Goal: Information Seeking & Learning: Learn about a topic

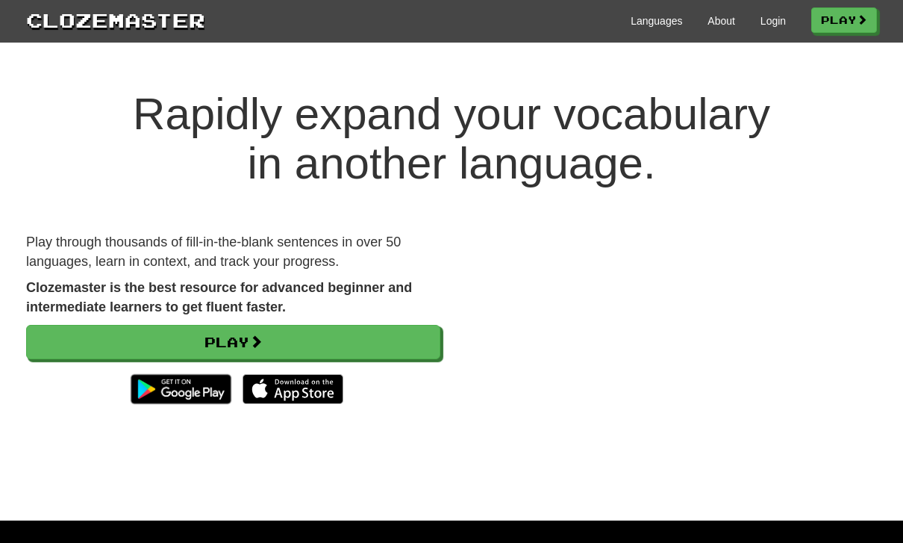
click at [766, 22] on link "Login" at bounding box center [773, 20] width 25 height 15
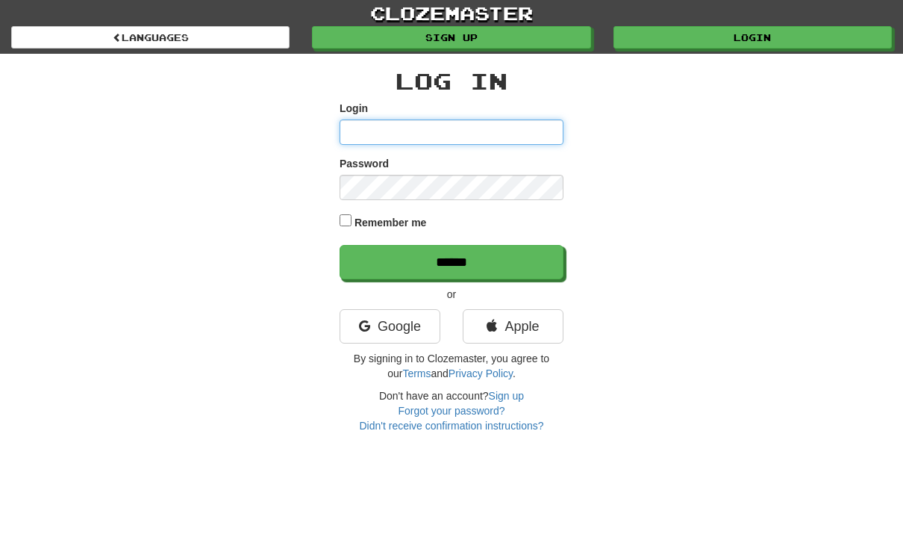
type input "**********"
click at [452, 260] on input "******" at bounding box center [452, 262] width 224 height 34
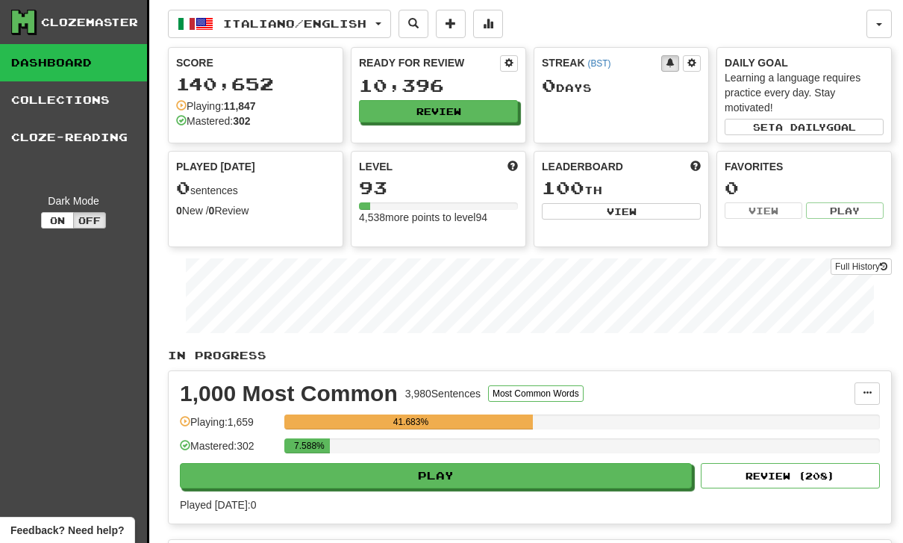
click at [444, 108] on button "Review" at bounding box center [438, 111] width 159 height 22
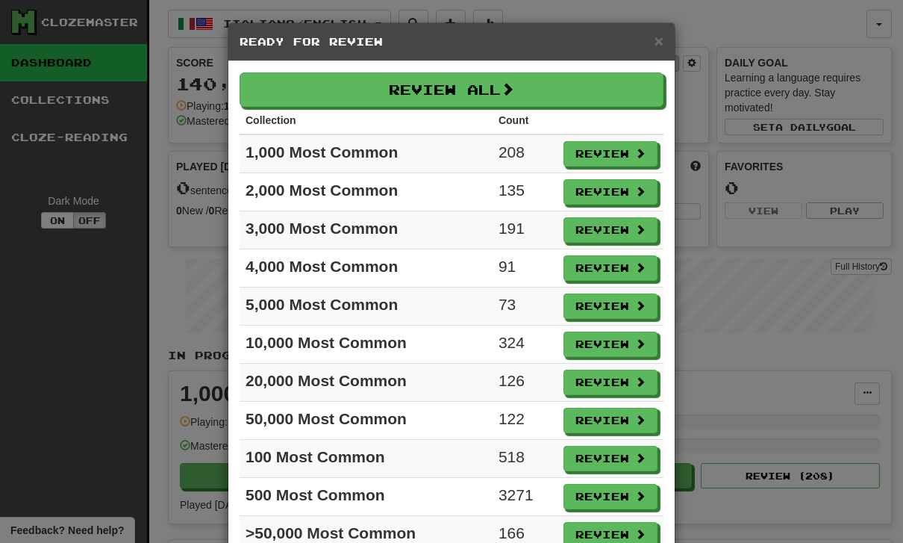
click at [611, 153] on button "Review" at bounding box center [611, 153] width 94 height 25
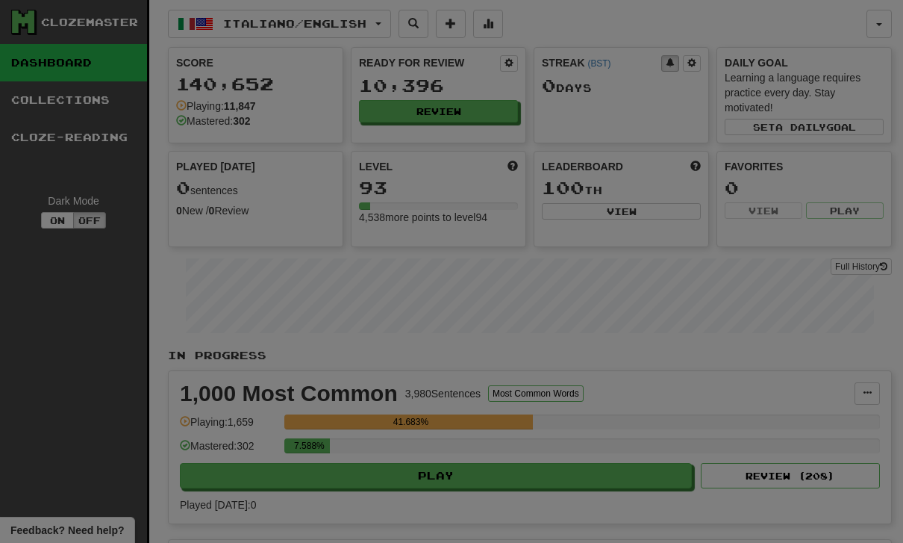
select select "**"
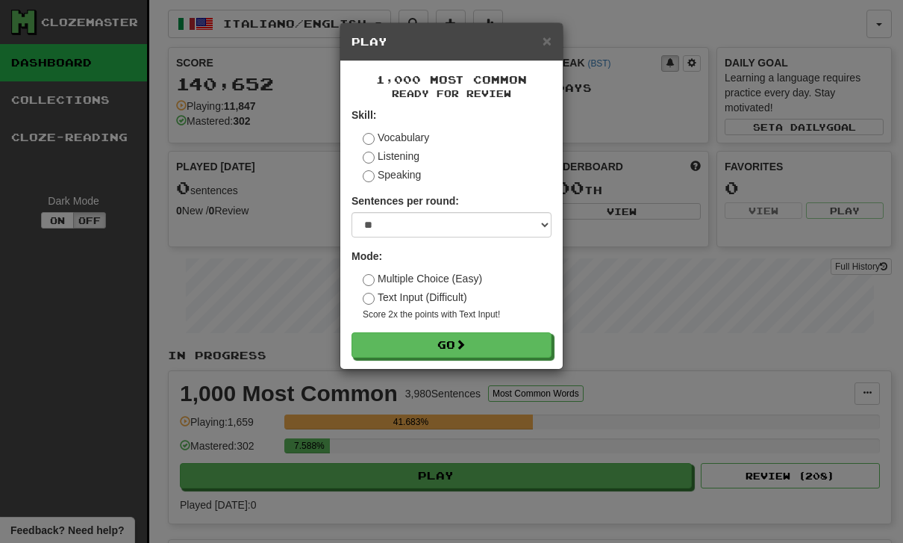
click at [441, 337] on button "Go" at bounding box center [452, 344] width 200 height 25
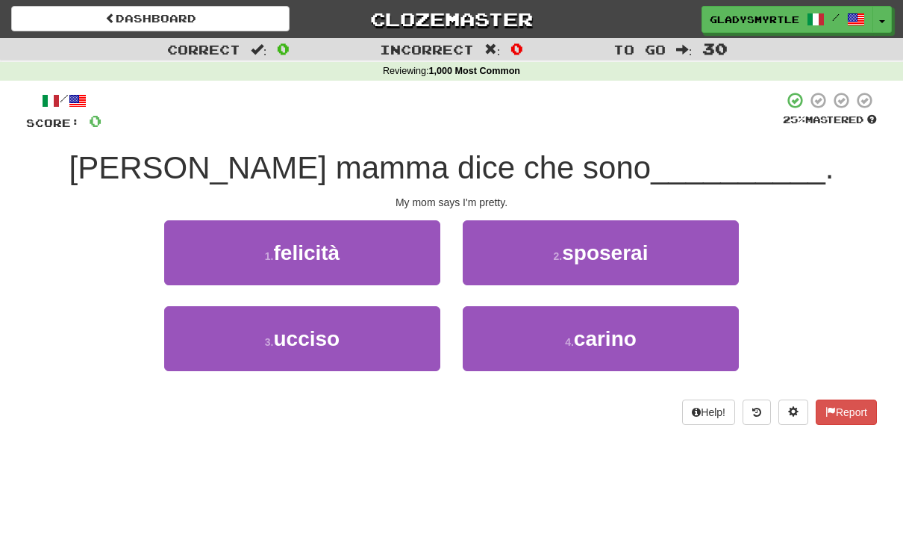
click at [608, 340] on span "carino" at bounding box center [605, 338] width 63 height 23
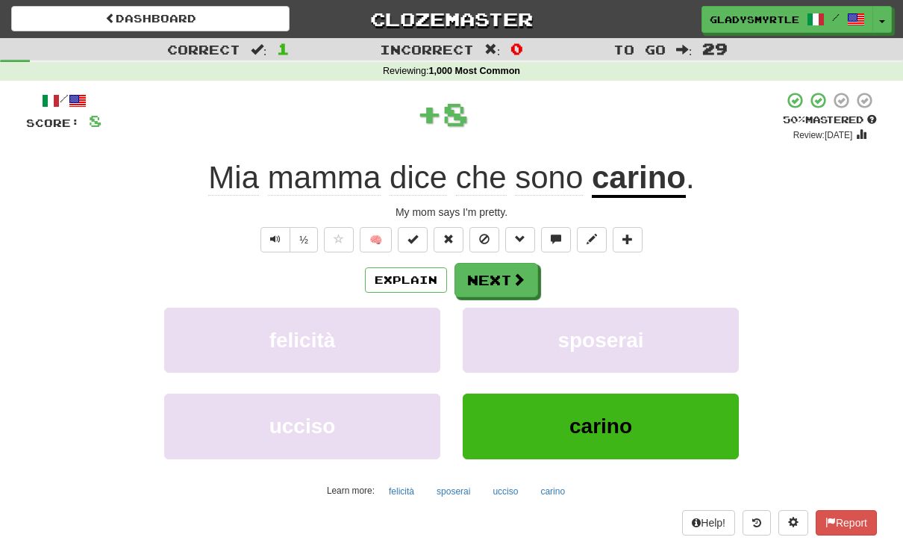
click at [496, 272] on button "Next" at bounding box center [497, 280] width 84 height 34
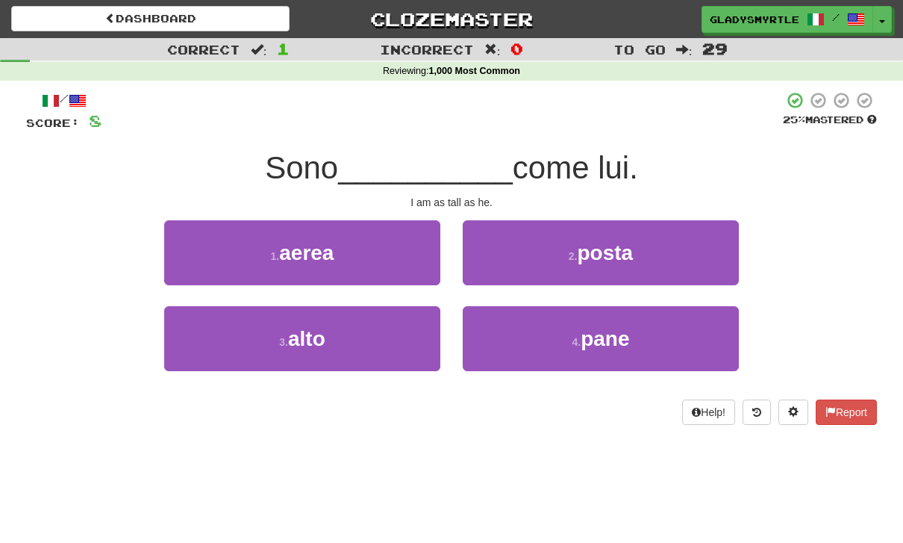
click at [308, 335] on span "alto" at bounding box center [306, 338] width 37 height 23
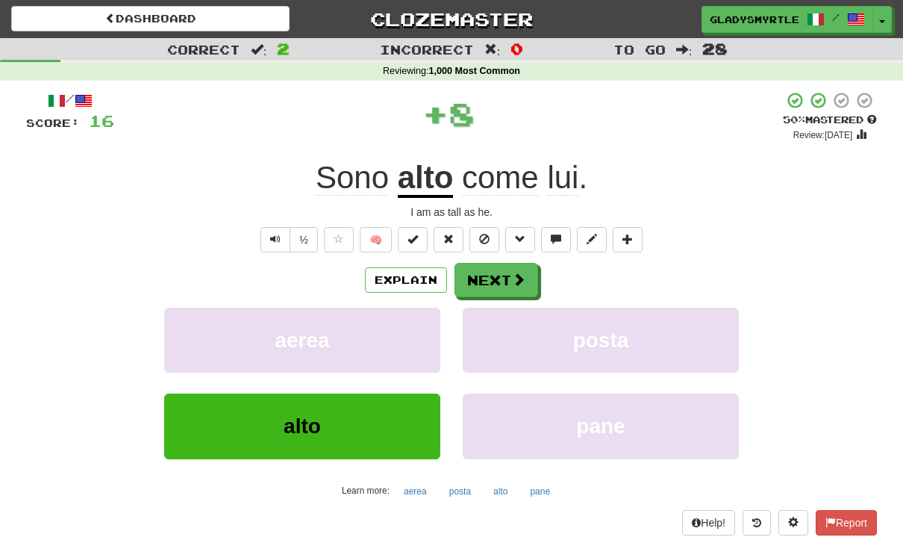
click at [496, 270] on button "Next" at bounding box center [497, 280] width 84 height 34
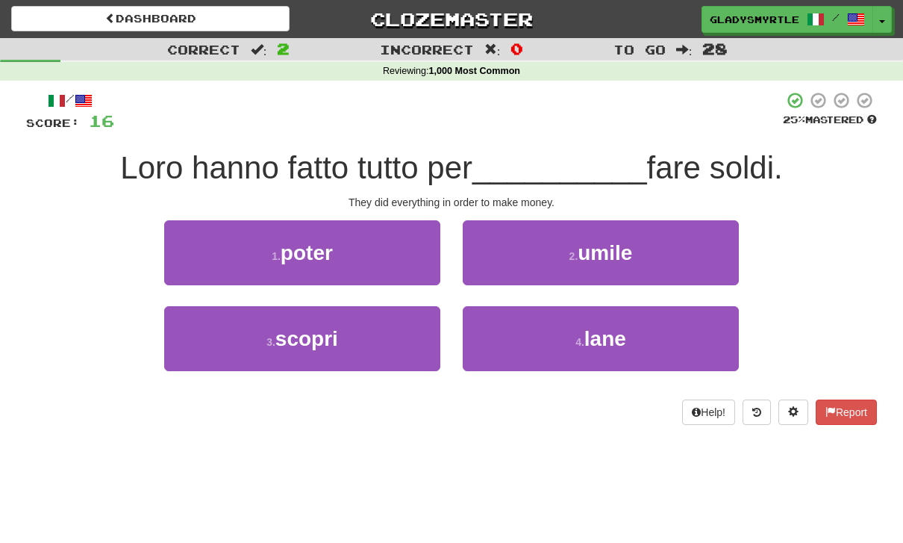
click at [328, 246] on span "poter" at bounding box center [307, 252] width 52 height 23
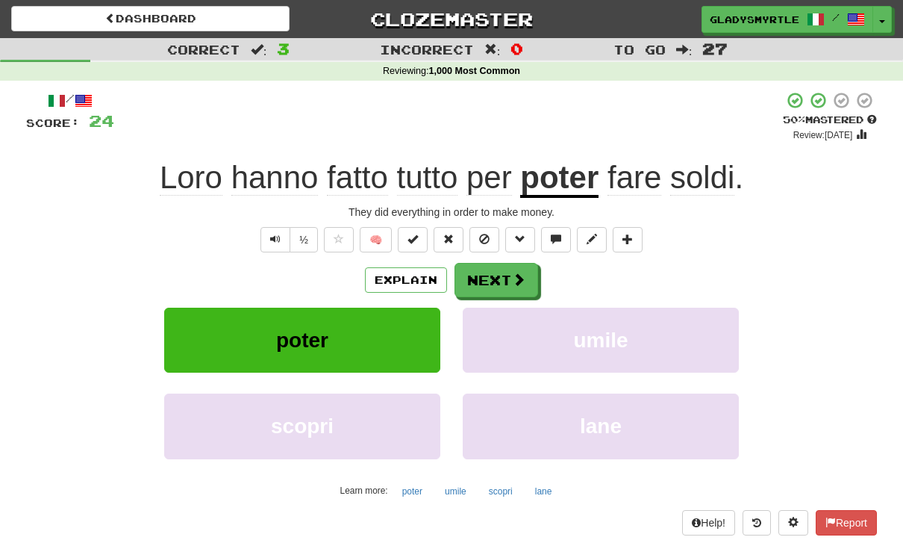
click at [494, 272] on button "Next" at bounding box center [497, 280] width 84 height 34
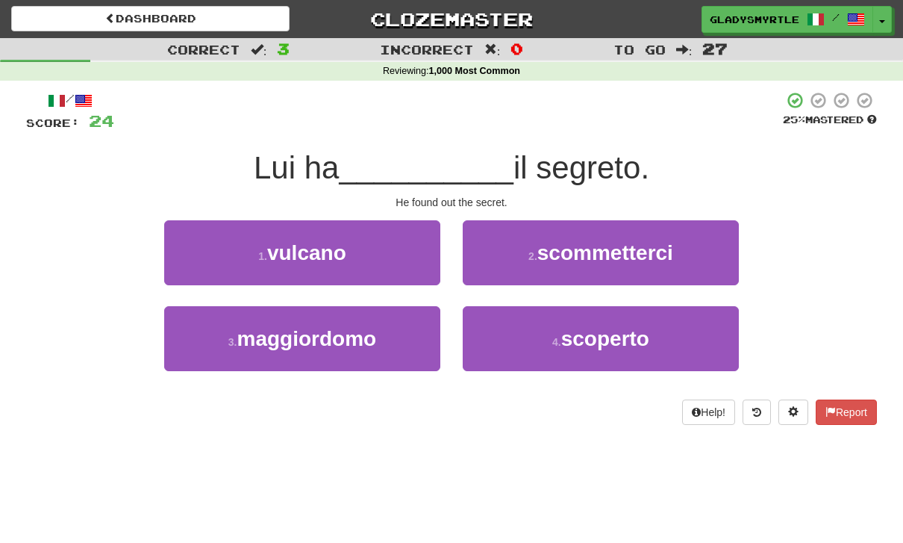
click at [616, 337] on span "scoperto" at bounding box center [605, 338] width 88 height 23
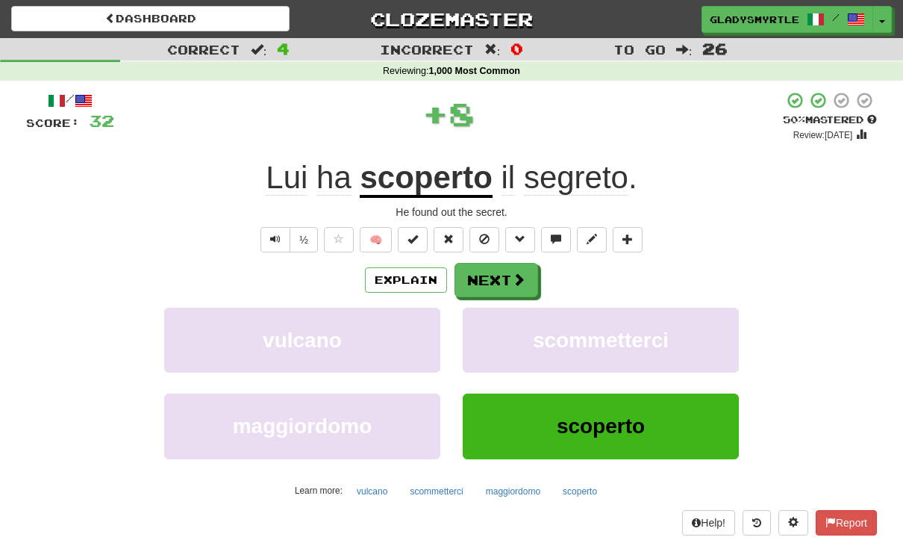
click at [489, 281] on button "Next" at bounding box center [497, 280] width 84 height 34
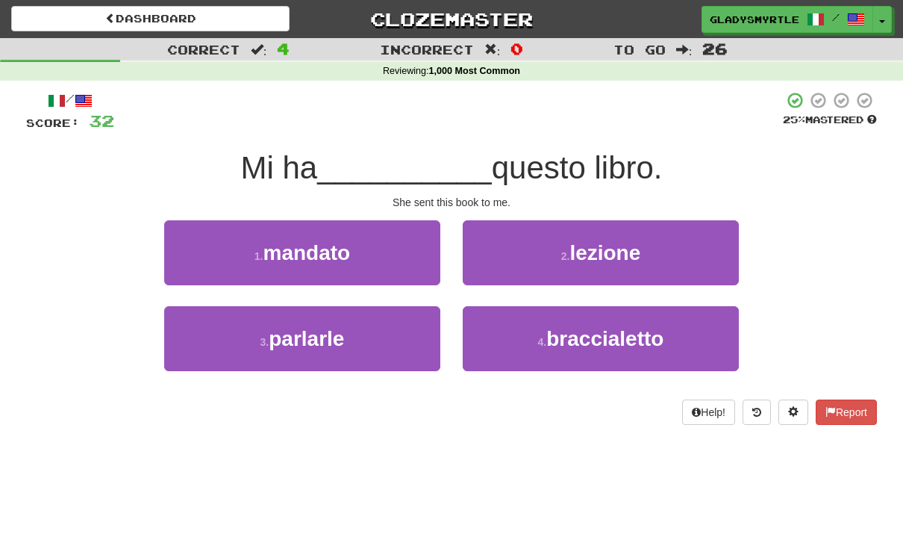
click at [321, 246] on span "mandato" at bounding box center [306, 252] width 87 height 23
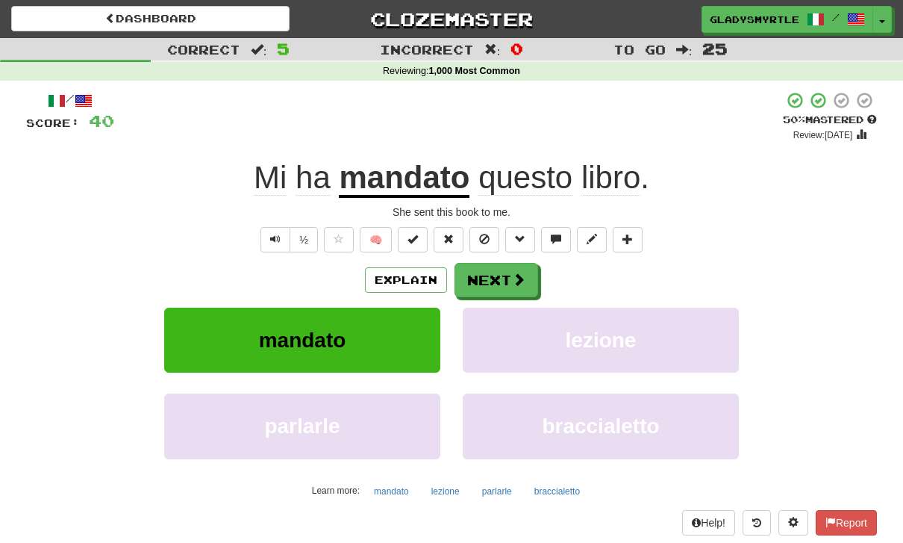
click at [490, 277] on button "Next" at bounding box center [497, 280] width 84 height 34
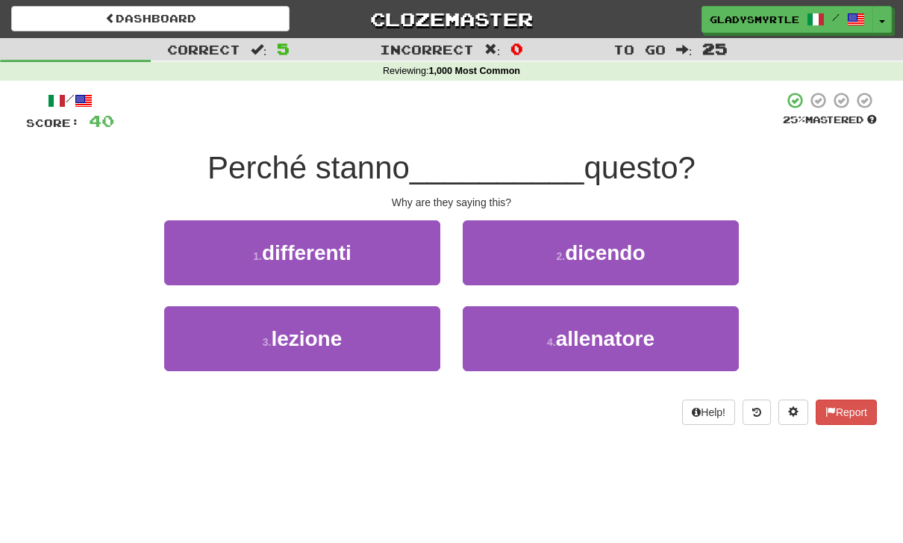
click at [617, 248] on span "dicendo" at bounding box center [605, 252] width 80 height 23
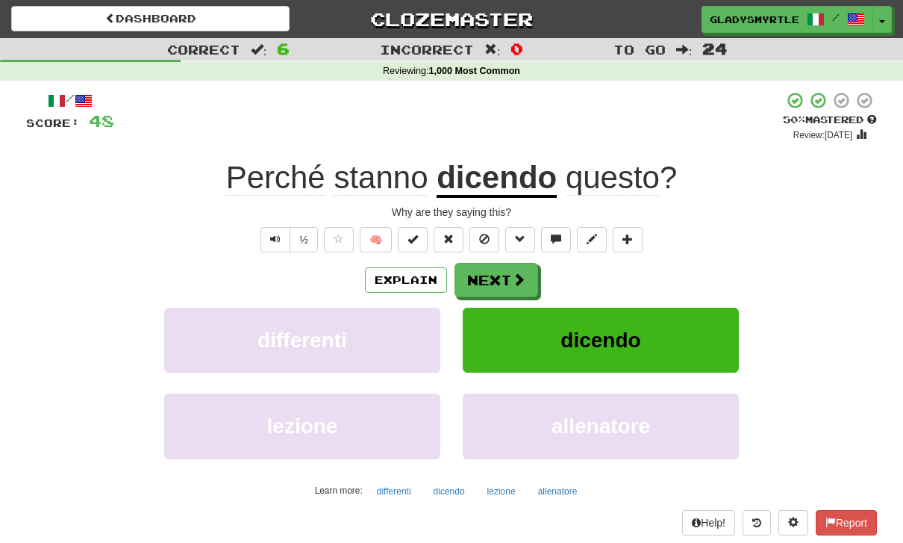
click at [487, 273] on button "Next" at bounding box center [497, 280] width 84 height 34
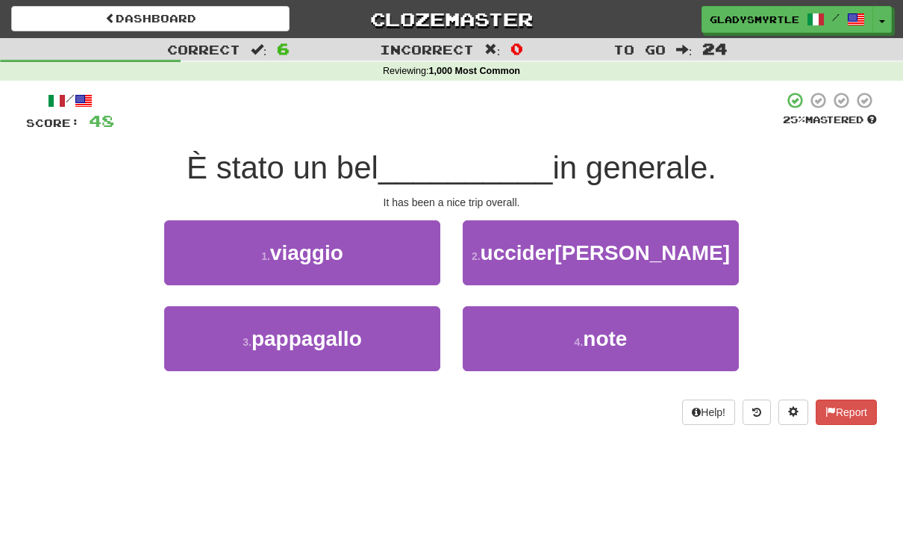
click at [325, 255] on span "viaggio" at bounding box center [306, 252] width 73 height 23
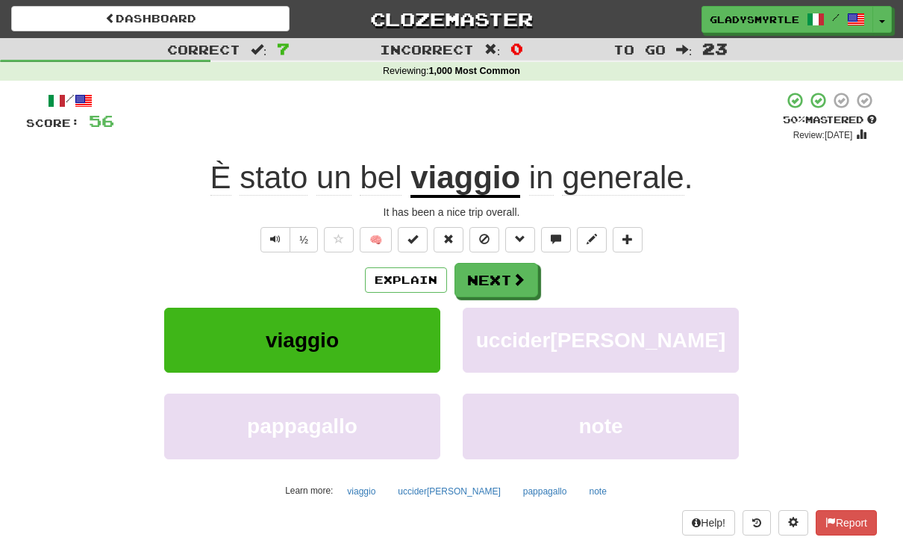
click at [499, 273] on button "Next" at bounding box center [497, 280] width 84 height 34
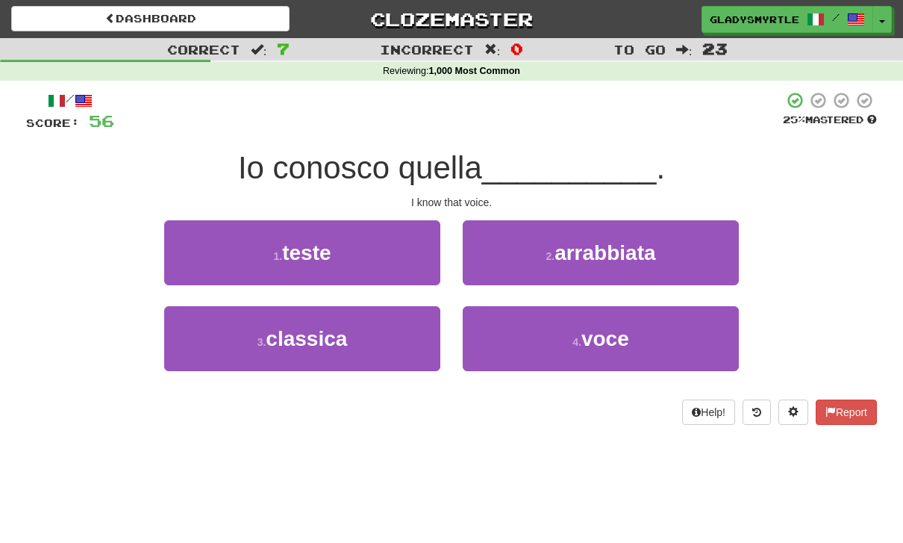
click at [614, 340] on span "voce" at bounding box center [605, 338] width 48 height 23
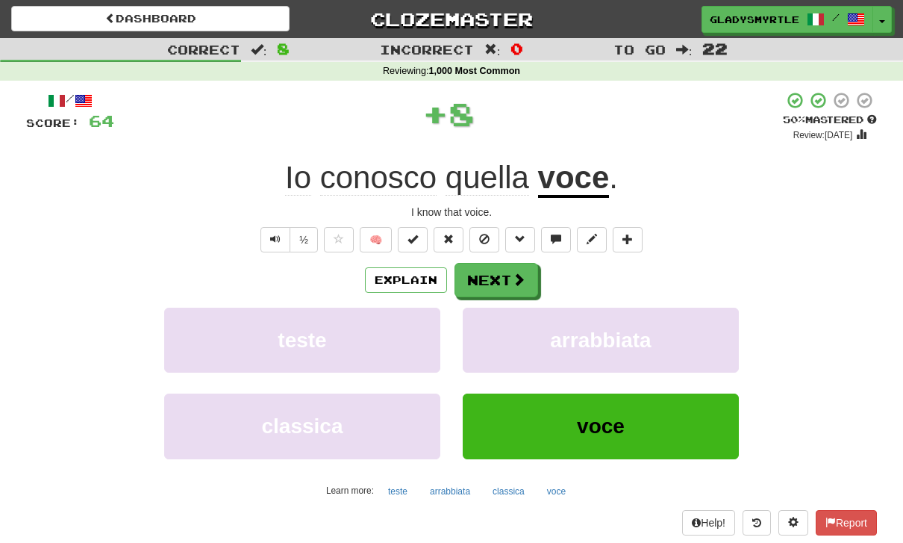
click at [496, 276] on button "Next" at bounding box center [497, 280] width 84 height 34
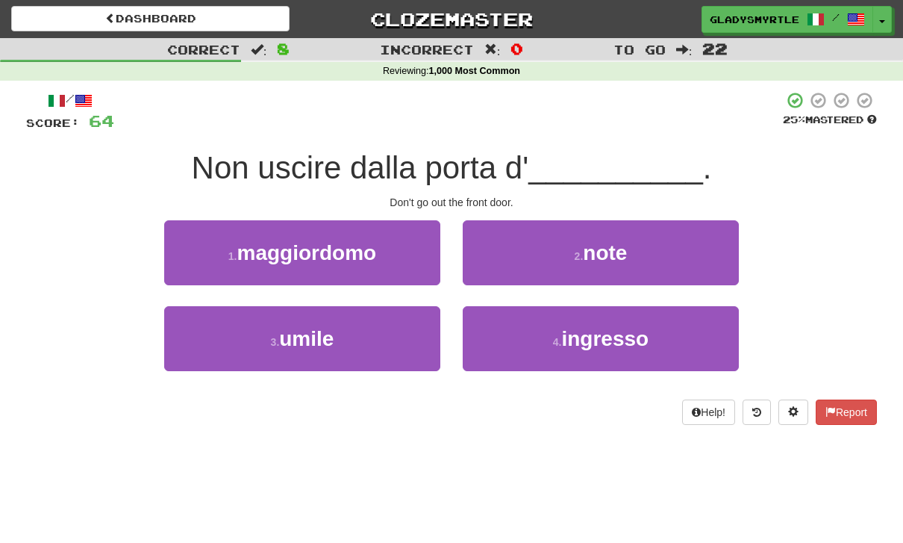
click at [612, 338] on span "ingresso" at bounding box center [604, 338] width 87 height 23
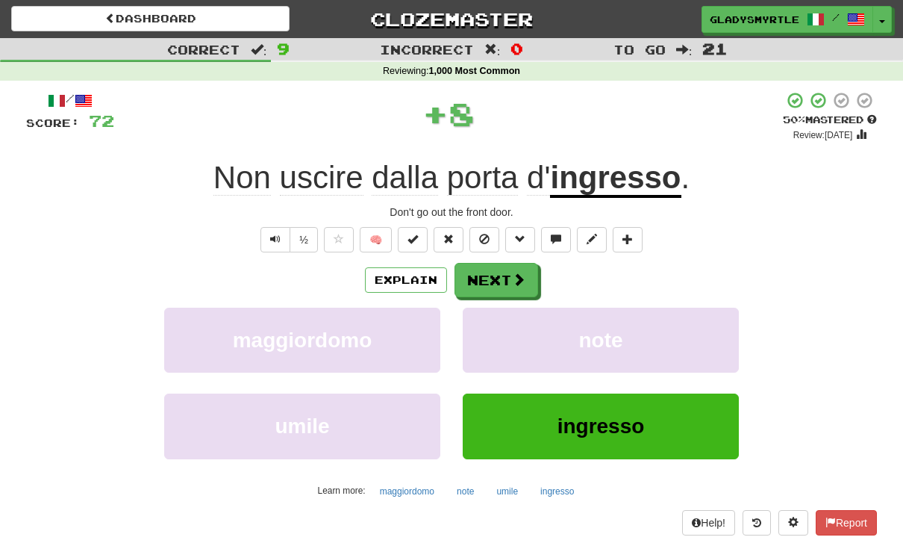
click at [490, 271] on button "Next" at bounding box center [497, 280] width 84 height 34
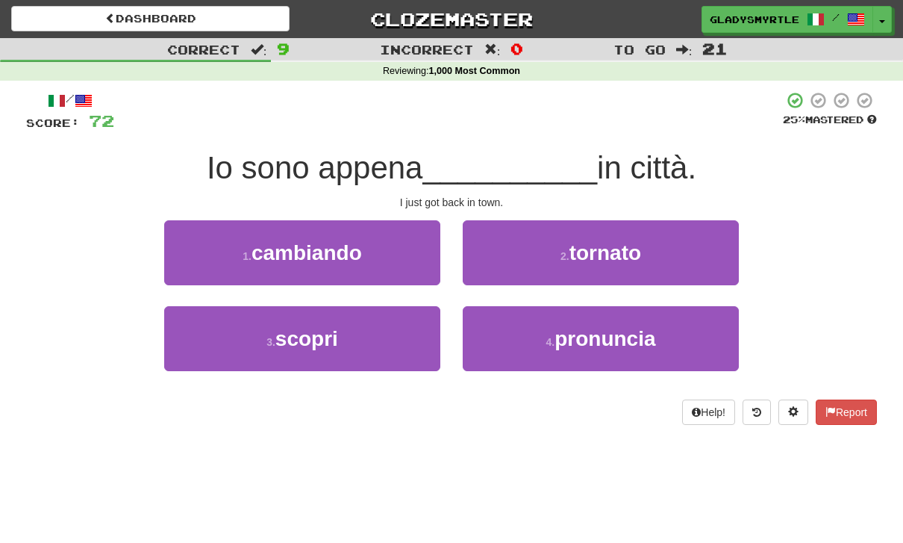
click at [614, 243] on span "tornato" at bounding box center [605, 252] width 72 height 23
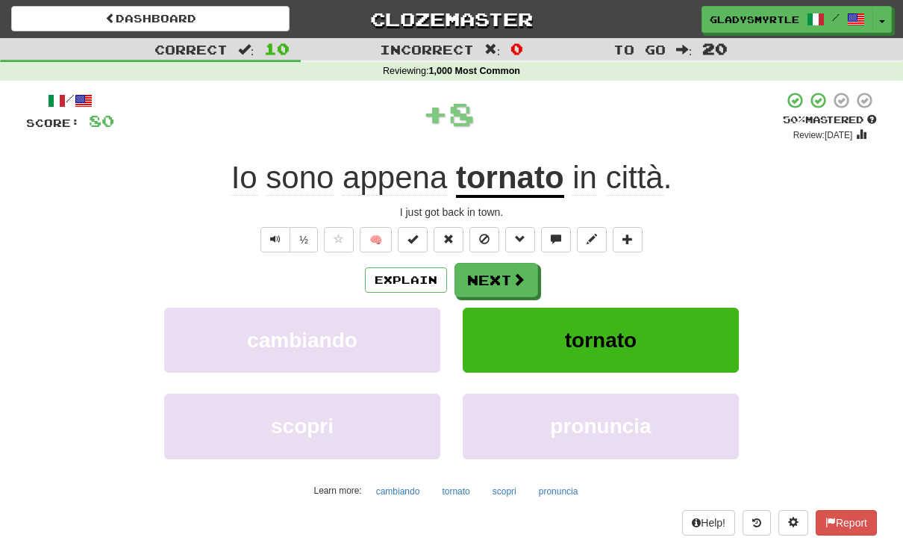
click at [493, 273] on button "Next" at bounding box center [497, 280] width 84 height 34
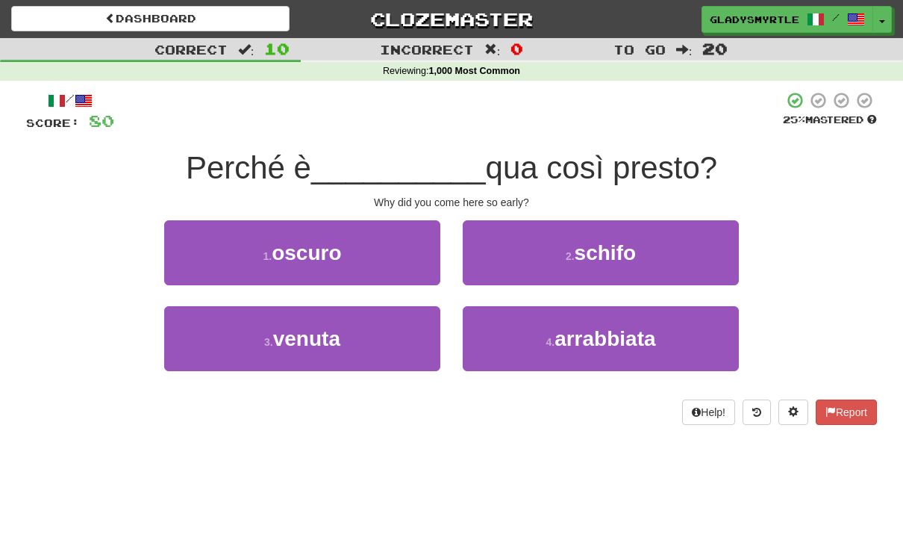
click at [328, 336] on span "venuta" at bounding box center [306, 338] width 67 height 23
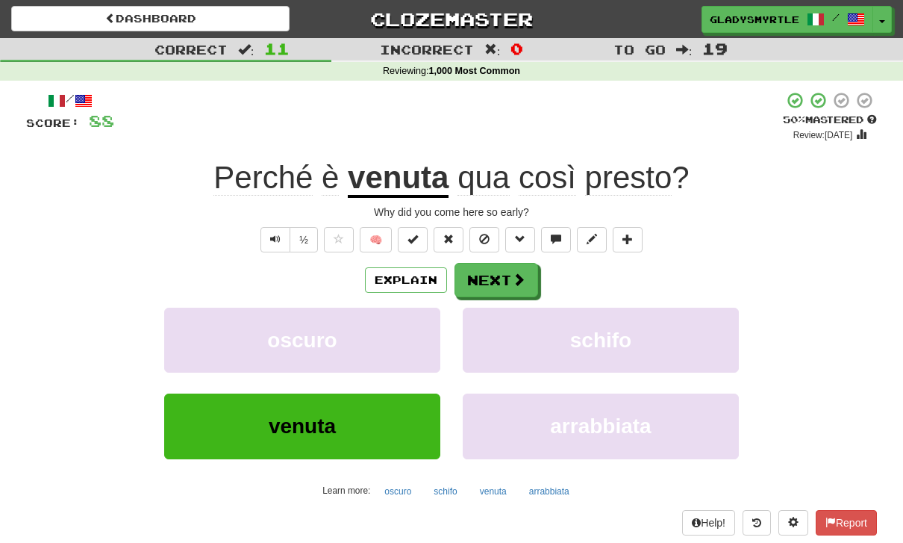
click at [498, 271] on button "Next" at bounding box center [497, 280] width 84 height 34
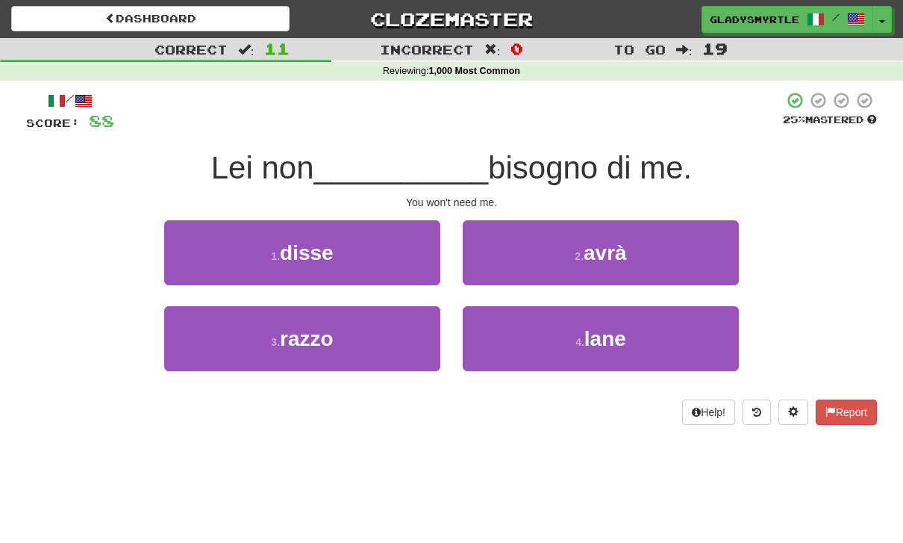
click at [619, 244] on span "avrà" at bounding box center [605, 252] width 43 height 23
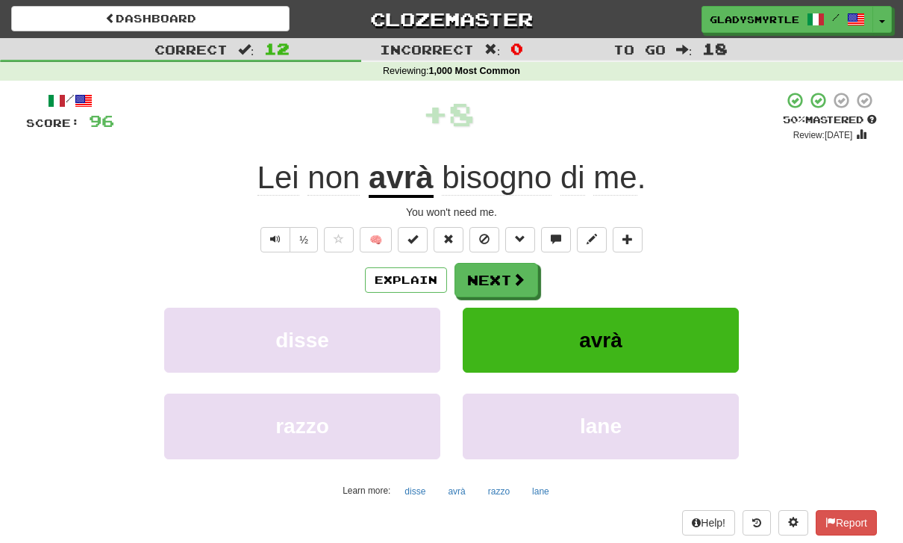
click at [492, 274] on button "Next" at bounding box center [497, 280] width 84 height 34
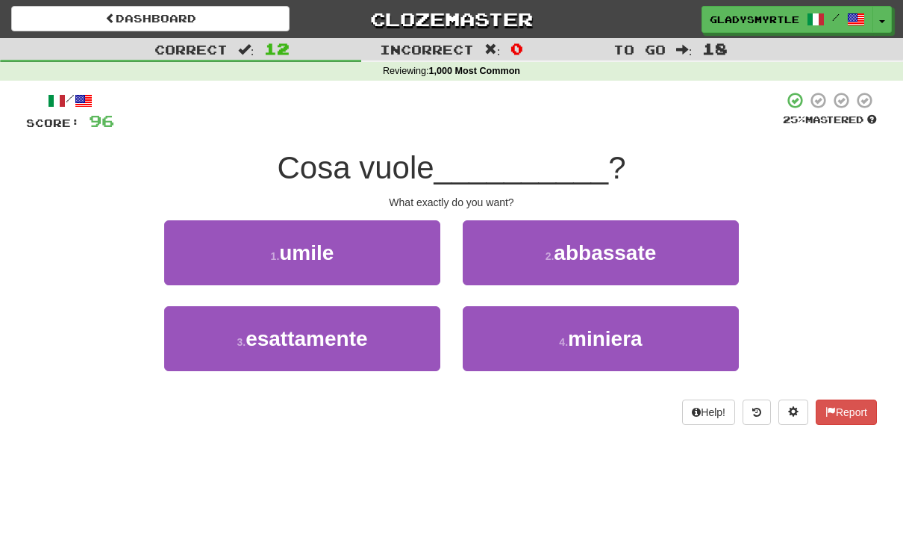
click at [313, 335] on span "esattamente" at bounding box center [307, 338] width 122 height 23
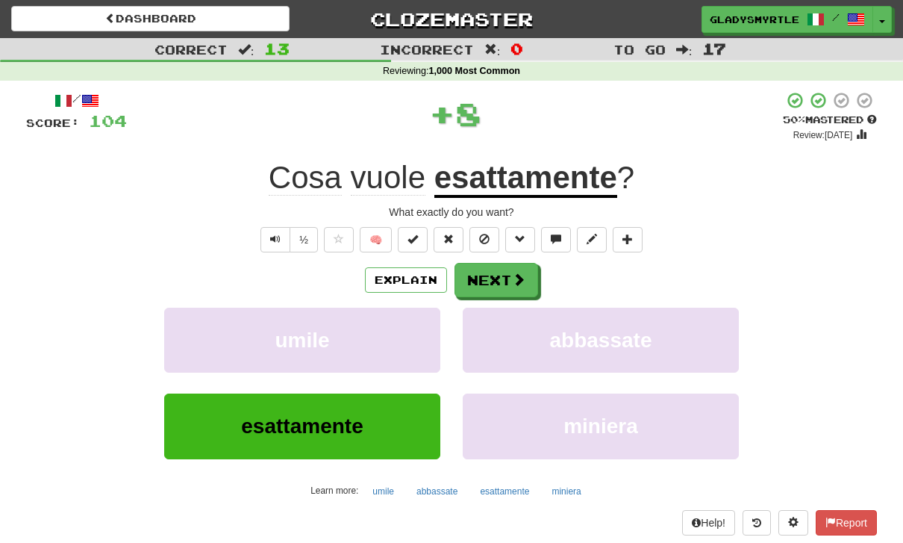
click at [493, 275] on button "Next" at bounding box center [497, 280] width 84 height 34
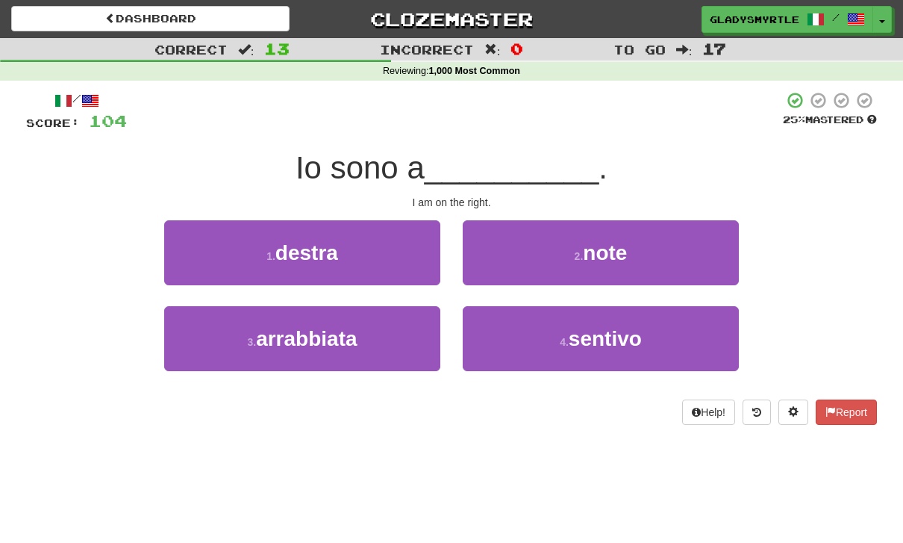
click at [305, 241] on span "destra" at bounding box center [306, 252] width 63 height 23
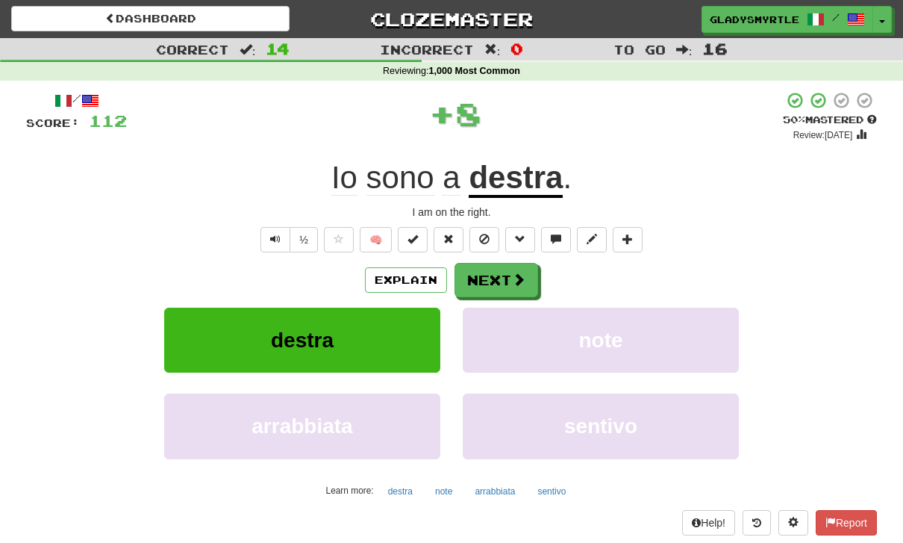
click at [494, 270] on button "Next" at bounding box center [497, 280] width 84 height 34
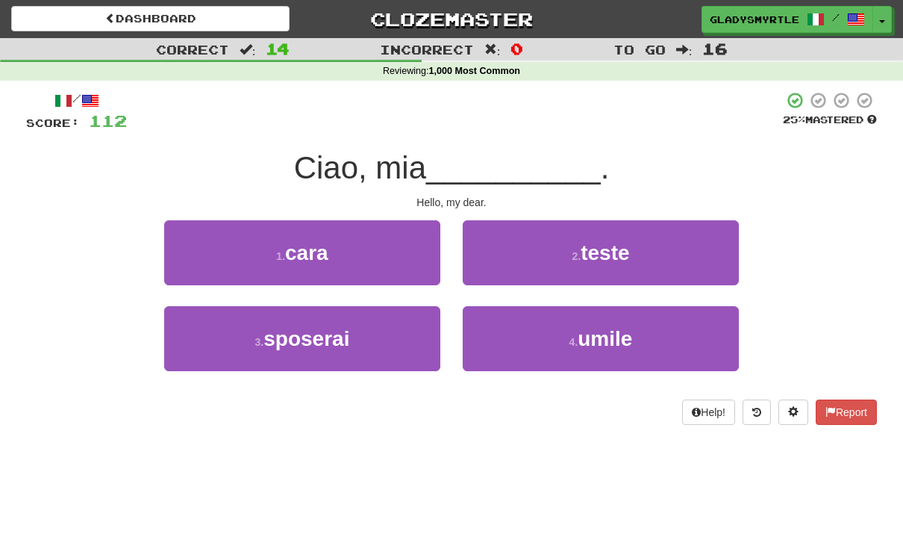
click at [308, 261] on span "cara" at bounding box center [306, 252] width 43 height 23
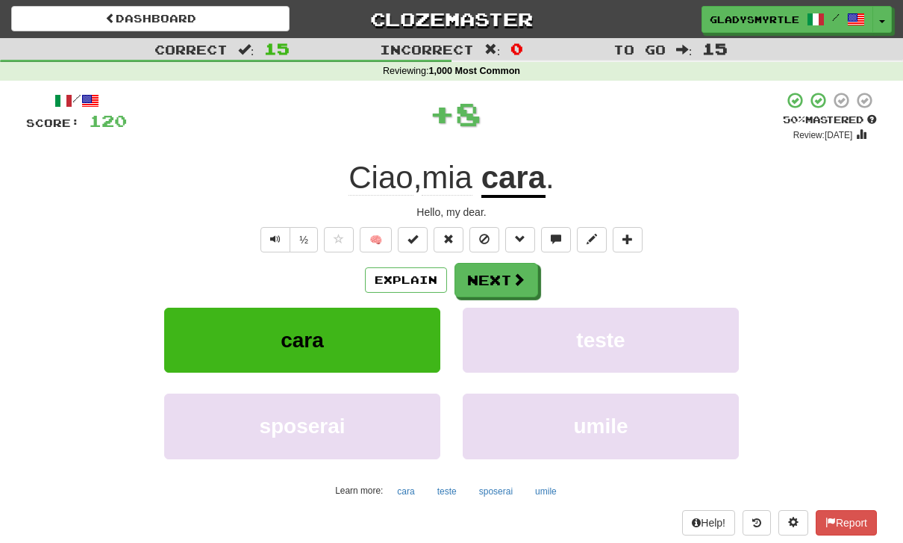
click at [495, 272] on button "Next" at bounding box center [497, 280] width 84 height 34
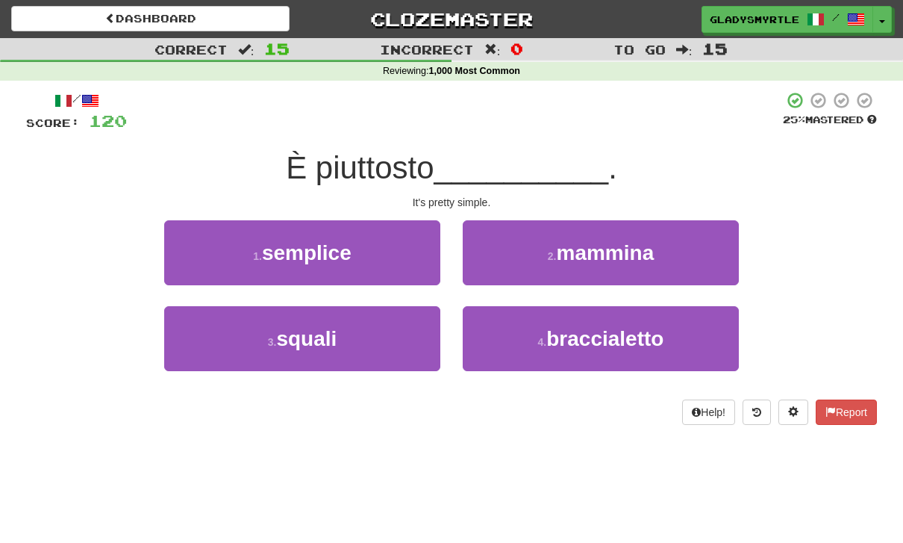
click at [300, 241] on span "semplice" at bounding box center [307, 252] width 90 height 23
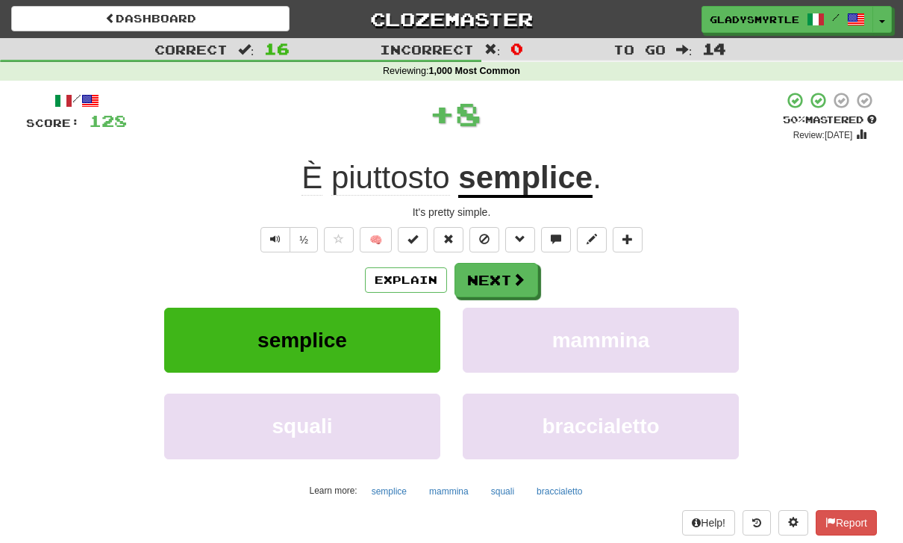
click at [500, 275] on button "Next" at bounding box center [497, 280] width 84 height 34
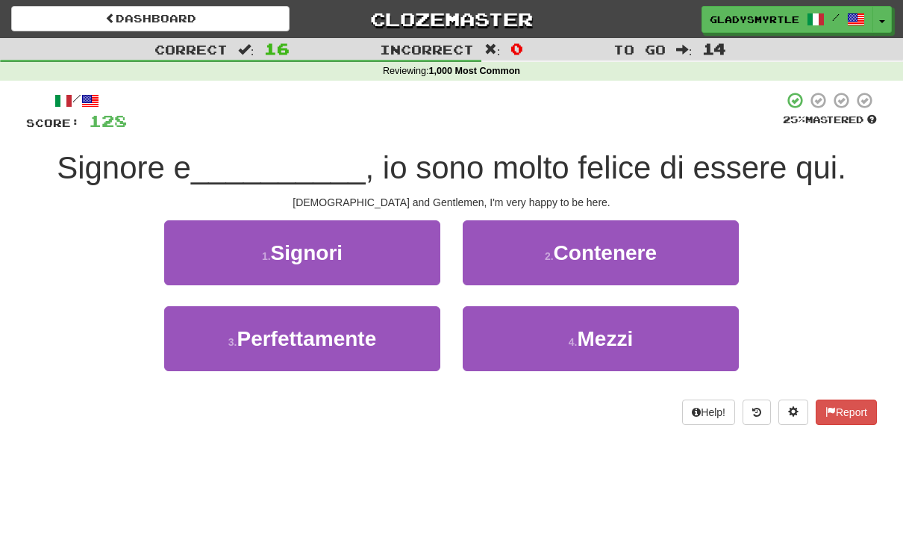
click at [310, 246] on span "Signori" at bounding box center [307, 252] width 72 height 23
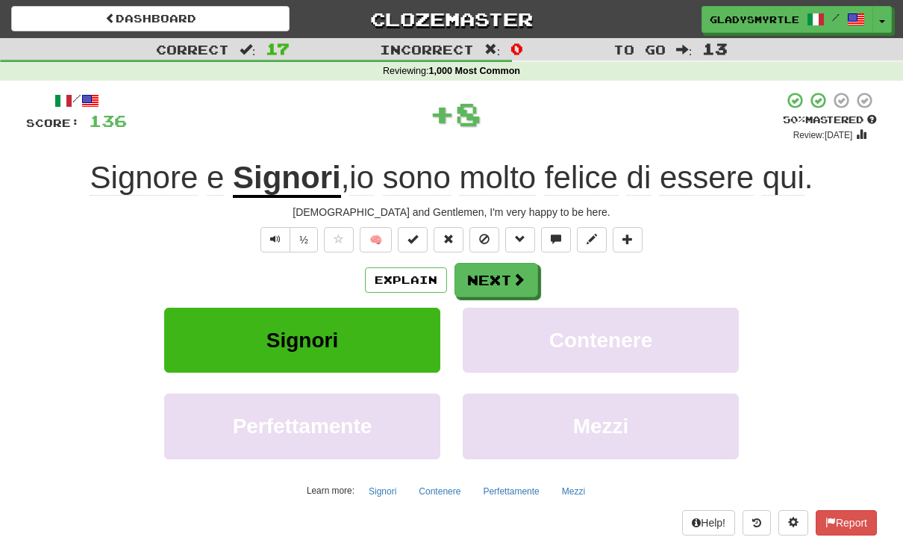
click at [493, 272] on button "Next" at bounding box center [497, 280] width 84 height 34
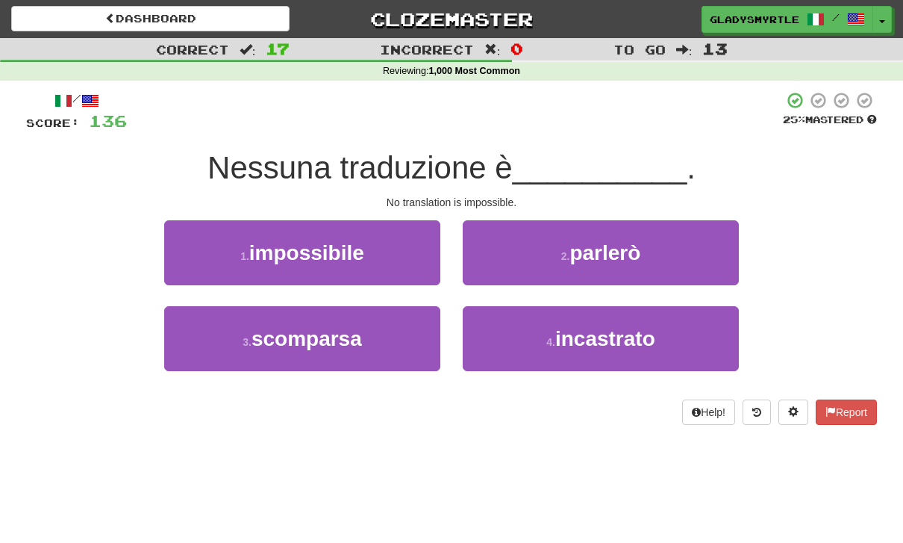
click at [302, 241] on span "impossibile" at bounding box center [306, 252] width 115 height 23
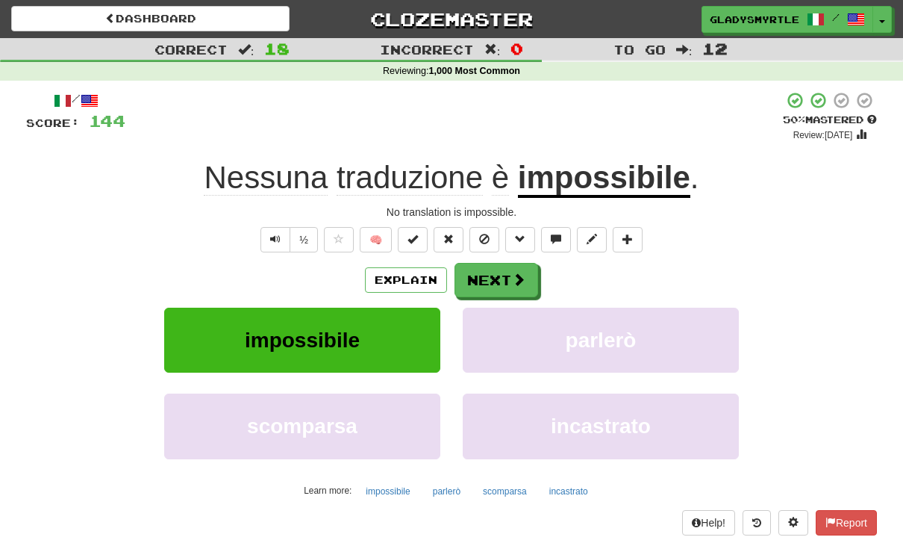
click at [498, 274] on button "Next" at bounding box center [497, 280] width 84 height 34
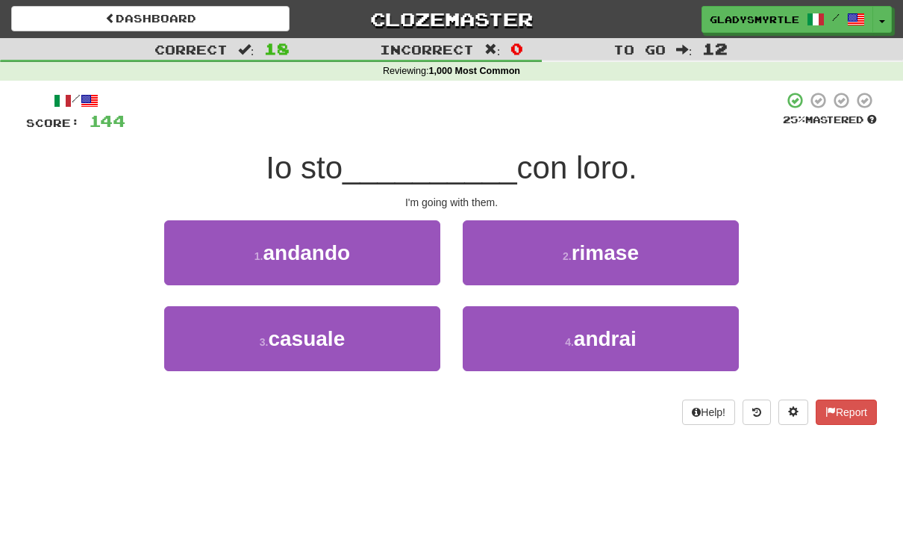
click at [312, 249] on span "andando" at bounding box center [306, 252] width 87 height 23
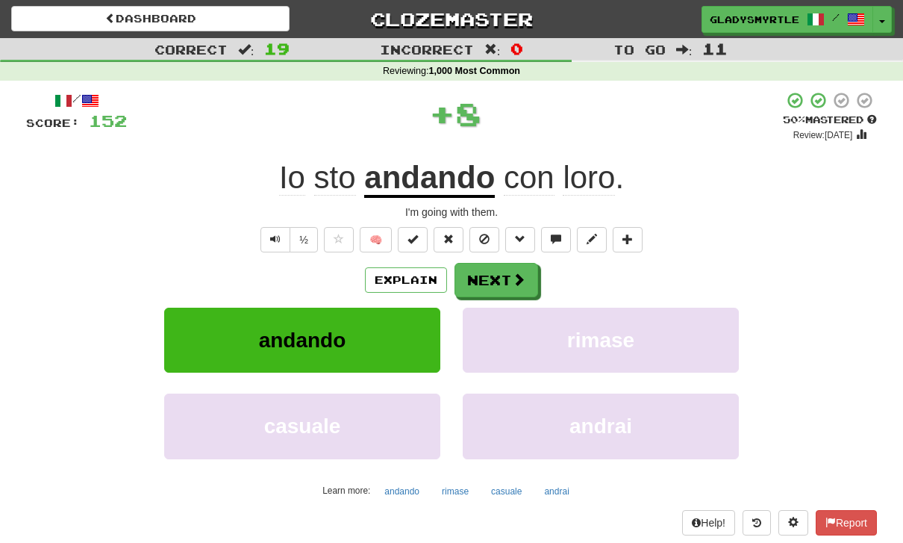
click at [498, 269] on button "Next" at bounding box center [497, 280] width 84 height 34
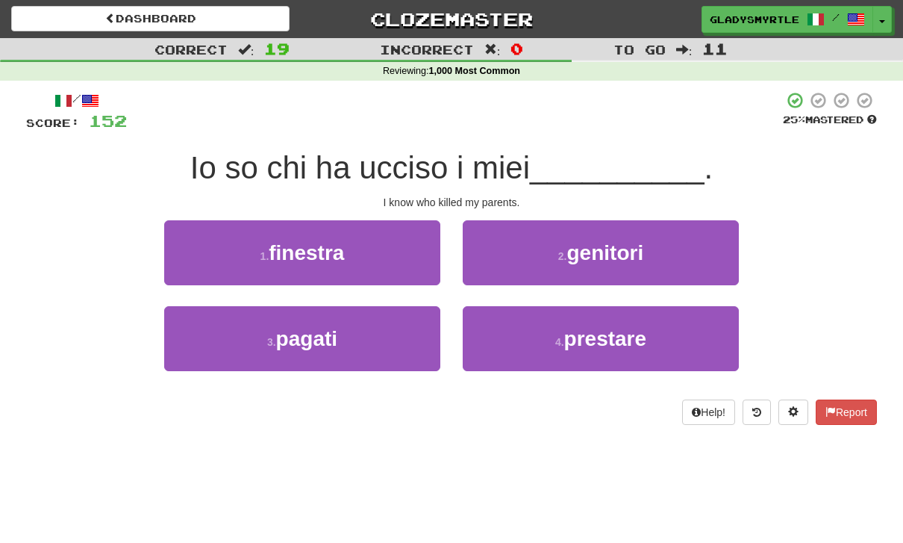
click at [611, 245] on span "genitori" at bounding box center [605, 252] width 77 height 23
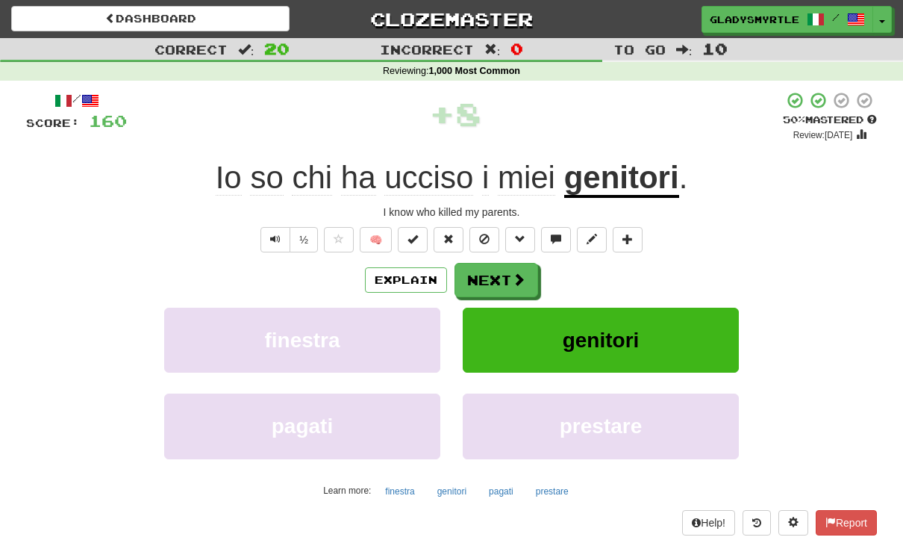
click at [491, 266] on button "Next" at bounding box center [497, 280] width 84 height 34
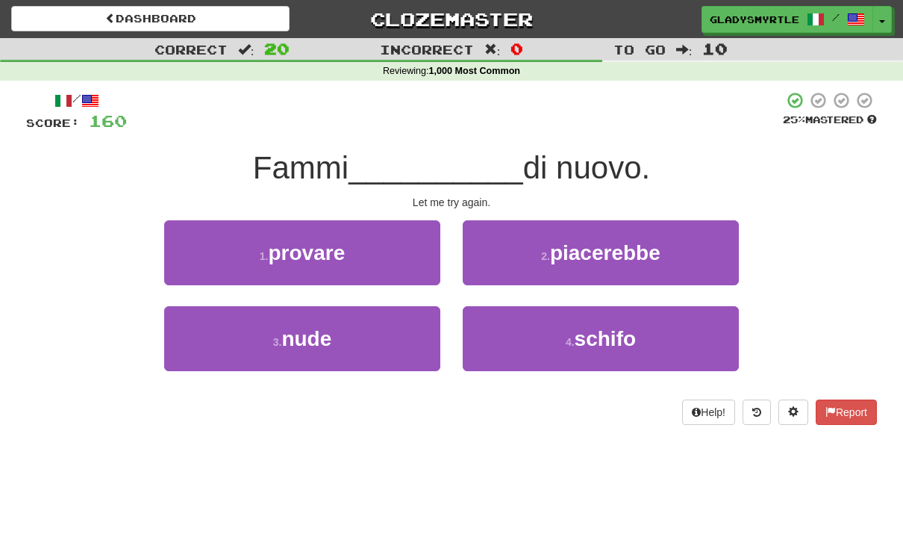
click at [315, 252] on span "provare" at bounding box center [306, 252] width 77 height 23
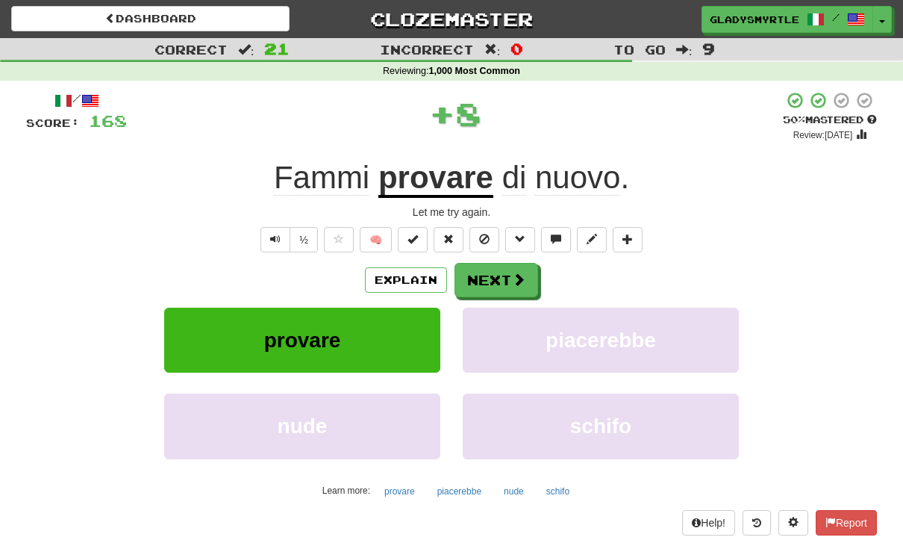
click at [497, 269] on button "Next" at bounding box center [497, 280] width 84 height 34
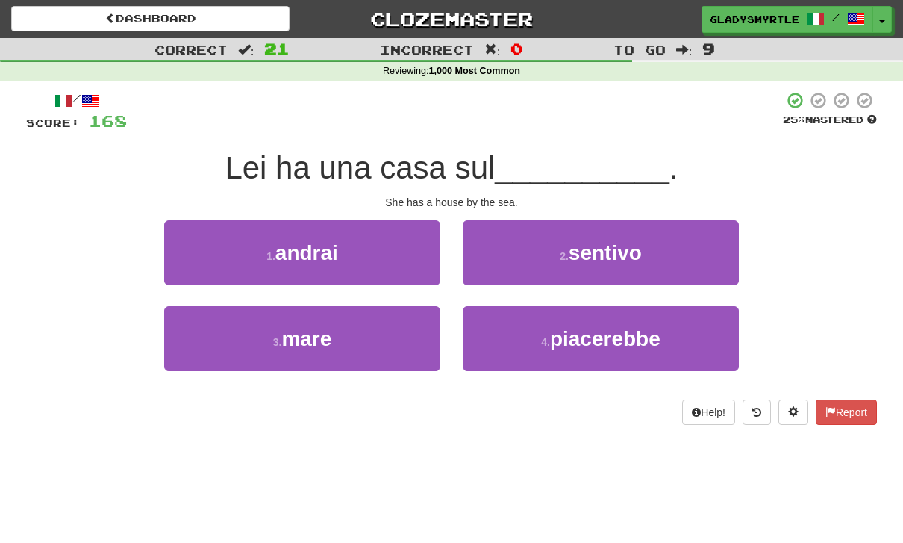
click at [323, 341] on span "mare" at bounding box center [306, 338] width 50 height 23
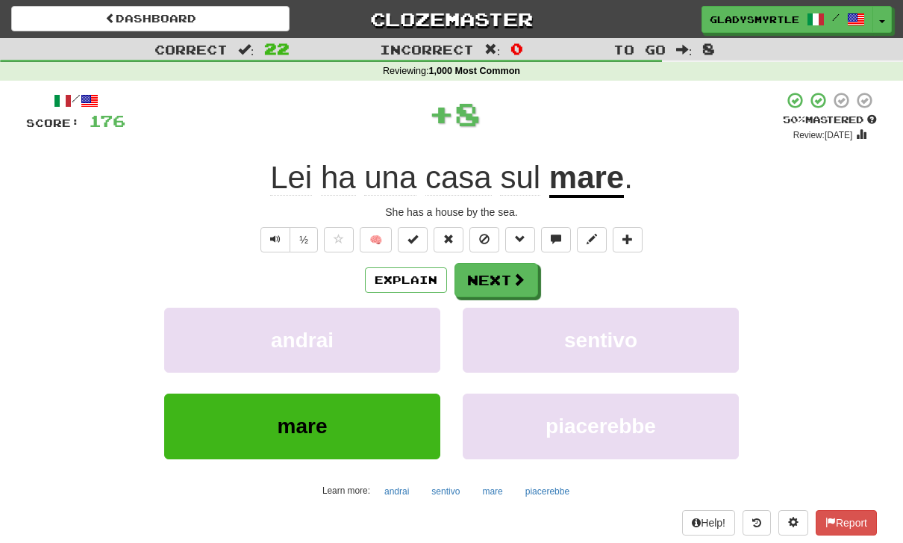
click at [500, 273] on button "Next" at bounding box center [497, 280] width 84 height 34
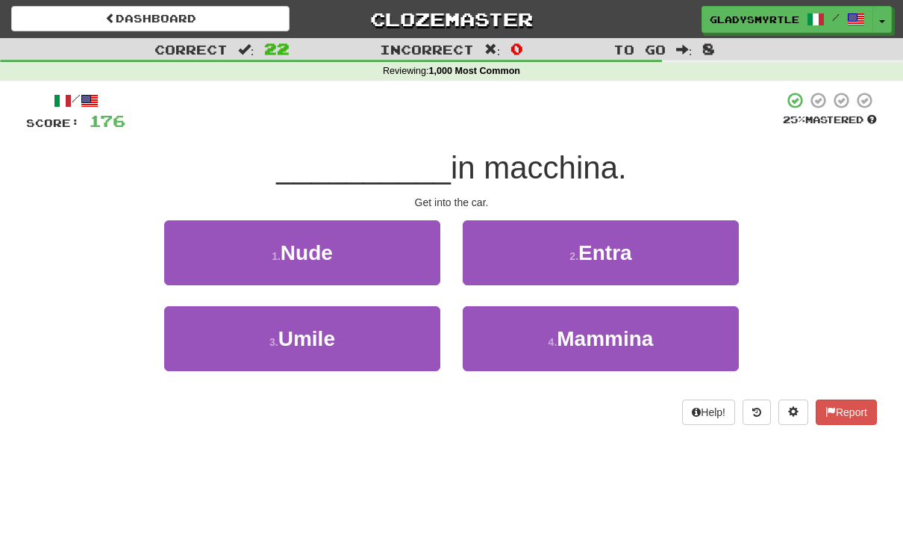
click at [626, 231] on button "2 . Entra" at bounding box center [601, 252] width 276 height 65
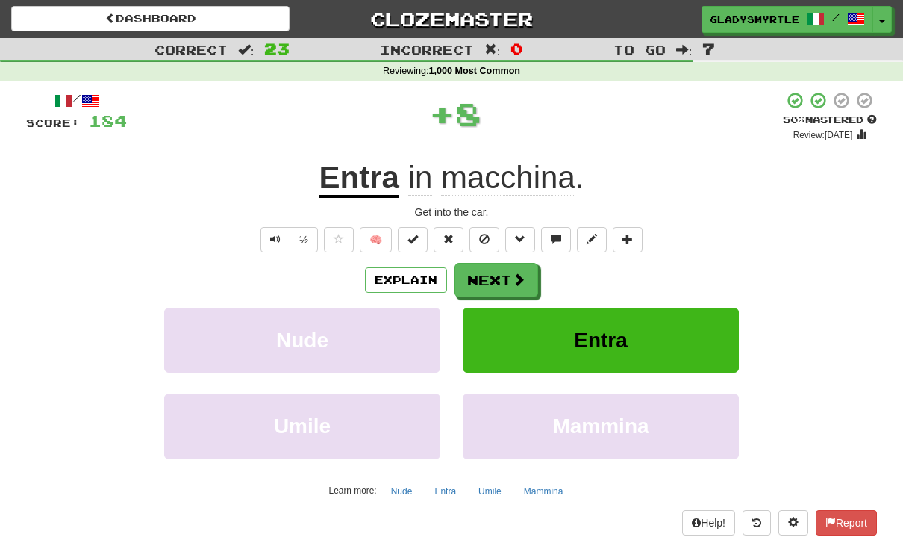
click at [496, 278] on button "Next" at bounding box center [497, 280] width 84 height 34
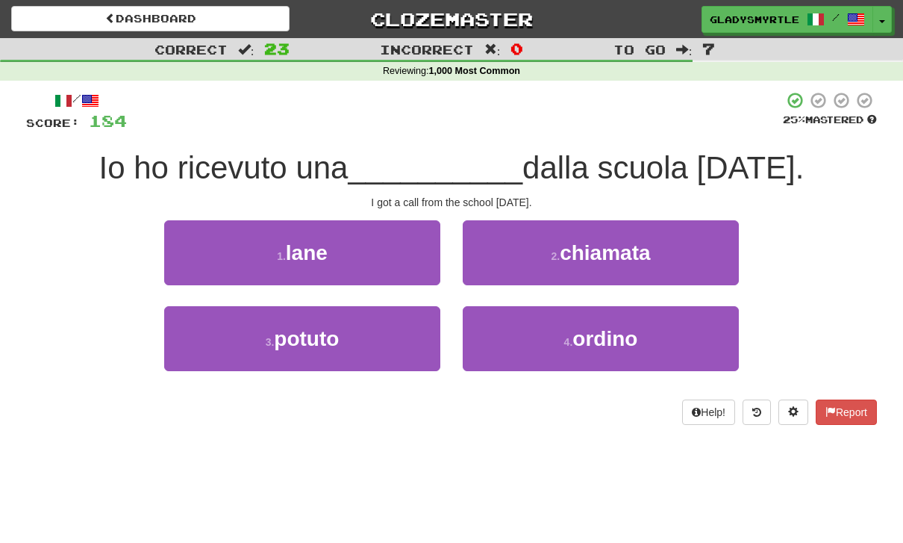
click at [631, 249] on span "chiamata" at bounding box center [605, 252] width 90 height 23
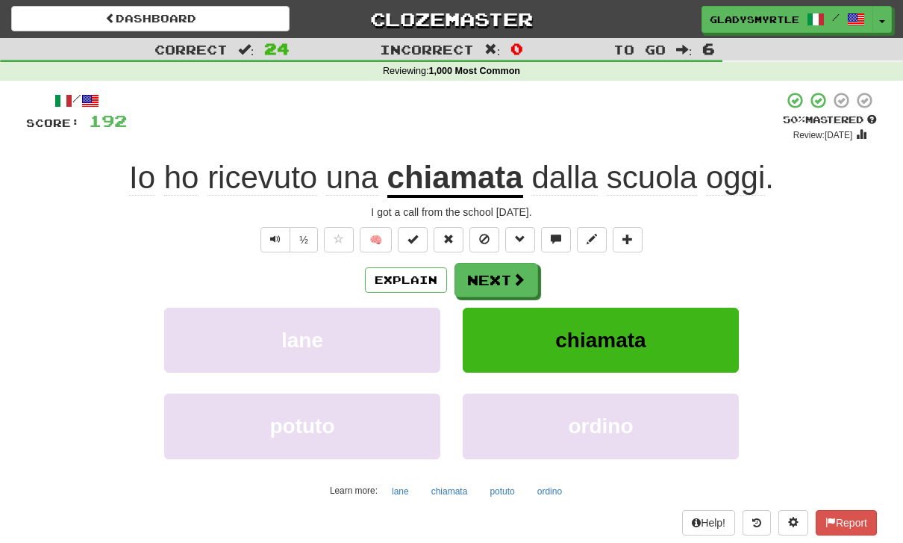
click at [493, 269] on button "Next" at bounding box center [497, 280] width 84 height 34
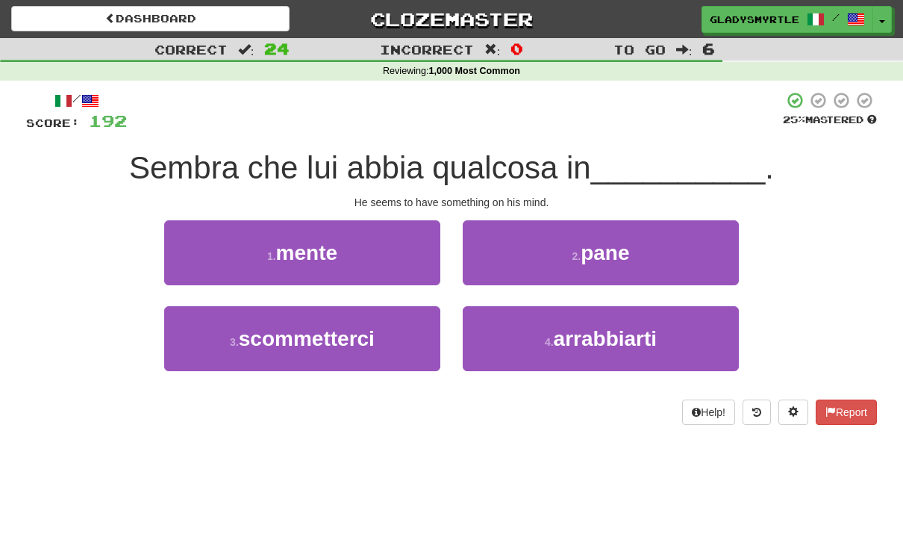
click at [295, 249] on span "mente" at bounding box center [306, 252] width 61 height 23
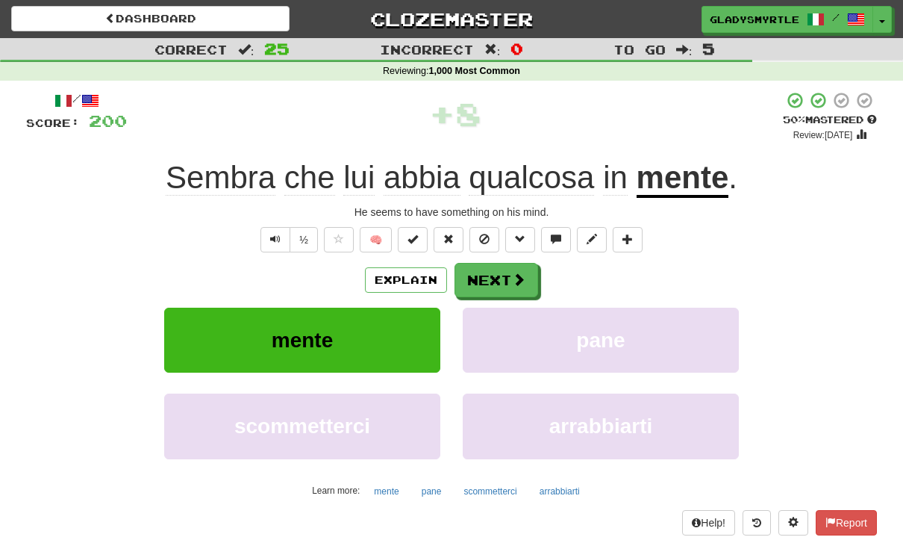
click at [502, 276] on button "Next" at bounding box center [497, 280] width 84 height 34
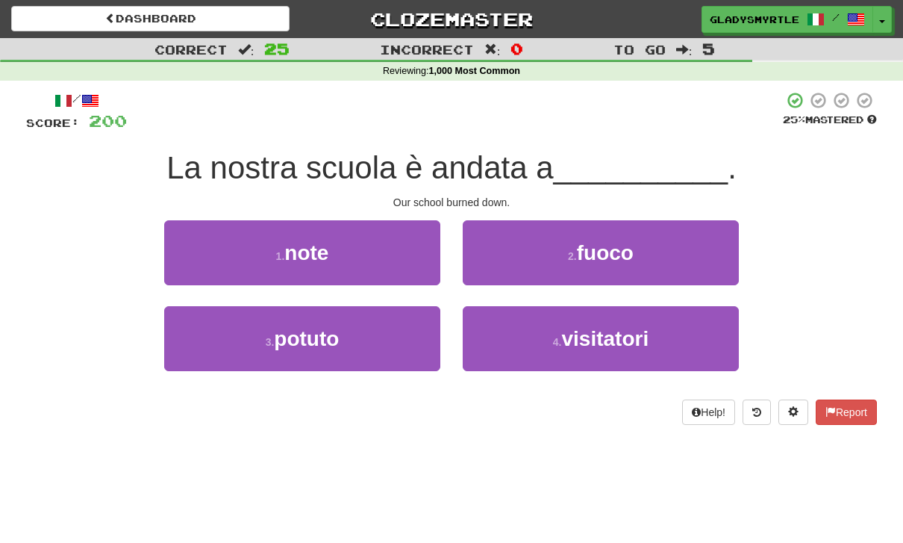
click at [619, 252] on span "fuoco" at bounding box center [605, 252] width 57 height 23
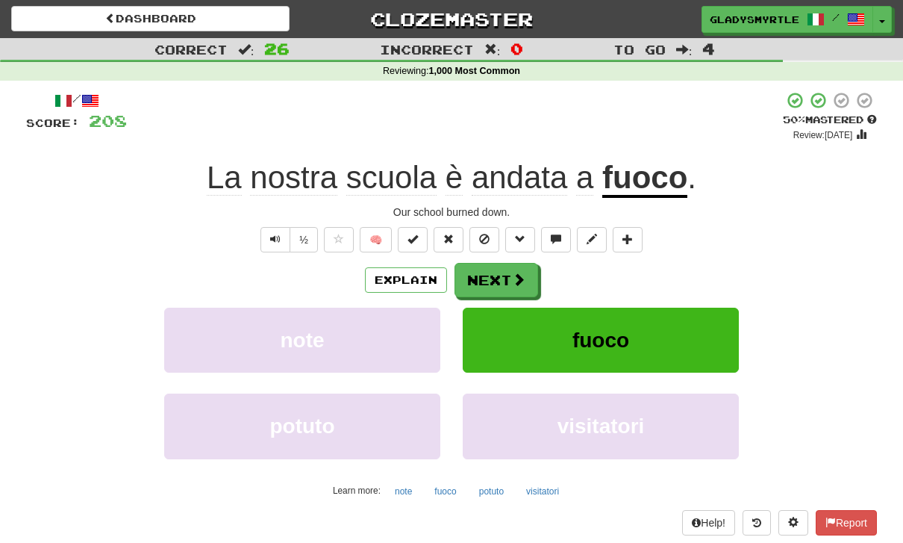
click at [502, 276] on button "Next" at bounding box center [497, 280] width 84 height 34
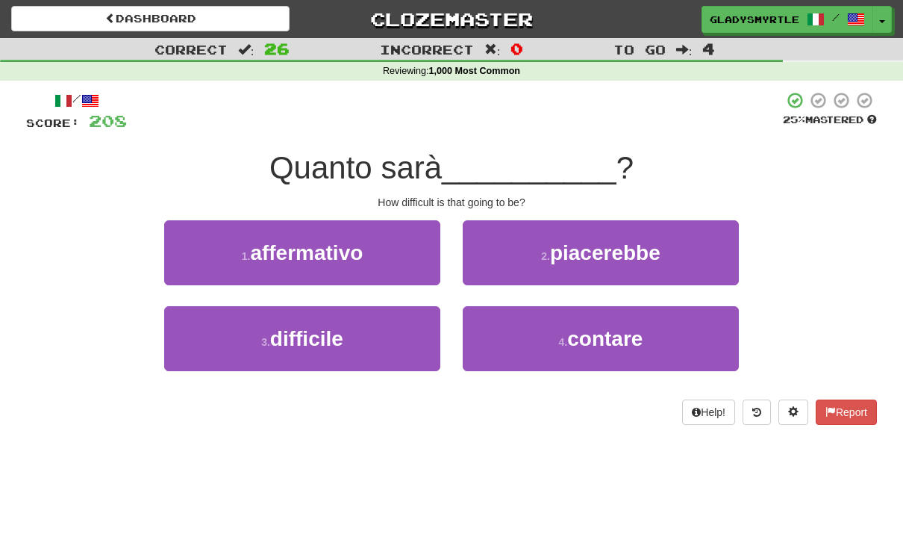
click at [293, 338] on span "difficile" at bounding box center [306, 338] width 73 height 23
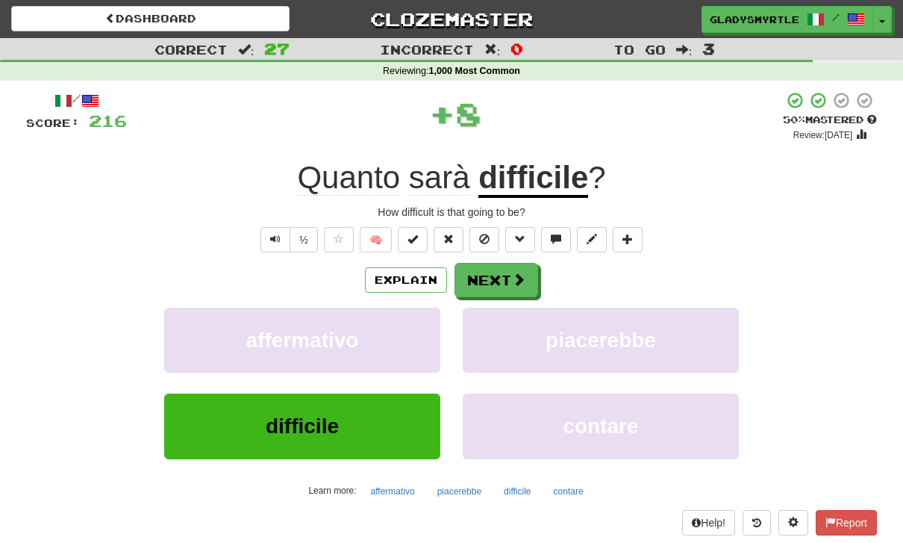
click at [494, 270] on button "Next" at bounding box center [497, 280] width 84 height 34
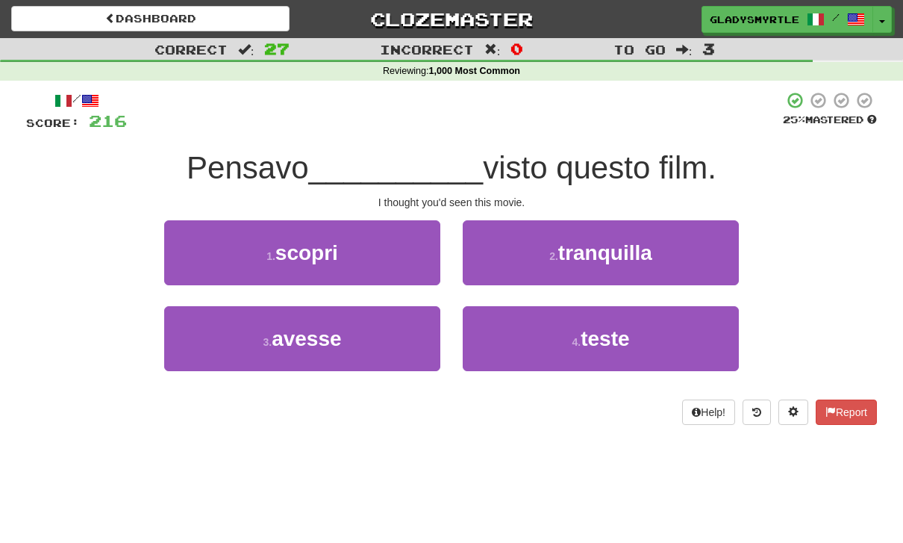
click at [305, 331] on span "avesse" at bounding box center [306, 338] width 69 height 23
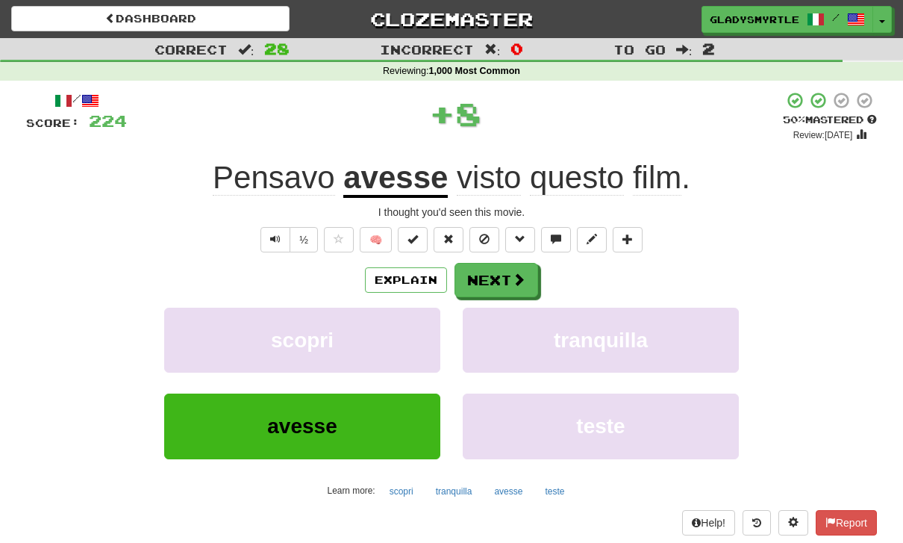
click at [499, 269] on button "Next" at bounding box center [497, 280] width 84 height 34
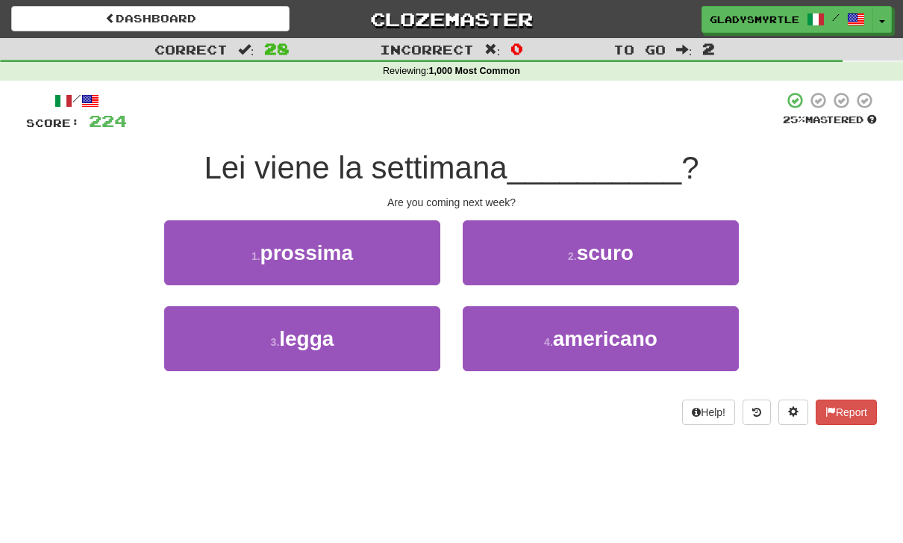
click at [309, 249] on span "prossima" at bounding box center [306, 252] width 93 height 23
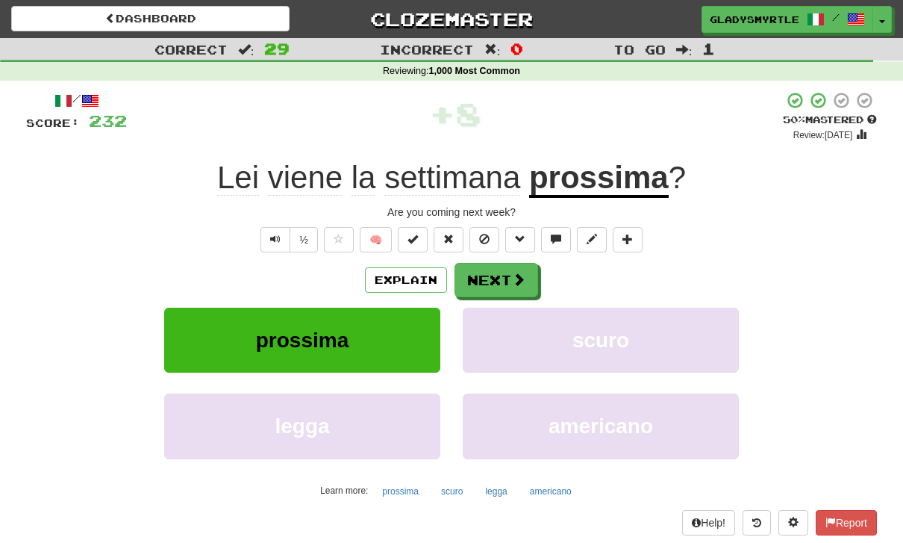
click at [493, 271] on button "Next" at bounding box center [497, 280] width 84 height 34
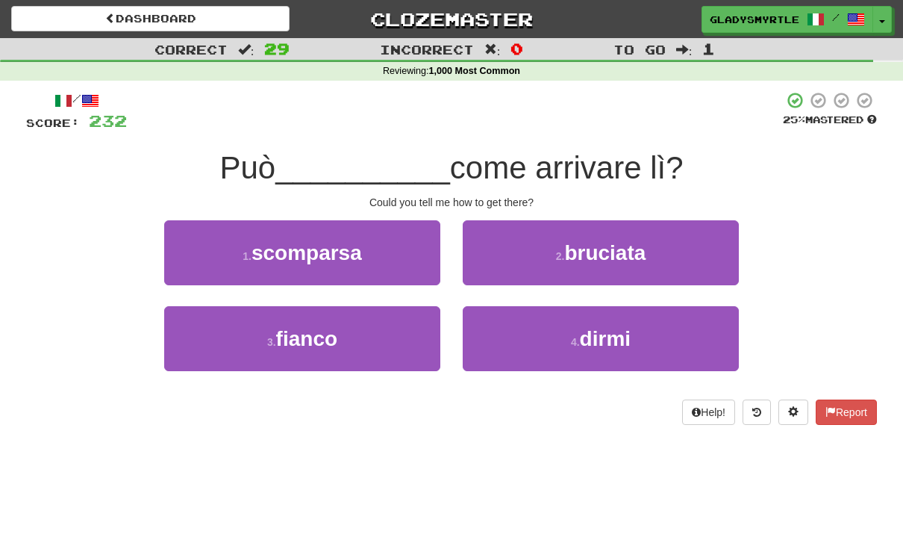
click at [615, 330] on span "dirmi" at bounding box center [605, 338] width 51 height 23
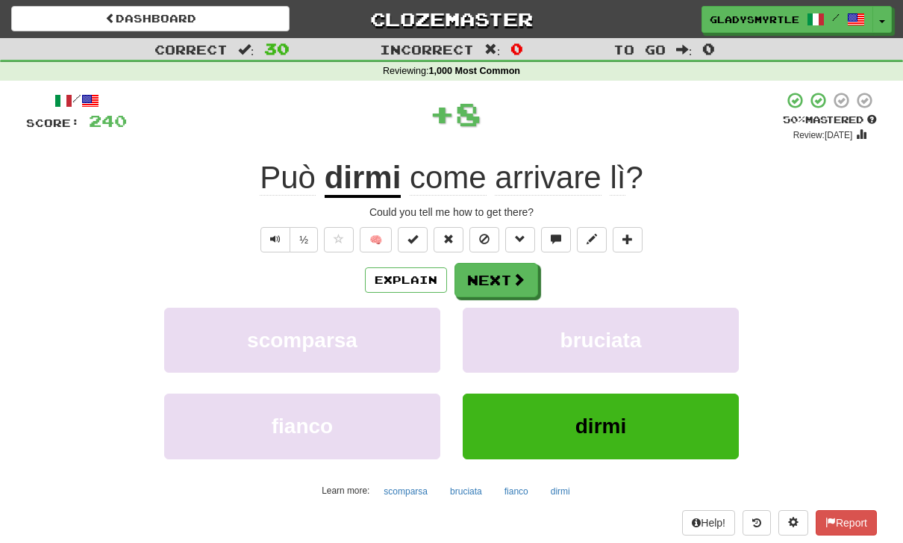
click at [494, 275] on button "Next" at bounding box center [497, 280] width 84 height 34
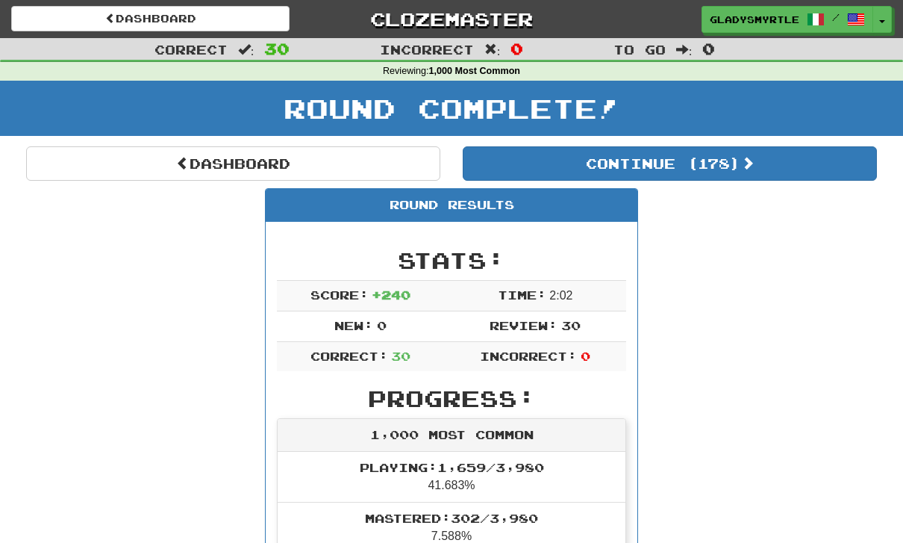
click at [724, 161] on button "Continue ( 178 )" at bounding box center [670, 163] width 414 height 34
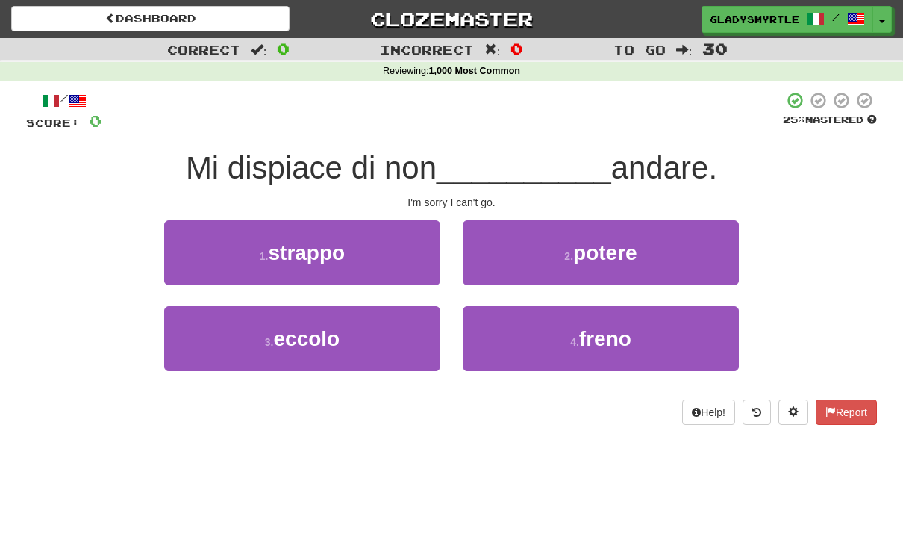
click at [630, 248] on span "potere" at bounding box center [605, 252] width 64 height 23
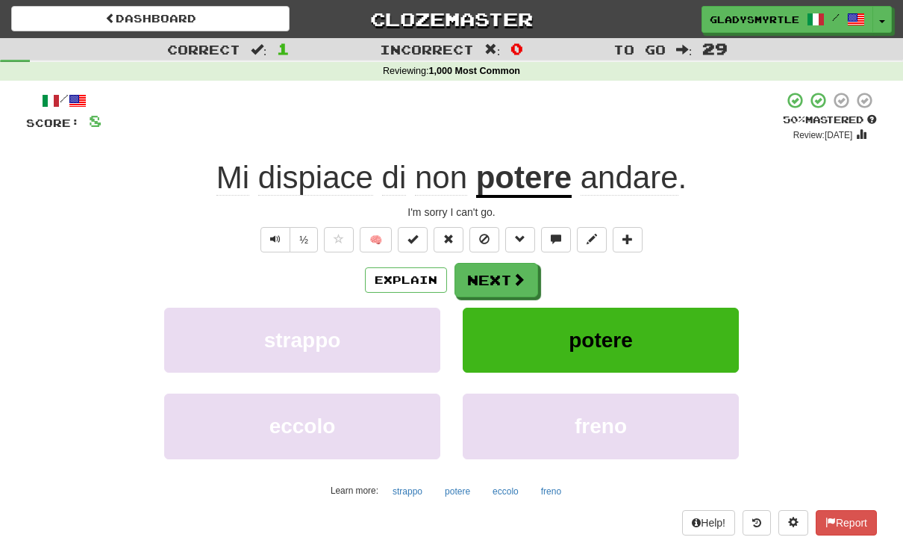
click at [496, 272] on button "Next" at bounding box center [497, 280] width 84 height 34
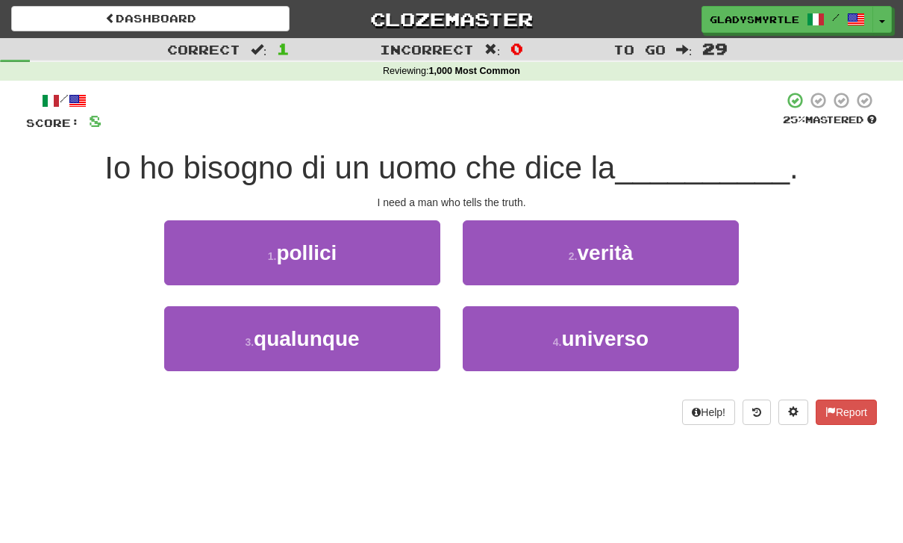
click at [625, 250] on span "verità" at bounding box center [605, 252] width 56 height 23
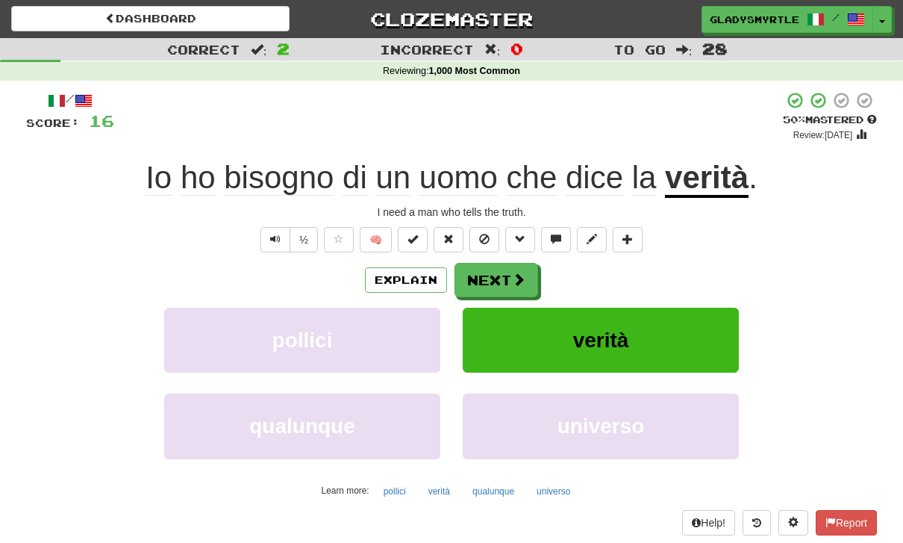
click at [496, 272] on button "Next" at bounding box center [497, 280] width 84 height 34
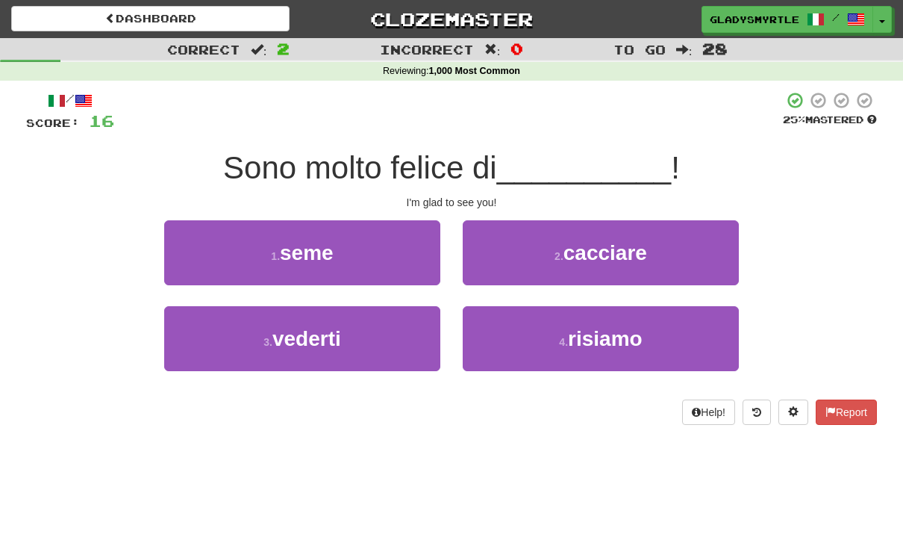
click at [302, 334] on span "vederti" at bounding box center [306, 338] width 69 height 23
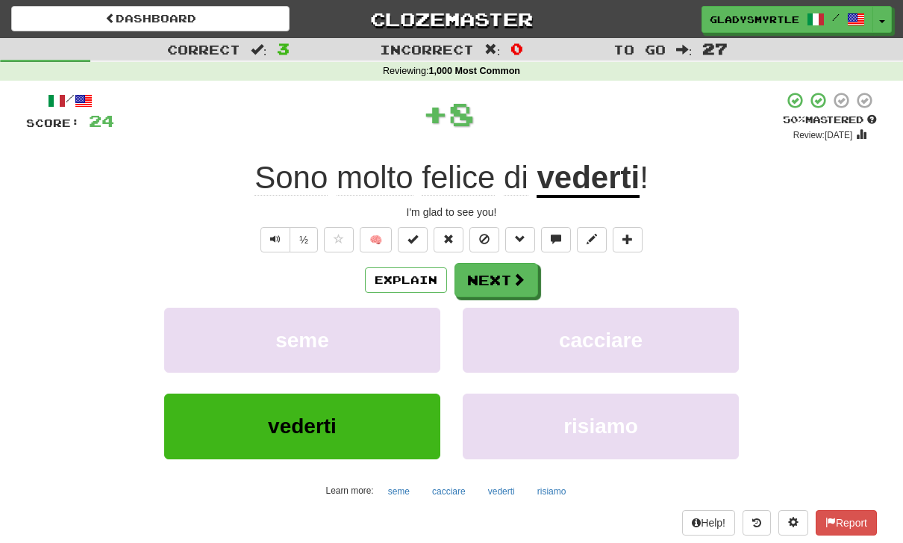
click at [495, 275] on button "Next" at bounding box center [497, 280] width 84 height 34
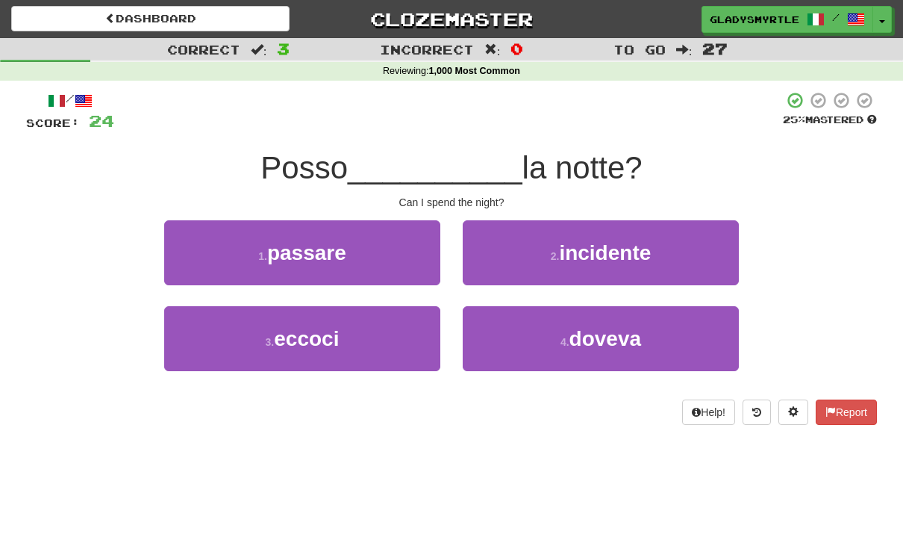
click at [312, 242] on span "passare" at bounding box center [306, 252] width 79 height 23
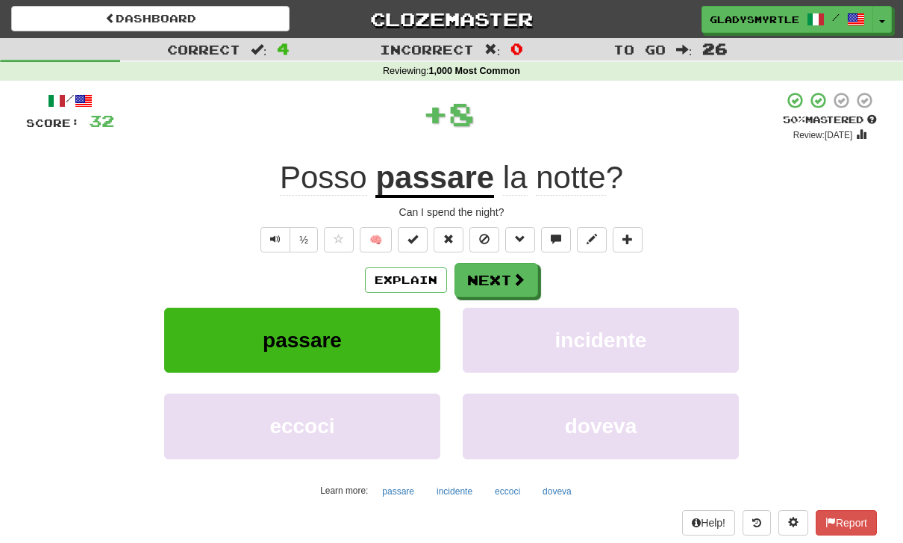
click at [499, 276] on button "Next" at bounding box center [497, 280] width 84 height 34
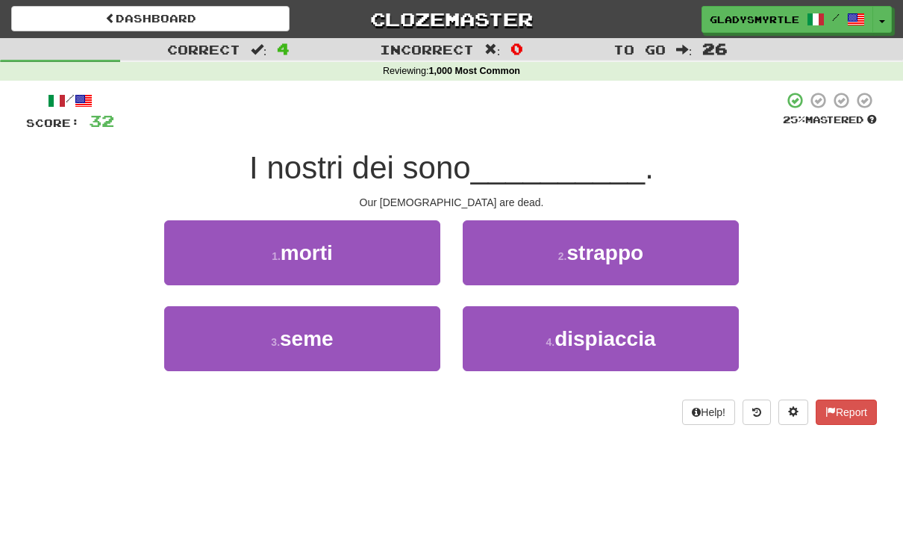
click at [308, 246] on span "morti" at bounding box center [307, 252] width 52 height 23
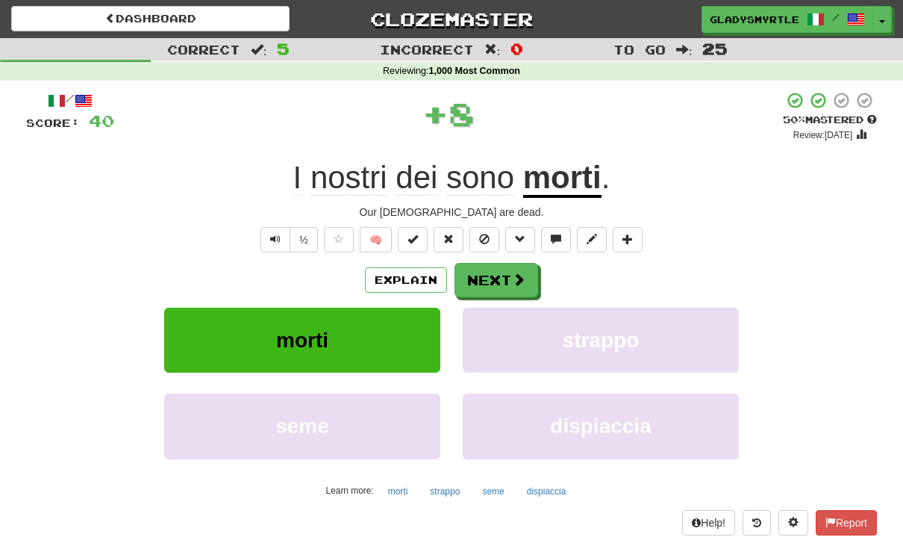
click at [501, 273] on button "Next" at bounding box center [497, 280] width 84 height 34
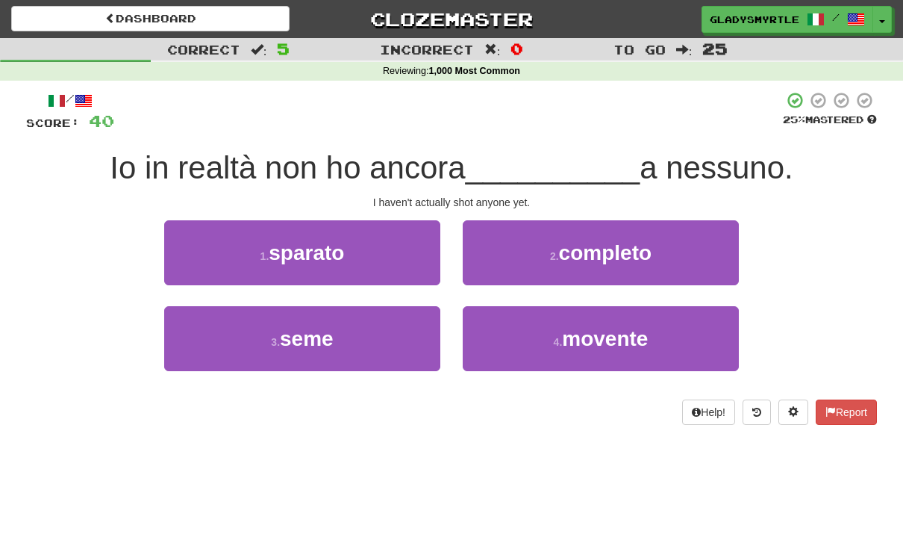
click at [314, 249] on span "sparato" at bounding box center [306, 252] width 75 height 23
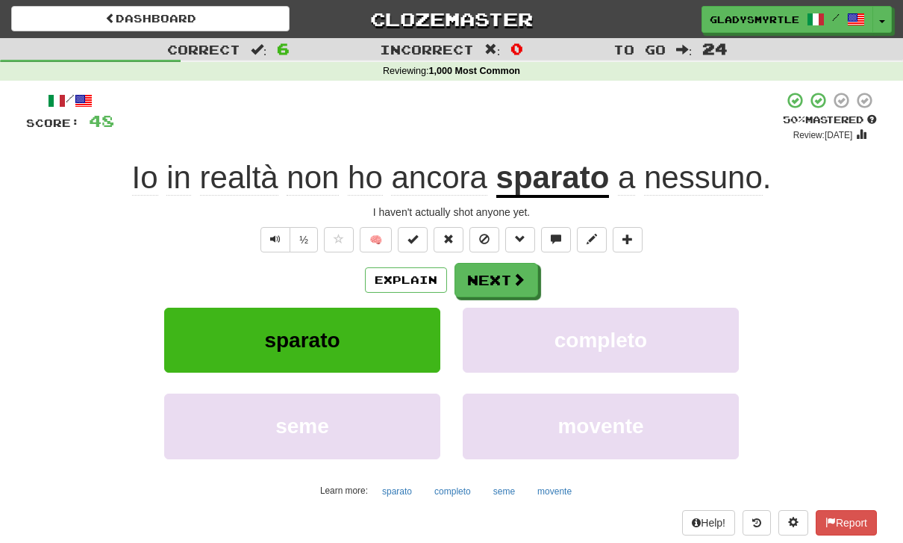
click at [496, 271] on button "Next" at bounding box center [497, 280] width 84 height 34
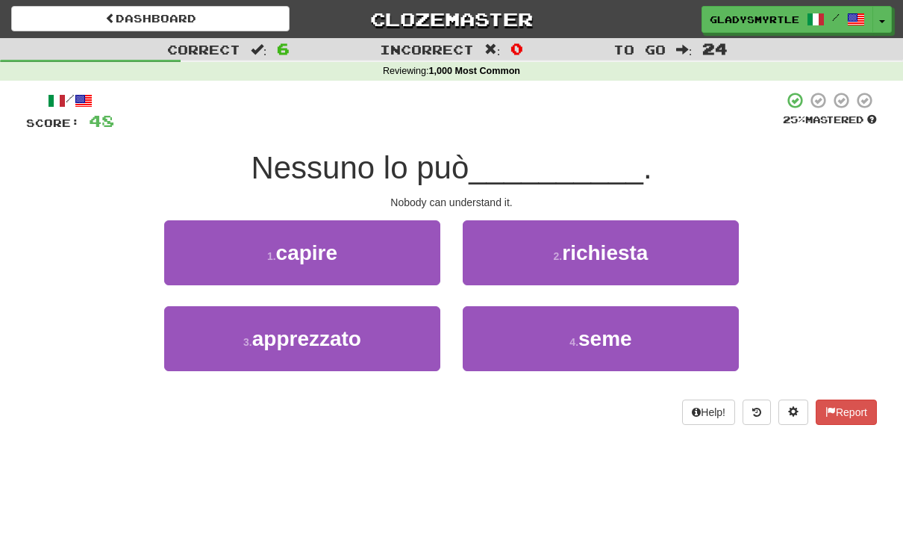
click at [306, 249] on span "capire" at bounding box center [307, 252] width 62 height 23
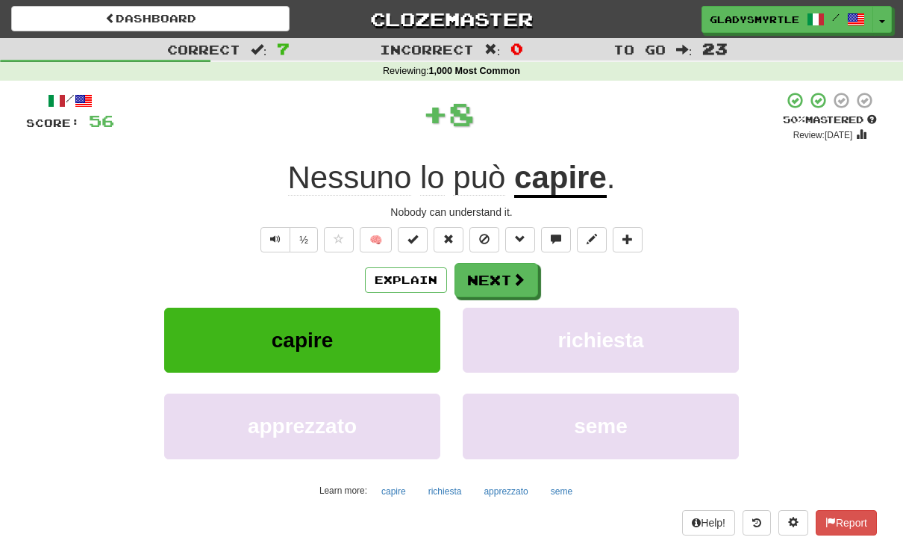
click at [499, 275] on button "Next" at bounding box center [497, 280] width 84 height 34
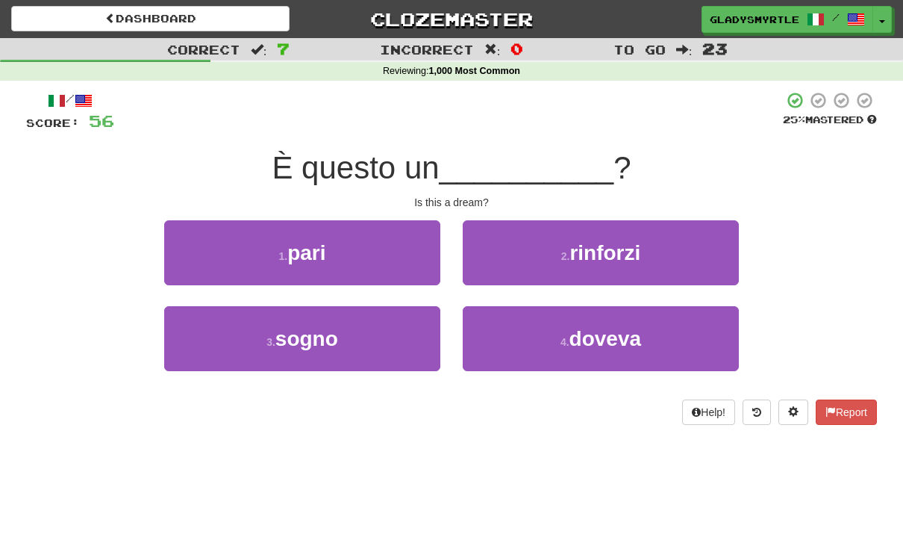
click at [312, 339] on span "sogno" at bounding box center [306, 338] width 63 height 23
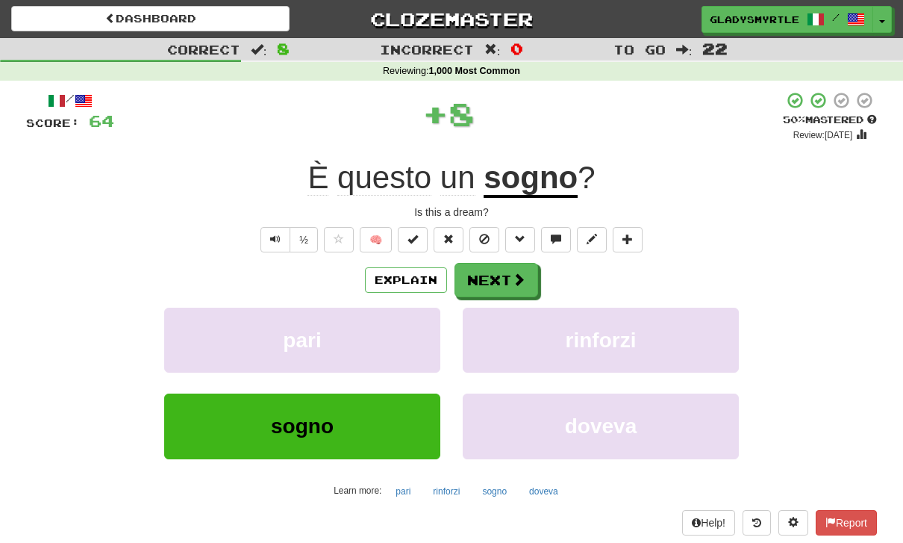
click at [498, 275] on button "Next" at bounding box center [497, 280] width 84 height 34
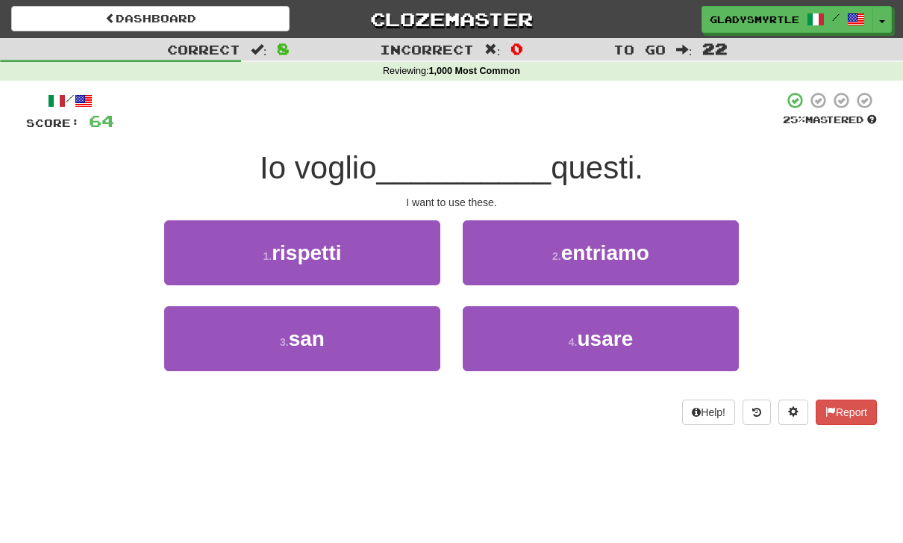
click at [604, 340] on span "usare" at bounding box center [605, 338] width 56 height 23
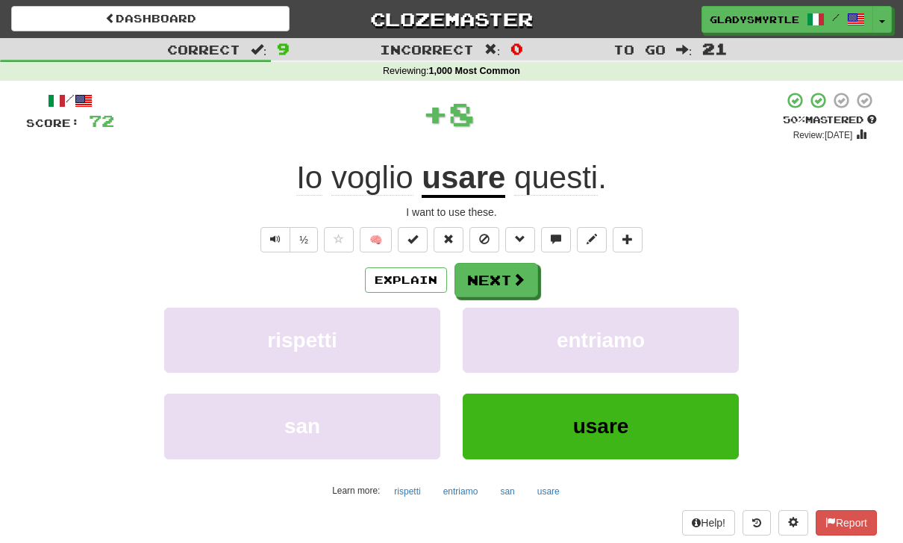
click at [494, 277] on button "Next" at bounding box center [497, 280] width 84 height 34
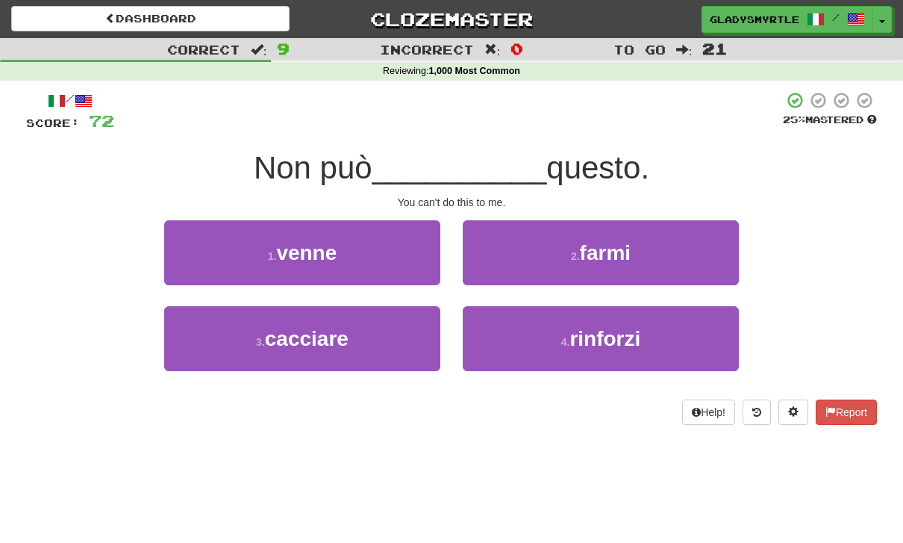
click at [622, 247] on span "farmi" at bounding box center [605, 252] width 51 height 23
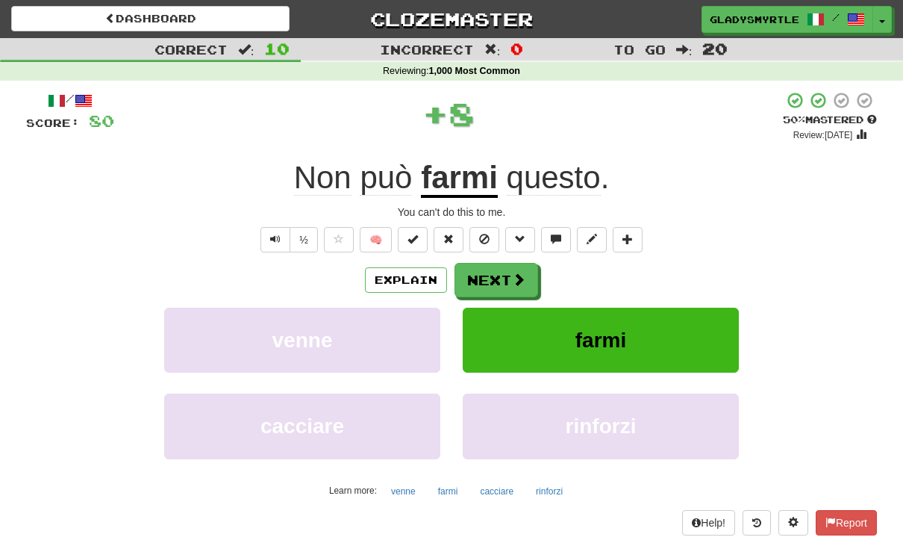
click at [496, 277] on button "Next" at bounding box center [497, 280] width 84 height 34
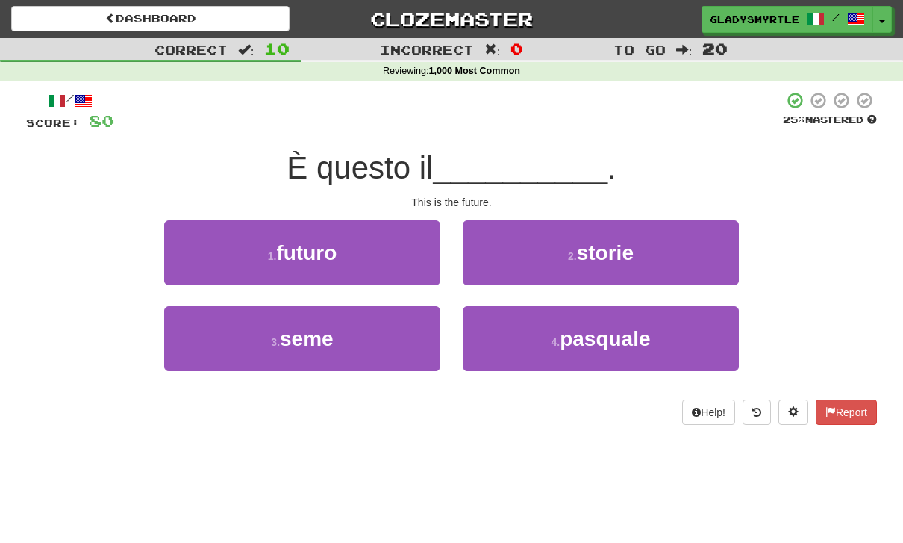
click at [313, 252] on span "futuro" at bounding box center [306, 252] width 60 height 23
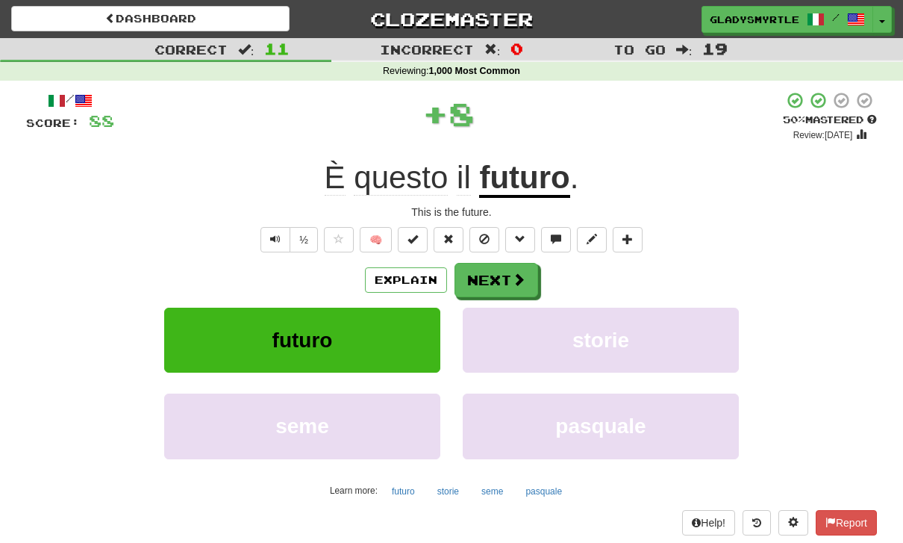
click at [500, 272] on button "Next" at bounding box center [497, 280] width 84 height 34
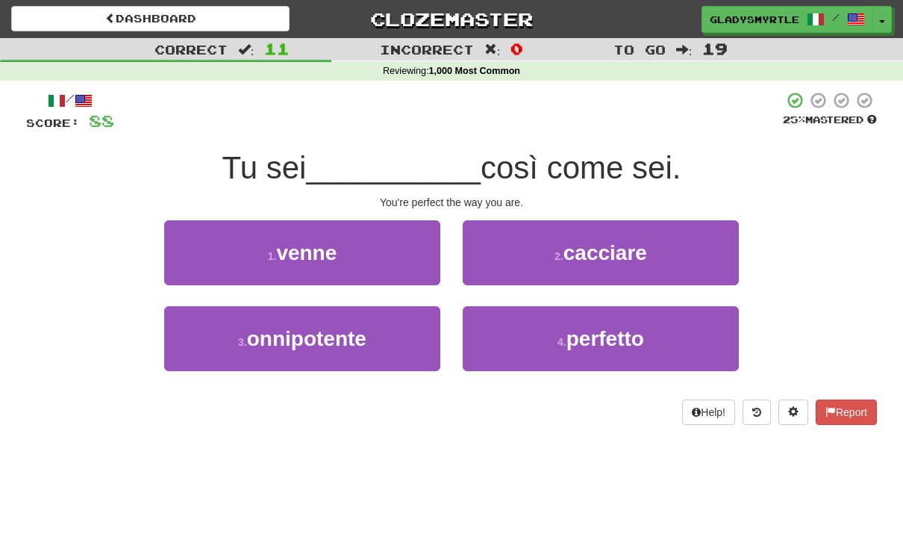
click at [608, 335] on span "perfetto" at bounding box center [606, 338] width 78 height 23
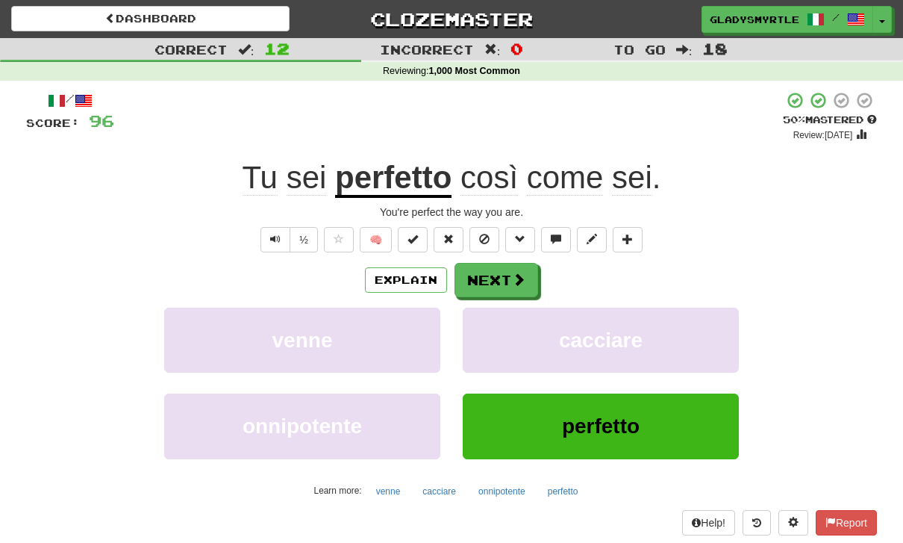
click at [489, 274] on button "Next" at bounding box center [497, 280] width 84 height 34
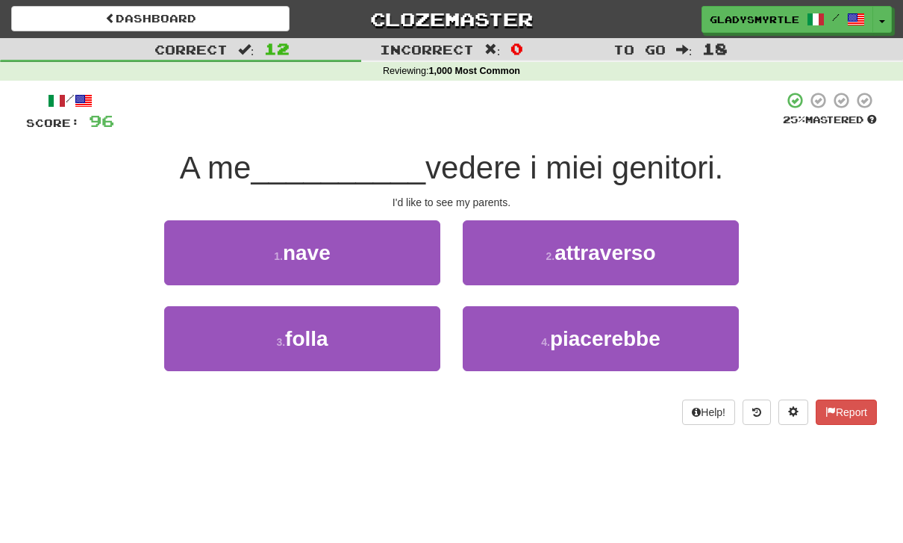
click at [608, 337] on span "piacerebbe" at bounding box center [605, 338] width 110 height 23
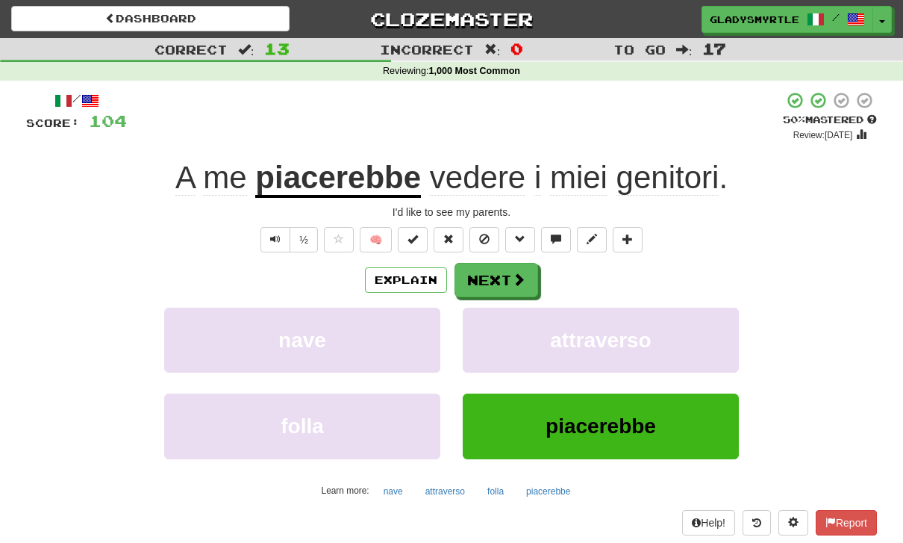
click at [501, 272] on button "Next" at bounding box center [497, 280] width 84 height 34
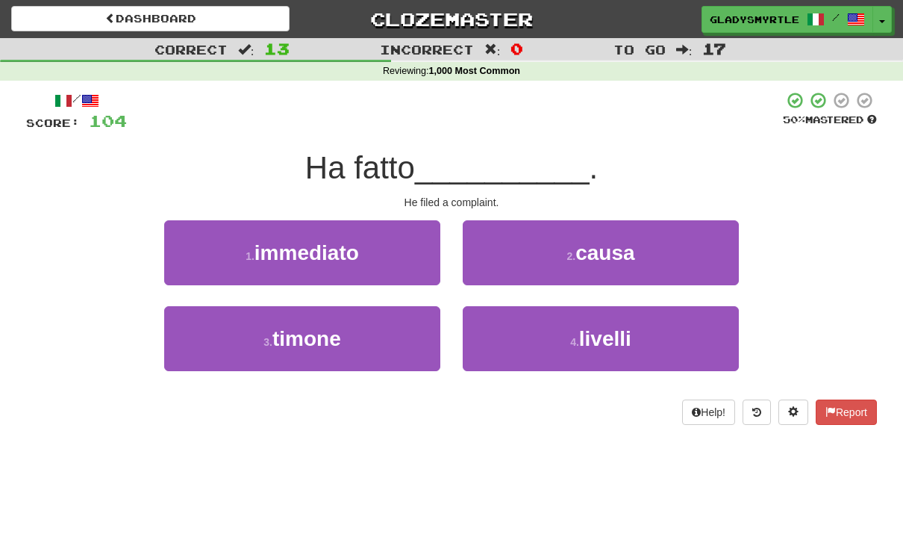
click at [613, 249] on span "causa" at bounding box center [604, 252] width 59 height 23
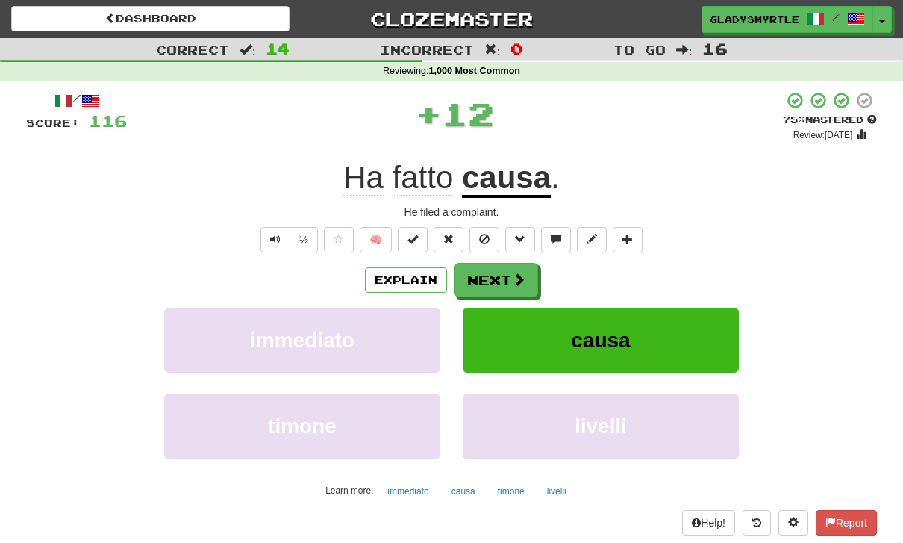
click at [500, 273] on button "Next" at bounding box center [497, 280] width 84 height 34
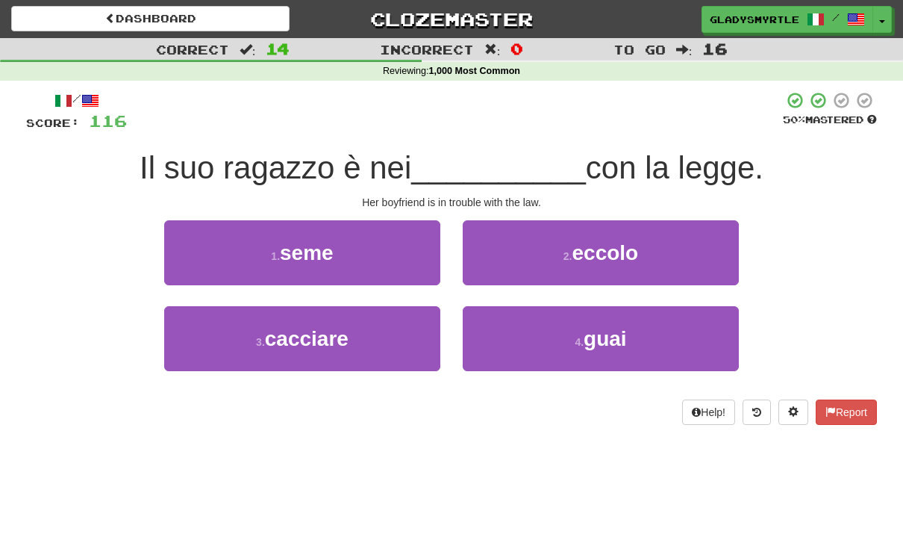
click at [607, 330] on span "guai" at bounding box center [605, 338] width 43 height 23
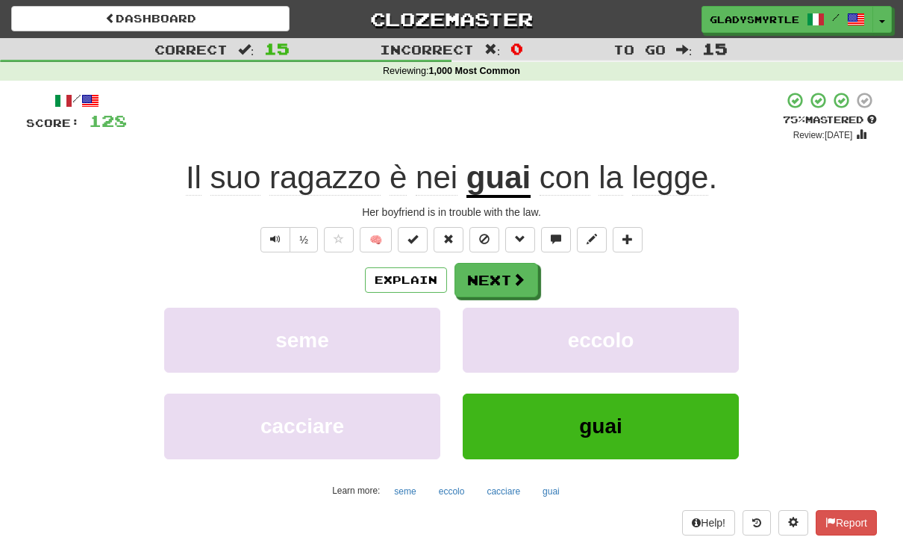
click at [502, 284] on button "Next" at bounding box center [497, 280] width 84 height 34
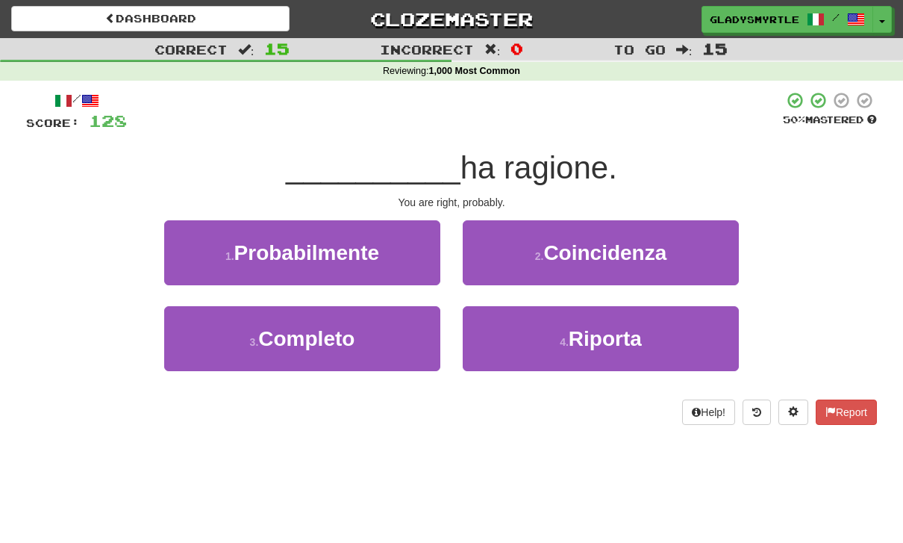
click at [302, 252] on span "Probabilmente" at bounding box center [306, 252] width 145 height 23
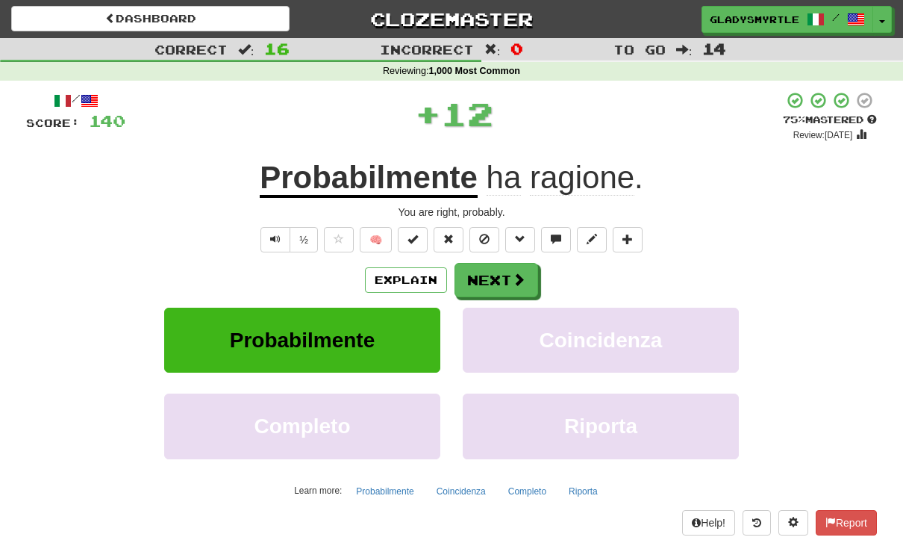
click at [498, 278] on button "Next" at bounding box center [497, 280] width 84 height 34
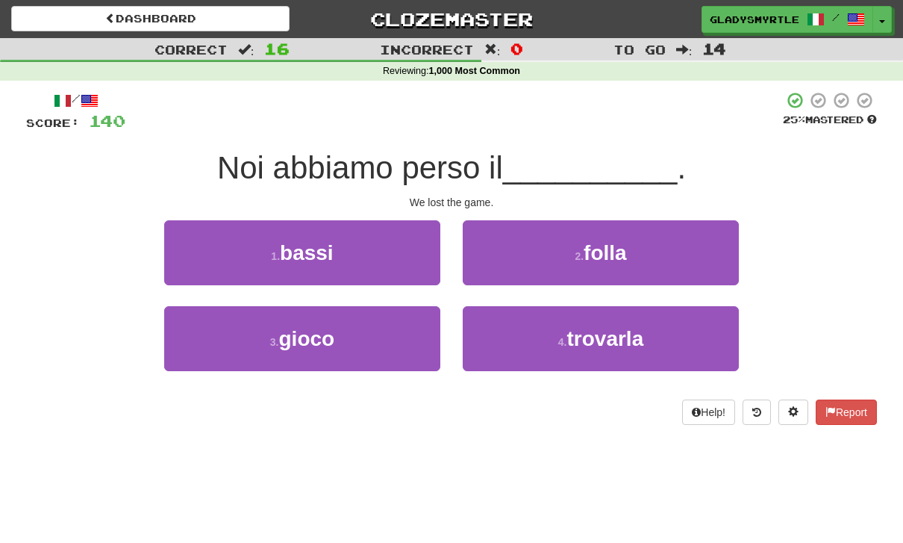
click at [309, 328] on span "gioco" at bounding box center [307, 338] width 56 height 23
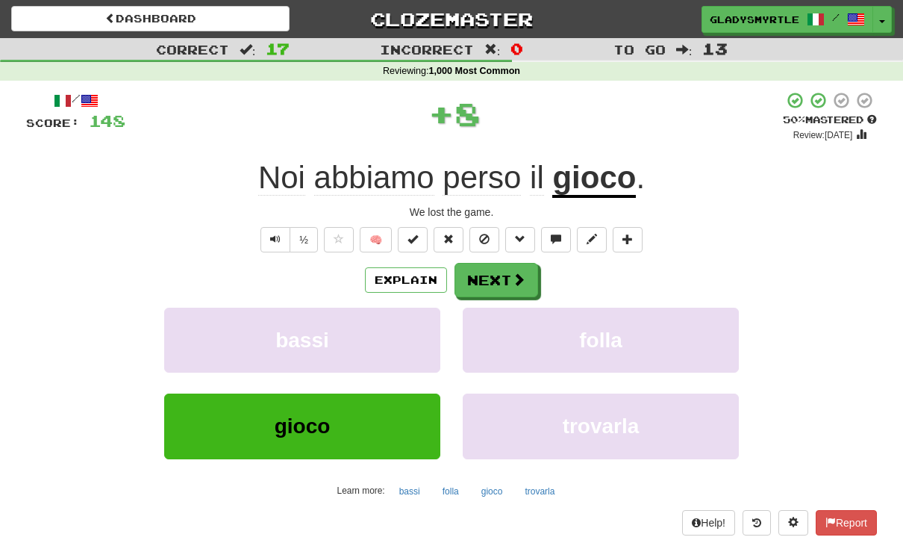
click at [498, 275] on button "Next" at bounding box center [497, 280] width 84 height 34
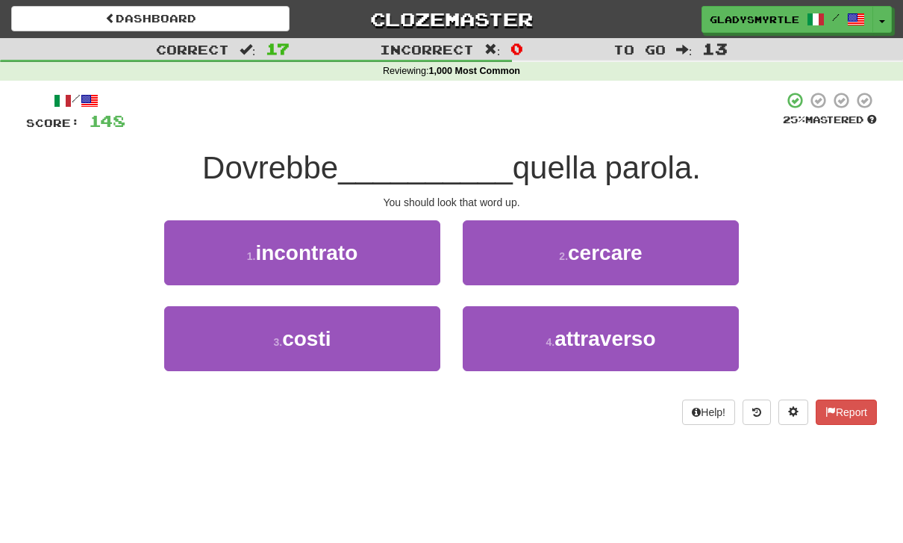
click at [619, 249] on span "cercare" at bounding box center [605, 252] width 75 height 23
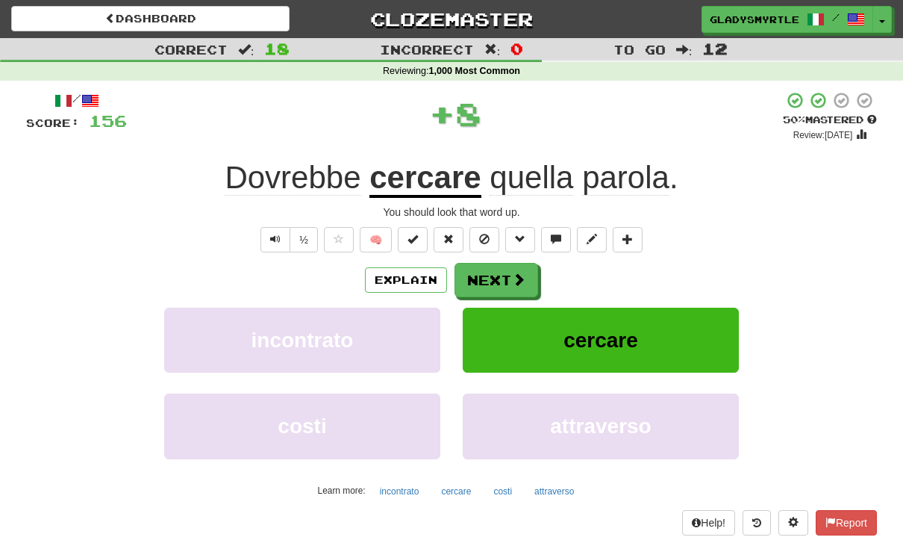
click at [498, 276] on button "Next" at bounding box center [497, 280] width 84 height 34
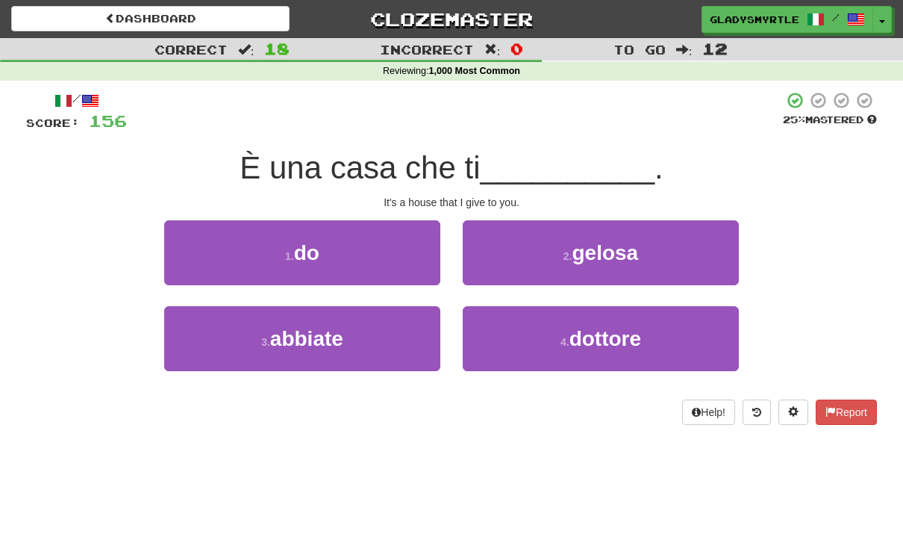
click at [302, 245] on span "do" at bounding box center [306, 252] width 25 height 23
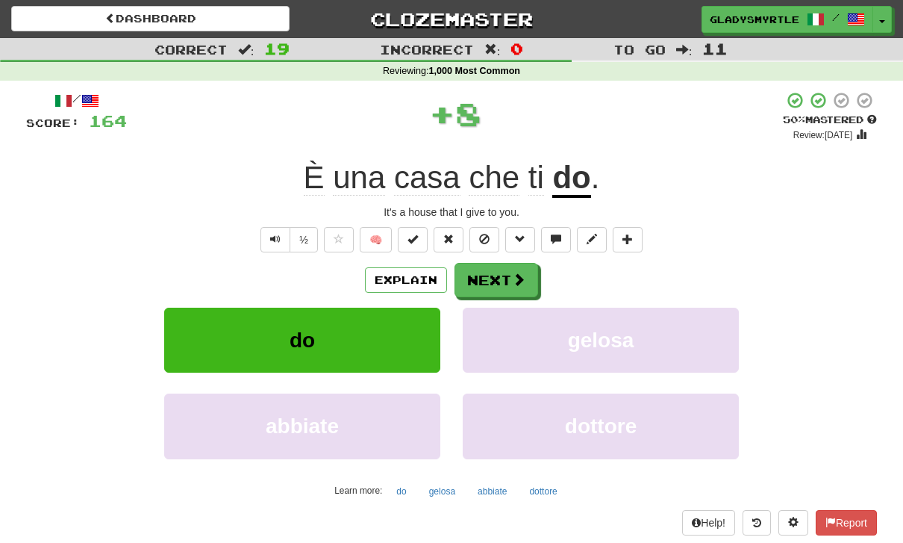
click at [493, 281] on button "Next" at bounding box center [497, 280] width 84 height 34
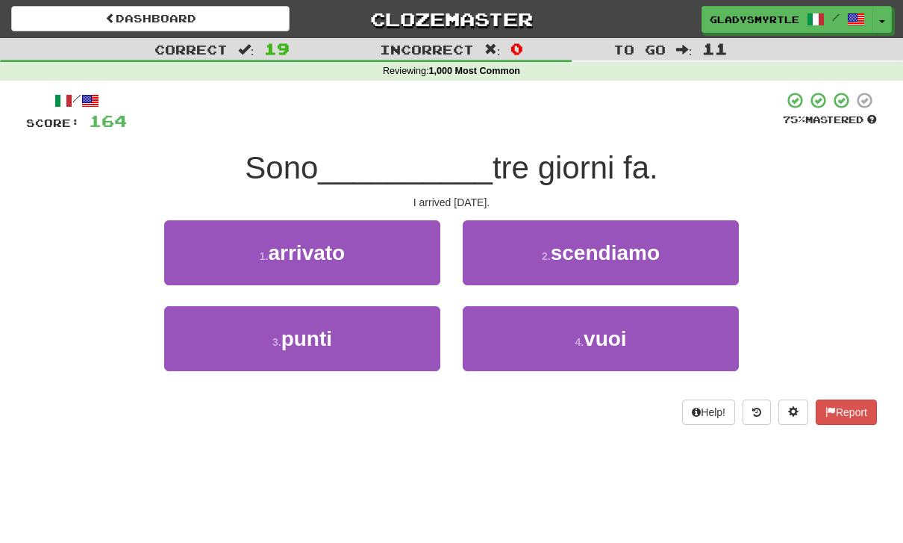
click at [305, 242] on span "arrivato" at bounding box center [306, 252] width 77 height 23
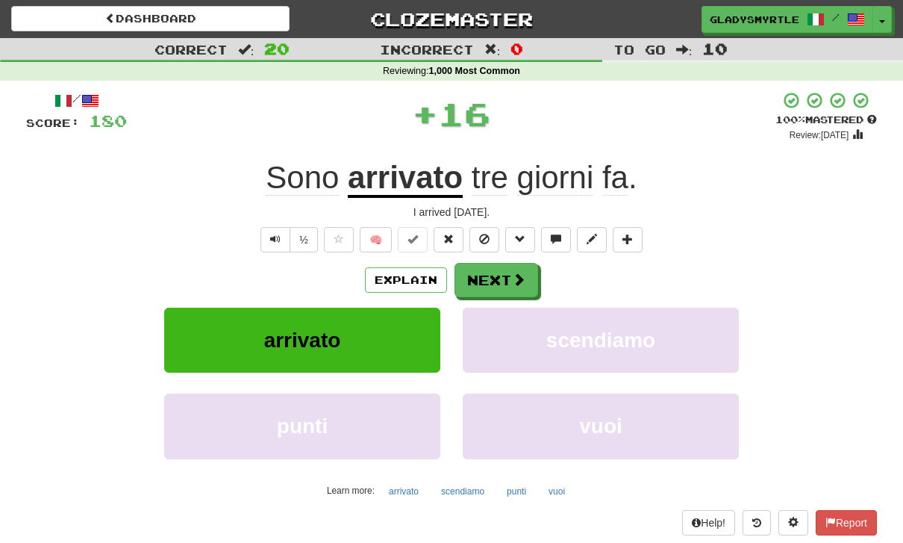
click at [499, 275] on button "Next" at bounding box center [497, 280] width 84 height 34
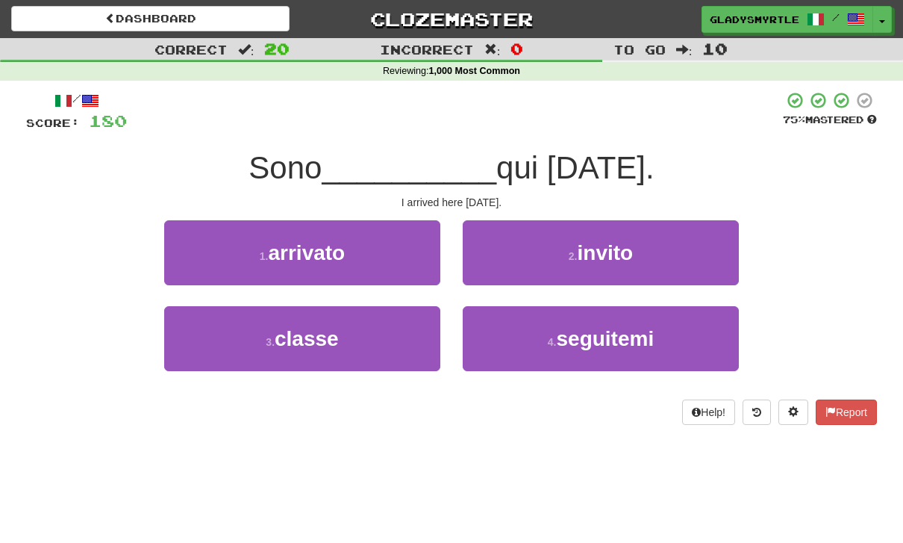
click at [305, 246] on span "arrivato" at bounding box center [306, 252] width 77 height 23
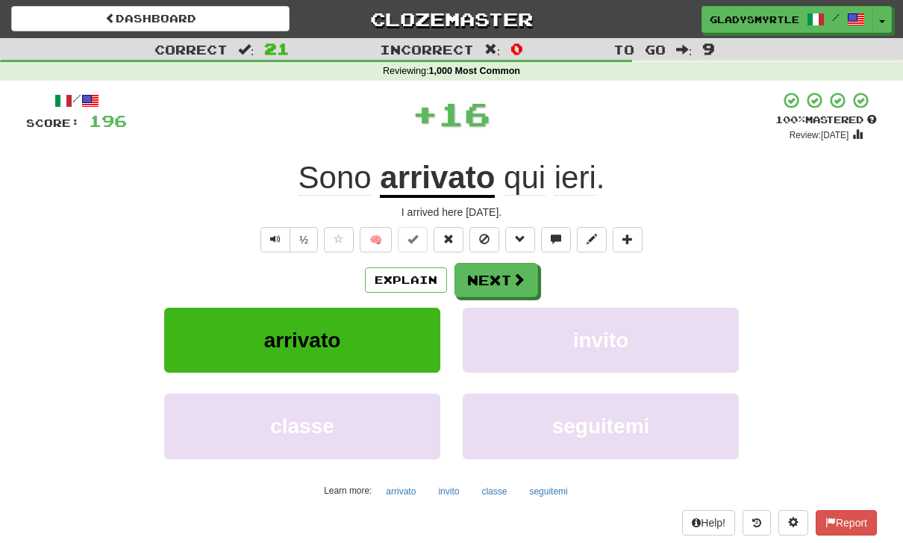
click at [496, 272] on button "Next" at bounding box center [497, 280] width 84 height 34
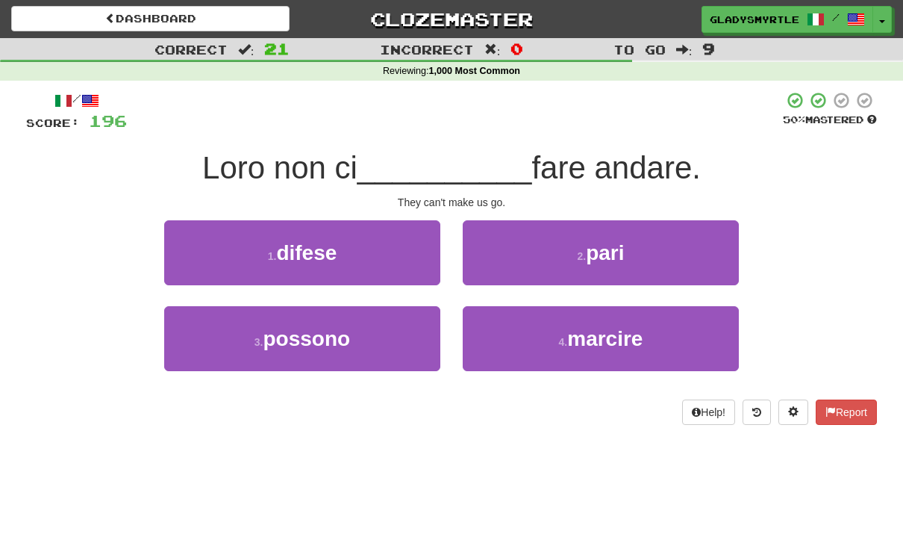
click at [317, 337] on span "possono" at bounding box center [306, 338] width 87 height 23
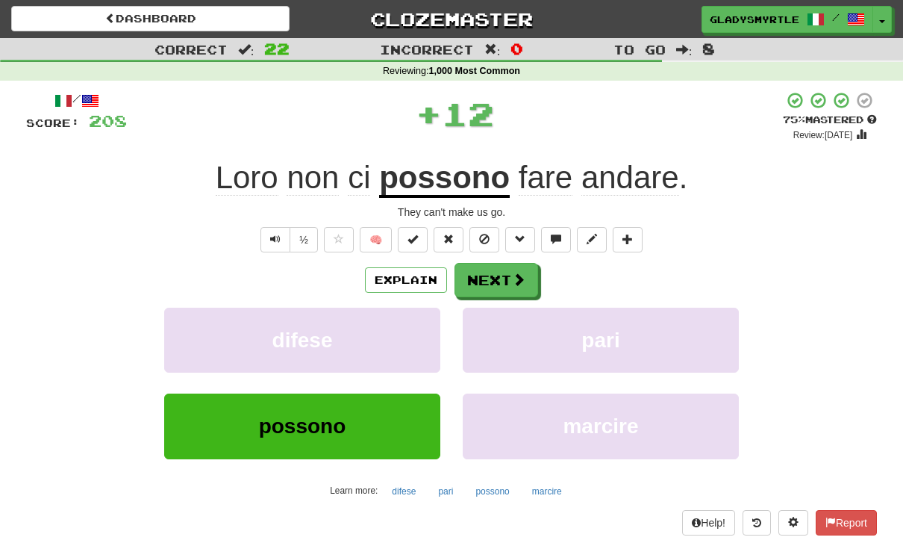
click at [496, 272] on button "Next" at bounding box center [497, 280] width 84 height 34
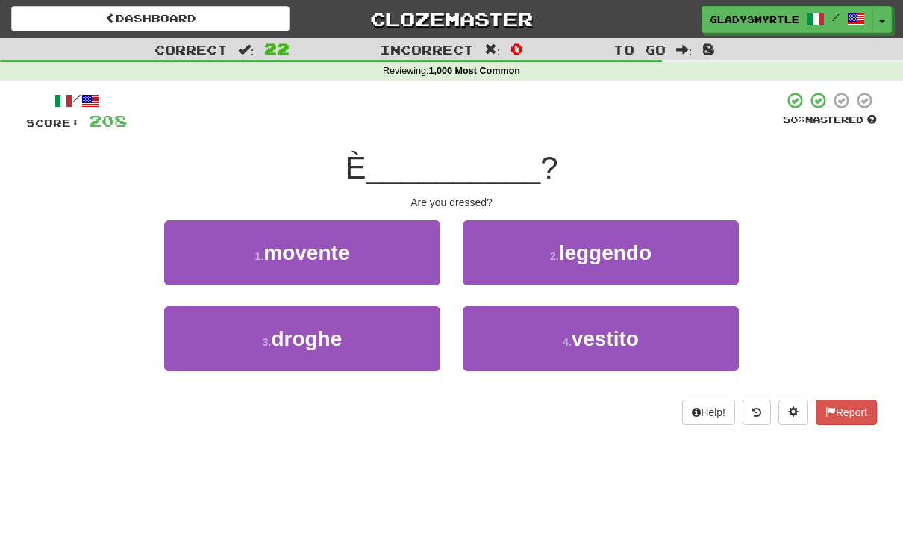
click at [610, 339] on span "vestito" at bounding box center [605, 338] width 67 height 23
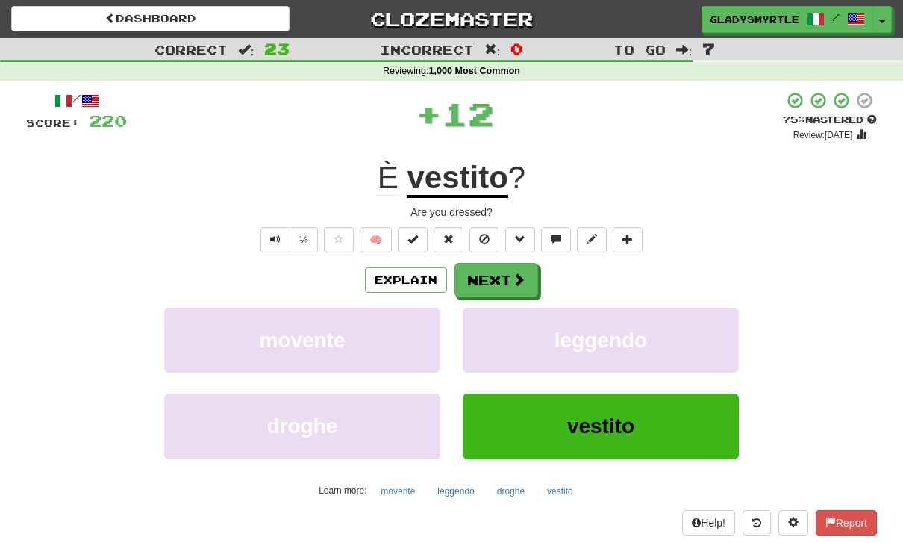
click at [489, 272] on button "Next" at bounding box center [497, 280] width 84 height 34
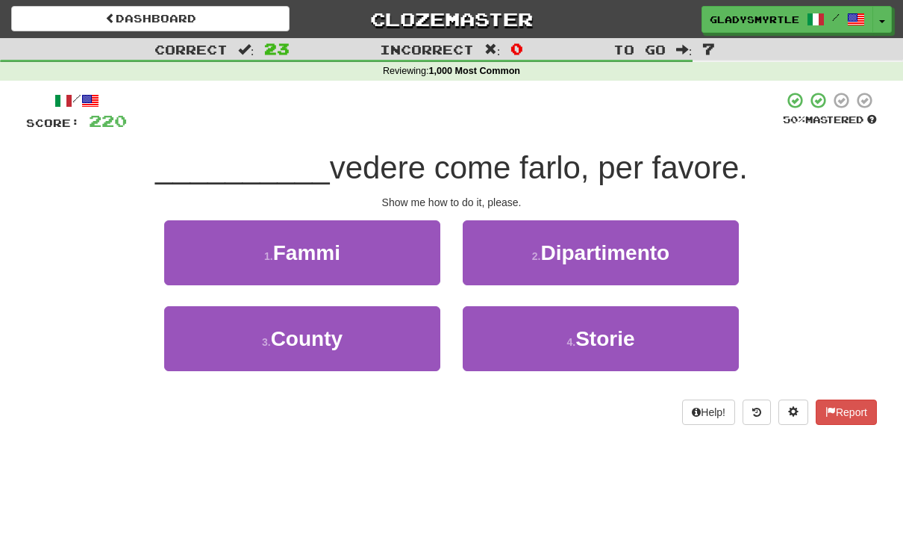
click at [314, 246] on span "Fammi" at bounding box center [306, 252] width 67 height 23
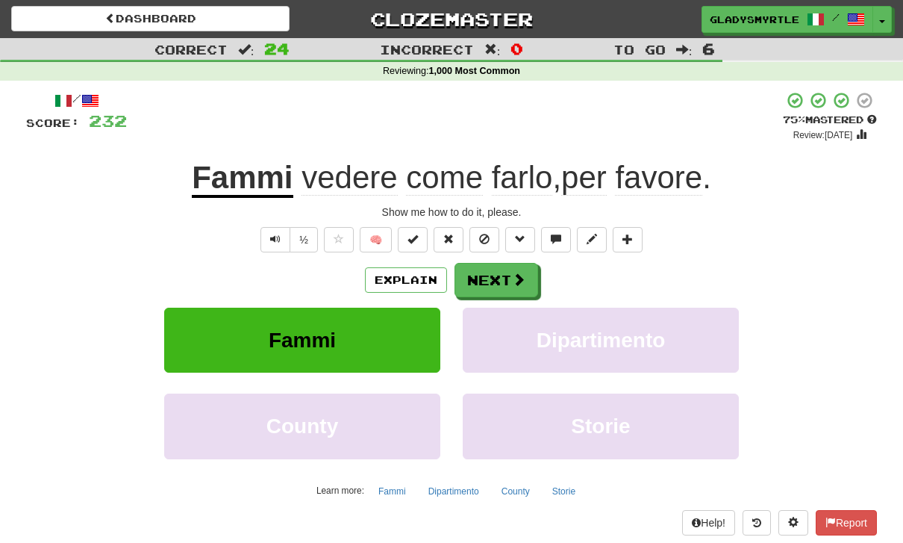
click at [505, 269] on button "Next" at bounding box center [497, 280] width 84 height 34
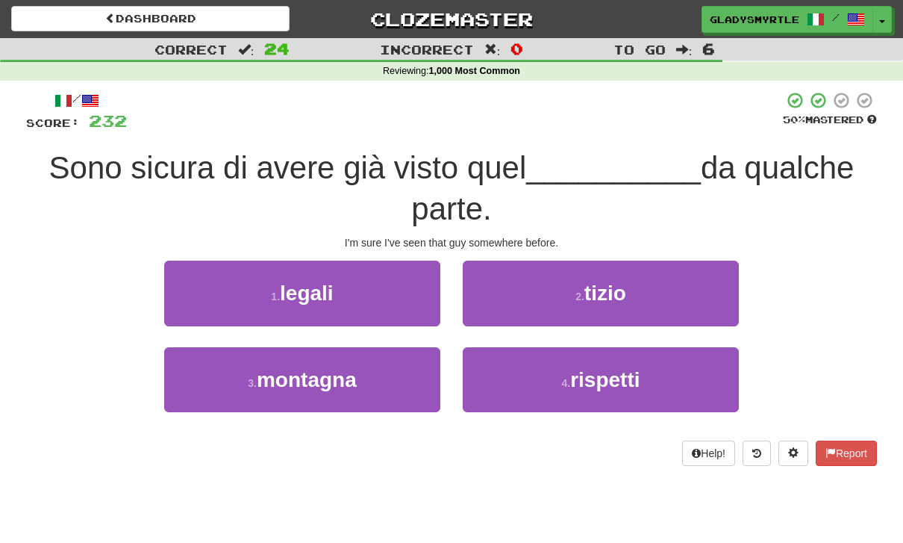
click at [614, 284] on span "tizio" at bounding box center [605, 292] width 42 height 23
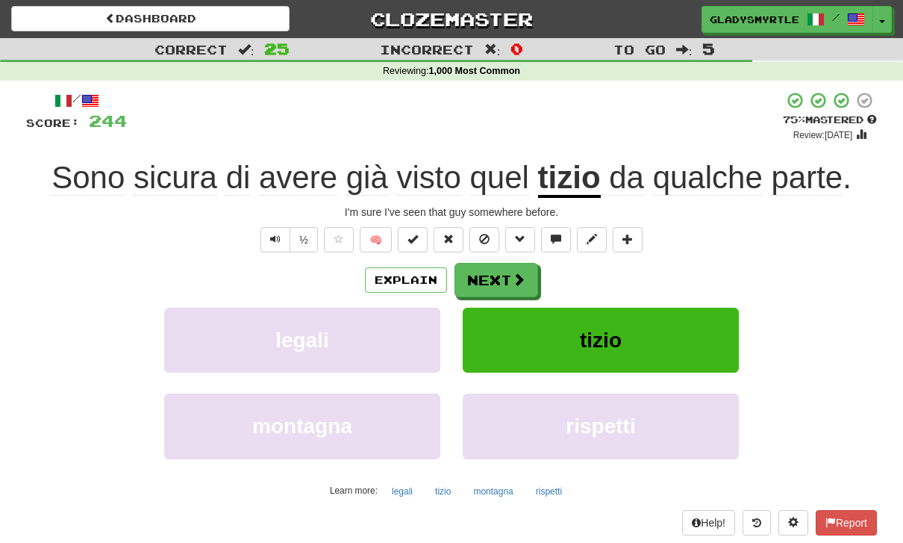
click at [495, 272] on button "Next" at bounding box center [497, 280] width 84 height 34
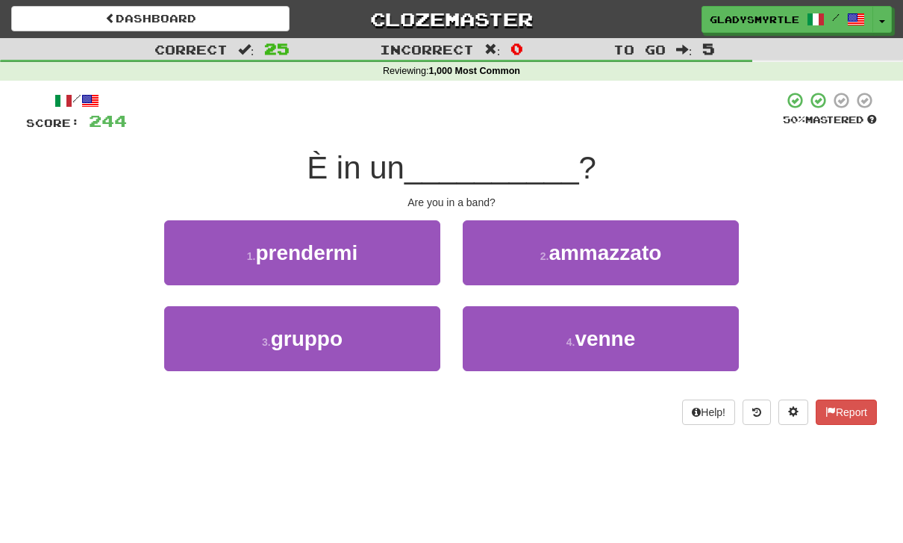
click at [316, 339] on span "gruppo" at bounding box center [307, 338] width 72 height 23
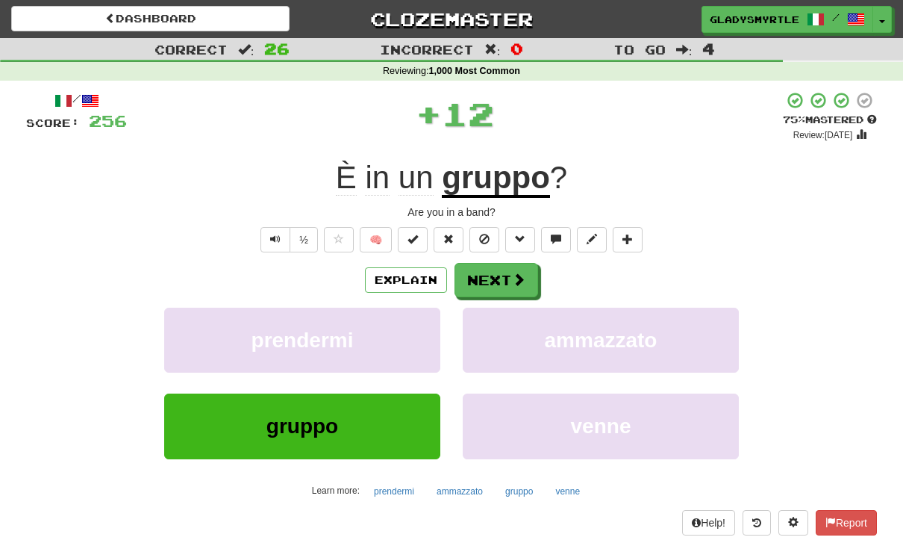
click at [495, 273] on button "Next" at bounding box center [497, 280] width 84 height 34
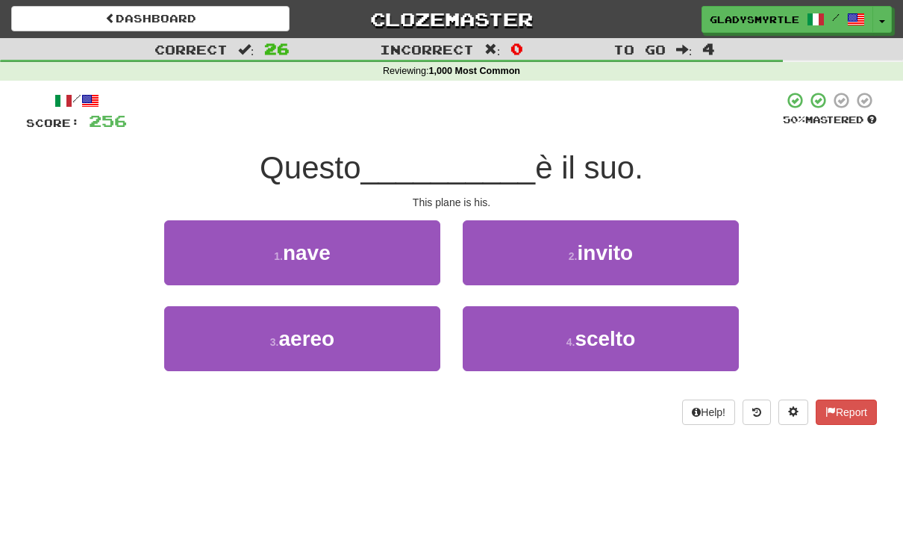
click at [320, 346] on span "aereo" at bounding box center [306, 338] width 56 height 23
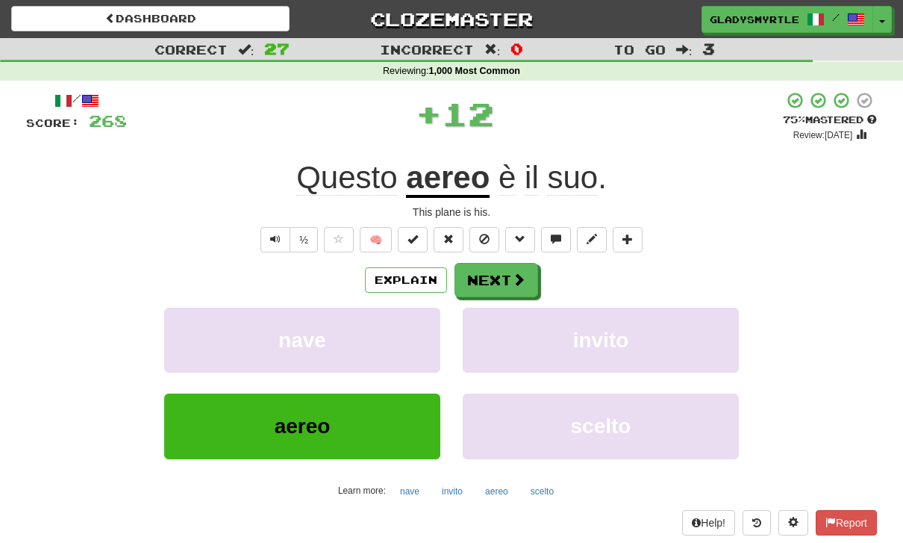
click at [495, 272] on button "Next" at bounding box center [497, 280] width 84 height 34
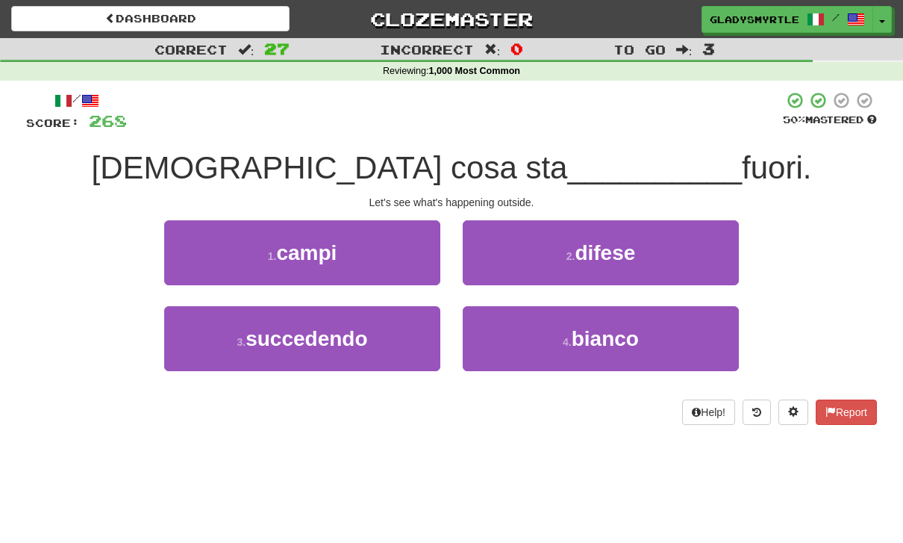
click at [310, 340] on span "succedendo" at bounding box center [307, 338] width 122 height 23
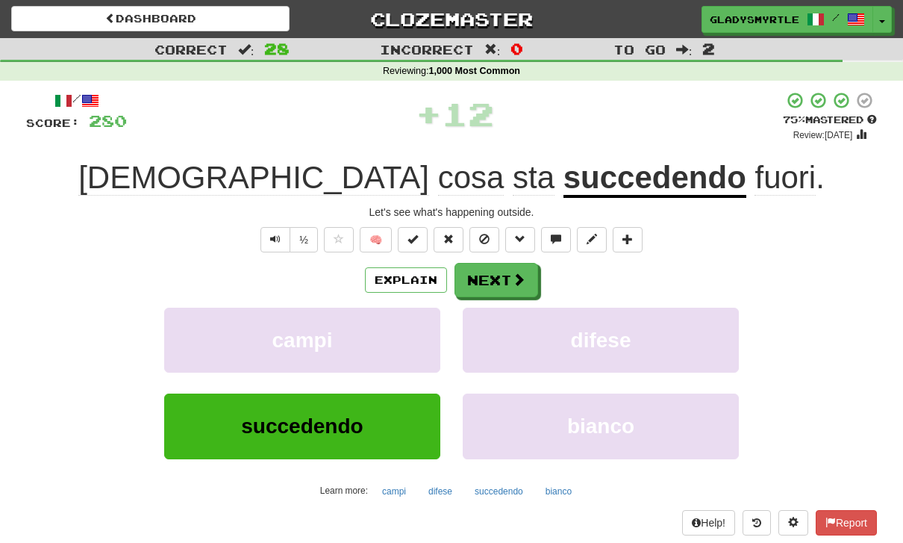
click at [498, 272] on button "Next" at bounding box center [497, 280] width 84 height 34
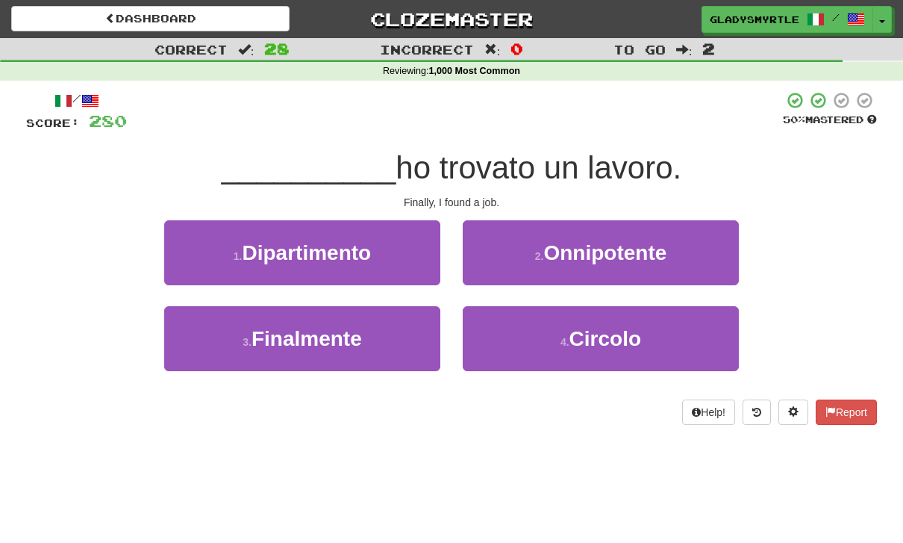
click at [319, 337] on span "Finalmente" at bounding box center [307, 338] width 110 height 23
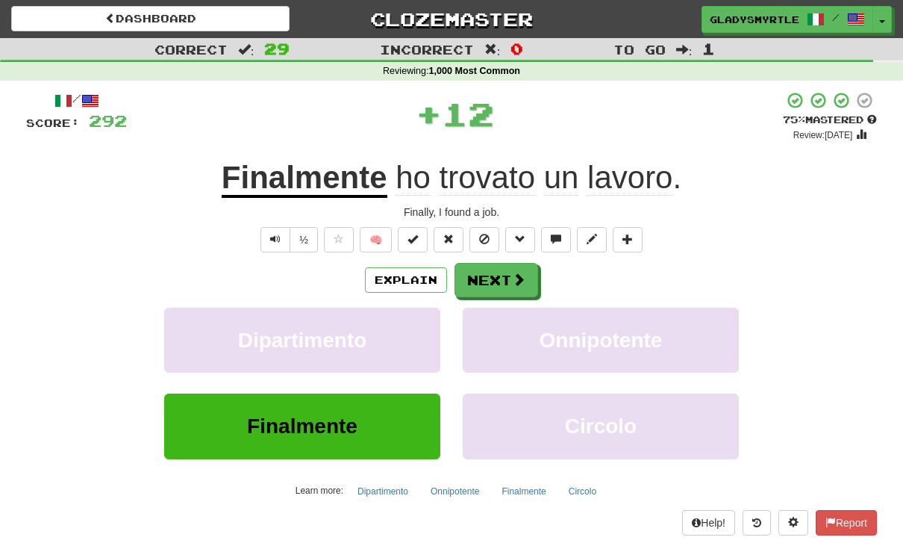
click at [494, 275] on button "Next" at bounding box center [497, 280] width 84 height 34
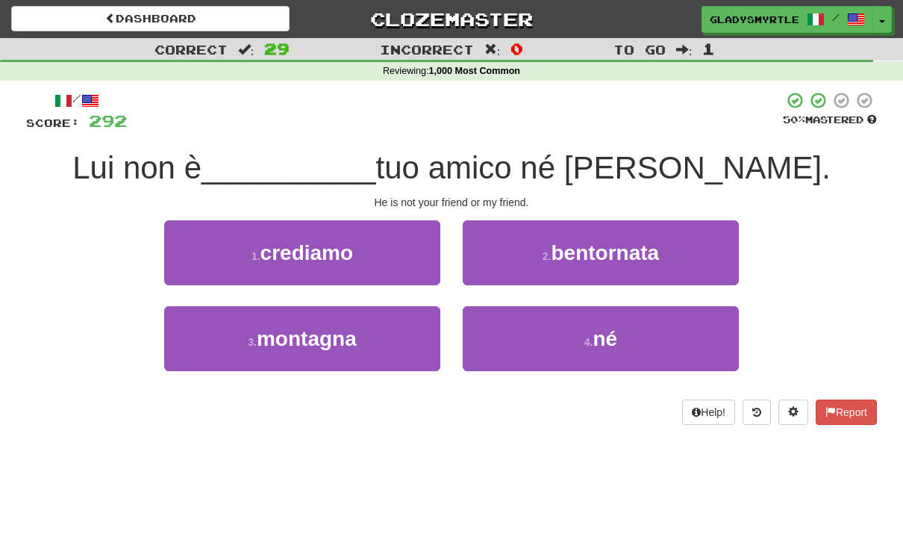
click at [611, 328] on span "né" at bounding box center [605, 338] width 25 height 23
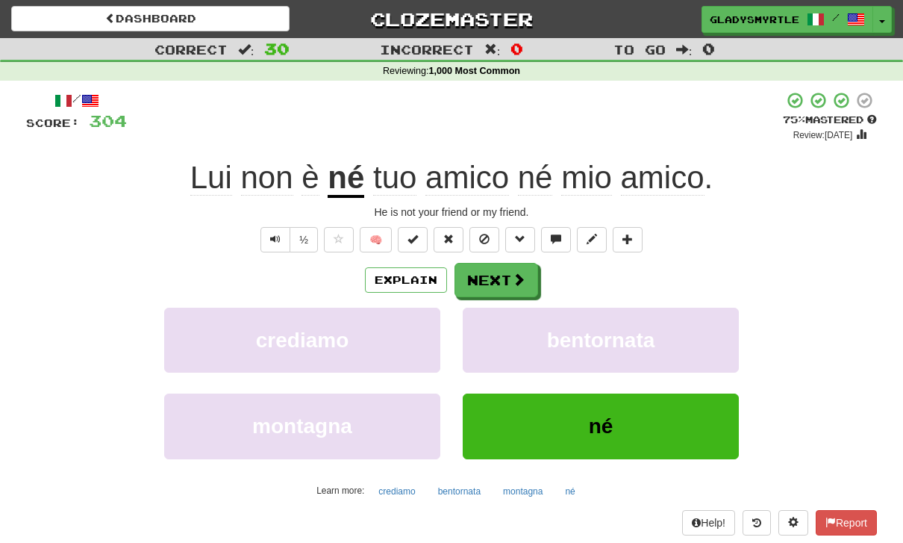
click at [501, 277] on button "Next" at bounding box center [497, 280] width 84 height 34
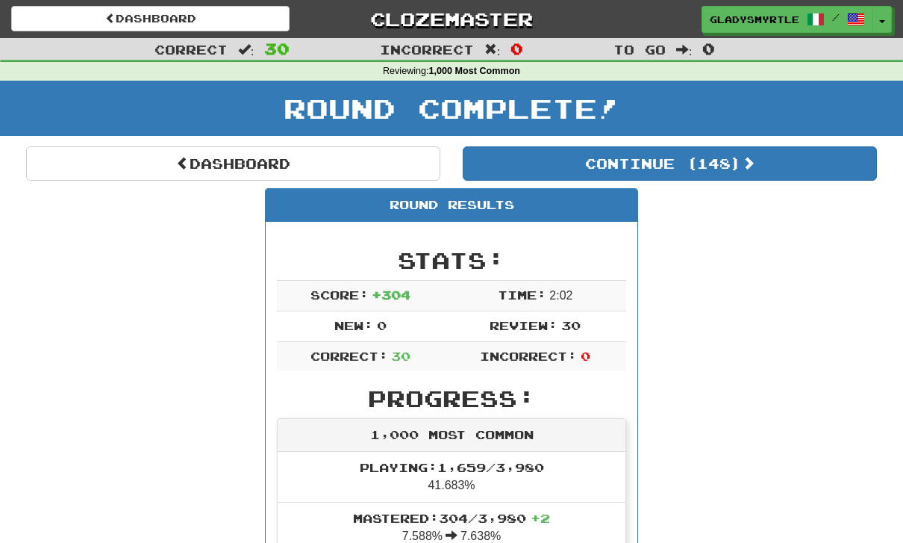
click at [730, 161] on button "Continue ( 148 )" at bounding box center [670, 163] width 414 height 34
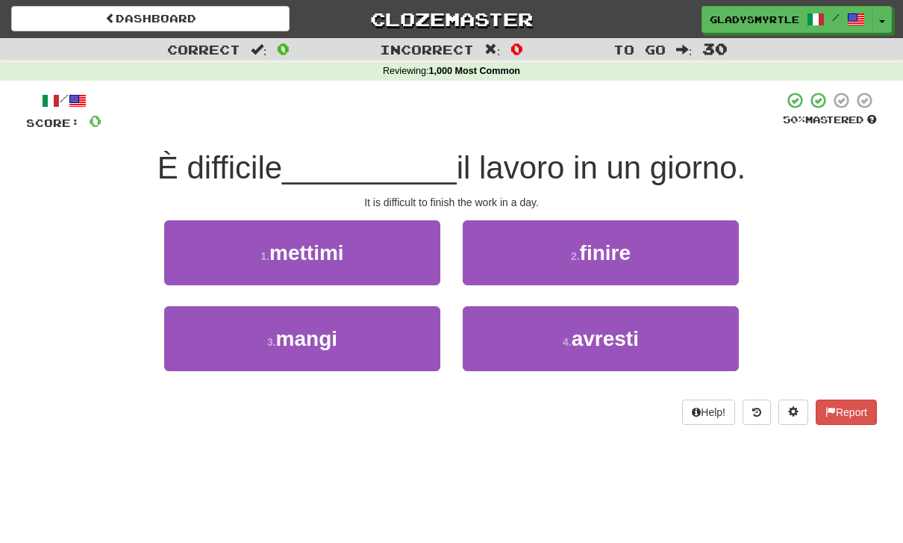
click at [615, 241] on span "finire" at bounding box center [605, 252] width 51 height 23
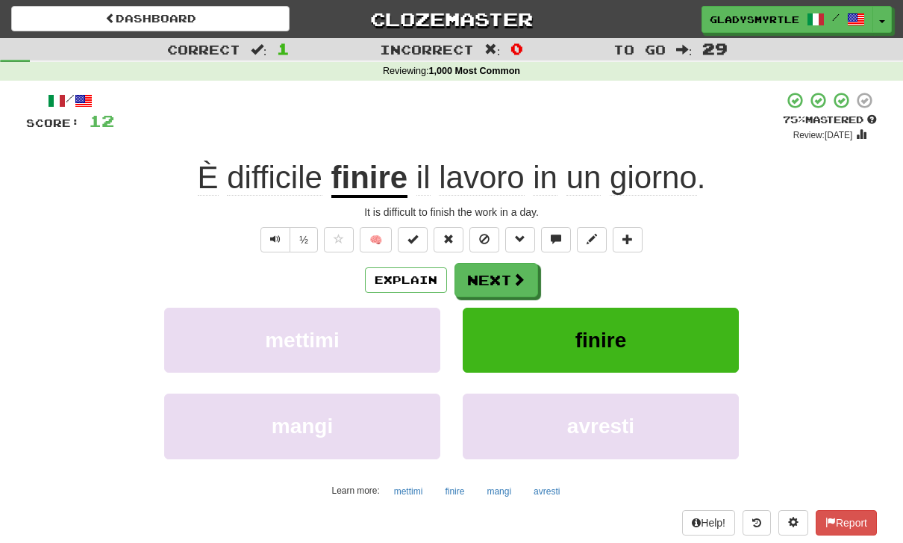
click at [495, 274] on button "Next" at bounding box center [497, 280] width 84 height 34
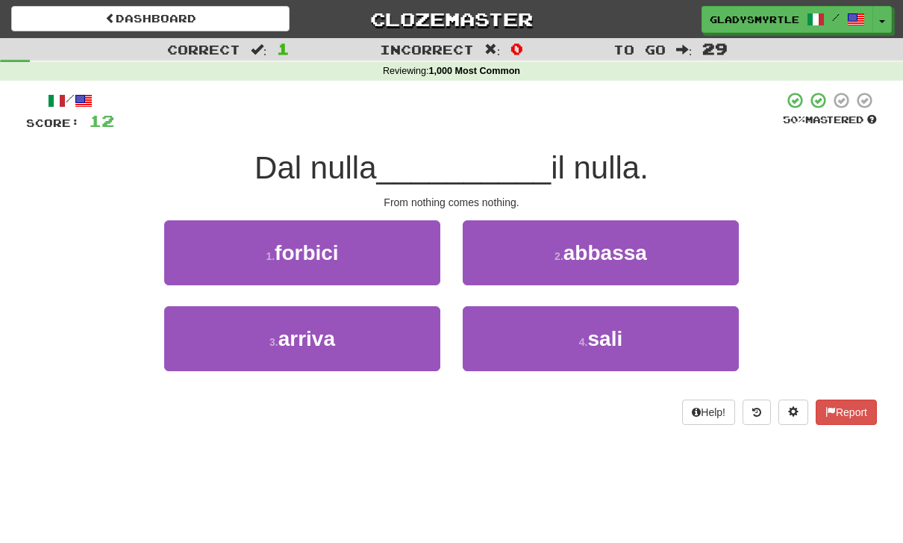
click at [298, 331] on span "arriva" at bounding box center [306, 338] width 57 height 23
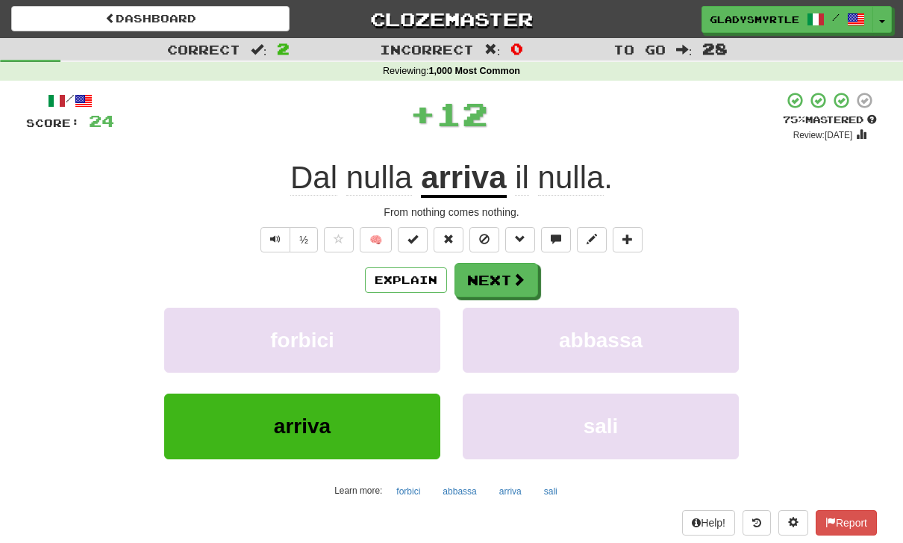
click at [499, 274] on button "Next" at bounding box center [497, 280] width 84 height 34
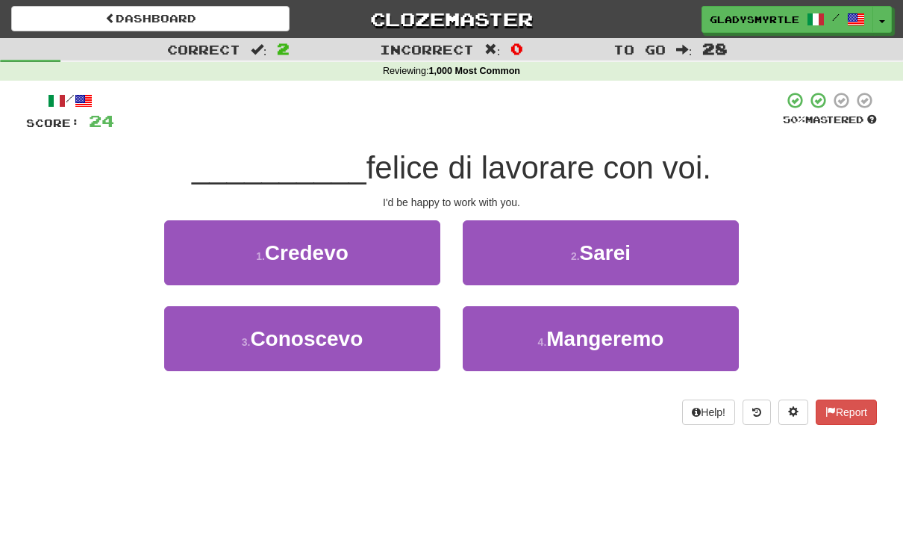
click at [631, 246] on span "Sarei" at bounding box center [606, 252] width 52 height 23
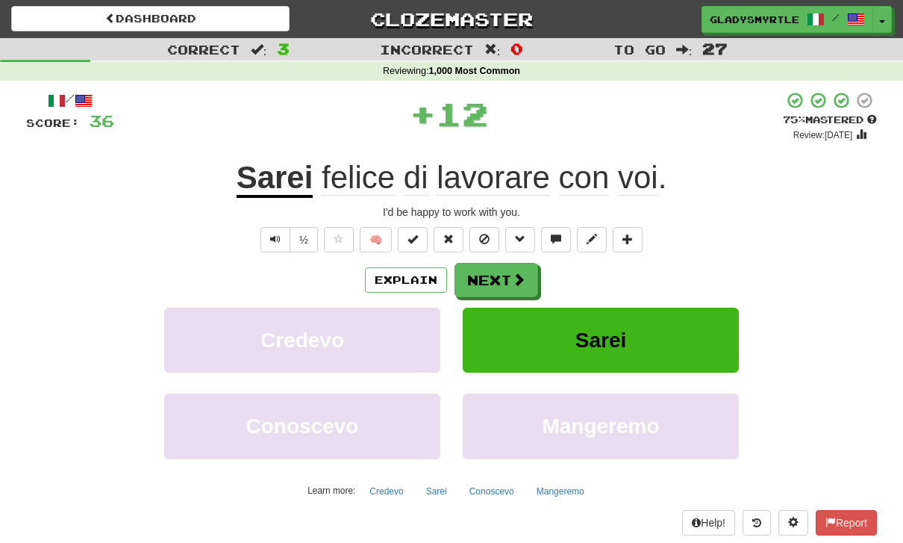
click at [498, 275] on button "Next" at bounding box center [497, 280] width 84 height 34
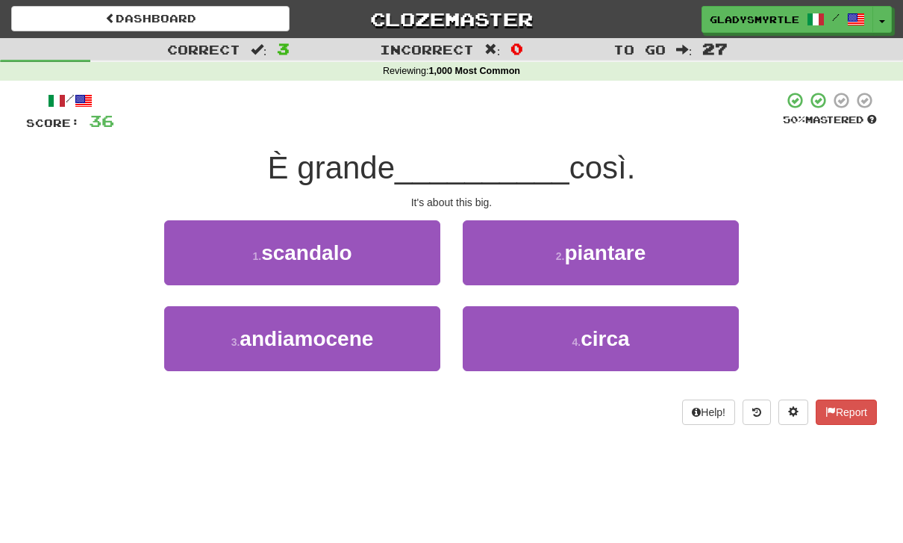
click at [610, 331] on span "circa" at bounding box center [605, 338] width 49 height 23
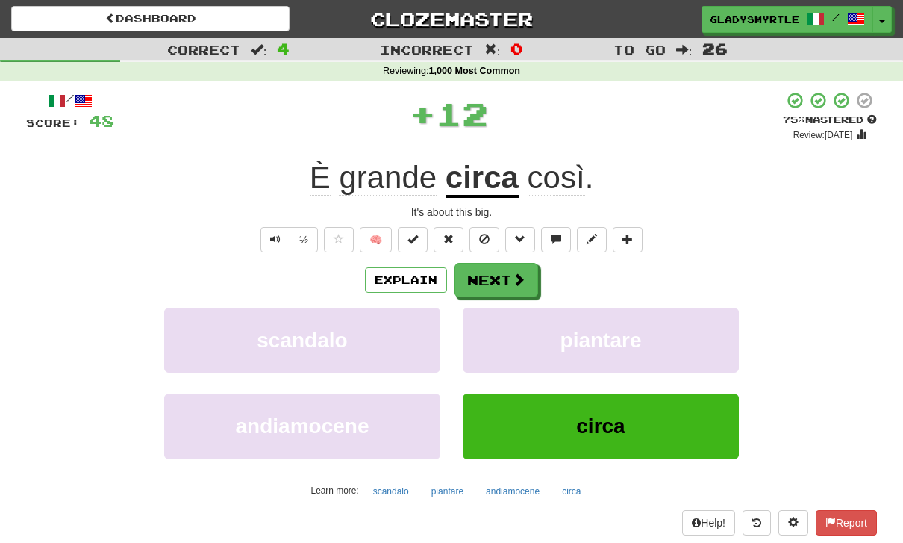
click at [498, 276] on button "Next" at bounding box center [497, 280] width 84 height 34
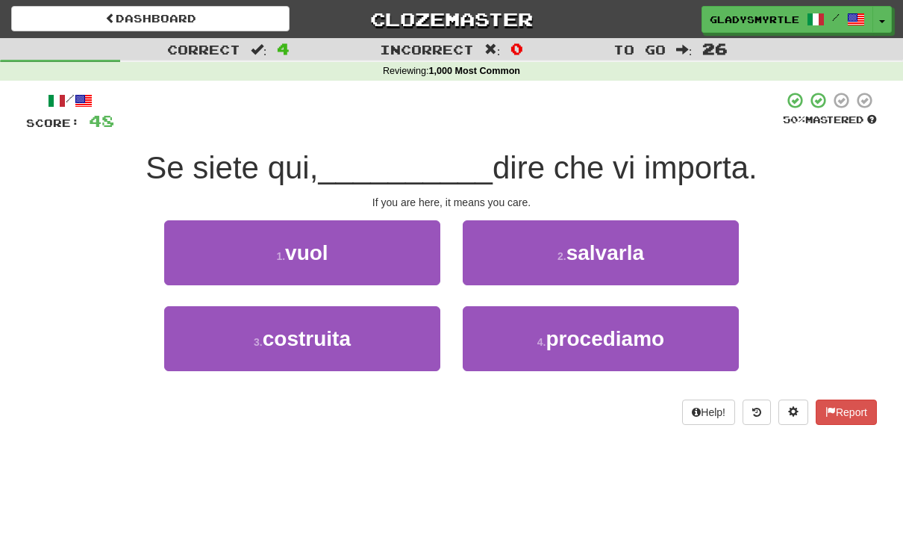
click at [312, 248] on span "vuol" at bounding box center [306, 252] width 43 height 23
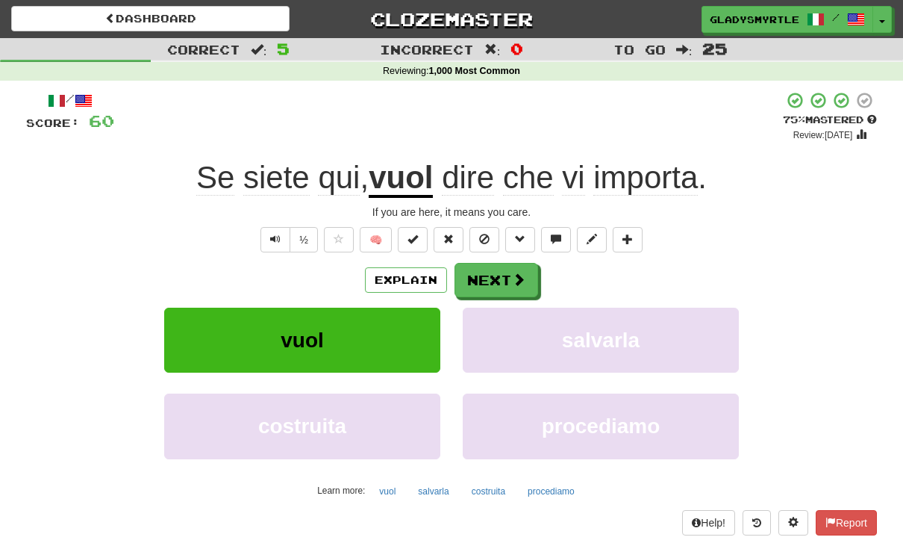
click at [496, 278] on button "Next" at bounding box center [497, 280] width 84 height 34
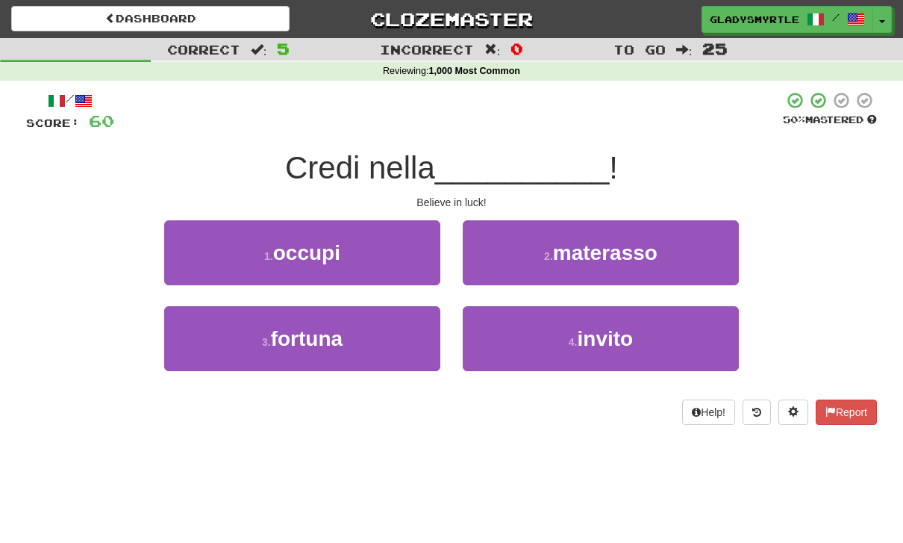
click at [315, 337] on span "fortuna" at bounding box center [307, 338] width 72 height 23
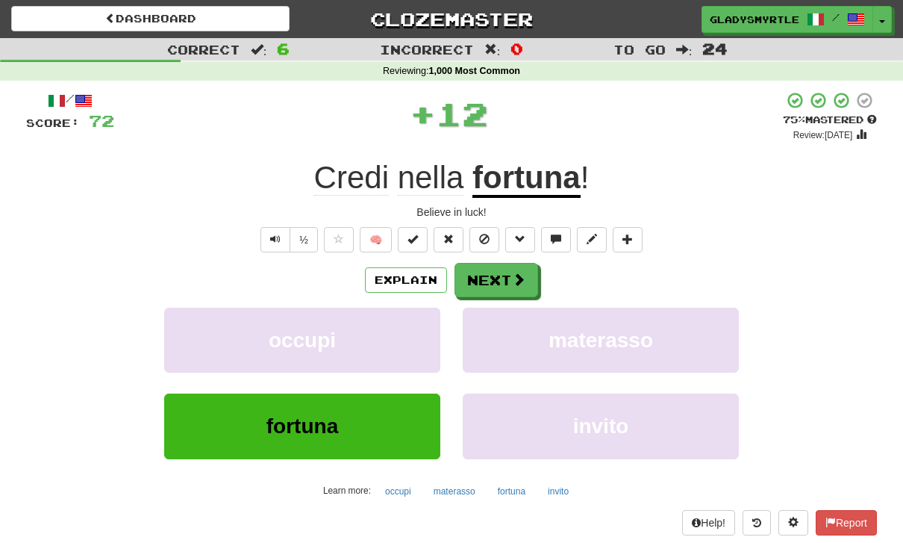
click at [497, 272] on button "Next" at bounding box center [497, 280] width 84 height 34
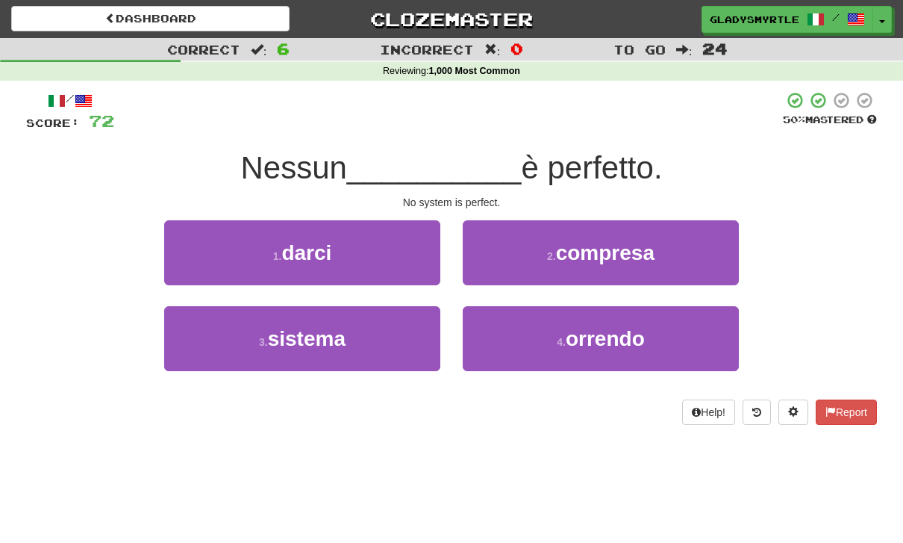
click at [316, 336] on span "sistema" at bounding box center [307, 338] width 78 height 23
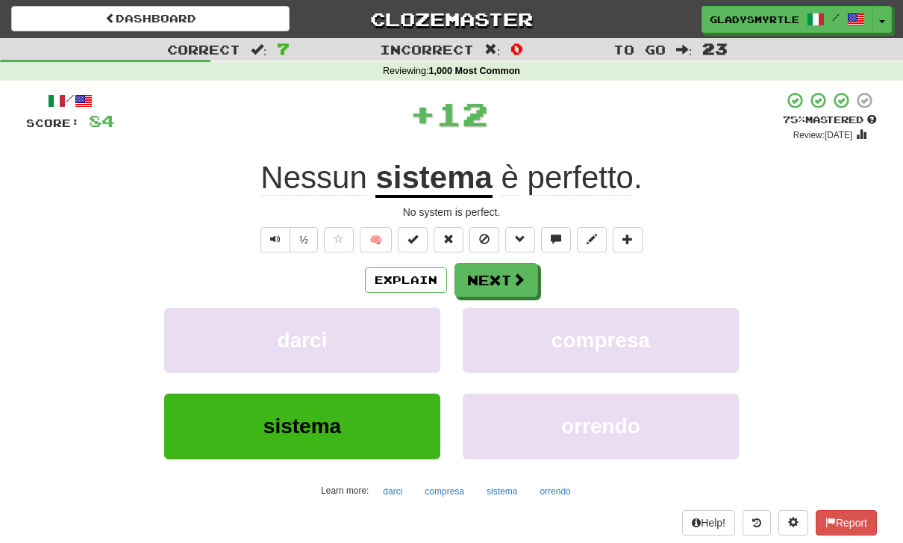
click at [500, 272] on button "Next" at bounding box center [497, 280] width 84 height 34
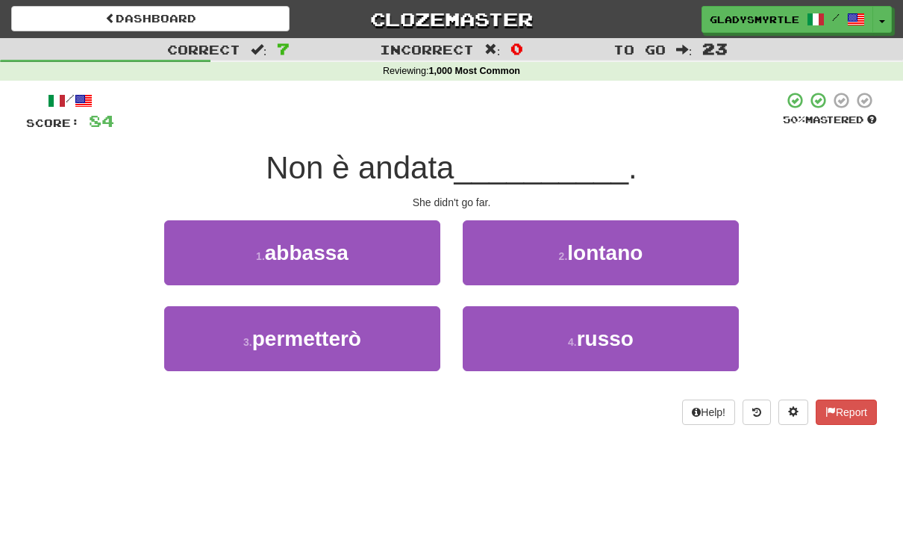
click at [630, 245] on span "lontano" at bounding box center [604, 252] width 75 height 23
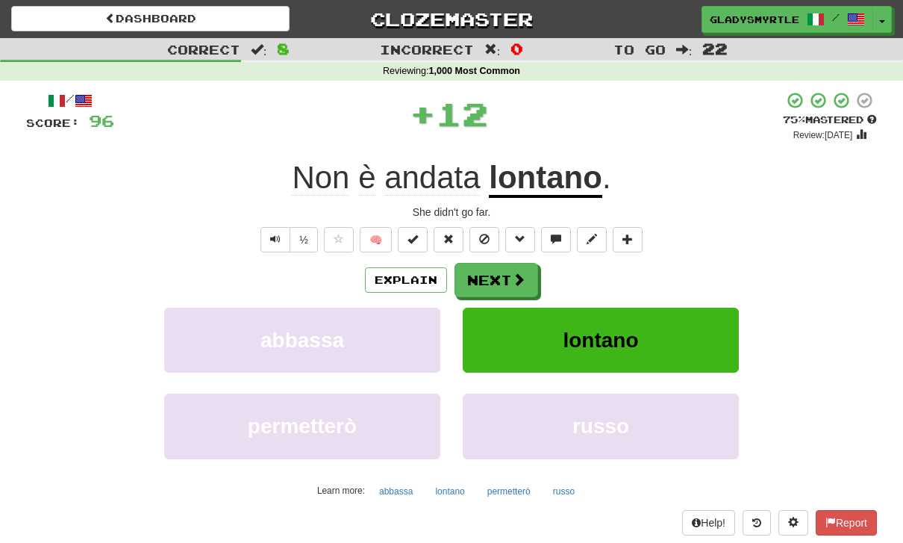
click at [497, 278] on button "Next" at bounding box center [497, 280] width 84 height 34
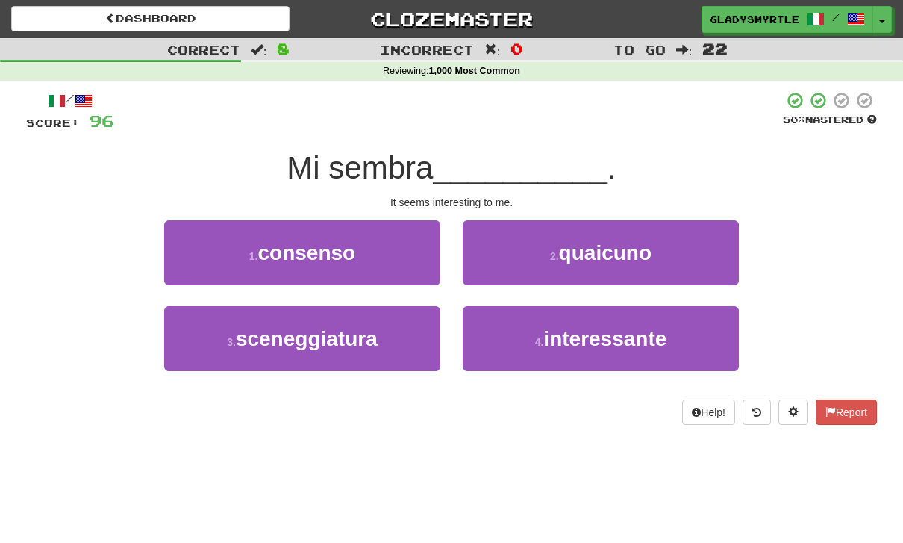
click at [617, 327] on span "interessante" at bounding box center [604, 338] width 123 height 23
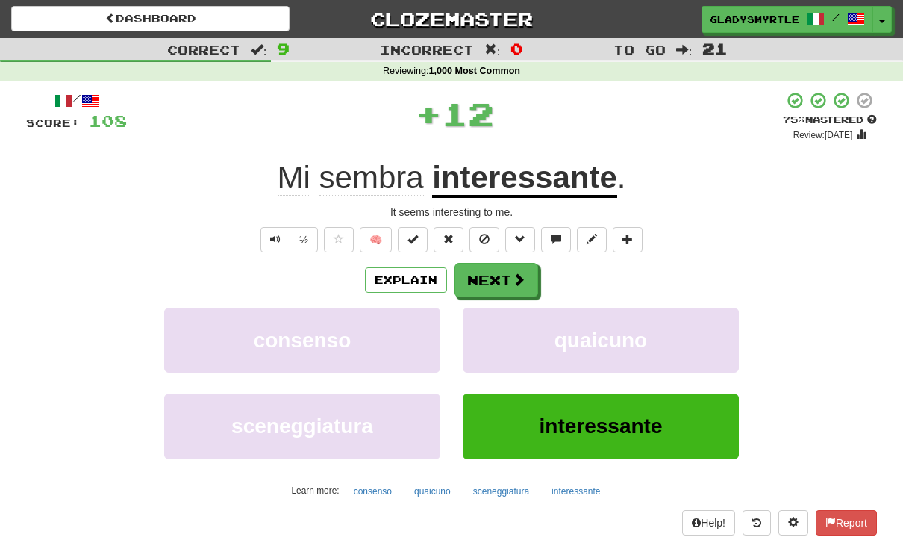
click at [498, 280] on button "Next" at bounding box center [497, 280] width 84 height 34
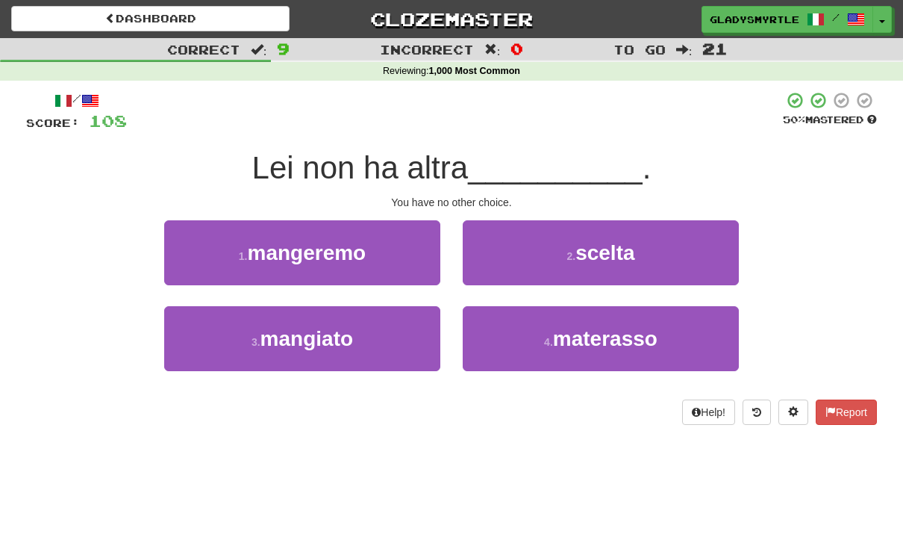
click at [621, 248] on span "scelta" at bounding box center [604, 252] width 59 height 23
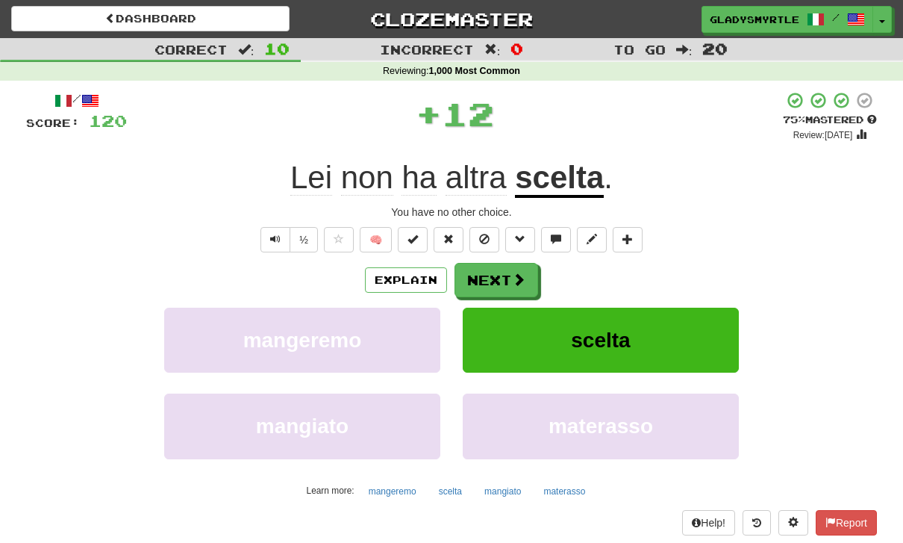
click at [493, 273] on button "Next" at bounding box center [497, 280] width 84 height 34
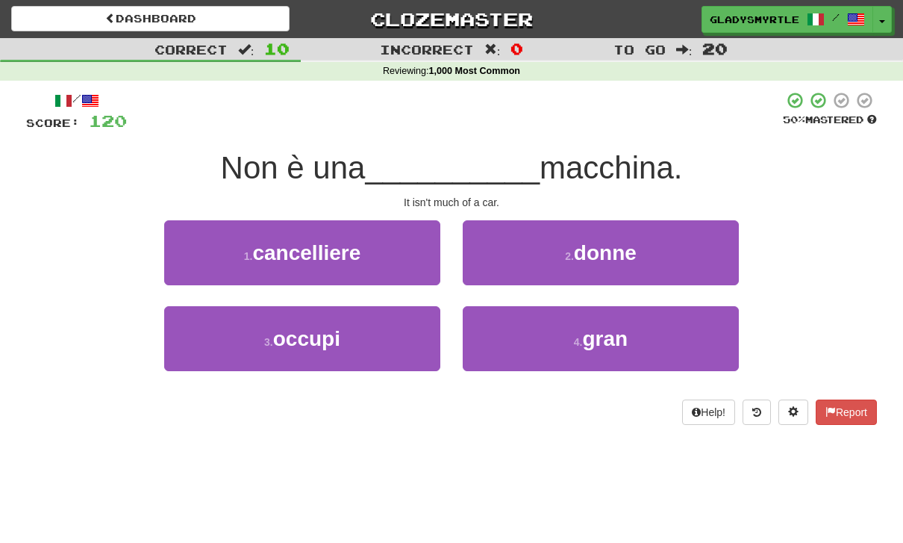
click at [608, 335] on span "gran" at bounding box center [606, 338] width 46 height 23
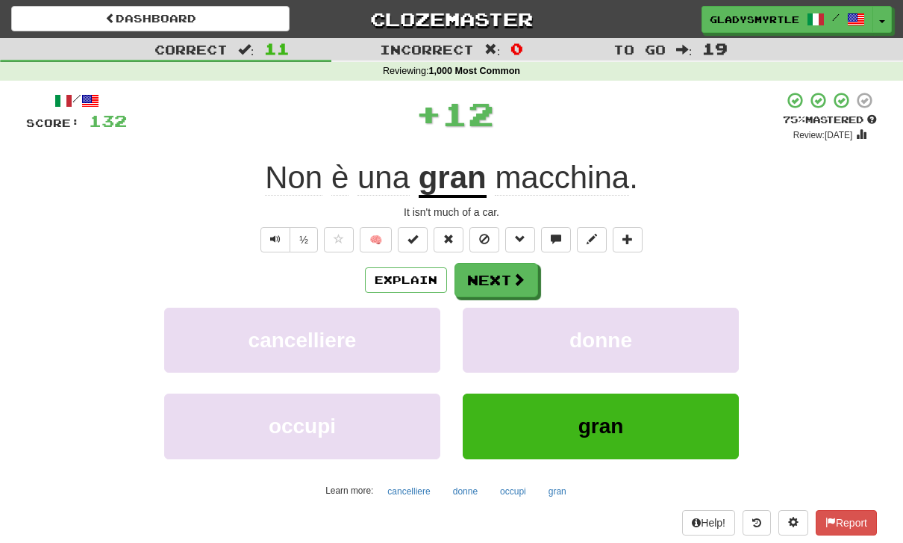
click at [491, 272] on button "Next" at bounding box center [497, 280] width 84 height 34
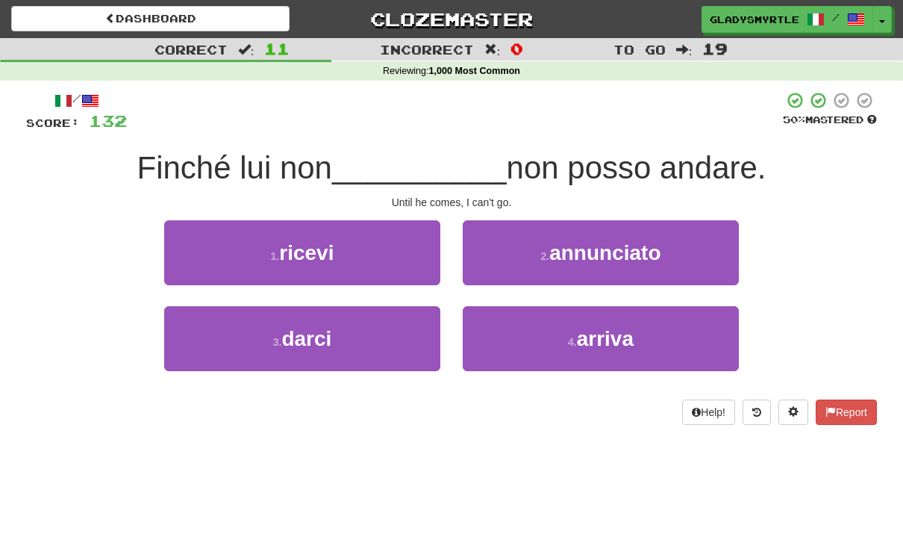
click at [611, 334] on span "arriva" at bounding box center [605, 338] width 57 height 23
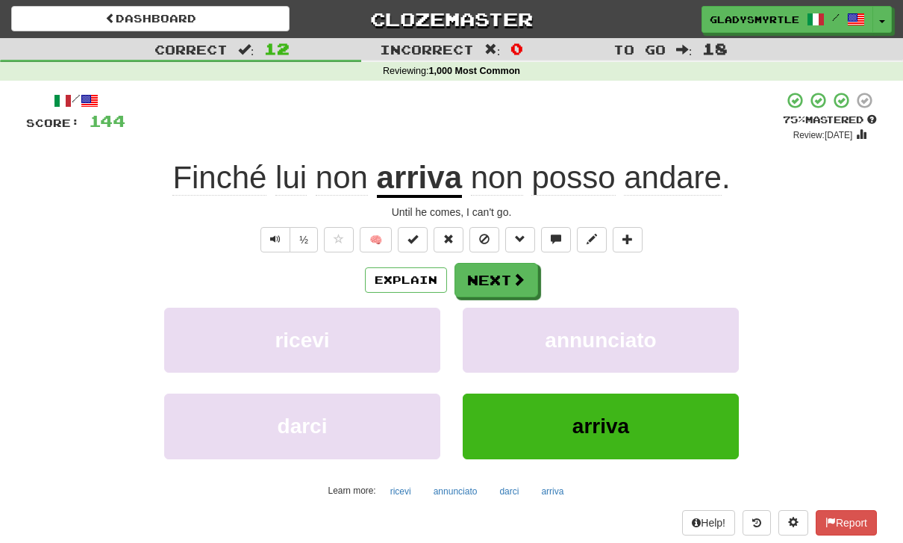
click at [497, 275] on button "Next" at bounding box center [497, 280] width 84 height 34
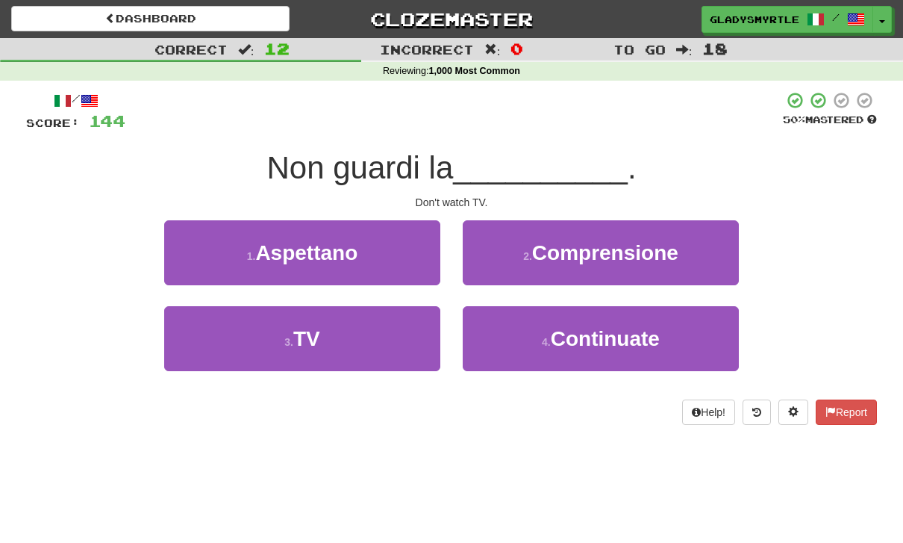
click at [313, 336] on span "TV" at bounding box center [306, 338] width 27 height 23
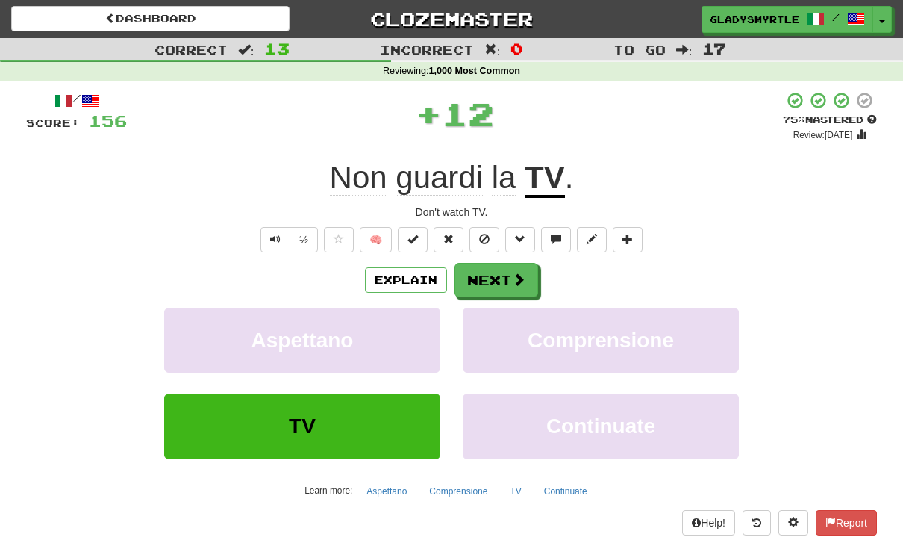
click at [498, 275] on button "Next" at bounding box center [497, 280] width 84 height 34
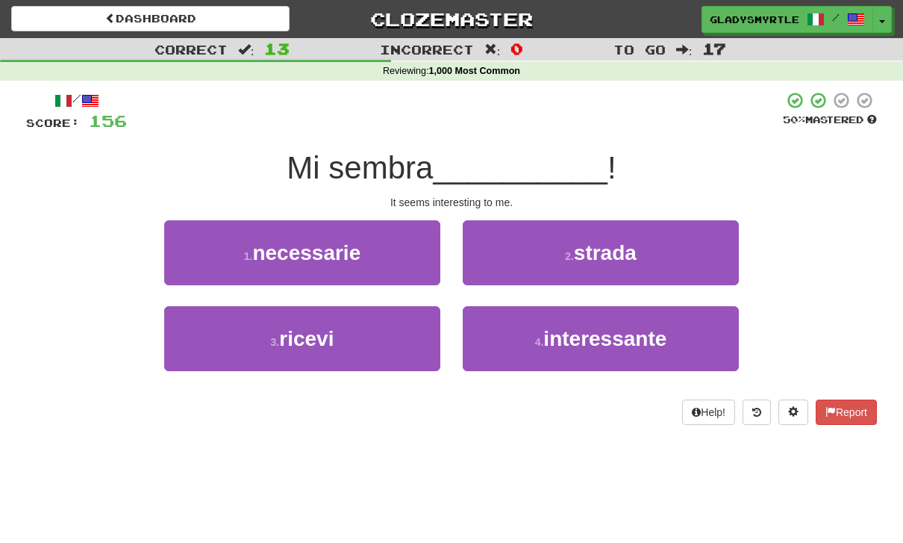
click at [613, 334] on span "interessante" at bounding box center [604, 338] width 123 height 23
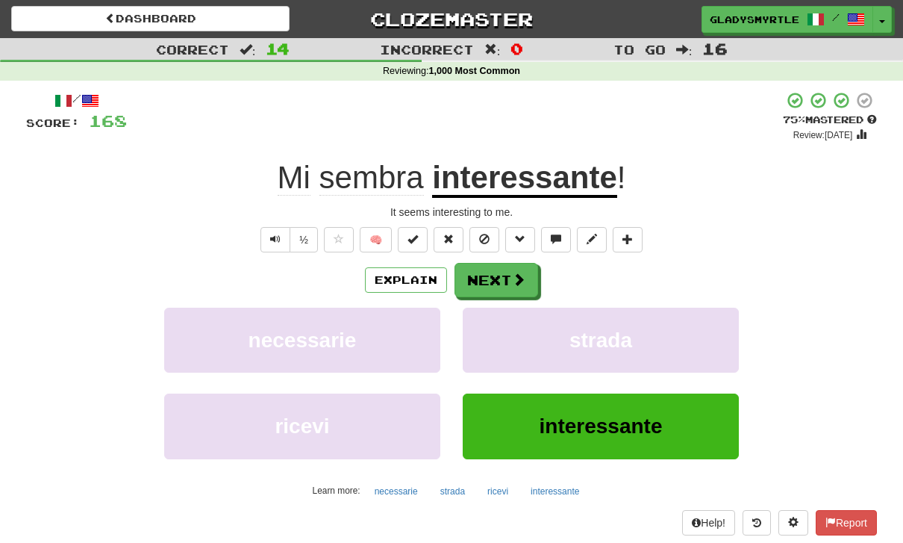
click at [493, 271] on button "Next" at bounding box center [497, 280] width 84 height 34
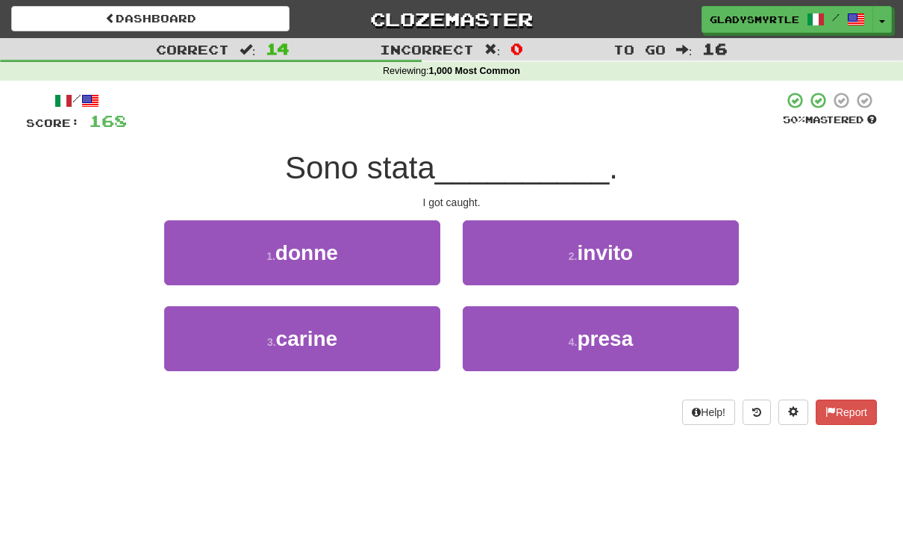
click at [608, 336] on span "presa" at bounding box center [605, 338] width 56 height 23
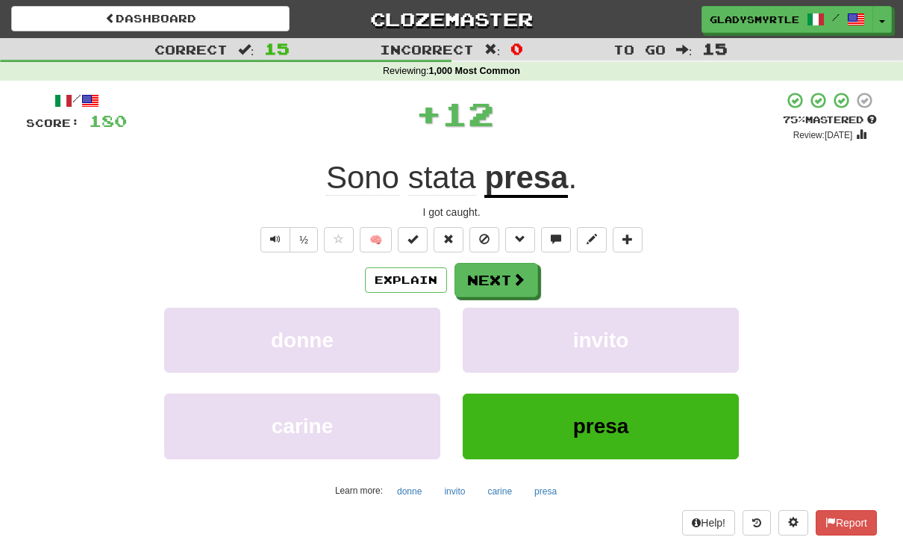
click at [497, 283] on button "Next" at bounding box center [497, 280] width 84 height 34
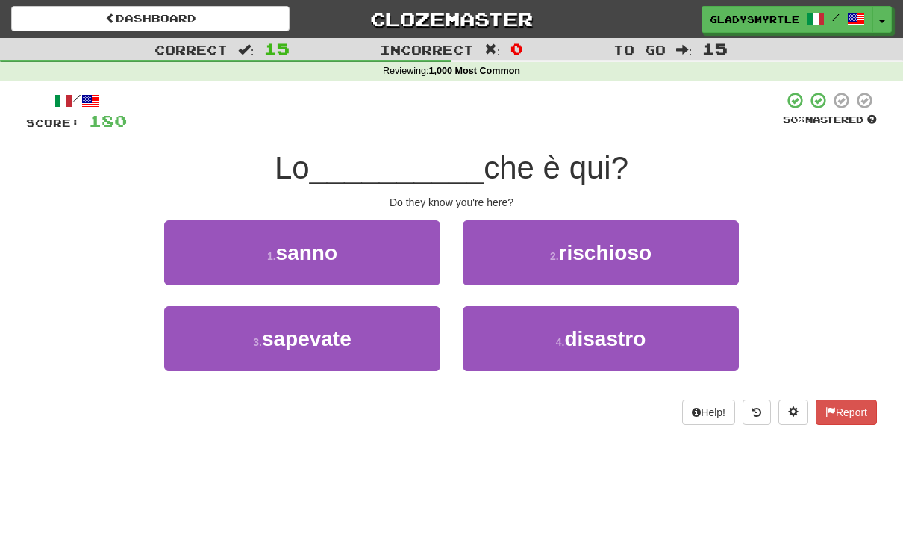
click at [300, 243] on span "sanno" at bounding box center [306, 252] width 61 height 23
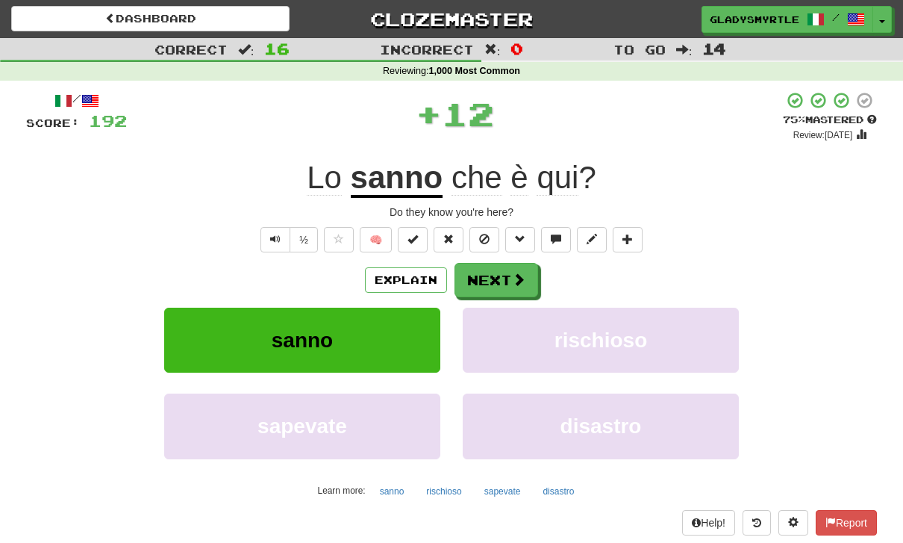
click at [499, 269] on button "Next" at bounding box center [497, 280] width 84 height 34
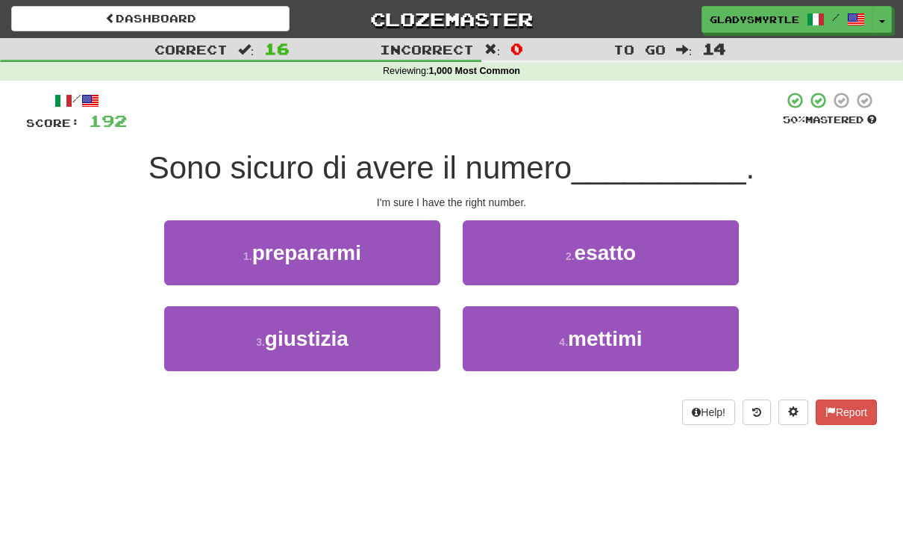
click at [611, 249] on span "esatto" at bounding box center [605, 252] width 61 height 23
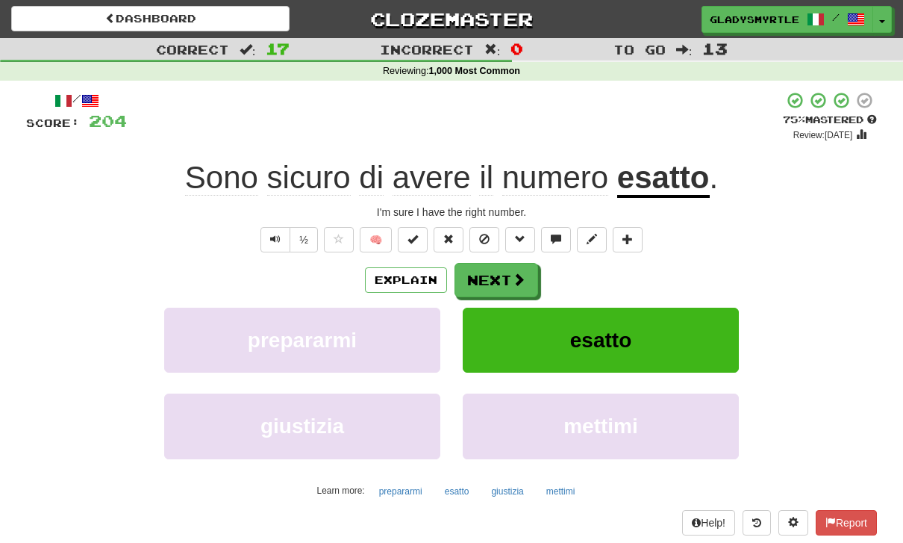
click at [496, 276] on button "Next" at bounding box center [497, 280] width 84 height 34
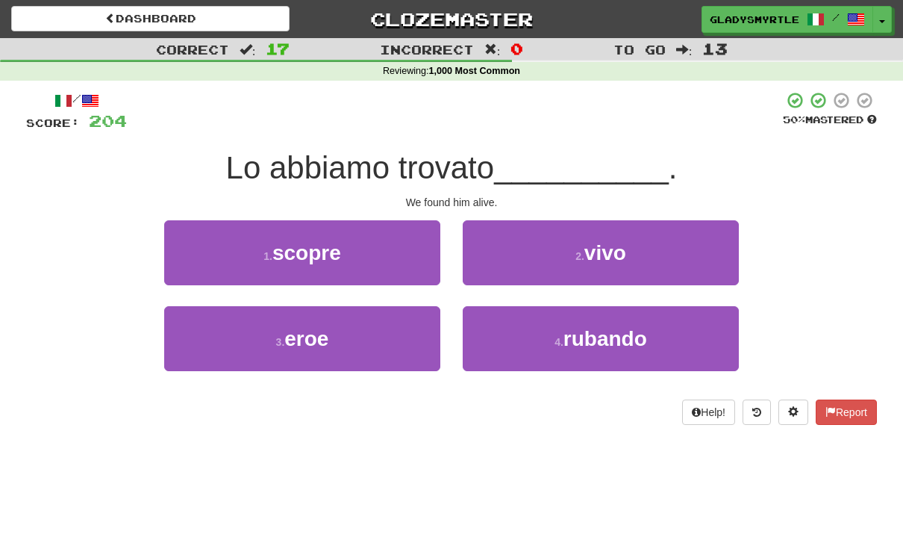
click at [618, 246] on span "vivo" at bounding box center [605, 252] width 42 height 23
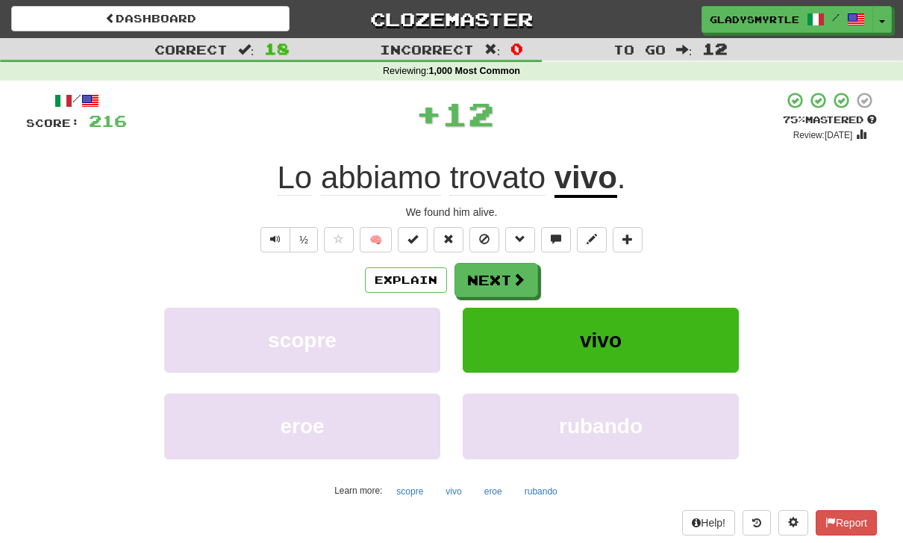
click at [499, 278] on button "Next" at bounding box center [497, 280] width 84 height 34
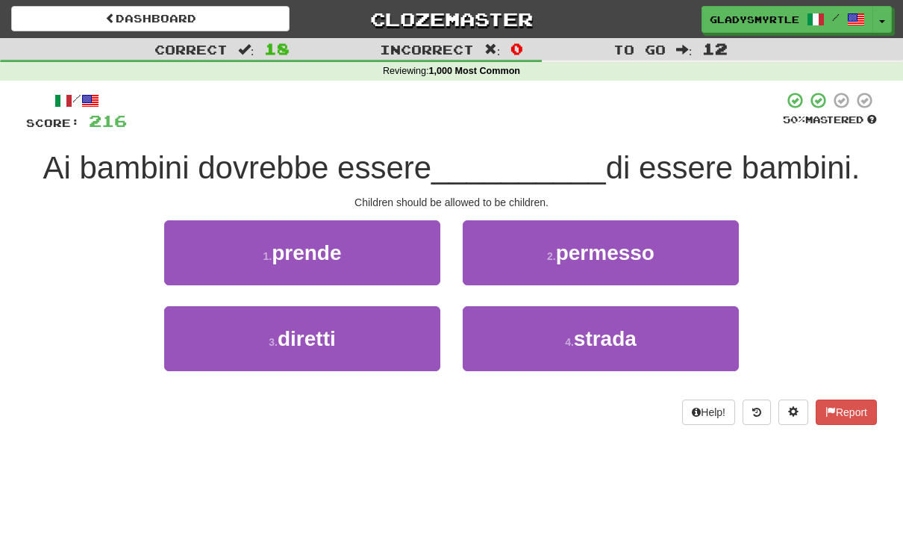
click at [613, 246] on span "permesso" at bounding box center [605, 252] width 99 height 23
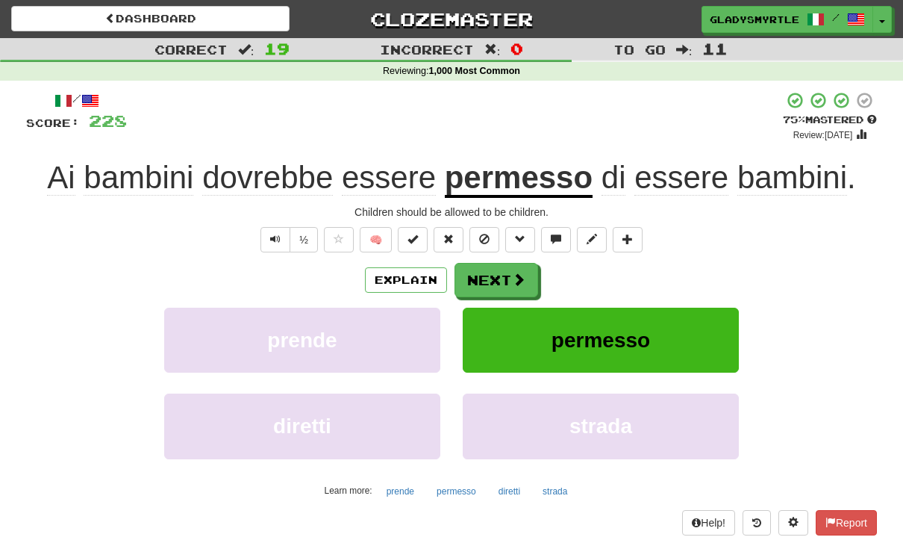
click at [496, 273] on button "Next" at bounding box center [497, 280] width 84 height 34
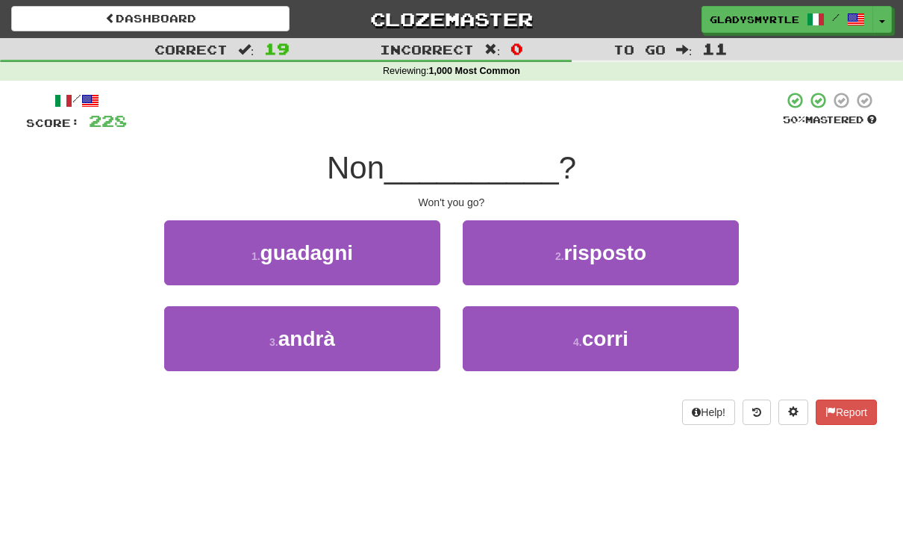
click at [309, 337] on span "andrà" at bounding box center [306, 338] width 57 height 23
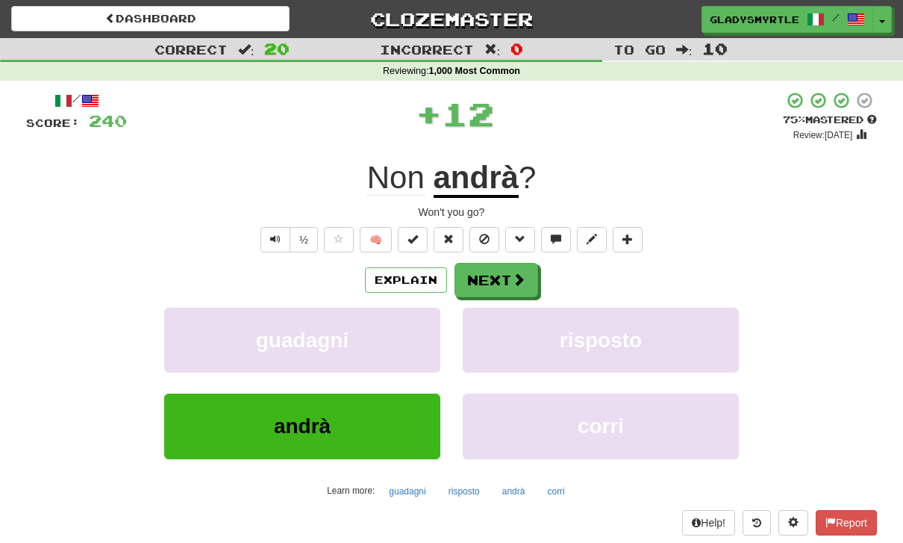
click at [496, 273] on button "Next" at bounding box center [497, 280] width 84 height 34
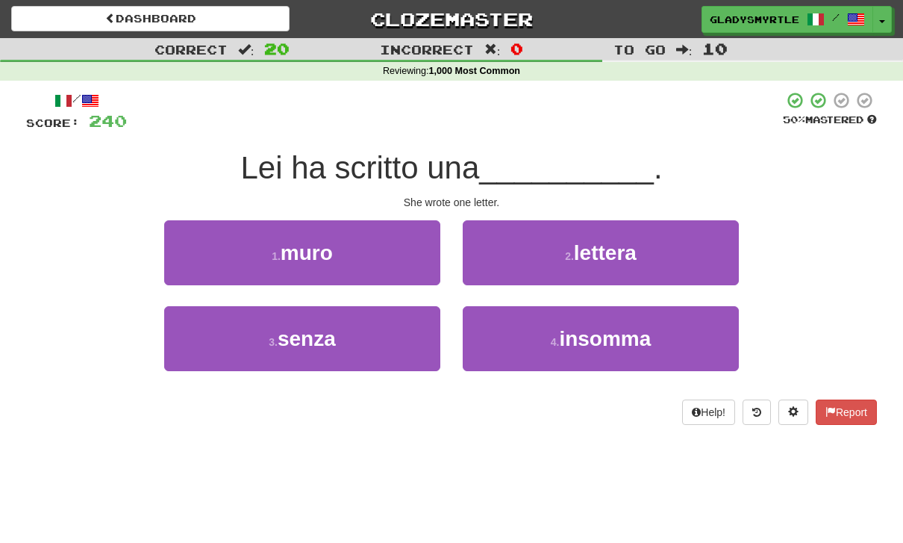
click at [622, 246] on span "lettera" at bounding box center [605, 252] width 63 height 23
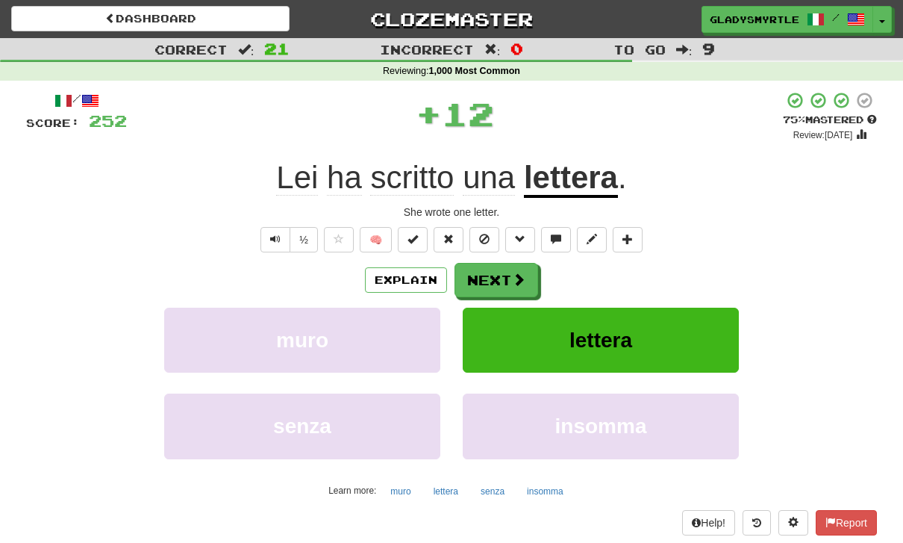
click at [493, 271] on button "Next" at bounding box center [497, 280] width 84 height 34
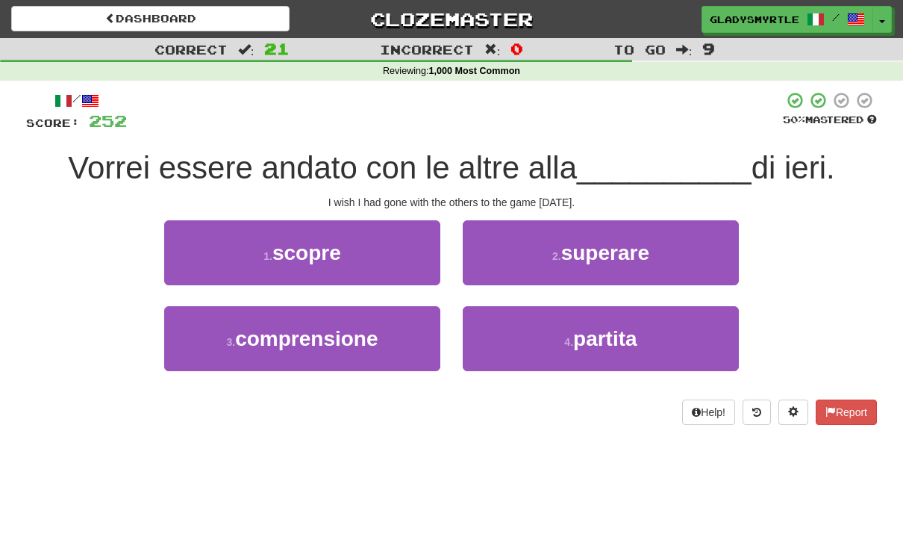
click at [614, 332] on span "partita" at bounding box center [605, 338] width 64 height 23
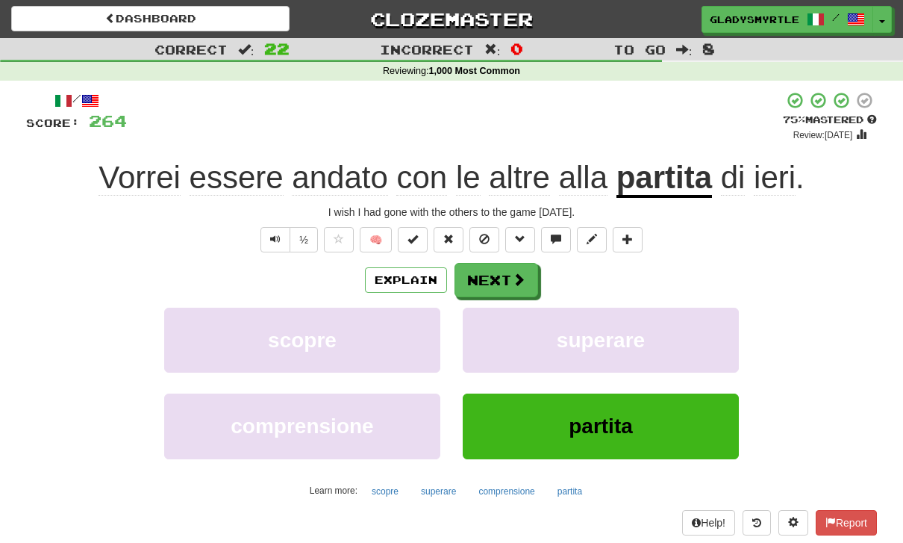
click at [499, 277] on button "Next" at bounding box center [497, 280] width 84 height 34
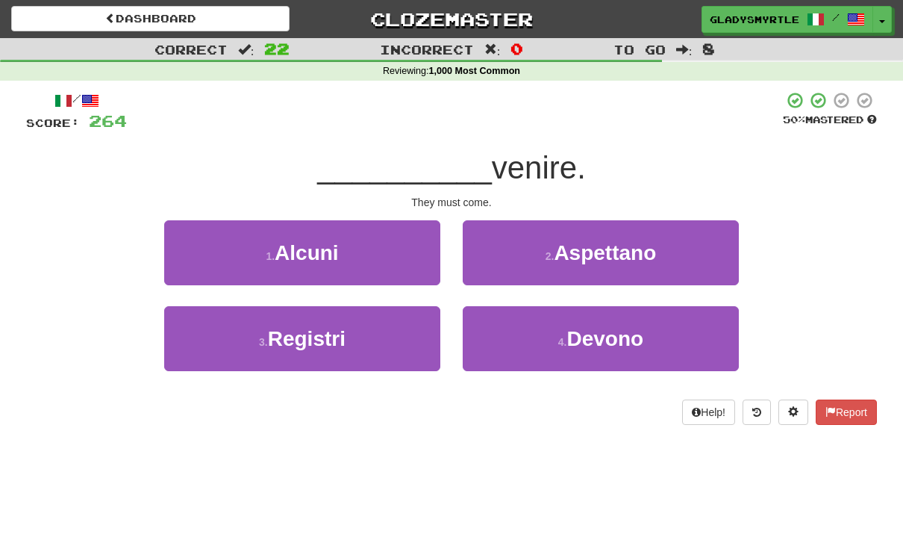
click at [610, 336] on span "Devono" at bounding box center [605, 338] width 77 height 23
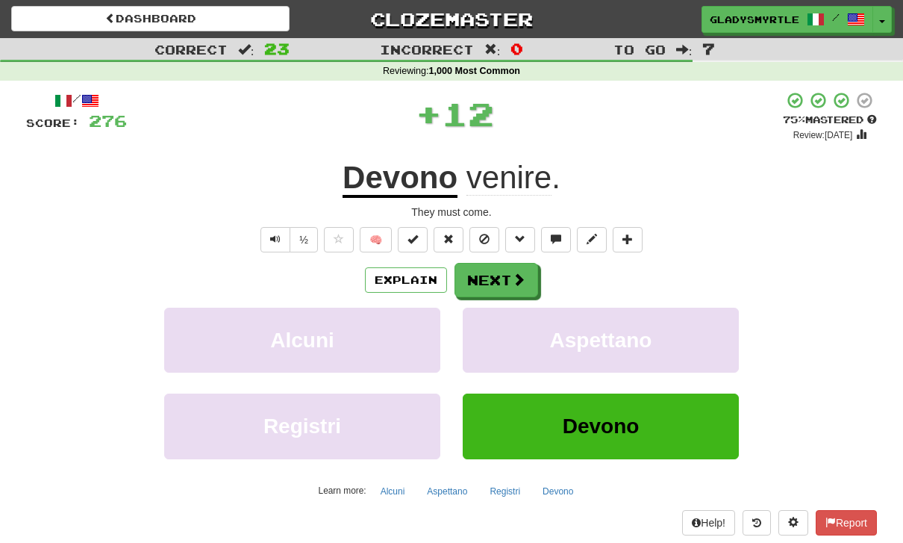
click at [498, 275] on button "Next" at bounding box center [497, 280] width 84 height 34
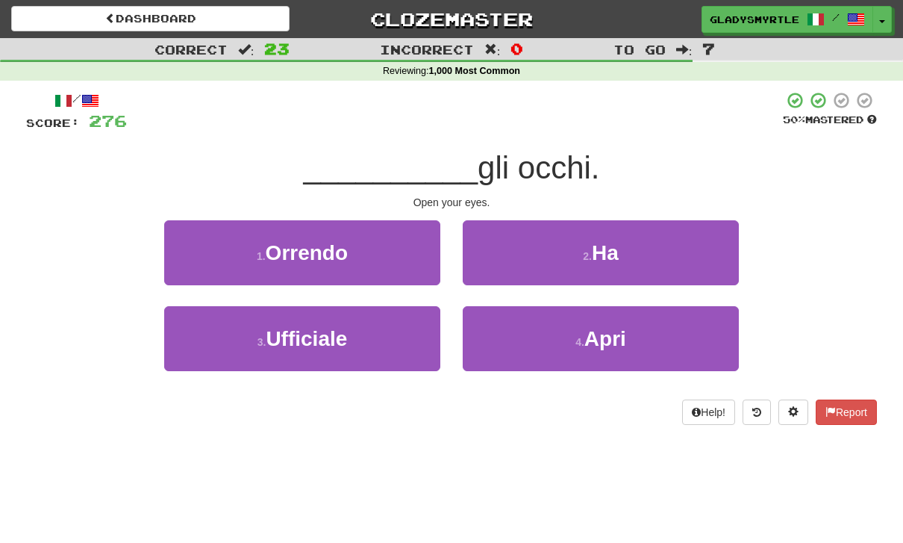
click at [619, 337] on span "Apri" at bounding box center [605, 338] width 42 height 23
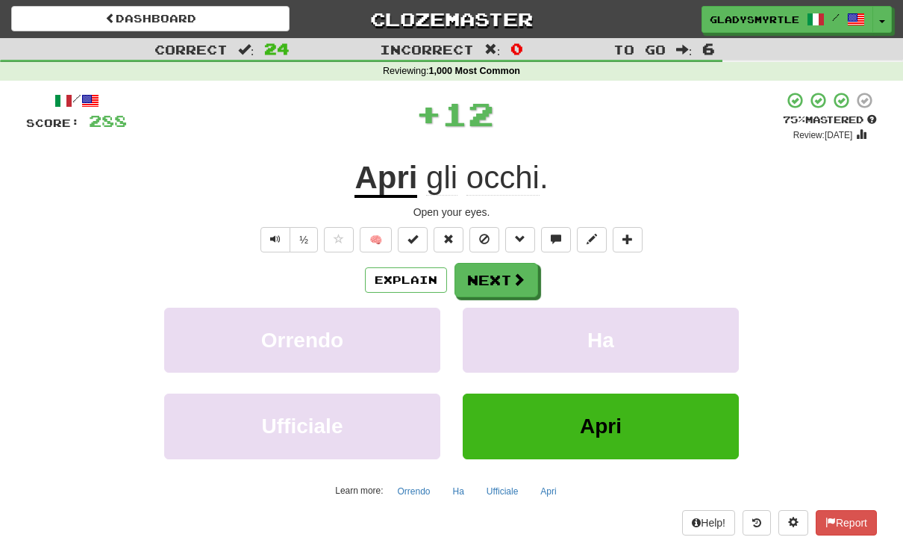
click at [493, 274] on button "Next" at bounding box center [497, 280] width 84 height 34
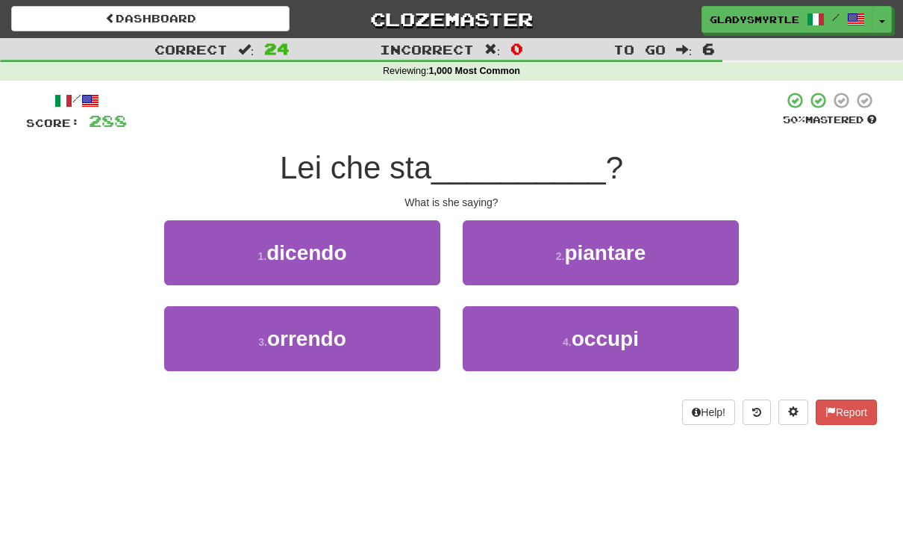
click at [301, 244] on span "dicendo" at bounding box center [306, 252] width 80 height 23
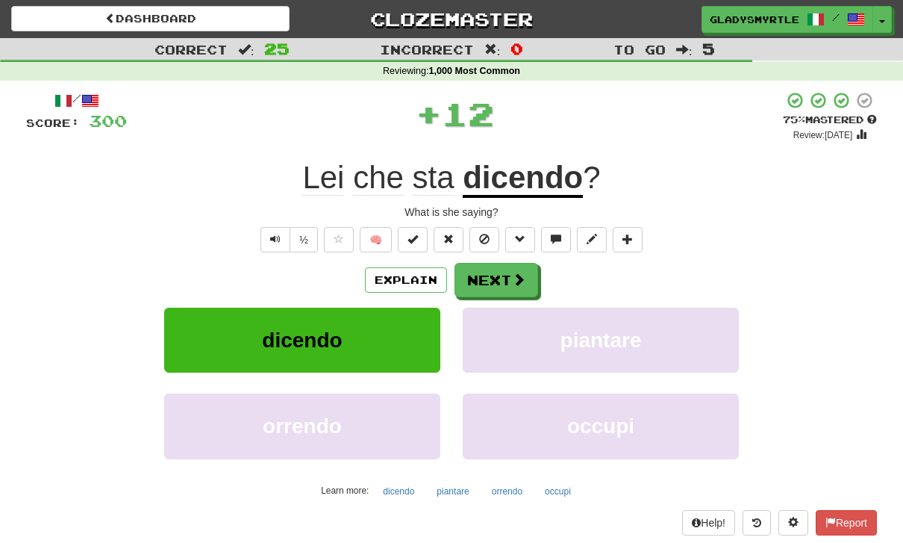
click at [493, 275] on button "Next" at bounding box center [497, 280] width 84 height 34
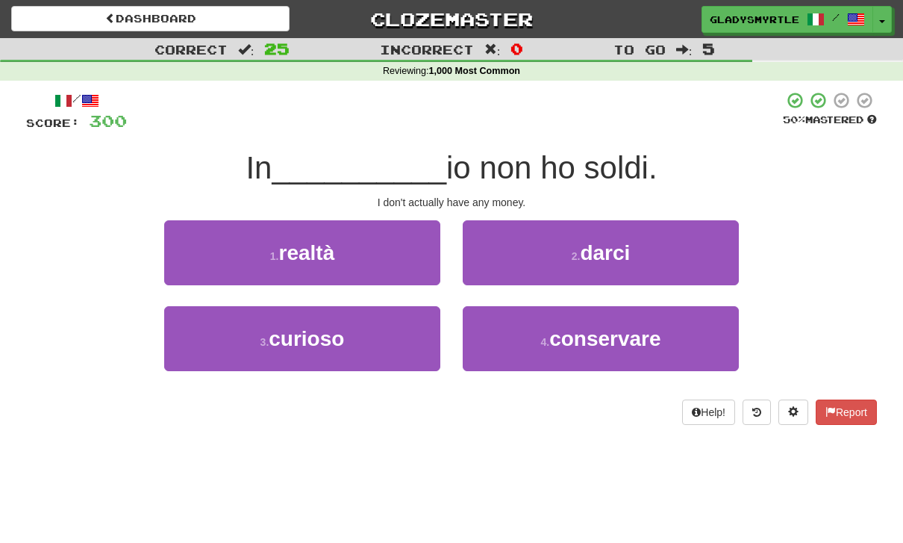
click at [311, 243] on span "realtà" at bounding box center [306, 252] width 56 height 23
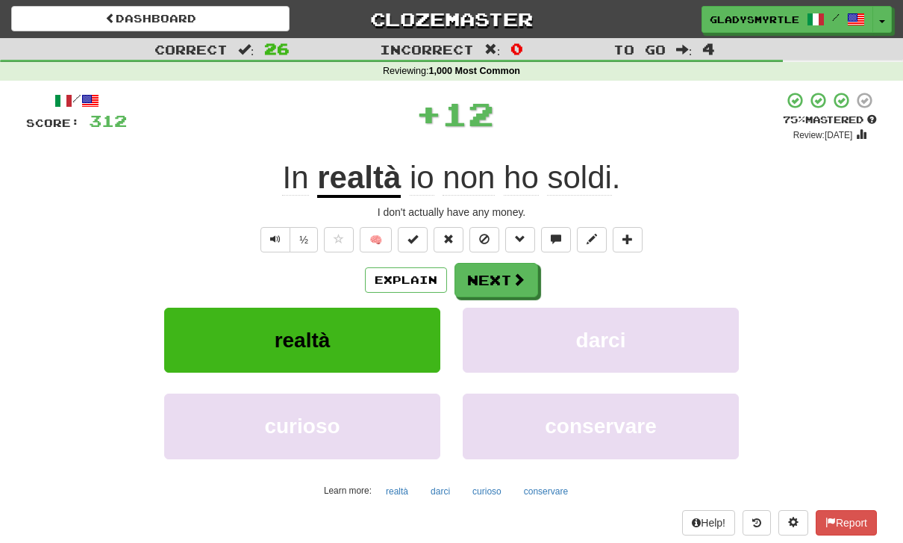
click at [499, 276] on button "Next" at bounding box center [497, 280] width 84 height 34
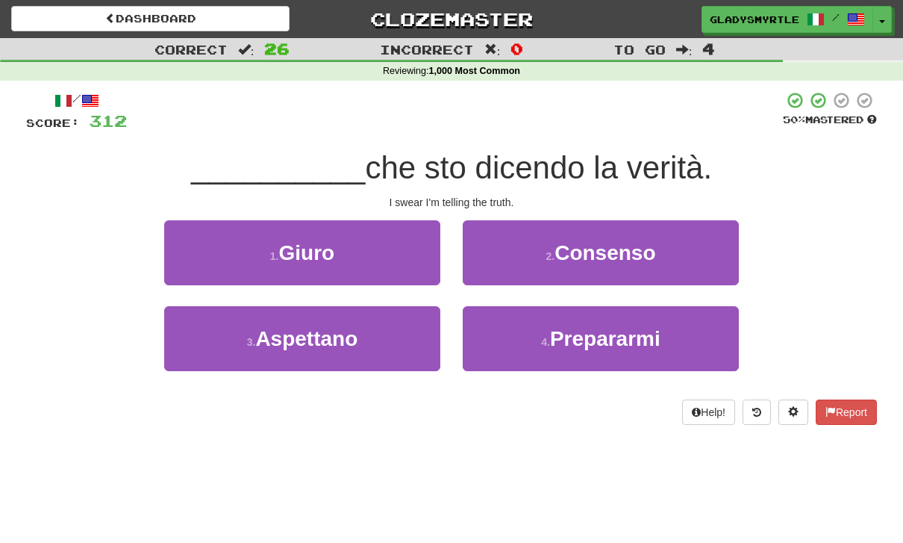
click at [319, 248] on span "Giuro" at bounding box center [307, 252] width 56 height 23
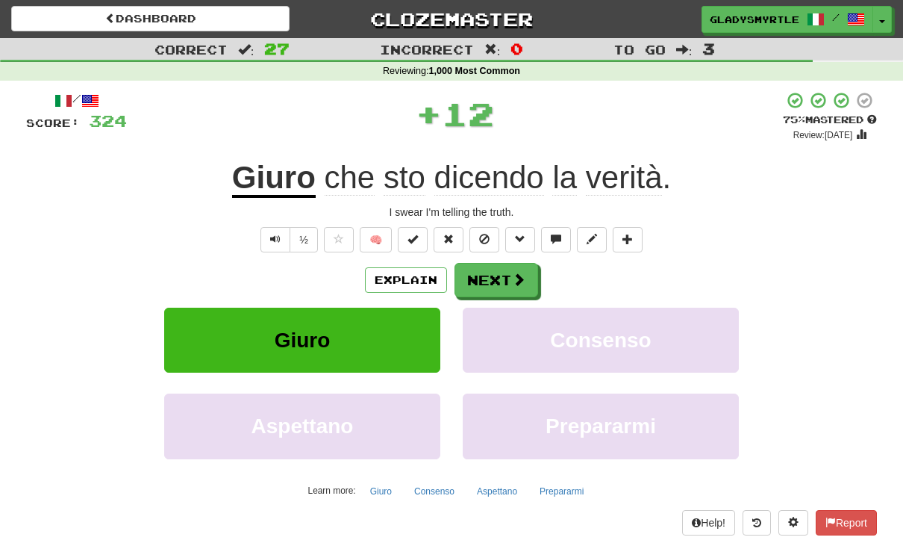
click at [495, 272] on button "Next" at bounding box center [497, 280] width 84 height 34
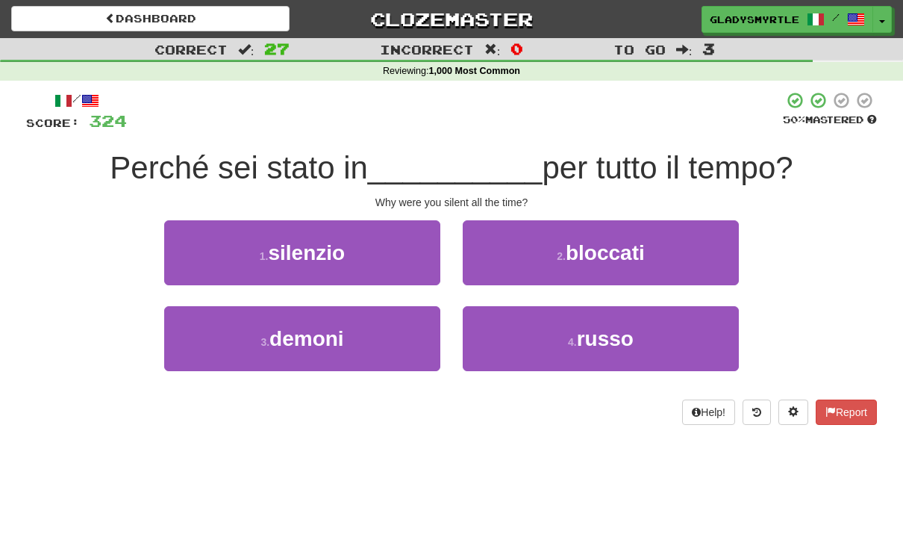
click at [310, 244] on span "silenzio" at bounding box center [306, 252] width 77 height 23
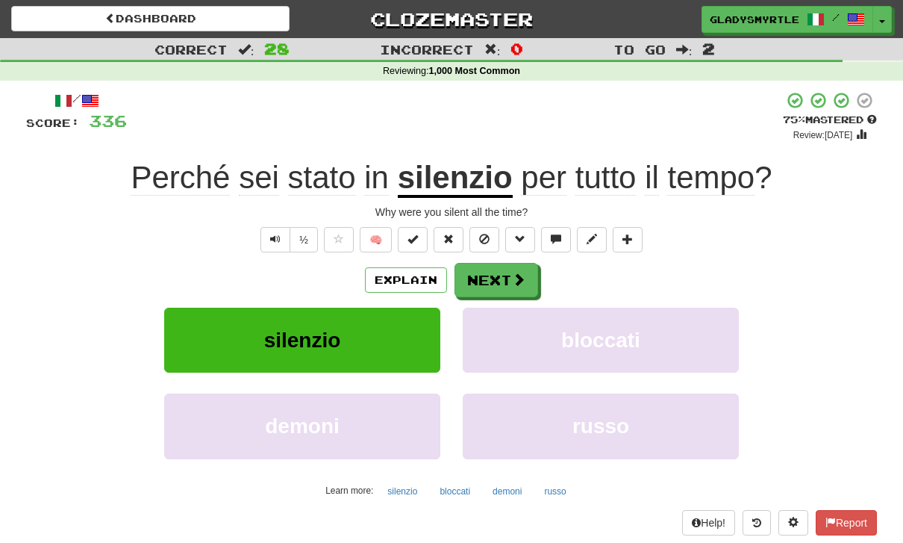
click at [493, 273] on button "Next" at bounding box center [497, 280] width 84 height 34
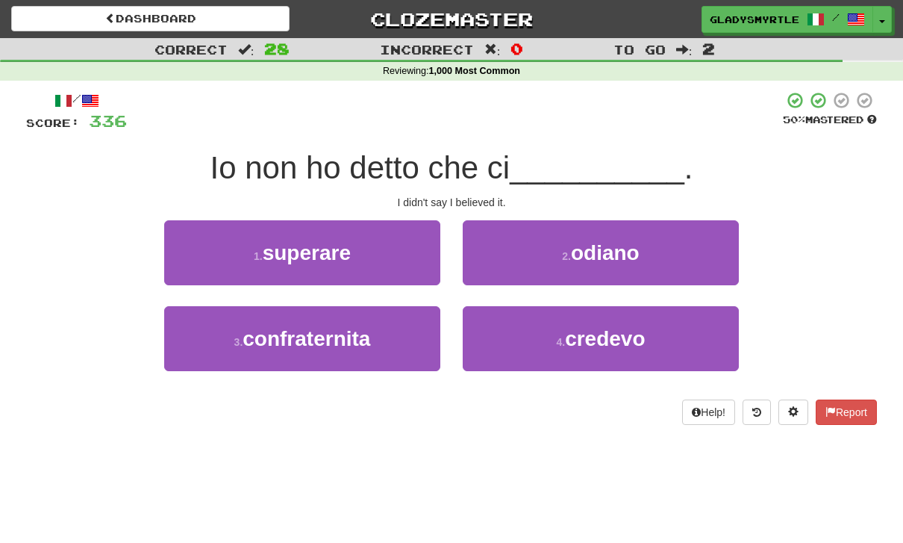
click at [609, 338] on span "credevo" at bounding box center [605, 338] width 80 height 23
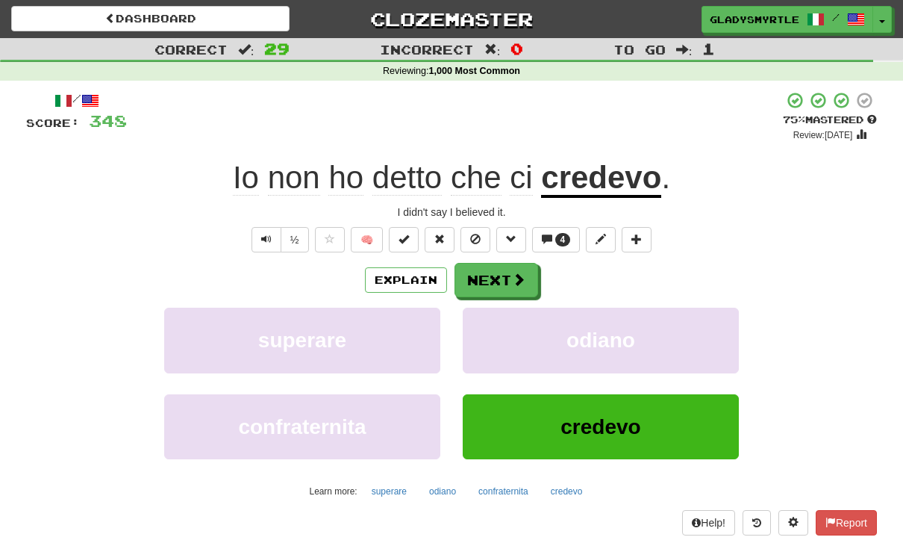
click at [490, 270] on button "Next" at bounding box center [497, 280] width 84 height 34
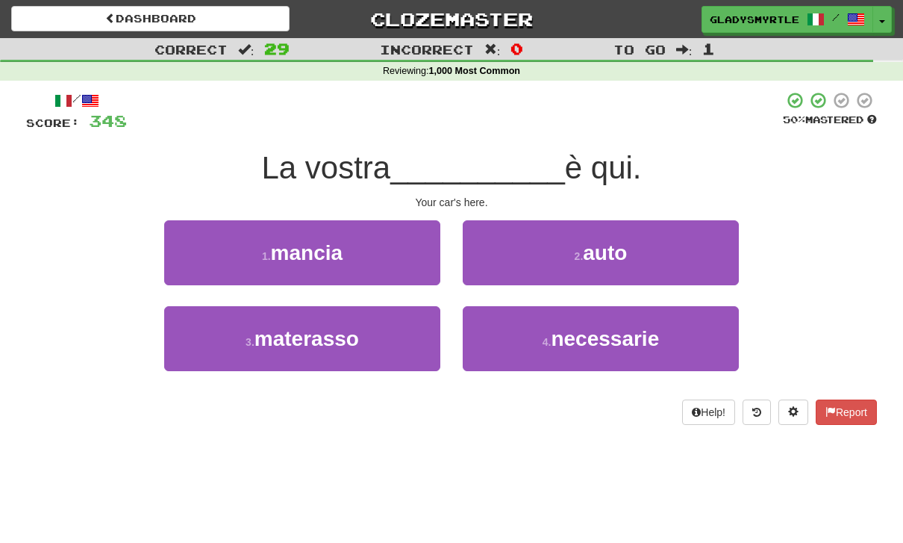
click at [617, 241] on span "auto" at bounding box center [605, 252] width 44 height 23
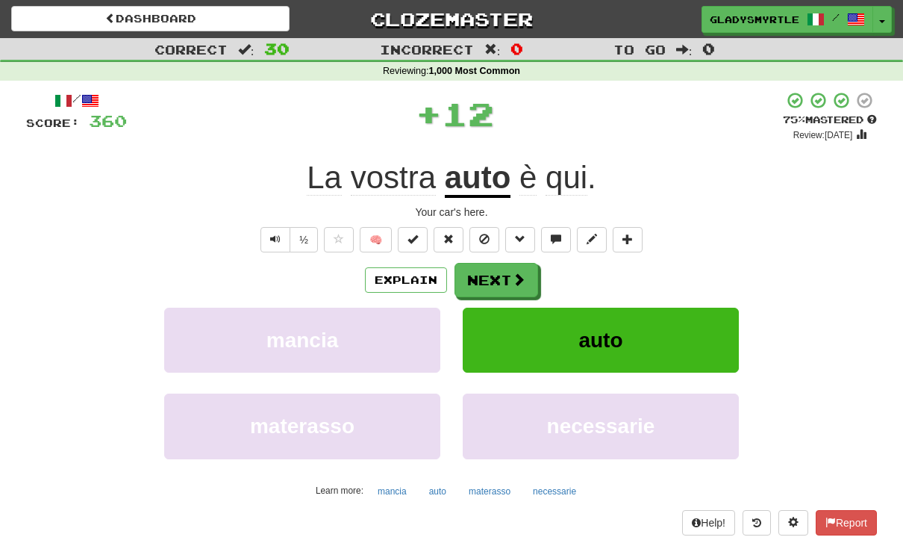
click at [498, 278] on button "Next" at bounding box center [497, 280] width 84 height 34
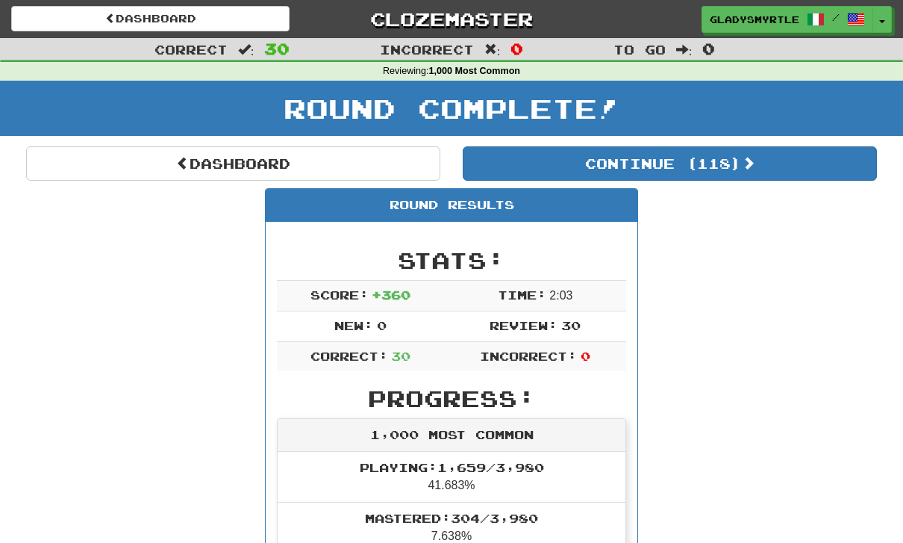
click at [722, 156] on button "Continue ( 118 )" at bounding box center [670, 163] width 414 height 34
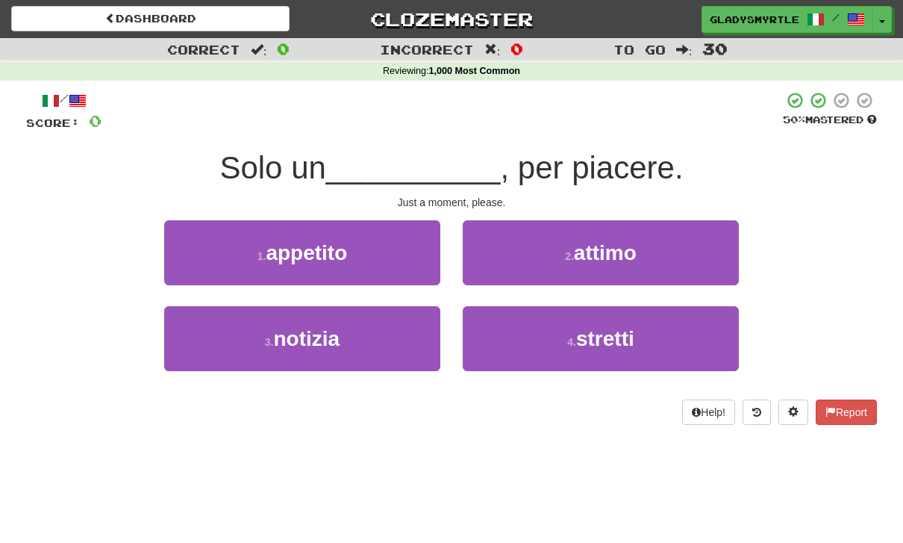
click at [611, 250] on span "attimo" at bounding box center [605, 252] width 63 height 23
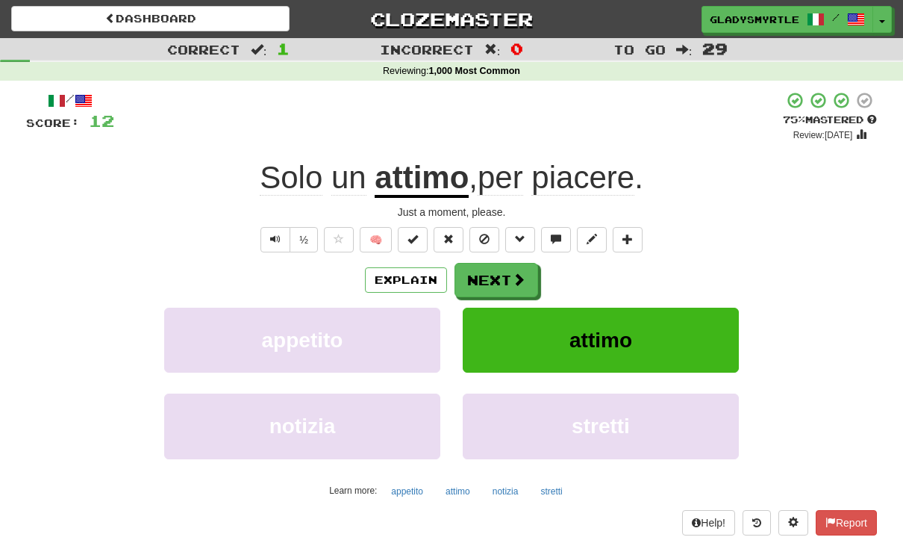
click at [490, 275] on button "Next" at bounding box center [497, 280] width 84 height 34
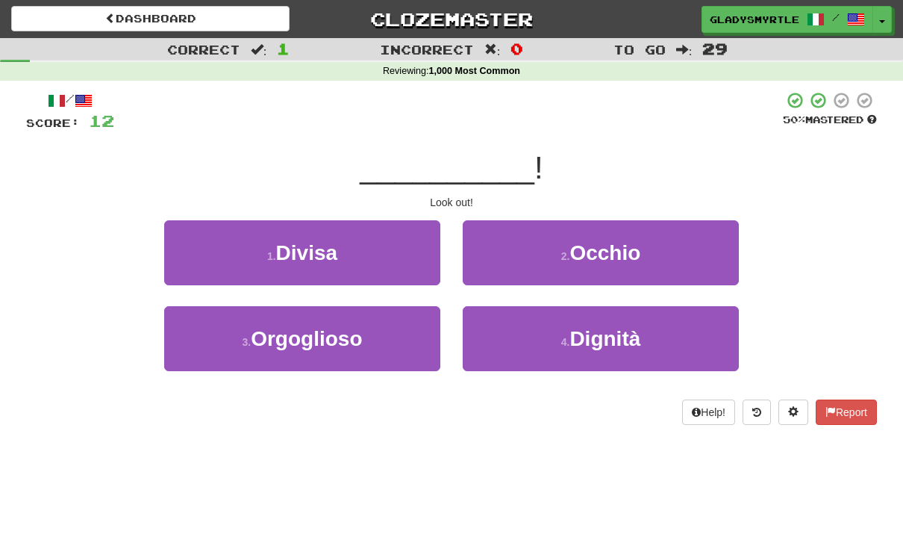
click at [628, 244] on span "Occhio" at bounding box center [604, 252] width 71 height 23
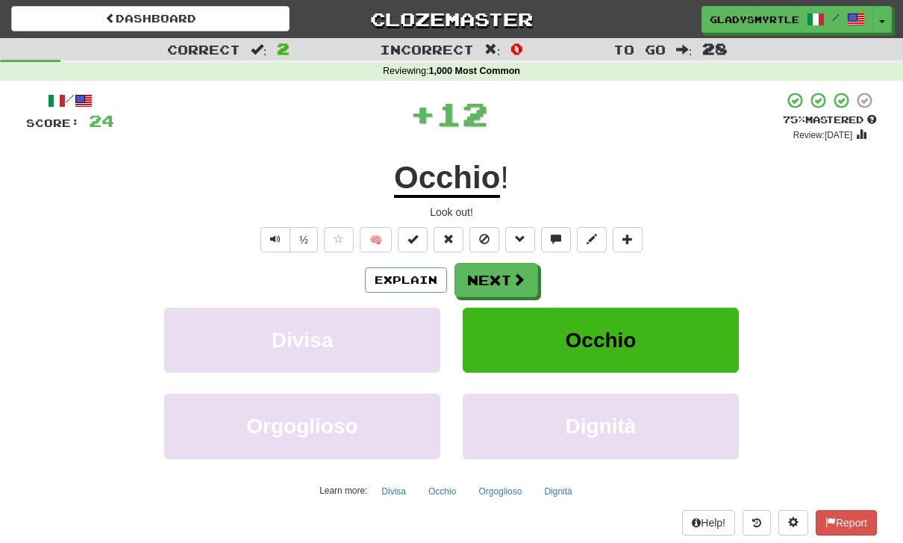
click at [498, 278] on button "Next" at bounding box center [497, 280] width 84 height 34
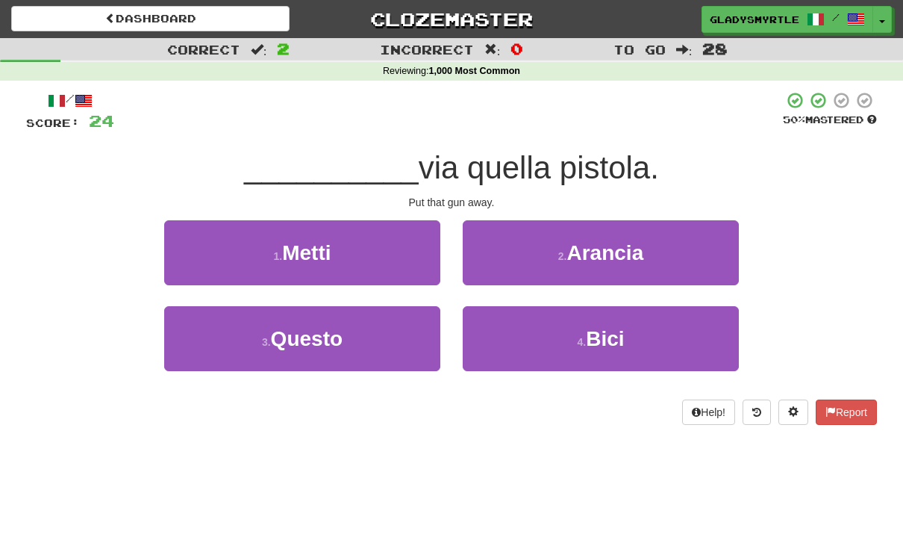
click at [313, 245] on span "Metti" at bounding box center [306, 252] width 49 height 23
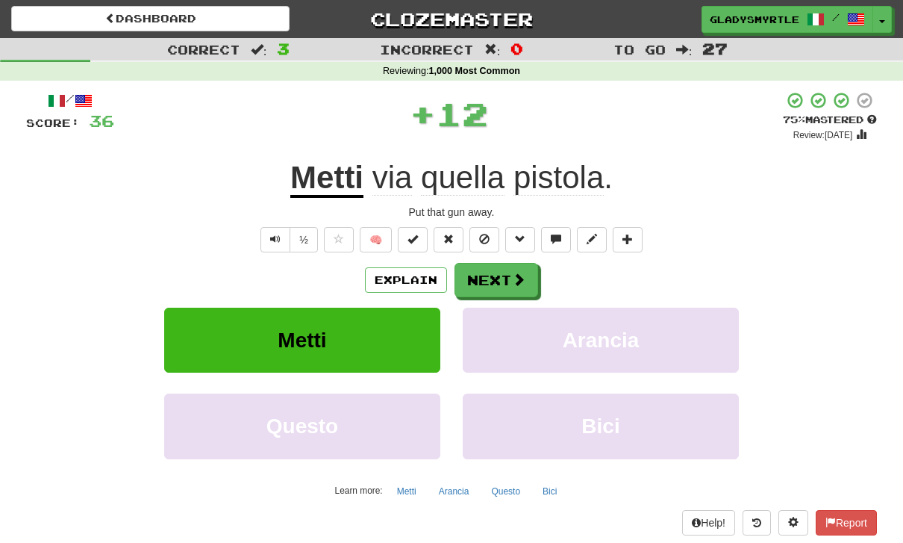
click at [499, 271] on button "Next" at bounding box center [497, 280] width 84 height 34
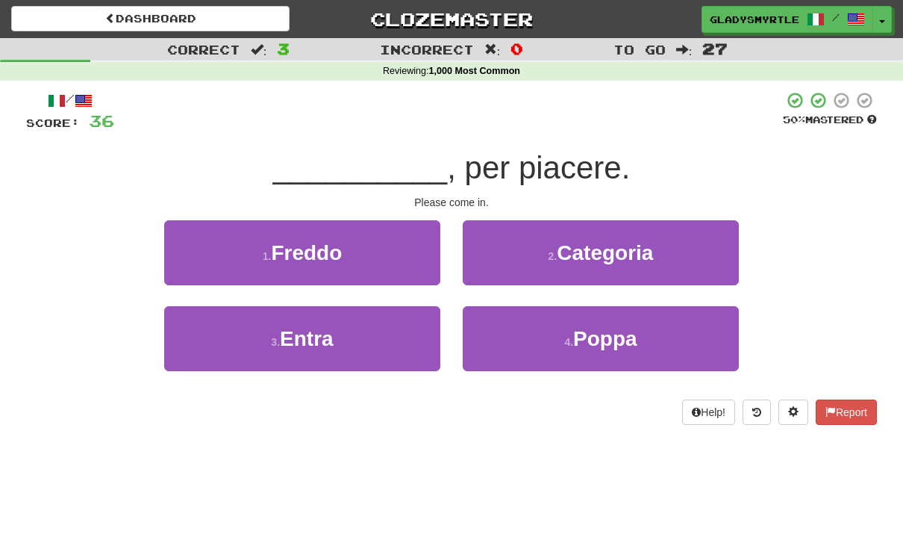
click at [306, 327] on span "Entra" at bounding box center [307, 338] width 54 height 23
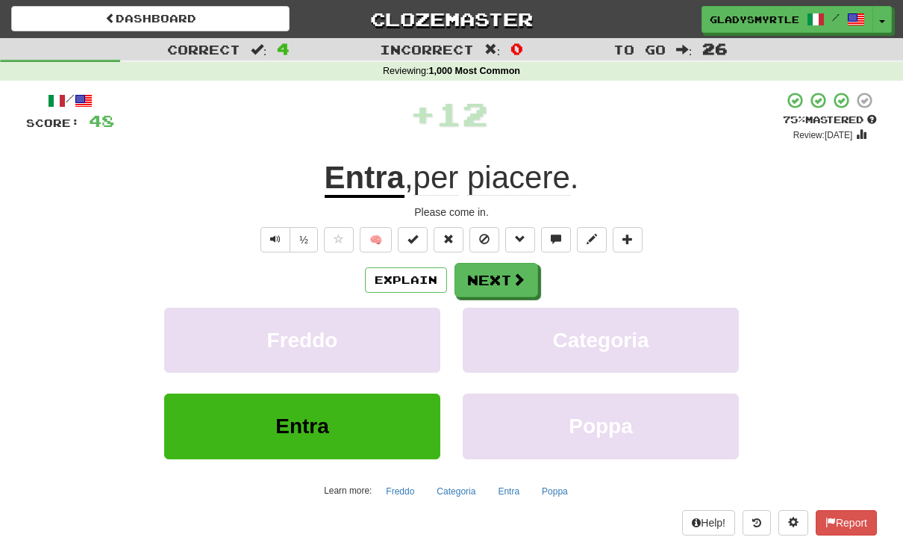
click at [499, 275] on button "Next" at bounding box center [497, 280] width 84 height 34
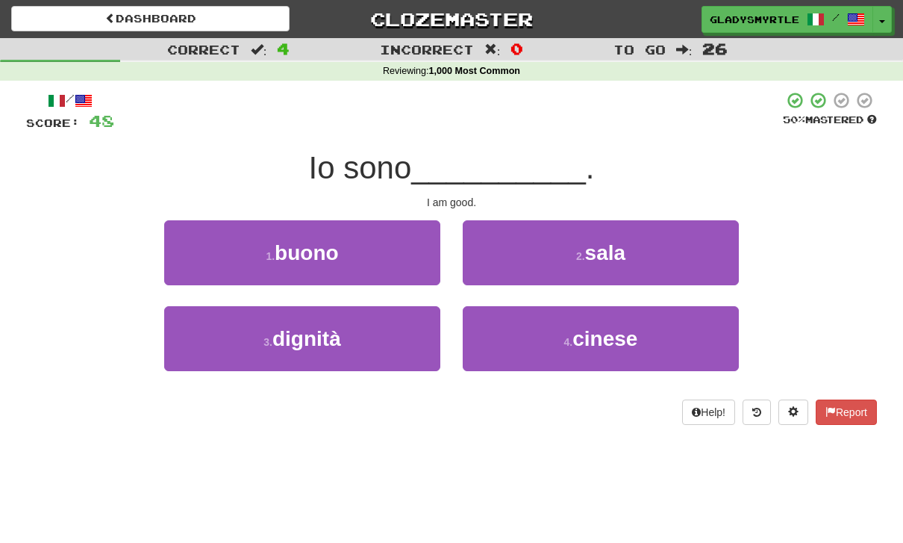
click at [308, 244] on span "buono" at bounding box center [307, 252] width 64 height 23
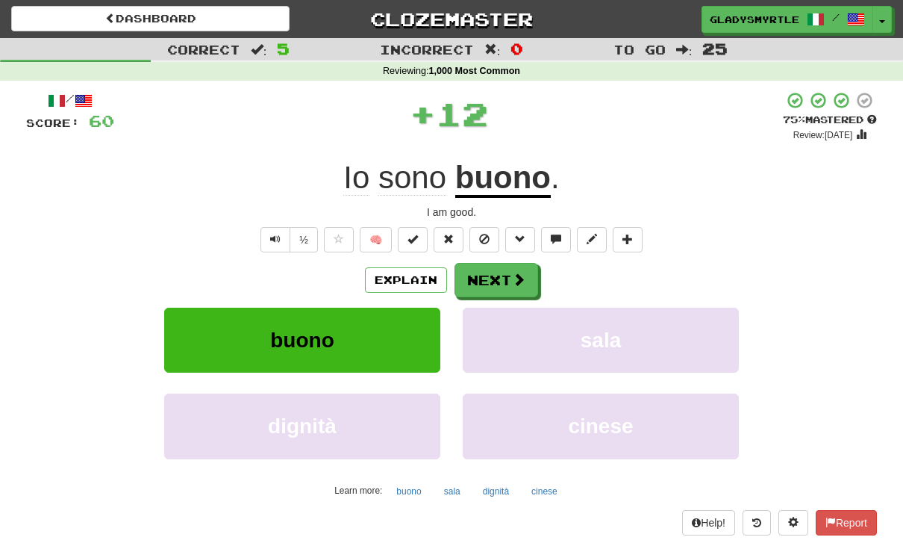
click at [494, 275] on button "Next" at bounding box center [497, 280] width 84 height 34
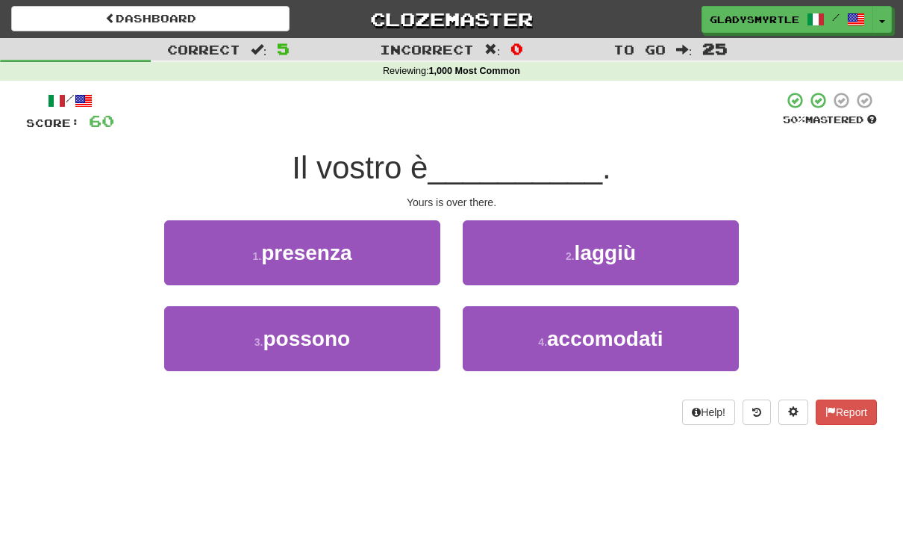
click at [616, 246] on span "laggiù" at bounding box center [605, 252] width 61 height 23
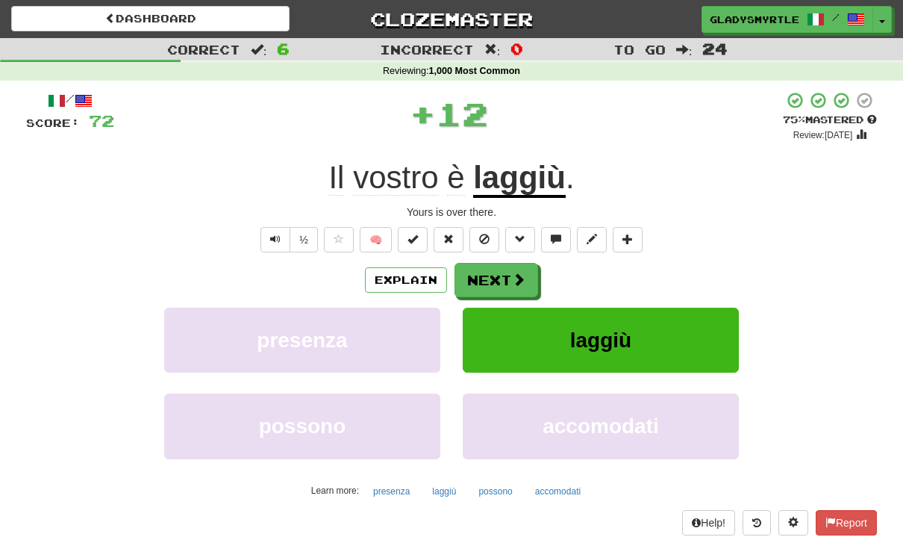
click at [492, 277] on button "Next" at bounding box center [497, 280] width 84 height 34
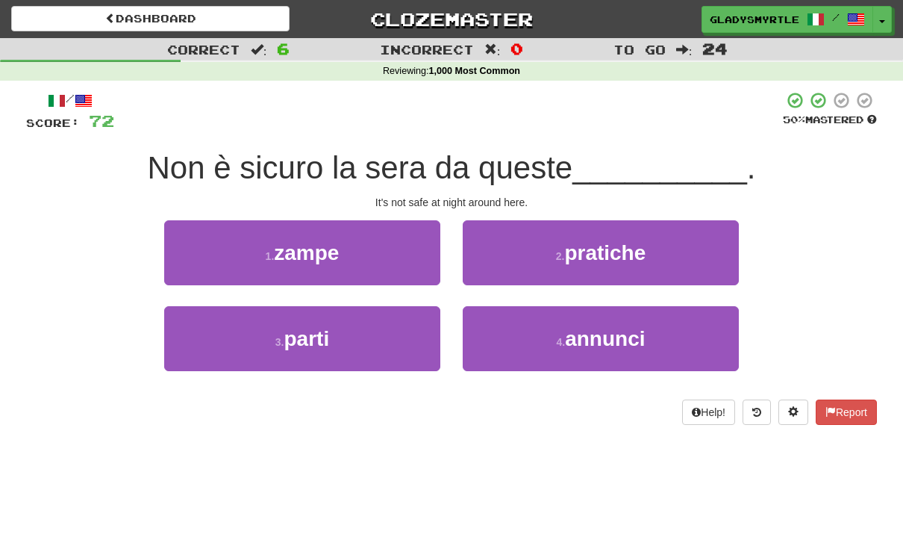
click at [300, 334] on span "parti" at bounding box center [307, 338] width 46 height 23
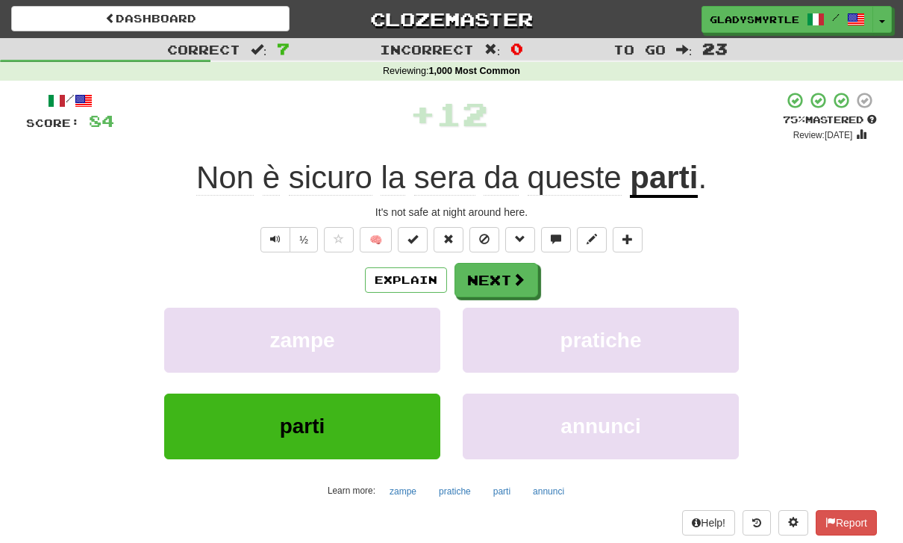
click at [499, 271] on button "Next" at bounding box center [497, 280] width 84 height 34
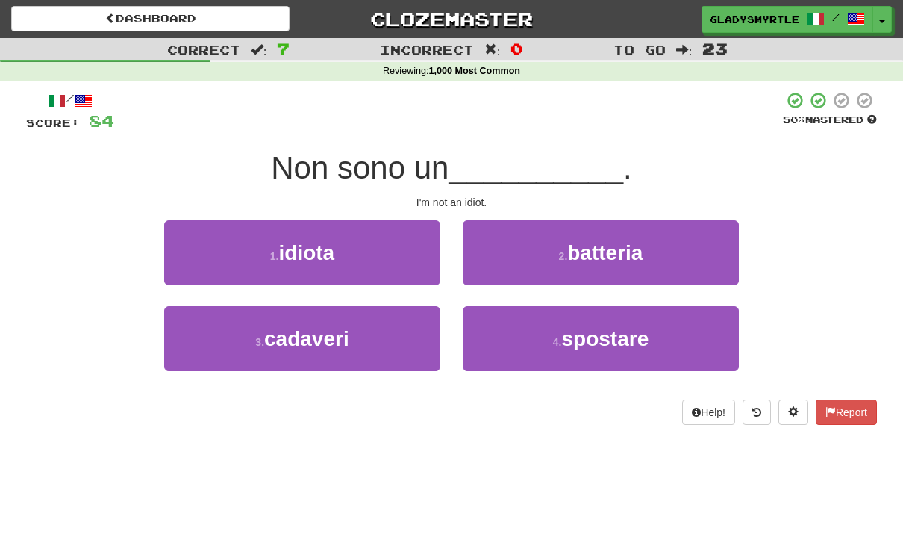
click at [305, 246] on span "idiota" at bounding box center [307, 252] width 56 height 23
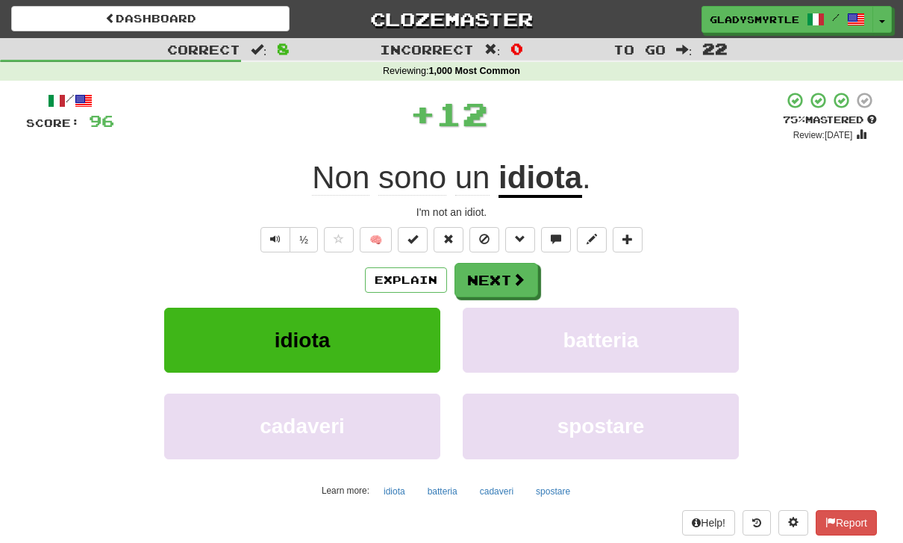
click at [494, 274] on button "Next" at bounding box center [497, 280] width 84 height 34
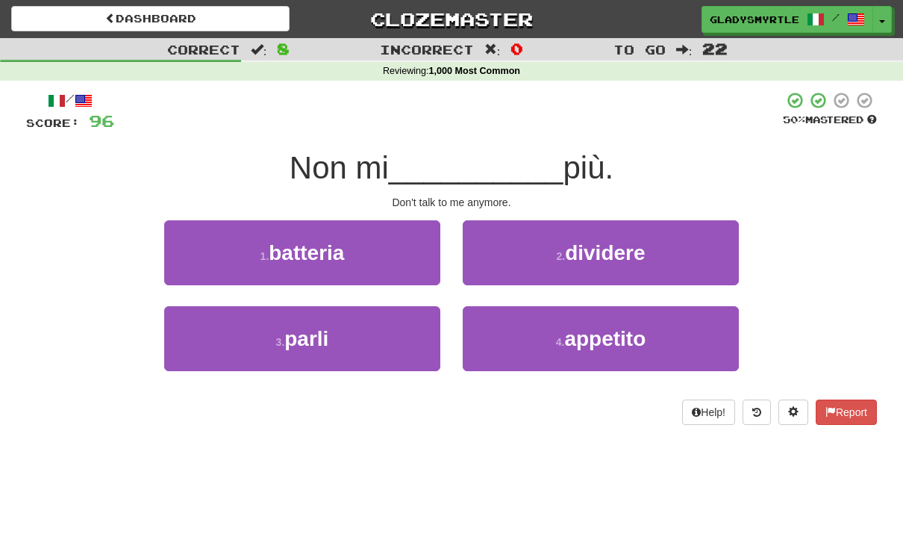
click at [316, 330] on span "parli" at bounding box center [306, 338] width 44 height 23
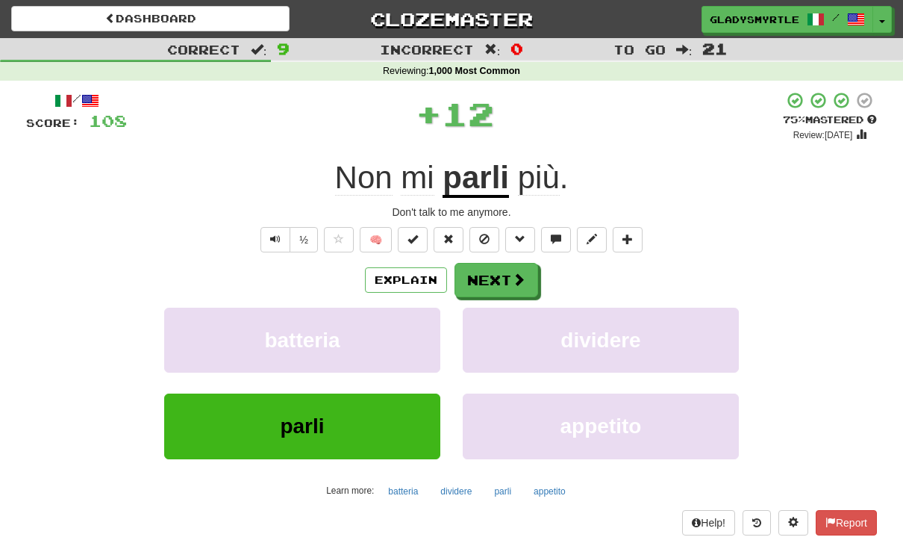
click at [493, 280] on button "Next" at bounding box center [497, 280] width 84 height 34
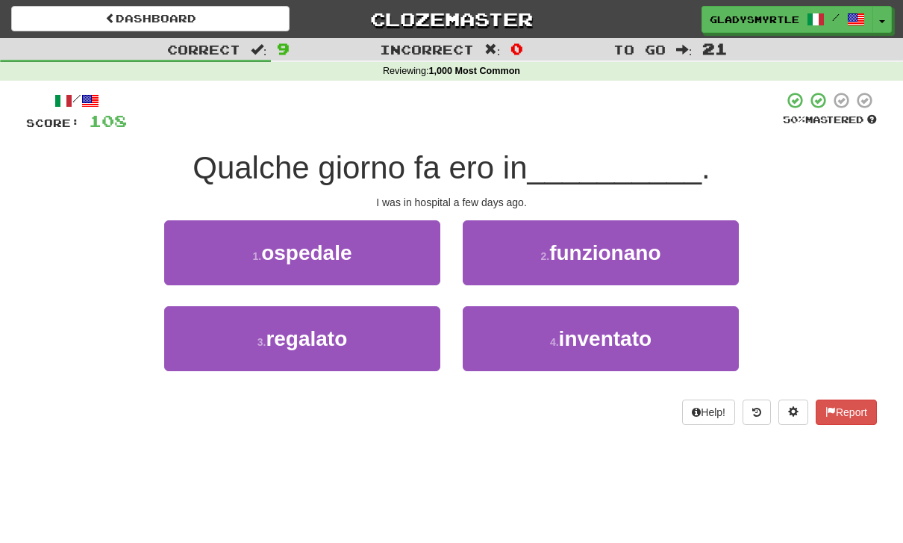
click at [313, 246] on span "ospedale" at bounding box center [306, 252] width 90 height 23
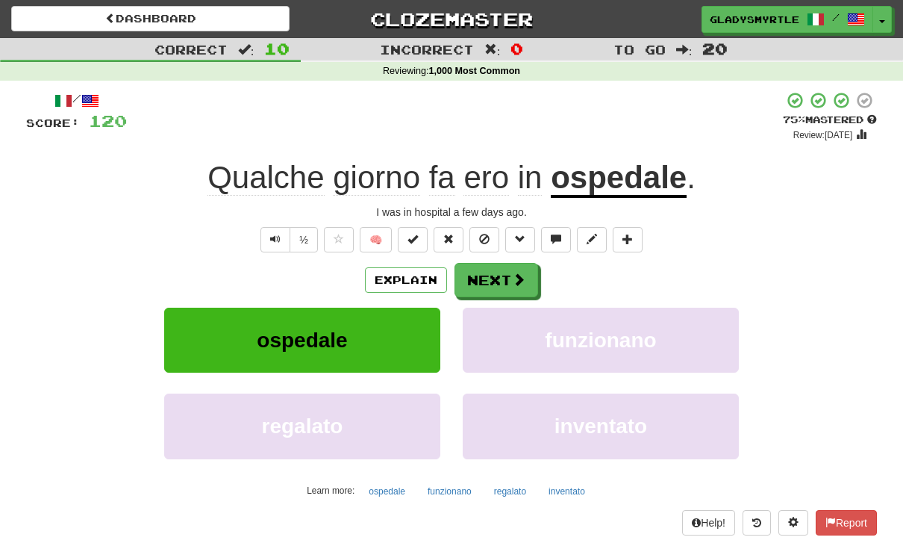
click at [493, 277] on button "Next" at bounding box center [497, 280] width 84 height 34
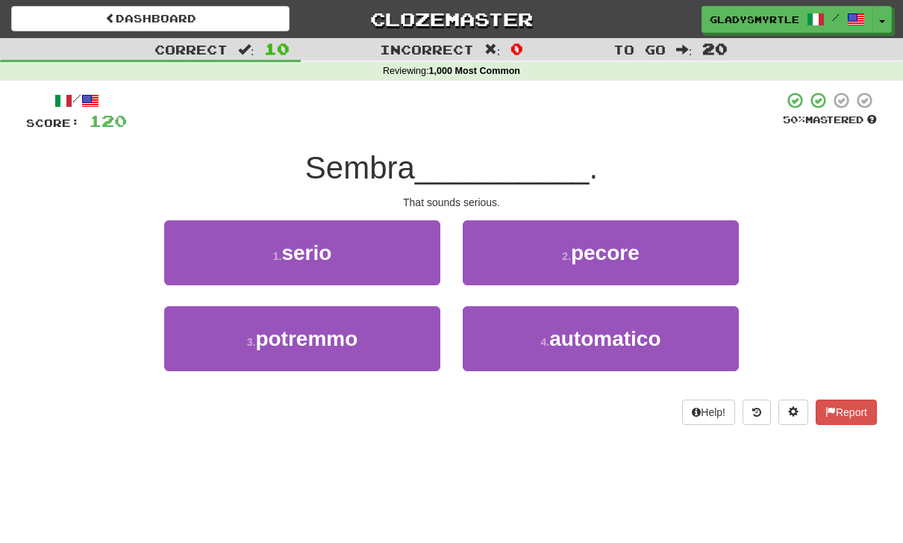
click at [309, 249] on span "serio" at bounding box center [306, 252] width 50 height 23
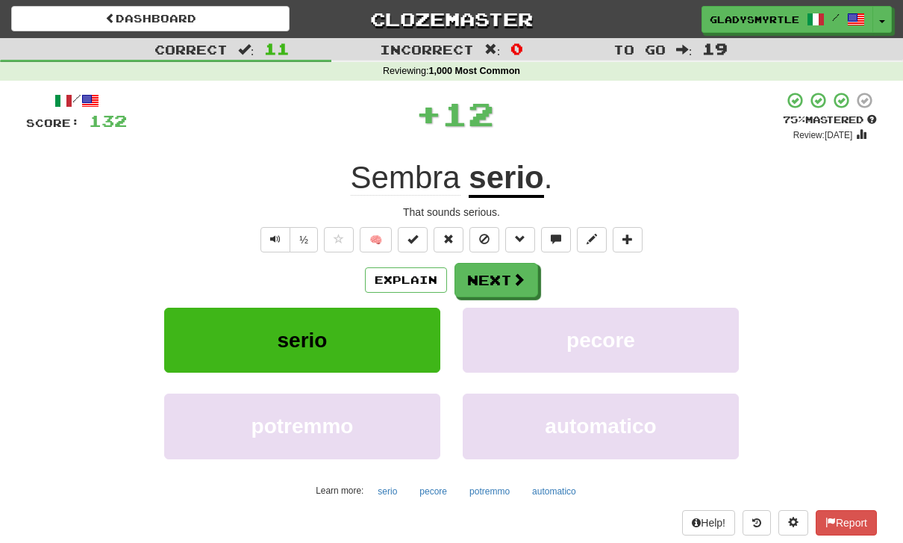
click at [500, 277] on button "Next" at bounding box center [497, 280] width 84 height 34
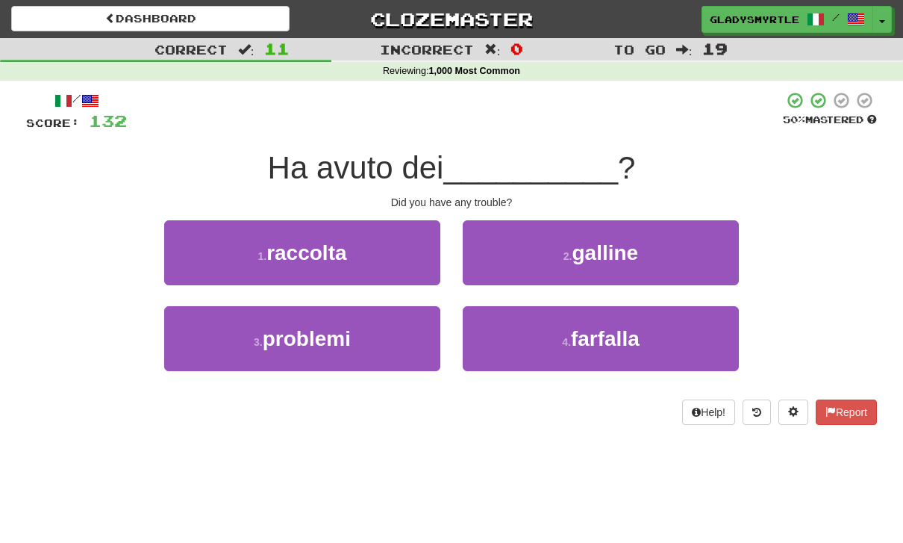
click at [308, 334] on span "problemi" at bounding box center [307, 338] width 88 height 23
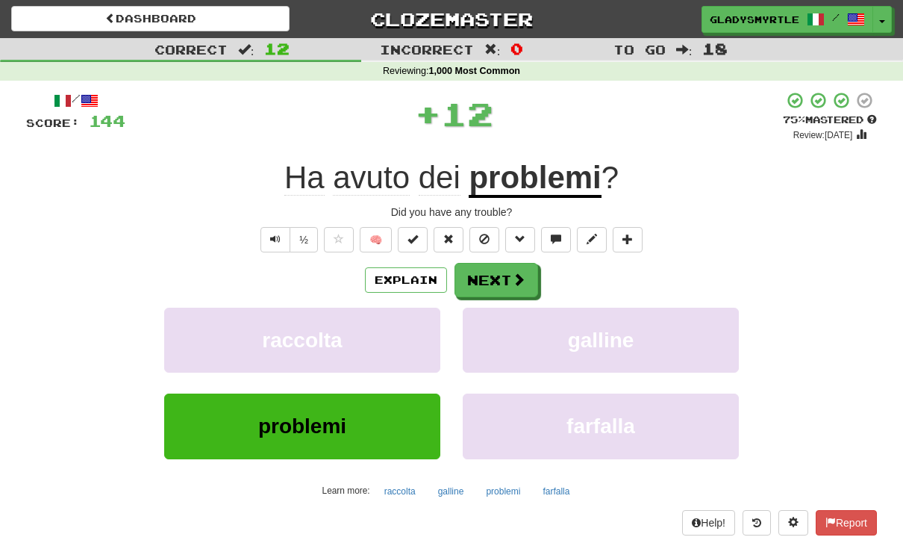
click at [496, 273] on button "Next" at bounding box center [497, 280] width 84 height 34
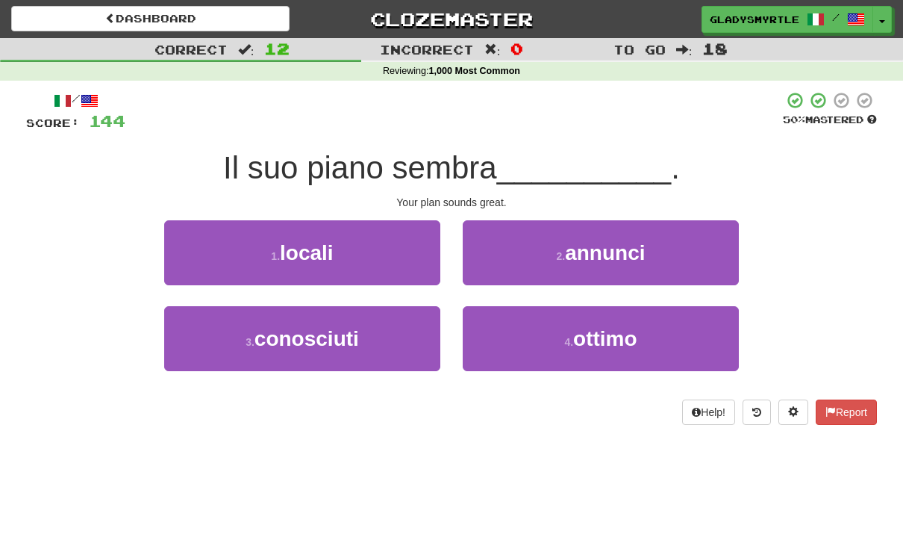
click at [612, 334] on span "ottimo" at bounding box center [605, 338] width 64 height 23
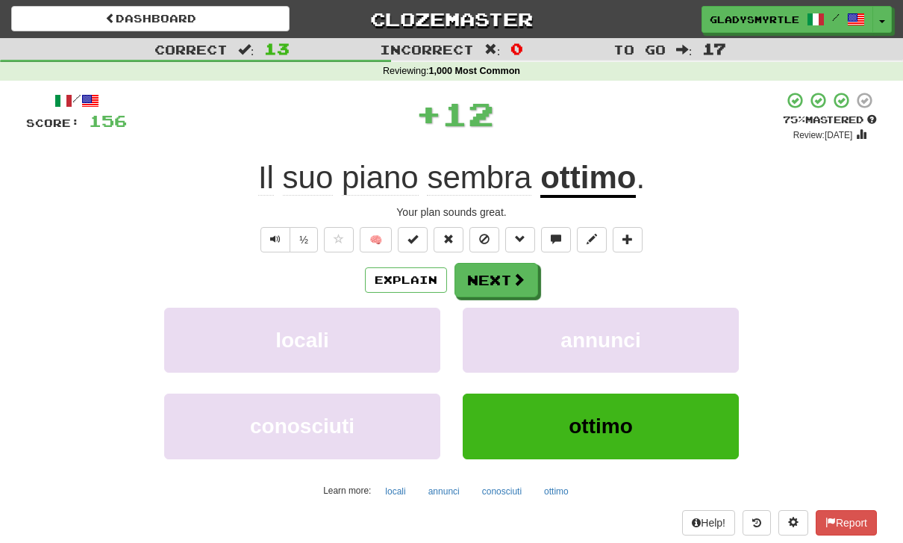
click at [493, 275] on button "Next" at bounding box center [497, 280] width 84 height 34
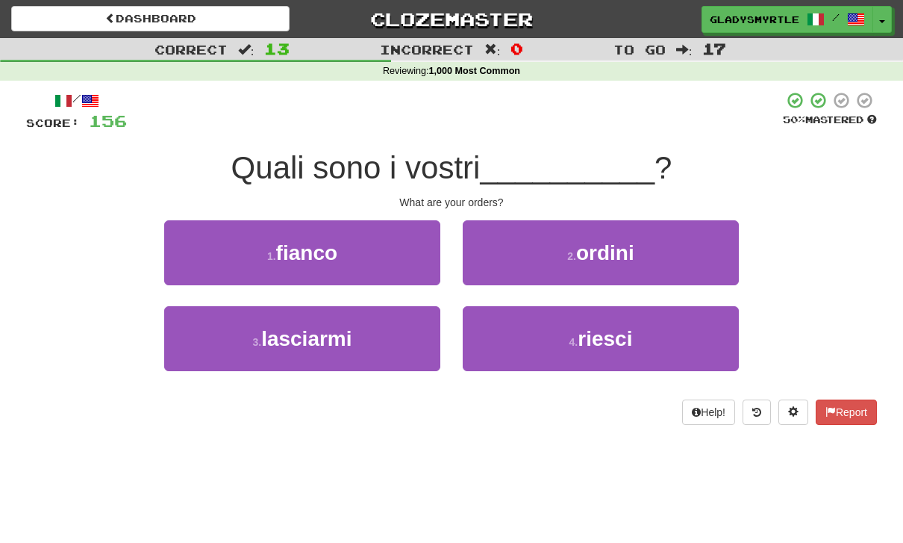
click at [611, 252] on span "ordini" at bounding box center [605, 252] width 58 height 23
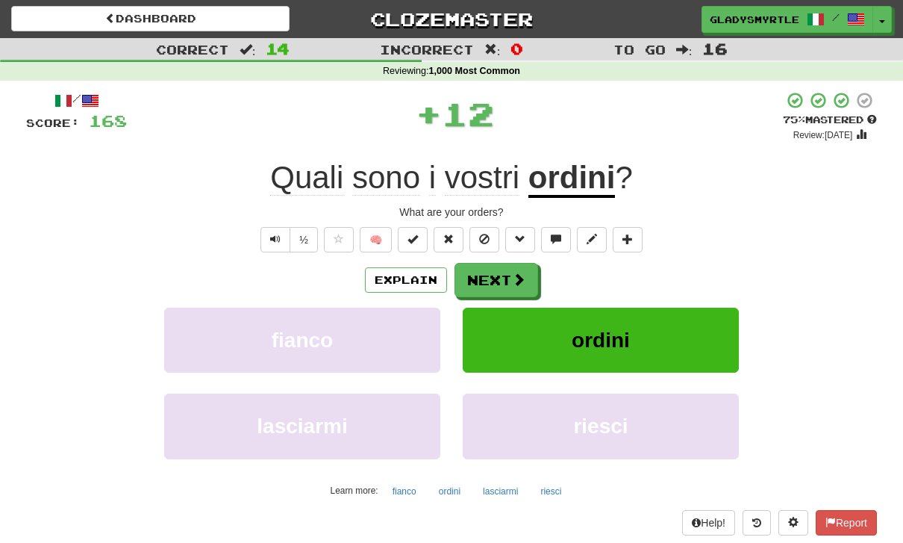
click at [495, 272] on button "Next" at bounding box center [497, 280] width 84 height 34
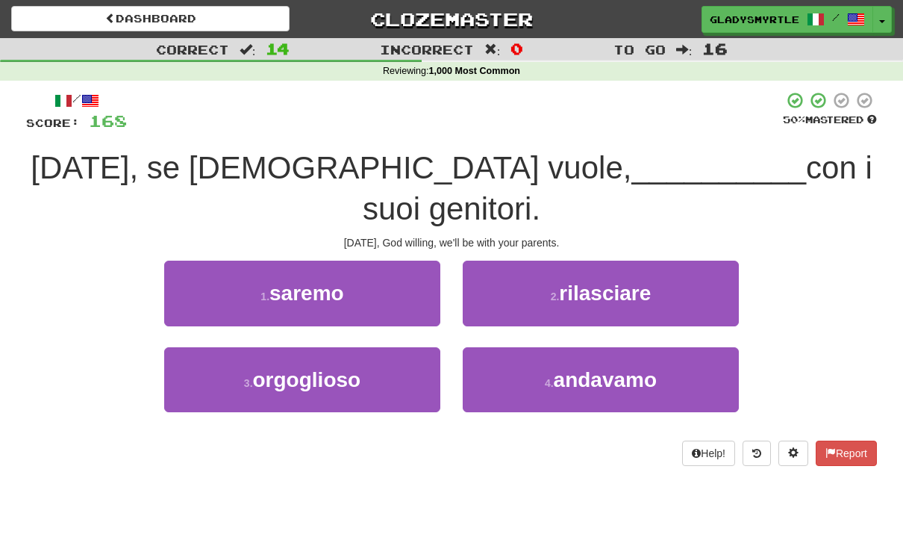
click at [308, 281] on span "saremo" at bounding box center [306, 292] width 75 height 23
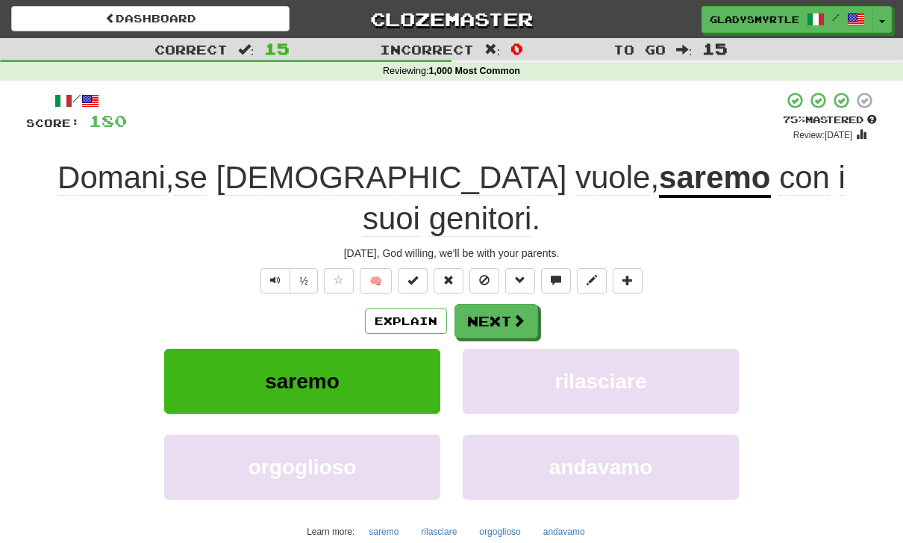
click at [501, 304] on button "Next" at bounding box center [497, 321] width 84 height 34
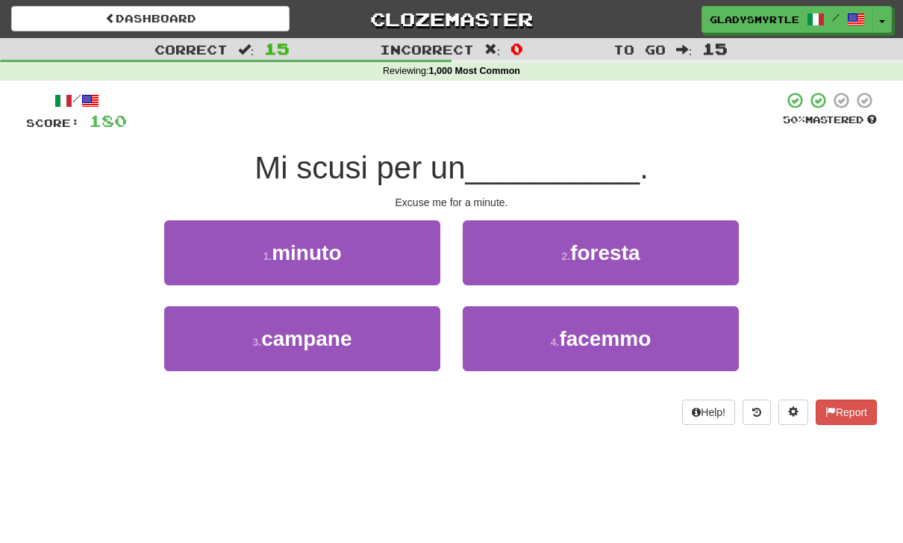
click at [296, 248] on span "minuto" at bounding box center [306, 252] width 69 height 23
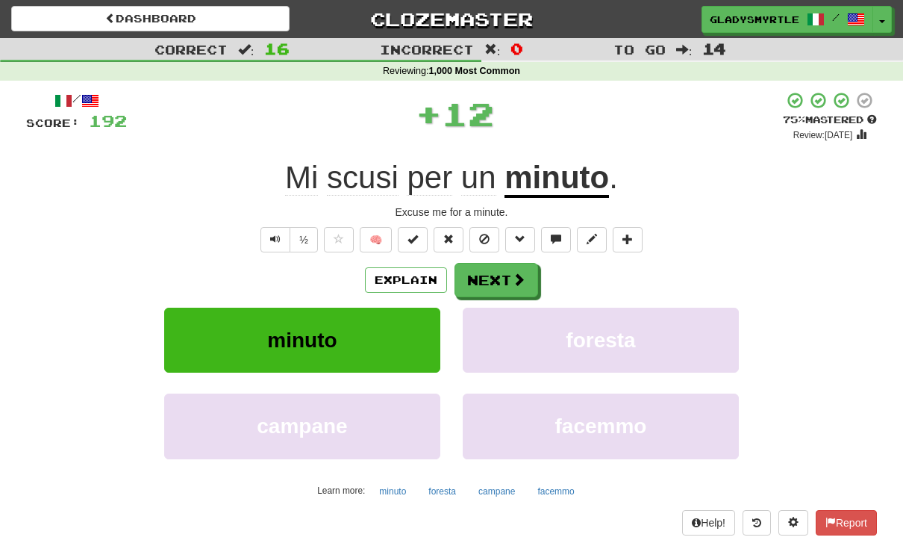
click at [501, 273] on button "Next" at bounding box center [497, 280] width 84 height 34
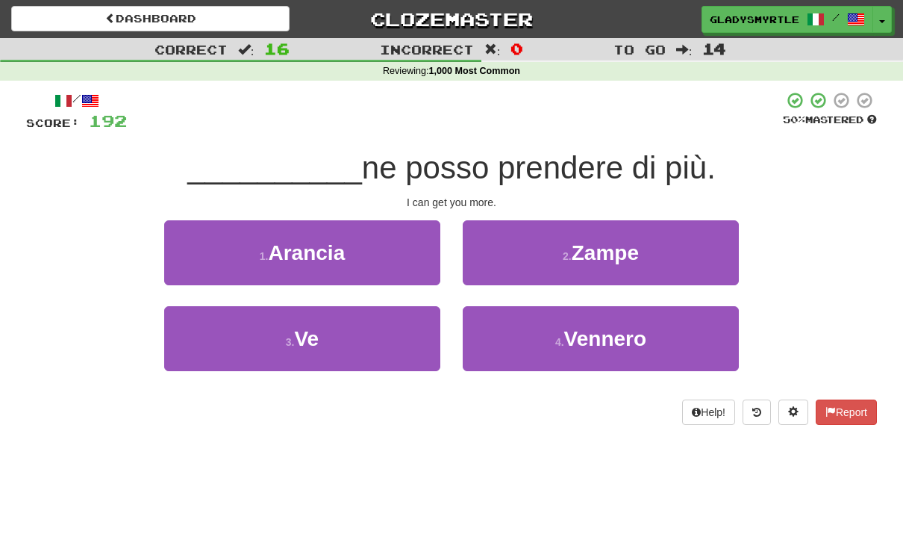
click at [321, 331] on button "3 . Ve" at bounding box center [302, 338] width 276 height 65
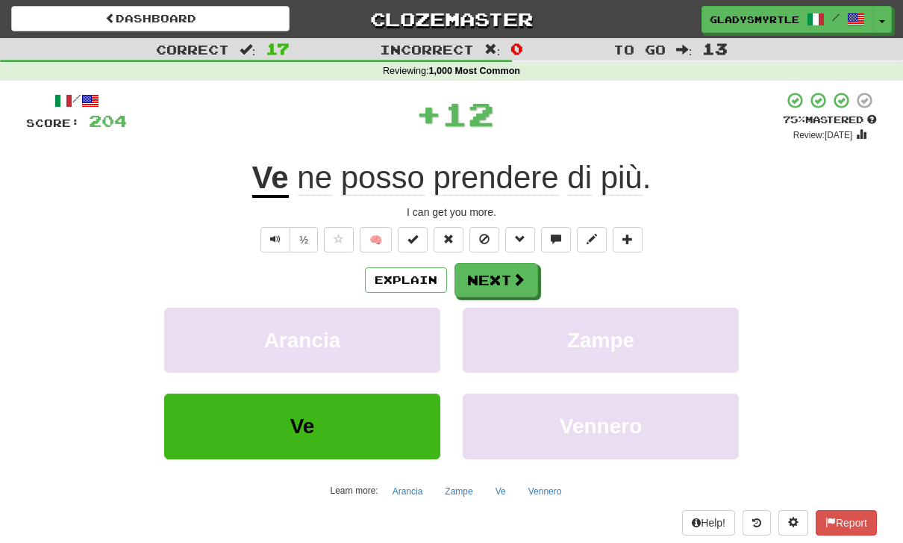
click at [496, 275] on button "Next" at bounding box center [497, 280] width 84 height 34
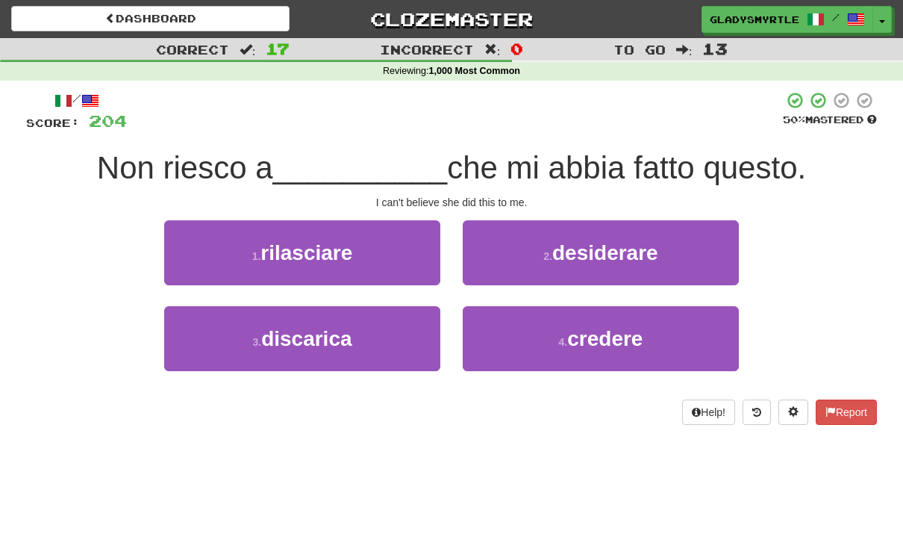
click at [603, 337] on span "credere" at bounding box center [604, 338] width 75 height 23
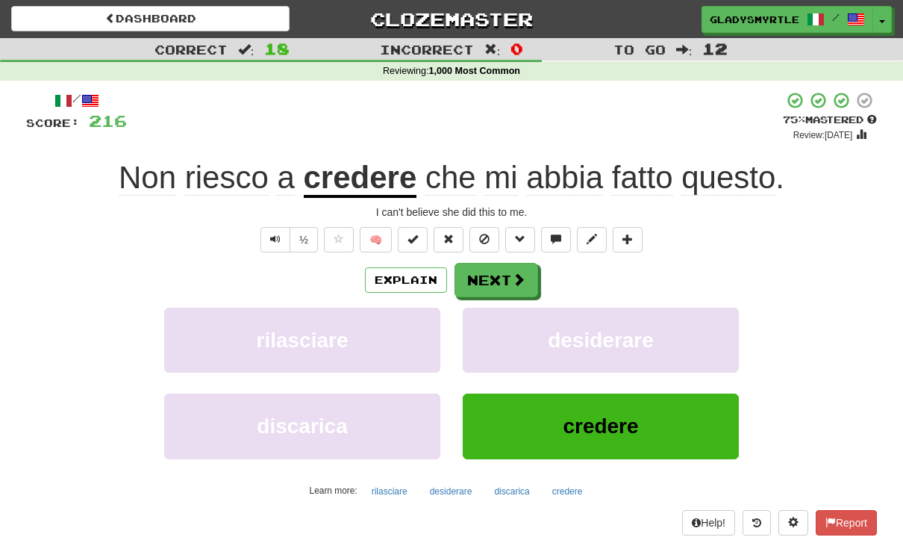
click at [490, 273] on button "Next" at bounding box center [497, 280] width 84 height 34
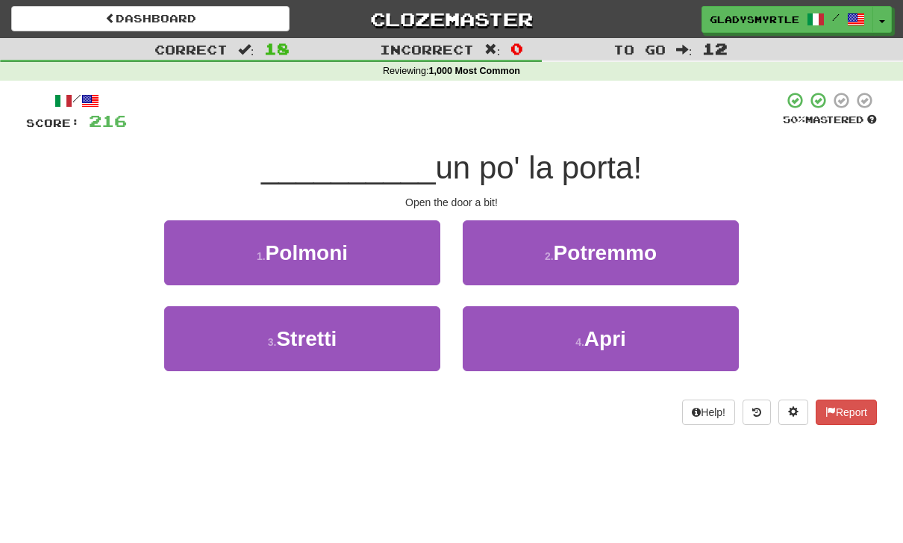
click at [600, 334] on span "Apri" at bounding box center [605, 338] width 42 height 23
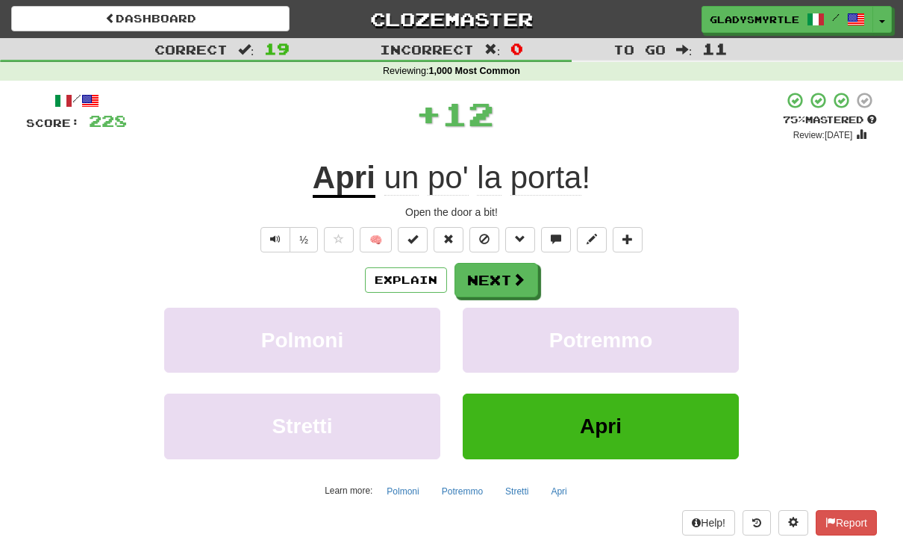
click at [492, 275] on button "Next" at bounding box center [497, 280] width 84 height 34
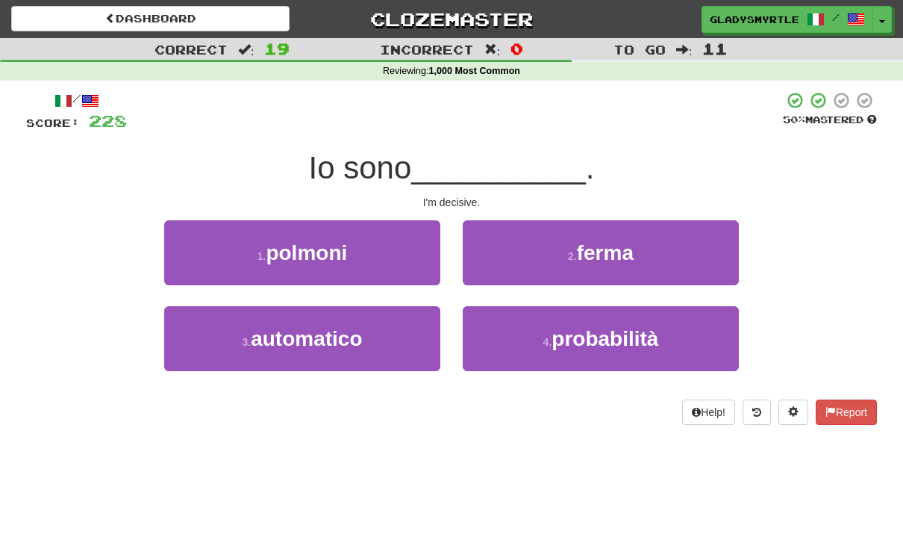
click at [610, 247] on span "ferma" at bounding box center [605, 252] width 57 height 23
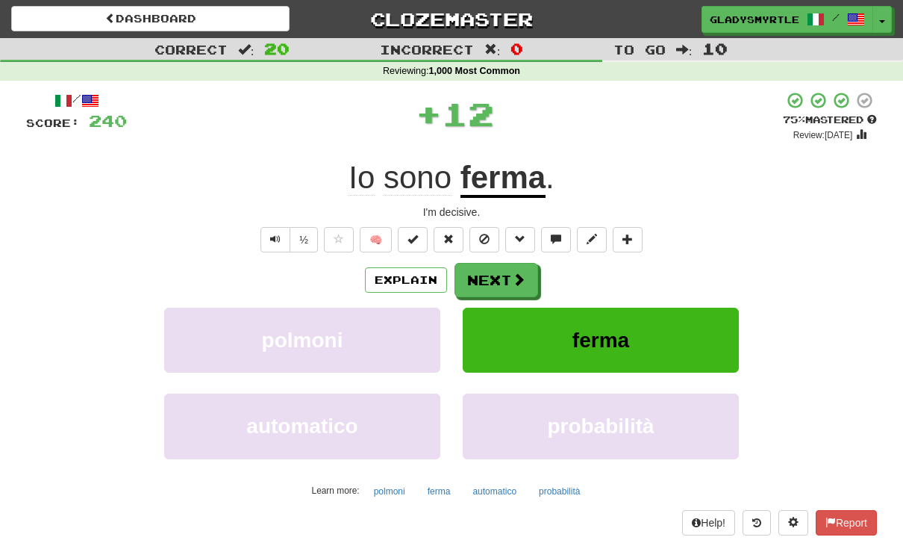
click at [487, 269] on button "Next" at bounding box center [497, 280] width 84 height 34
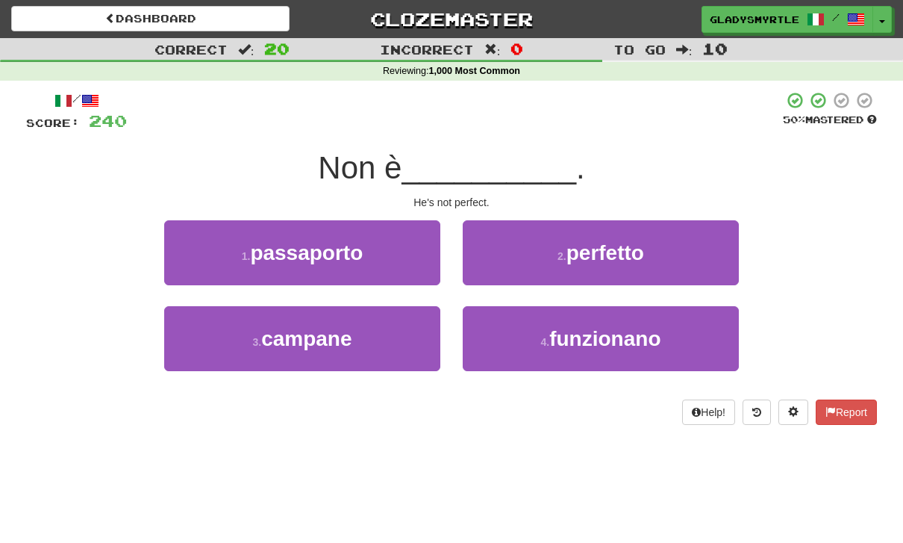
click at [617, 250] on span "perfetto" at bounding box center [606, 252] width 78 height 23
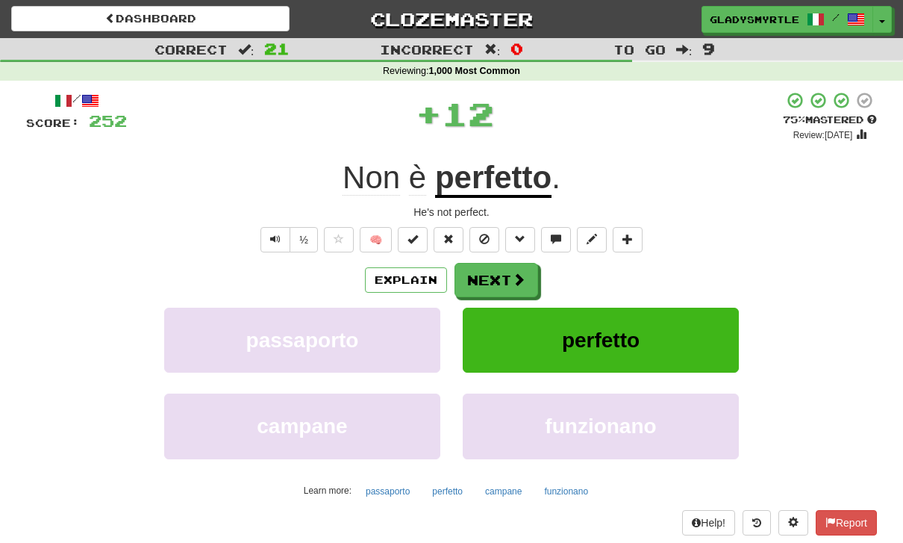
click at [492, 270] on button "Next" at bounding box center [497, 280] width 84 height 34
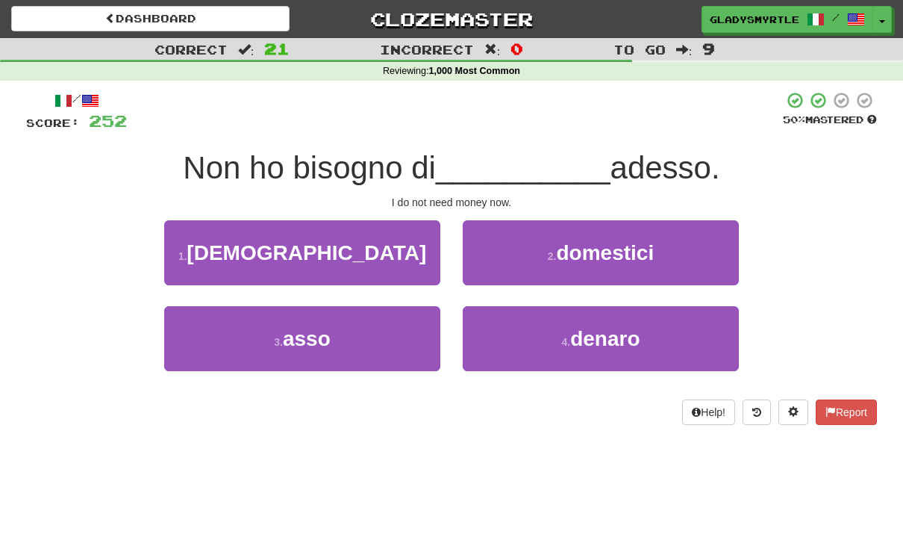
click at [608, 337] on span "denaro" at bounding box center [604, 338] width 69 height 23
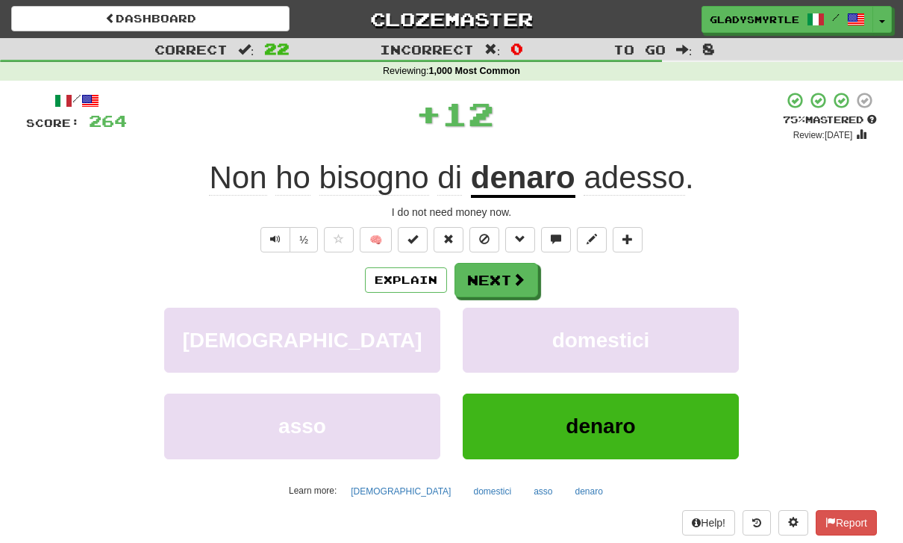
click at [496, 272] on button "Next" at bounding box center [497, 280] width 84 height 34
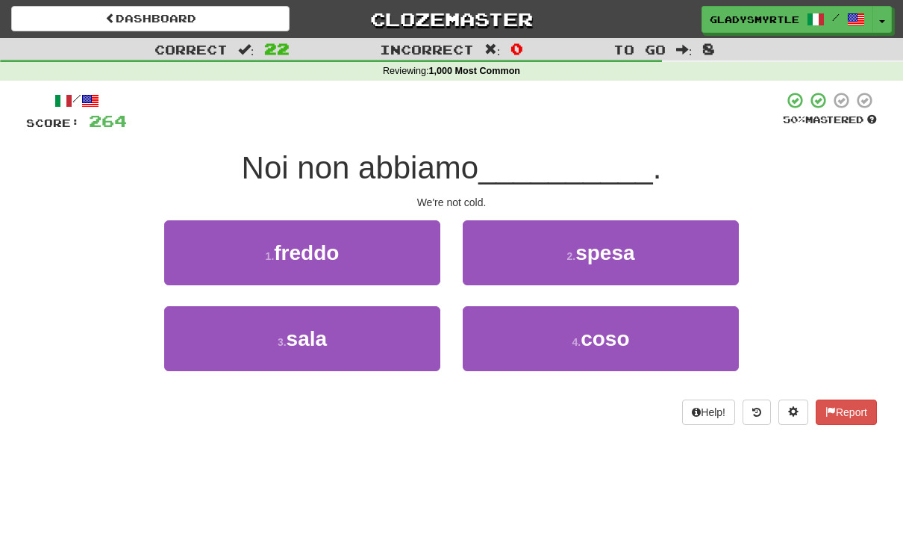
click at [301, 243] on span "freddo" at bounding box center [306, 252] width 65 height 23
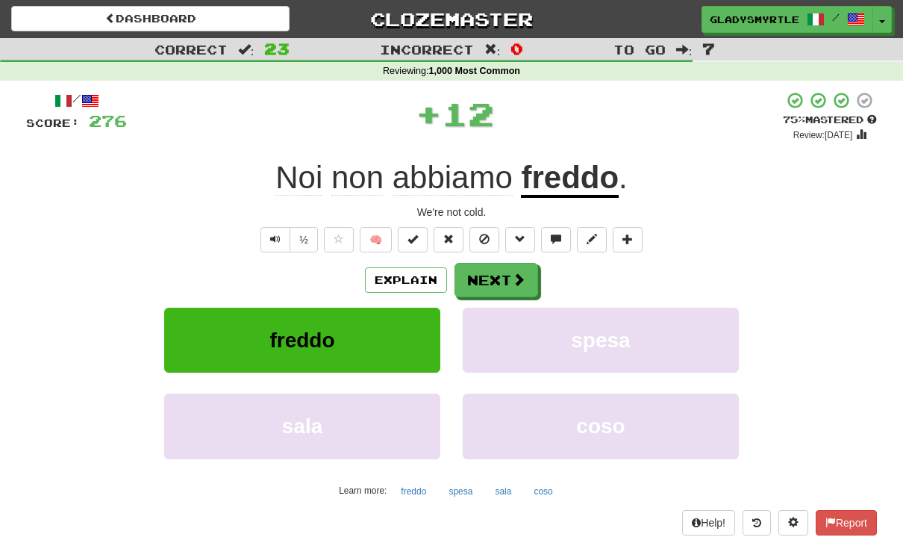
click at [491, 275] on button "Next" at bounding box center [497, 280] width 84 height 34
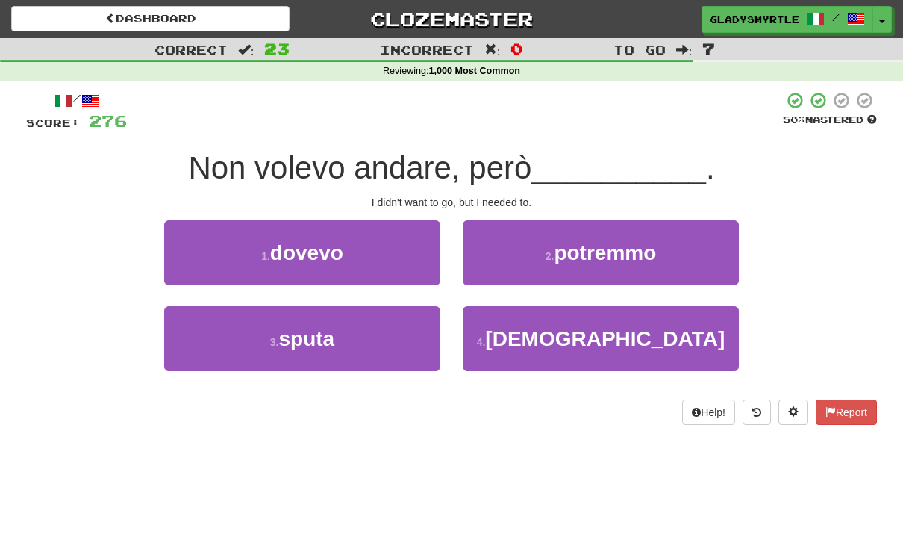
click at [312, 243] on span "dovevo" at bounding box center [306, 252] width 73 height 23
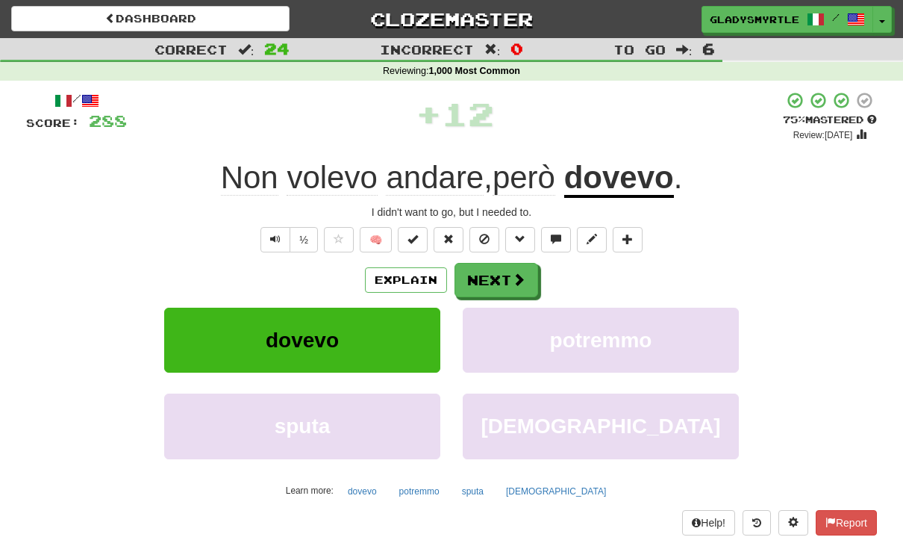
click at [499, 269] on button "Next" at bounding box center [497, 280] width 84 height 34
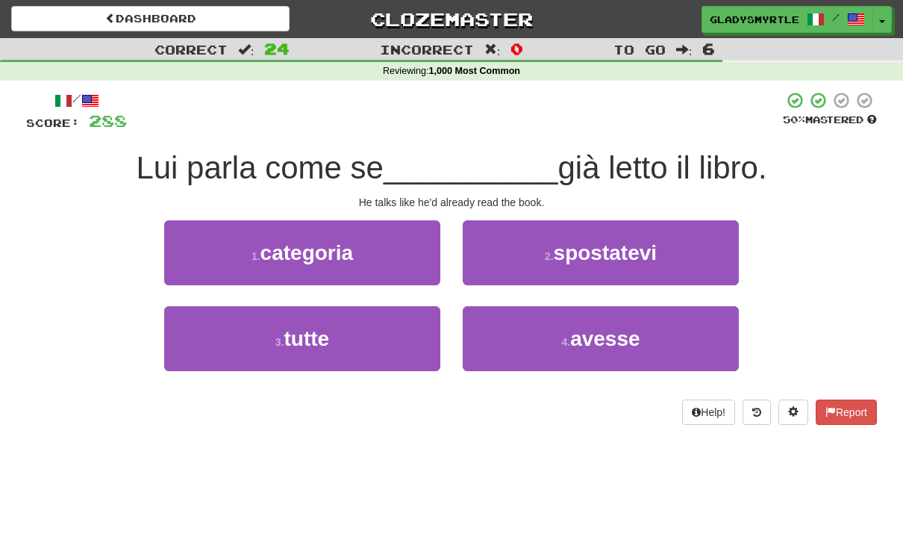
click at [612, 332] on span "avesse" at bounding box center [604, 338] width 69 height 23
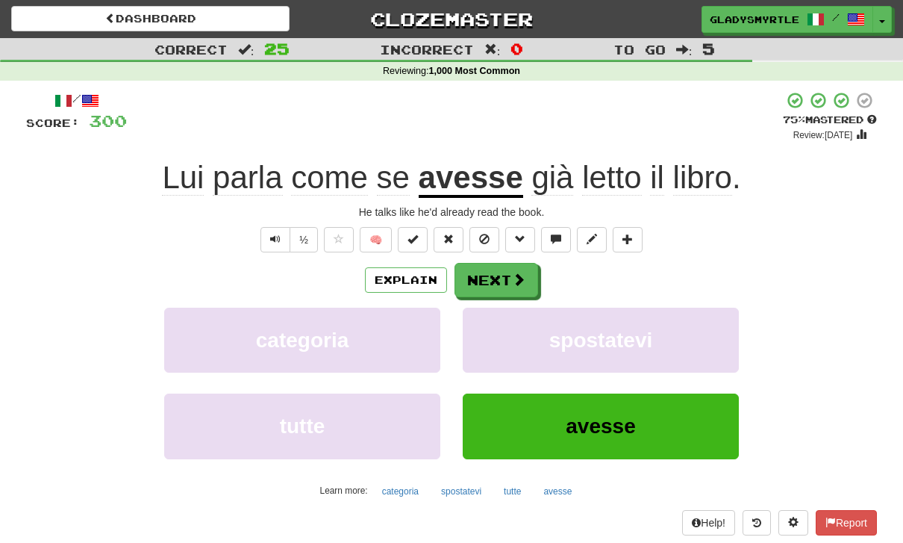
click at [501, 272] on button "Next" at bounding box center [497, 280] width 84 height 34
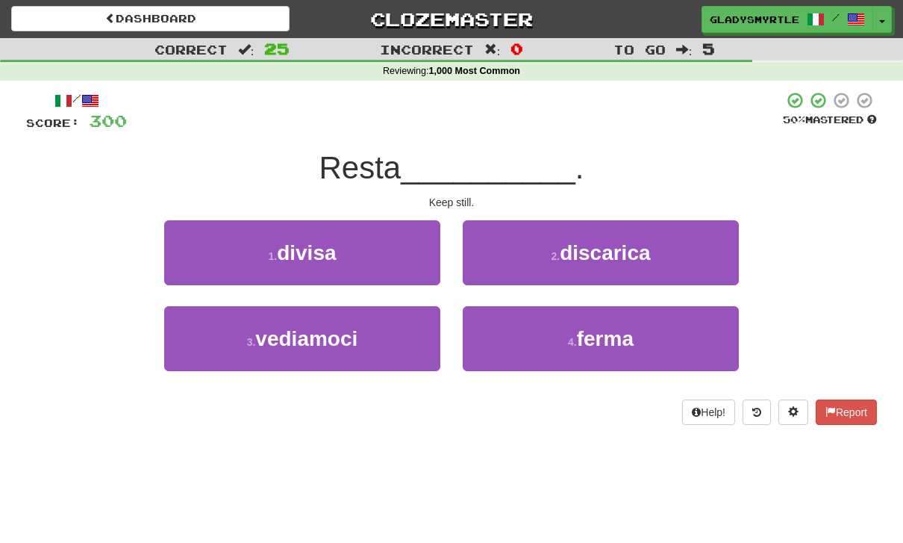
click at [619, 337] on span "ferma" at bounding box center [605, 338] width 57 height 23
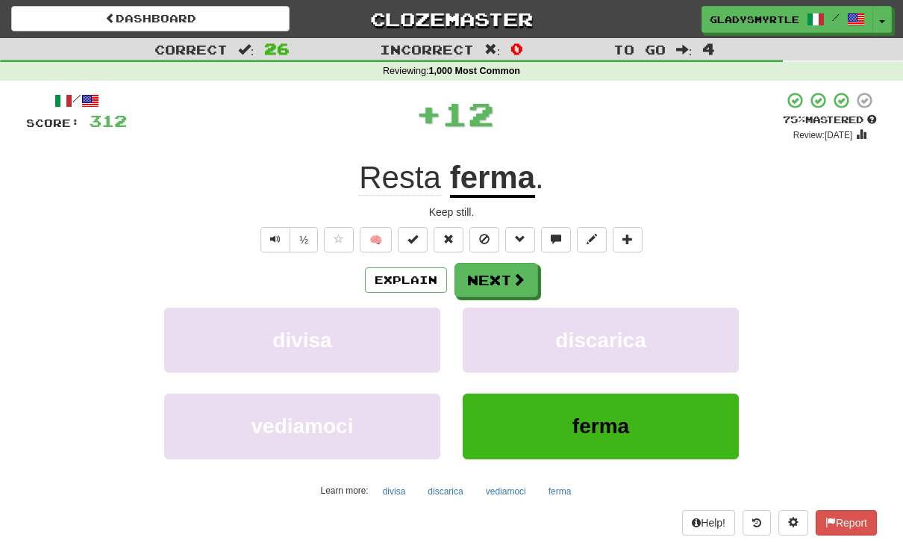
click at [493, 272] on button "Next" at bounding box center [497, 280] width 84 height 34
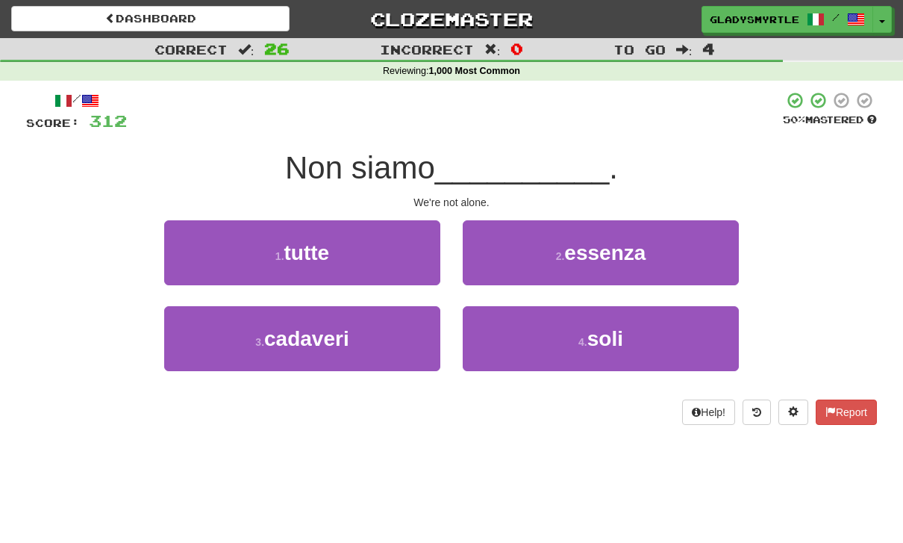
click at [612, 331] on span "soli" at bounding box center [605, 338] width 36 height 23
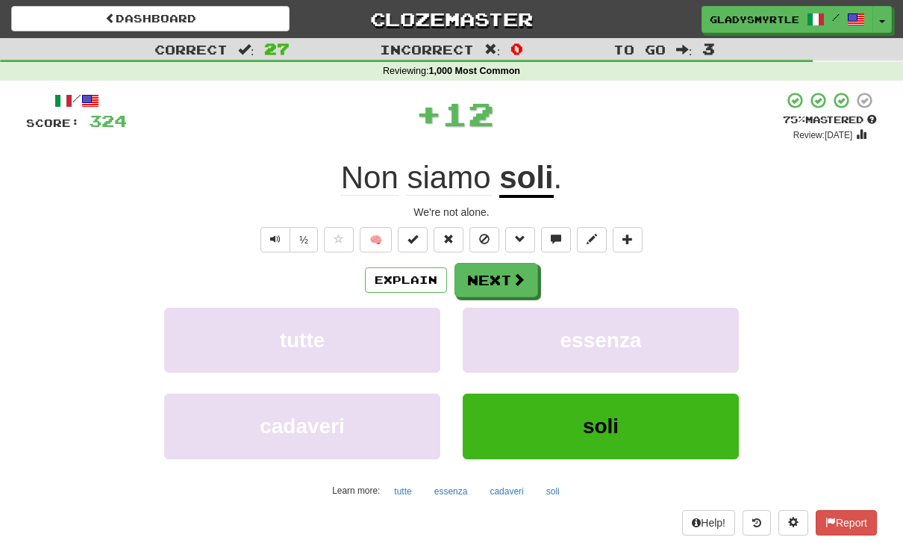
click at [495, 276] on button "Next" at bounding box center [497, 280] width 84 height 34
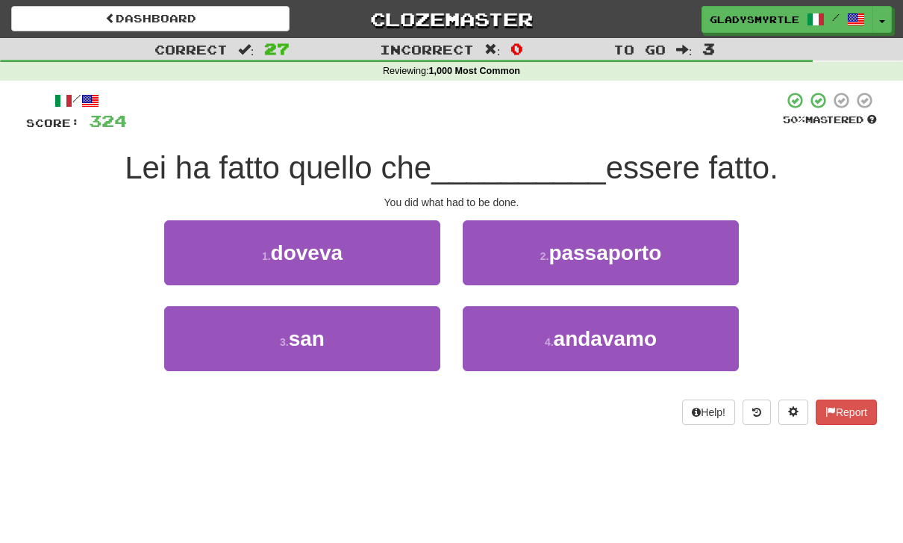
click at [295, 246] on span "doveva" at bounding box center [307, 252] width 72 height 23
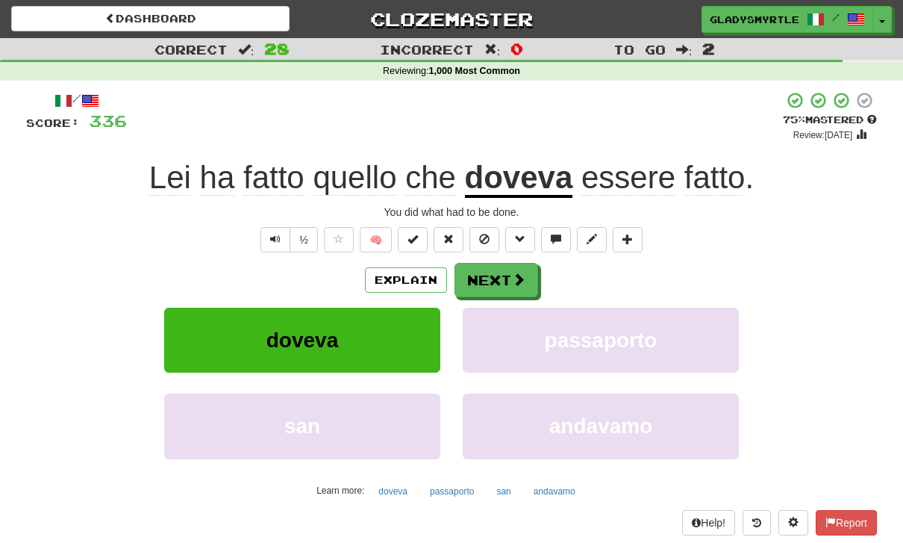
click at [496, 275] on button "Next" at bounding box center [497, 280] width 84 height 34
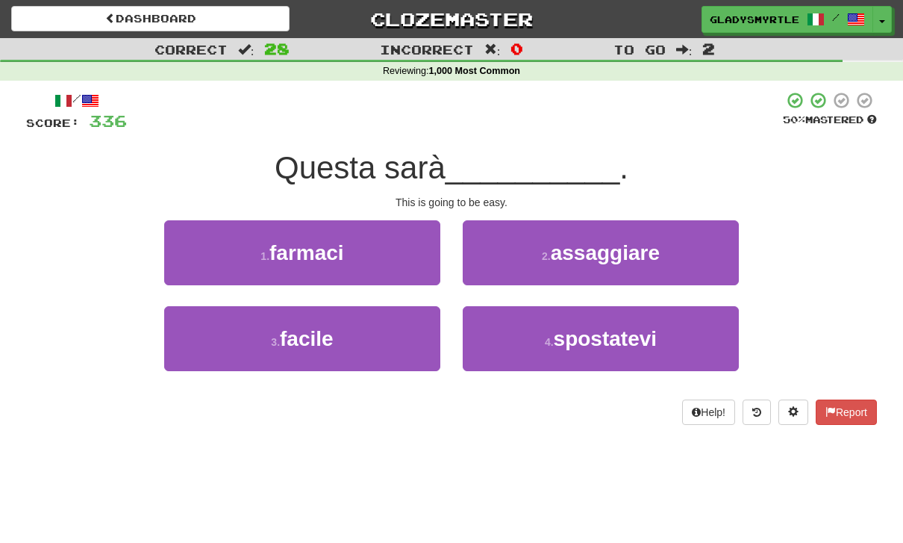
click at [308, 334] on span "facile" at bounding box center [307, 338] width 54 height 23
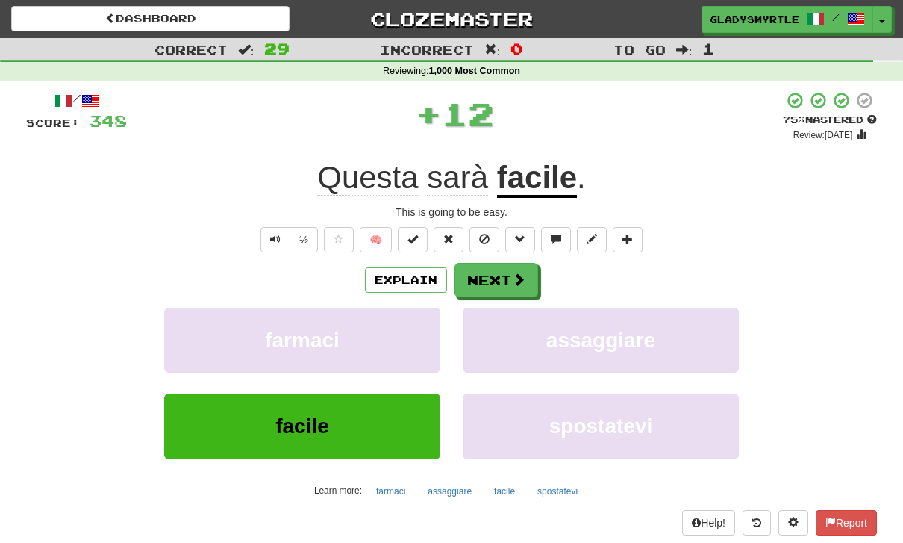
click at [508, 275] on button "Next" at bounding box center [497, 280] width 84 height 34
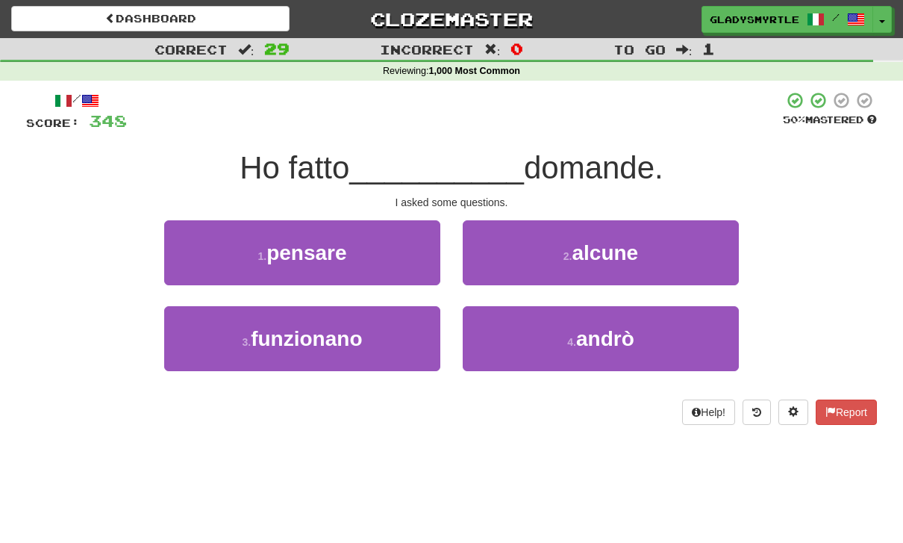
click at [619, 244] on span "alcune" at bounding box center [605, 252] width 66 height 23
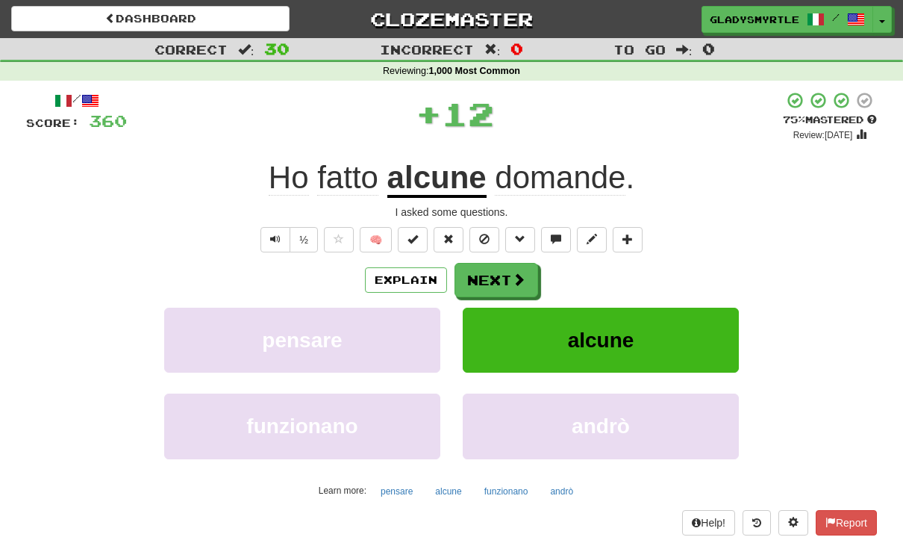
click at [500, 277] on button "Next" at bounding box center [497, 280] width 84 height 34
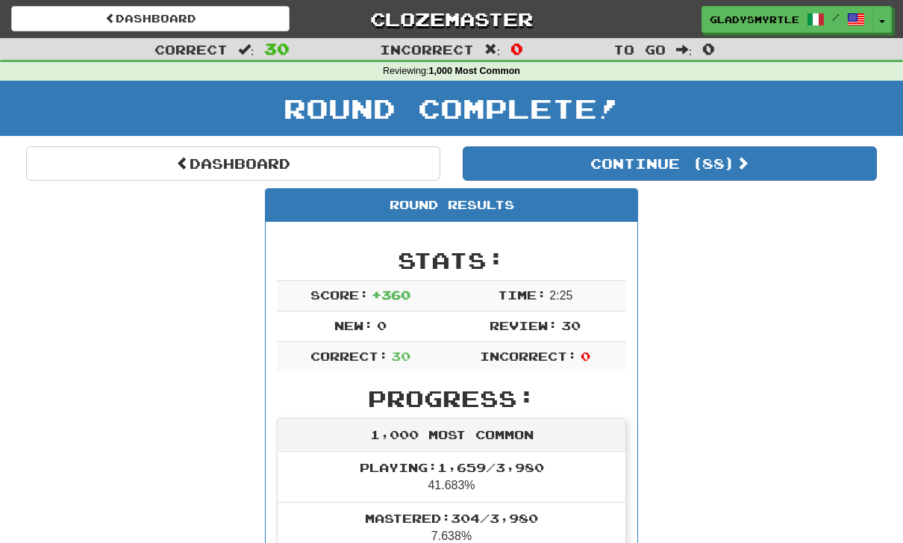
click at [742, 160] on span at bounding box center [742, 162] width 13 height 13
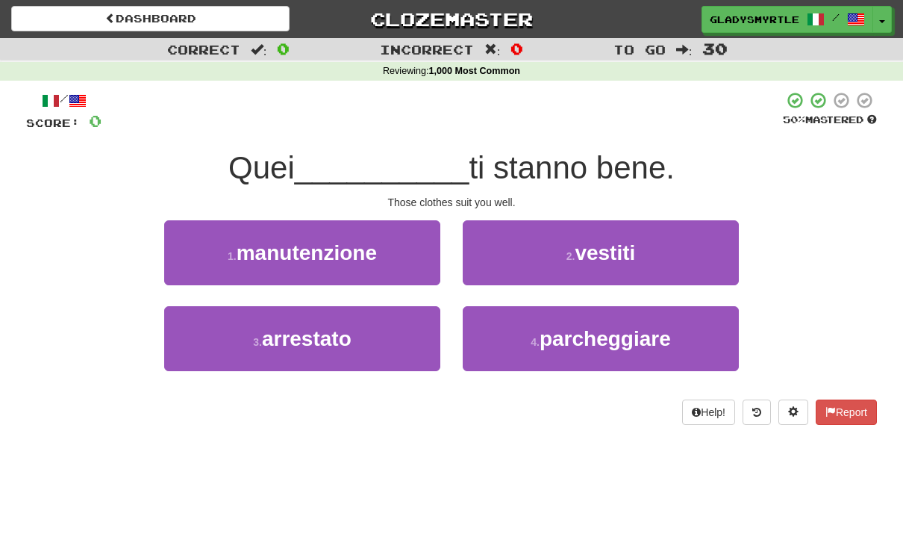
click at [628, 248] on span "vestiti" at bounding box center [605, 252] width 60 height 23
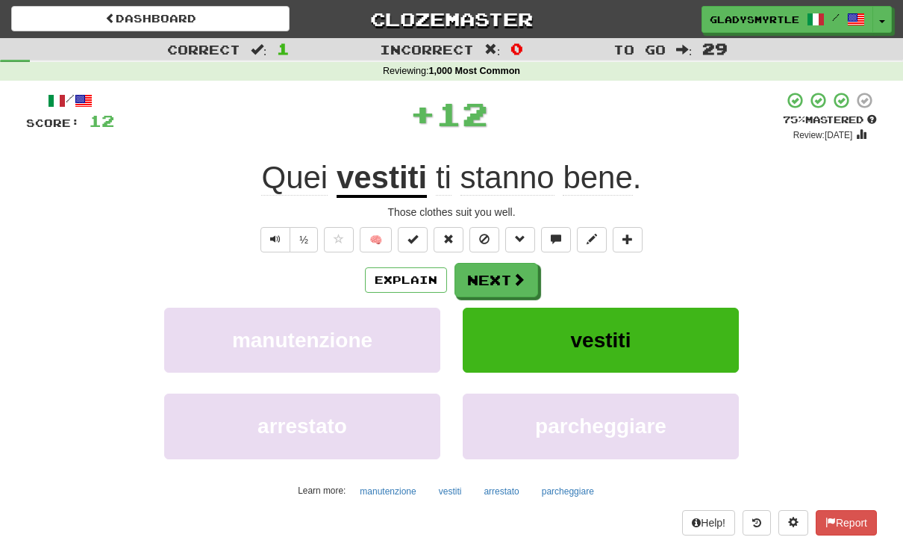
click at [500, 269] on button "Next" at bounding box center [497, 280] width 84 height 34
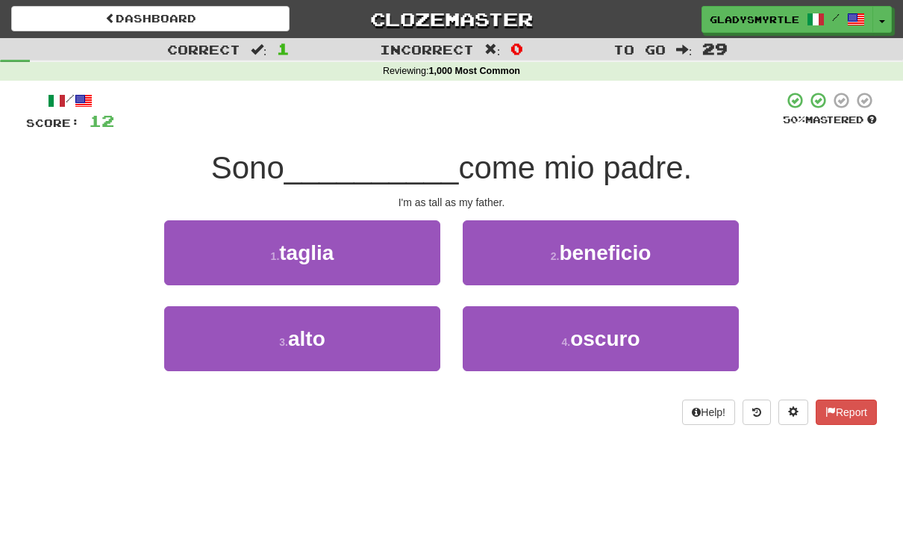
click at [320, 339] on span "alto" at bounding box center [306, 338] width 37 height 23
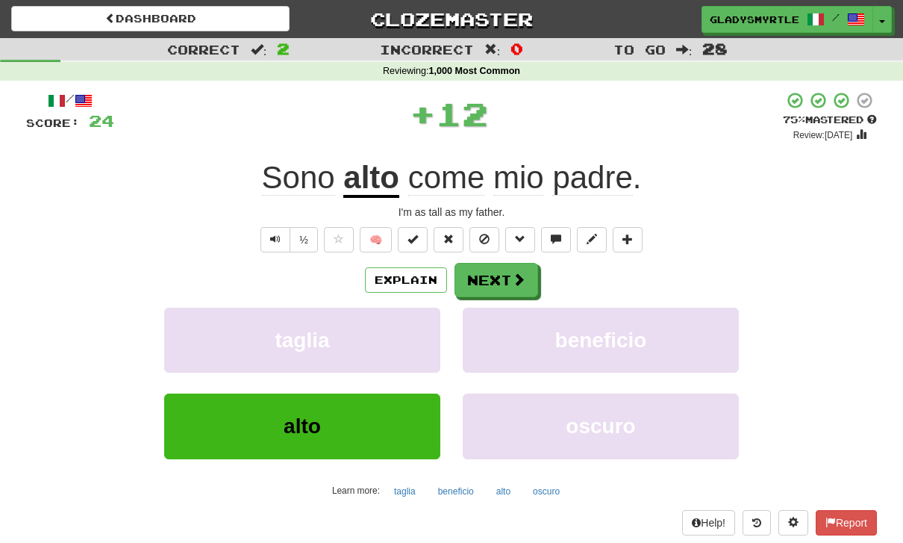
click at [501, 273] on button "Next" at bounding box center [497, 280] width 84 height 34
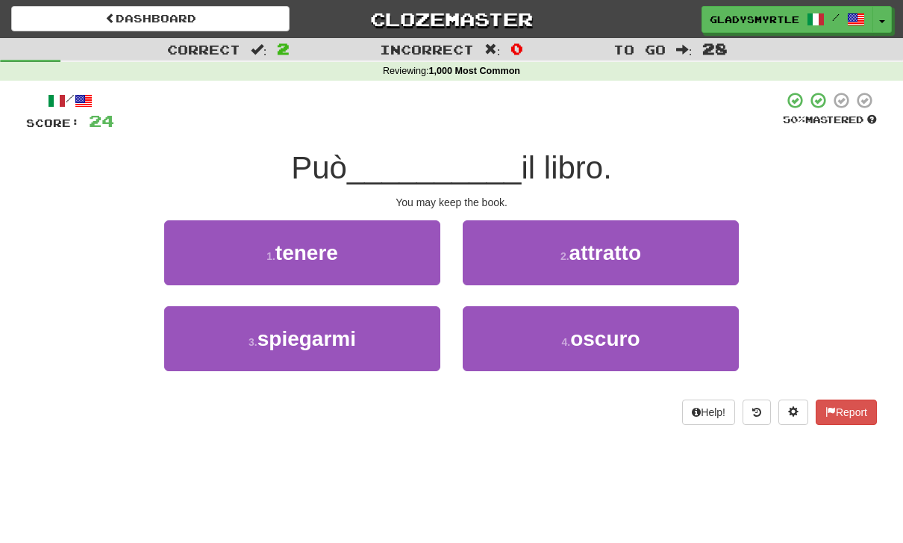
click at [308, 241] on span "tenere" at bounding box center [306, 252] width 63 height 23
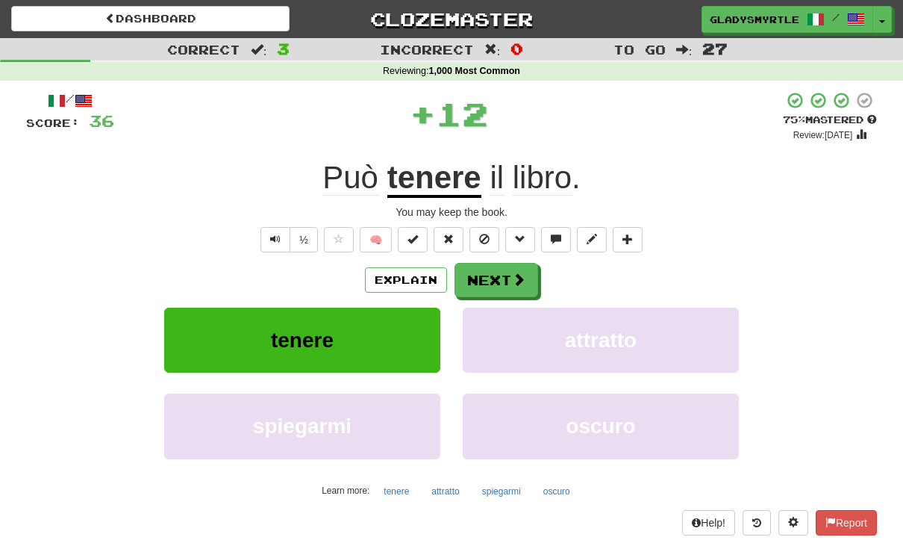
click at [499, 275] on button "Next" at bounding box center [497, 280] width 84 height 34
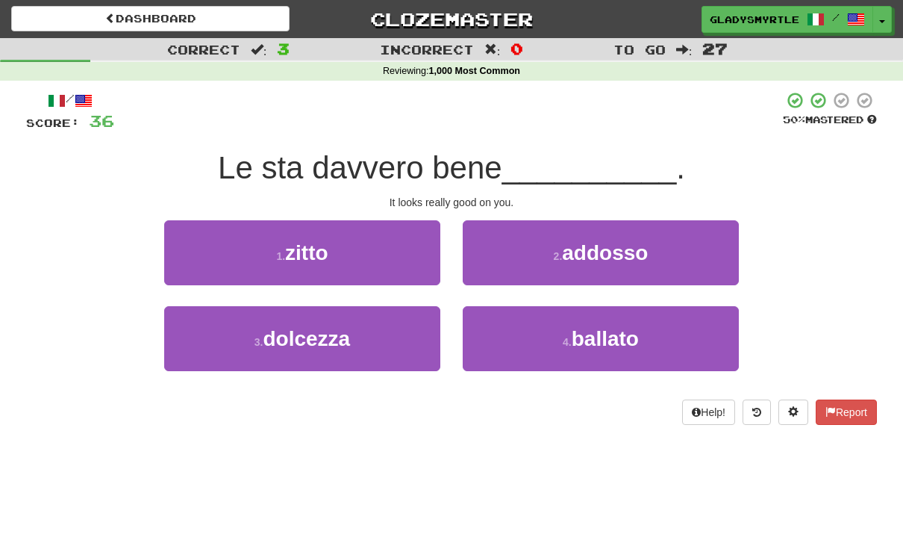
click at [617, 250] on span "addosso" at bounding box center [605, 252] width 86 height 23
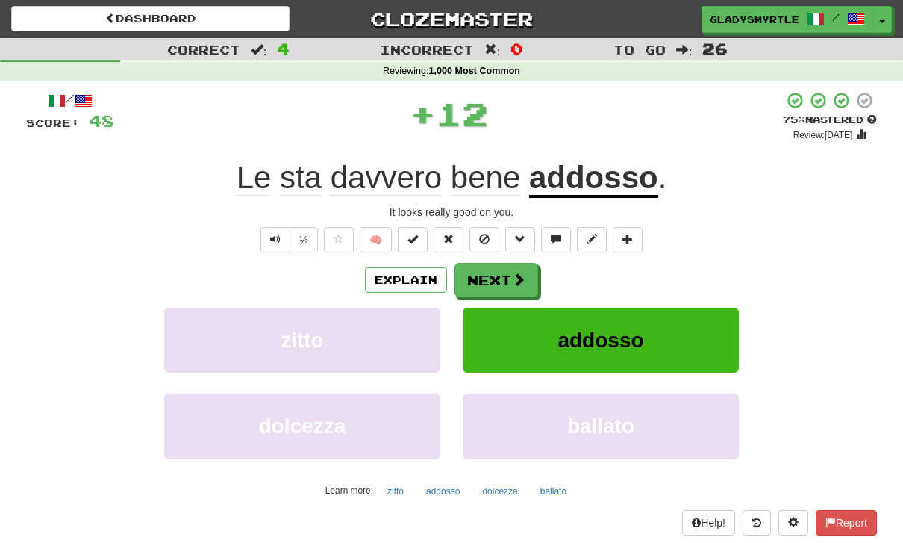
click at [497, 273] on button "Next" at bounding box center [497, 280] width 84 height 34
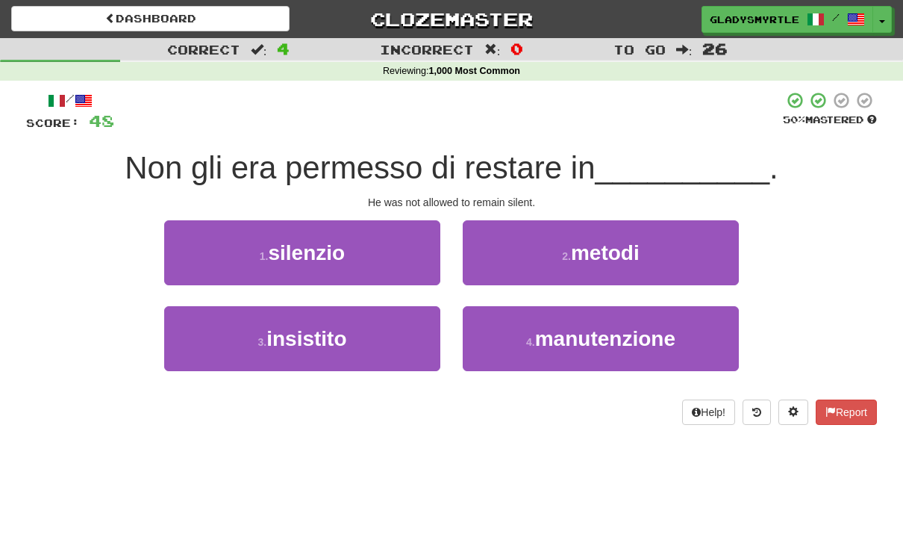
click at [305, 244] on span "silenzio" at bounding box center [306, 252] width 77 height 23
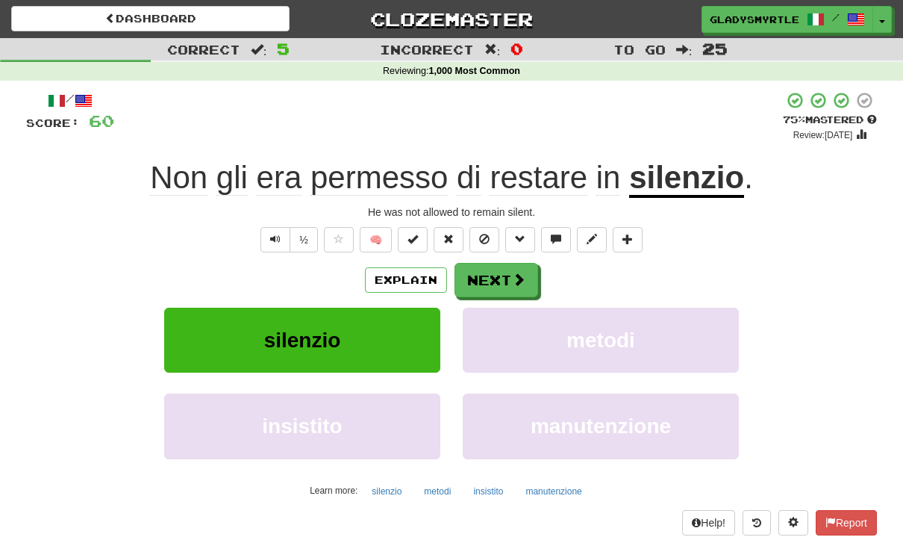
click at [499, 277] on button "Next" at bounding box center [497, 280] width 84 height 34
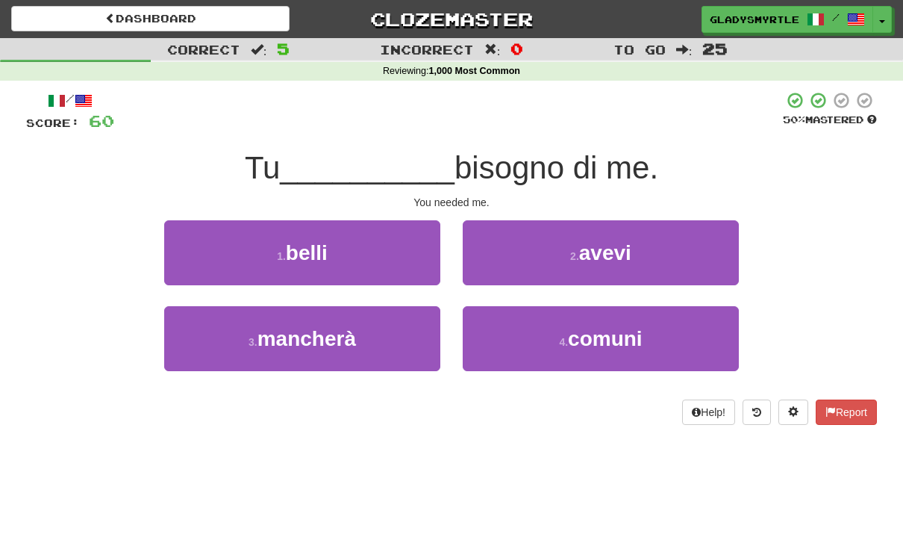
click at [619, 243] on span "avevi" at bounding box center [605, 252] width 52 height 23
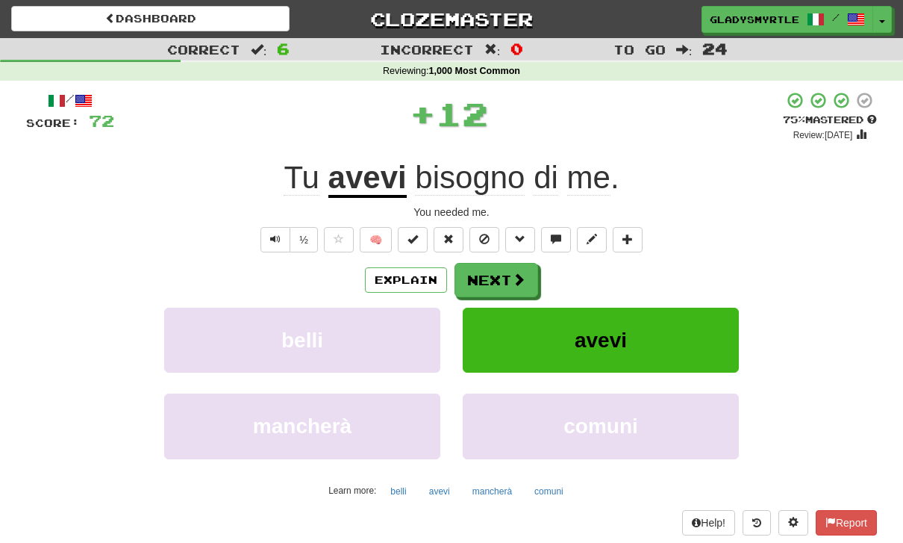
click at [498, 277] on button "Next" at bounding box center [497, 280] width 84 height 34
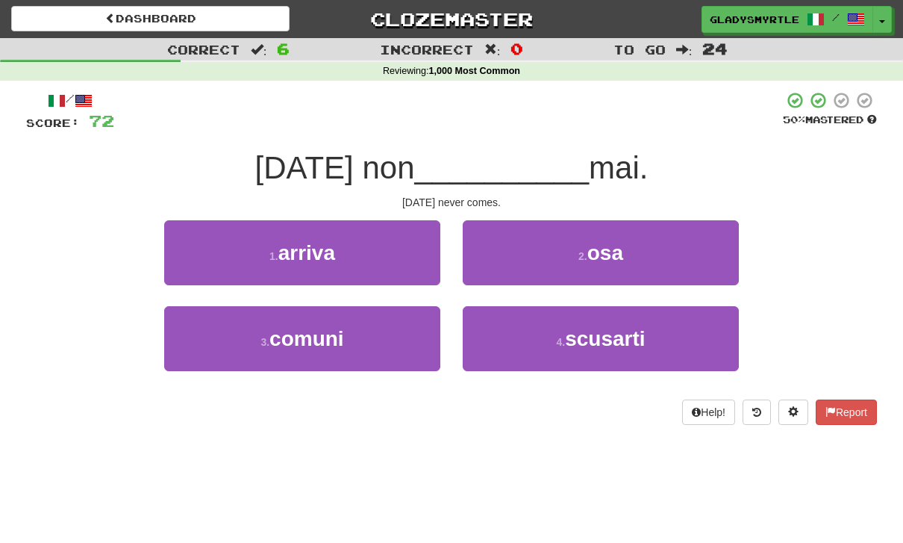
click at [293, 249] on span "arriva" at bounding box center [306, 252] width 57 height 23
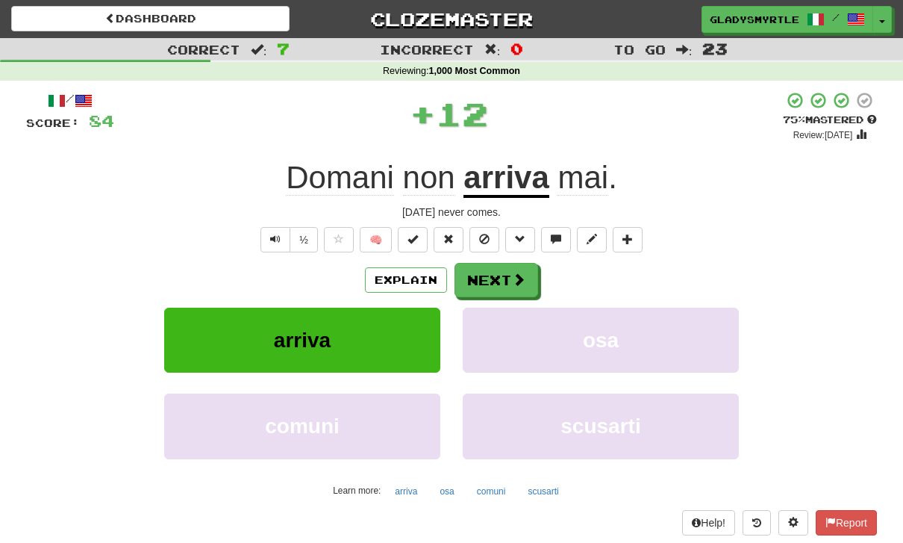
click at [494, 270] on button "Next" at bounding box center [497, 280] width 84 height 34
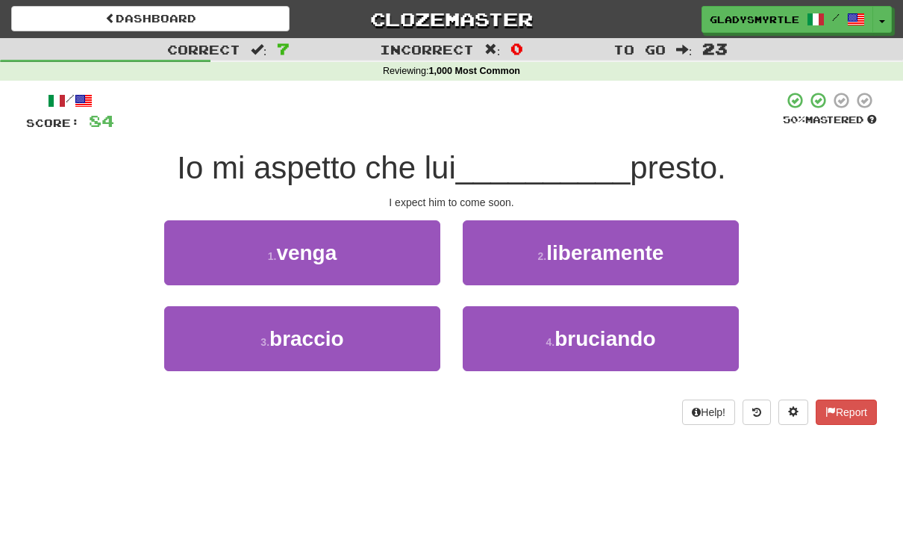
click at [304, 241] on span "venga" at bounding box center [306, 252] width 60 height 23
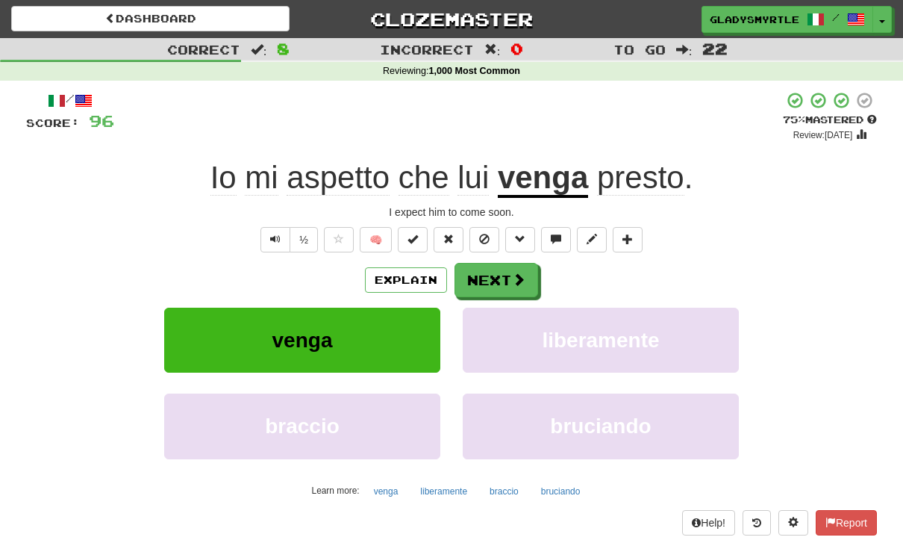
click at [496, 275] on button "Next" at bounding box center [497, 280] width 84 height 34
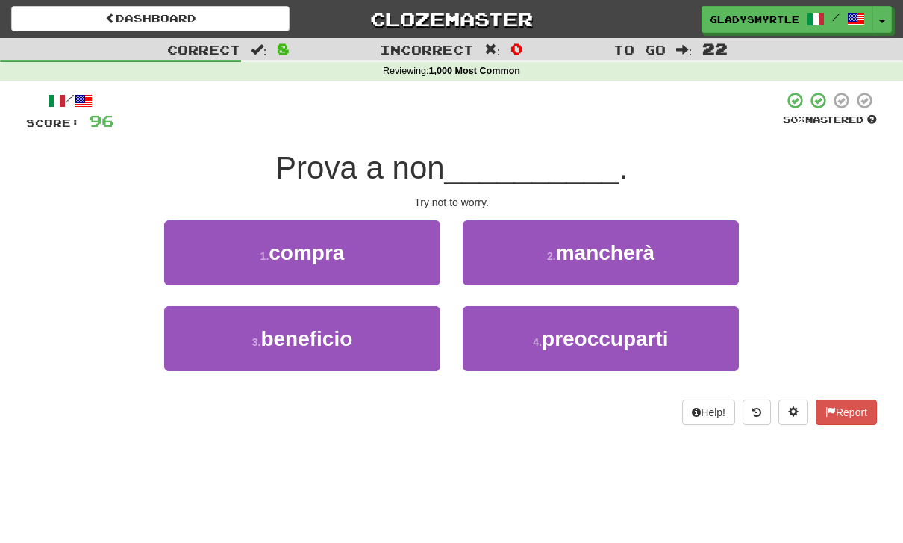
click at [622, 334] on span "preoccuparti" at bounding box center [605, 338] width 127 height 23
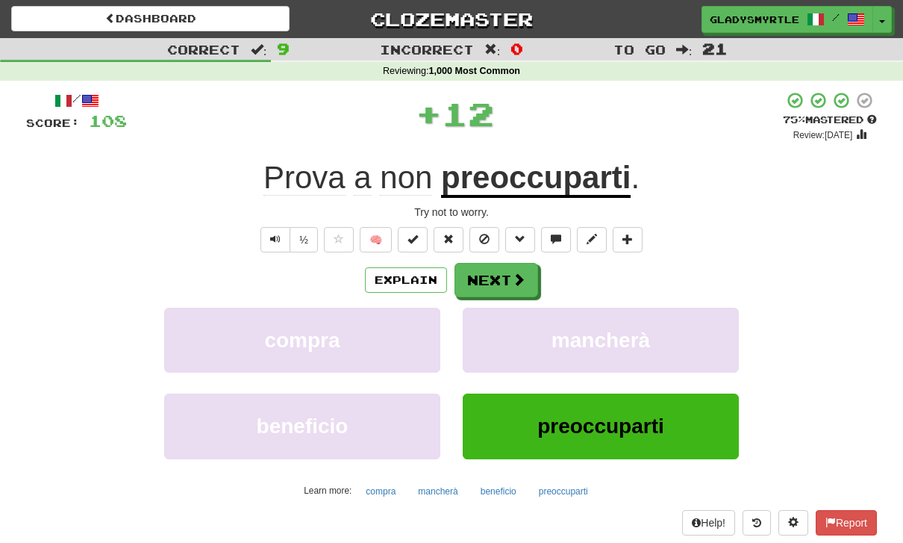
click at [498, 272] on button "Next" at bounding box center [497, 280] width 84 height 34
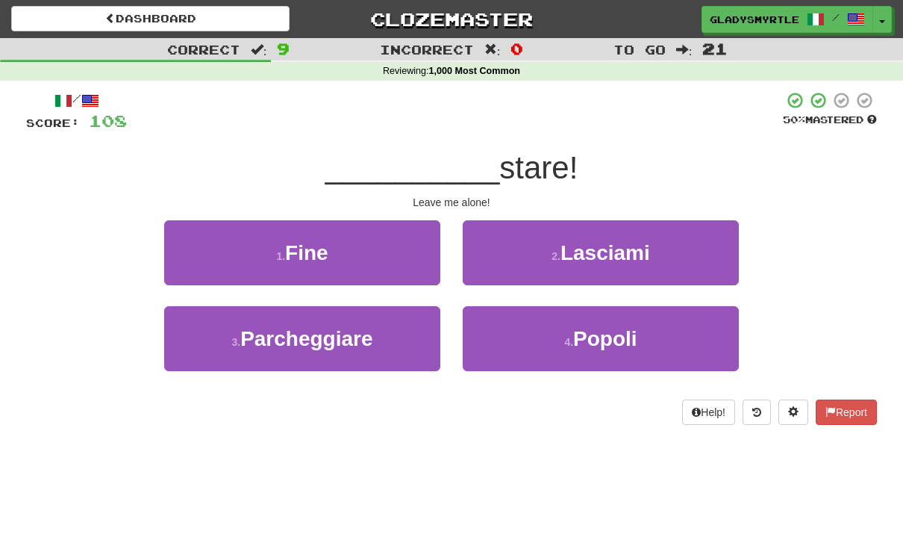
click at [631, 245] on span "Lasciami" at bounding box center [606, 252] width 90 height 23
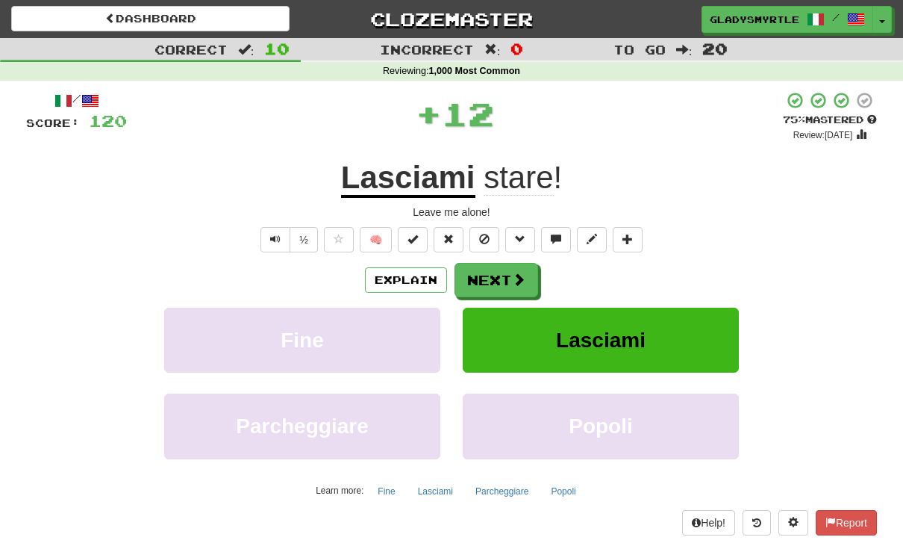
click at [499, 271] on button "Next" at bounding box center [497, 280] width 84 height 34
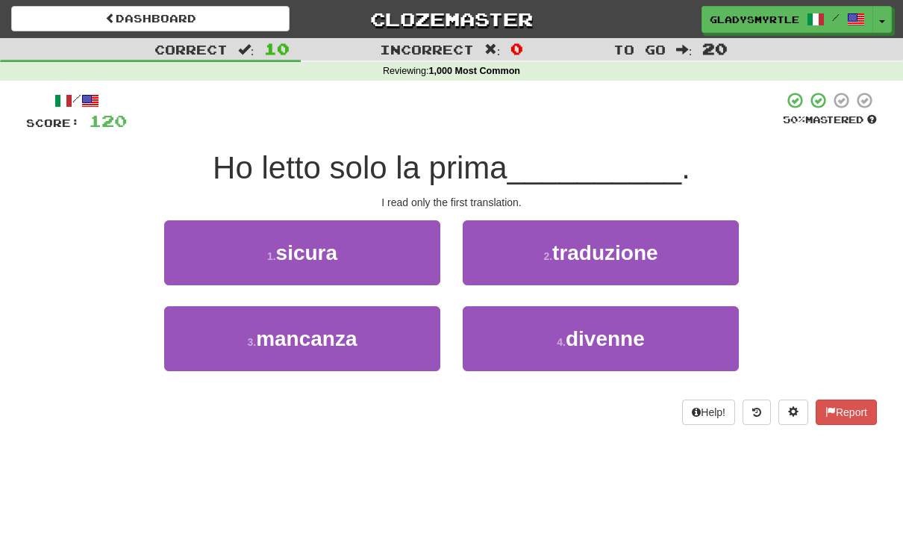
click at [634, 257] on span "traduzione" at bounding box center [605, 252] width 106 height 23
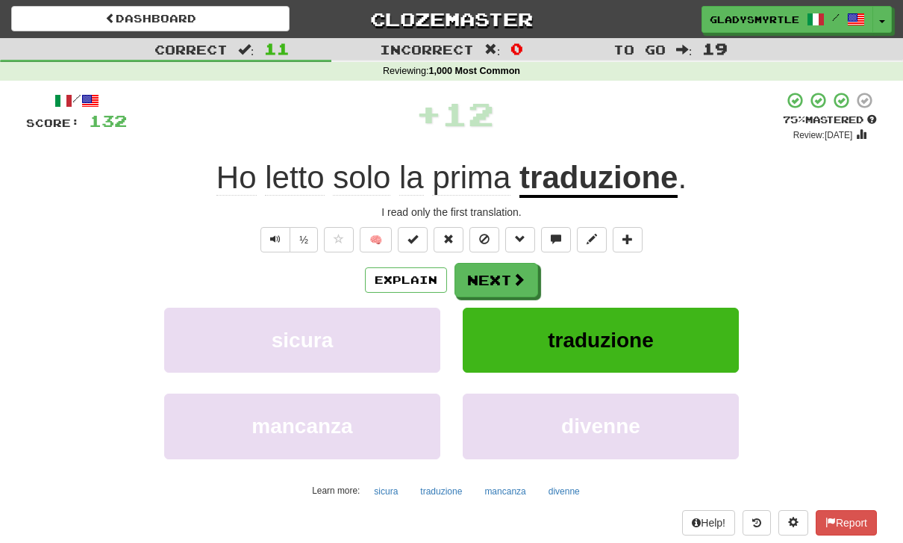
click at [496, 272] on button "Next" at bounding box center [497, 280] width 84 height 34
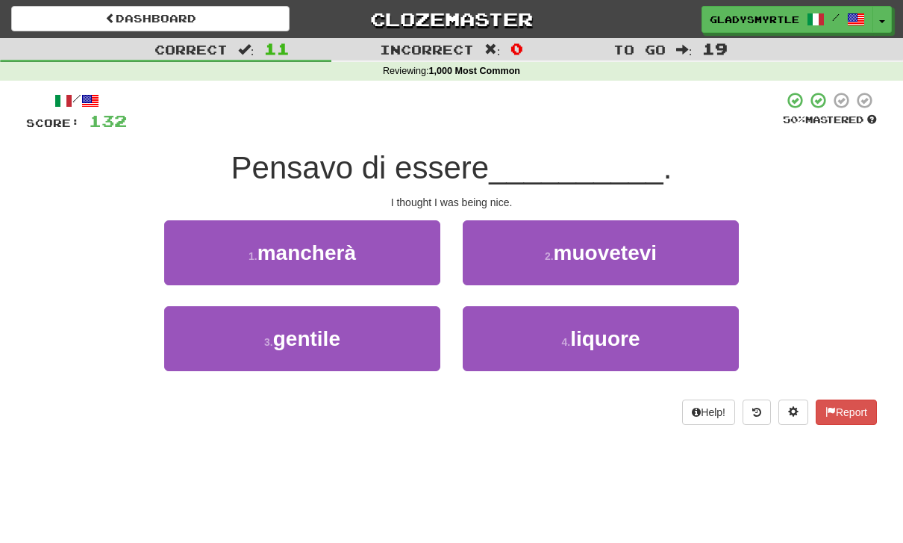
click at [308, 337] on span "gentile" at bounding box center [306, 338] width 67 height 23
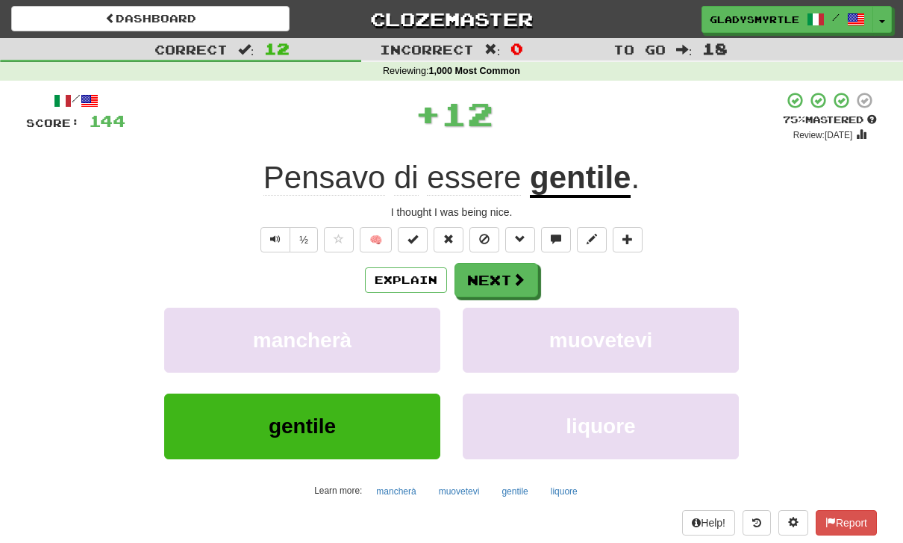
click at [496, 274] on button "Next" at bounding box center [497, 280] width 84 height 34
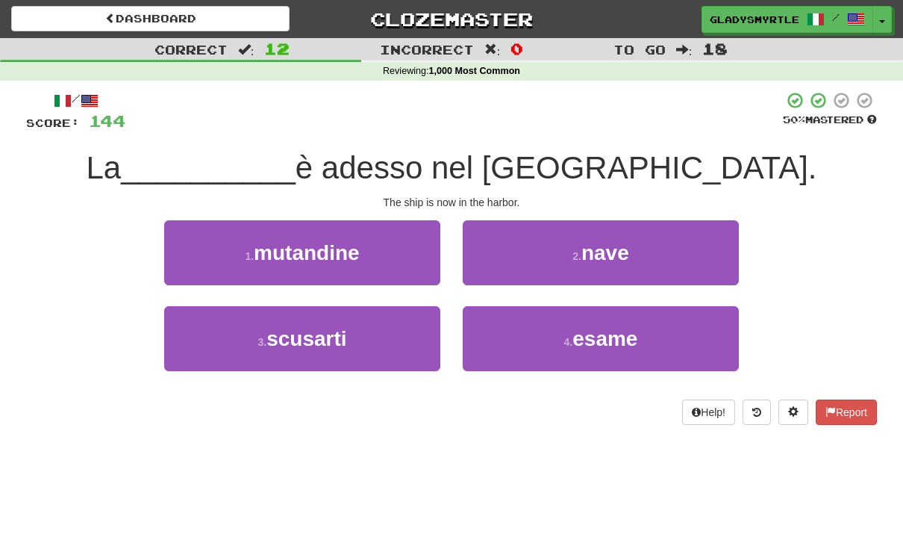
click at [611, 241] on span "nave" at bounding box center [605, 252] width 48 height 23
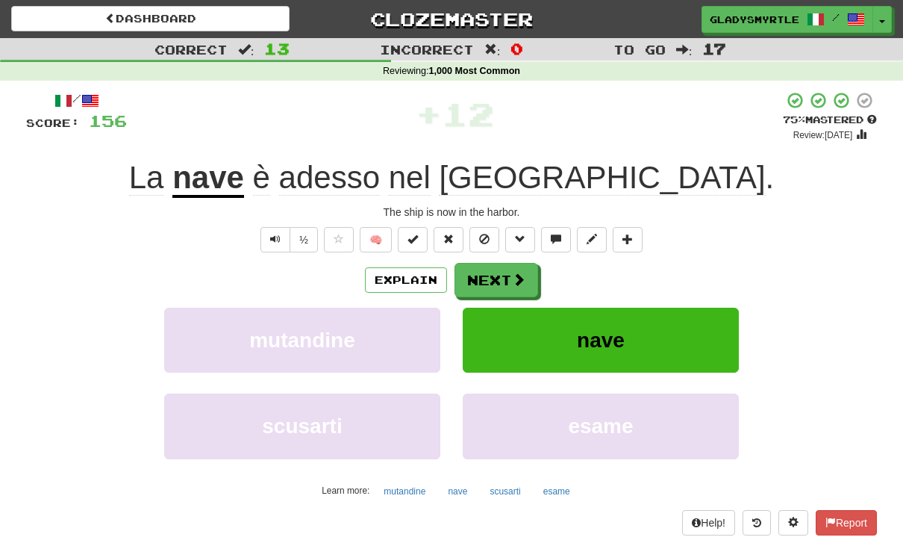
click at [499, 269] on button "Next" at bounding box center [497, 280] width 84 height 34
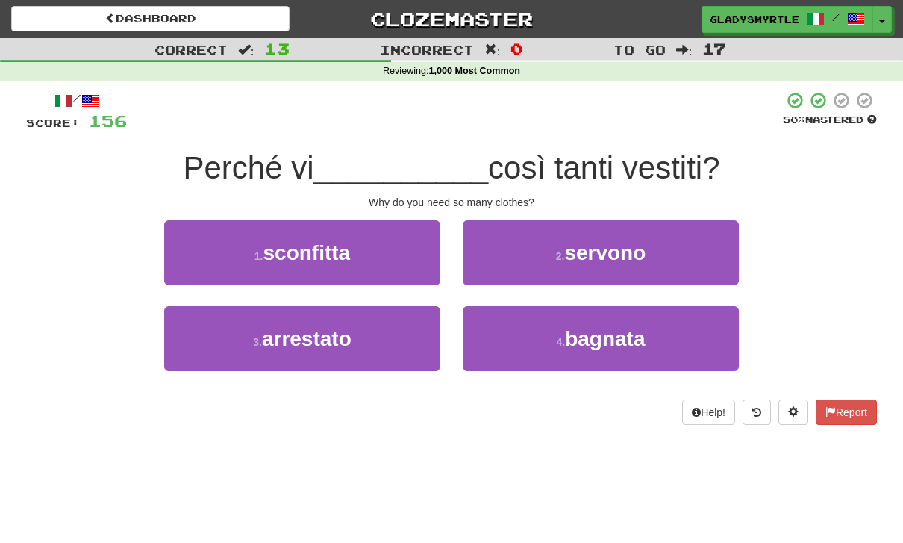
click at [631, 246] on span "servono" at bounding box center [604, 252] width 81 height 23
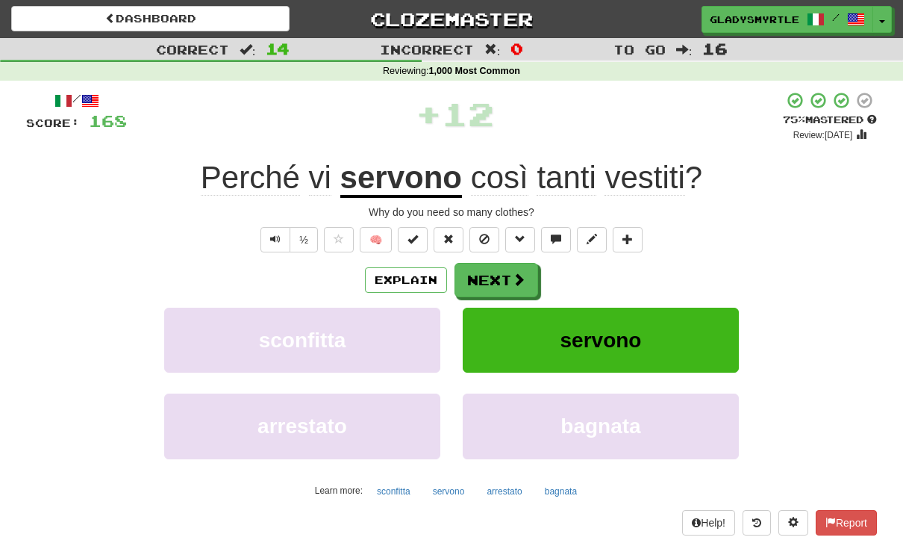
click at [498, 267] on button "Next" at bounding box center [497, 280] width 84 height 34
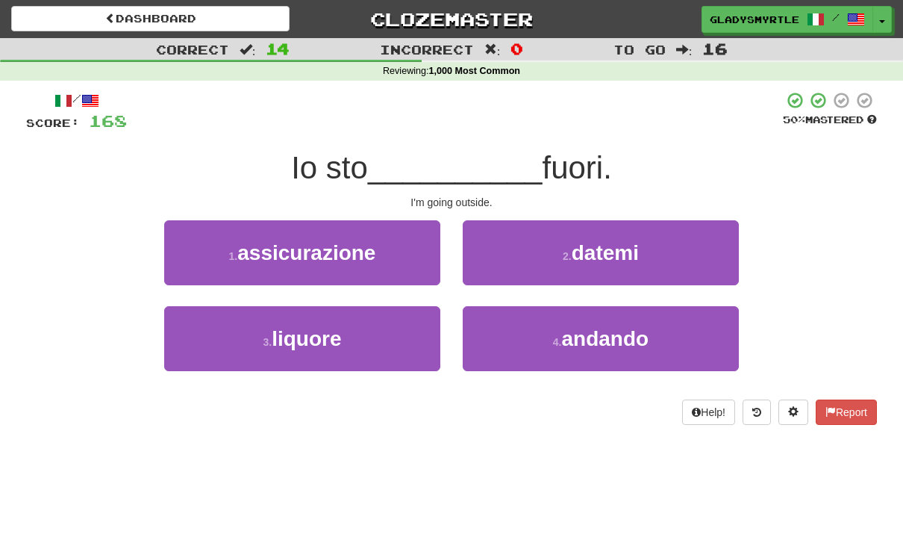
click at [615, 333] on span "andando" at bounding box center [605, 338] width 87 height 23
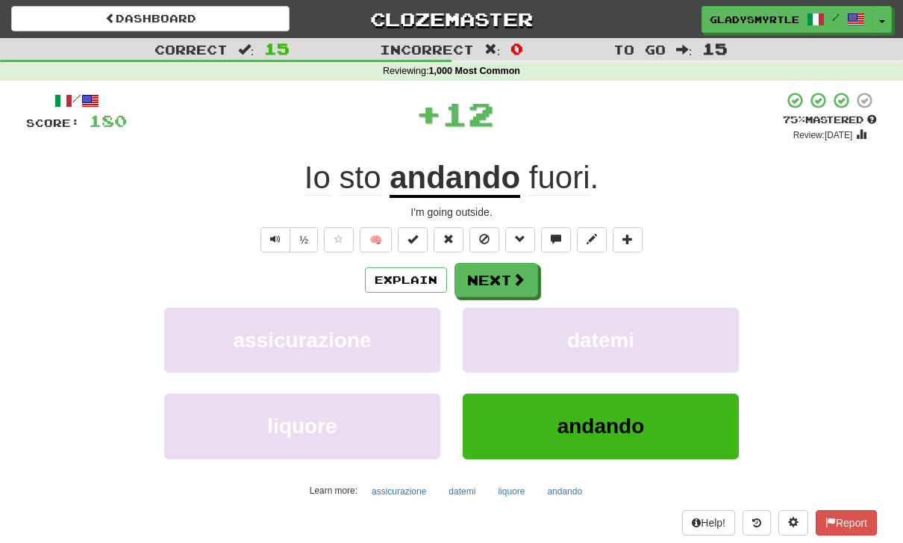
click at [498, 275] on button "Next" at bounding box center [497, 280] width 84 height 34
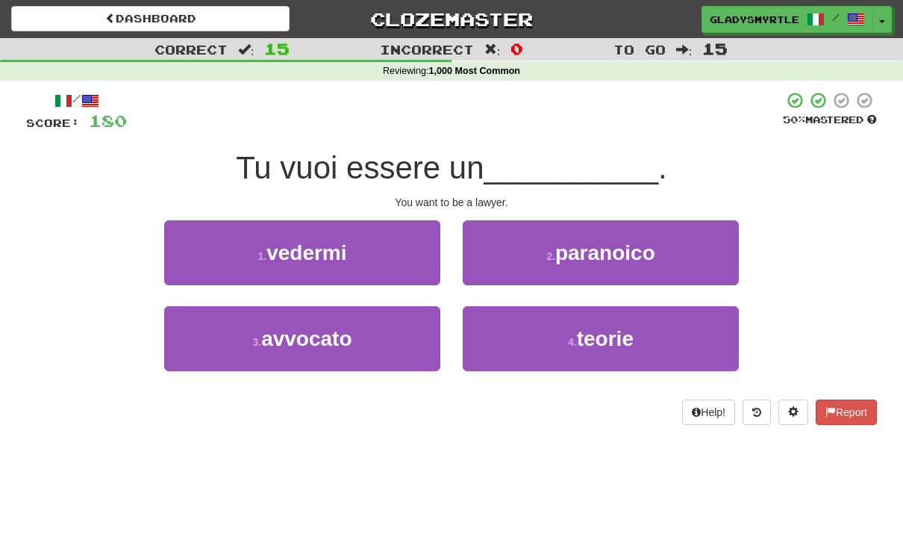
click at [304, 340] on span "avvocato" at bounding box center [306, 338] width 90 height 23
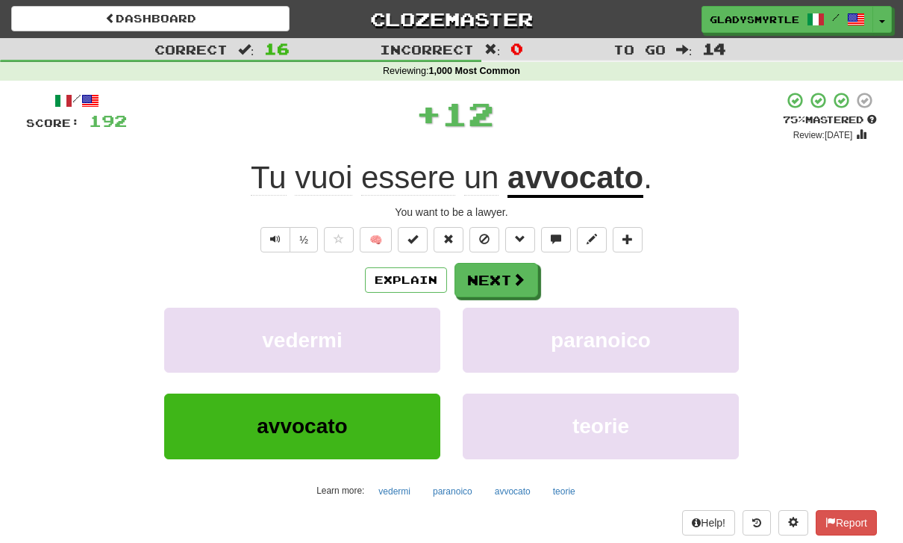
click at [502, 277] on button "Next" at bounding box center [497, 280] width 84 height 34
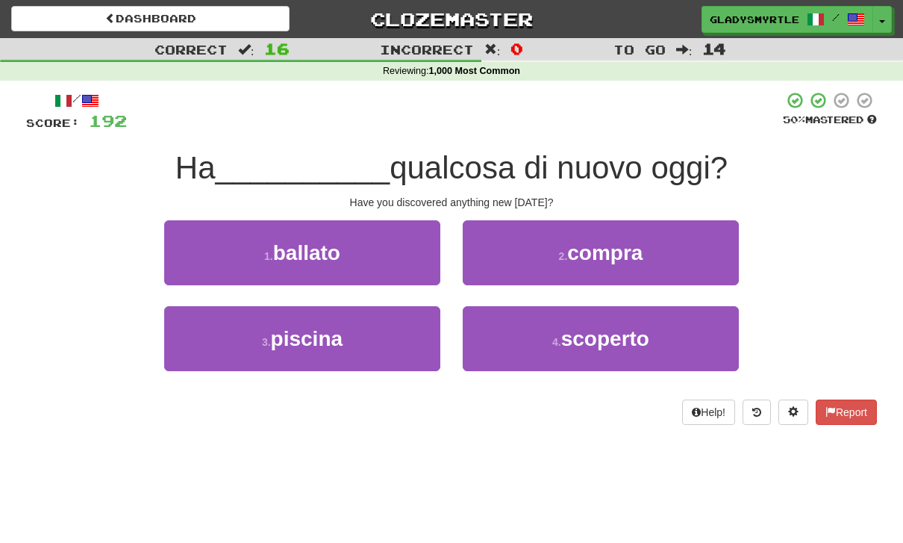
click at [609, 335] on span "scoperto" at bounding box center [605, 338] width 88 height 23
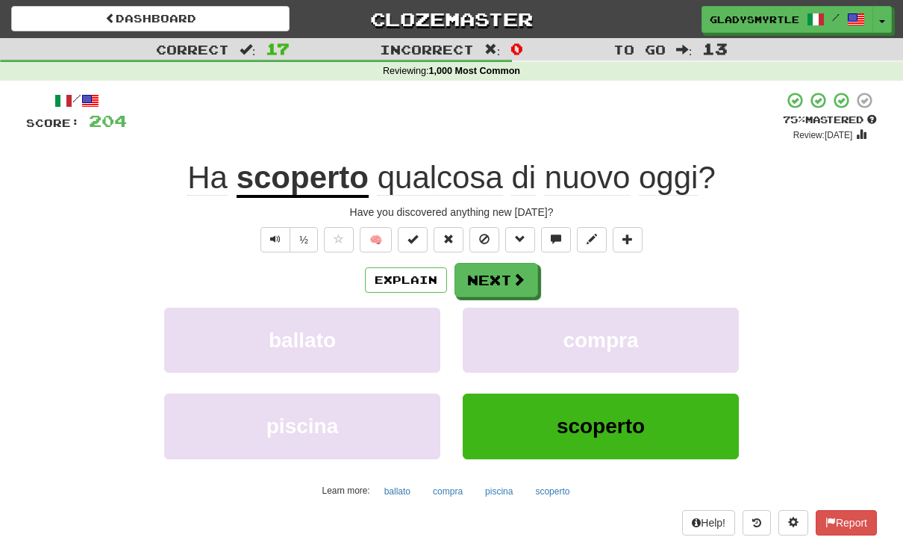
click at [500, 271] on button "Next" at bounding box center [497, 280] width 84 height 34
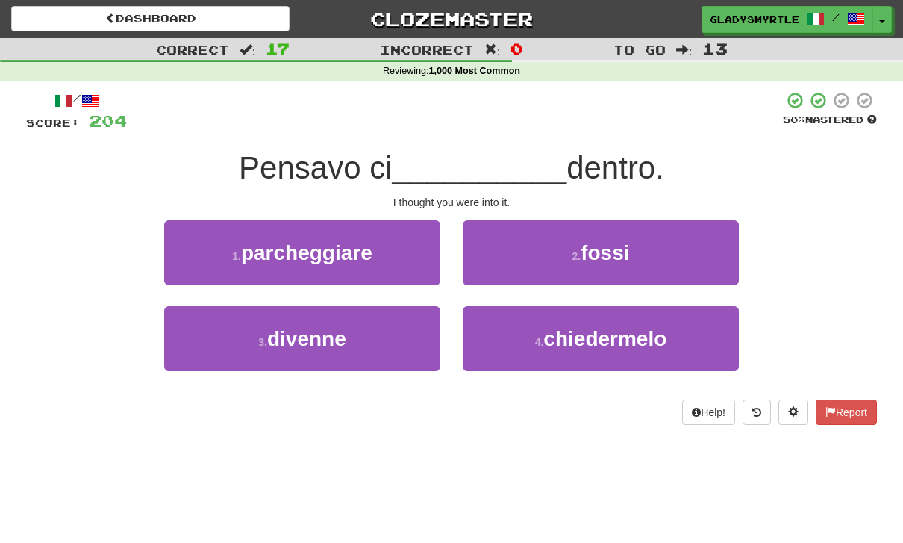
click at [617, 248] on span "fossi" at bounding box center [605, 252] width 49 height 23
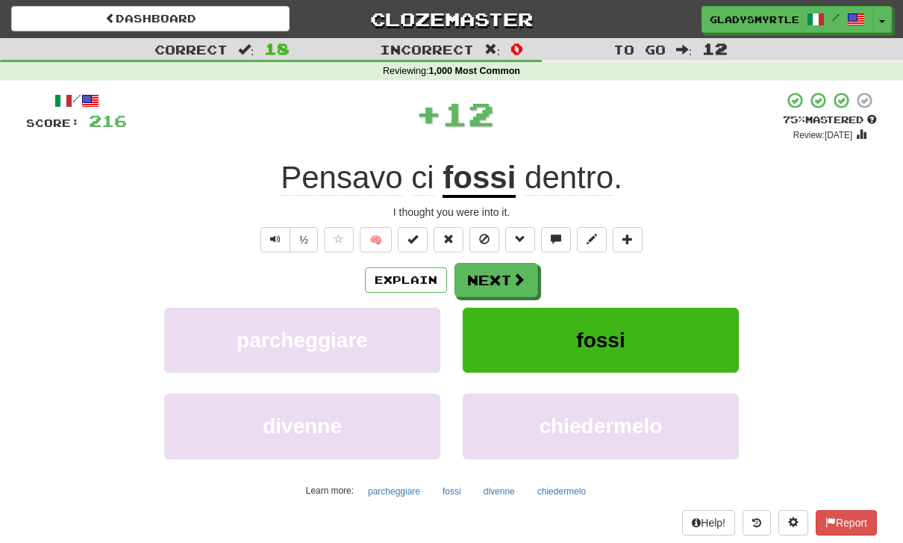
click at [496, 271] on button "Next" at bounding box center [497, 280] width 84 height 34
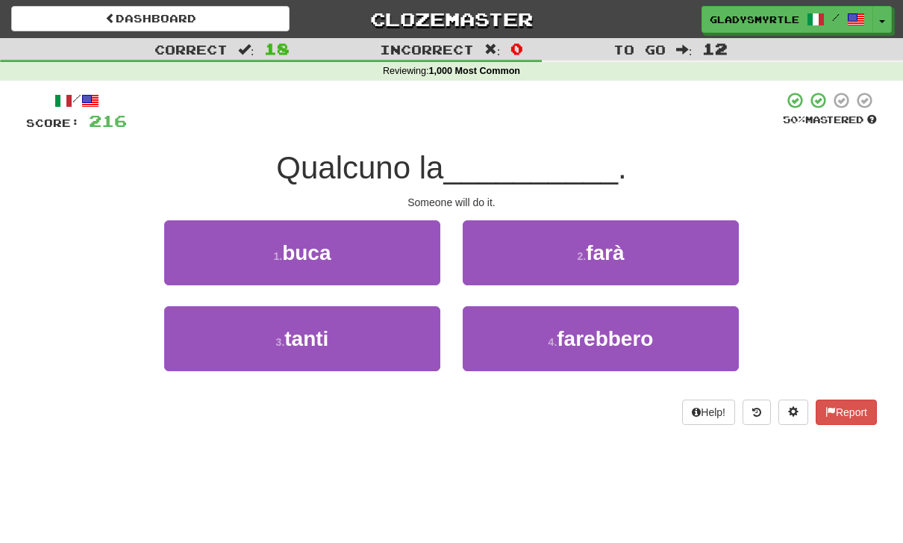
click at [615, 246] on span "farà" at bounding box center [605, 252] width 38 height 23
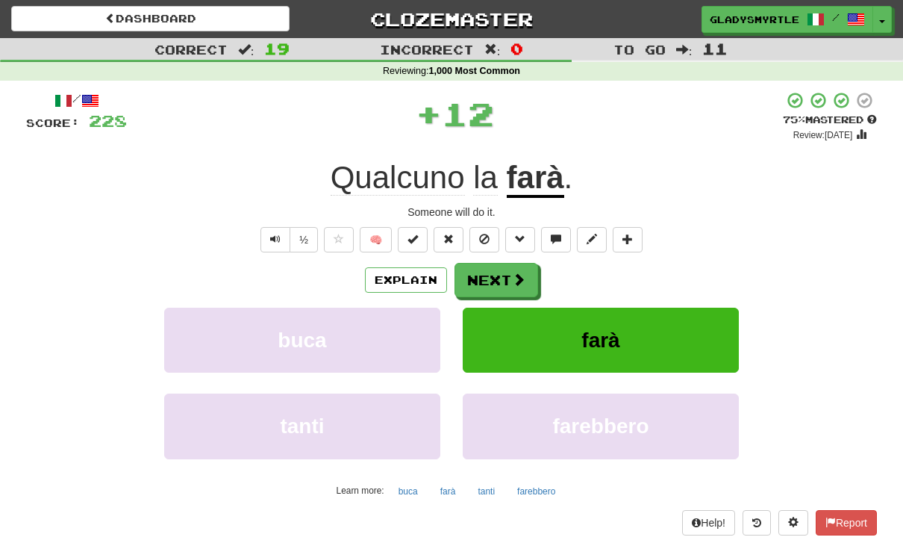
click at [498, 269] on button "Next" at bounding box center [497, 280] width 84 height 34
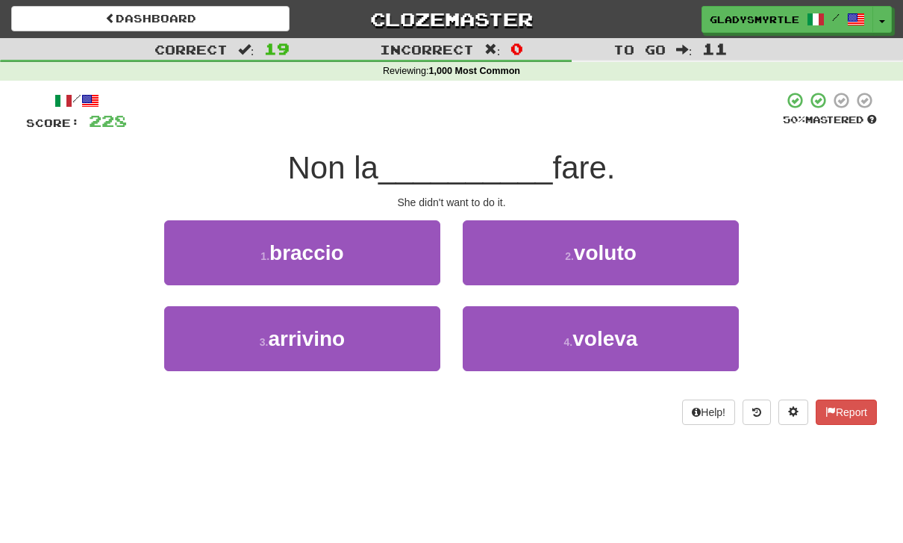
click at [611, 334] on span "voleva" at bounding box center [604, 338] width 65 height 23
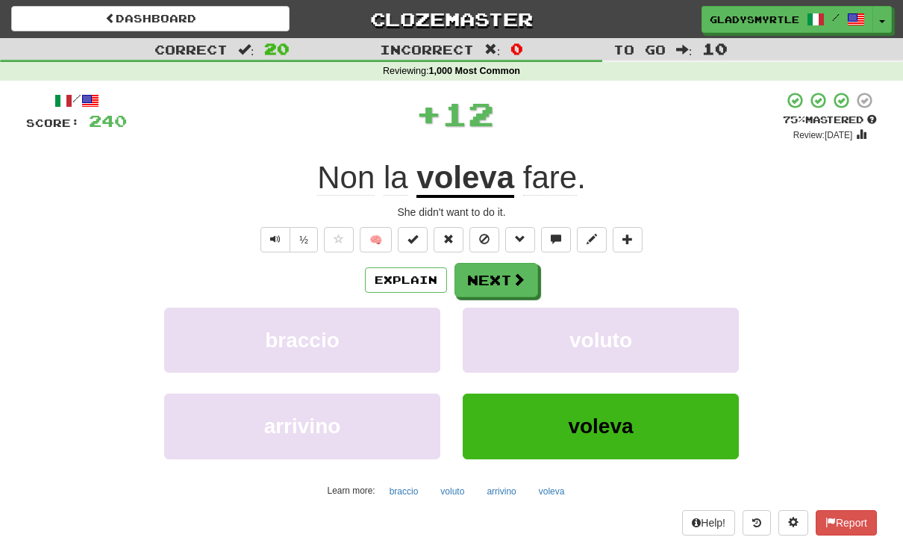
click at [495, 269] on button "Next" at bounding box center [497, 280] width 84 height 34
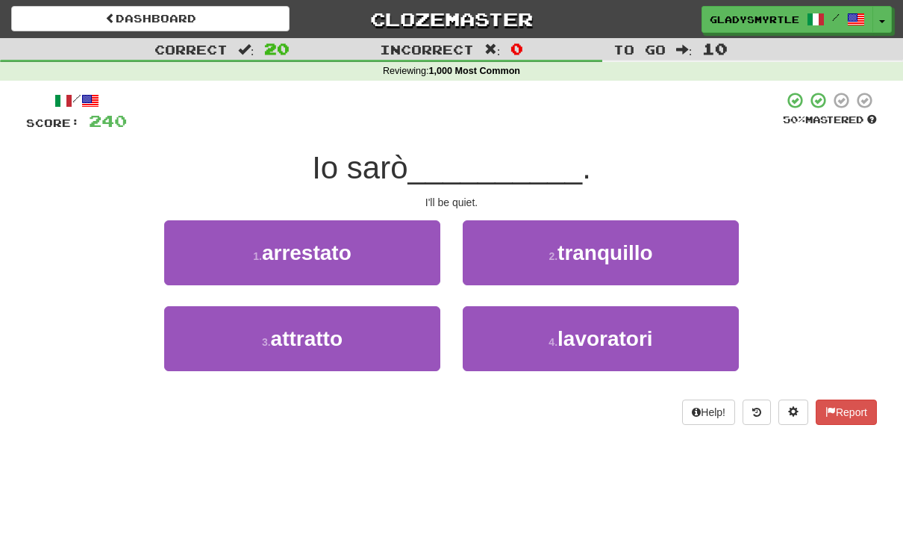
click at [621, 244] on span "tranquillo" at bounding box center [606, 252] width 96 height 23
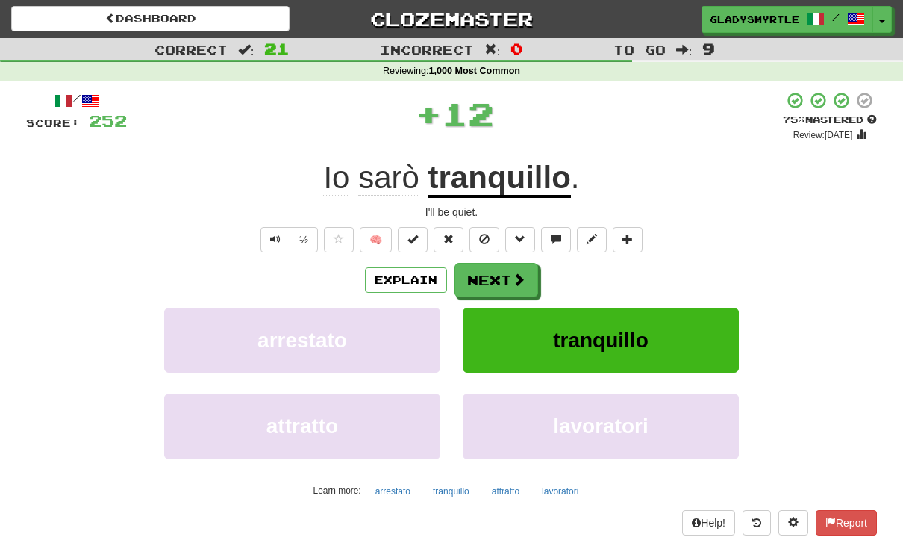
click at [493, 272] on button "Next" at bounding box center [497, 280] width 84 height 34
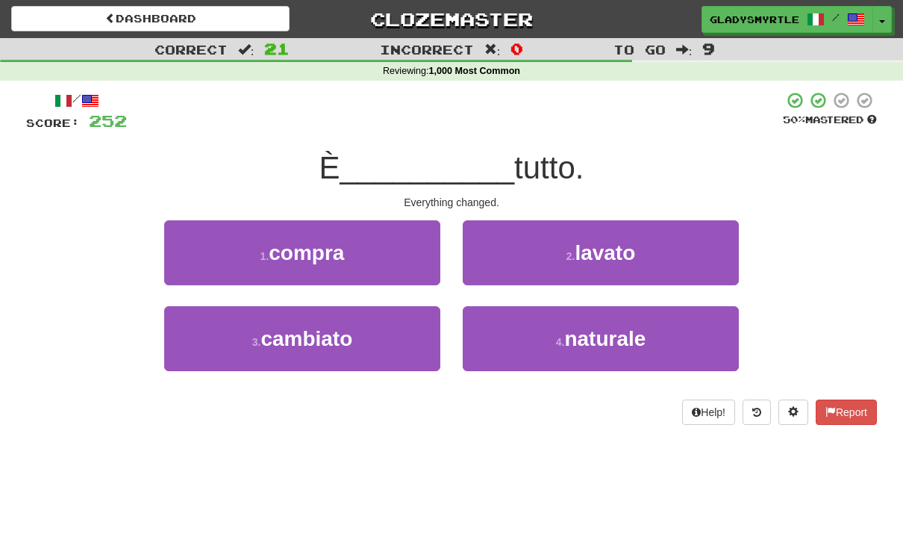
click at [308, 332] on span "cambiato" at bounding box center [306, 338] width 92 height 23
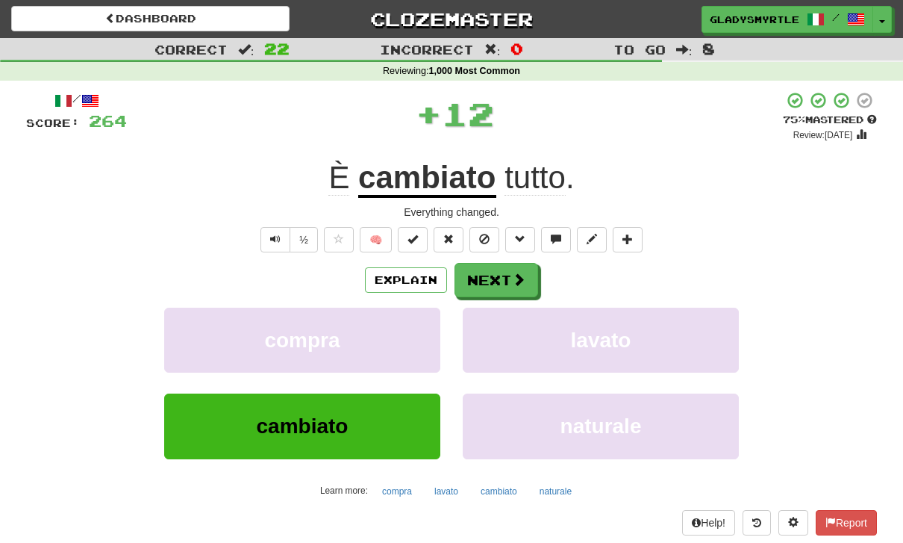
click at [496, 278] on button "Next" at bounding box center [497, 280] width 84 height 34
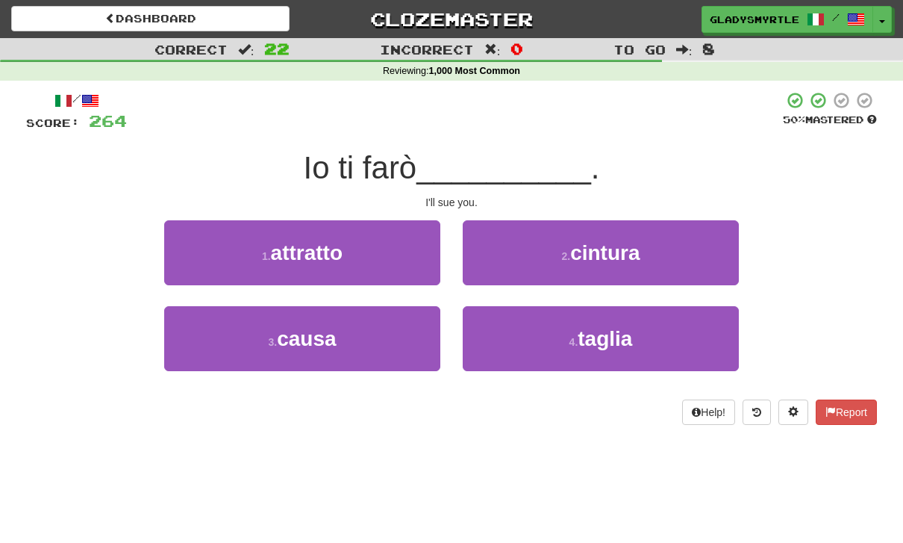
click at [321, 339] on span "causa" at bounding box center [306, 338] width 59 height 23
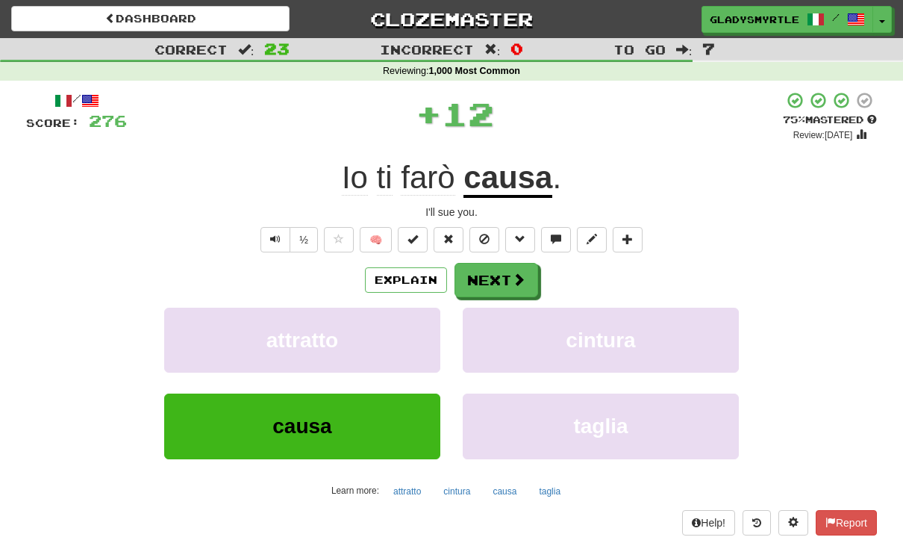
click at [492, 273] on button "Next" at bounding box center [497, 280] width 84 height 34
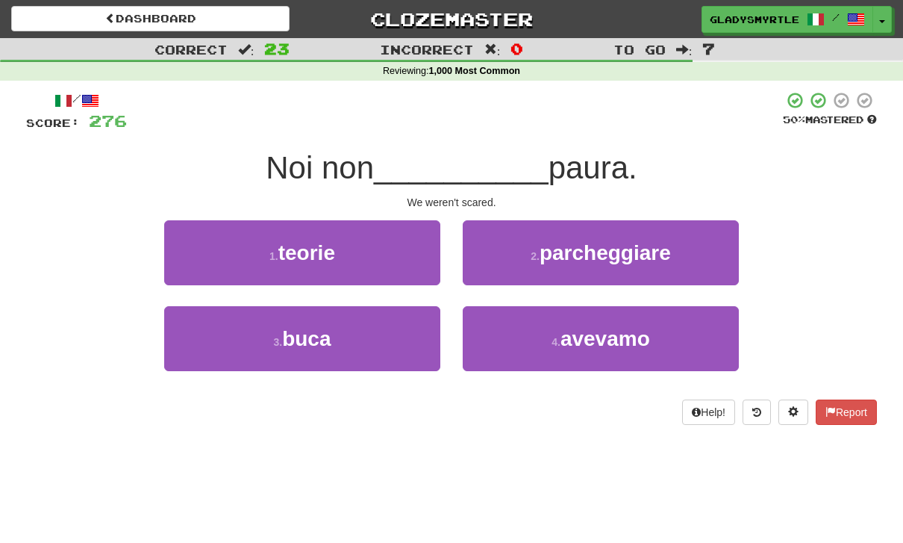
click at [617, 333] on span "avevamo" at bounding box center [606, 338] width 90 height 23
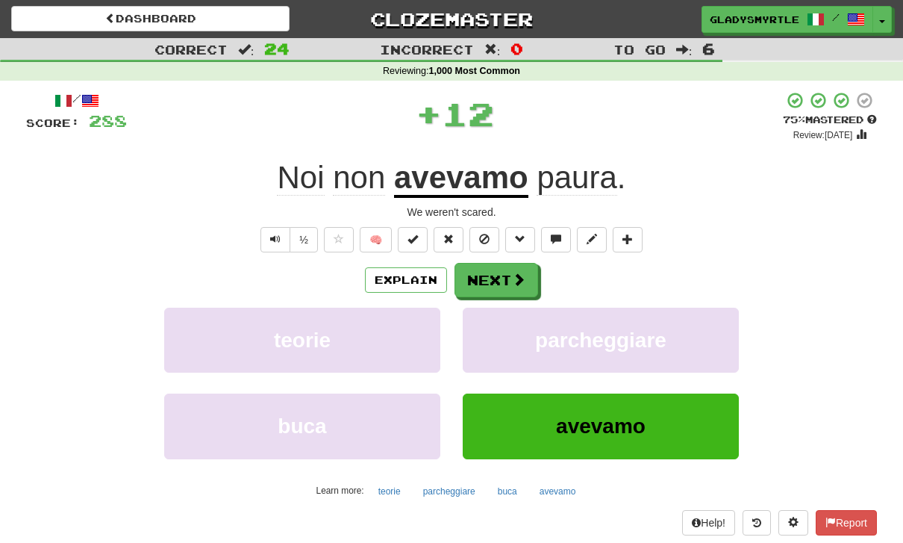
click at [490, 270] on button "Next" at bounding box center [497, 280] width 84 height 34
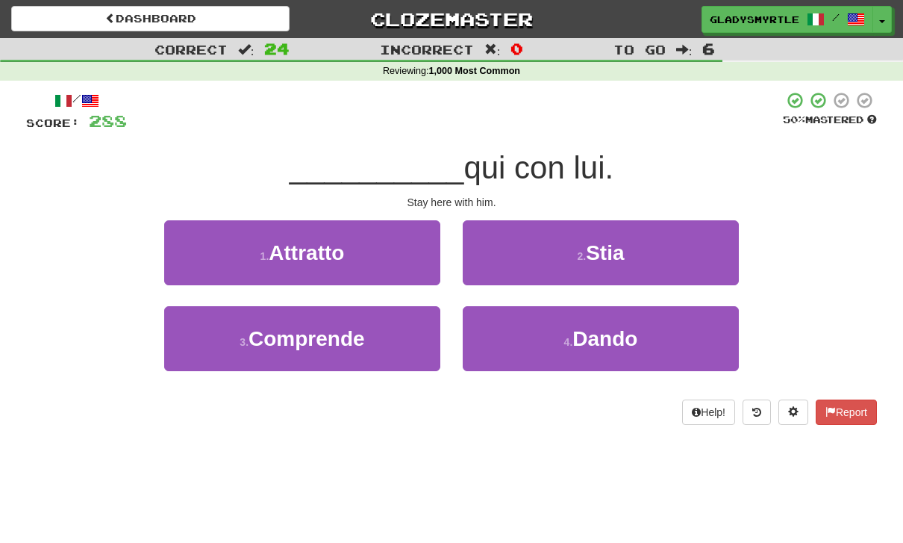
click at [617, 244] on span "Stia" at bounding box center [605, 252] width 38 height 23
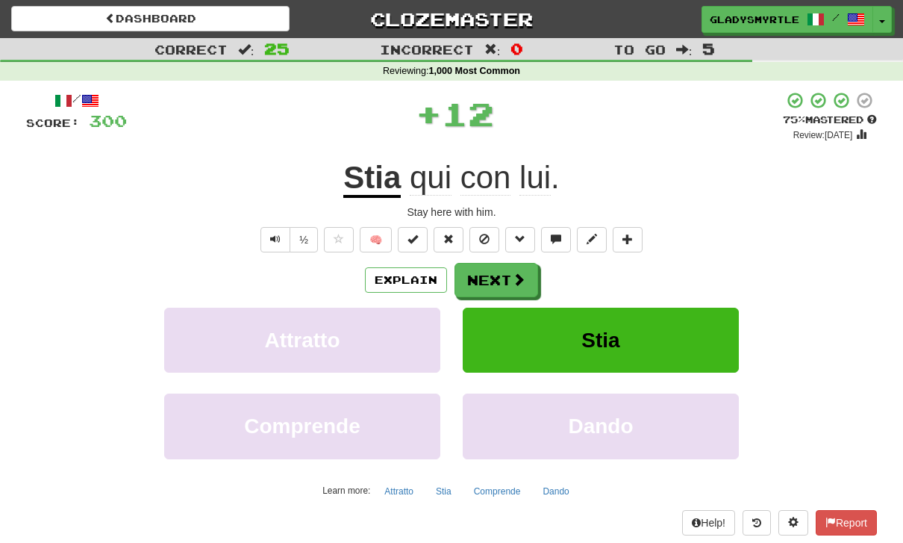
click at [492, 272] on button "Next" at bounding box center [497, 280] width 84 height 34
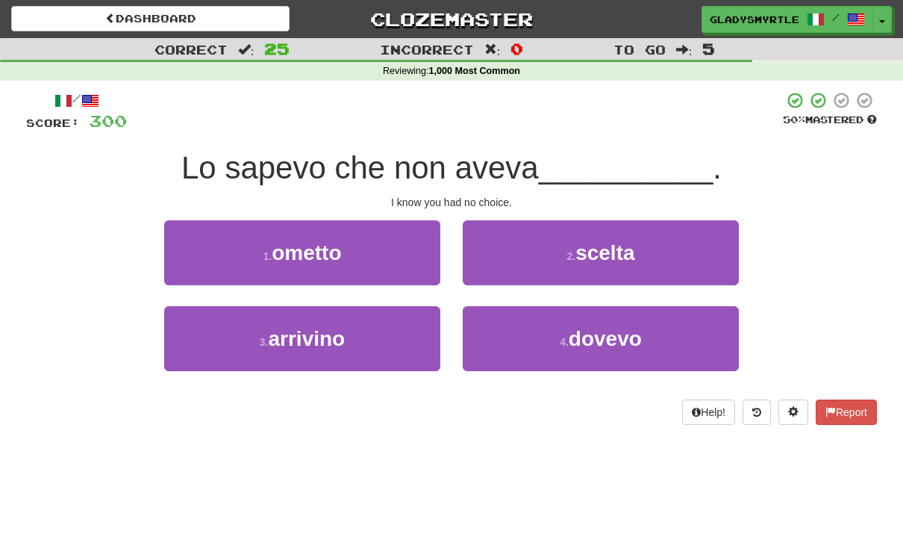
click at [614, 249] on span "scelta" at bounding box center [604, 252] width 59 height 23
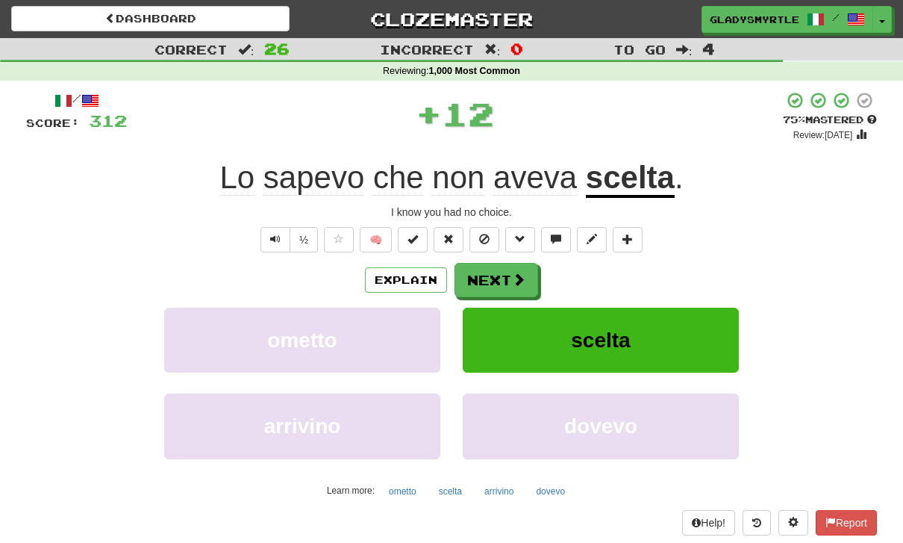
click at [496, 271] on button "Next" at bounding box center [497, 280] width 84 height 34
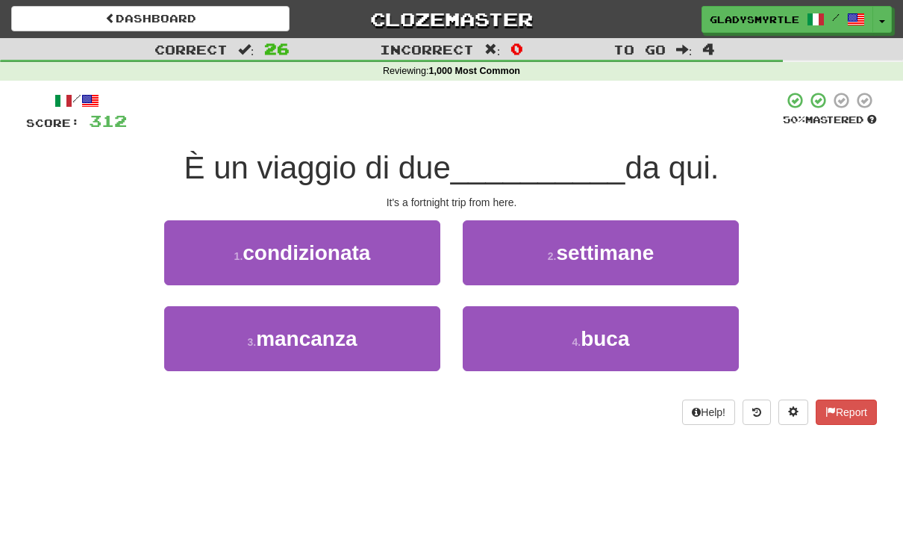
click at [622, 244] on span "settimane" at bounding box center [605, 252] width 98 height 23
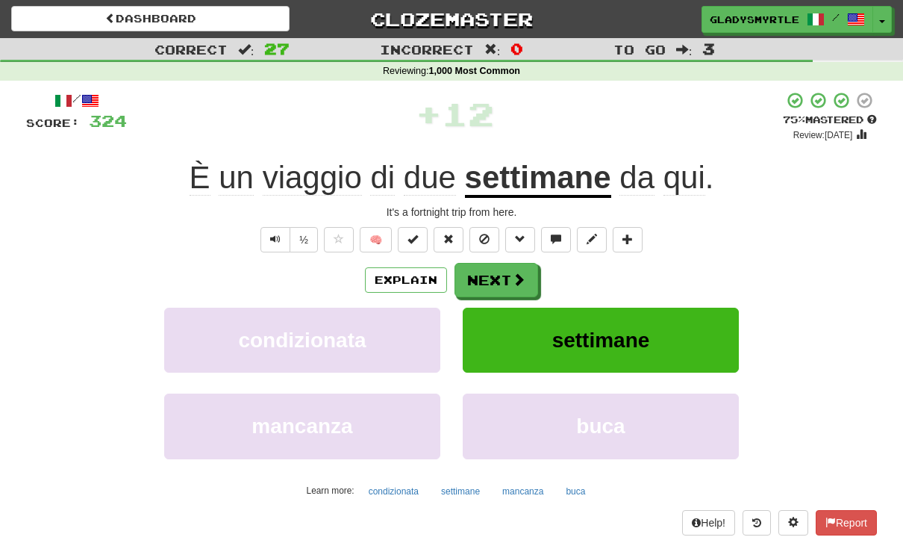
click at [494, 272] on button "Next" at bounding box center [497, 280] width 84 height 34
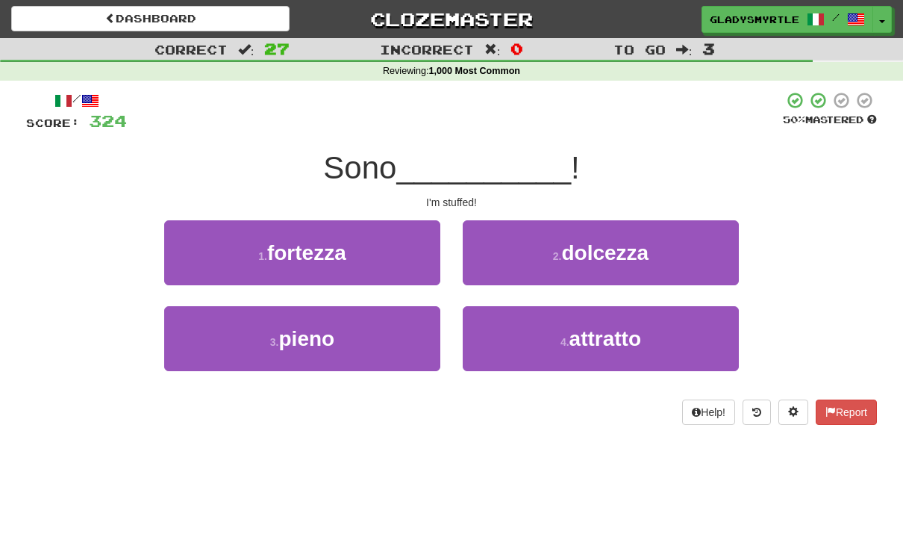
click at [308, 335] on span "pieno" at bounding box center [307, 338] width 56 height 23
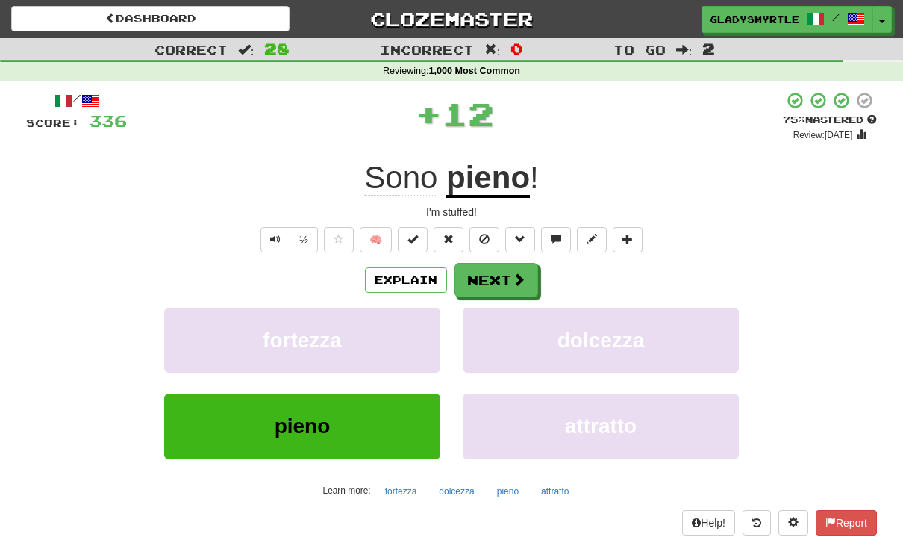
click at [496, 271] on button "Next" at bounding box center [497, 280] width 84 height 34
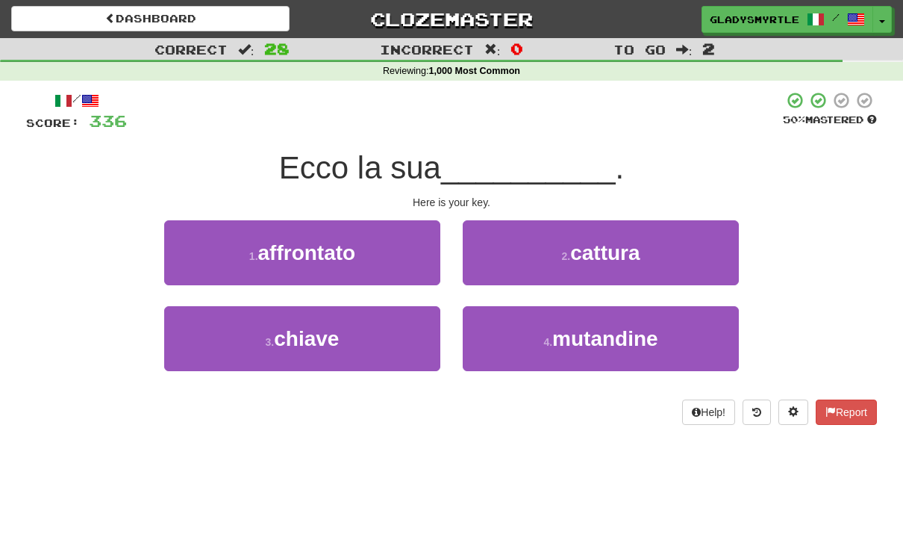
click at [310, 341] on span "chiave" at bounding box center [306, 338] width 65 height 23
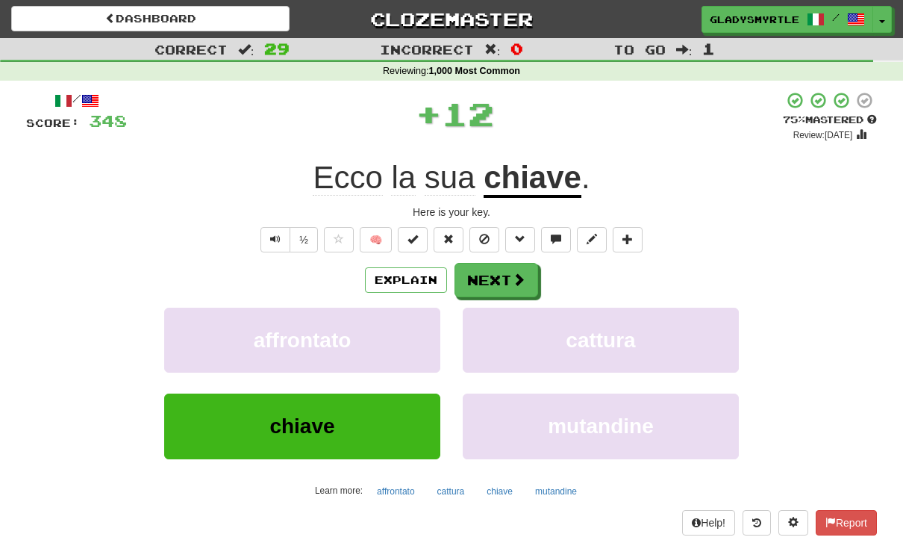
click at [499, 274] on button "Next" at bounding box center [497, 280] width 84 height 34
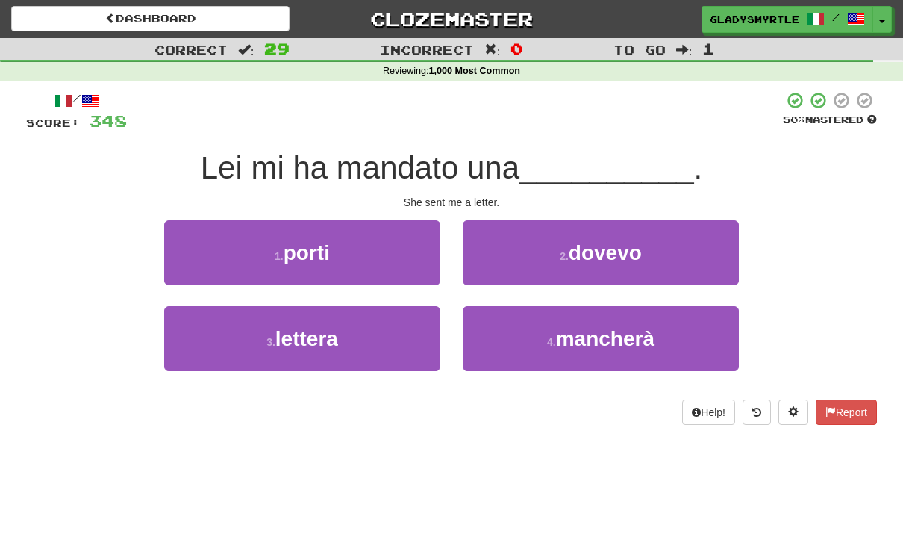
click at [305, 332] on span "lettera" at bounding box center [306, 338] width 63 height 23
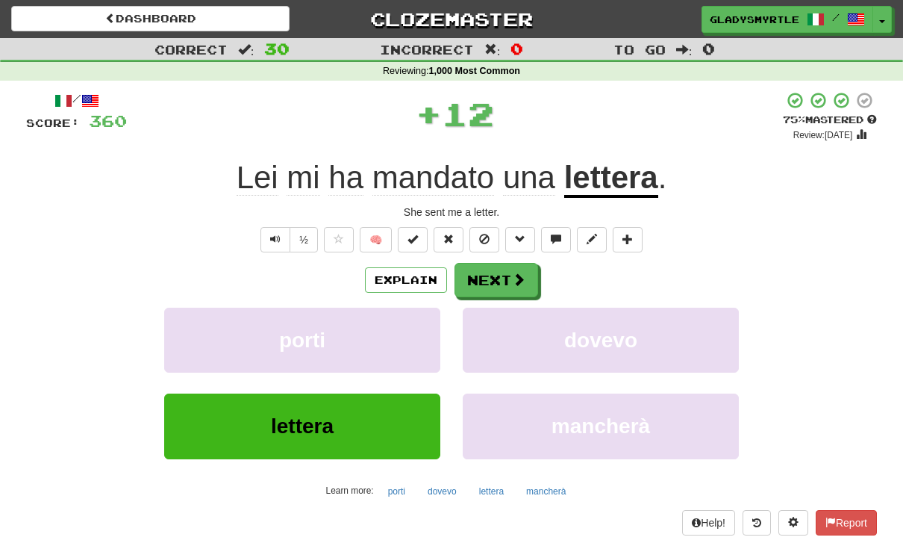
click at [493, 272] on button "Next" at bounding box center [497, 280] width 84 height 34
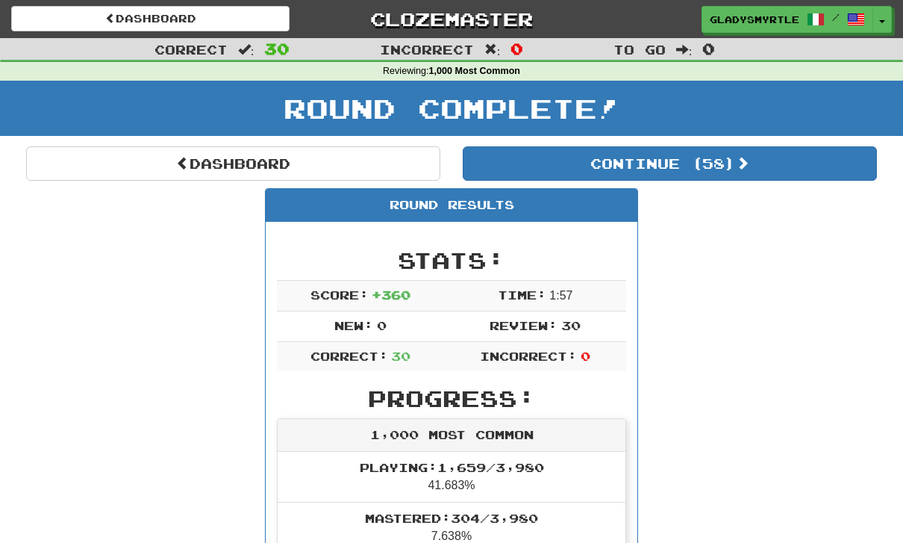
click at [734, 160] on button "Continue ( 58 )" at bounding box center [670, 163] width 414 height 34
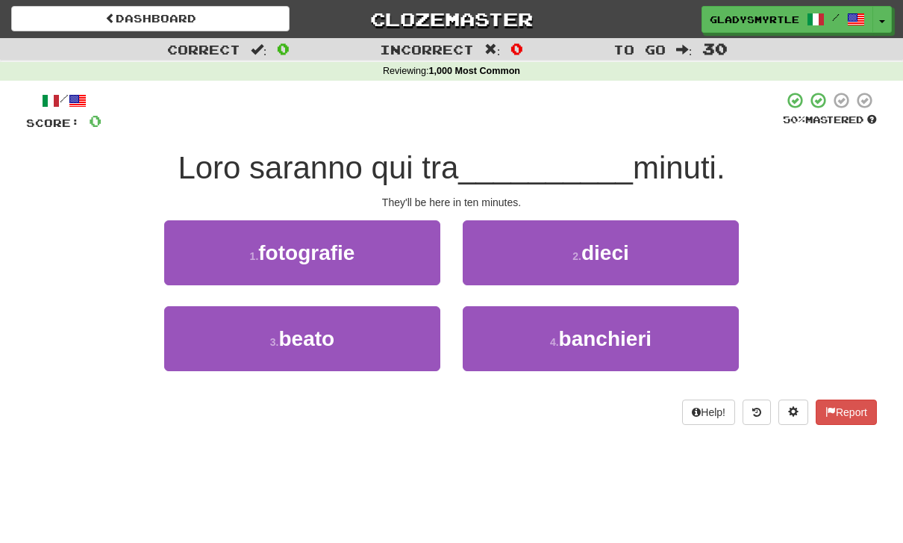
click at [615, 244] on span "dieci" at bounding box center [605, 252] width 48 height 23
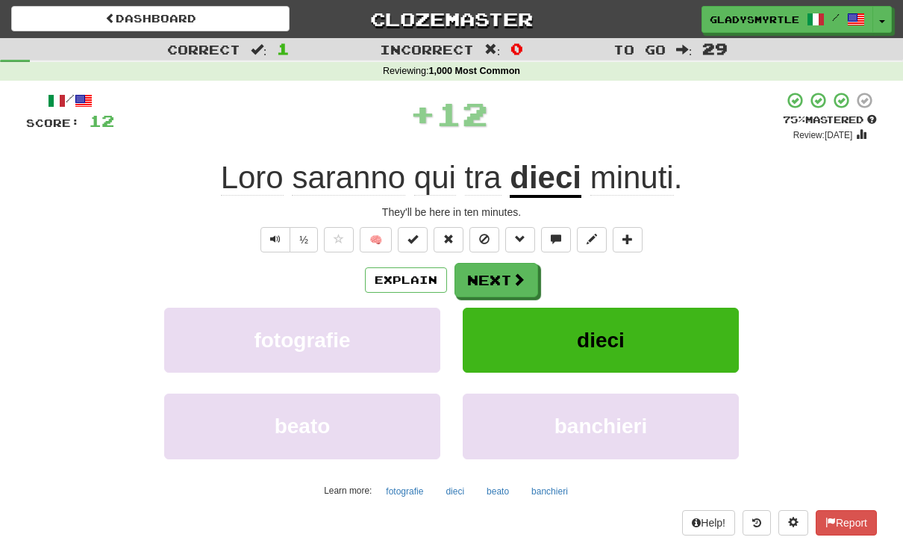
click at [496, 272] on button "Next" at bounding box center [497, 280] width 84 height 34
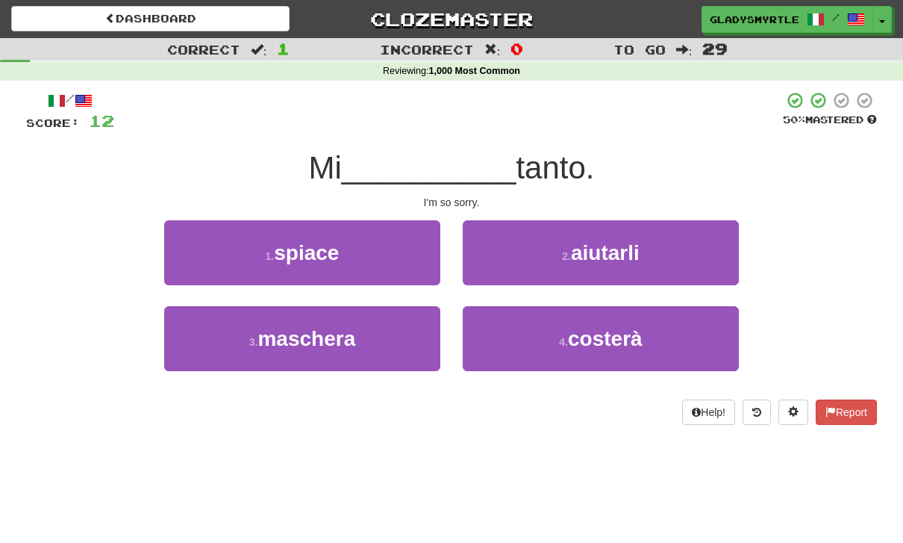
click at [311, 244] on span "spiace" at bounding box center [306, 252] width 65 height 23
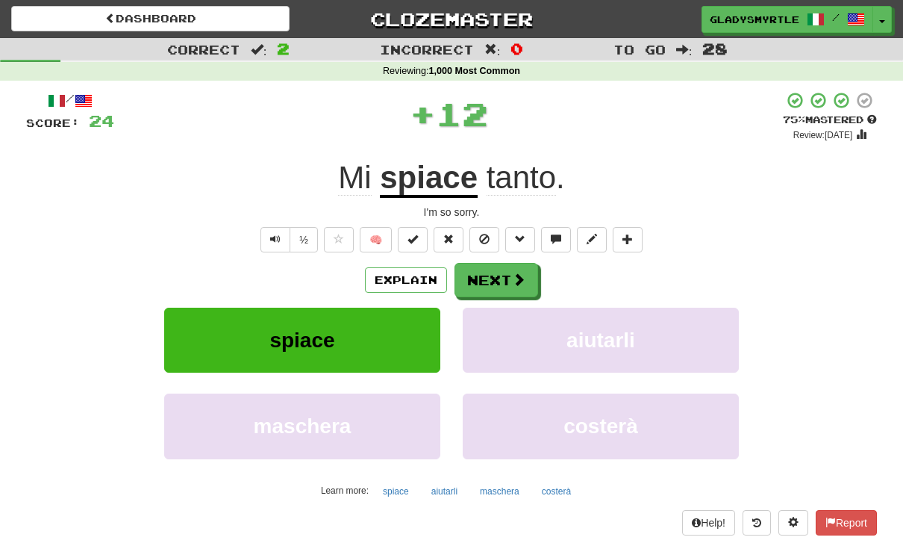
click at [495, 273] on button "Next" at bounding box center [497, 280] width 84 height 34
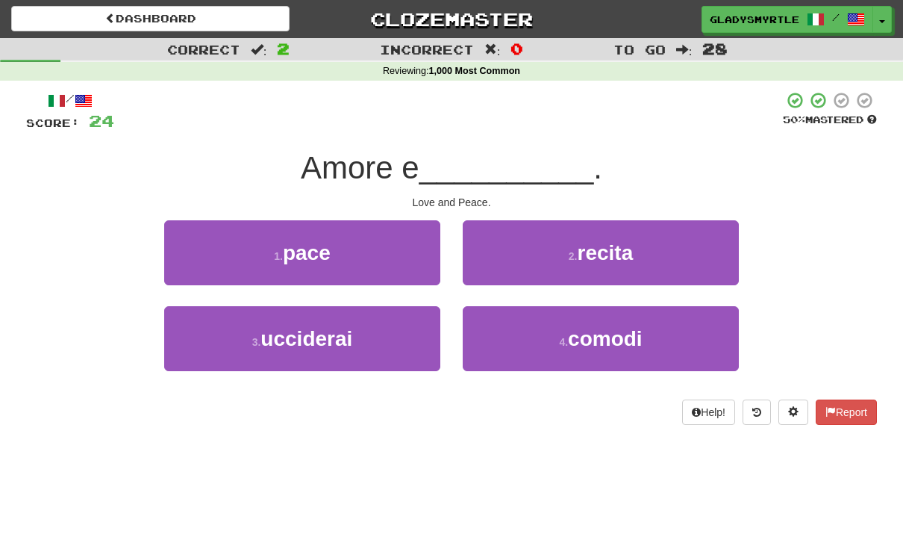
click at [305, 243] on span "pace" at bounding box center [307, 252] width 48 height 23
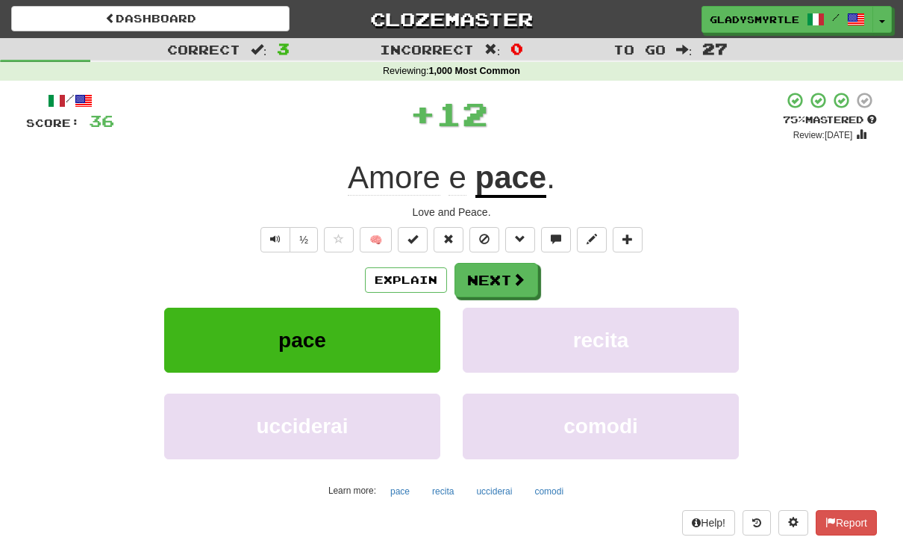
click at [490, 273] on button "Next" at bounding box center [497, 280] width 84 height 34
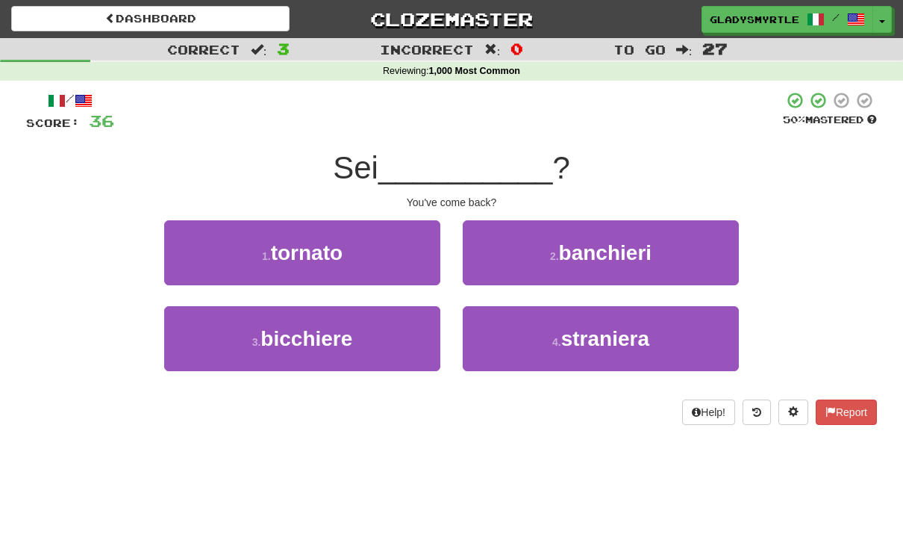
click at [305, 247] on span "tornato" at bounding box center [307, 252] width 72 height 23
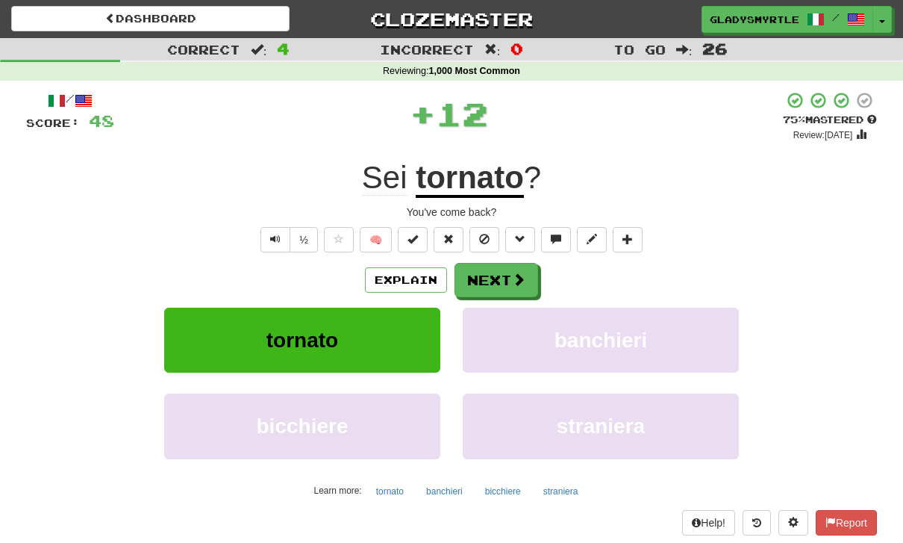
click at [490, 269] on button "Next" at bounding box center [497, 280] width 84 height 34
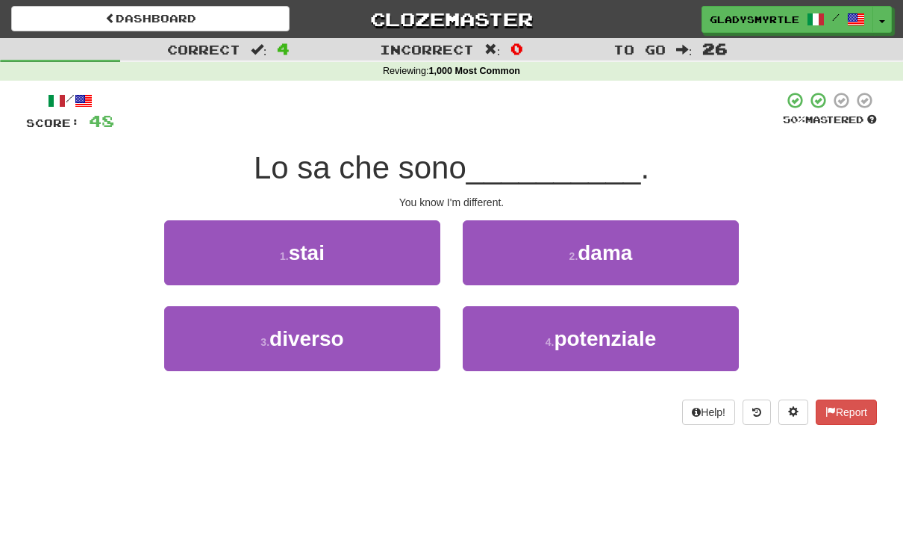
click at [309, 339] on span "diverso" at bounding box center [306, 338] width 75 height 23
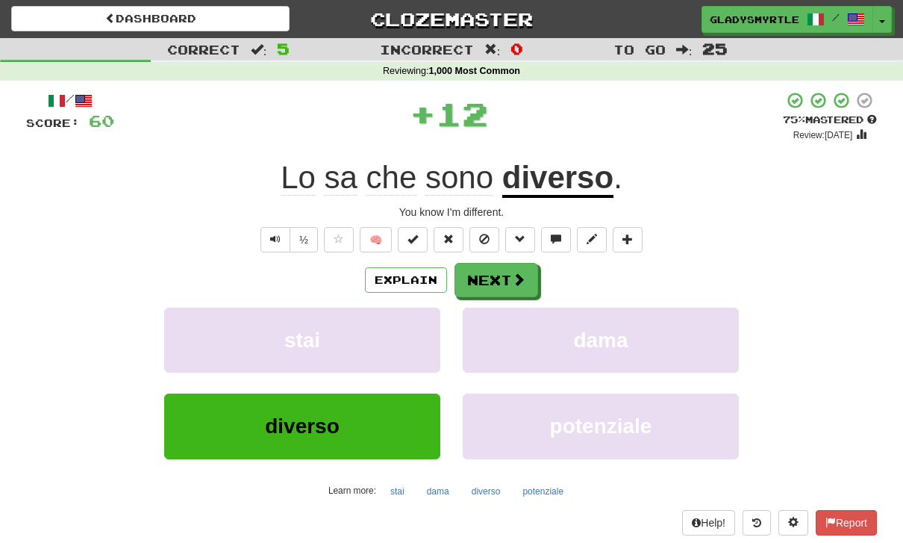
click at [494, 276] on button "Next" at bounding box center [497, 280] width 84 height 34
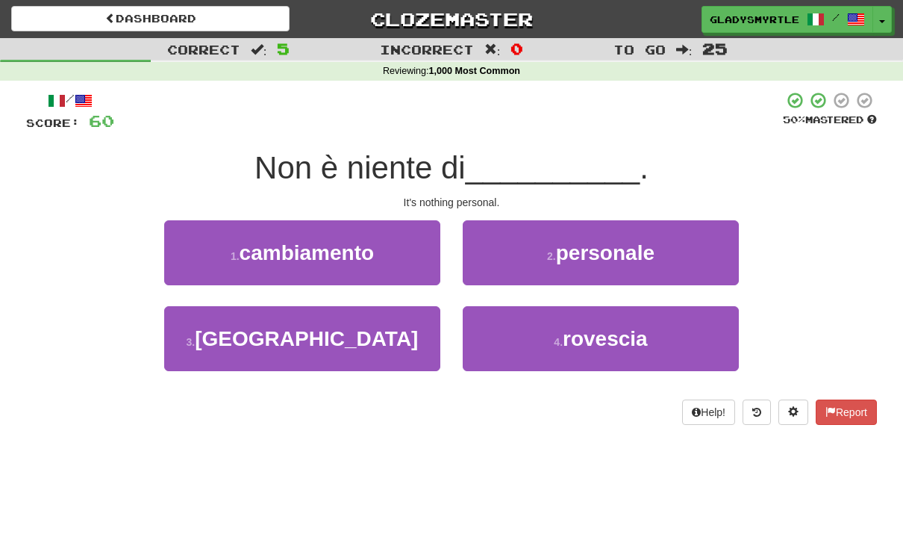
click at [622, 250] on span "personale" at bounding box center [605, 252] width 99 height 23
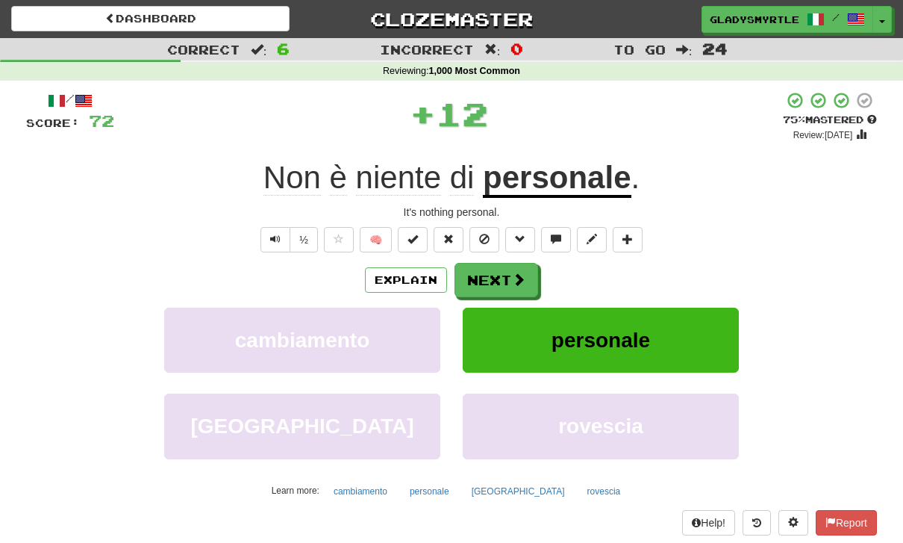
click at [500, 275] on button "Next" at bounding box center [497, 280] width 84 height 34
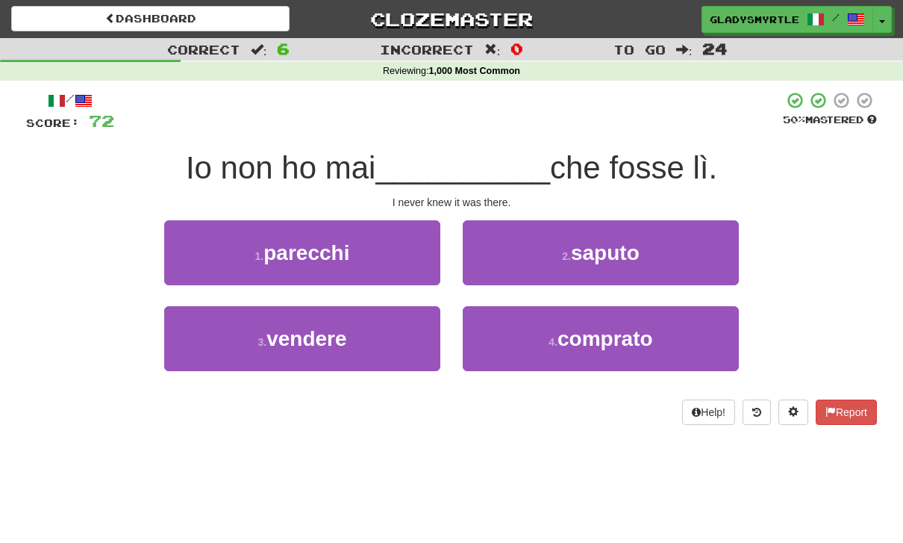
click at [622, 248] on span "saputo" at bounding box center [605, 252] width 69 height 23
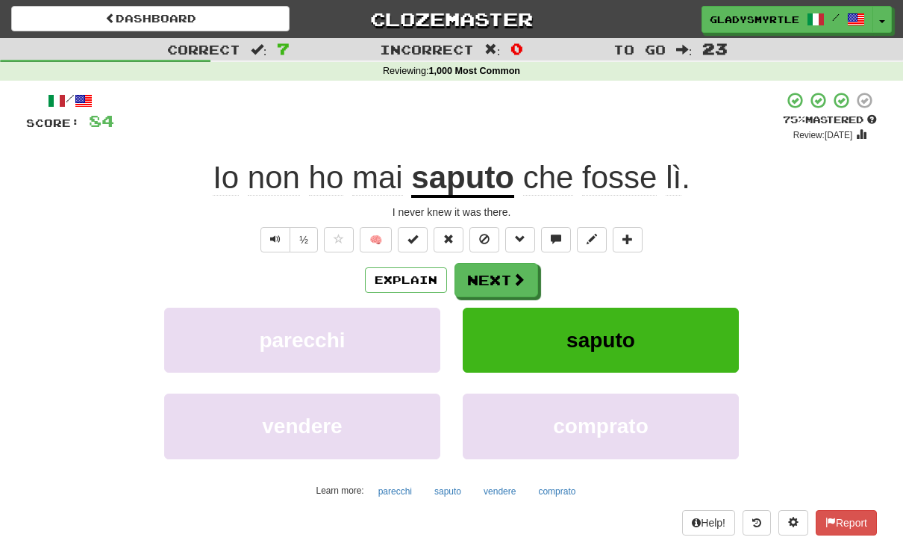
click at [492, 271] on button "Next" at bounding box center [497, 280] width 84 height 34
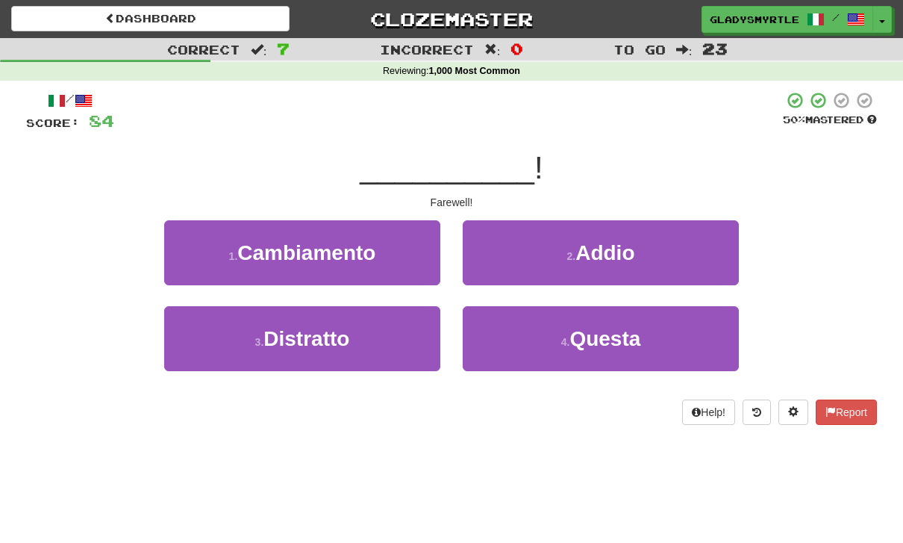
click at [619, 247] on span "Addio" at bounding box center [604, 252] width 59 height 23
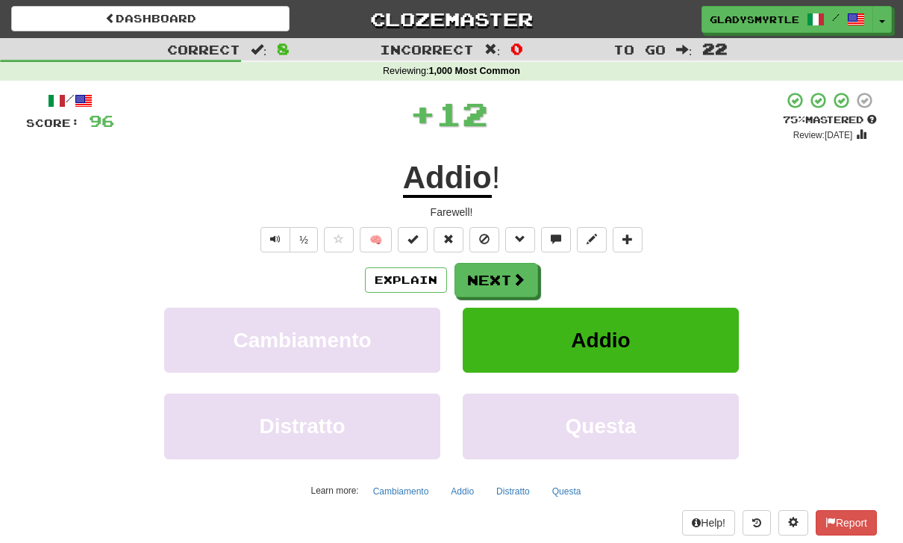
click at [492, 268] on button "Next" at bounding box center [497, 280] width 84 height 34
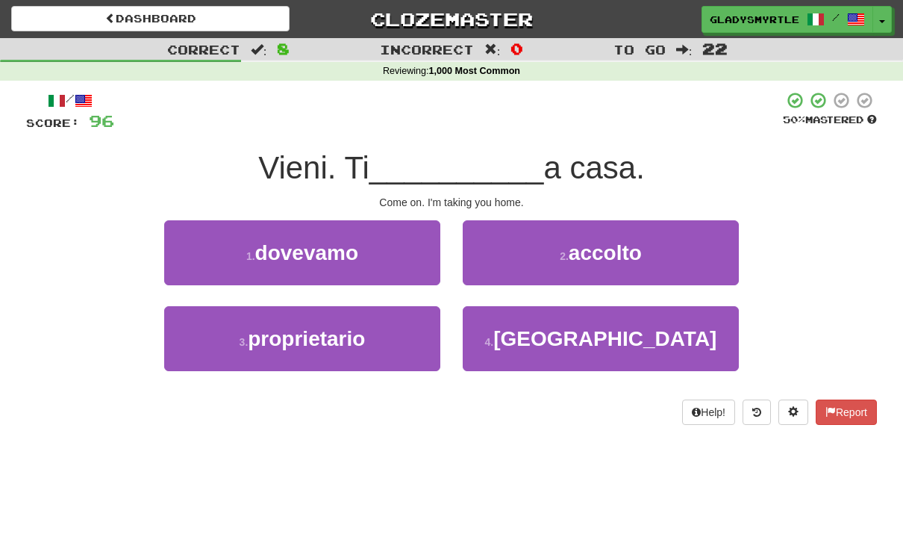
click at [611, 340] on span "porto" at bounding box center [604, 338] width 223 height 23
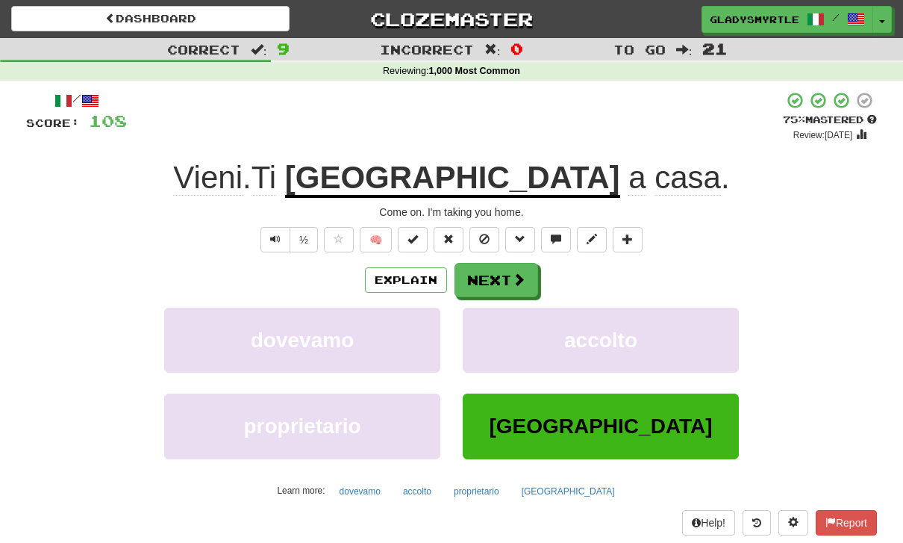
click at [491, 275] on button "Next" at bounding box center [497, 280] width 84 height 34
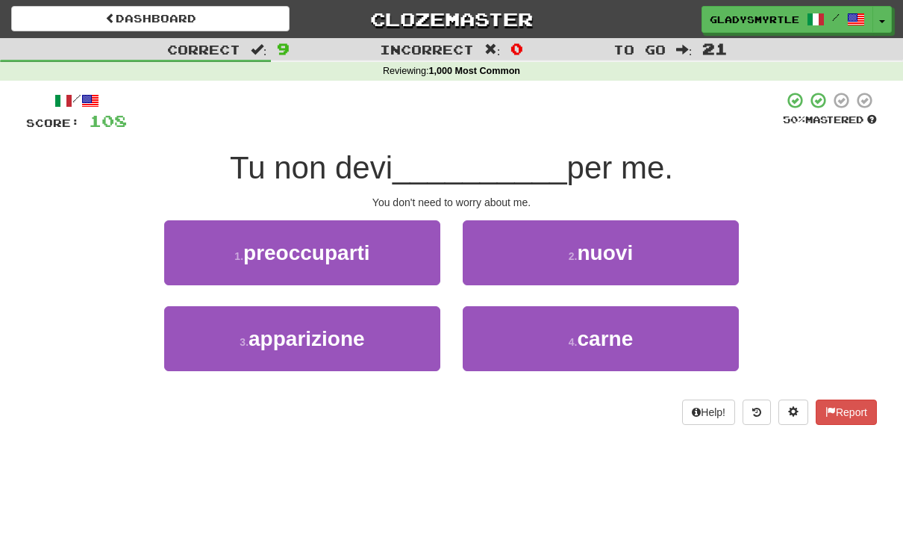
click at [288, 244] on span "preoccuparti" at bounding box center [306, 252] width 127 height 23
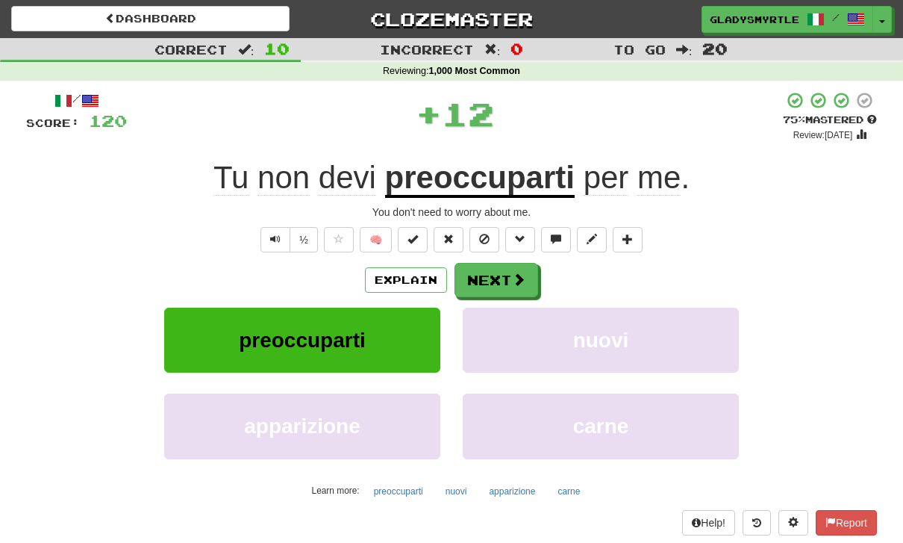
click at [493, 274] on button "Next" at bounding box center [497, 280] width 84 height 34
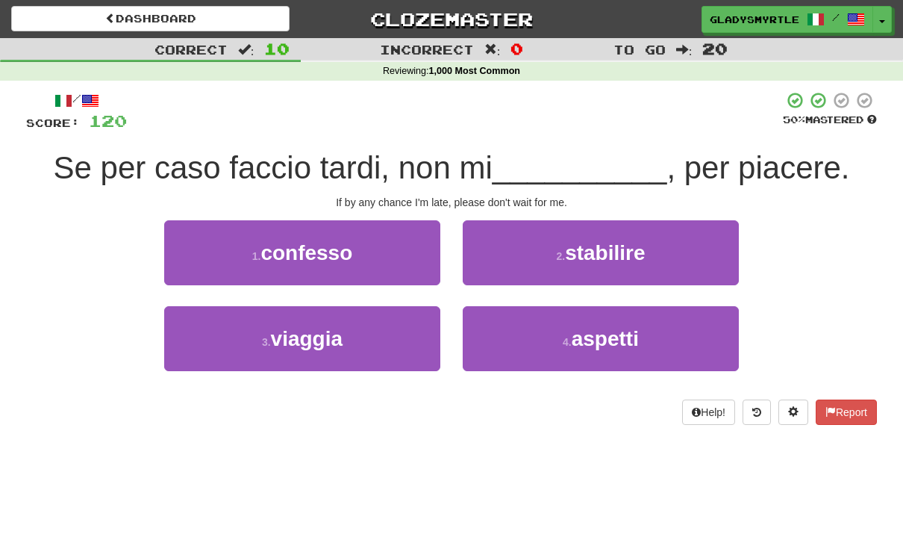
click at [615, 337] on span "aspetti" at bounding box center [605, 338] width 67 height 23
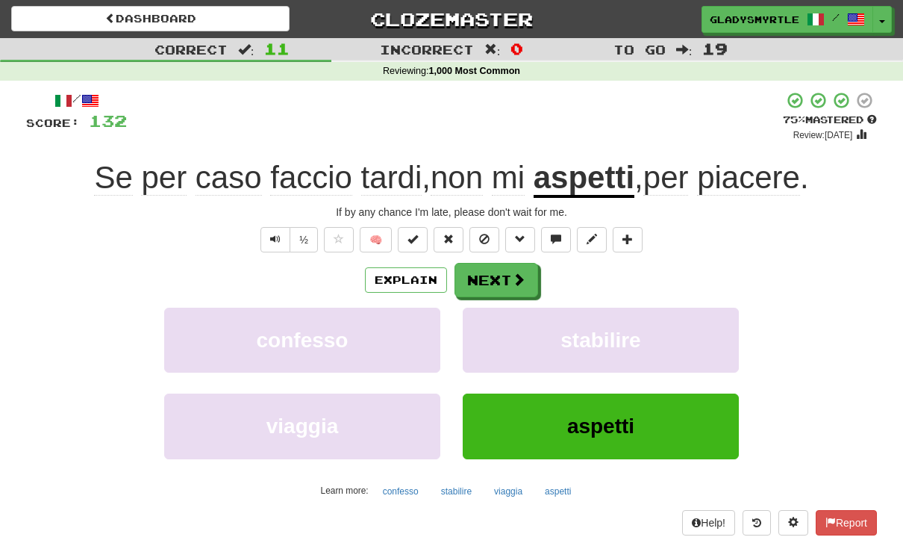
click at [493, 271] on button "Next" at bounding box center [497, 280] width 84 height 34
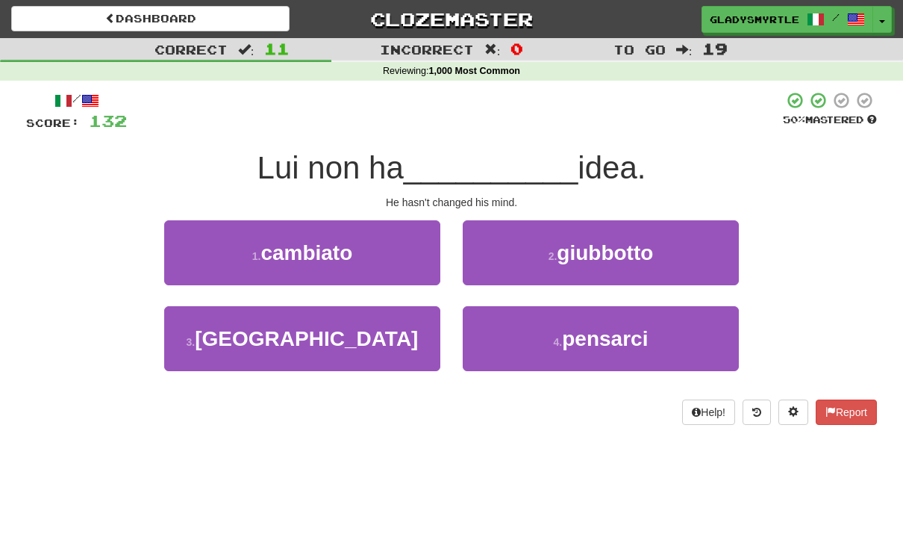
click at [302, 241] on span "cambiato" at bounding box center [306, 252] width 92 height 23
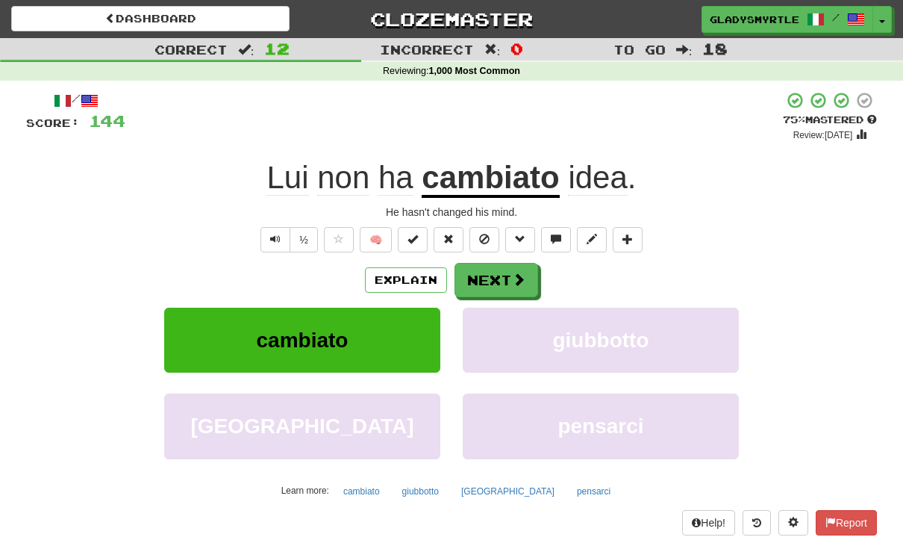
click at [493, 275] on button "Next" at bounding box center [497, 280] width 84 height 34
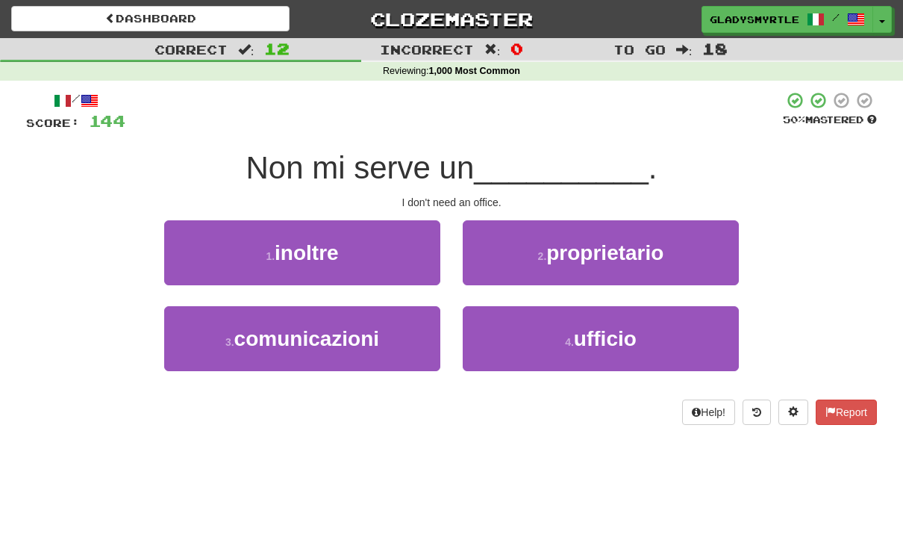
click at [614, 335] on span "ufficio" at bounding box center [605, 338] width 63 height 23
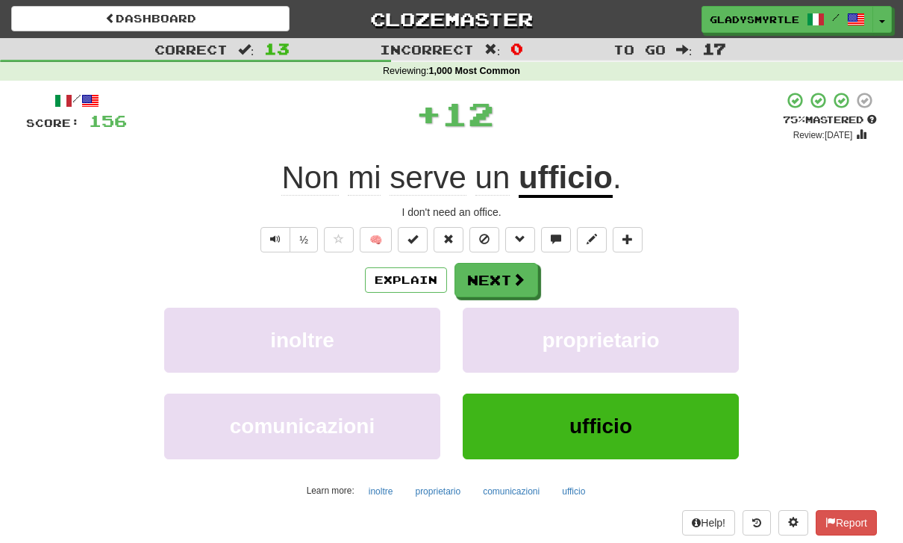
click at [489, 270] on button "Next" at bounding box center [497, 280] width 84 height 34
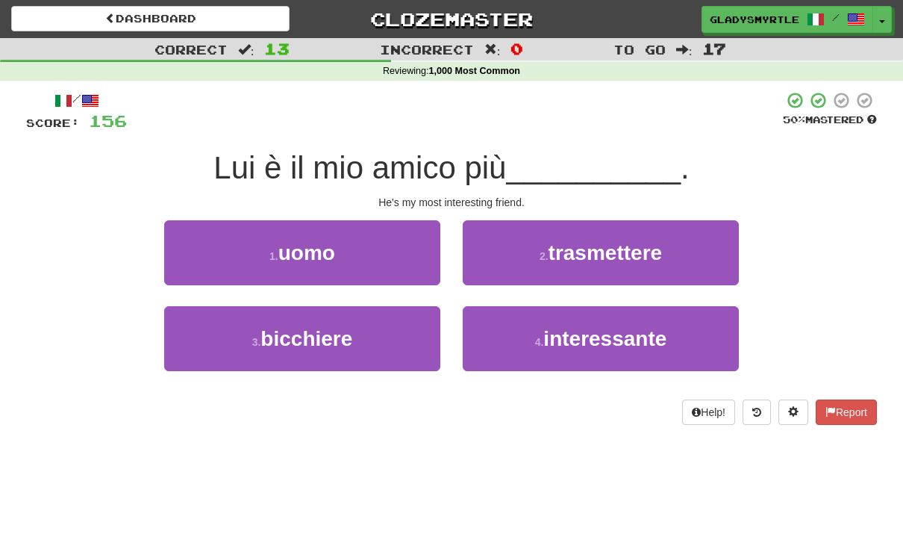
click at [624, 336] on span "interessante" at bounding box center [604, 338] width 123 height 23
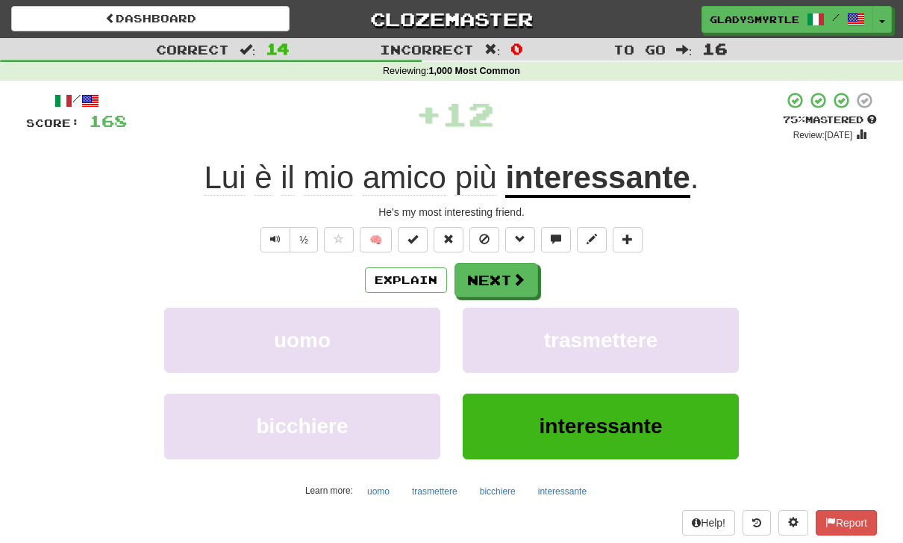
click at [488, 270] on button "Next" at bounding box center [497, 280] width 84 height 34
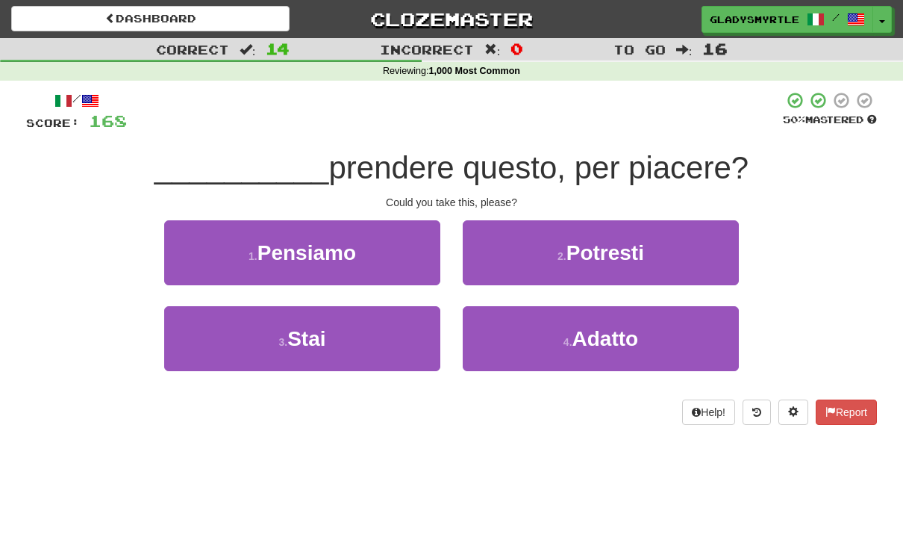
click at [628, 247] on span "Potresti" at bounding box center [606, 252] width 78 height 23
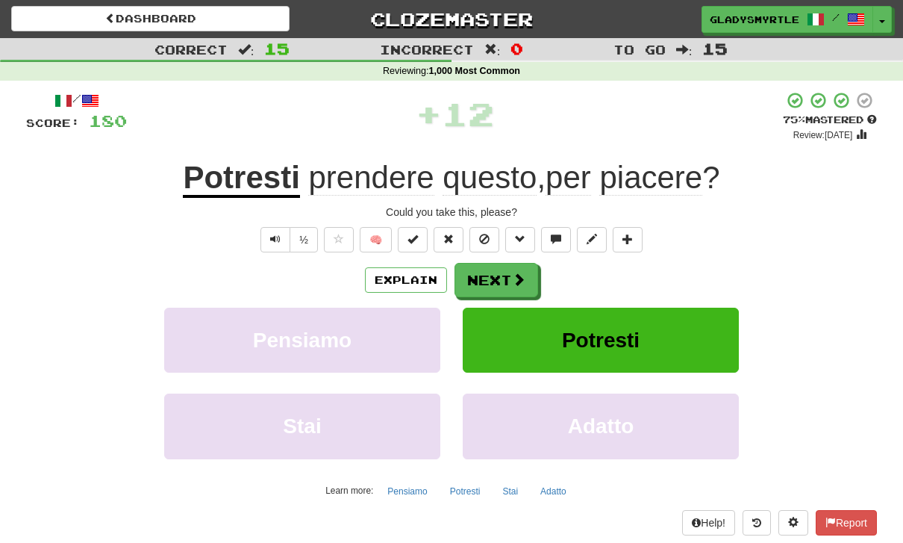
click at [493, 274] on button "Next" at bounding box center [497, 280] width 84 height 34
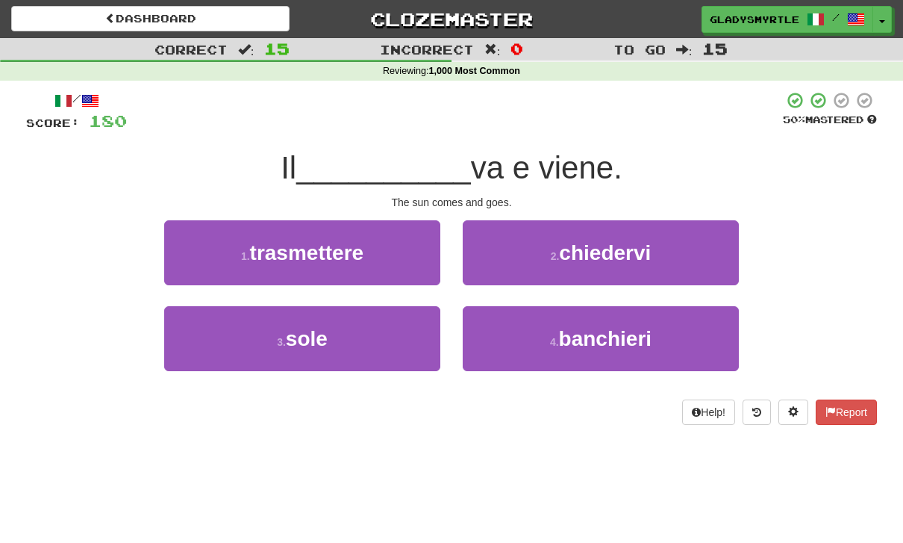
click at [305, 334] on span "sole" at bounding box center [307, 338] width 42 height 23
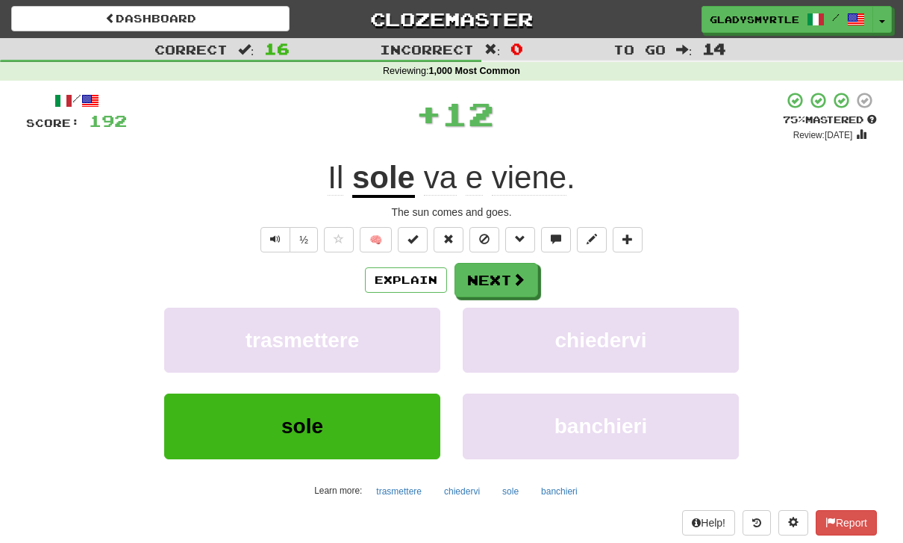
click at [498, 273] on button "Next" at bounding box center [497, 280] width 84 height 34
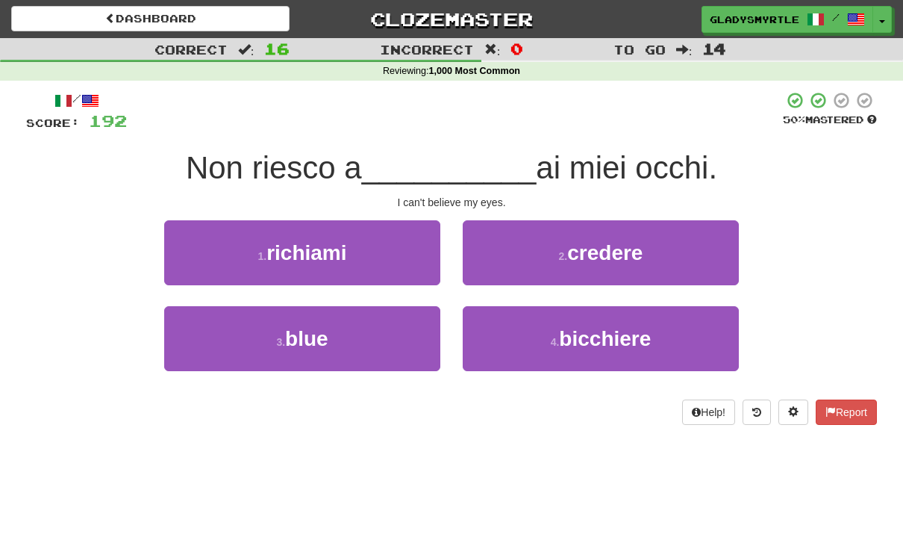
click at [619, 248] on span "credere" at bounding box center [604, 252] width 75 height 23
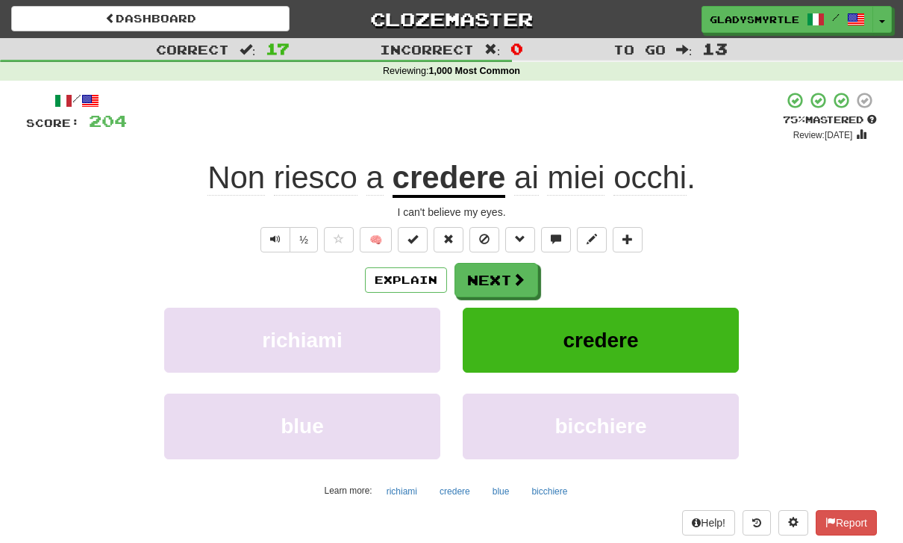
click at [494, 274] on button "Next" at bounding box center [497, 280] width 84 height 34
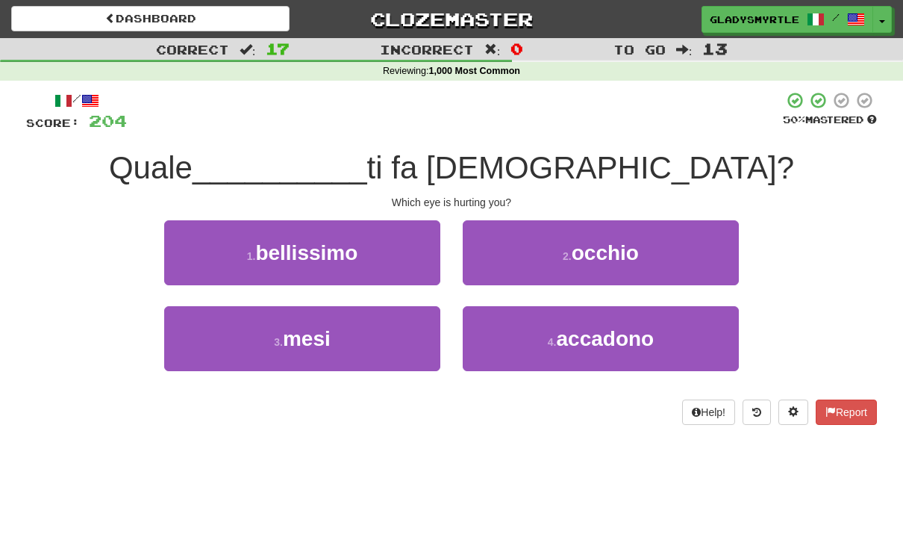
click at [614, 244] on span "occhio" at bounding box center [605, 252] width 67 height 23
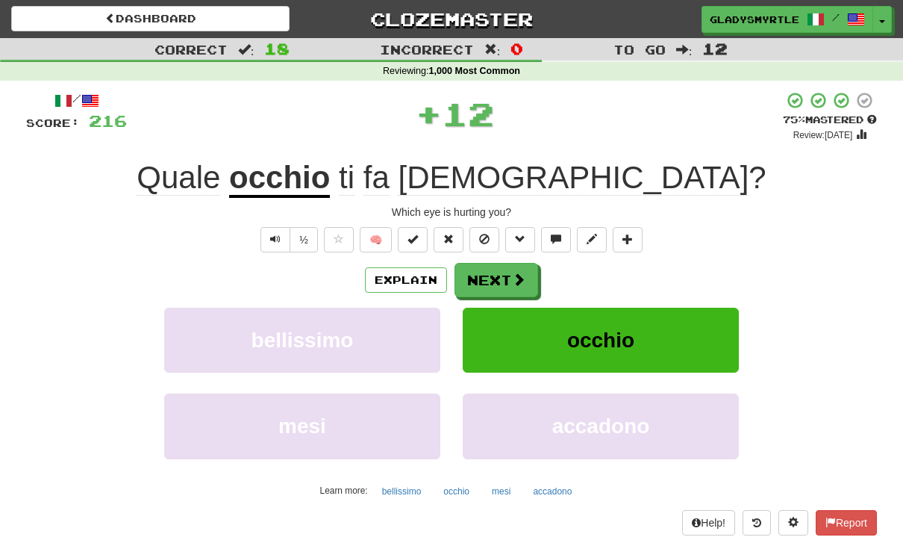
click at [494, 265] on button "Next" at bounding box center [497, 280] width 84 height 34
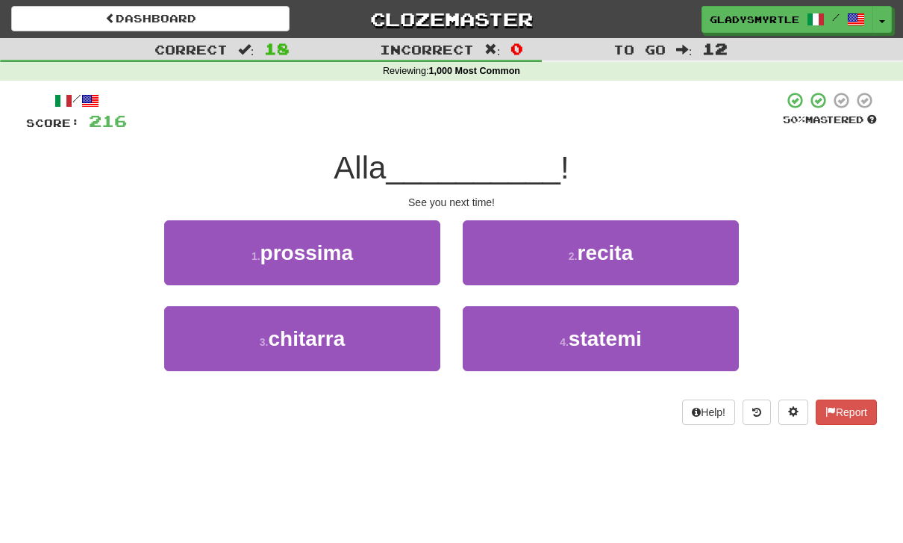
click at [315, 245] on span "prossima" at bounding box center [306, 252] width 93 height 23
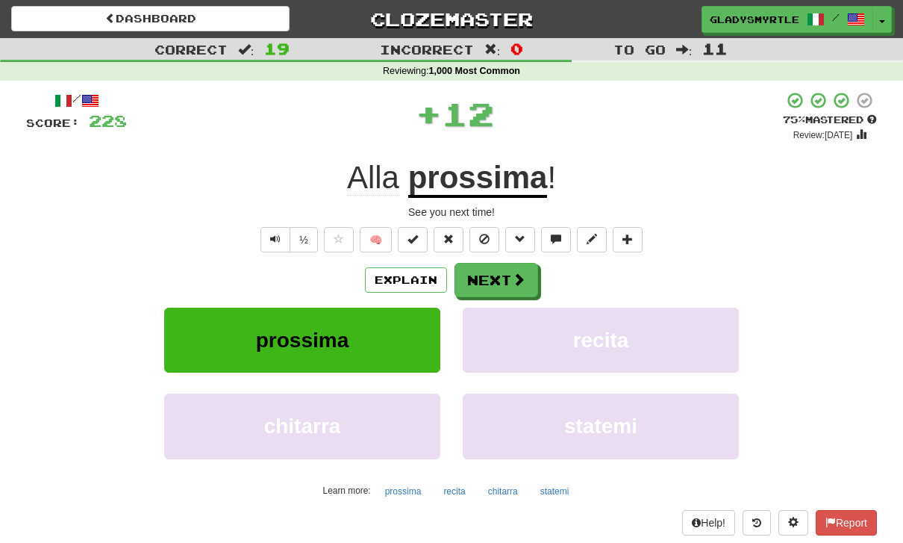
click at [496, 275] on button "Next" at bounding box center [497, 280] width 84 height 34
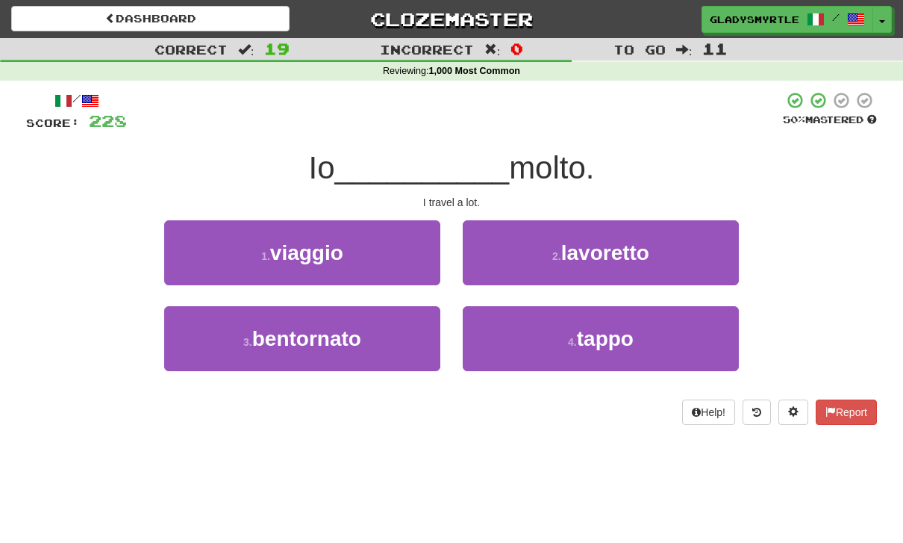
click at [313, 244] on span "viaggio" at bounding box center [306, 252] width 73 height 23
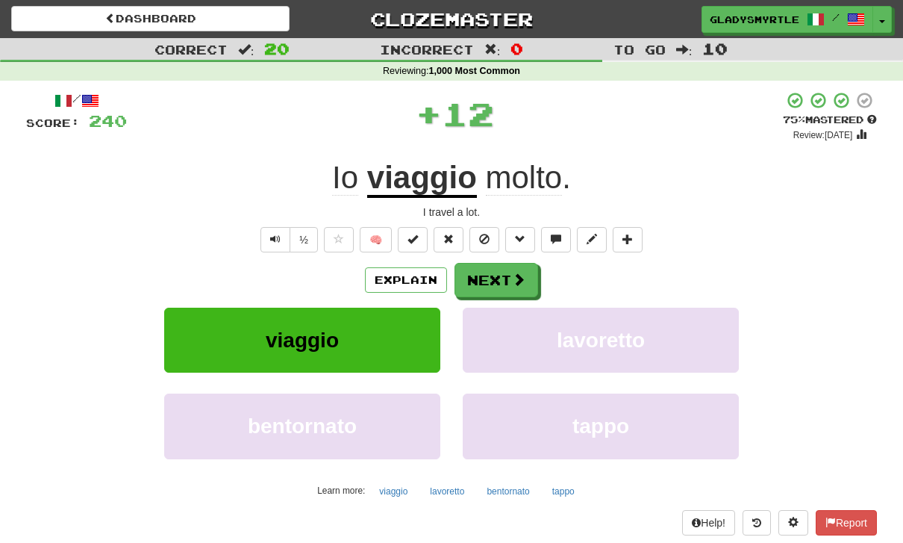
click at [495, 276] on button "Next" at bounding box center [497, 280] width 84 height 34
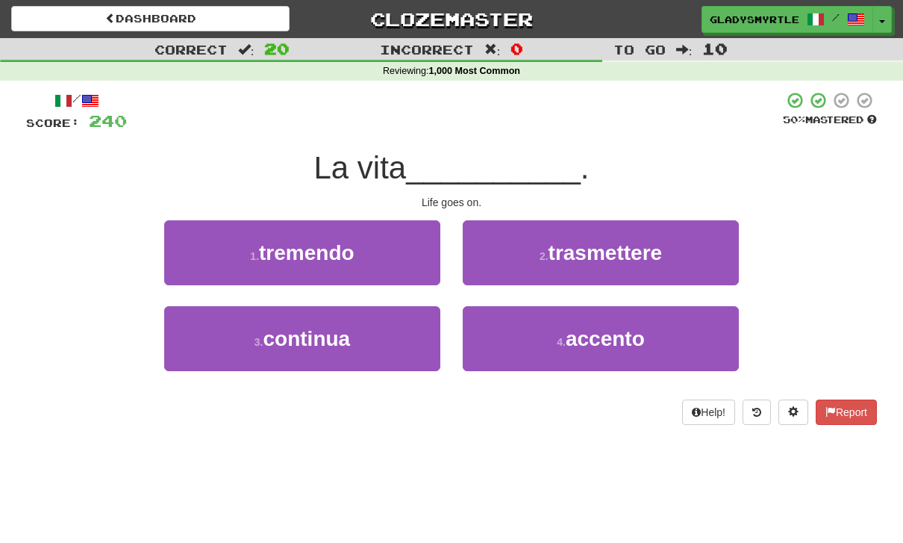
click at [308, 337] on span "continua" at bounding box center [306, 338] width 87 height 23
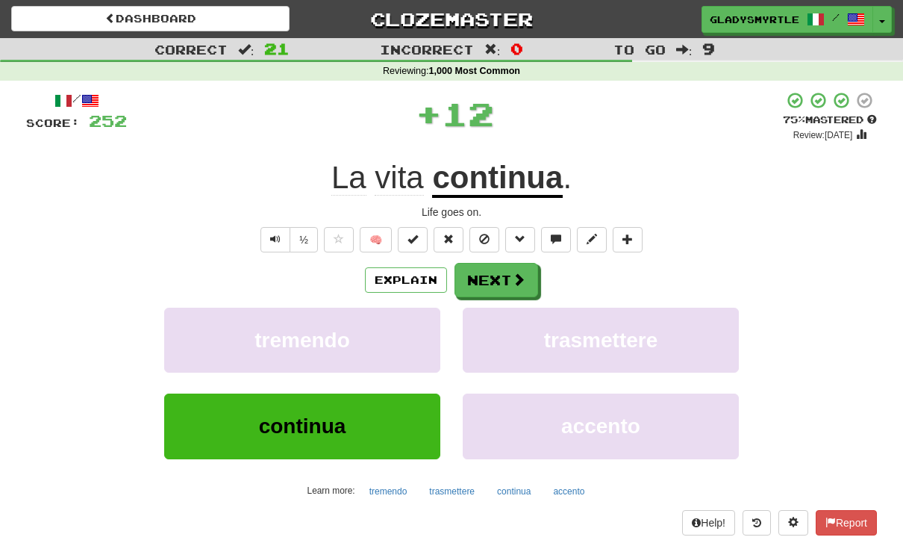
click at [499, 275] on button "Next" at bounding box center [497, 280] width 84 height 34
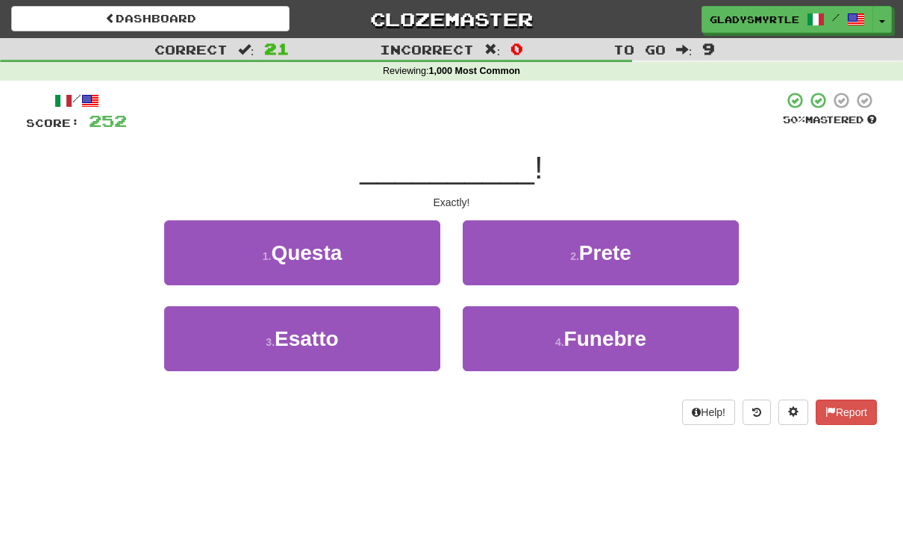
click at [316, 334] on span "Esatto" at bounding box center [307, 338] width 64 height 23
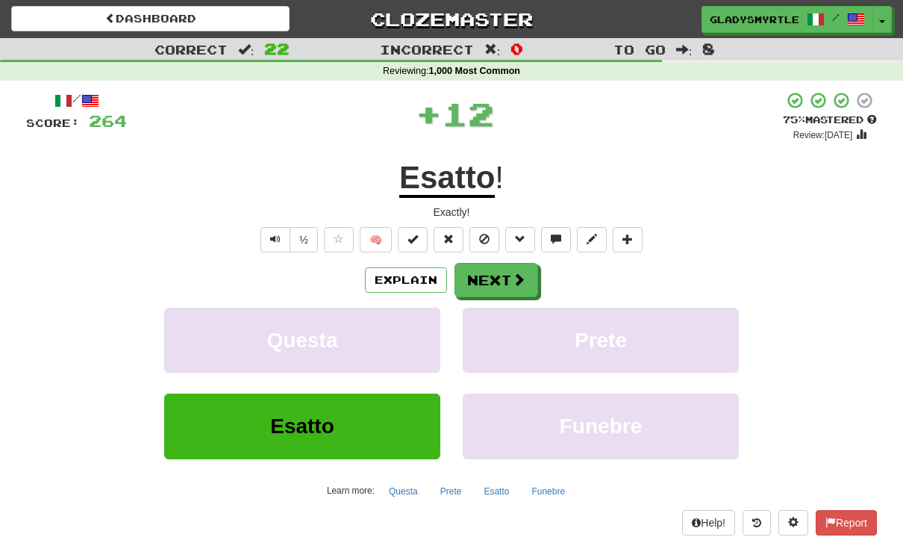
click at [493, 278] on button "Next" at bounding box center [497, 280] width 84 height 34
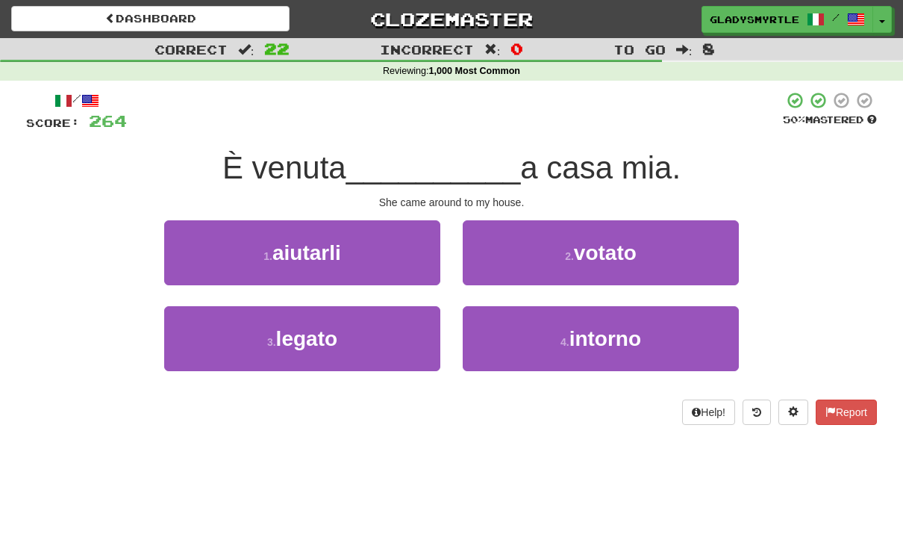
click at [605, 339] on span "intorno" at bounding box center [605, 338] width 72 height 23
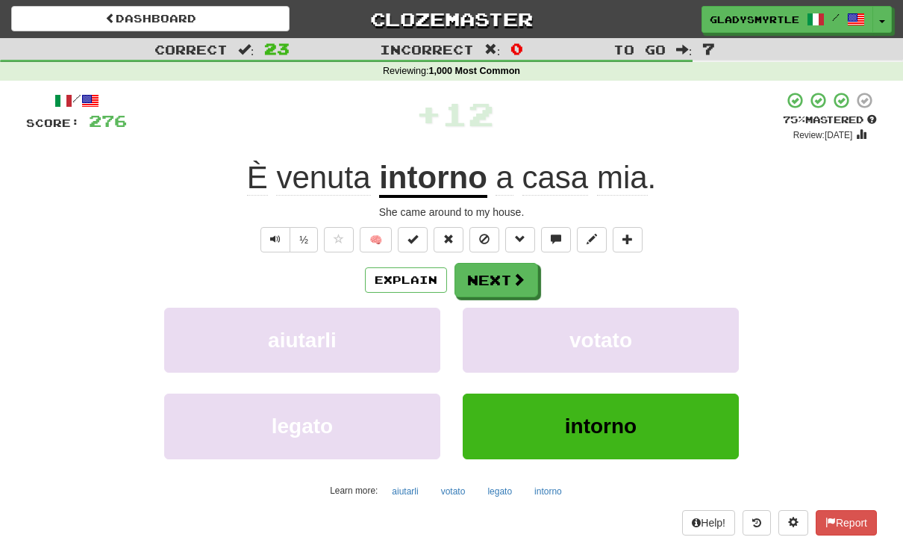
click at [490, 274] on button "Next" at bounding box center [497, 280] width 84 height 34
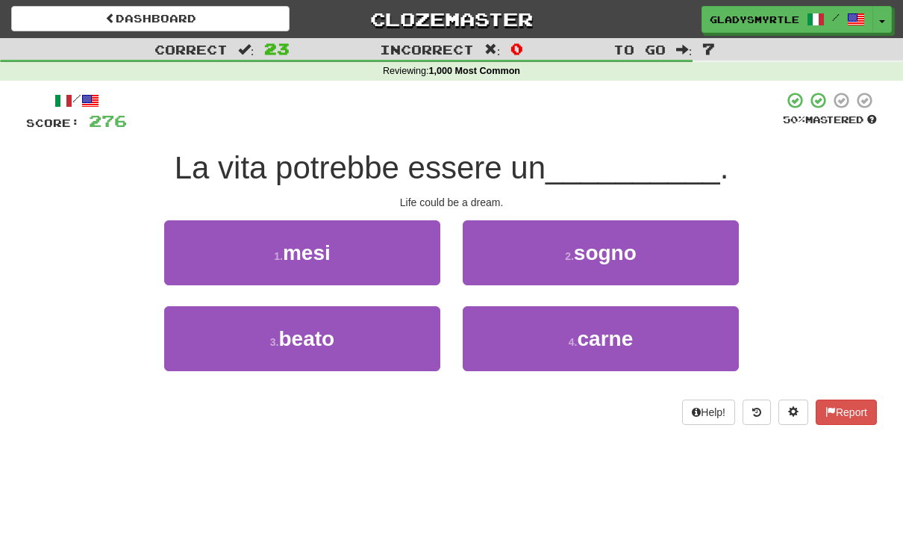
click at [611, 247] on span "sogno" at bounding box center [605, 252] width 63 height 23
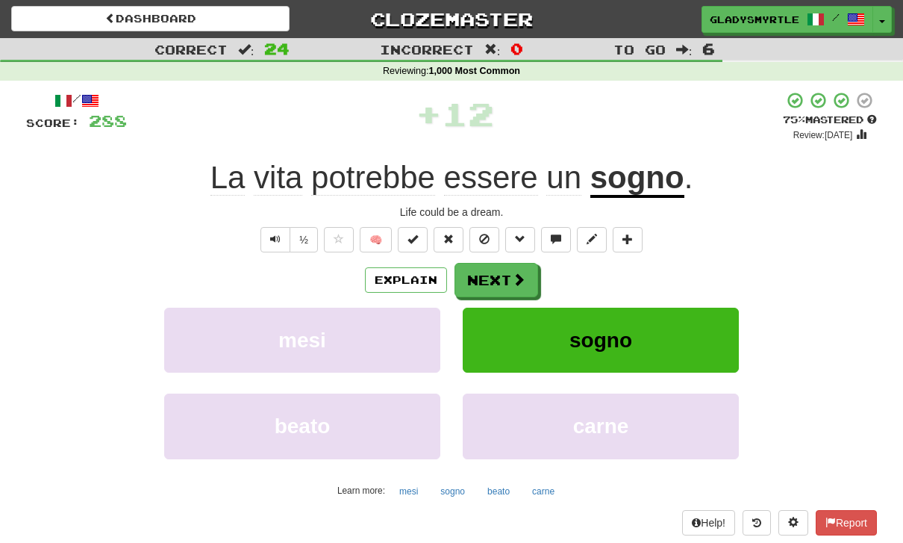
click at [496, 272] on button "Next" at bounding box center [497, 280] width 84 height 34
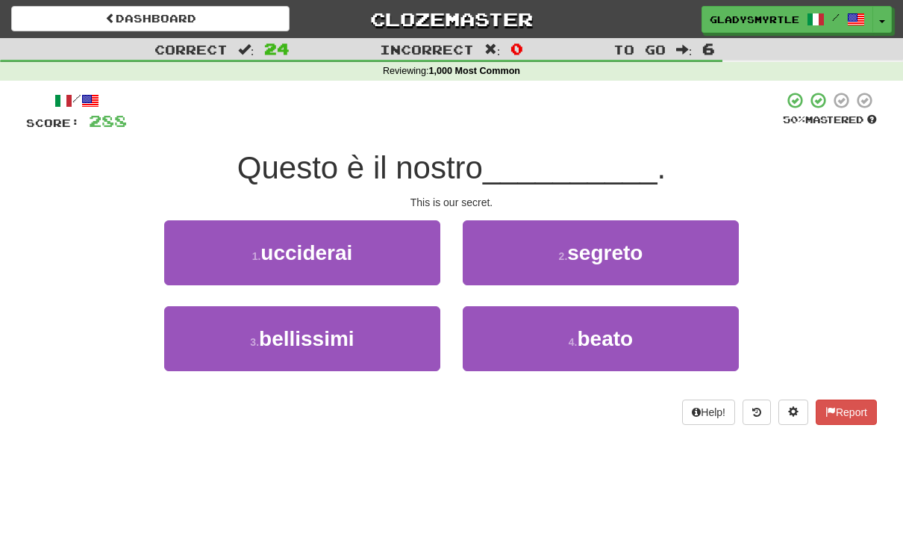
click at [623, 251] on span "segreto" at bounding box center [604, 252] width 75 height 23
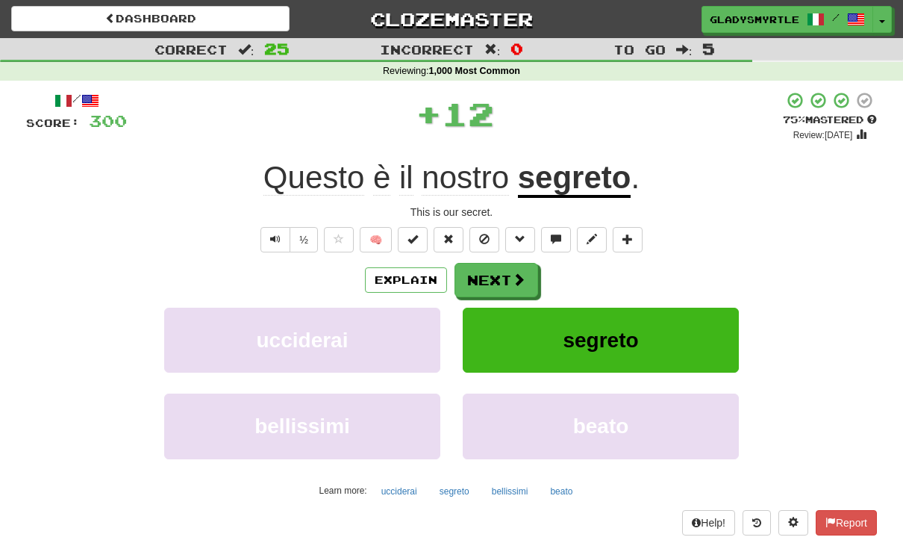
click at [495, 270] on button "Next" at bounding box center [497, 280] width 84 height 34
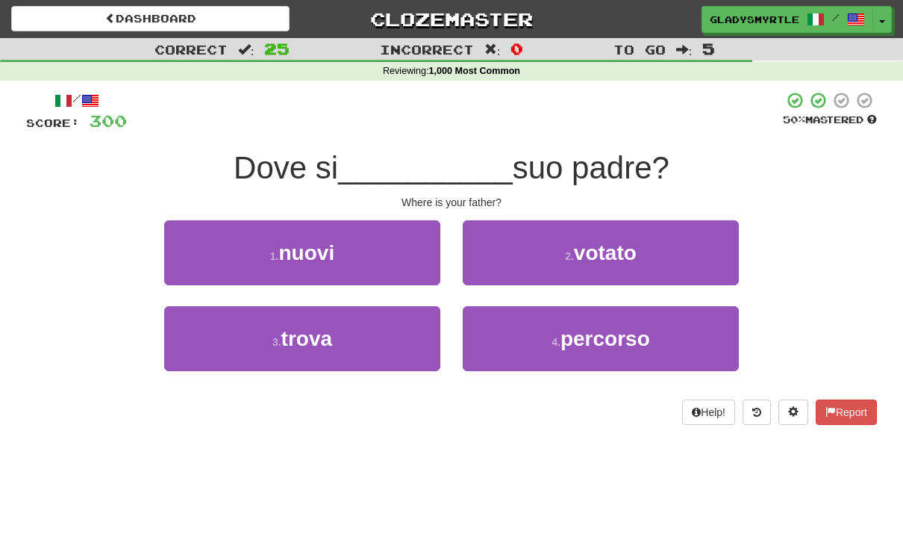
click at [306, 337] on span "trova" at bounding box center [306, 338] width 51 height 23
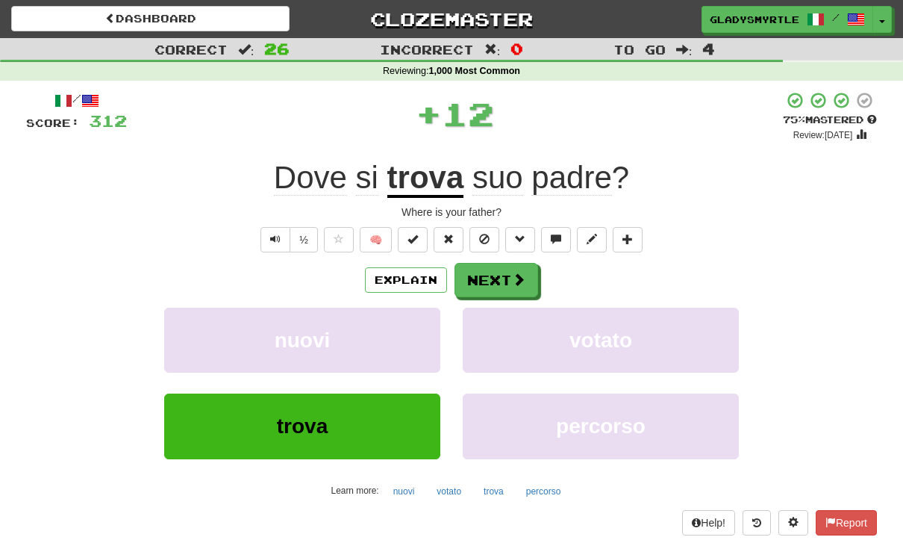
click at [494, 277] on button "Next" at bounding box center [497, 280] width 84 height 34
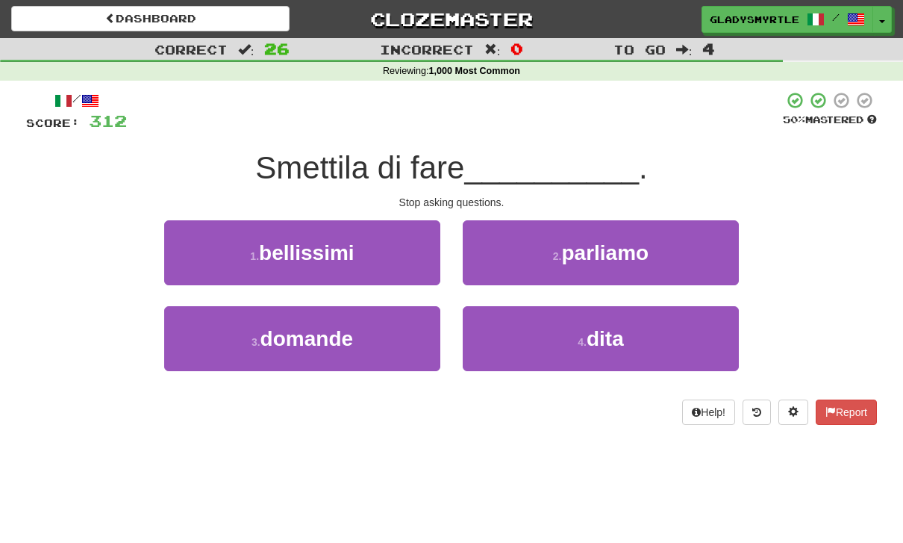
click at [305, 335] on span "domande" at bounding box center [306, 338] width 93 height 23
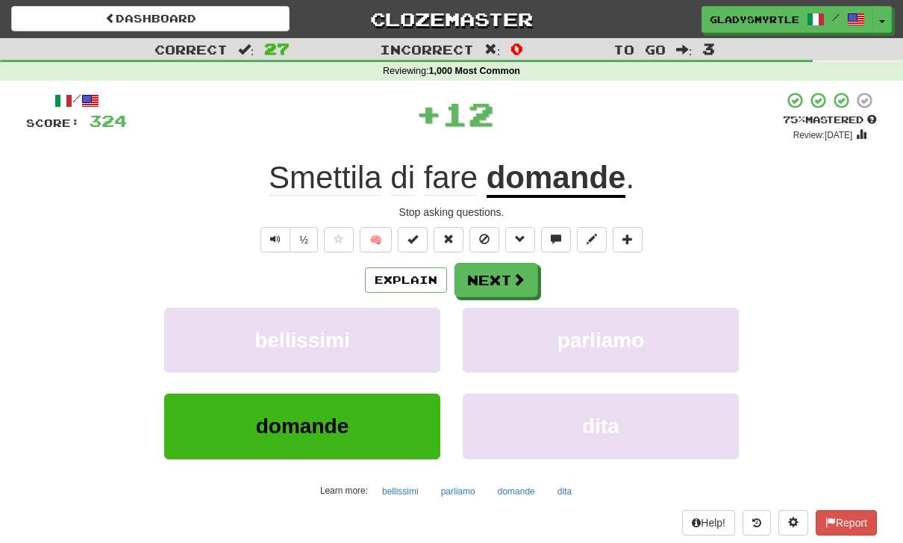
click at [496, 276] on button "Next" at bounding box center [497, 280] width 84 height 34
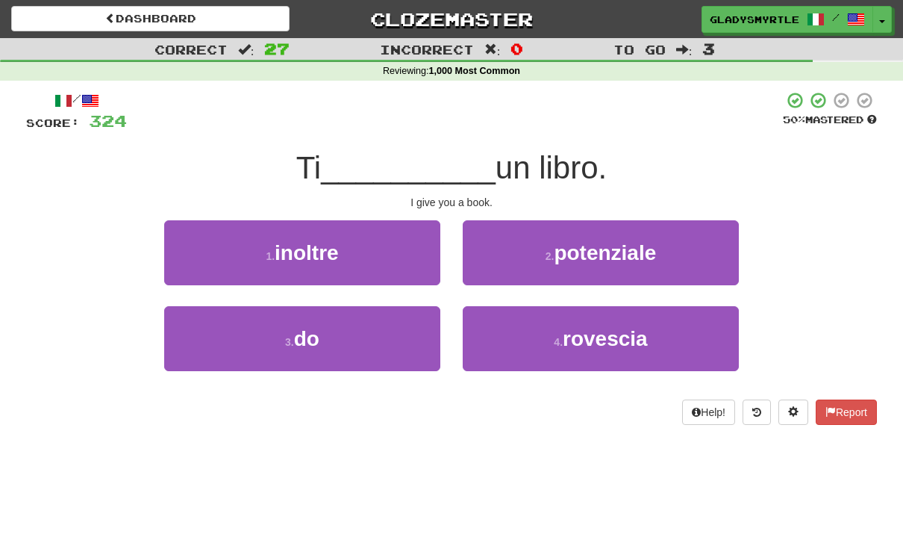
click at [310, 340] on span "do" at bounding box center [306, 338] width 25 height 23
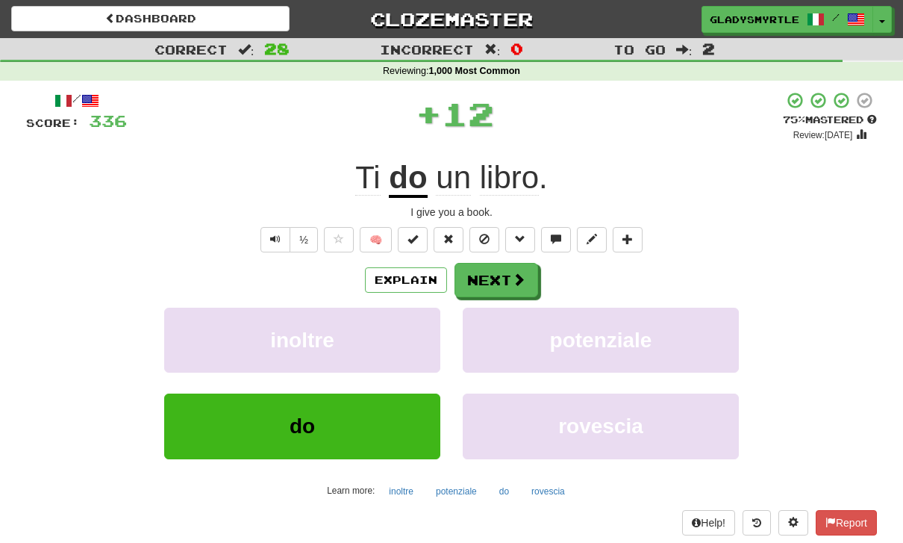
click at [494, 275] on button "Next" at bounding box center [497, 280] width 84 height 34
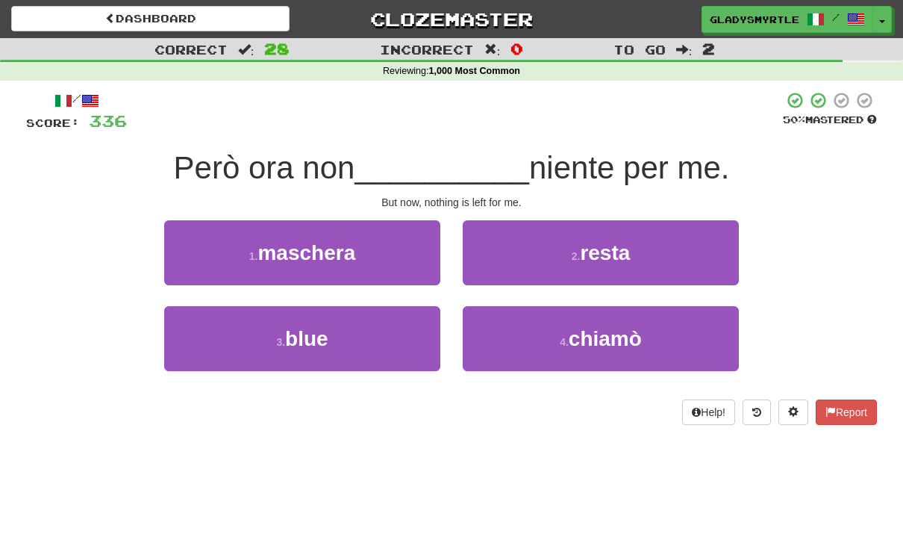
click at [618, 254] on span "resta" at bounding box center [605, 252] width 50 height 23
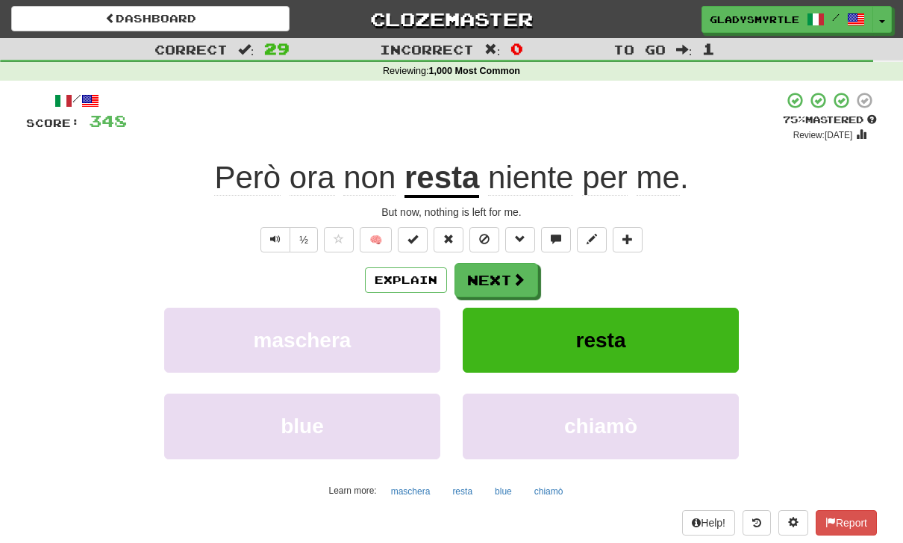
click at [494, 275] on button "Next" at bounding box center [497, 280] width 84 height 34
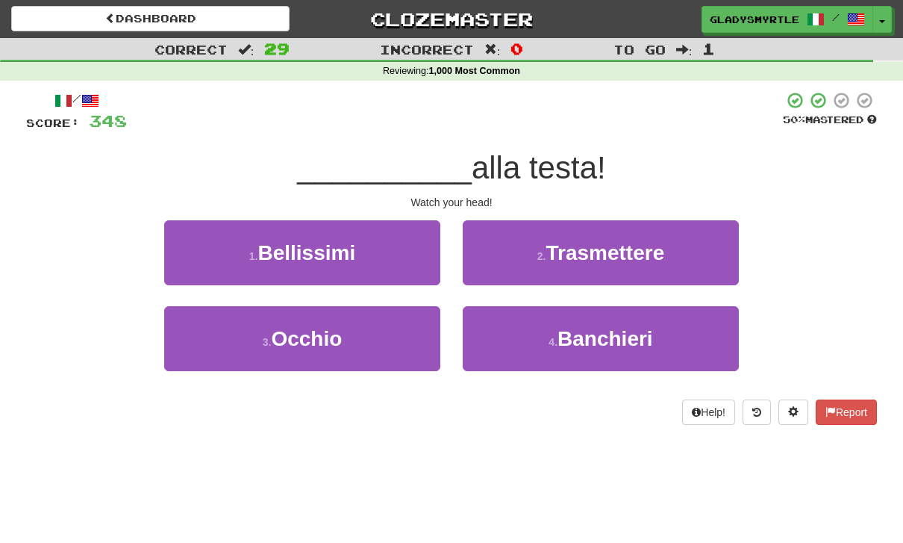
click at [297, 333] on span "Occhio" at bounding box center [306, 338] width 71 height 23
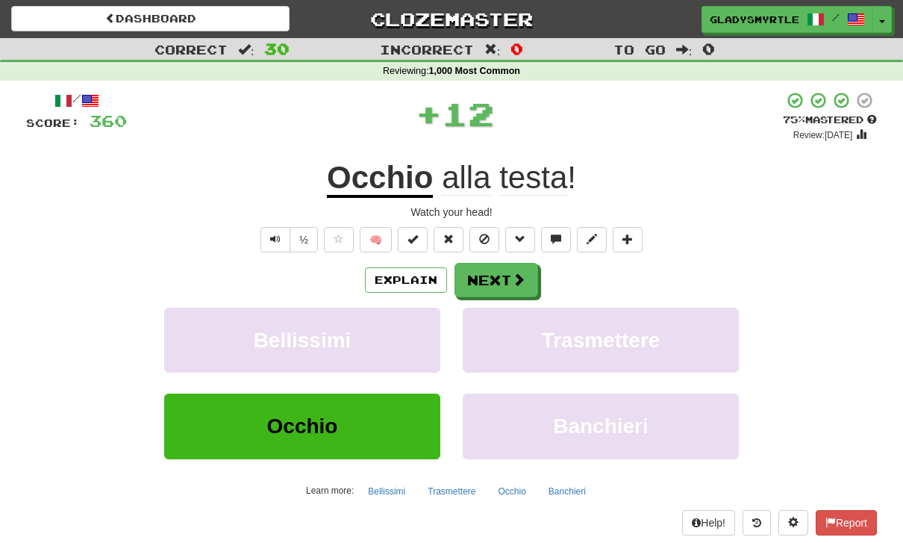
click at [505, 275] on button "Next" at bounding box center [497, 280] width 84 height 34
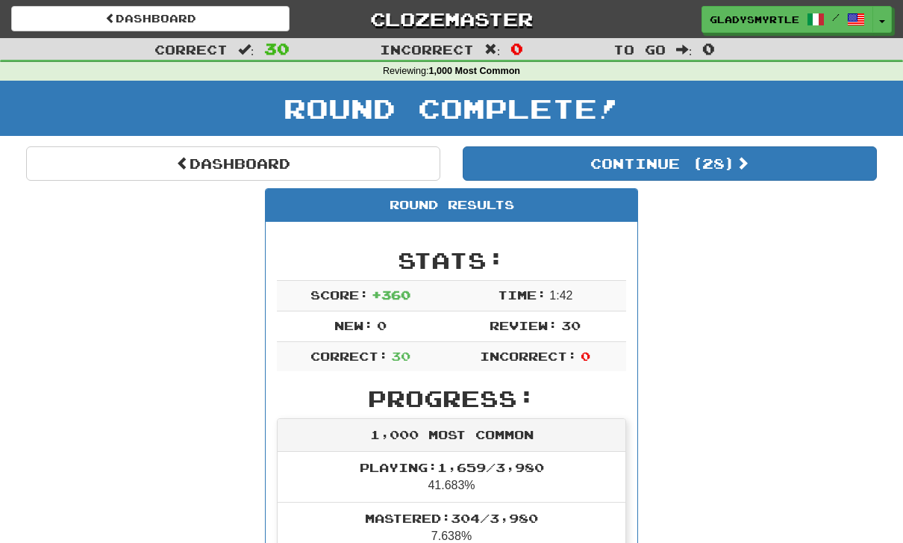
click at [724, 161] on button "Continue ( 28 )" at bounding box center [670, 163] width 414 height 34
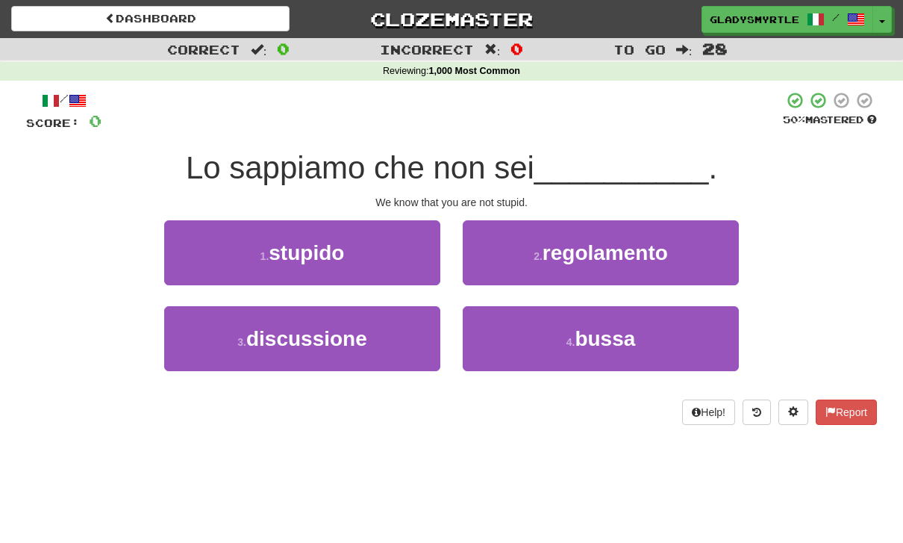
click at [310, 249] on span "stupido" at bounding box center [306, 252] width 75 height 23
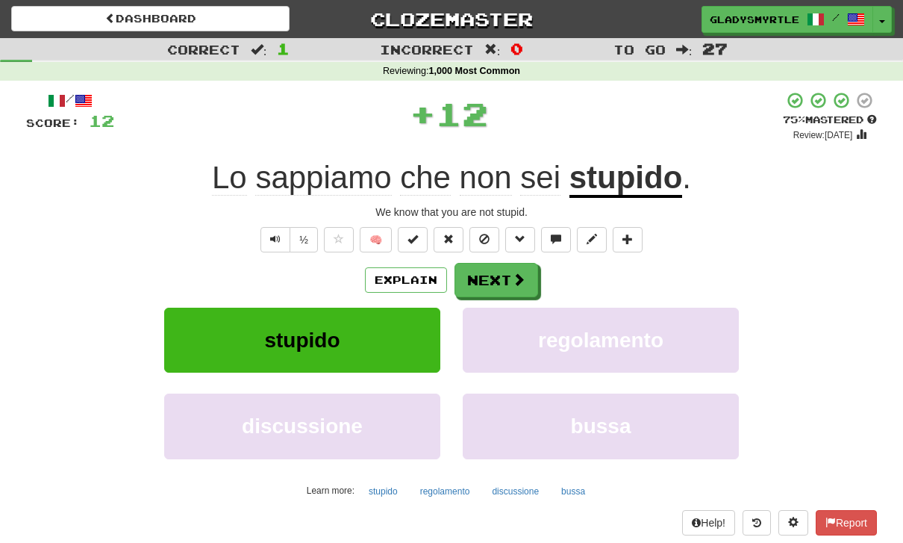
click at [494, 272] on button "Next" at bounding box center [497, 280] width 84 height 34
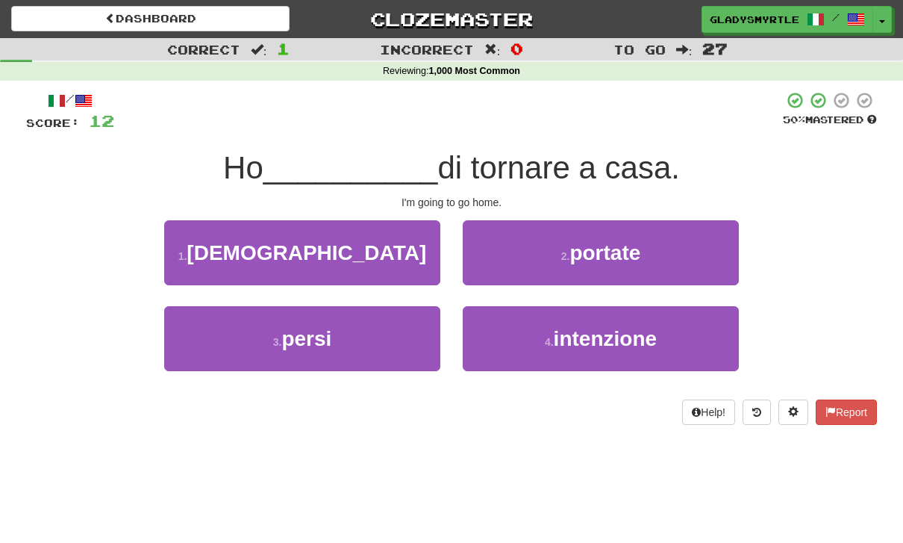
click at [608, 333] on span "intenzione" at bounding box center [605, 338] width 103 height 23
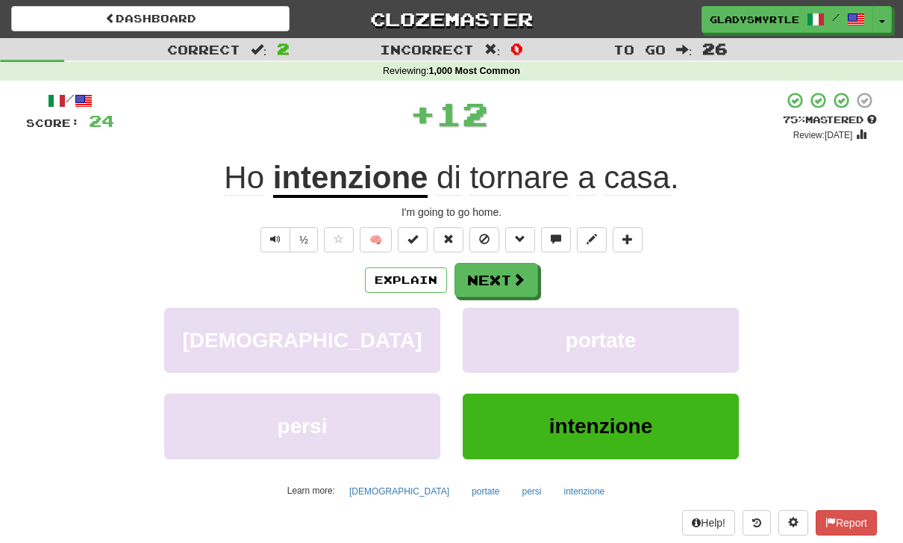
click at [498, 275] on button "Next" at bounding box center [497, 280] width 84 height 34
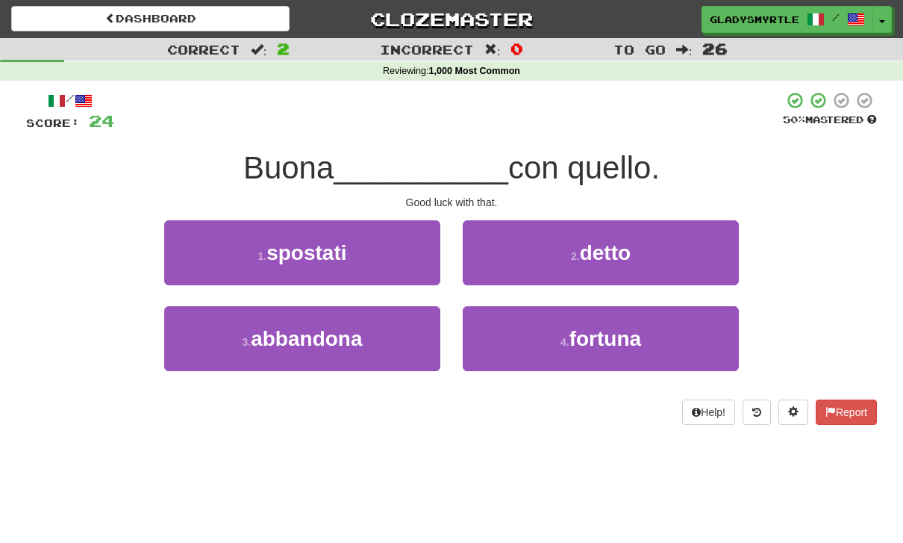
click at [609, 331] on span "fortuna" at bounding box center [605, 338] width 72 height 23
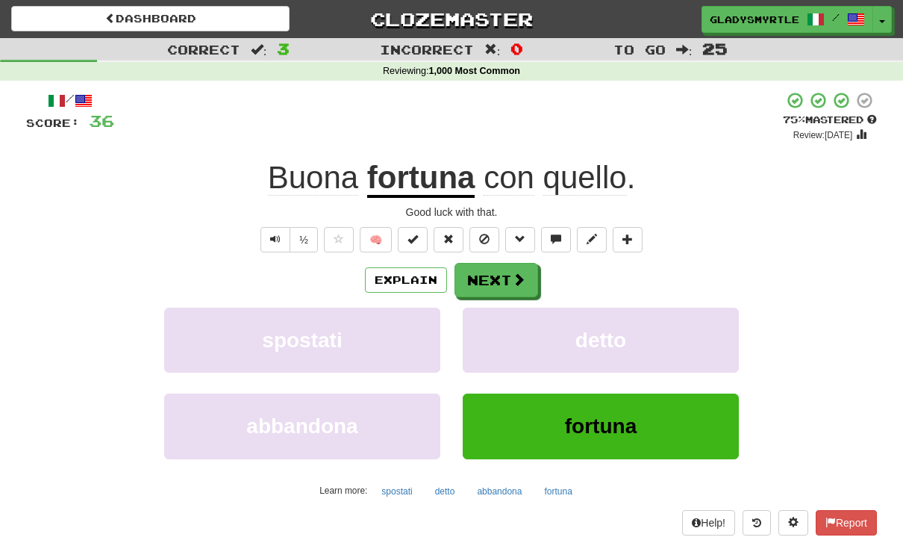
click at [496, 273] on button "Next" at bounding box center [497, 280] width 84 height 34
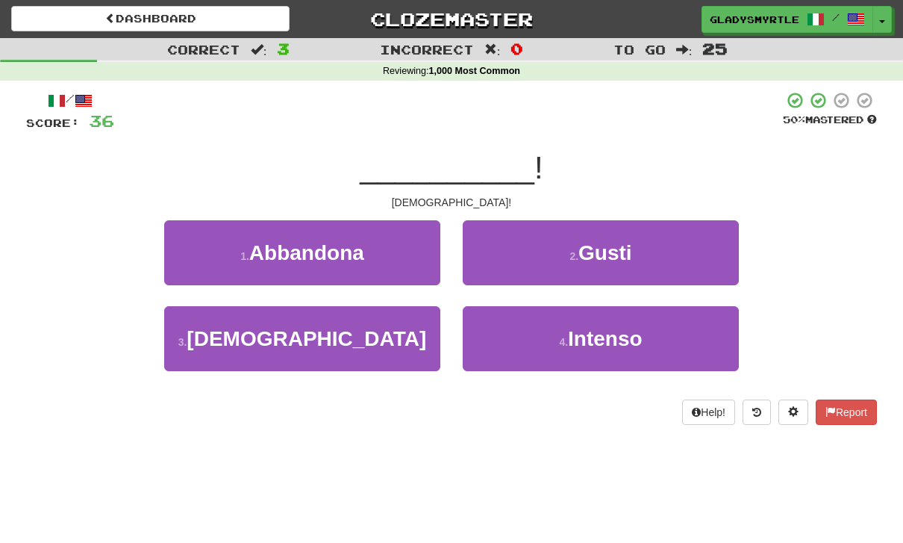
click at [302, 334] on span "Cristo" at bounding box center [307, 338] width 240 height 23
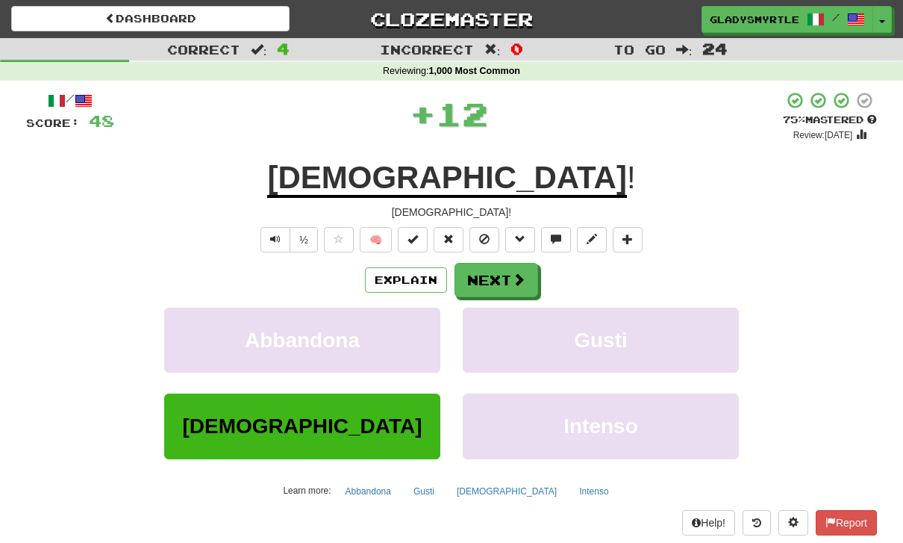
click at [500, 274] on button "Next" at bounding box center [497, 280] width 84 height 34
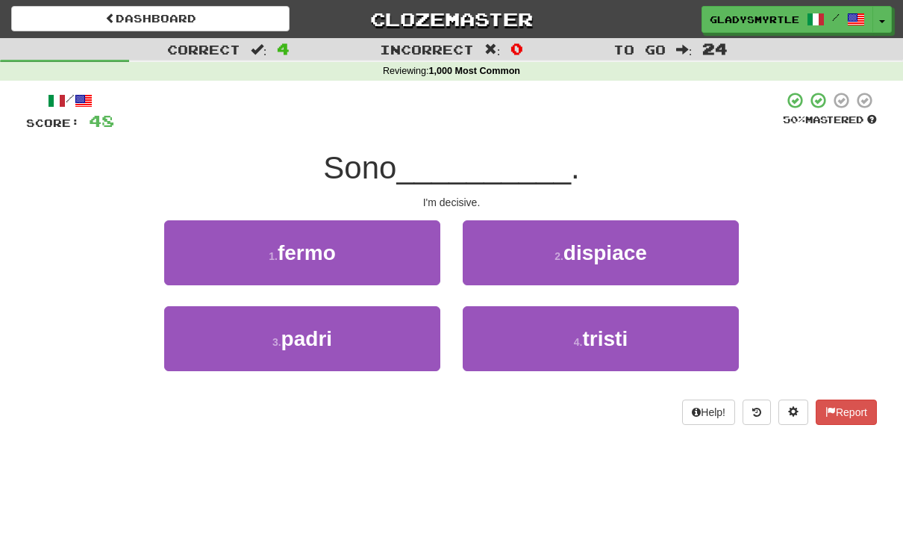
click at [292, 249] on span "fermo" at bounding box center [307, 252] width 58 height 23
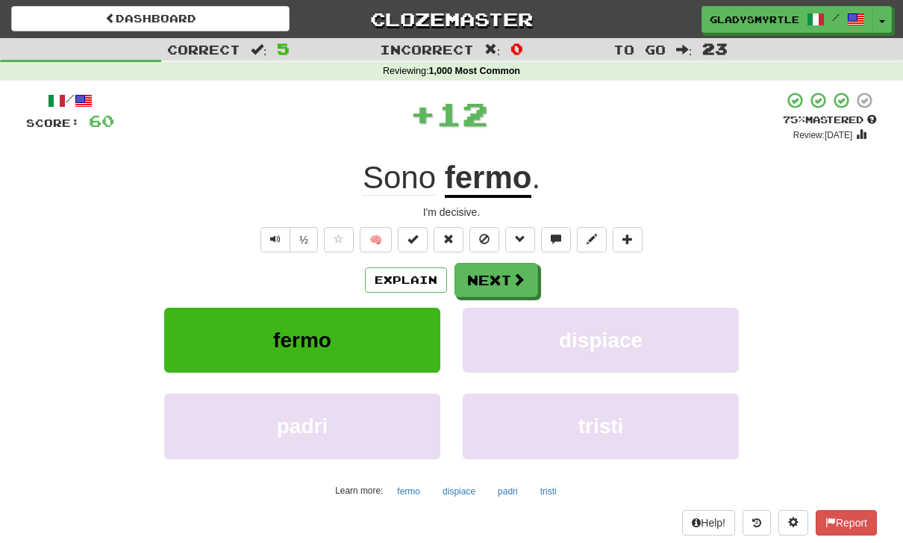
click at [494, 274] on button "Next" at bounding box center [497, 280] width 84 height 34
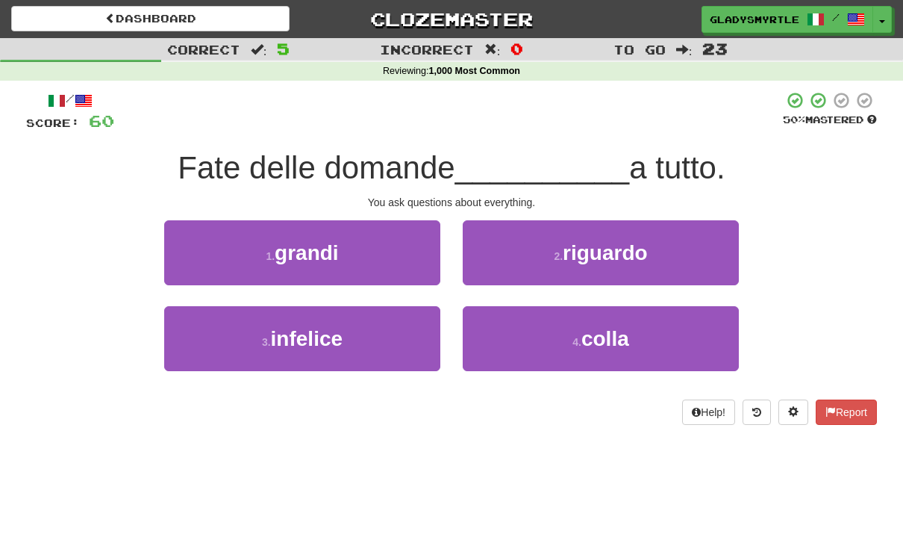
click at [626, 246] on span "riguardo" at bounding box center [605, 252] width 85 height 23
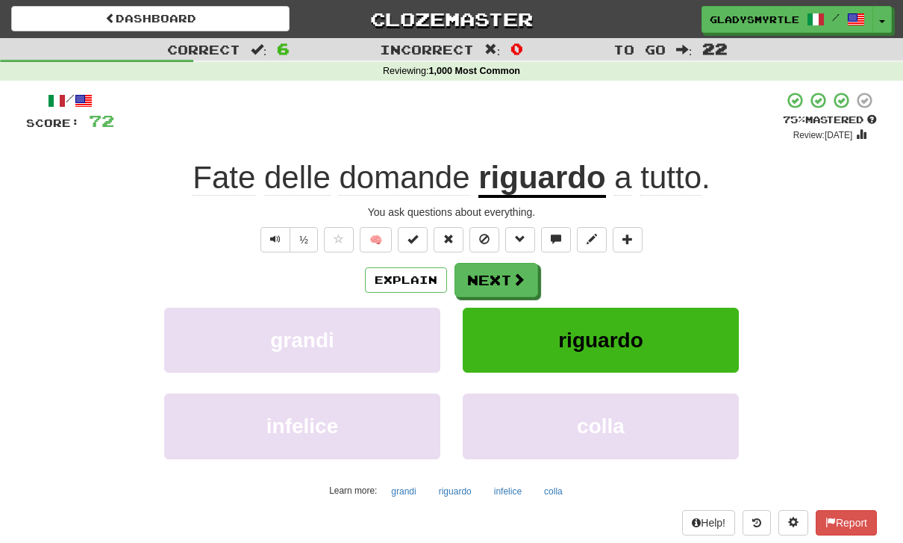
click at [497, 274] on button "Next" at bounding box center [497, 280] width 84 height 34
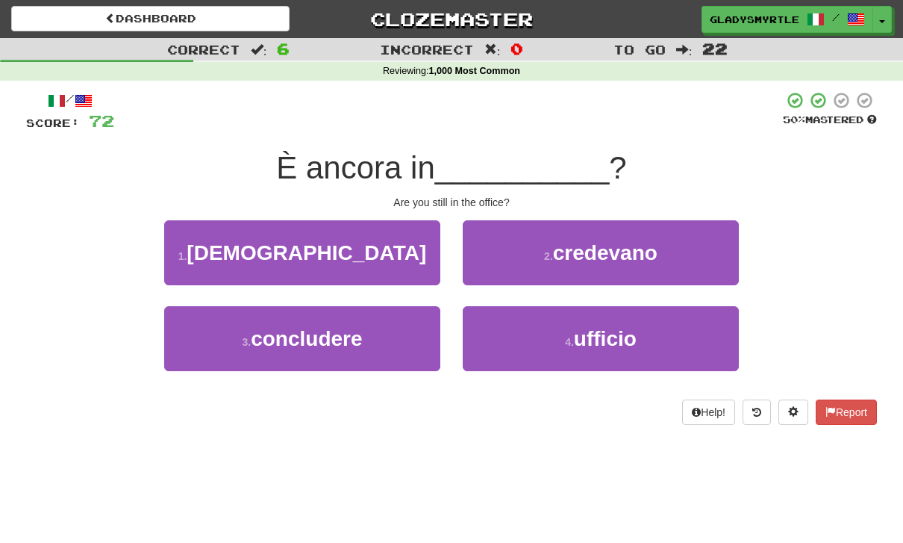
click at [616, 338] on span "ufficio" at bounding box center [605, 338] width 63 height 23
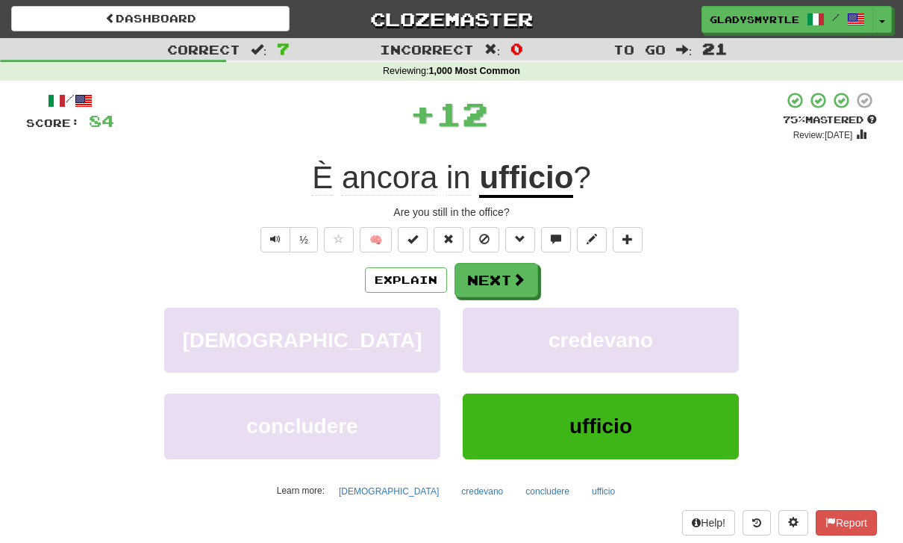
click at [499, 284] on button "Next" at bounding box center [497, 280] width 84 height 34
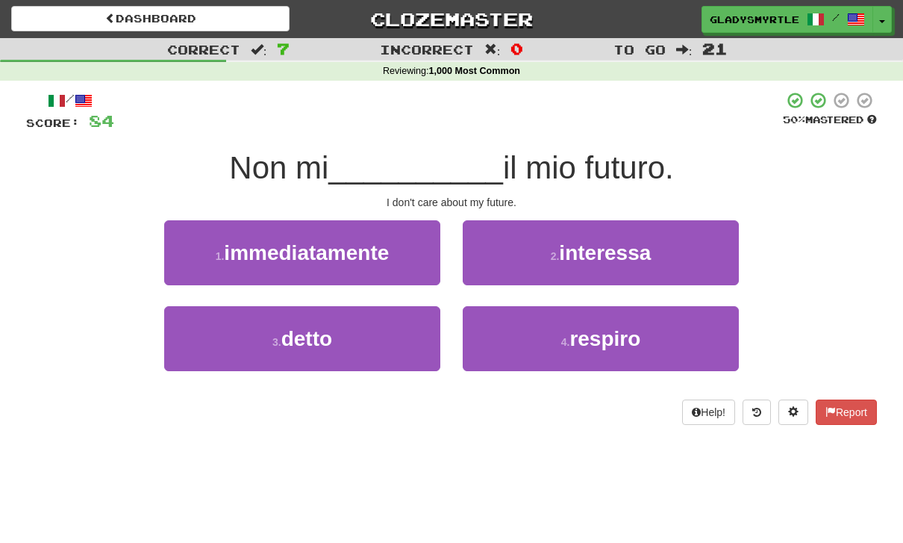
click at [630, 243] on span "interessa" at bounding box center [605, 252] width 92 height 23
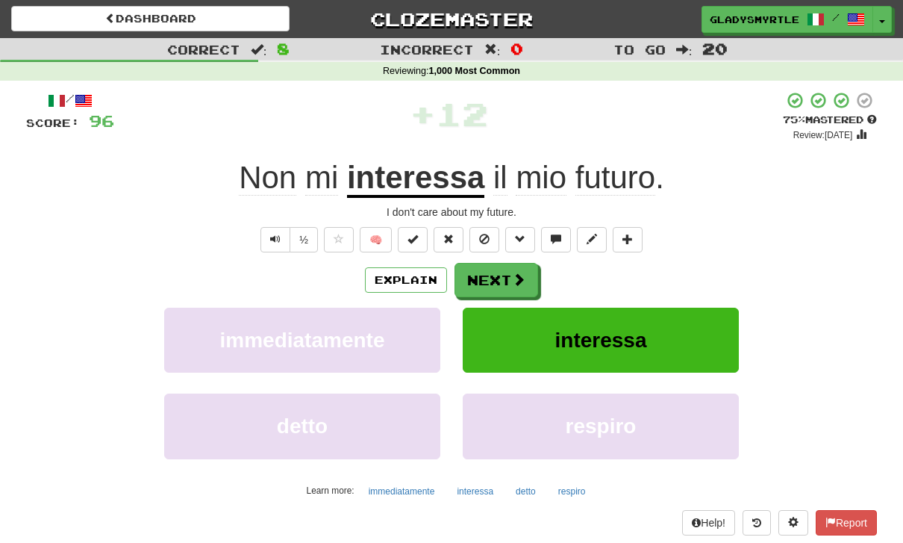
click at [494, 271] on button "Next" at bounding box center [497, 280] width 84 height 34
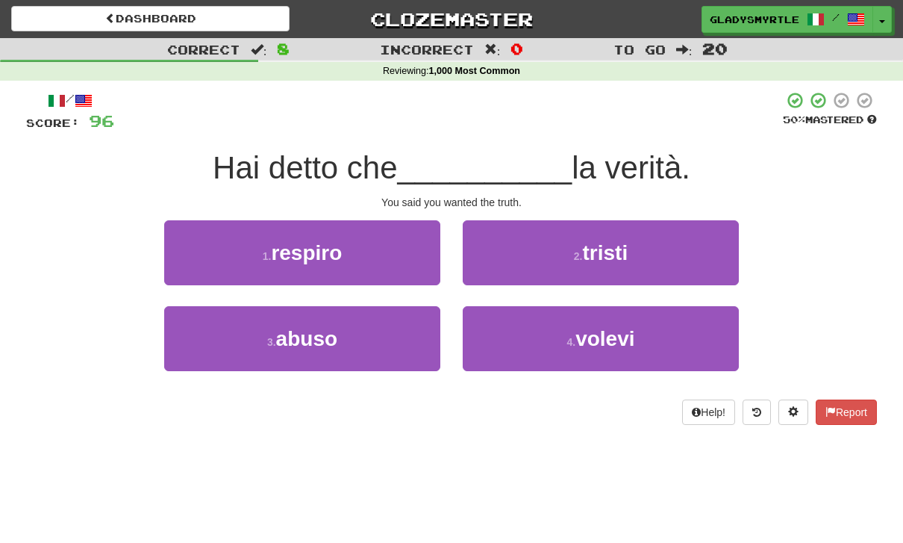
click at [617, 335] on span "volevi" at bounding box center [604, 338] width 59 height 23
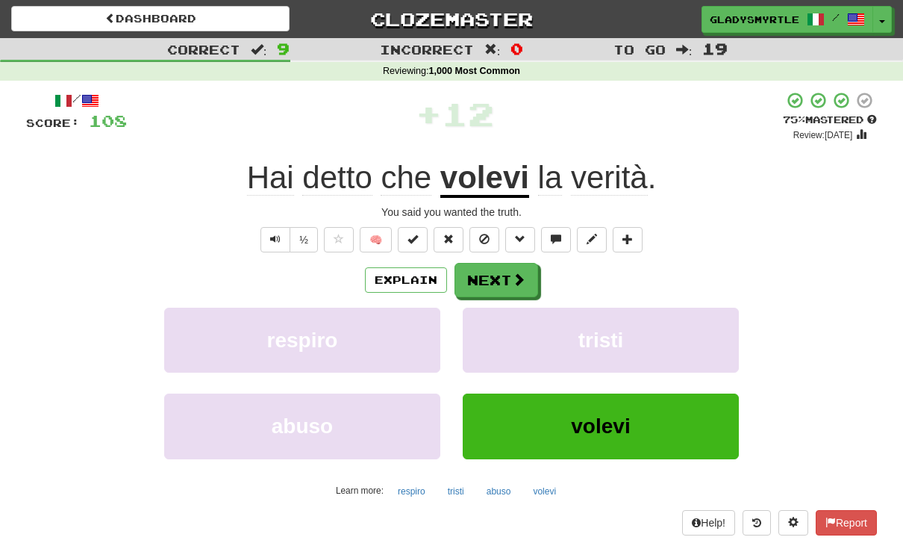
click at [490, 269] on button "Next" at bounding box center [497, 280] width 84 height 34
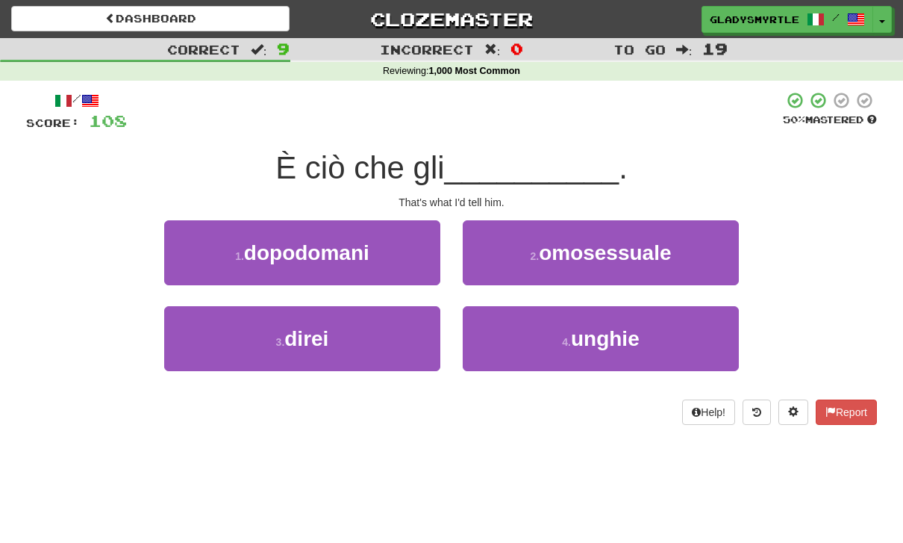
click at [307, 334] on span "direi" at bounding box center [306, 338] width 44 height 23
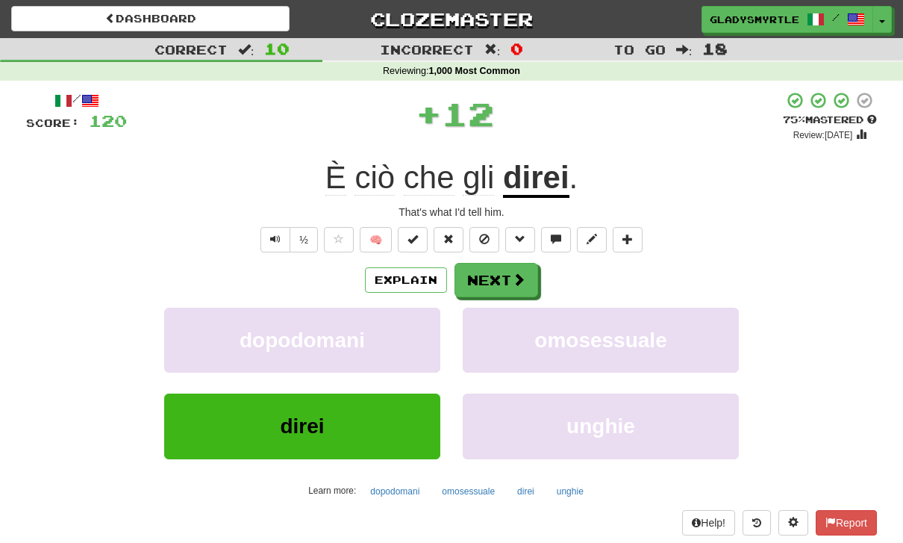
click at [493, 276] on button "Next" at bounding box center [497, 280] width 84 height 34
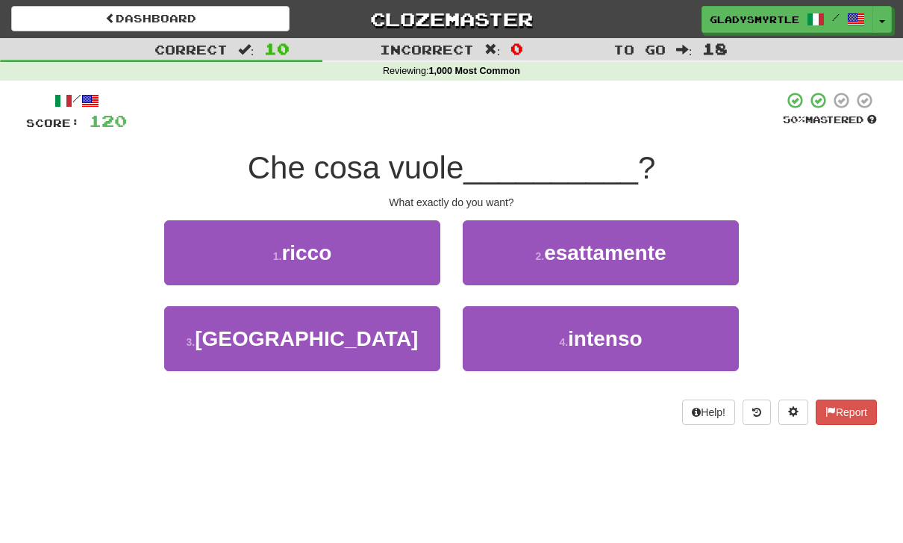
click at [621, 249] on span "esattamente" at bounding box center [605, 252] width 122 height 23
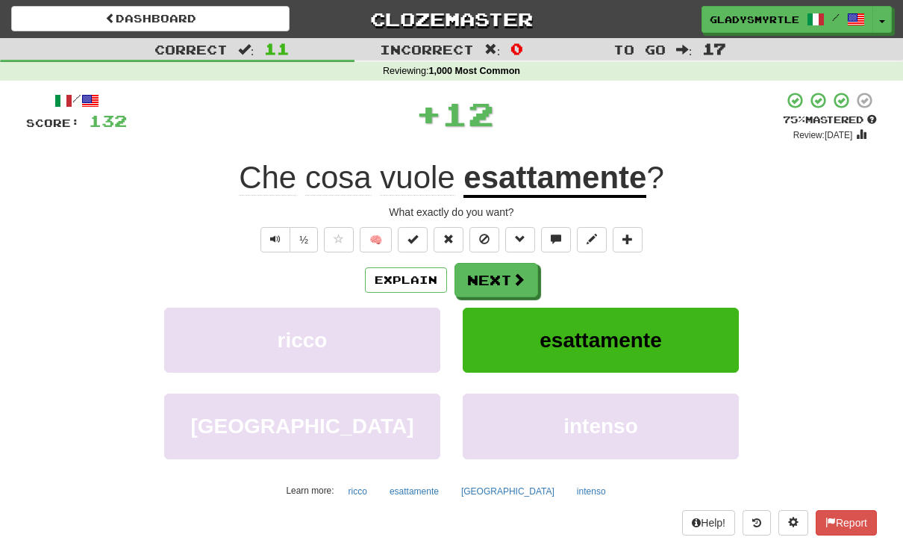
click at [493, 274] on button "Next" at bounding box center [497, 280] width 84 height 34
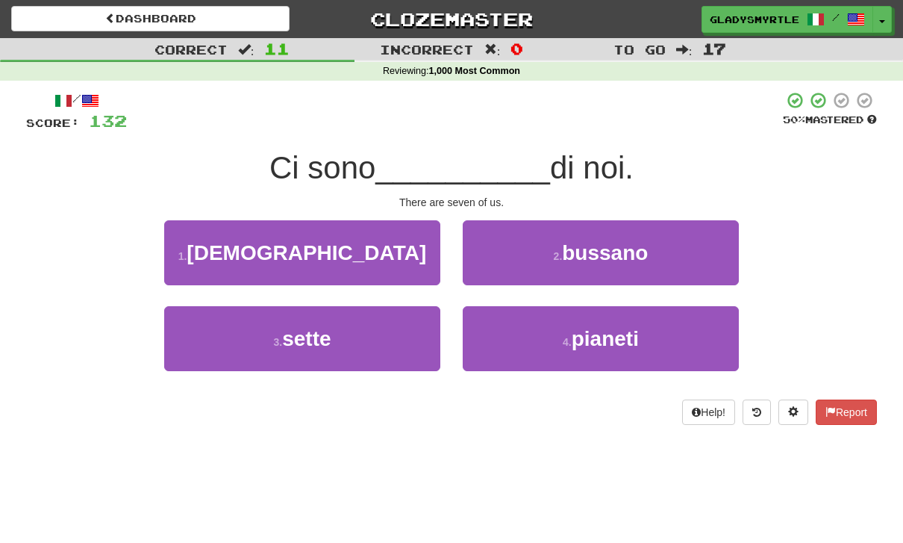
click at [307, 330] on span "sette" at bounding box center [306, 338] width 49 height 23
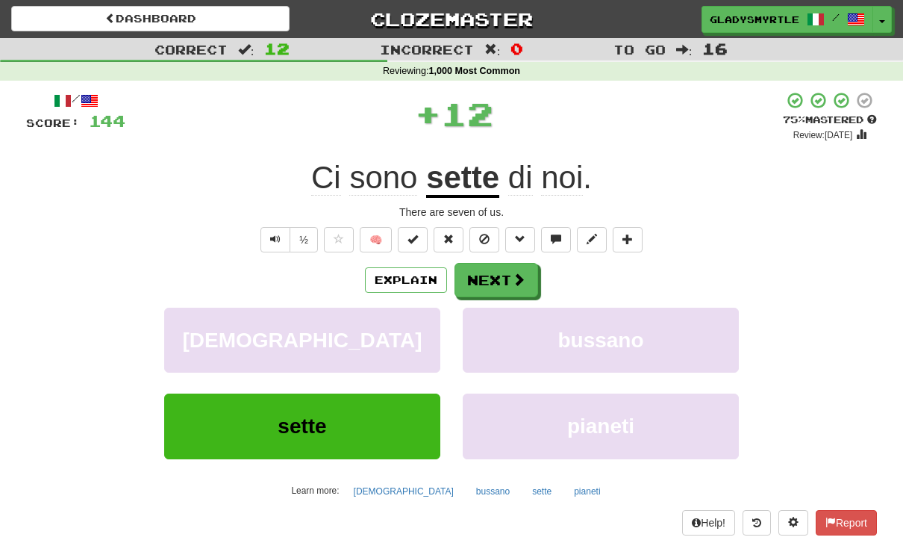
click at [498, 274] on button "Next" at bounding box center [497, 280] width 84 height 34
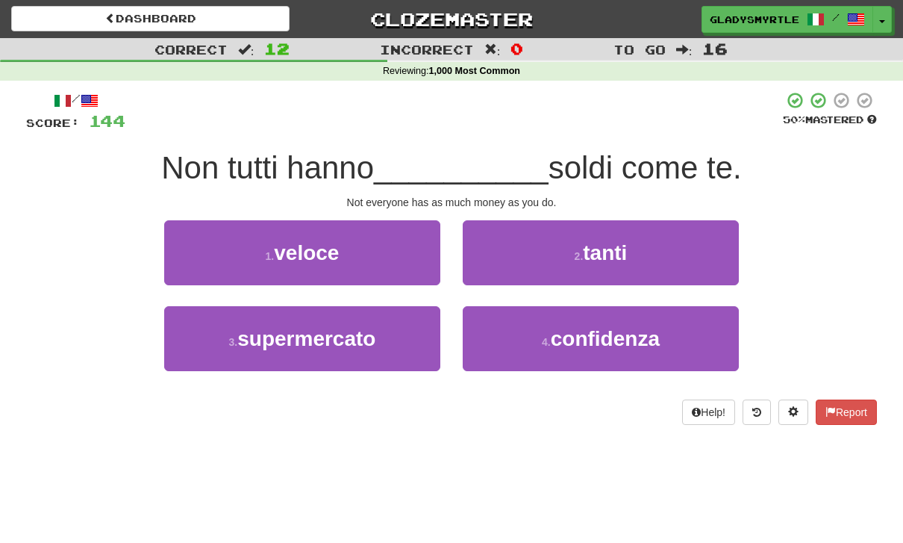
click at [611, 242] on span "tanti" at bounding box center [605, 252] width 44 height 23
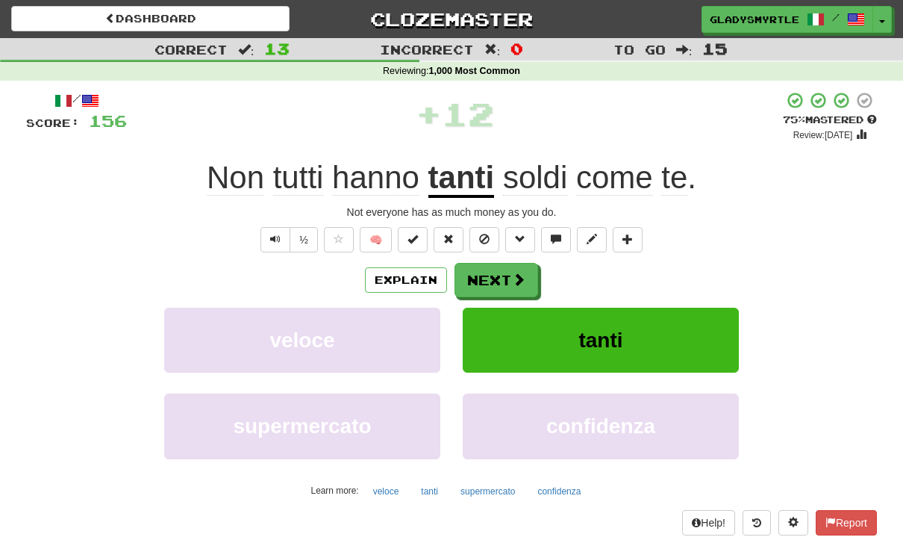
click at [496, 275] on button "Next" at bounding box center [497, 280] width 84 height 34
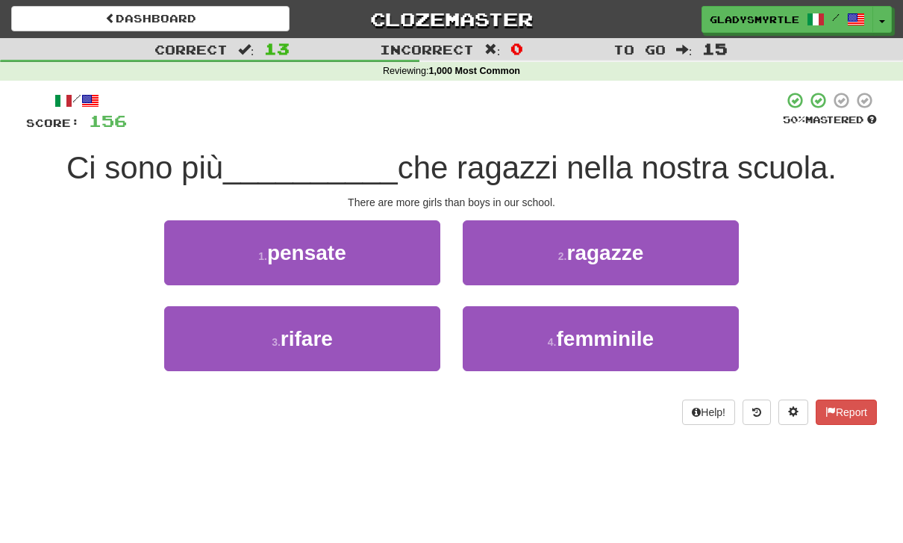
click at [624, 241] on span "ragazze" at bounding box center [605, 252] width 77 height 23
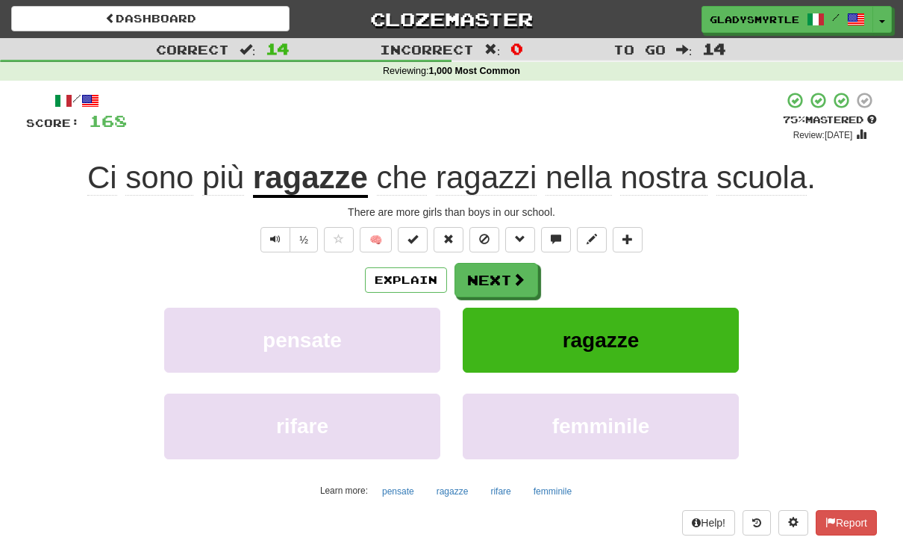
click at [499, 272] on button "Next" at bounding box center [497, 280] width 84 height 34
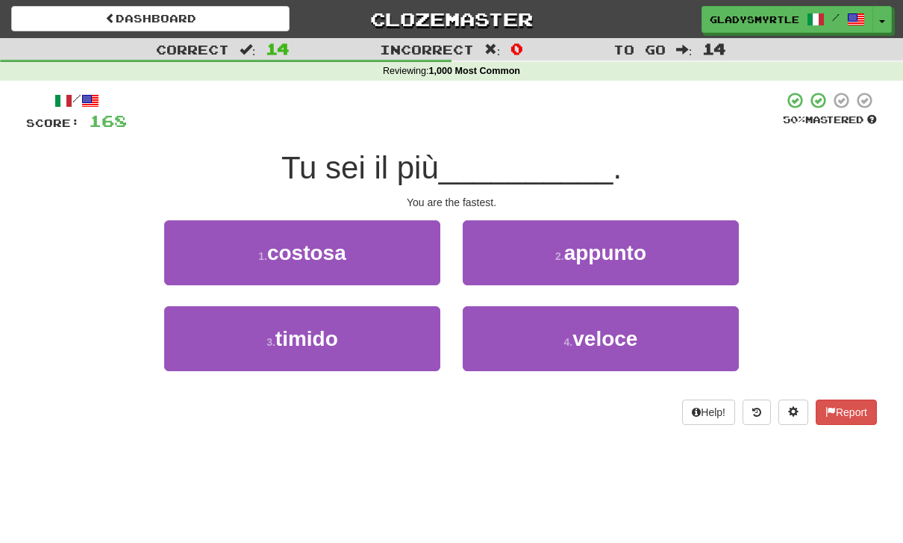
click at [610, 332] on span "veloce" at bounding box center [604, 338] width 65 height 23
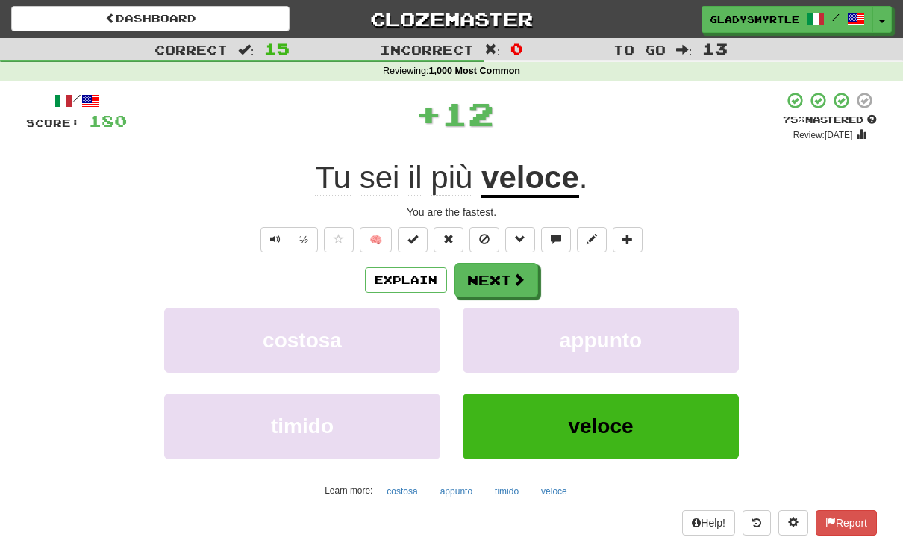
click at [497, 273] on button "Next" at bounding box center [497, 280] width 84 height 34
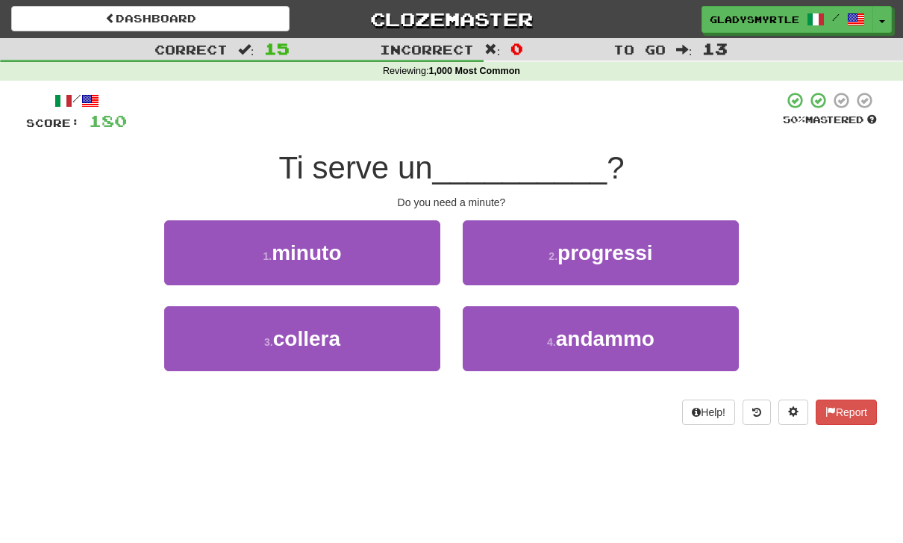
click at [308, 246] on span "minuto" at bounding box center [306, 252] width 69 height 23
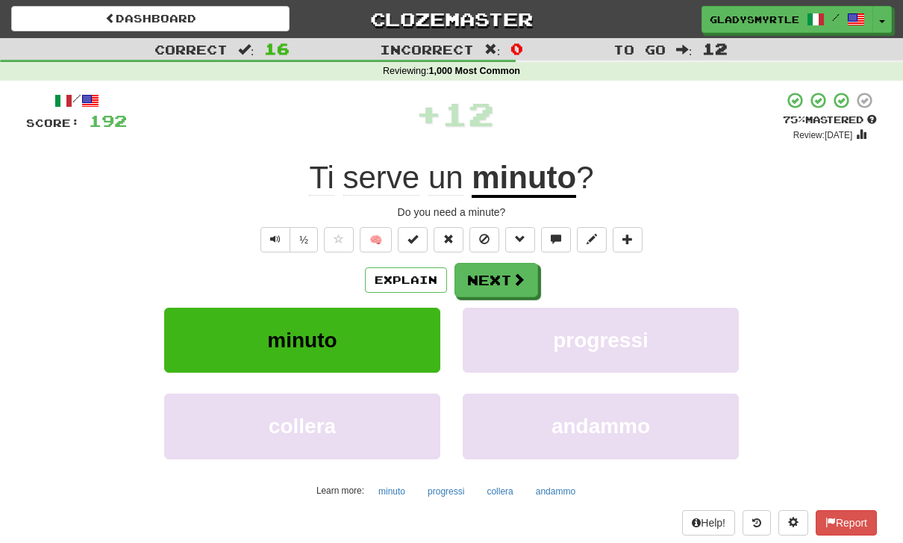
click at [493, 272] on button "Next" at bounding box center [497, 280] width 84 height 34
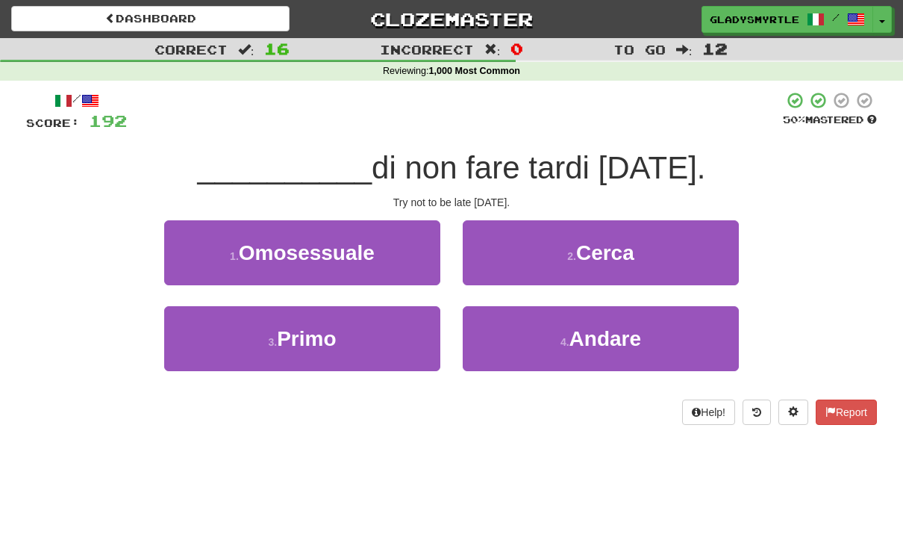
click at [627, 243] on span "Cerca" at bounding box center [605, 252] width 58 height 23
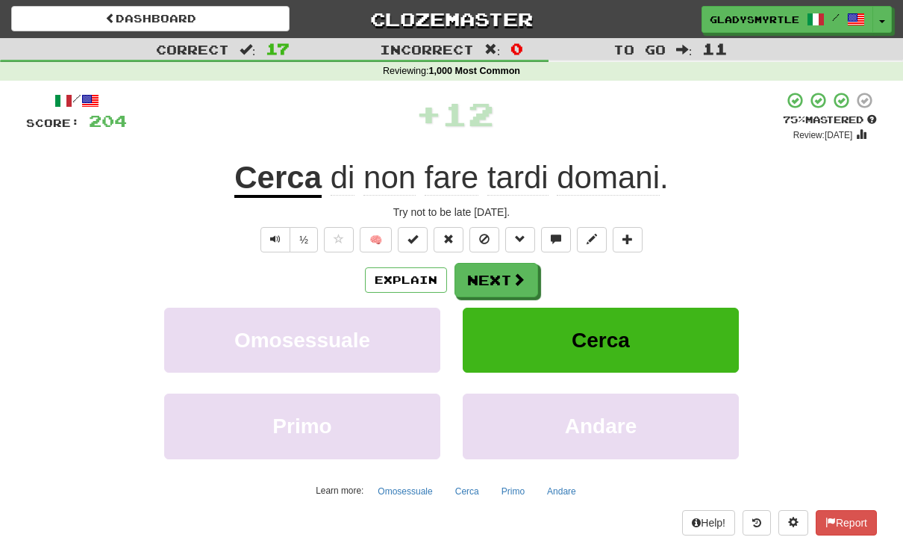
click at [496, 271] on button "Next" at bounding box center [497, 280] width 84 height 34
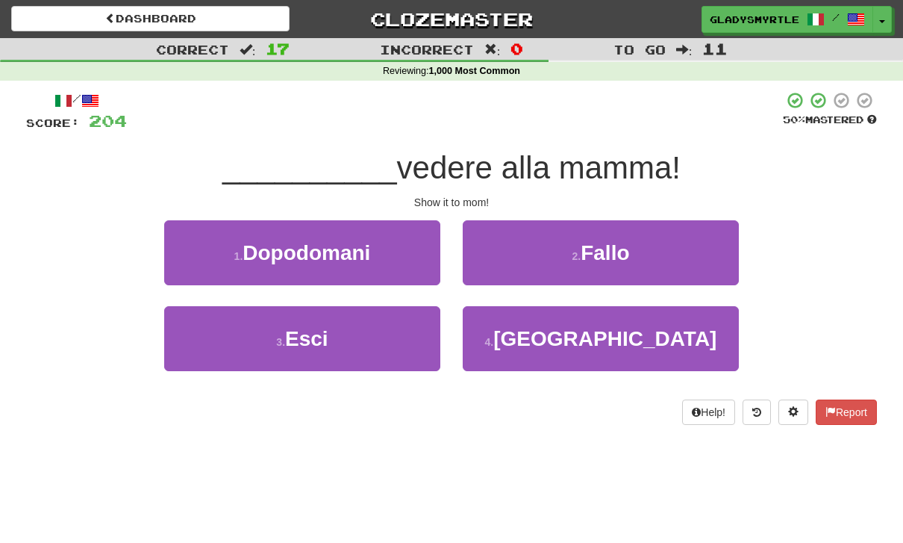
click at [625, 245] on span "Fallo" at bounding box center [605, 252] width 49 height 23
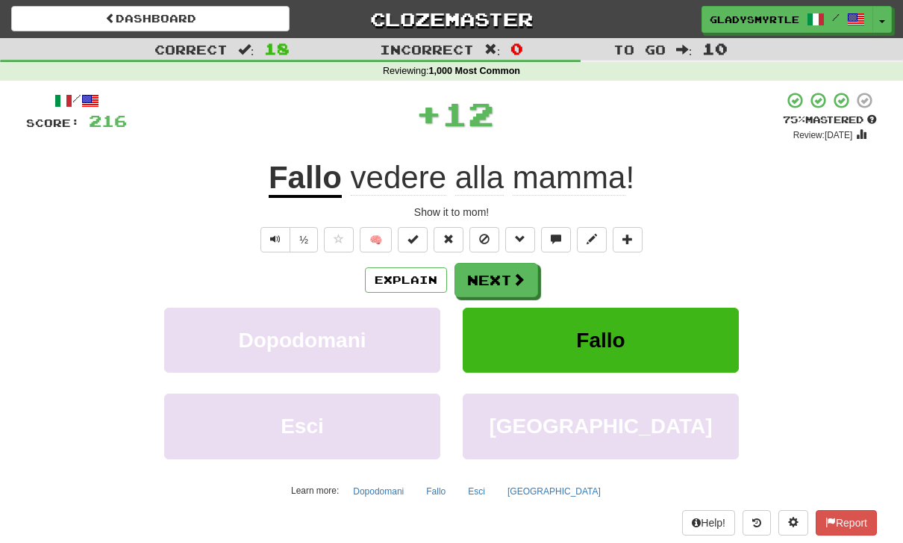
click at [497, 278] on button "Next" at bounding box center [497, 280] width 84 height 34
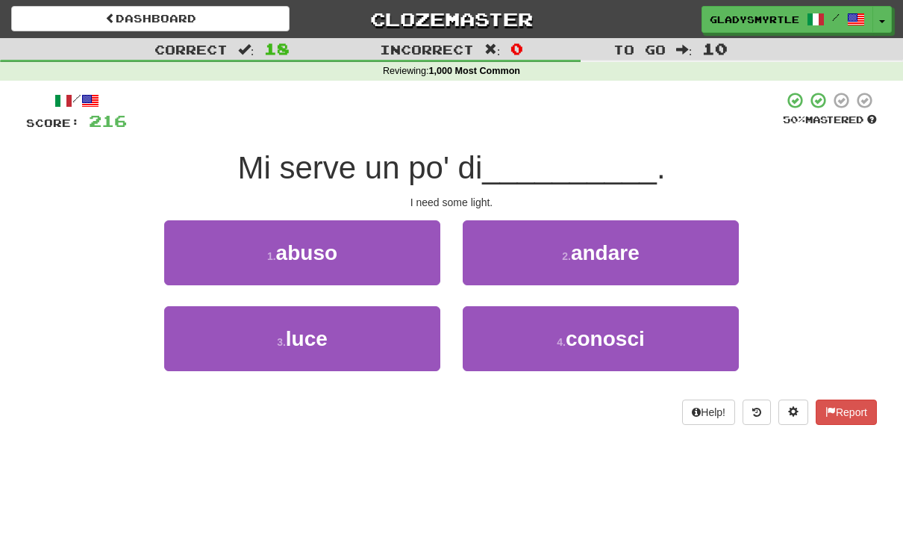
click at [302, 328] on span "luce" at bounding box center [307, 338] width 42 height 23
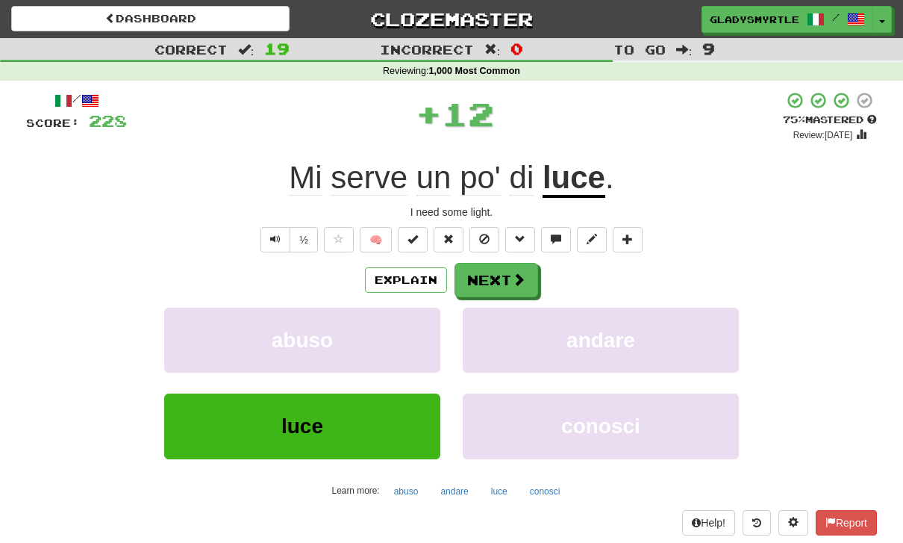
click at [499, 273] on button "Next" at bounding box center [497, 280] width 84 height 34
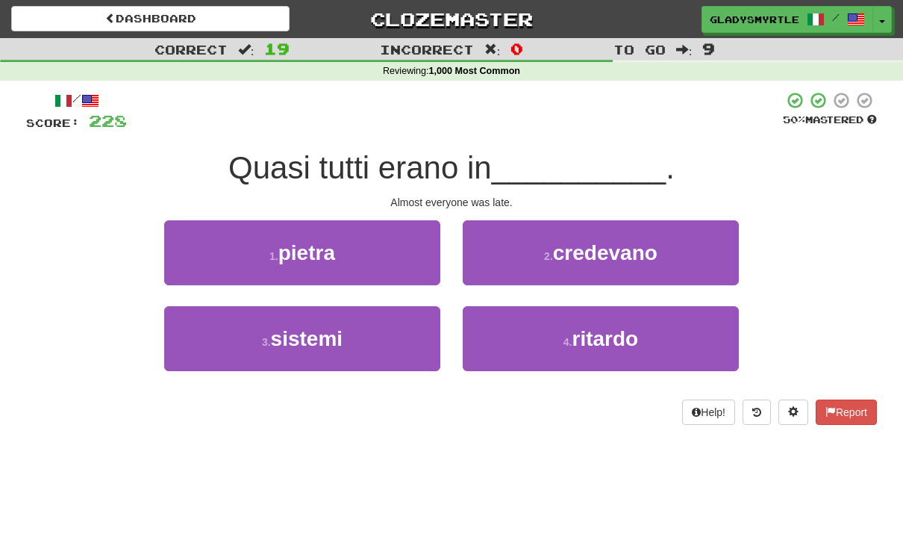
click at [615, 335] on span "ritardo" at bounding box center [605, 338] width 66 height 23
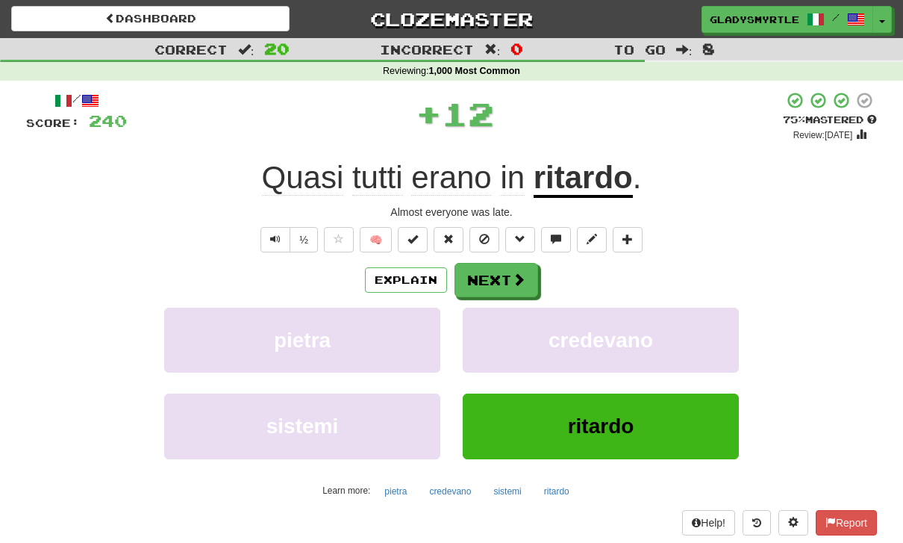
click at [497, 272] on button "Next" at bounding box center [497, 280] width 84 height 34
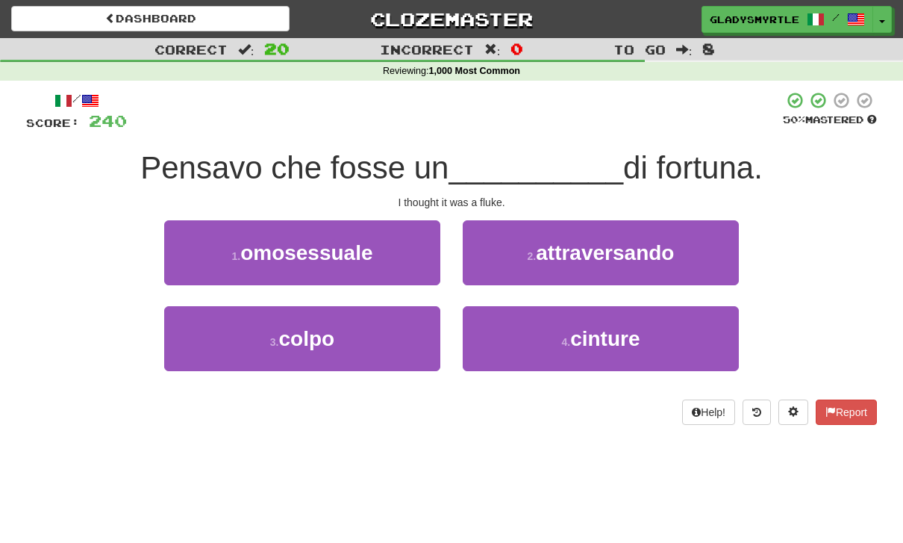
click at [293, 327] on span "colpo" at bounding box center [307, 338] width 56 height 23
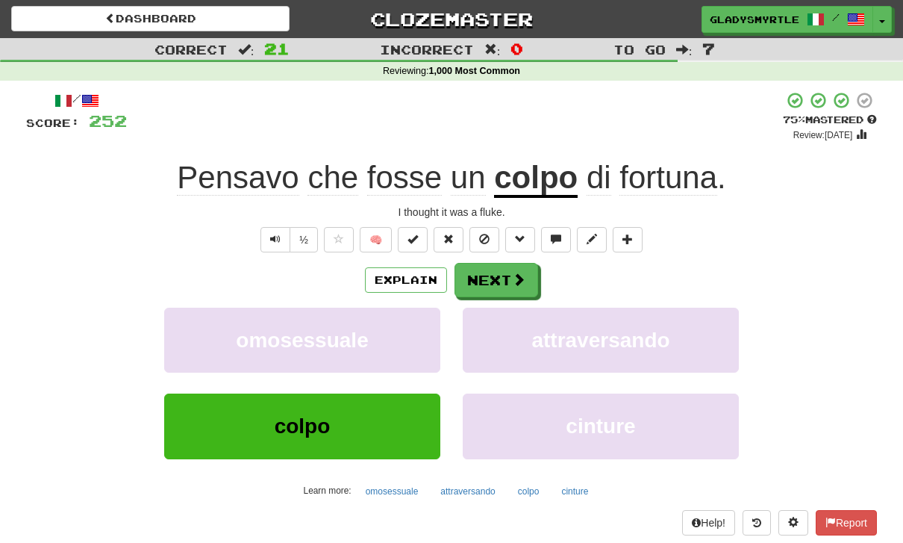
click at [490, 272] on button "Next" at bounding box center [497, 280] width 84 height 34
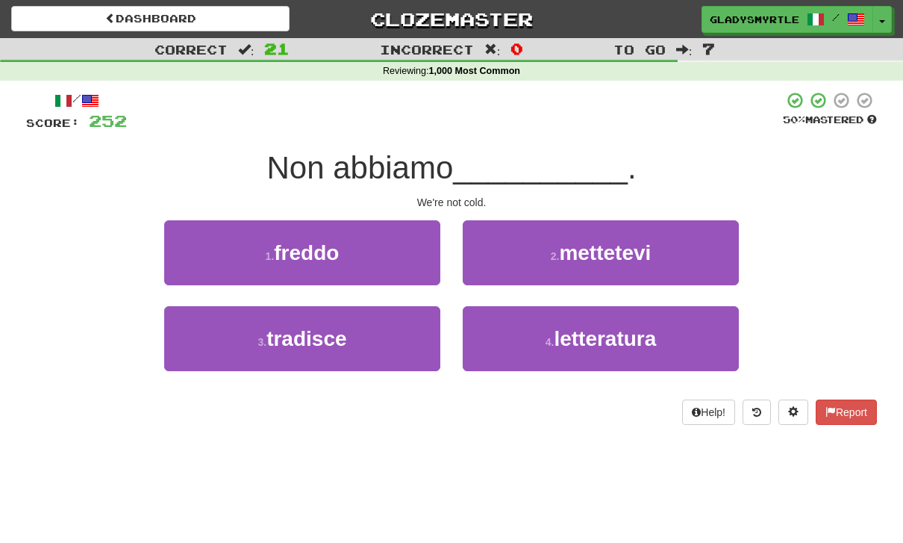
click at [300, 246] on span "freddo" at bounding box center [306, 252] width 65 height 23
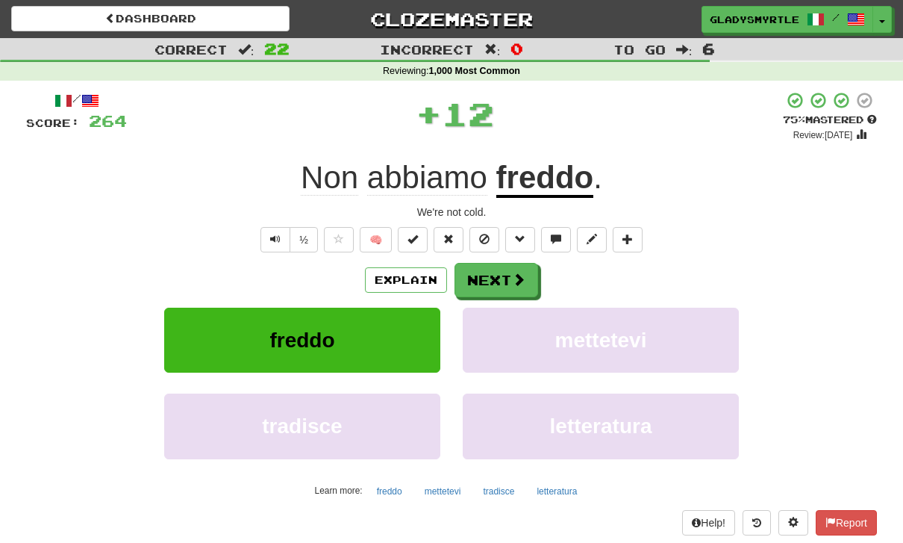
click at [493, 274] on button "Next" at bounding box center [497, 280] width 84 height 34
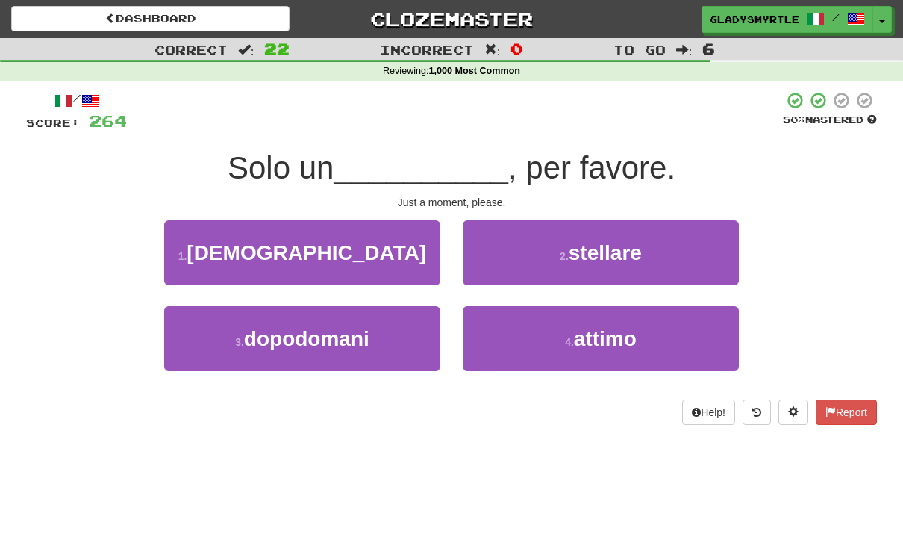
click at [605, 337] on span "attimo" at bounding box center [605, 338] width 63 height 23
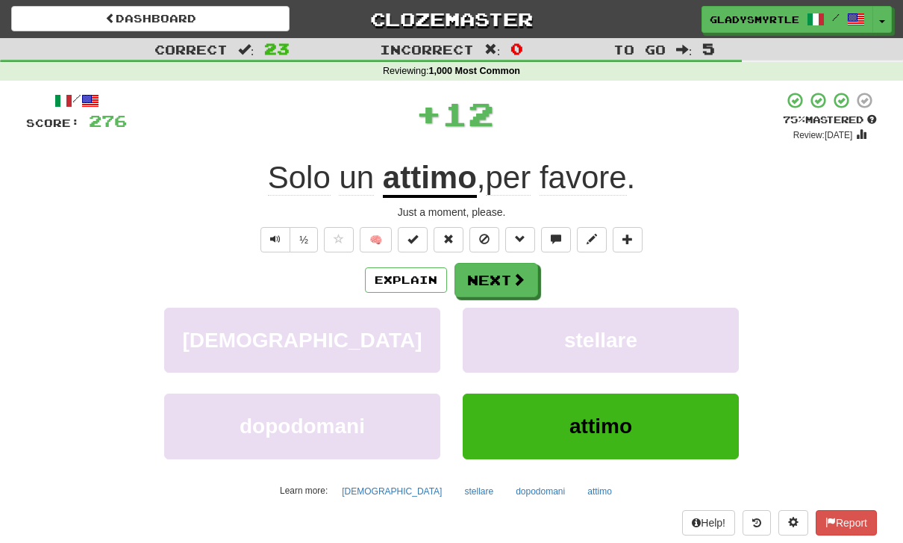
click at [493, 273] on button "Next" at bounding box center [497, 280] width 84 height 34
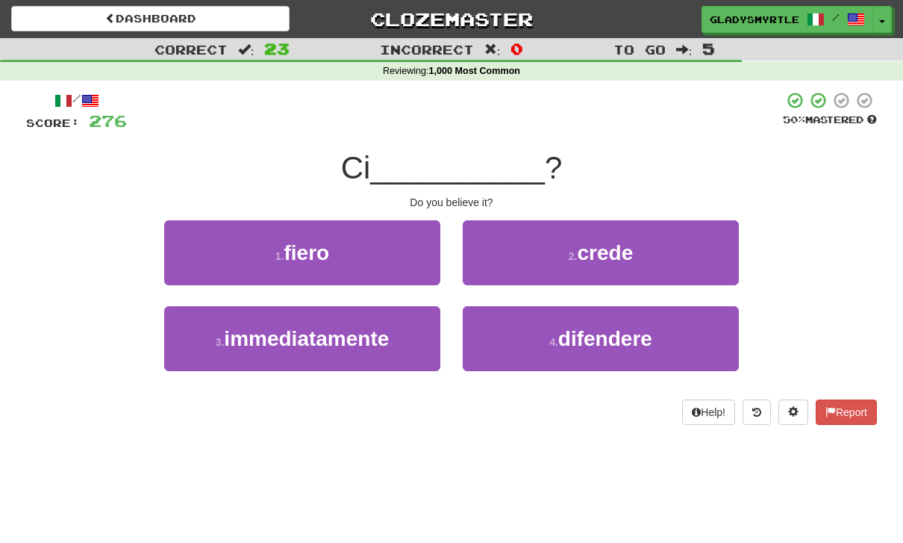
click at [617, 248] on span "crede" at bounding box center [605, 252] width 56 height 23
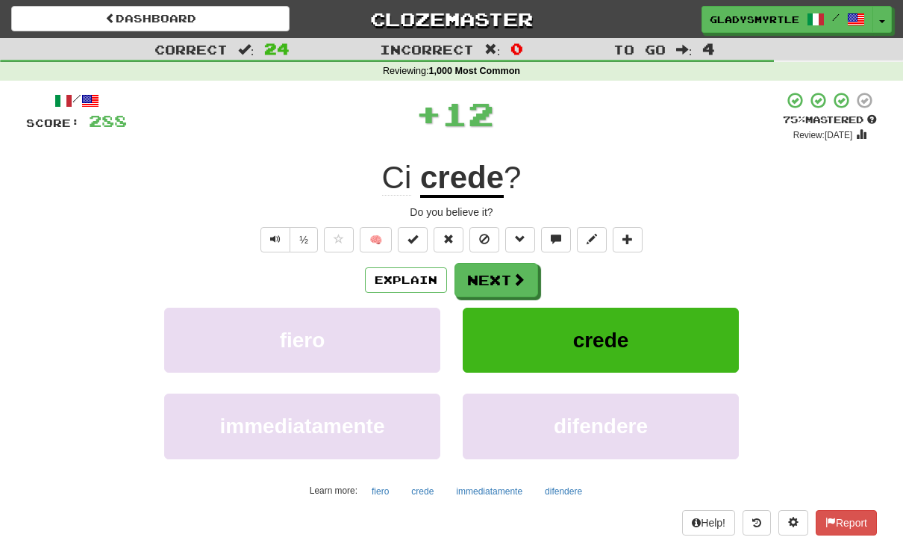
click at [494, 275] on button "Next" at bounding box center [497, 280] width 84 height 34
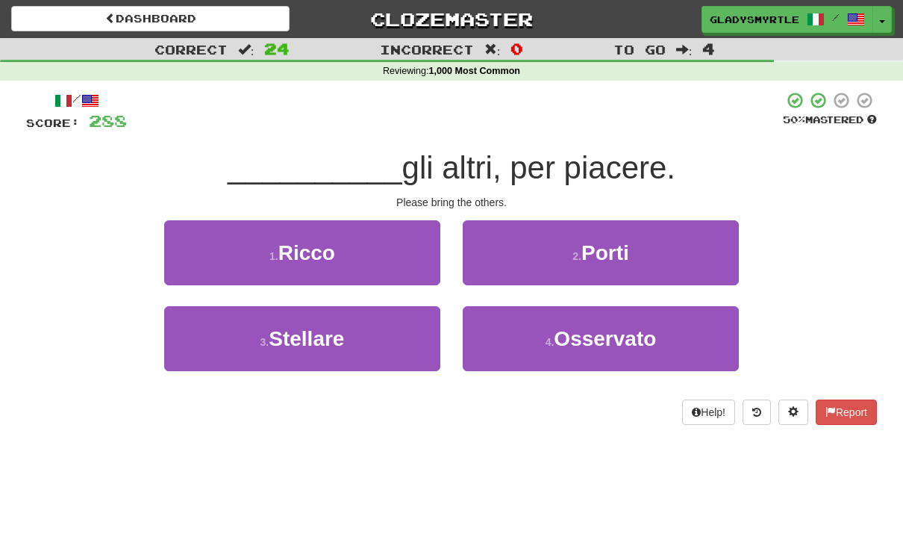
click at [624, 249] on span "Porti" at bounding box center [605, 252] width 48 height 23
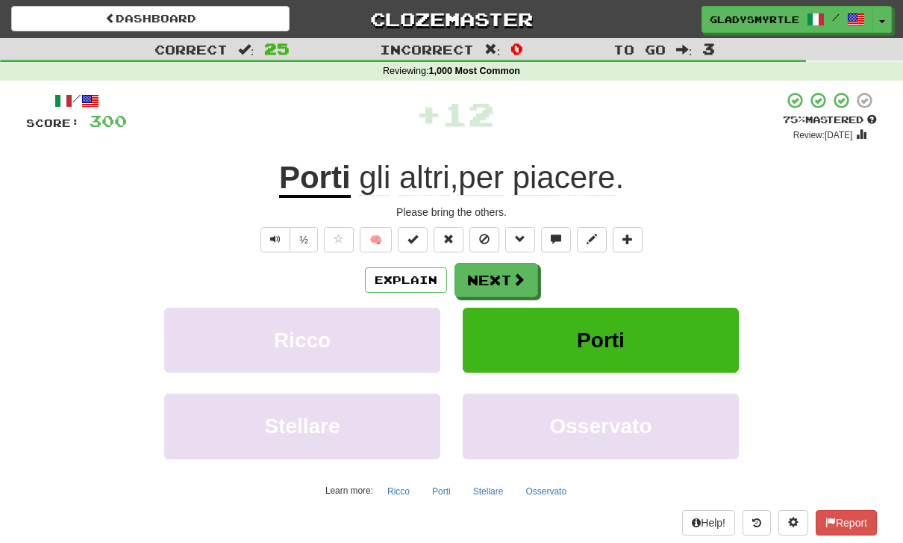
click at [496, 273] on button "Next" at bounding box center [497, 280] width 84 height 34
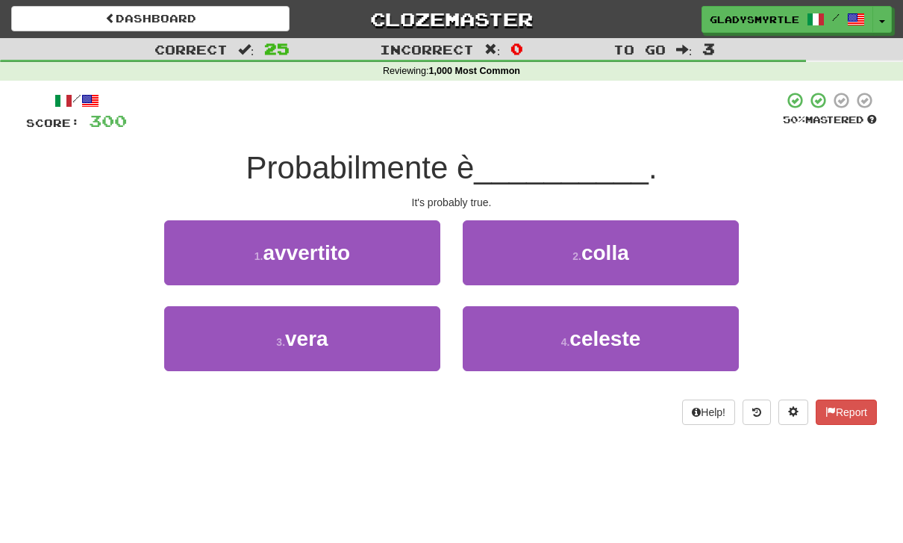
click at [309, 329] on span "vera" at bounding box center [306, 338] width 43 height 23
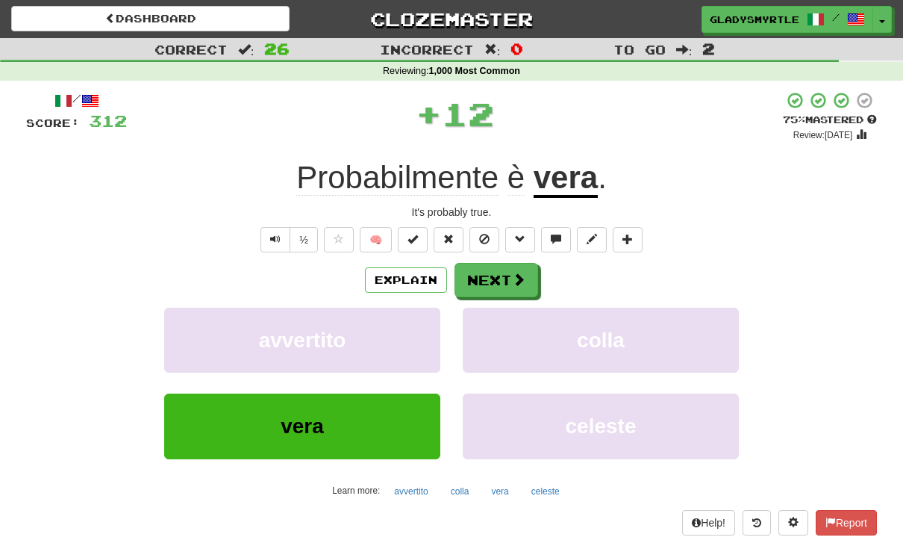
click at [496, 278] on button "Next" at bounding box center [497, 280] width 84 height 34
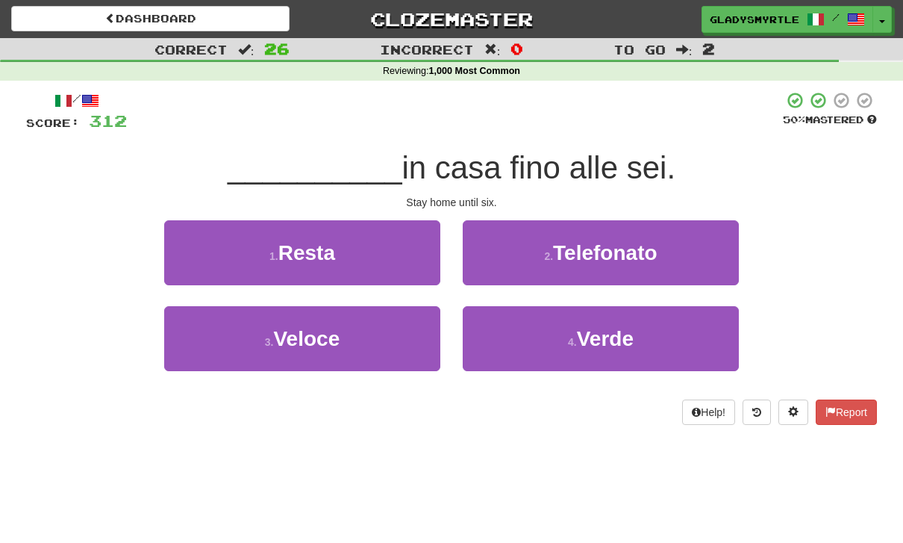
click at [304, 244] on span "Resta" at bounding box center [306, 252] width 57 height 23
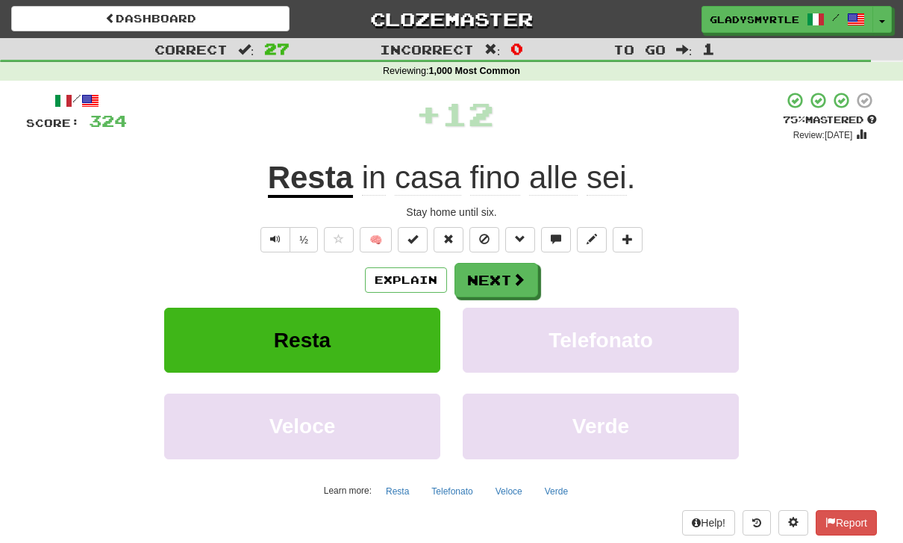
click at [493, 275] on button "Next" at bounding box center [497, 280] width 84 height 34
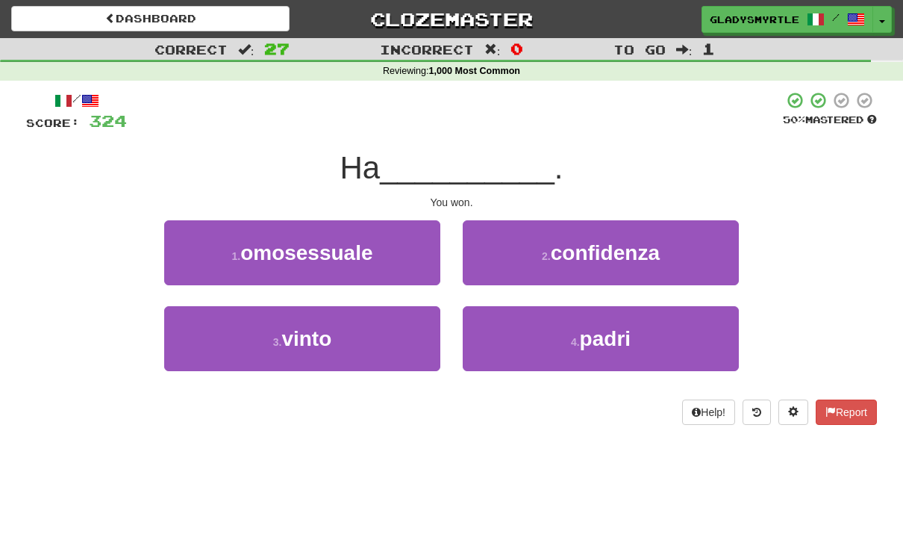
click at [296, 337] on span "vinto" at bounding box center [306, 338] width 50 height 23
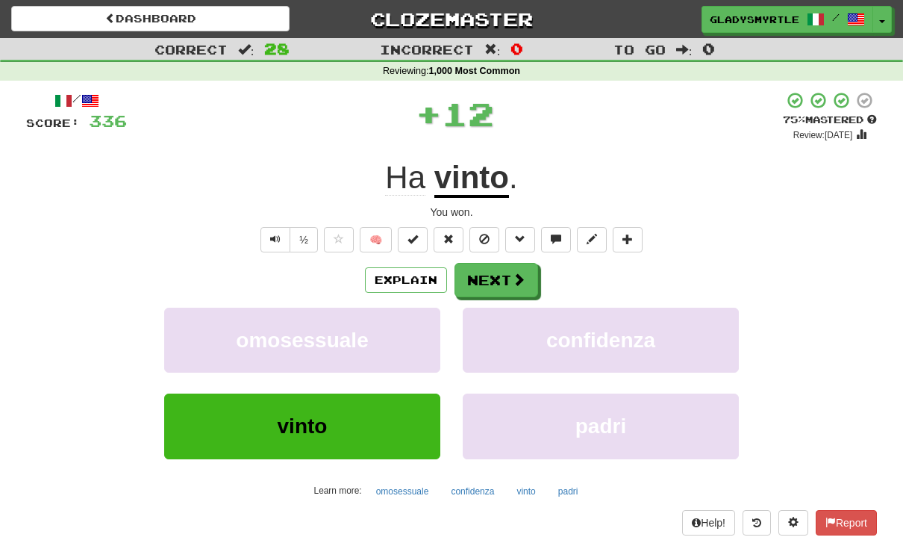
click at [495, 278] on button "Next" at bounding box center [497, 280] width 84 height 34
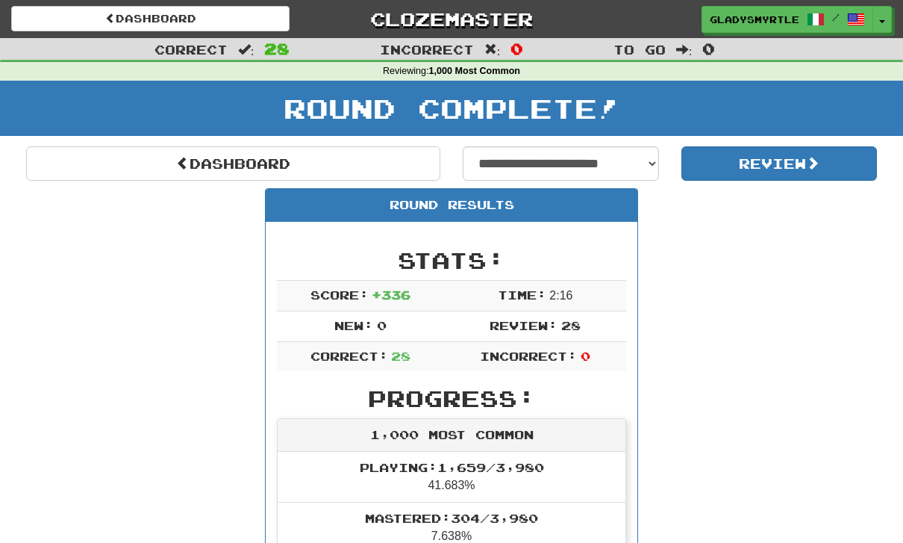
click at [242, 162] on link "Dashboard" at bounding box center [233, 163] width 414 height 34
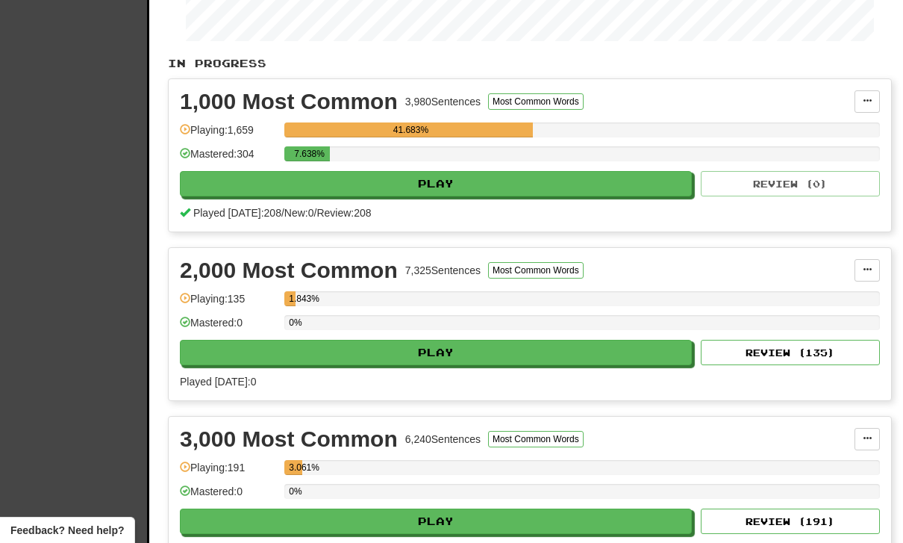
scroll to position [310, 0]
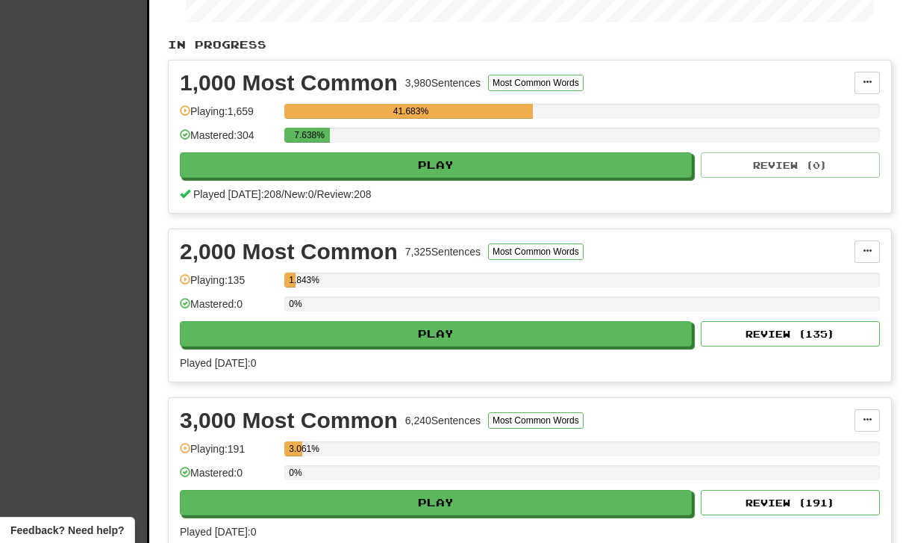
click at [781, 333] on button "Review ( 135 )" at bounding box center [790, 333] width 179 height 25
select select "**"
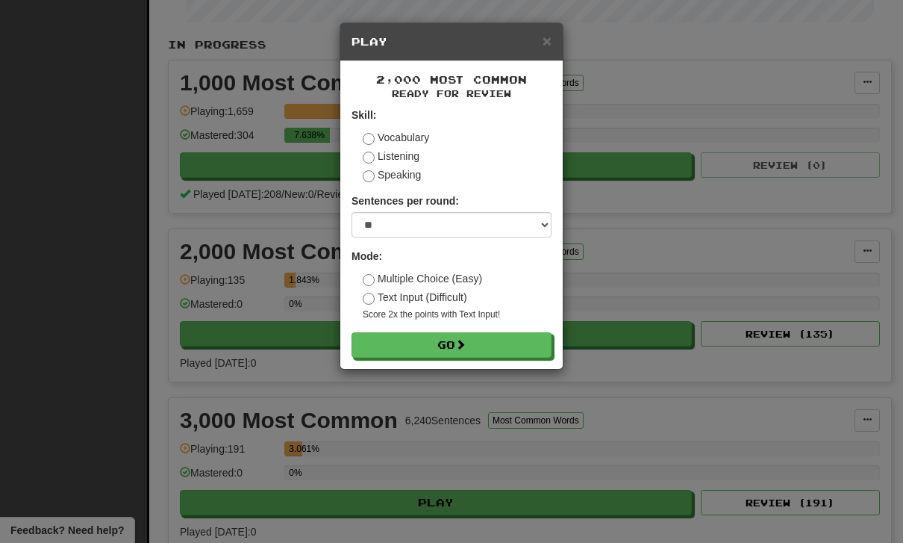
click at [448, 336] on button "Go" at bounding box center [452, 344] width 200 height 25
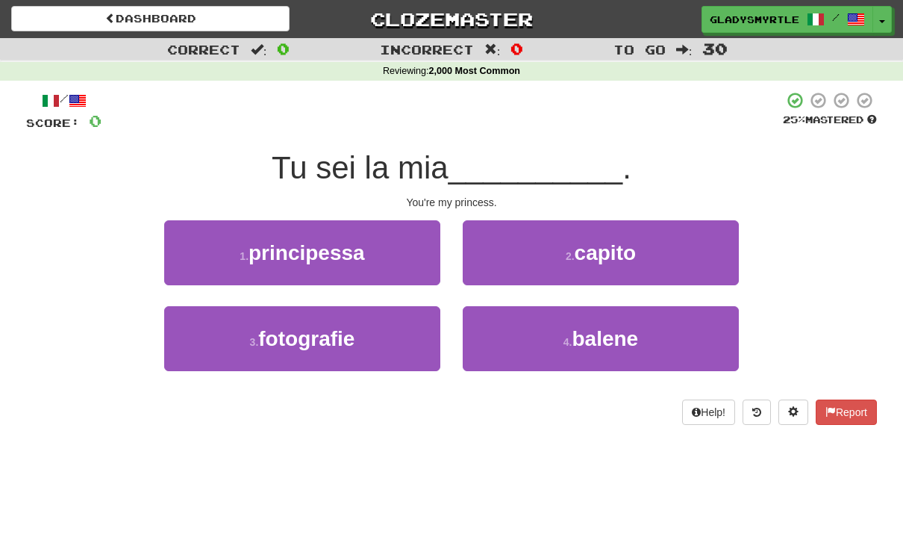
click at [301, 246] on span "principessa" at bounding box center [307, 252] width 116 height 23
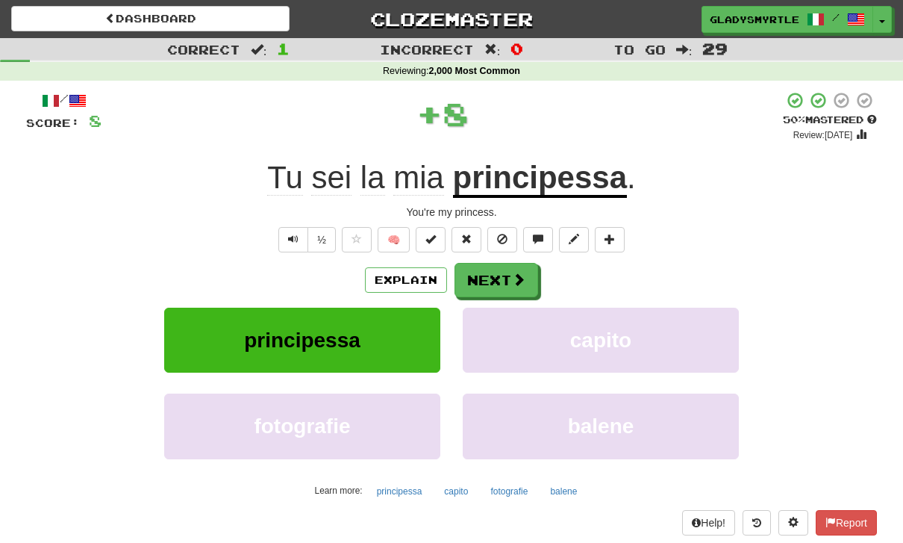
click at [499, 275] on button "Next" at bounding box center [497, 280] width 84 height 34
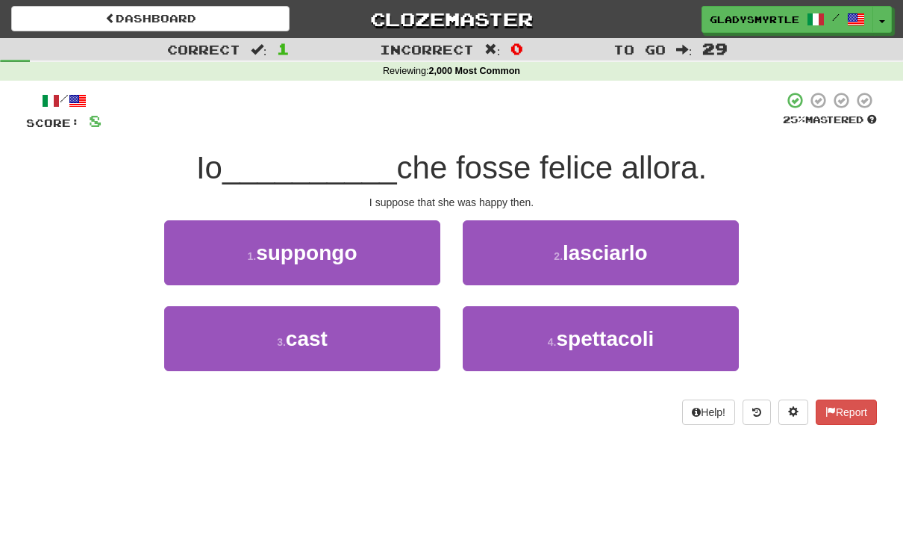
click at [308, 249] on span "suppongo" at bounding box center [306, 252] width 101 height 23
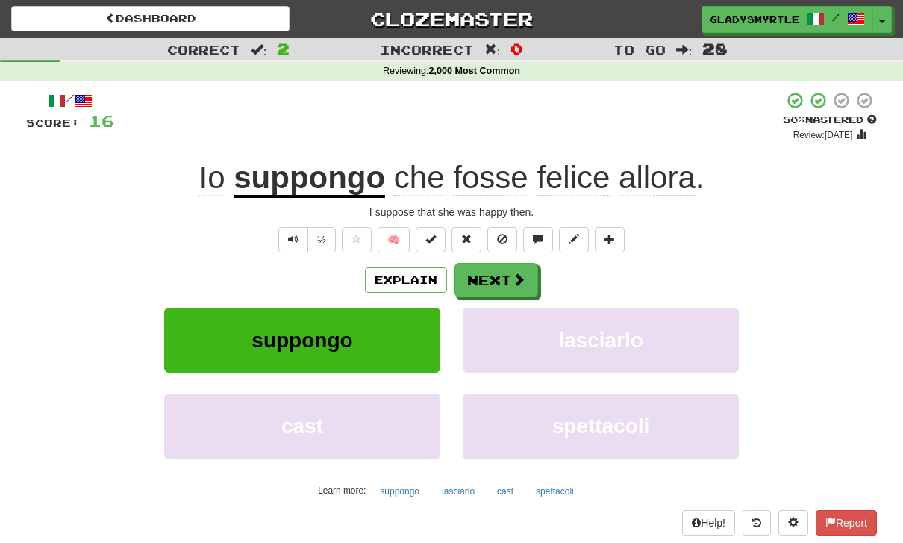
click at [493, 277] on button "Next" at bounding box center [497, 280] width 84 height 34
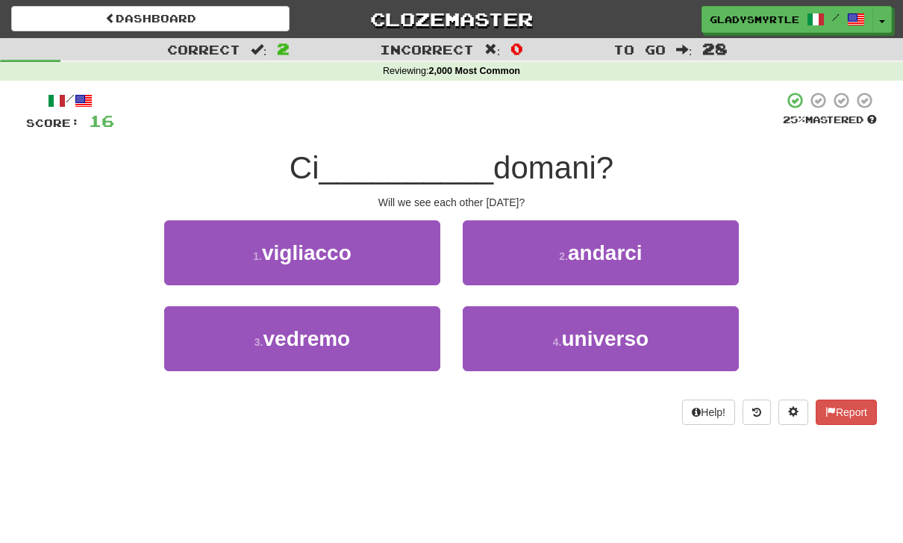
click at [305, 333] on span "vedremo" at bounding box center [306, 338] width 87 height 23
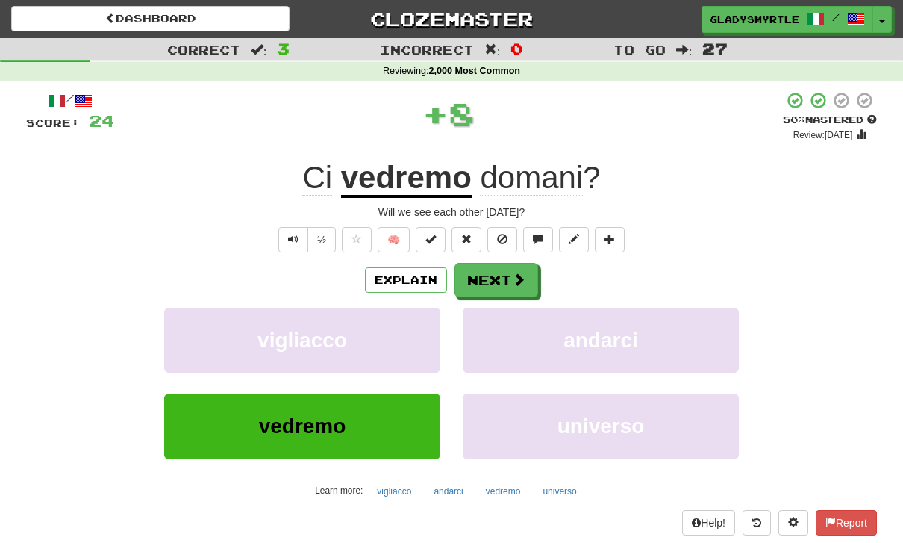
click at [499, 280] on button "Next" at bounding box center [497, 280] width 84 height 34
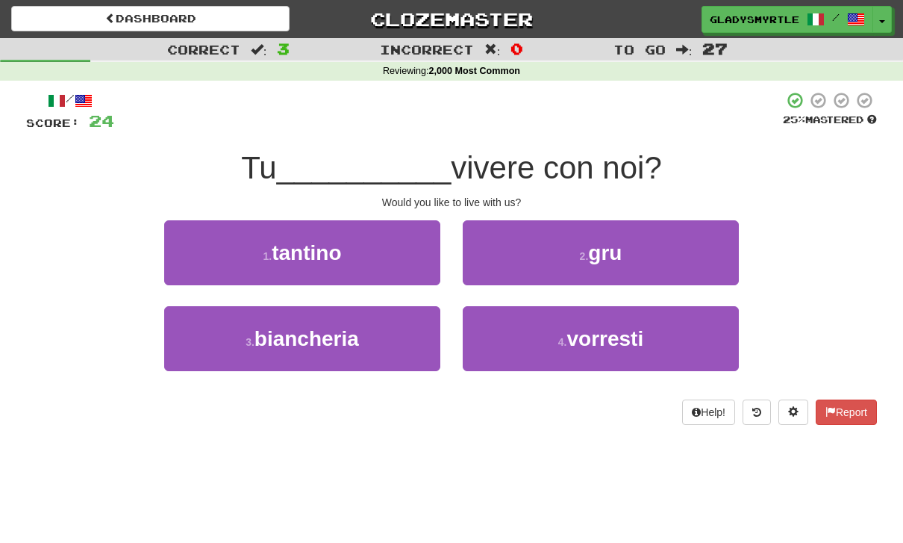
click at [611, 335] on span "vorresti" at bounding box center [605, 338] width 77 height 23
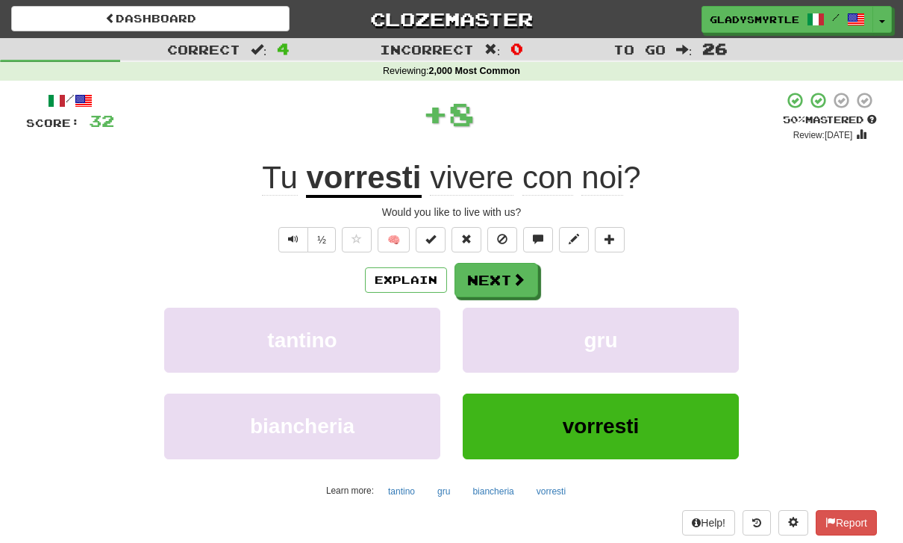
click at [493, 275] on button "Next" at bounding box center [497, 280] width 84 height 34
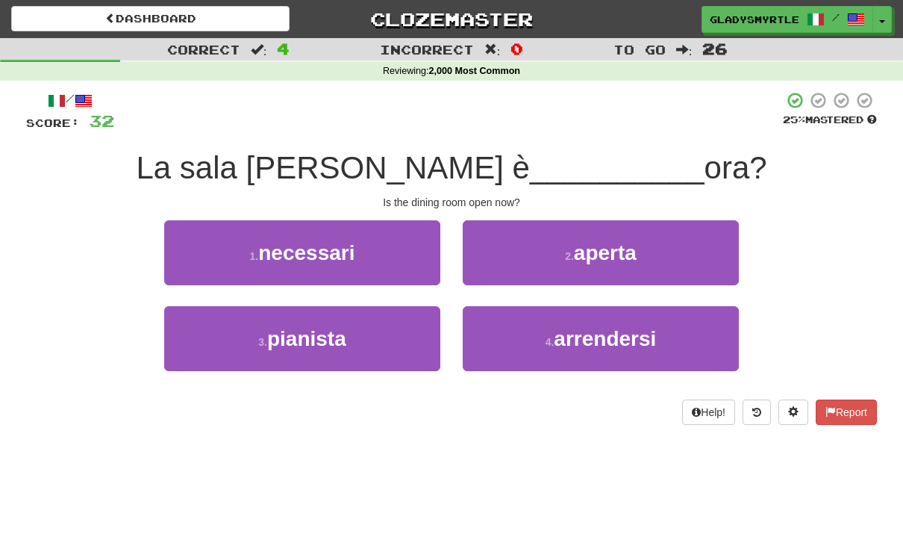
click at [617, 247] on span "aperta" at bounding box center [605, 252] width 63 height 23
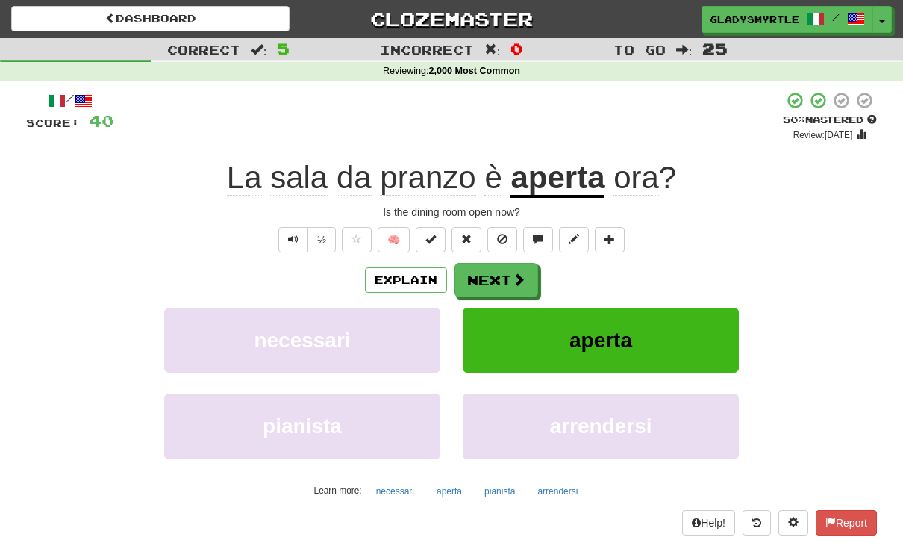
click at [499, 271] on button "Next" at bounding box center [497, 280] width 84 height 34
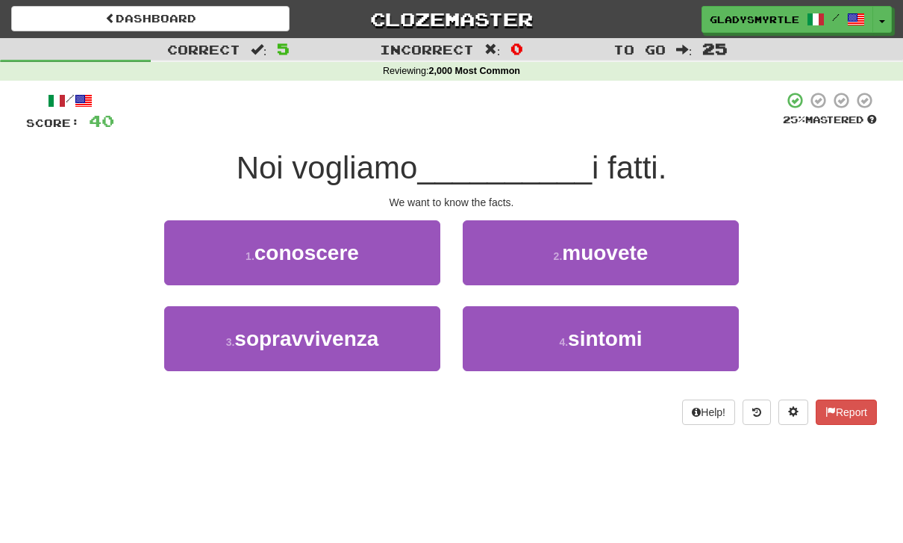
click at [310, 246] on span "conoscere" at bounding box center [307, 252] width 104 height 23
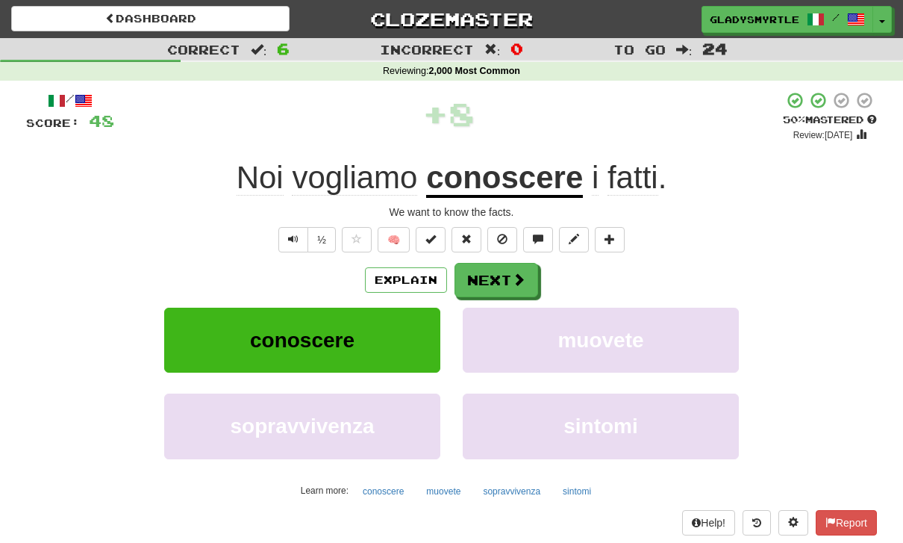
click at [496, 274] on button "Next" at bounding box center [497, 280] width 84 height 34
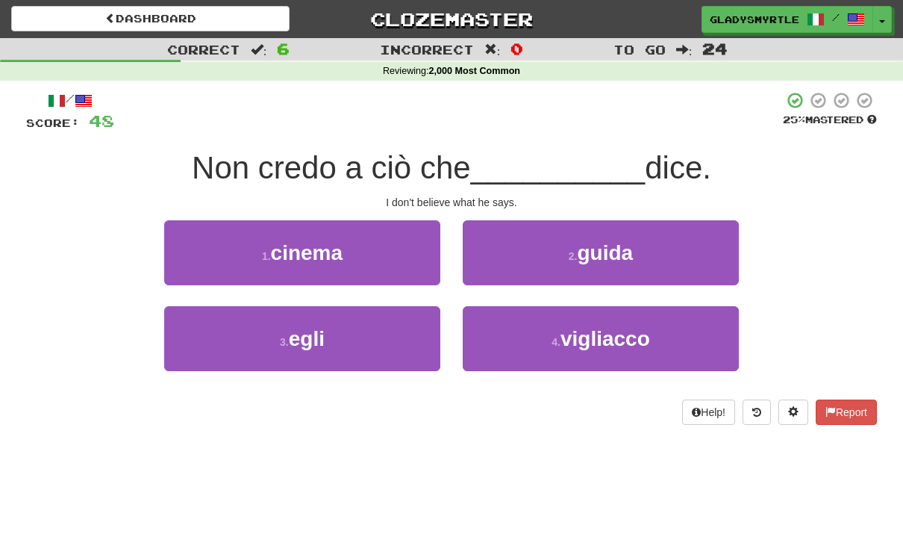
click at [318, 340] on span "egli" at bounding box center [307, 338] width 36 height 23
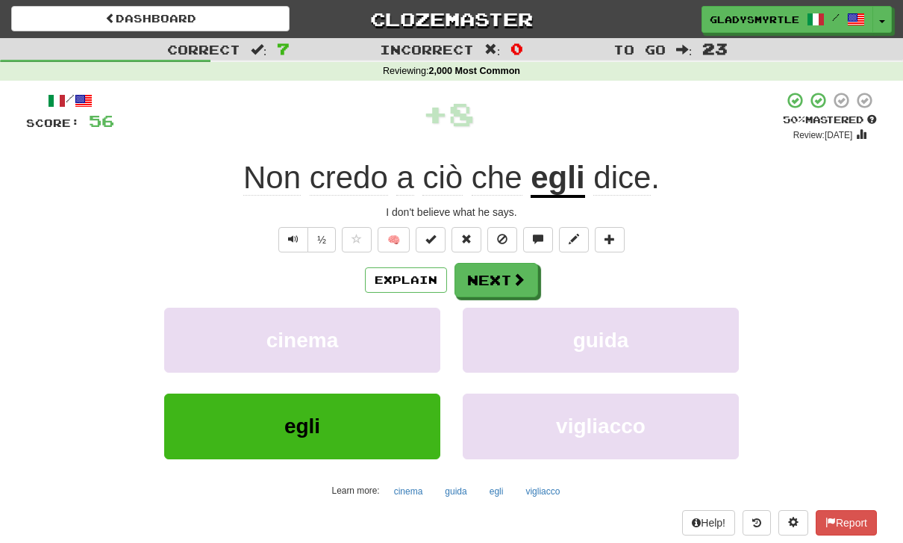
click at [497, 278] on button "Next" at bounding box center [497, 280] width 84 height 34
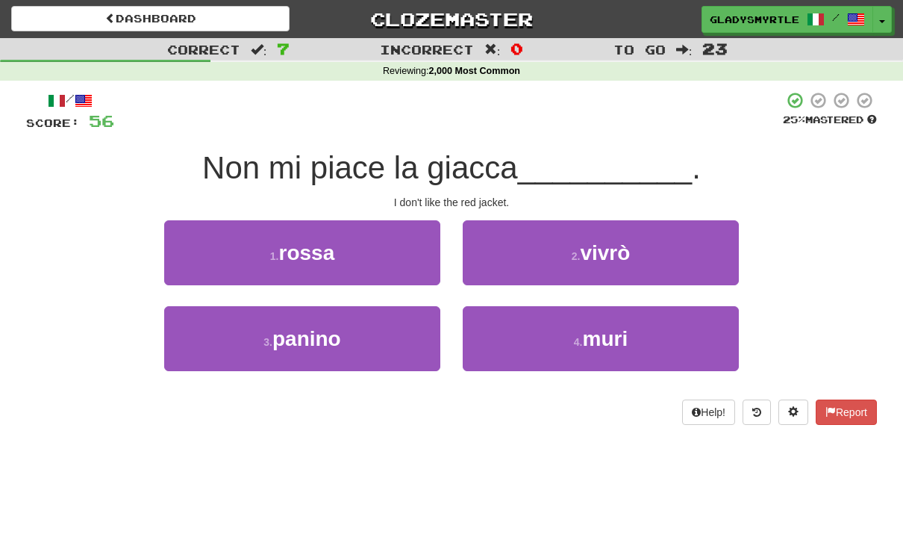
click at [305, 241] on span "rossa" at bounding box center [306, 252] width 56 height 23
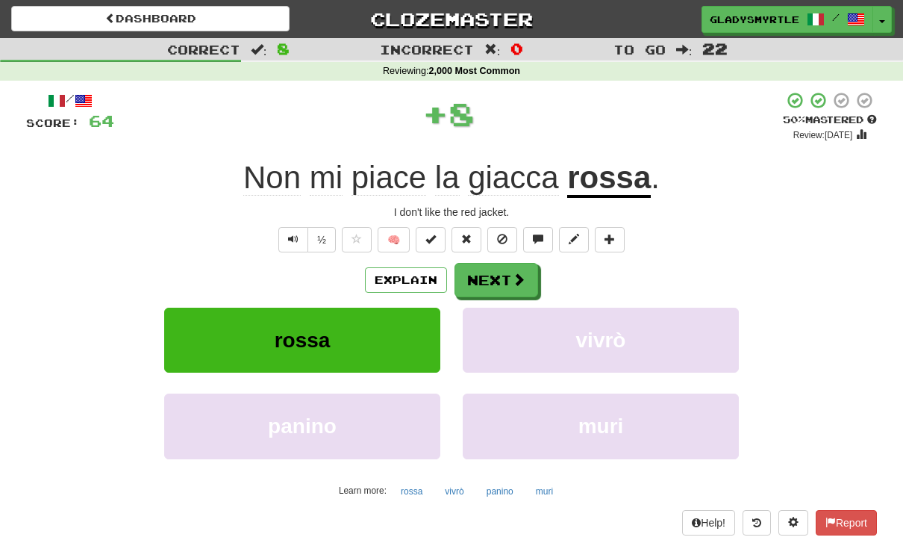
click at [498, 275] on button "Next" at bounding box center [497, 280] width 84 height 34
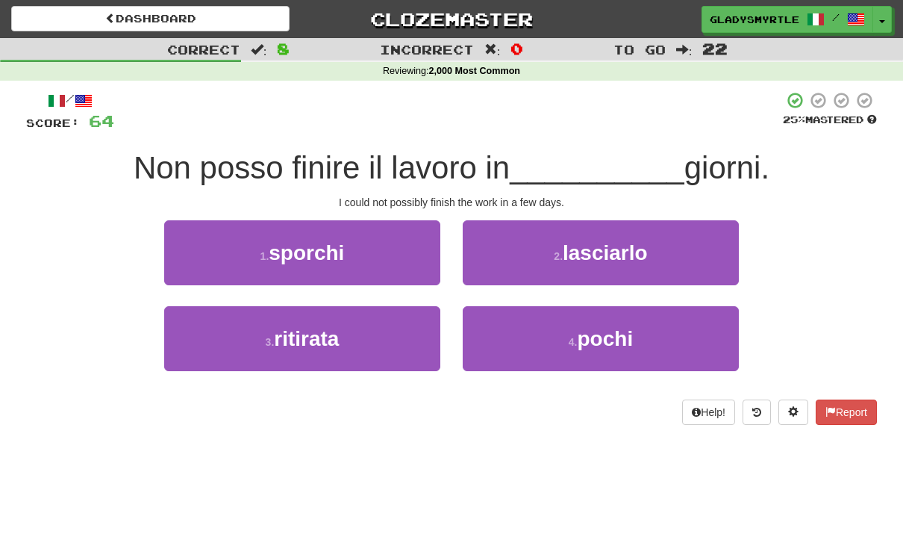
click at [608, 331] on span "pochi" at bounding box center [606, 338] width 56 height 23
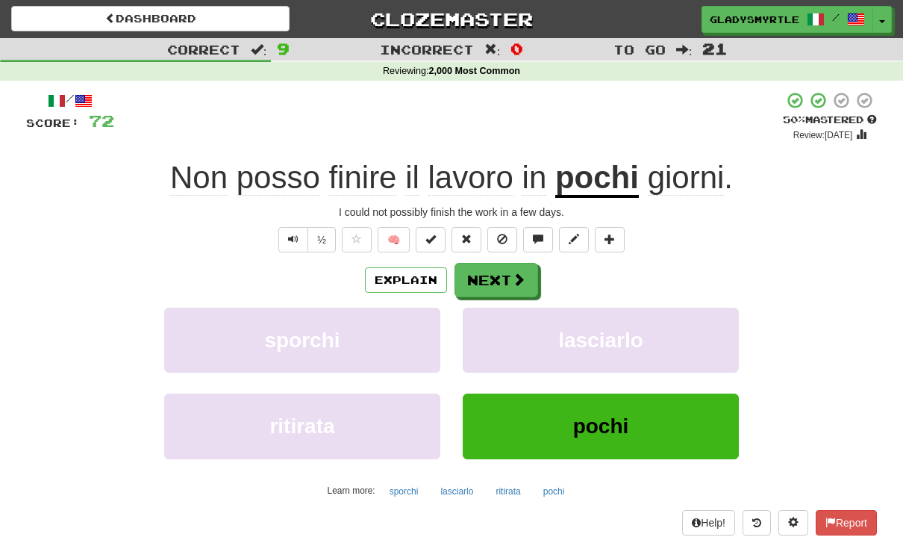
click at [493, 272] on button "Next" at bounding box center [497, 280] width 84 height 34
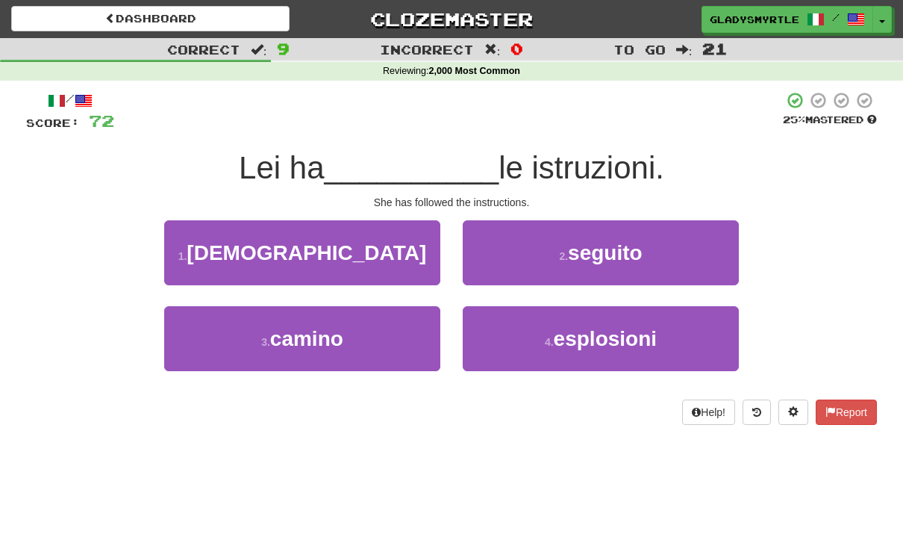
click at [619, 245] on span "seguito" at bounding box center [605, 252] width 75 height 23
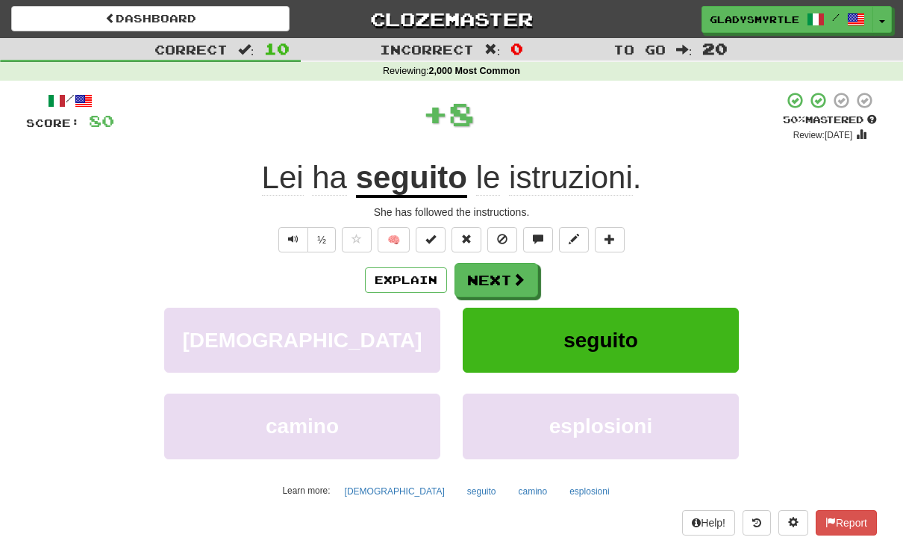
click at [491, 269] on button "Next" at bounding box center [497, 280] width 84 height 34
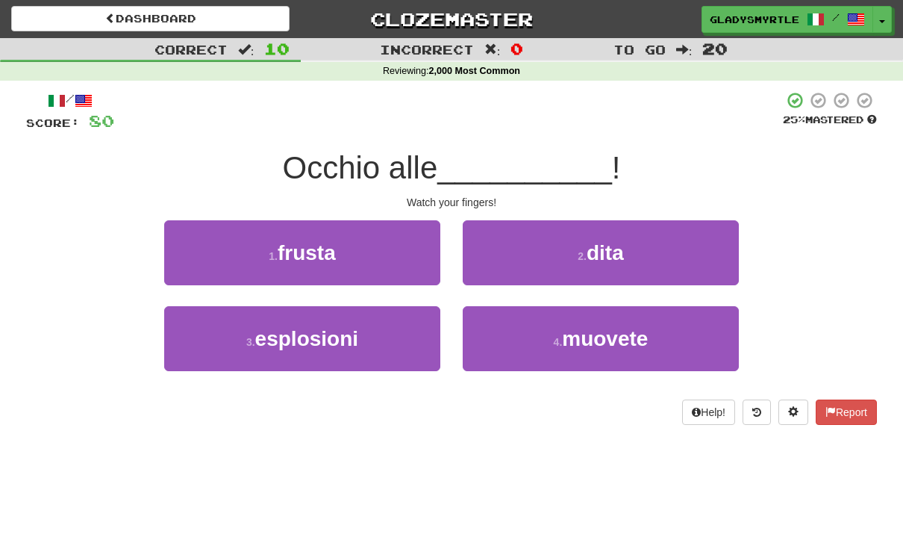
click at [617, 250] on span "dita" at bounding box center [605, 252] width 37 height 23
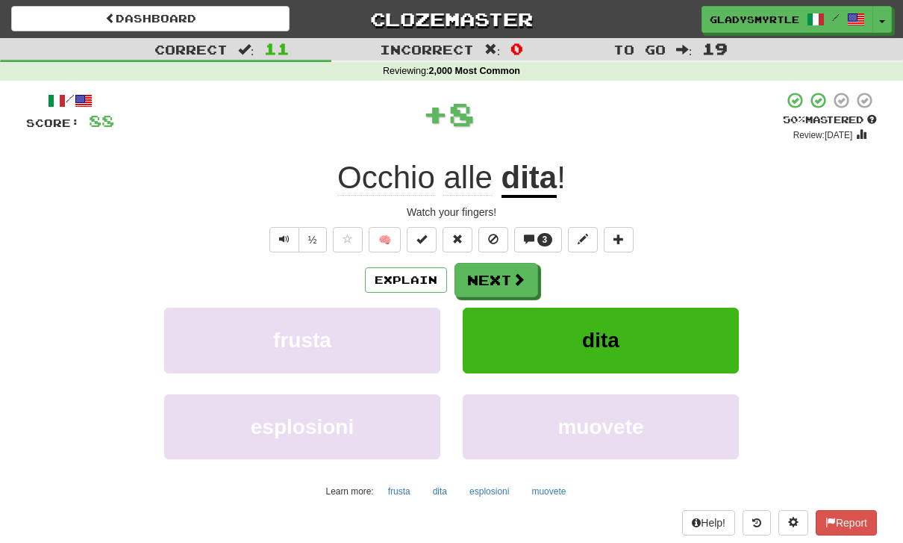
click at [496, 272] on button "Next" at bounding box center [497, 280] width 84 height 34
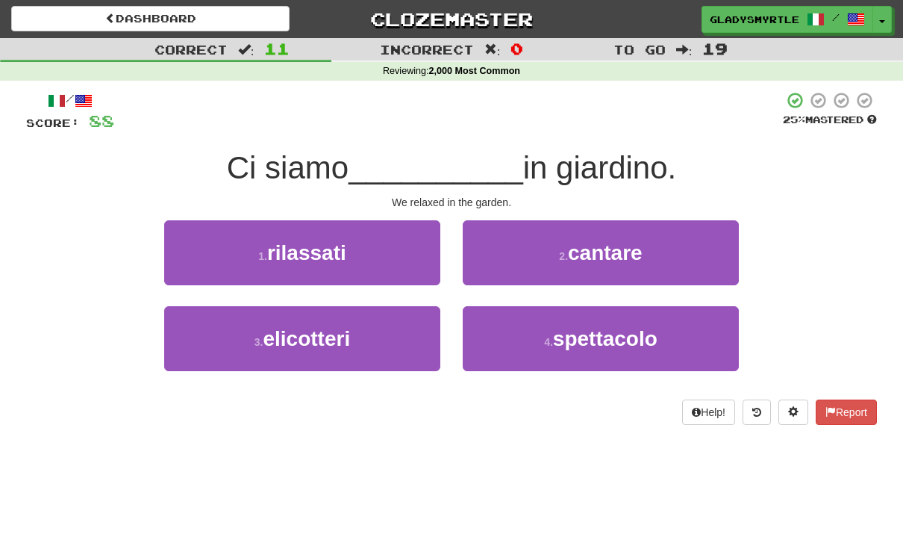
click at [309, 241] on span "rilassati" at bounding box center [306, 252] width 79 height 23
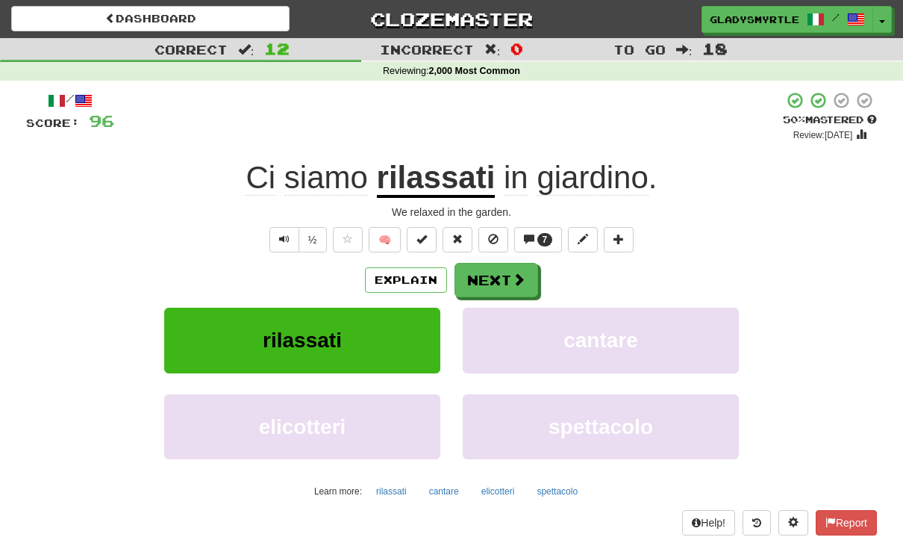
click at [493, 275] on button "Next" at bounding box center [497, 280] width 84 height 34
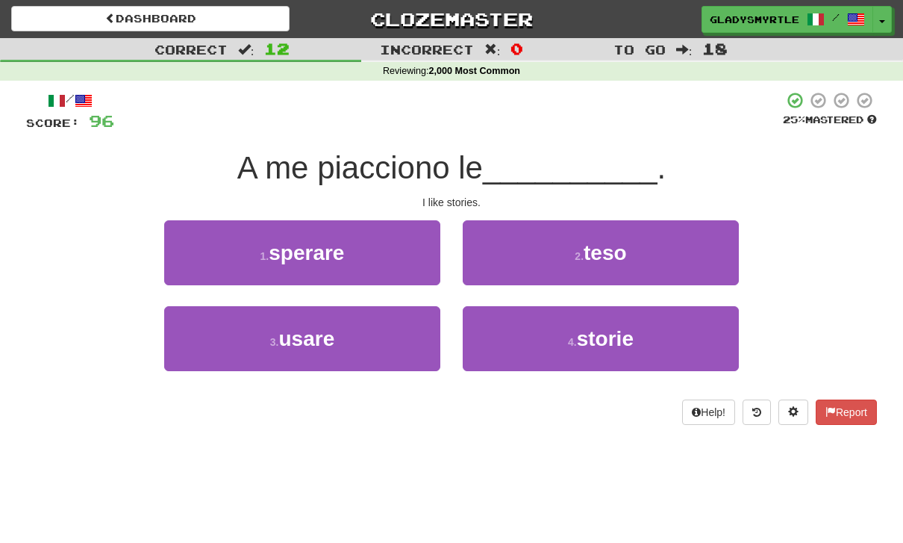
click at [614, 332] on span "storie" at bounding box center [605, 338] width 57 height 23
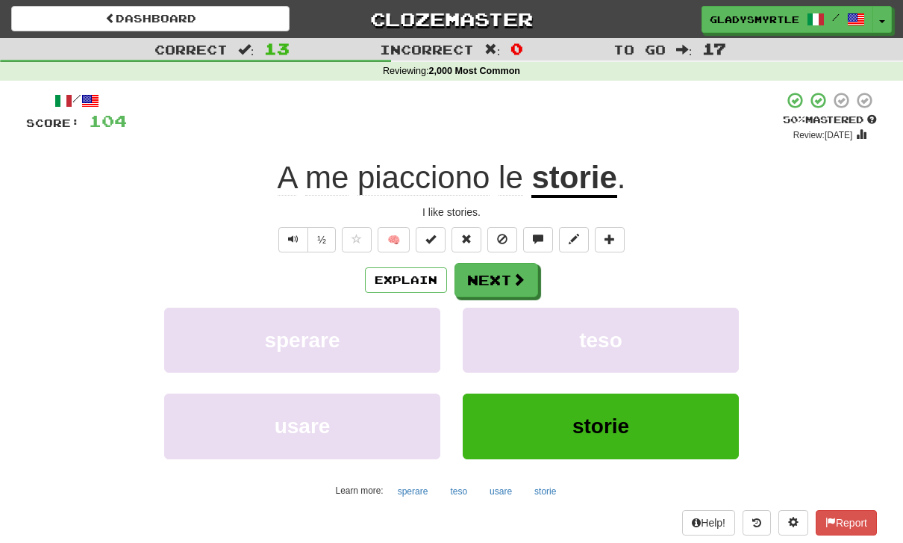
click at [493, 269] on button "Next" at bounding box center [497, 280] width 84 height 34
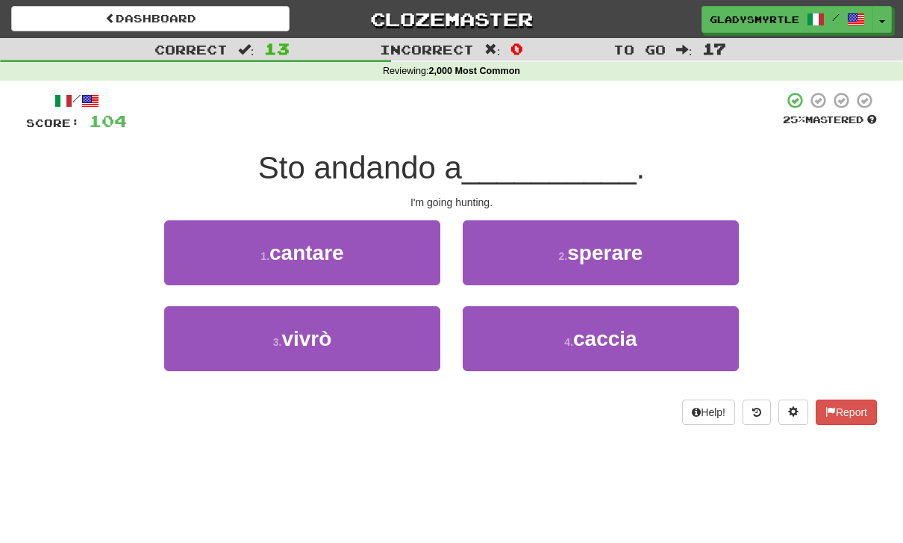
click at [611, 332] on span "caccia" at bounding box center [605, 338] width 64 height 23
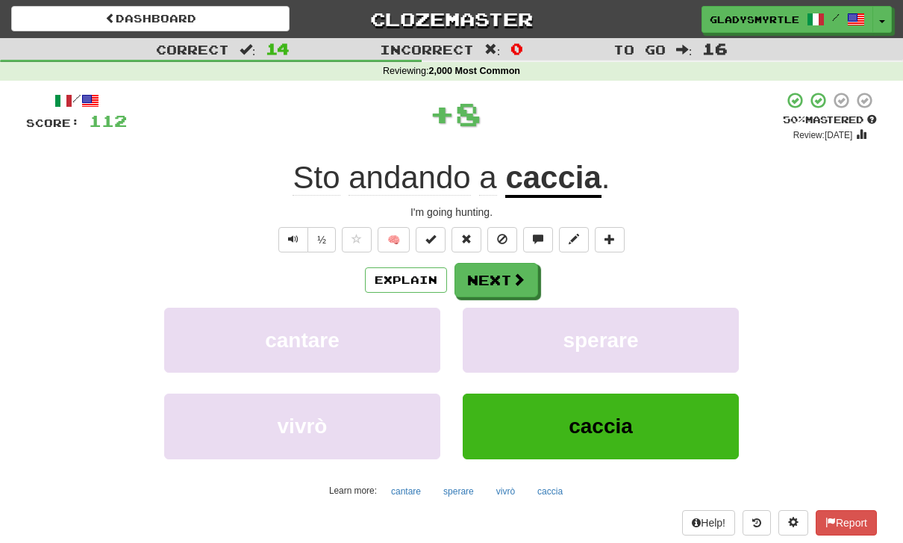
click at [498, 273] on button "Next" at bounding box center [497, 280] width 84 height 34
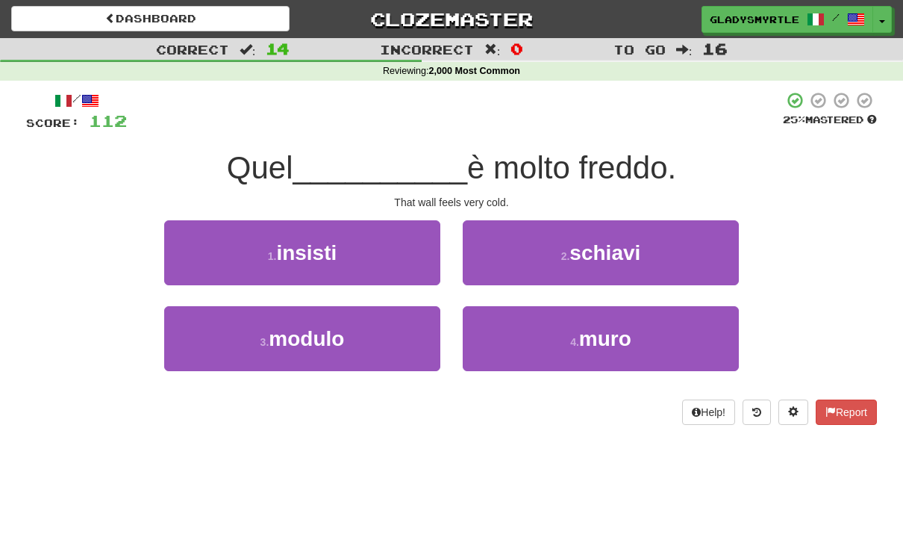
click at [608, 334] on span "muro" at bounding box center [605, 338] width 52 height 23
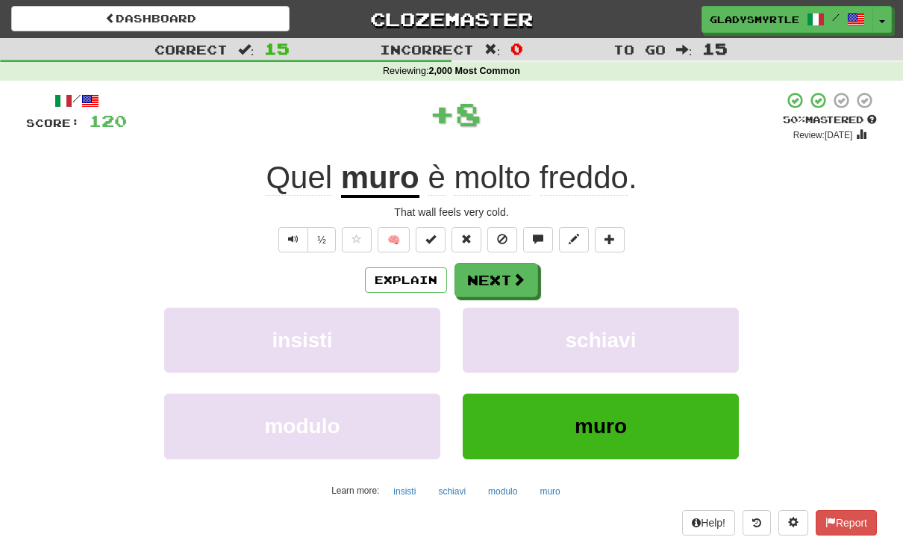
click at [493, 268] on button "Next" at bounding box center [497, 280] width 84 height 34
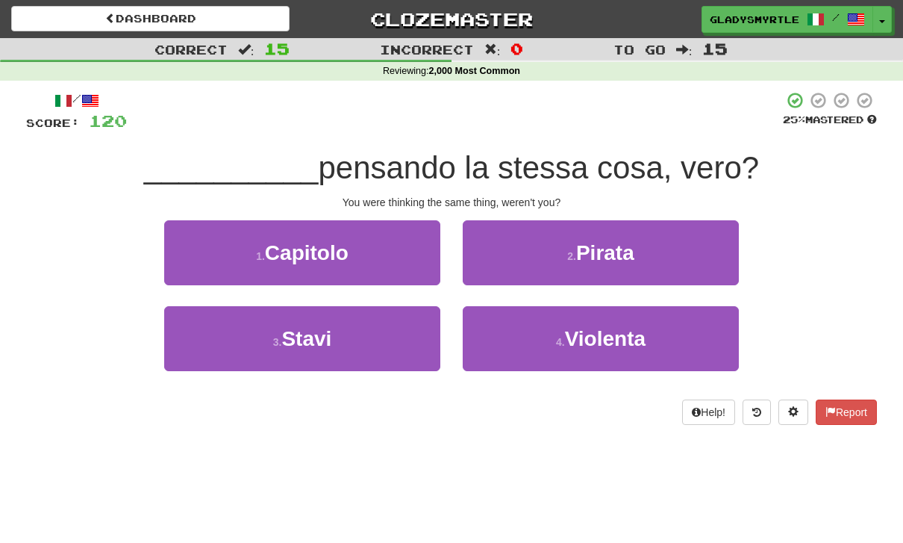
click at [313, 331] on span "Stavi" at bounding box center [306, 338] width 50 height 23
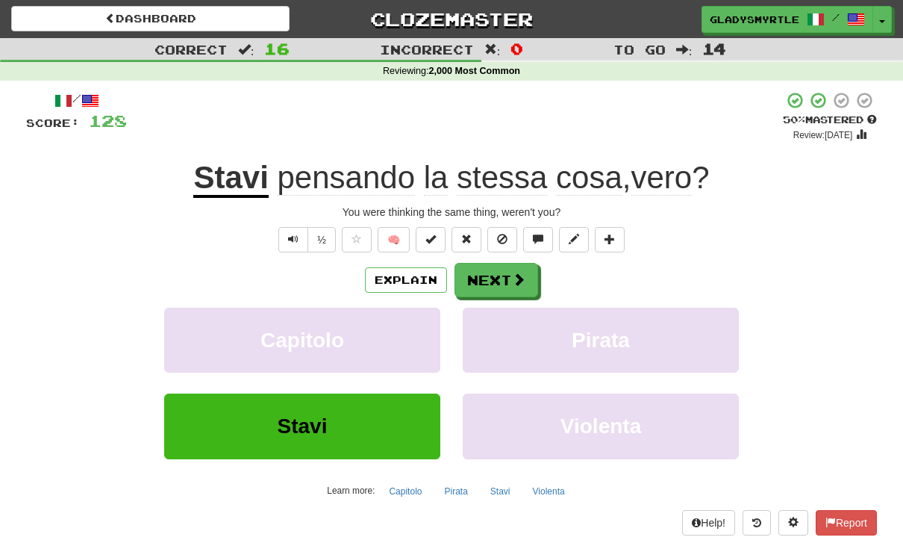
click at [496, 269] on button "Next" at bounding box center [497, 280] width 84 height 34
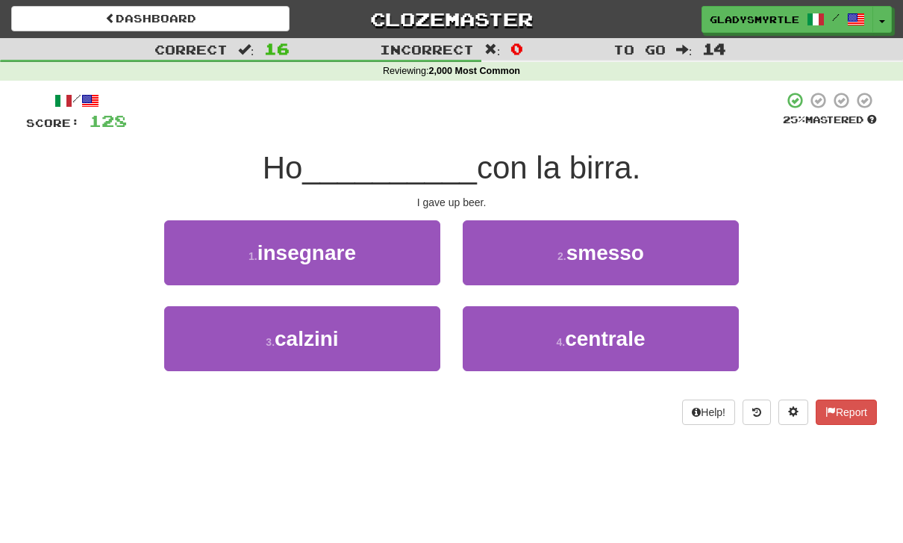
click at [617, 250] on span "smesso" at bounding box center [606, 252] width 78 height 23
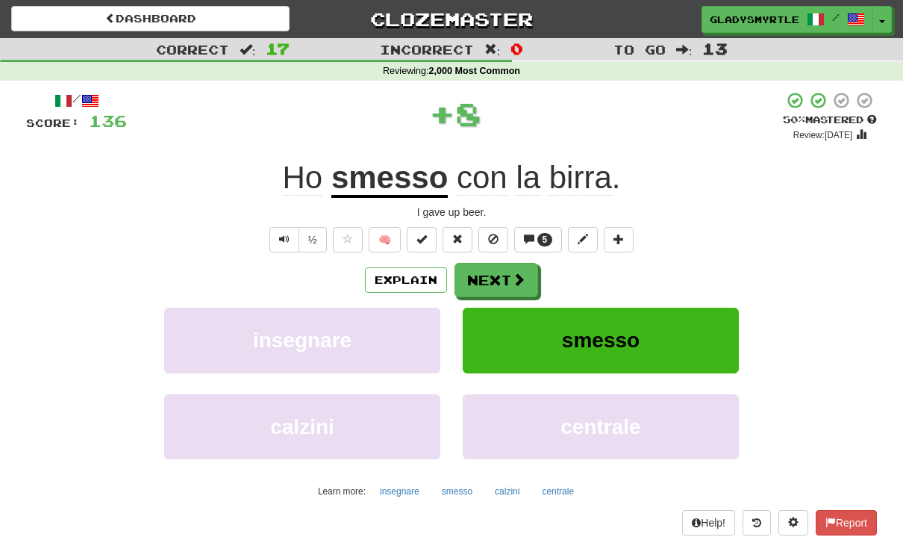
click at [487, 267] on button "Next" at bounding box center [497, 280] width 84 height 34
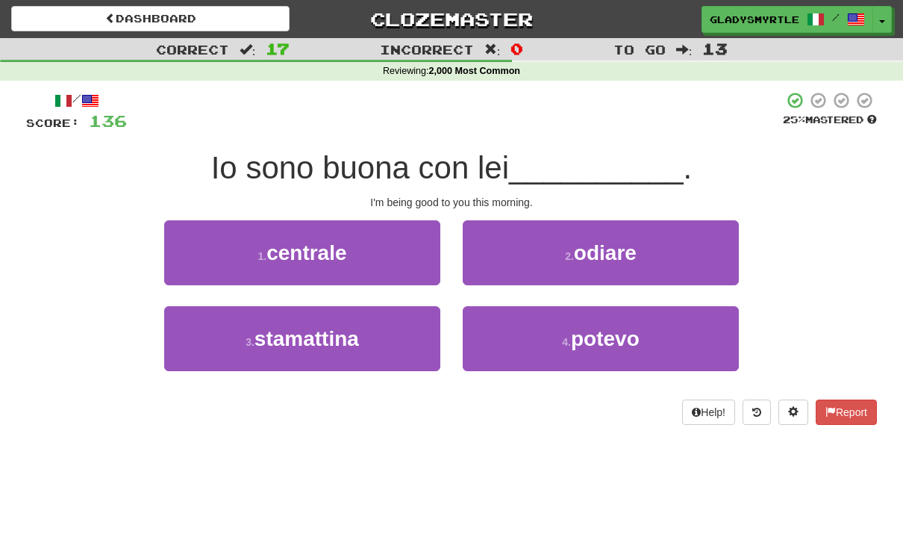
click at [302, 339] on span "stamattina" at bounding box center [307, 338] width 104 height 23
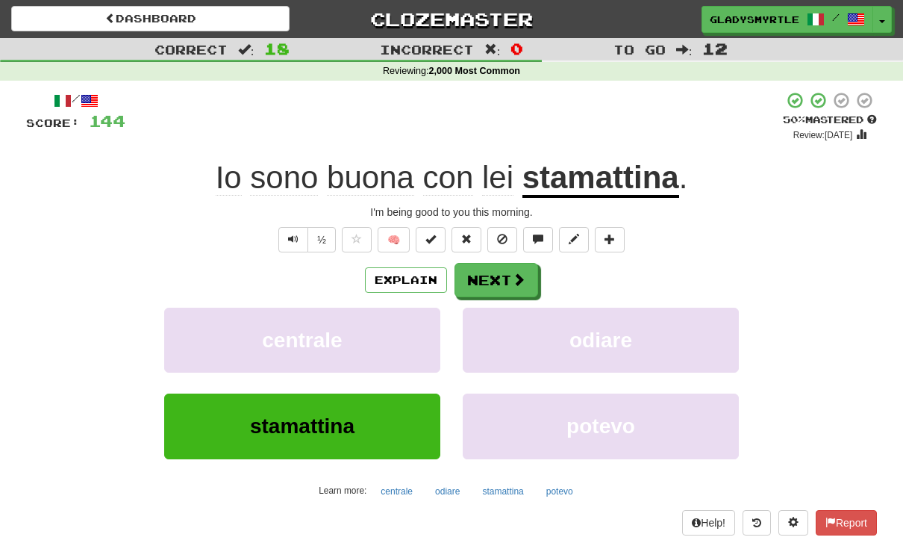
click at [484, 273] on button "Next" at bounding box center [497, 280] width 84 height 34
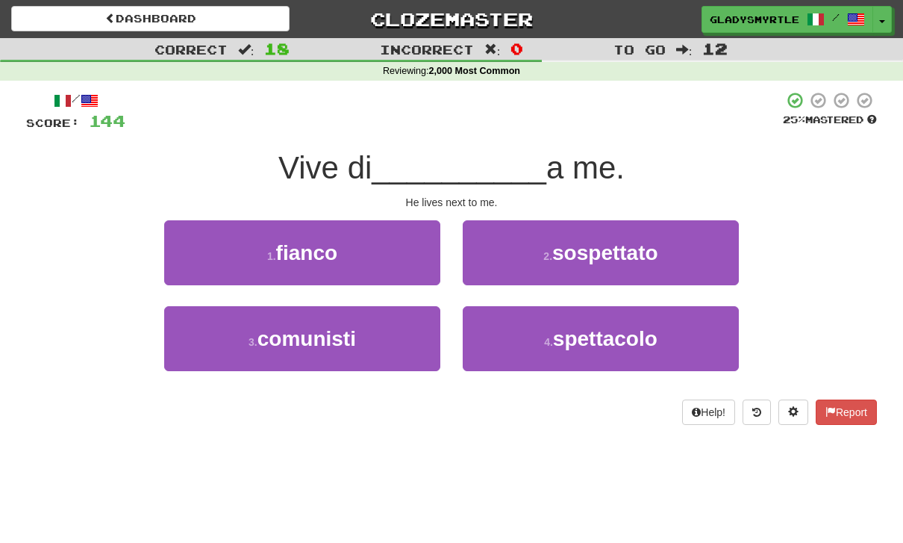
click at [318, 250] on span "fianco" at bounding box center [306, 252] width 61 height 23
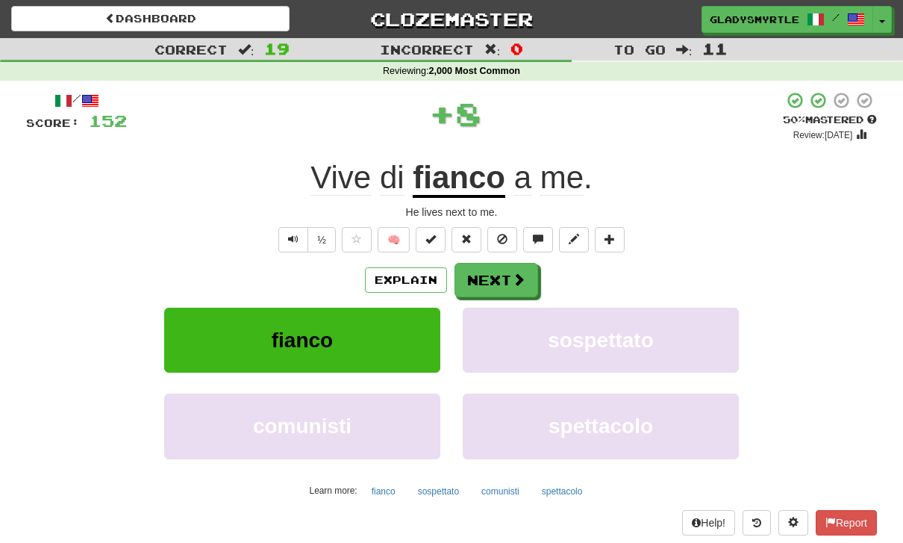
click at [495, 273] on button "Next" at bounding box center [497, 280] width 84 height 34
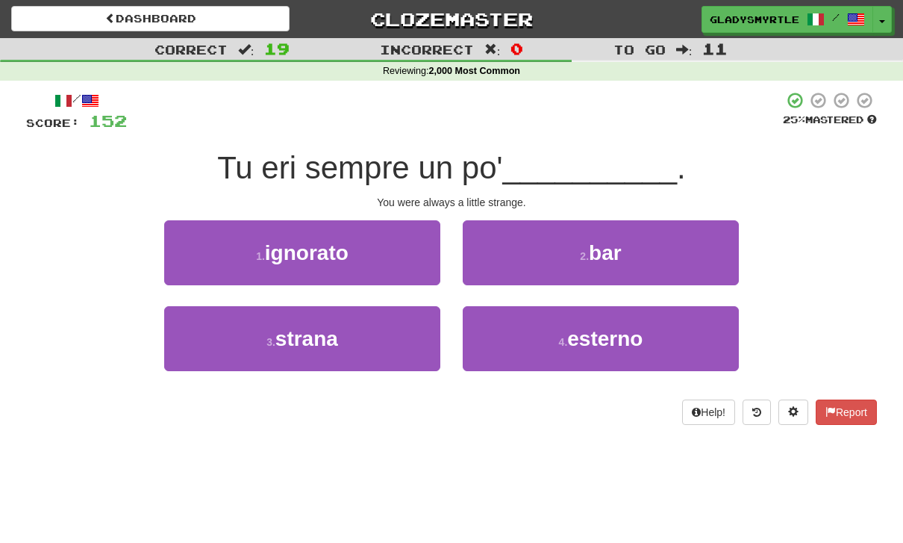
click at [310, 338] on span "strana" at bounding box center [306, 338] width 63 height 23
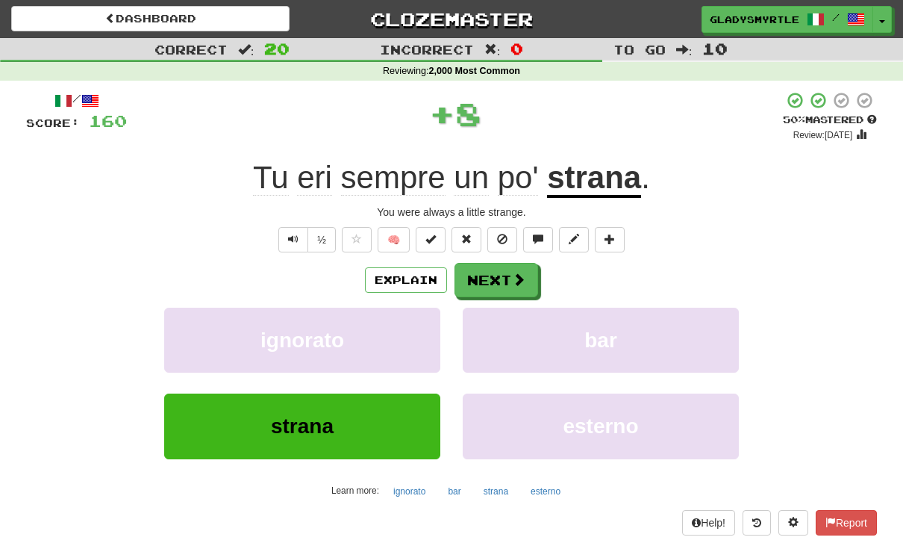
click at [493, 275] on button "Next" at bounding box center [497, 280] width 84 height 34
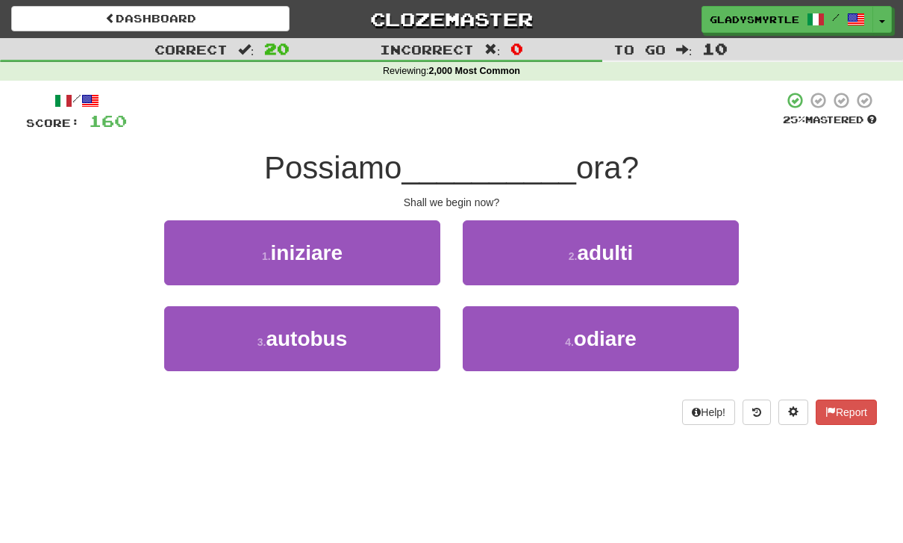
click at [317, 244] on span "iniziare" at bounding box center [307, 252] width 72 height 23
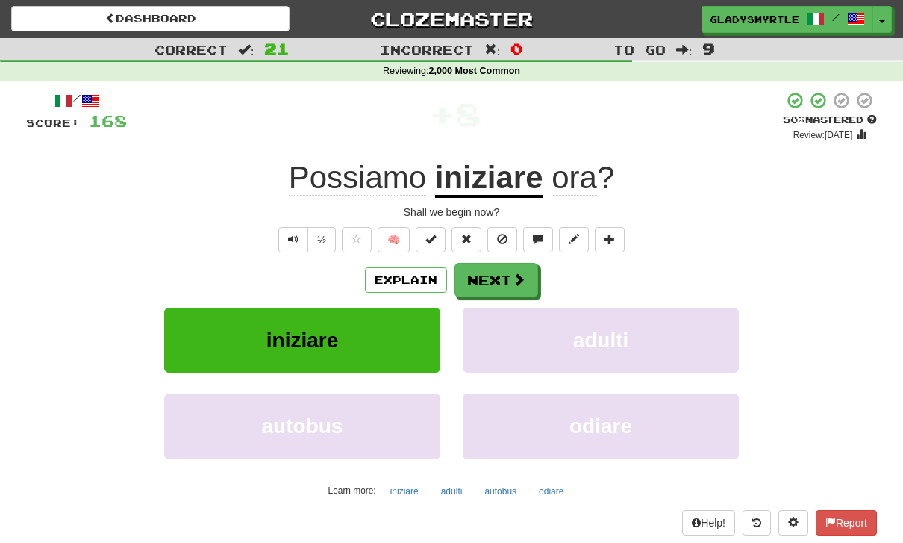
click at [483, 278] on button "Next" at bounding box center [497, 280] width 84 height 34
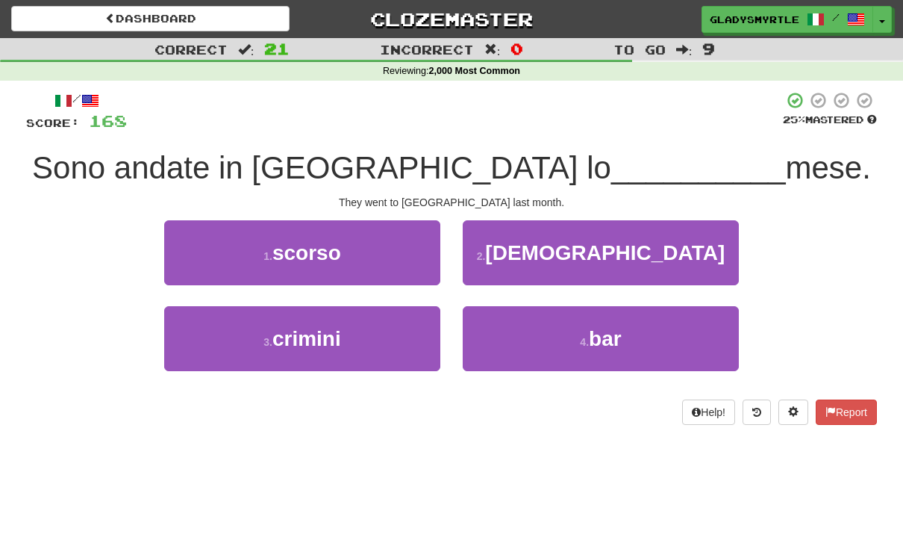
click at [336, 241] on span "scorso" at bounding box center [306, 252] width 69 height 23
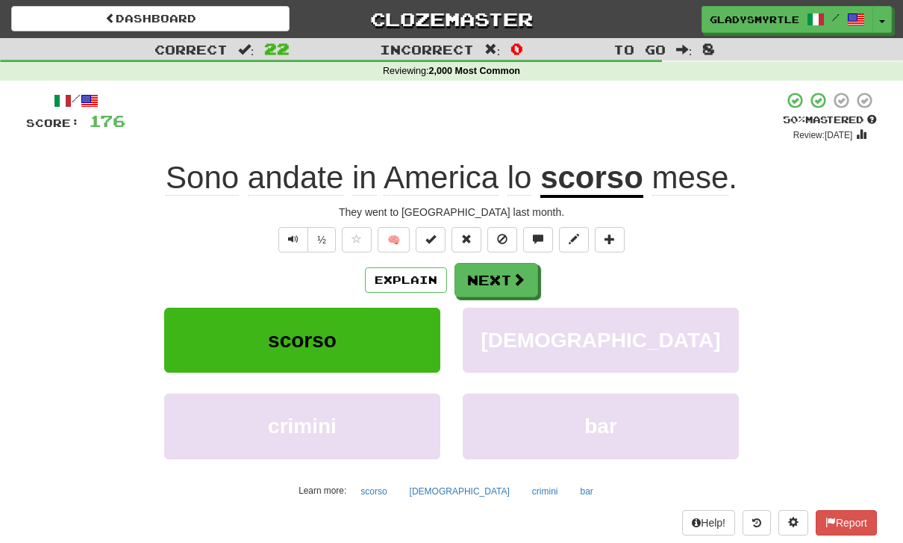
click at [493, 278] on button "Next" at bounding box center [497, 280] width 84 height 34
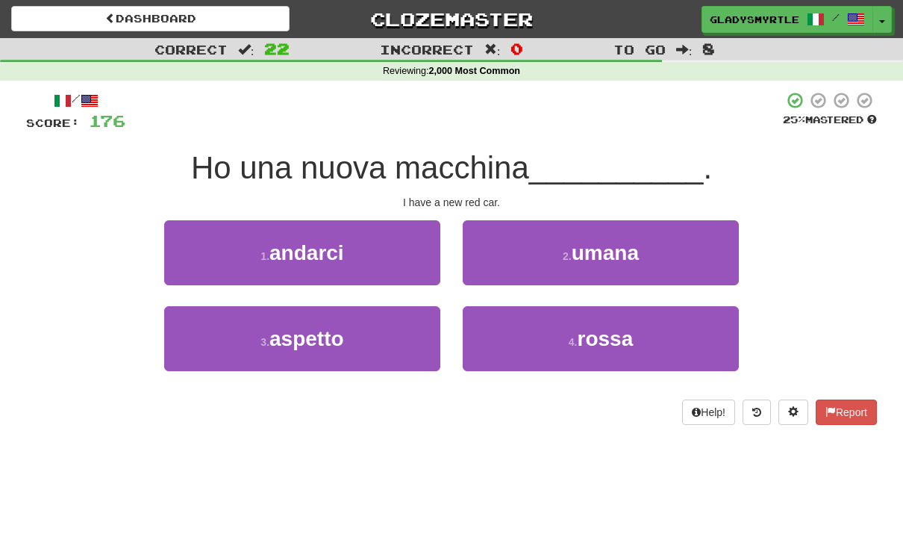
click at [616, 339] on span "rossa" at bounding box center [605, 338] width 56 height 23
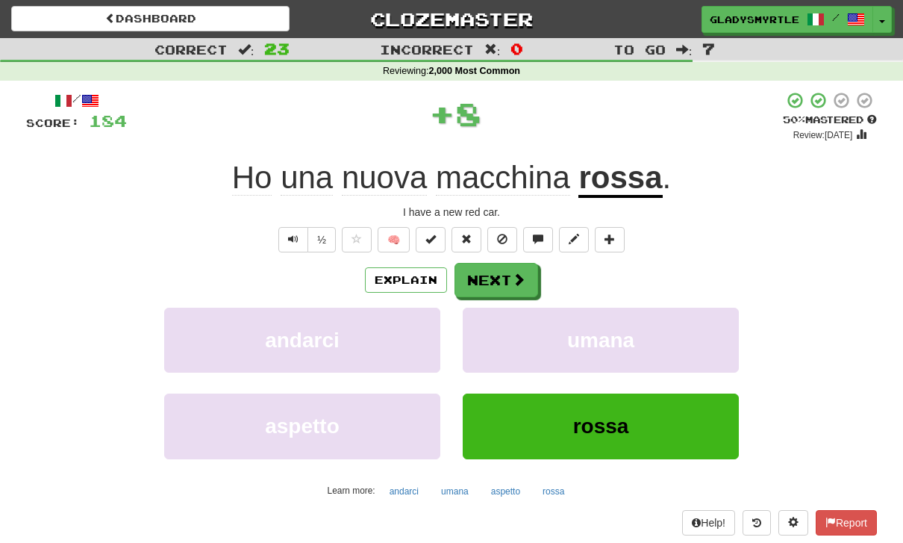
click at [490, 272] on button "Next" at bounding box center [497, 280] width 84 height 34
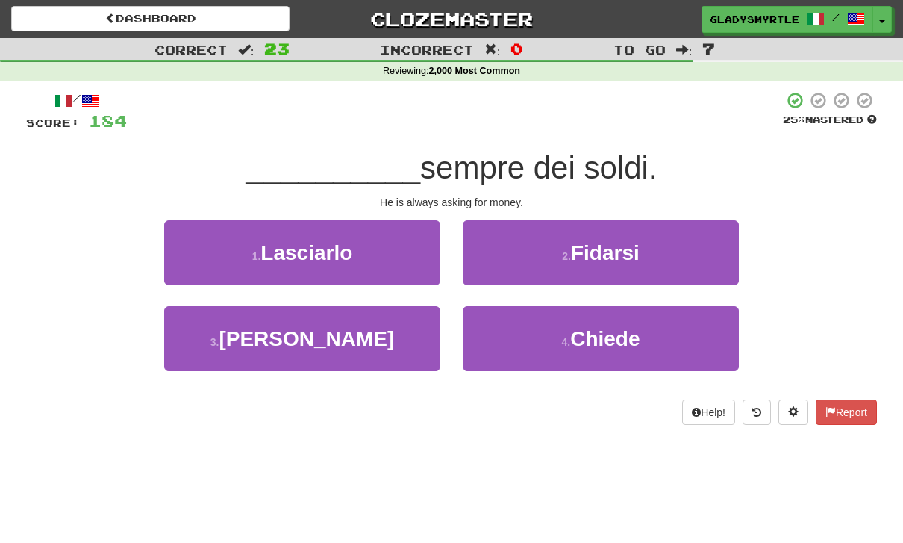
click at [614, 334] on span "Chiede" at bounding box center [604, 338] width 69 height 23
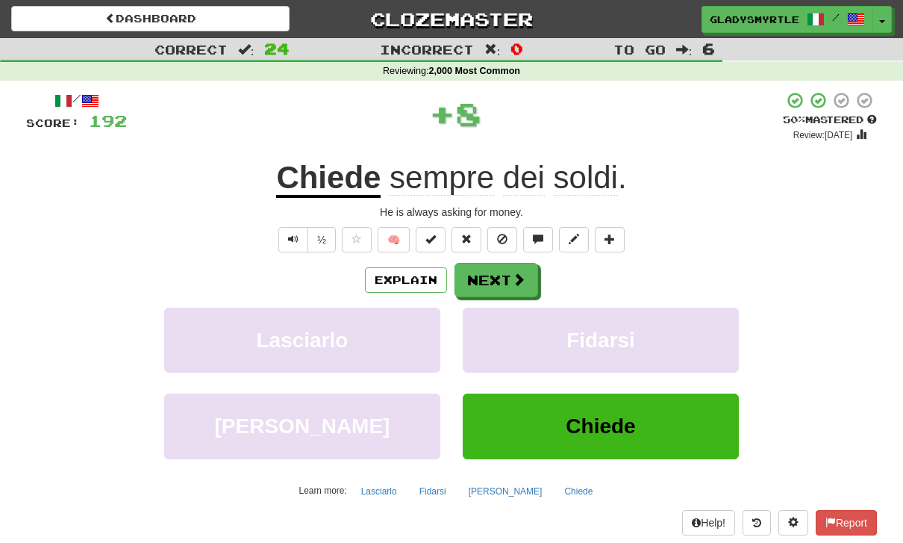
click at [497, 279] on button "Next" at bounding box center [497, 280] width 84 height 34
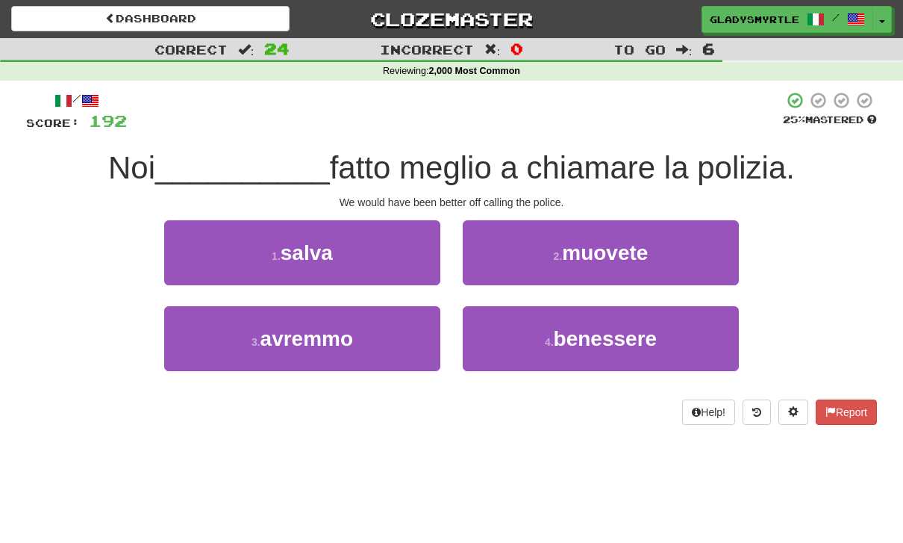
click at [308, 333] on span "avremmo" at bounding box center [306, 338] width 93 height 23
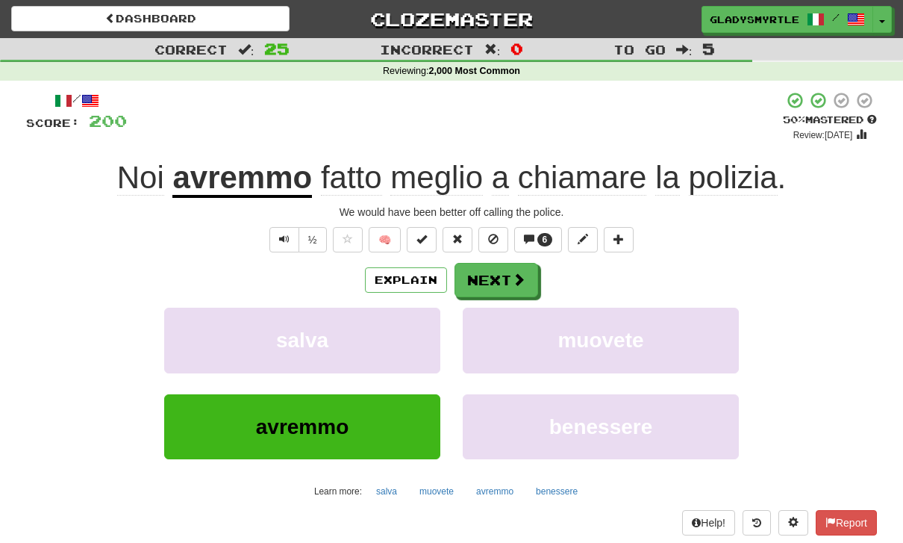
click at [491, 272] on button "Next" at bounding box center [497, 280] width 84 height 34
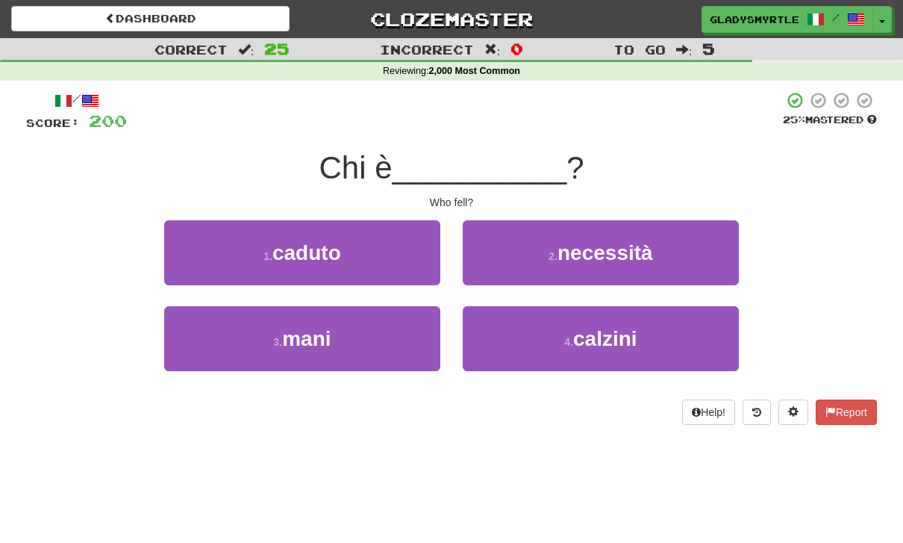
click at [307, 246] on span "caduto" at bounding box center [306, 252] width 69 height 23
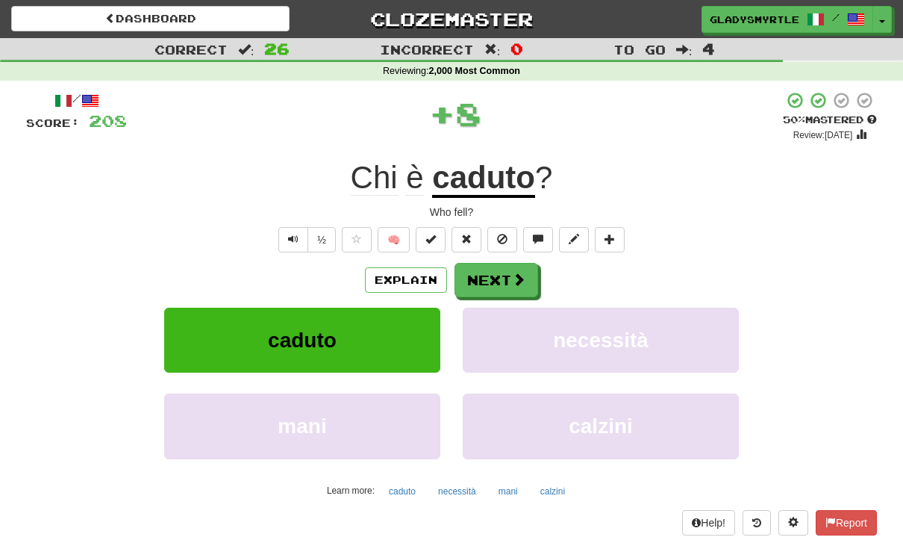
click at [496, 284] on button "Next" at bounding box center [497, 280] width 84 height 34
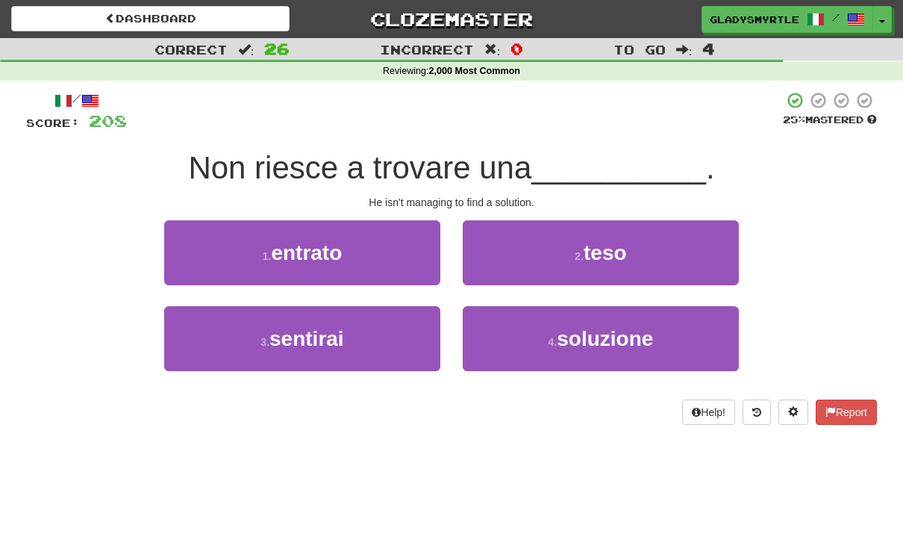
click at [615, 339] on span "soluzione" at bounding box center [605, 338] width 96 height 23
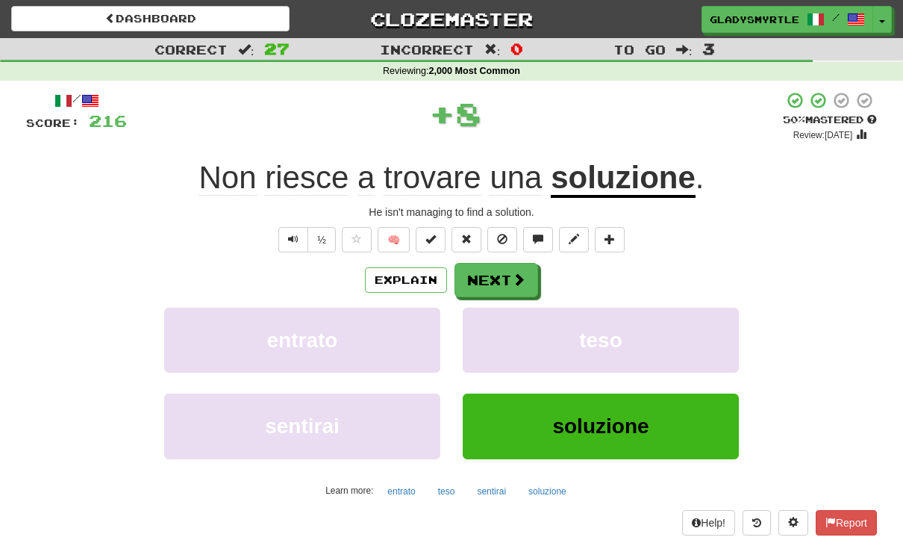
click at [496, 270] on button "Next" at bounding box center [497, 280] width 84 height 34
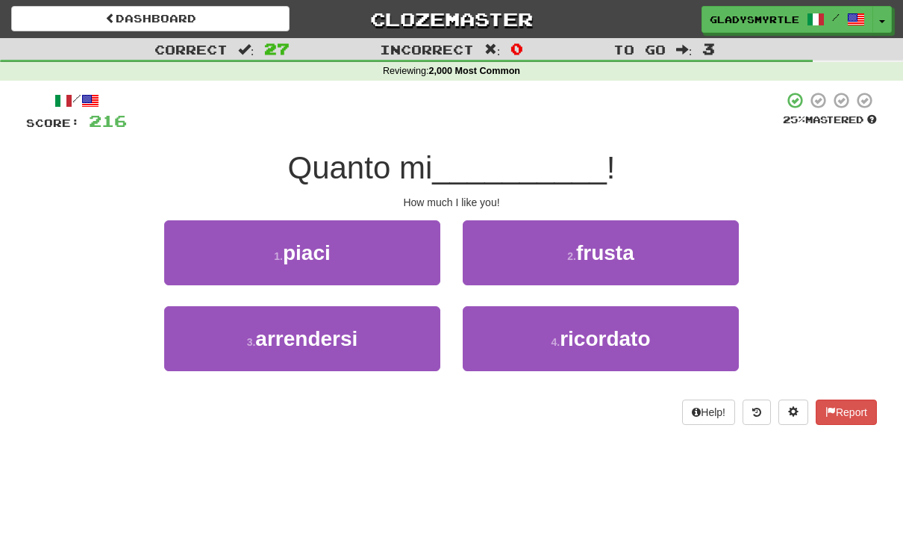
click at [323, 246] on span "piaci" at bounding box center [307, 252] width 48 height 23
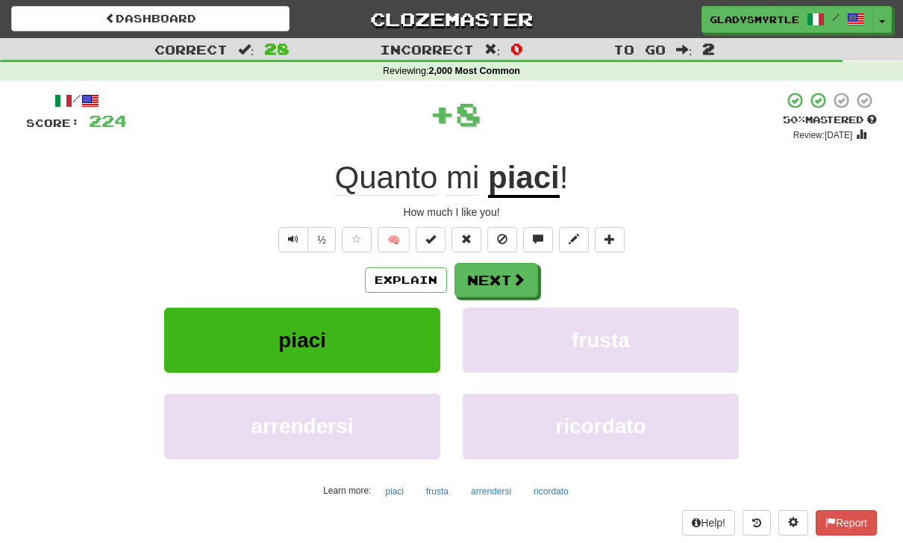
click at [495, 273] on button "Next" at bounding box center [497, 280] width 84 height 34
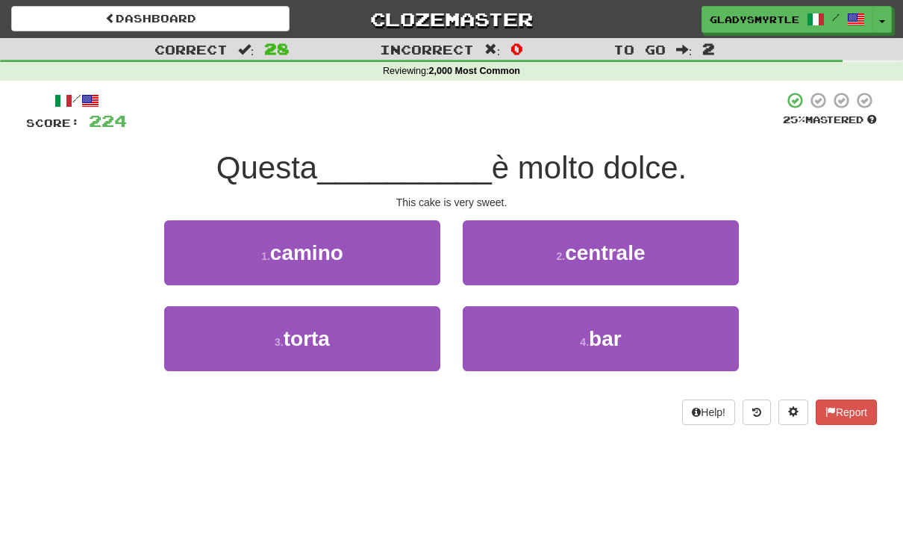
click at [300, 337] on span "torta" at bounding box center [307, 338] width 46 height 23
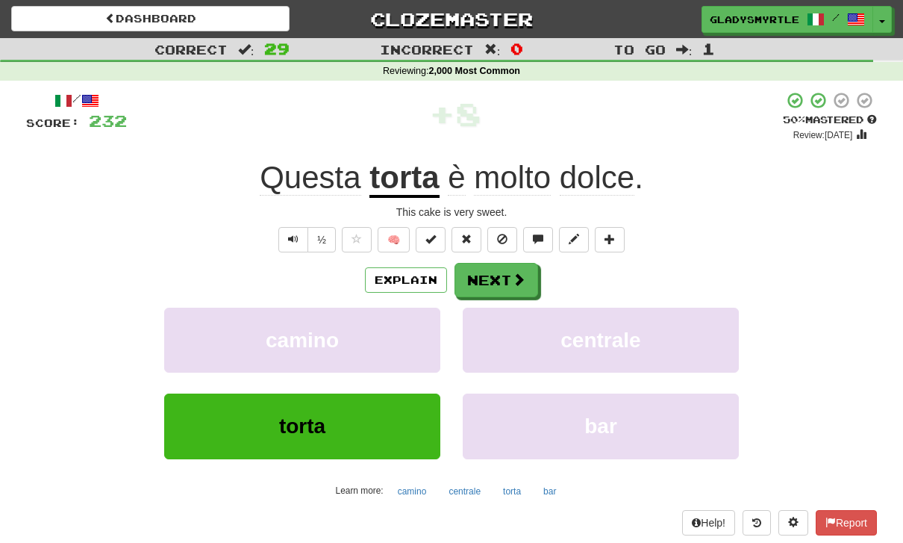
click at [493, 271] on button "Next" at bounding box center [497, 280] width 84 height 34
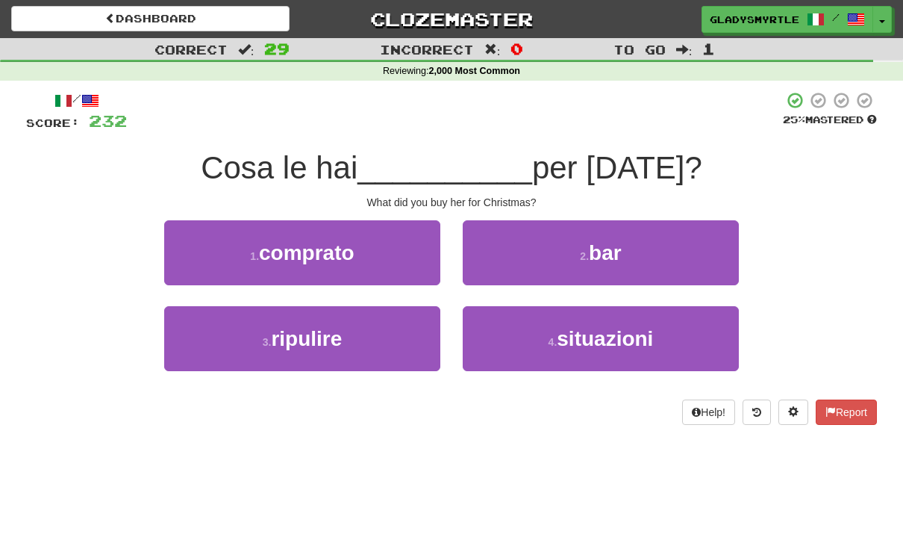
click at [309, 248] on span "comprato" at bounding box center [307, 252] width 96 height 23
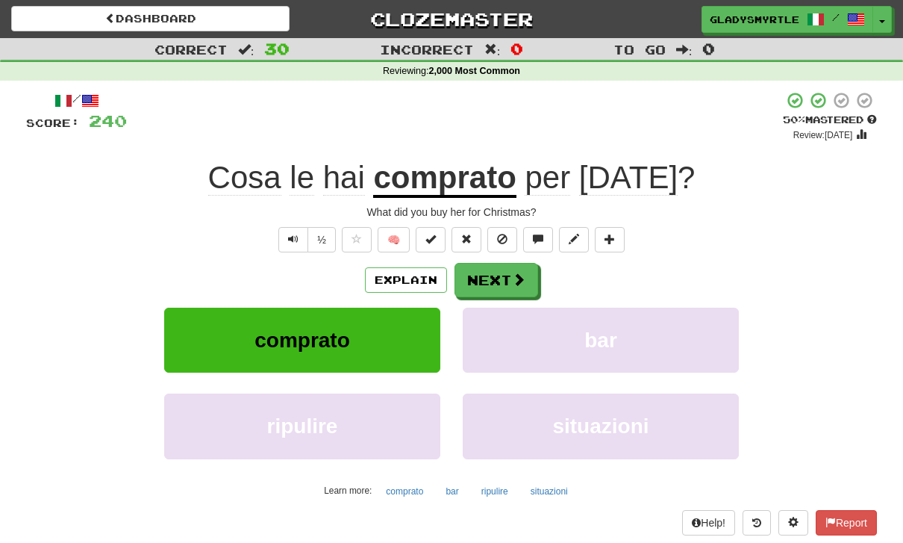
click at [490, 270] on button "Next" at bounding box center [497, 280] width 84 height 34
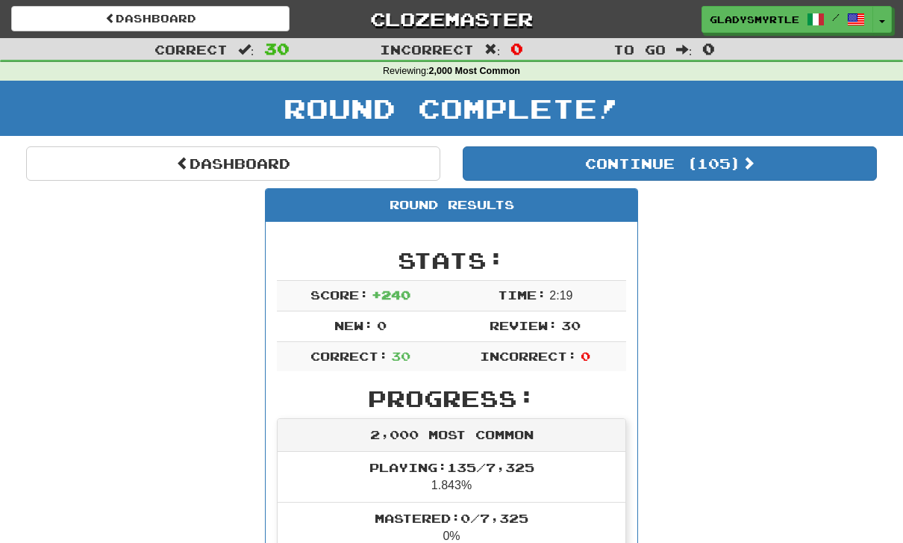
click at [737, 160] on button "Continue ( 105 )" at bounding box center [670, 163] width 414 height 34
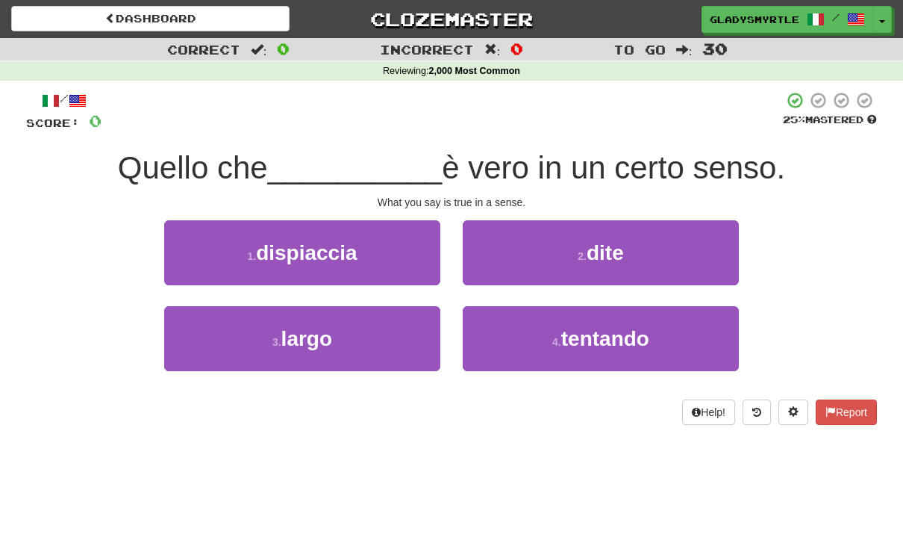
click at [630, 240] on button "2 . dite" at bounding box center [601, 252] width 276 height 65
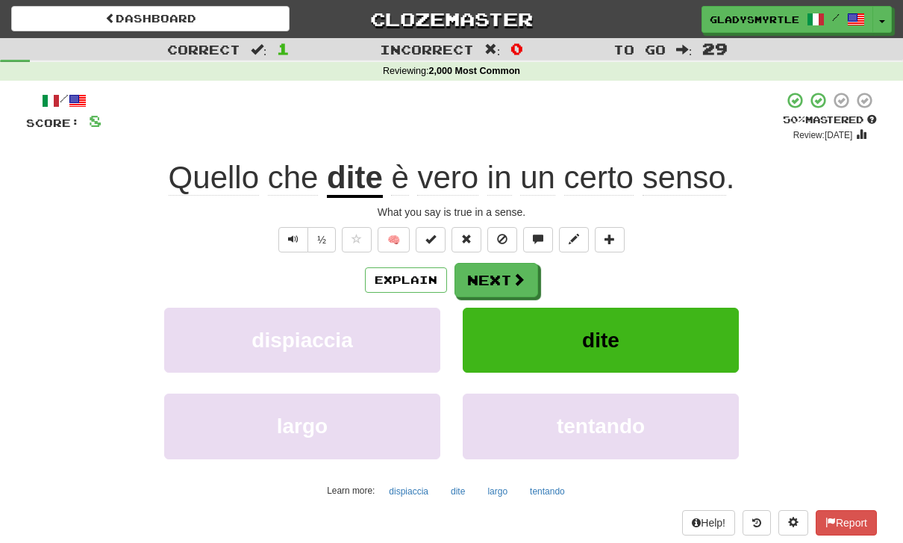
click at [500, 272] on button "Next" at bounding box center [497, 280] width 84 height 34
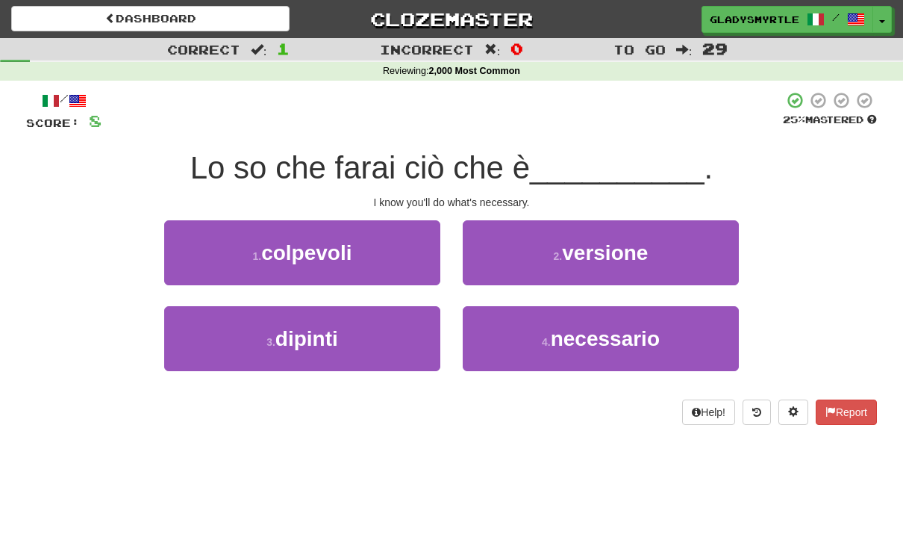
click at [624, 337] on span "necessario" at bounding box center [605, 338] width 109 height 23
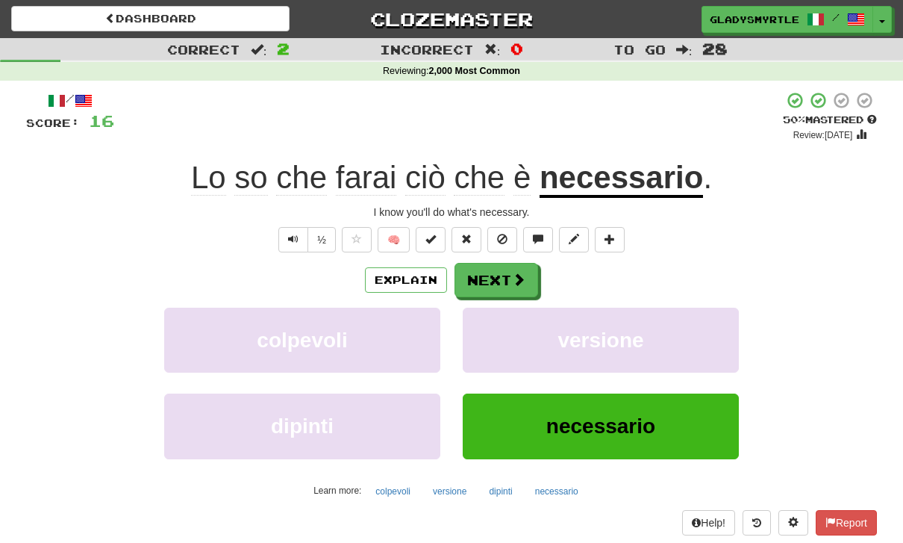
click at [495, 273] on button "Next" at bounding box center [497, 280] width 84 height 34
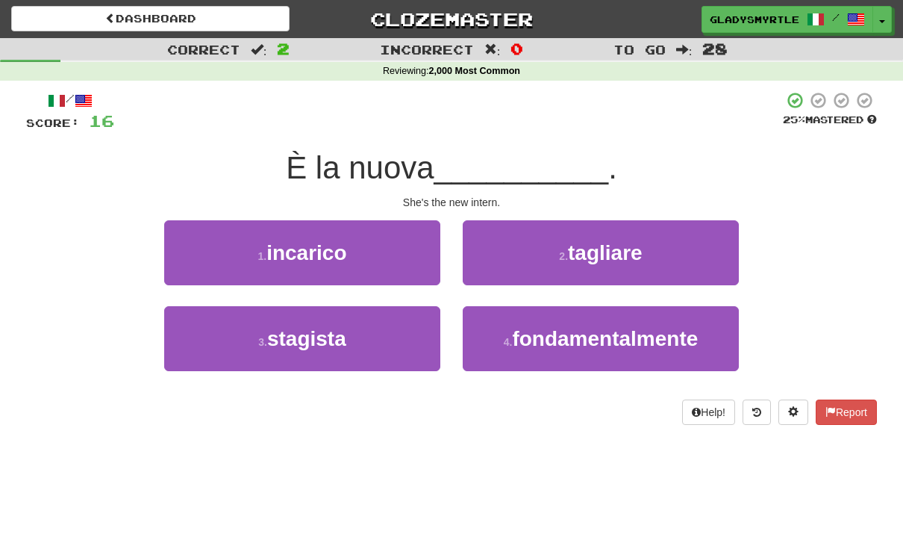
click at [314, 337] on span "stagista" at bounding box center [306, 338] width 79 height 23
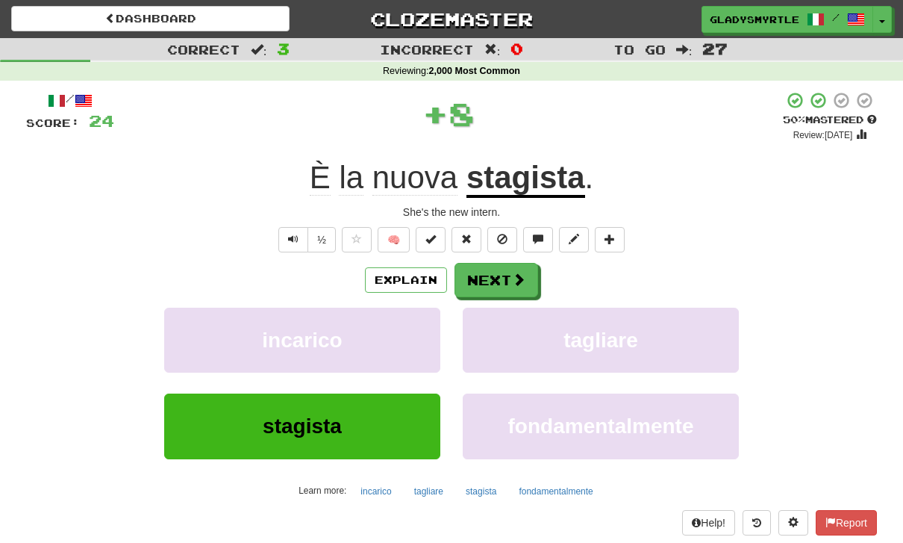
click at [491, 273] on button "Next" at bounding box center [497, 280] width 84 height 34
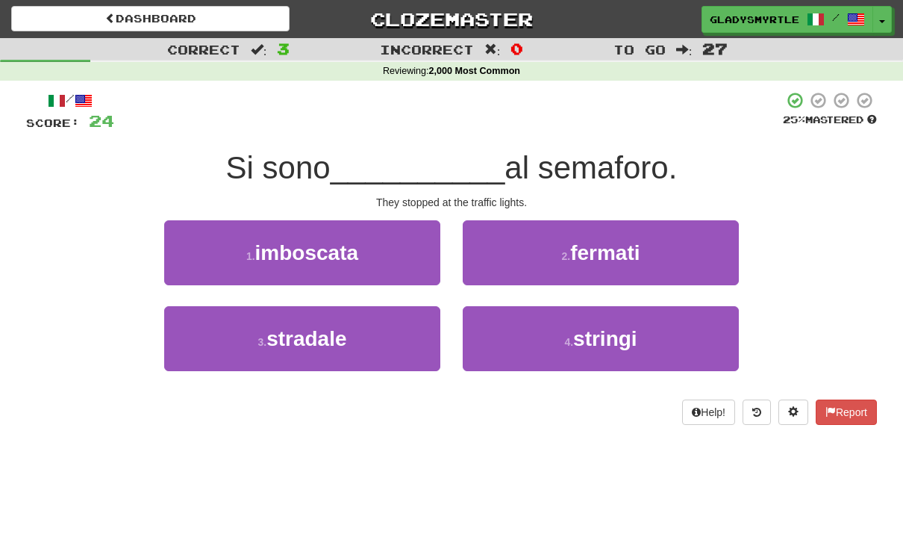
click at [619, 247] on span "fermati" at bounding box center [604, 252] width 69 height 23
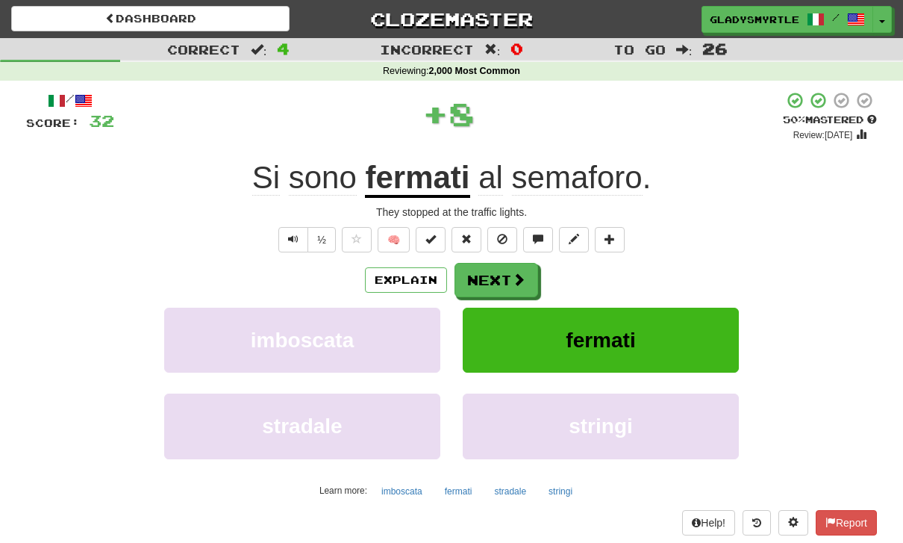
click at [495, 272] on button "Next" at bounding box center [497, 280] width 84 height 34
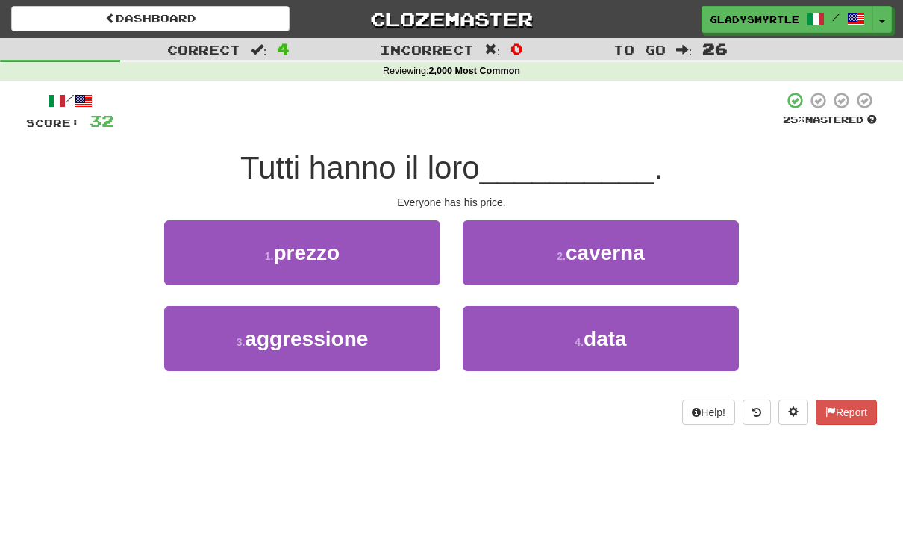
click at [305, 246] on span "prezzo" at bounding box center [307, 252] width 66 height 23
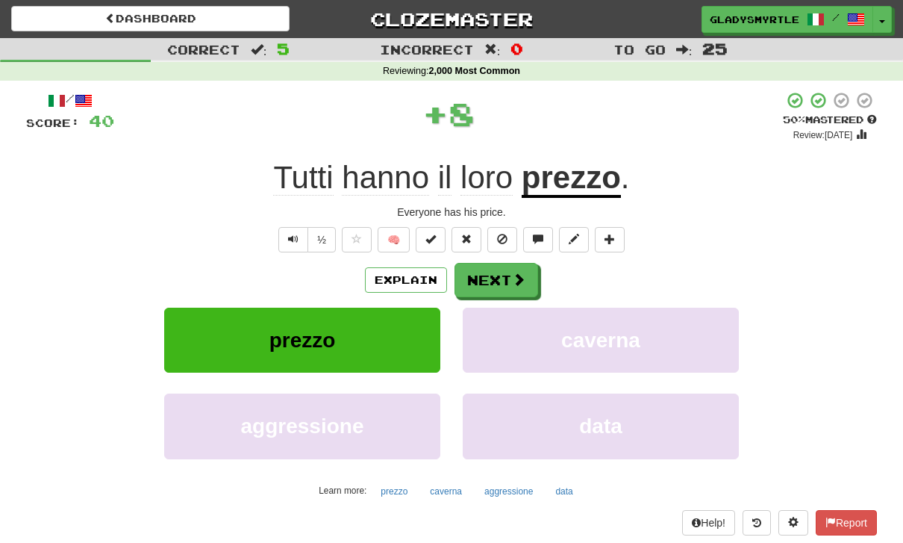
click at [496, 277] on button "Next" at bounding box center [497, 280] width 84 height 34
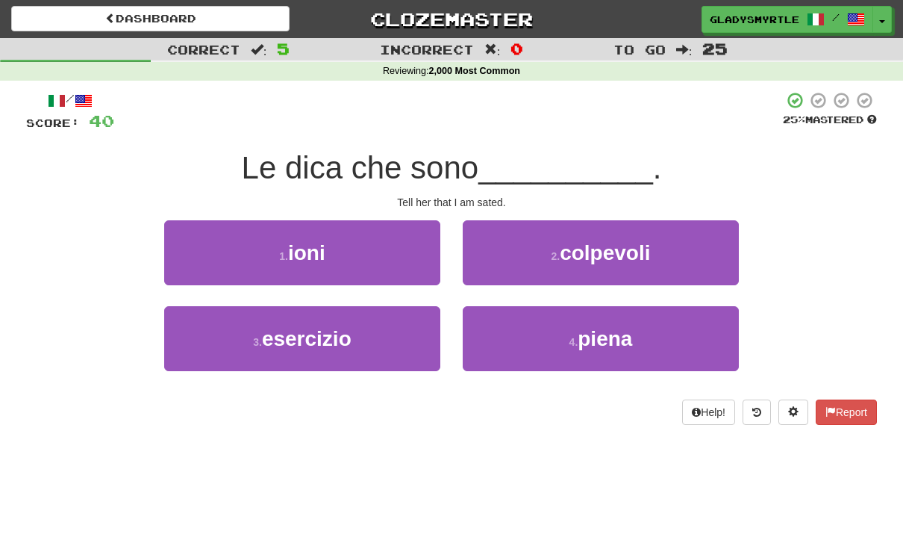
click at [610, 340] on span "piena" at bounding box center [605, 338] width 54 height 23
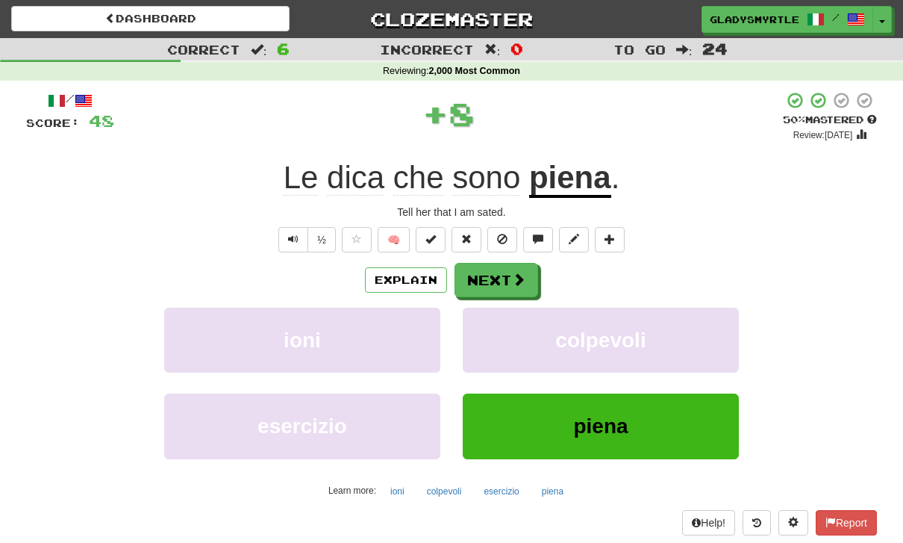
click at [496, 278] on button "Next" at bounding box center [497, 280] width 84 height 34
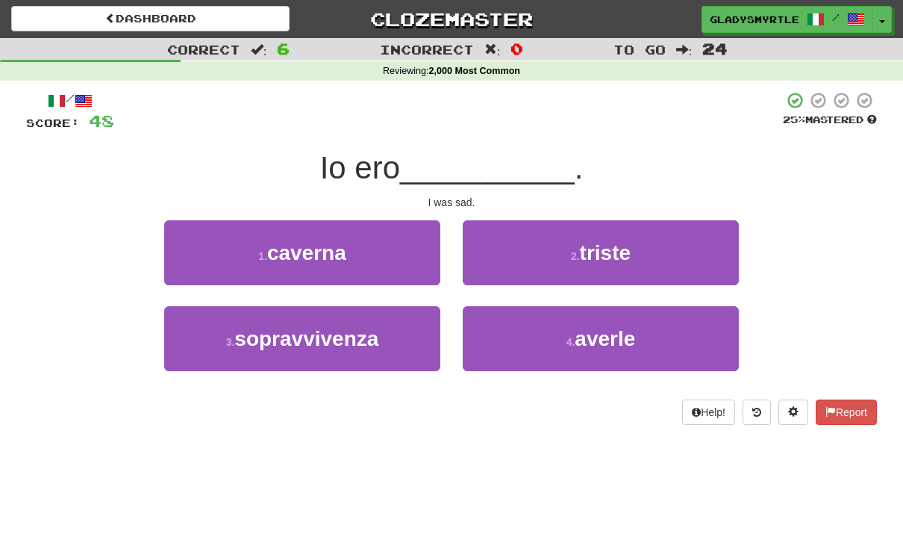
click at [622, 246] on span "triste" at bounding box center [605, 252] width 51 height 23
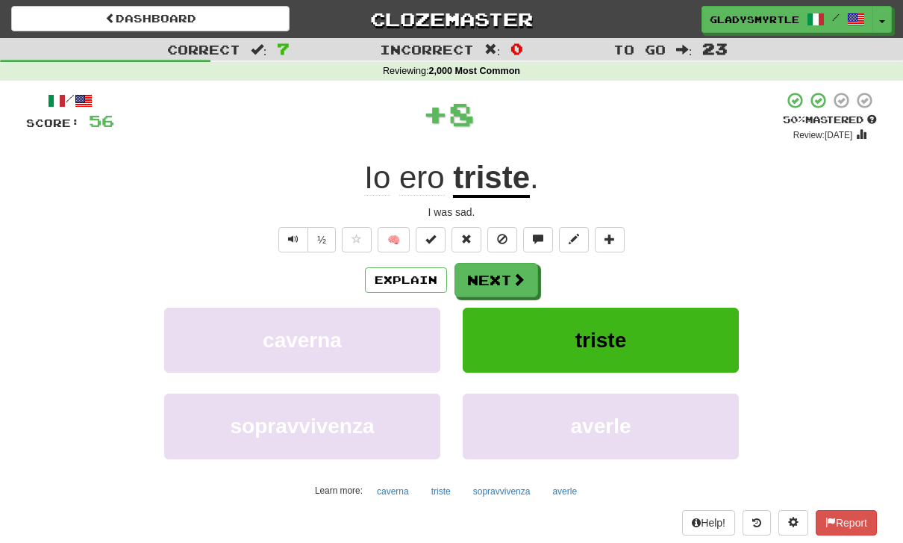
click at [496, 270] on button "Next" at bounding box center [497, 280] width 84 height 34
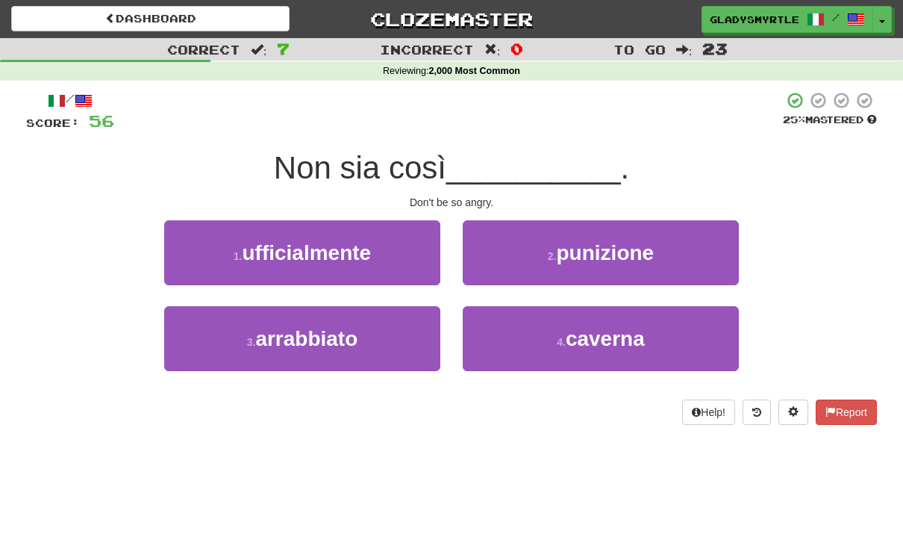
click at [302, 338] on span "arrabbiato" at bounding box center [306, 338] width 102 height 23
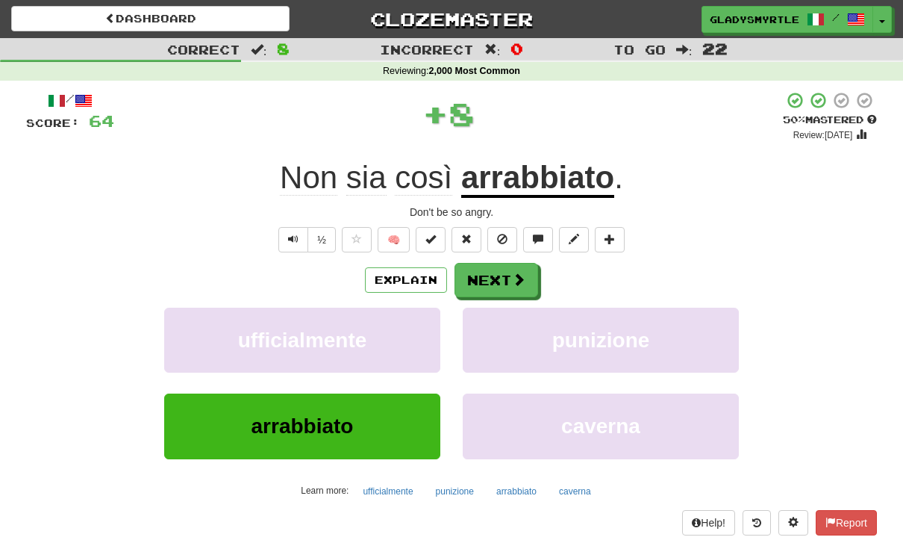
click at [501, 271] on button "Next" at bounding box center [497, 280] width 84 height 34
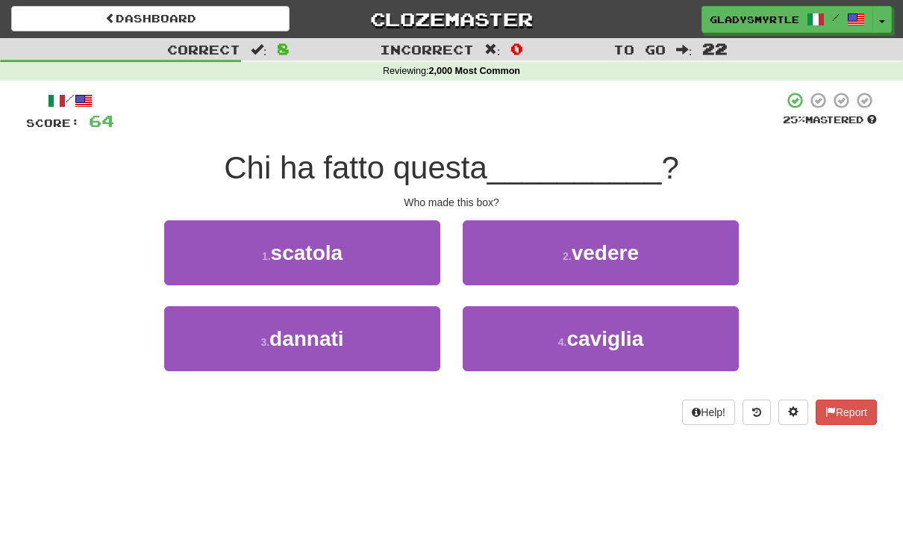
click at [303, 249] on span "scatola" at bounding box center [307, 252] width 72 height 23
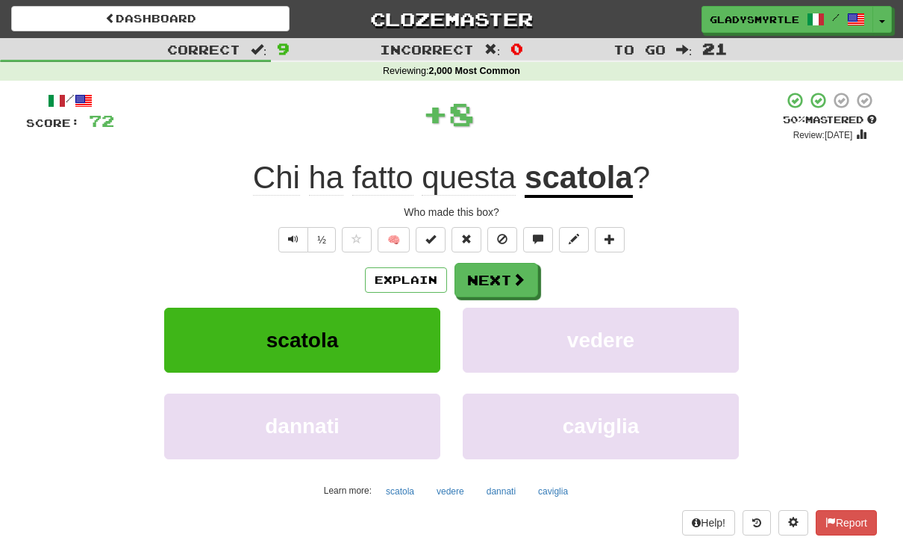
click at [496, 272] on button "Next" at bounding box center [497, 280] width 84 height 34
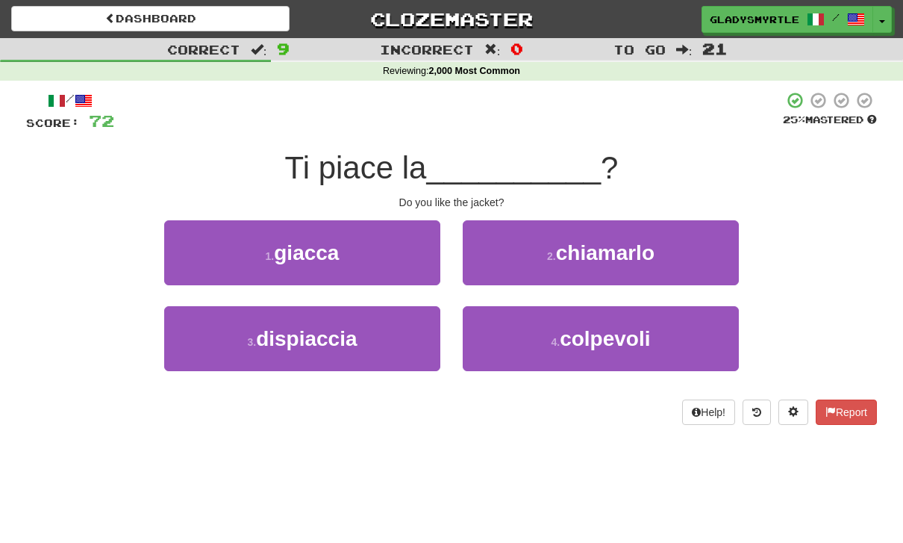
click at [303, 249] on span "giacca" at bounding box center [306, 252] width 65 height 23
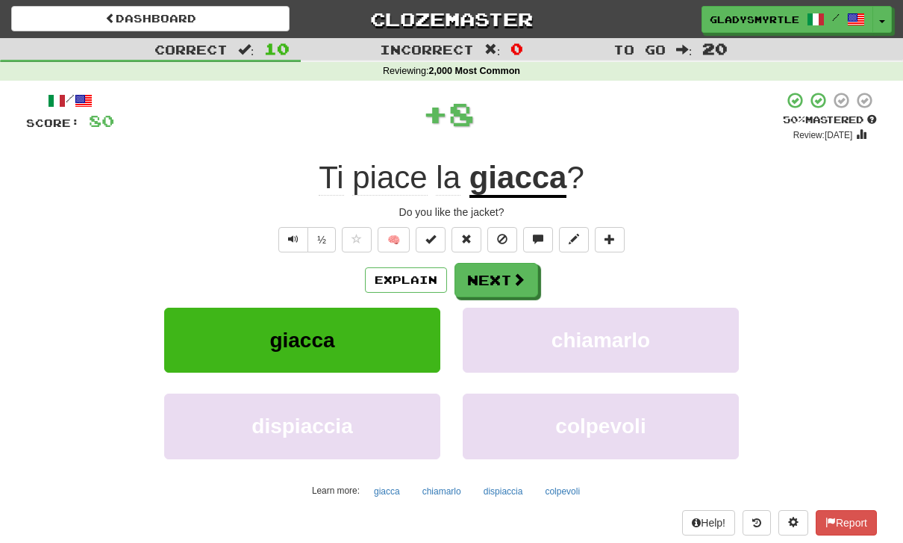
click at [496, 274] on button "Next" at bounding box center [497, 280] width 84 height 34
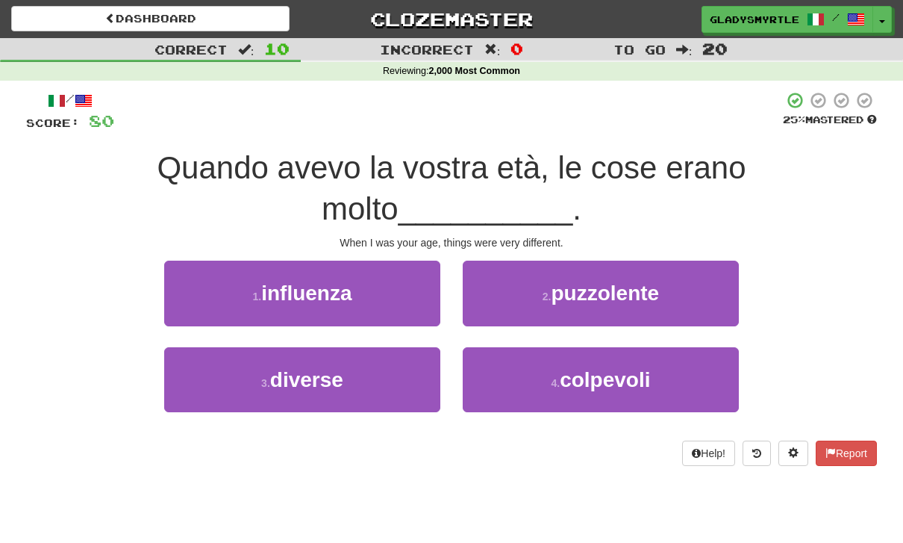
click at [296, 374] on span "diverse" at bounding box center [306, 379] width 73 height 23
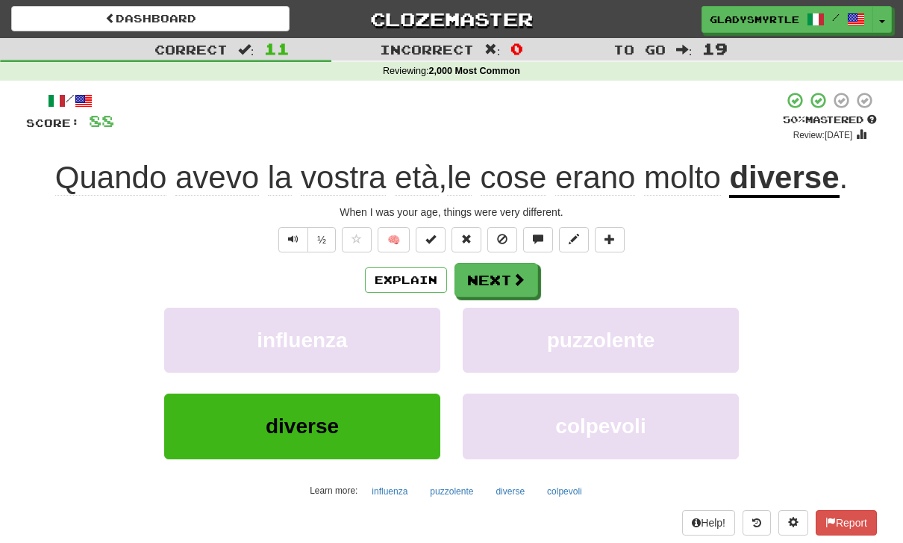
click at [498, 275] on button "Next" at bounding box center [497, 280] width 84 height 34
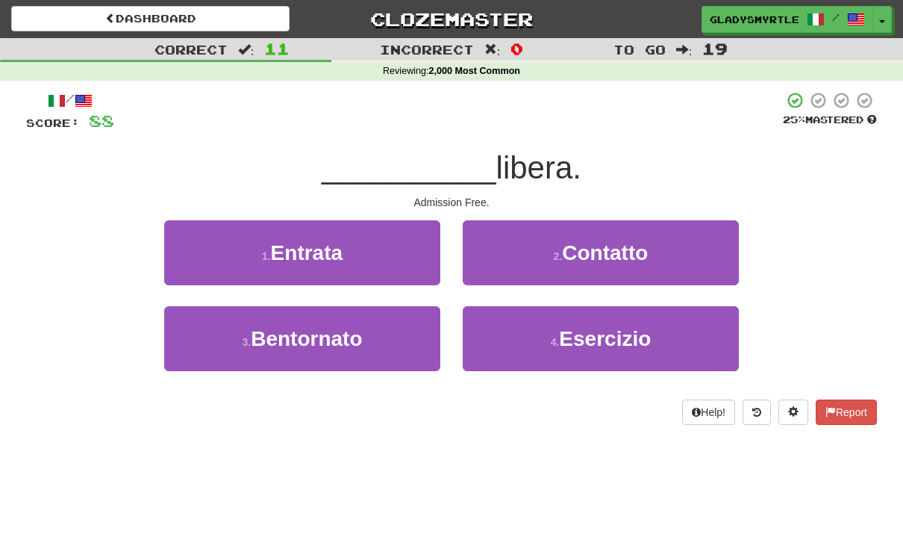
click at [310, 249] on span "Entrata" at bounding box center [307, 252] width 72 height 23
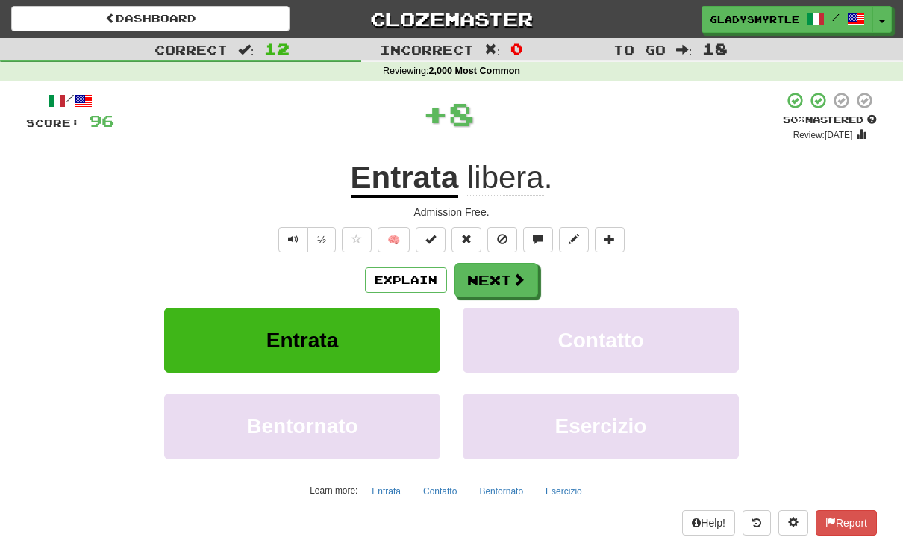
click at [501, 275] on button "Next" at bounding box center [497, 280] width 84 height 34
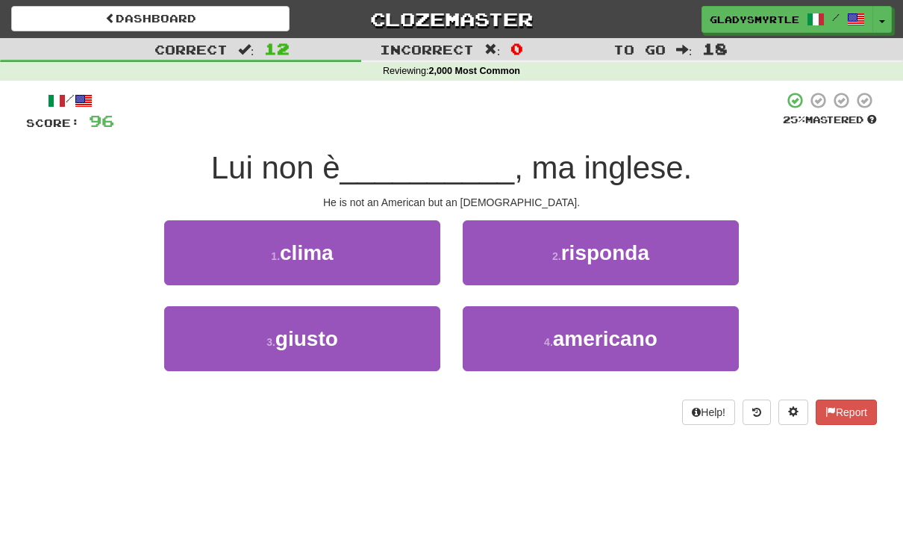
click at [611, 340] on span "americano" at bounding box center [605, 338] width 104 height 23
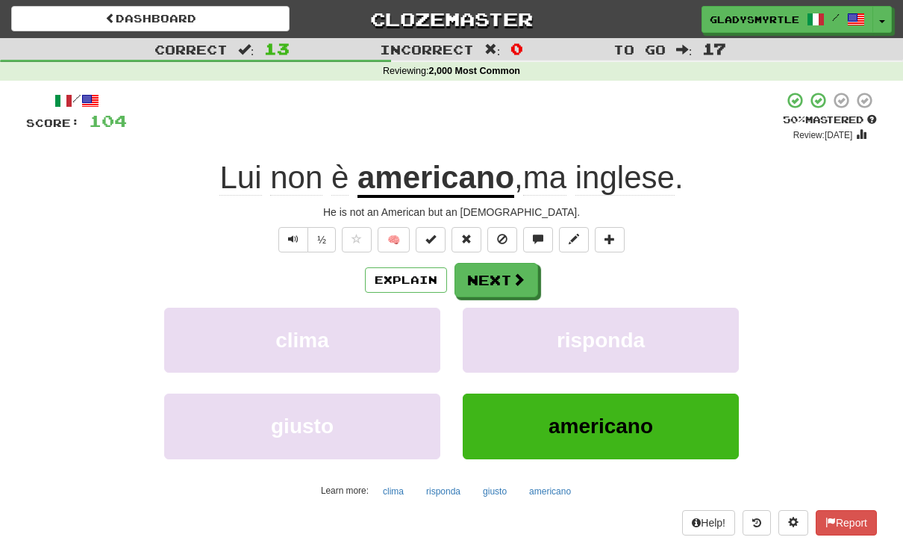
click at [491, 275] on button "Next" at bounding box center [497, 280] width 84 height 34
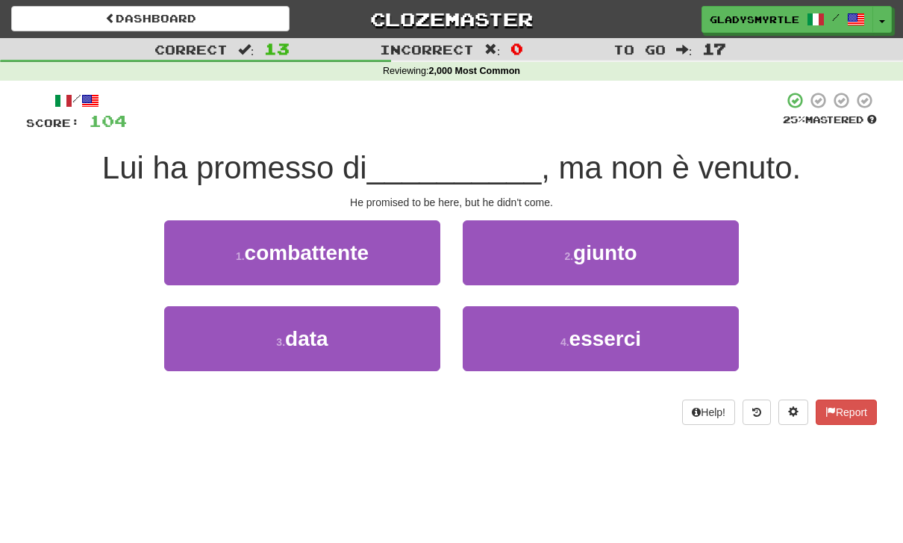
click at [614, 340] on span "esserci" at bounding box center [605, 338] width 72 height 23
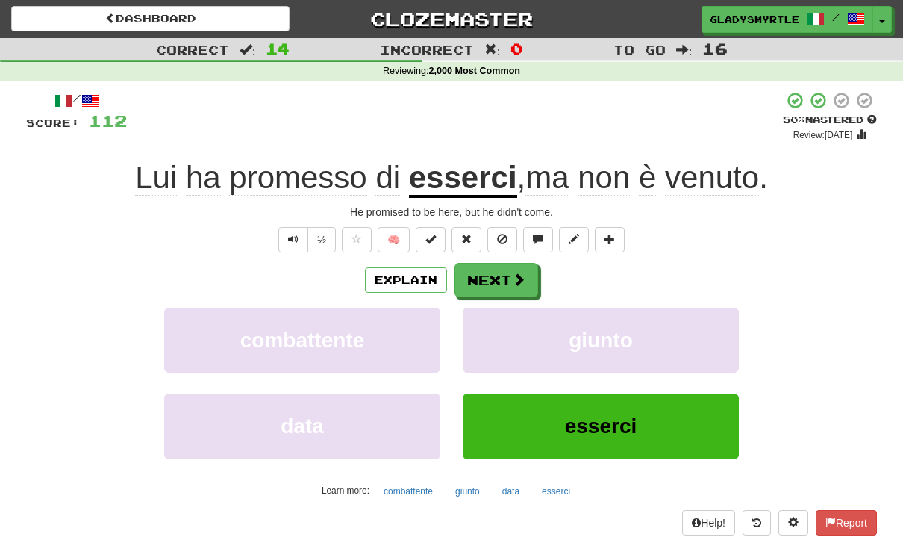
click at [502, 272] on button "Next" at bounding box center [497, 280] width 84 height 34
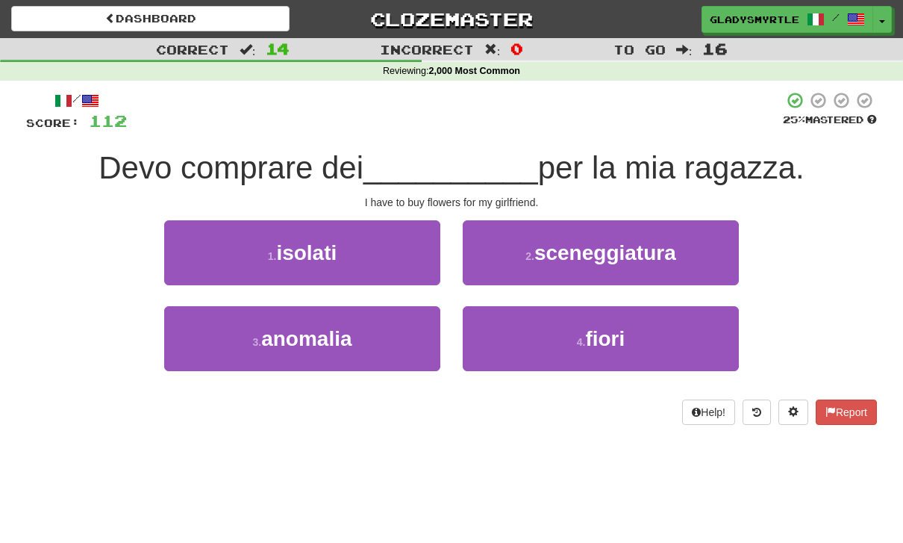
click at [619, 332] on span "fiori" at bounding box center [605, 338] width 40 height 23
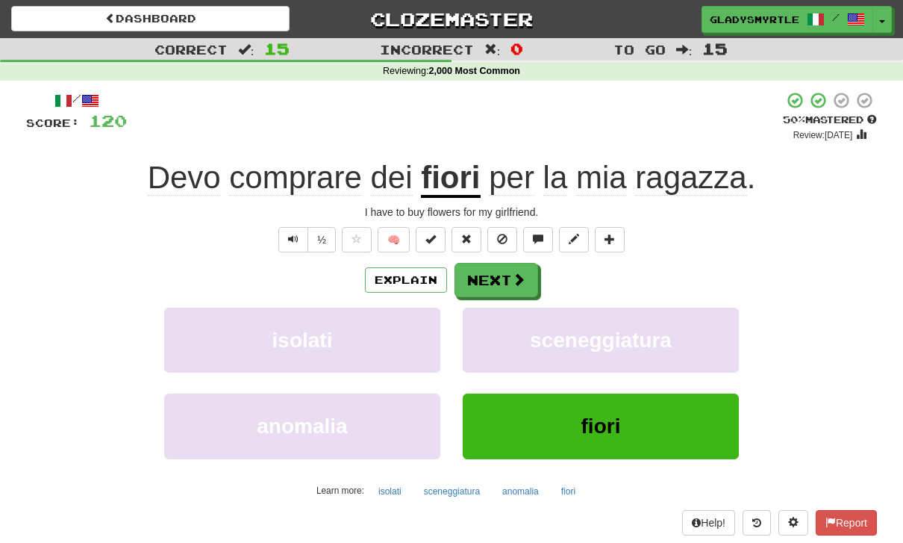
click at [501, 277] on button "Next" at bounding box center [497, 280] width 84 height 34
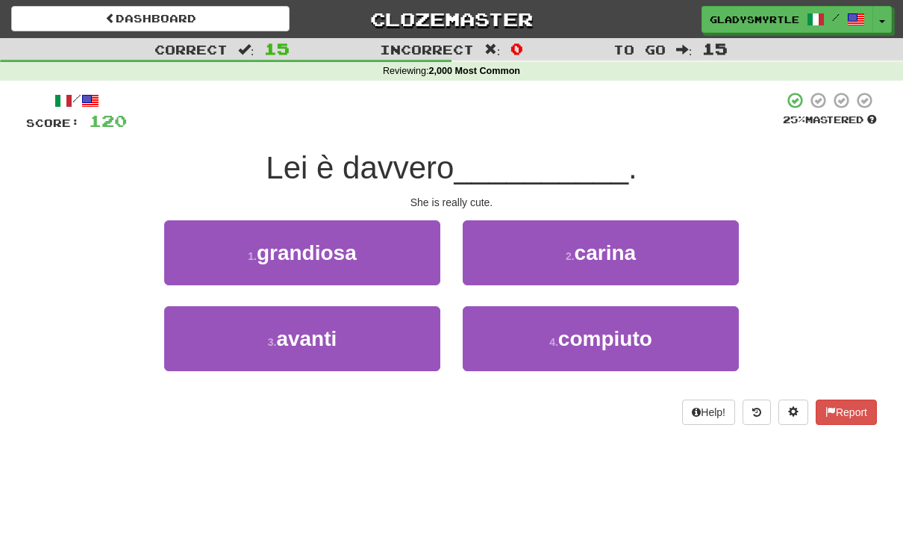
click at [615, 248] on span "carina" at bounding box center [606, 252] width 62 height 23
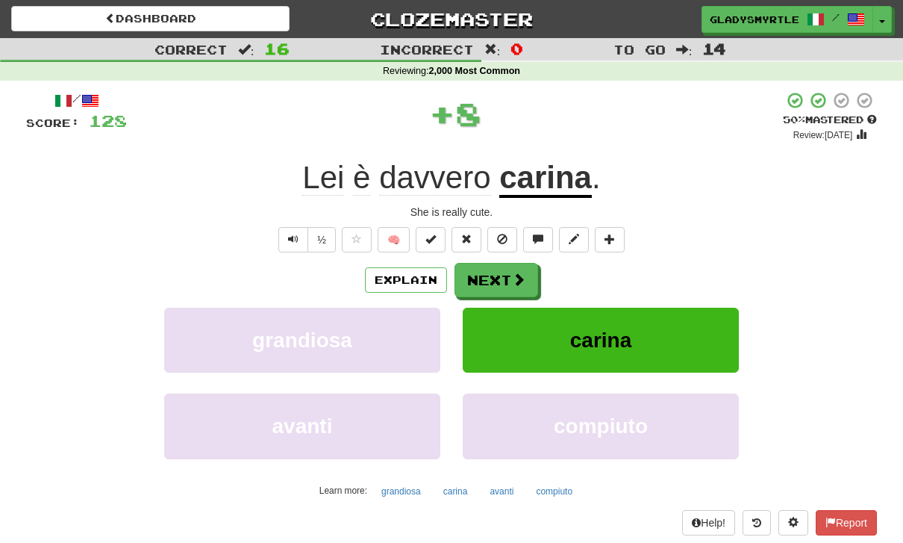
click at [498, 273] on button "Next" at bounding box center [497, 280] width 84 height 34
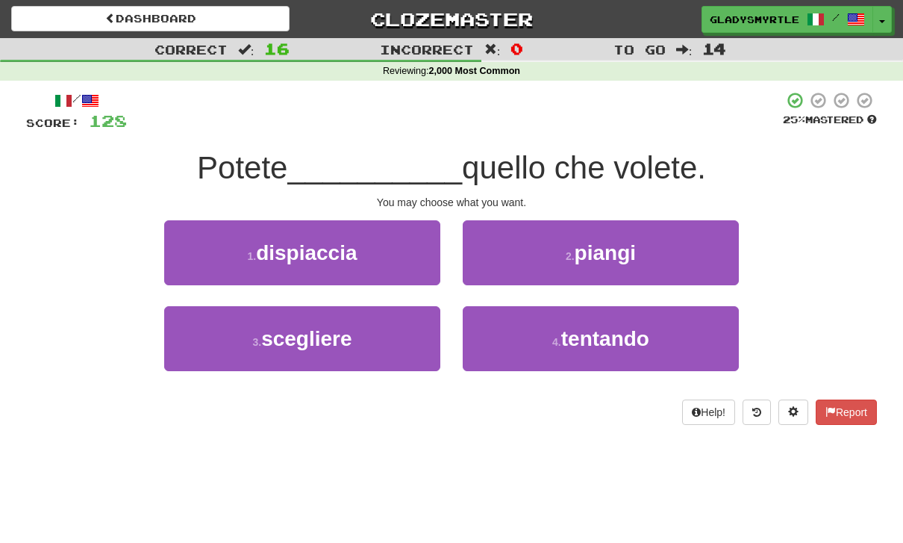
click at [300, 334] on span "scegliere" at bounding box center [306, 338] width 90 height 23
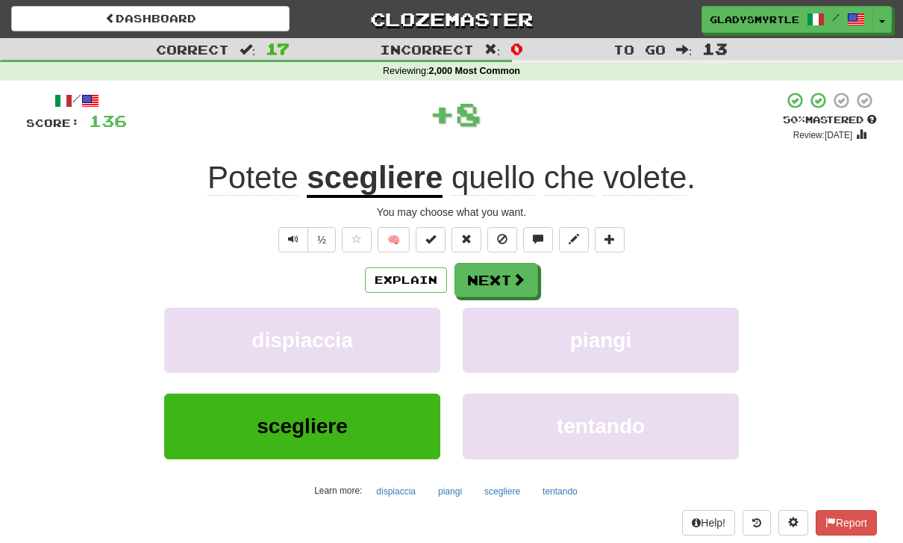
click at [495, 273] on button "Next" at bounding box center [497, 280] width 84 height 34
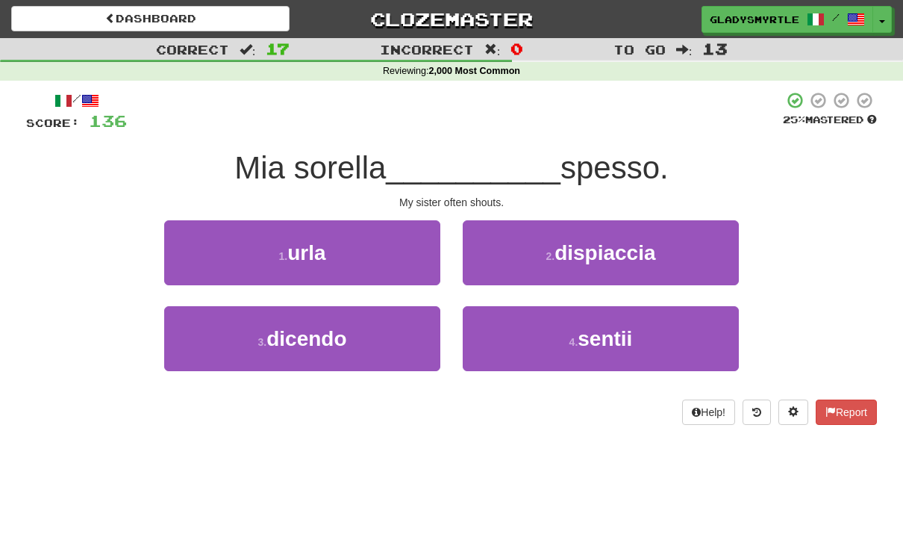
click at [321, 247] on span "urla" at bounding box center [306, 252] width 38 height 23
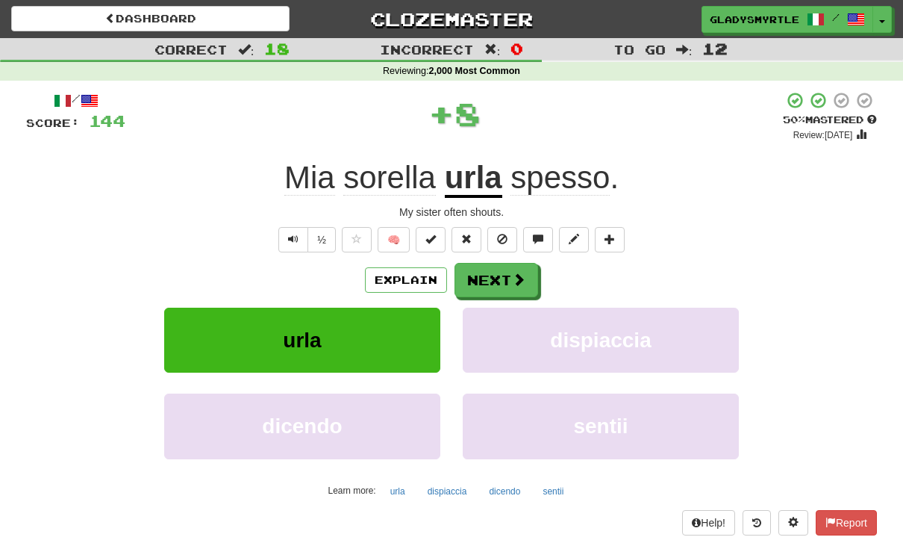
click at [499, 275] on button "Next" at bounding box center [497, 280] width 84 height 34
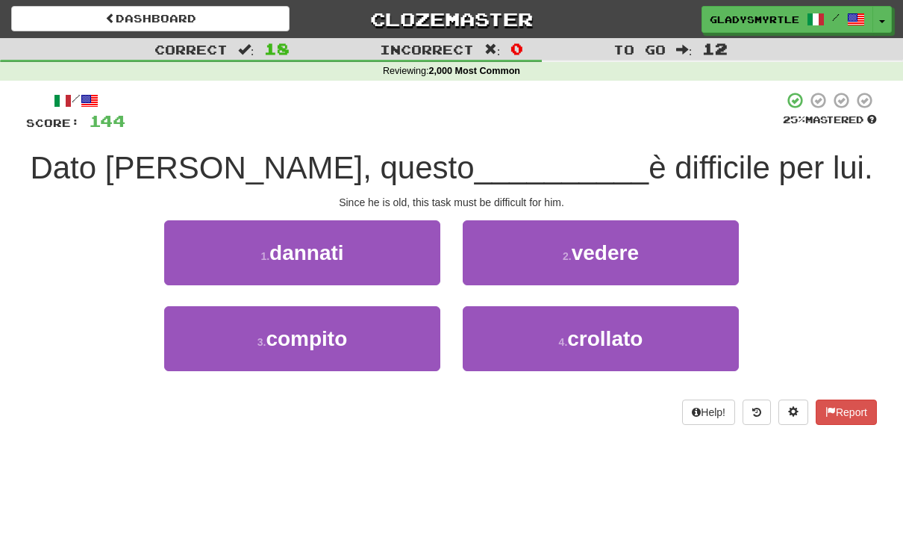
click at [284, 335] on span "compito" at bounding box center [306, 338] width 81 height 23
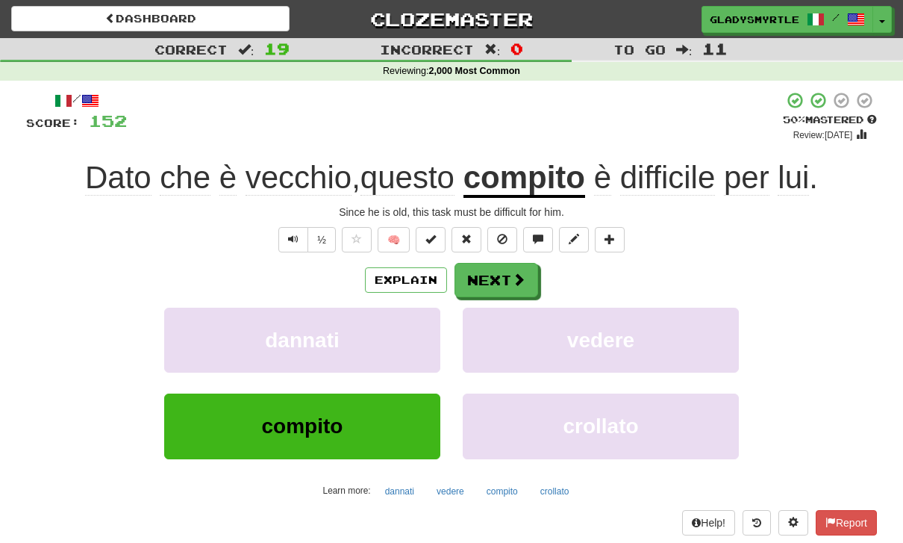
click at [498, 275] on button "Next" at bounding box center [497, 280] width 84 height 34
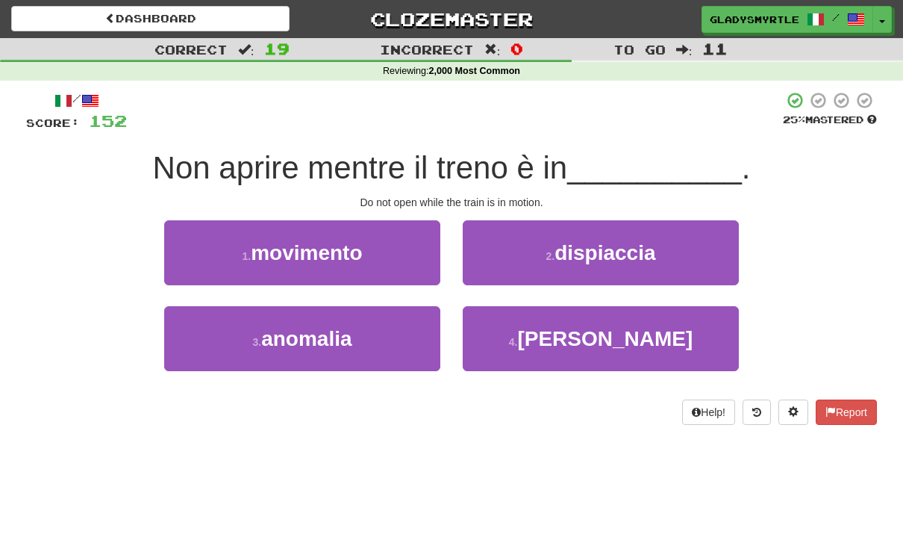
click at [310, 250] on span "movimento" at bounding box center [306, 252] width 111 height 23
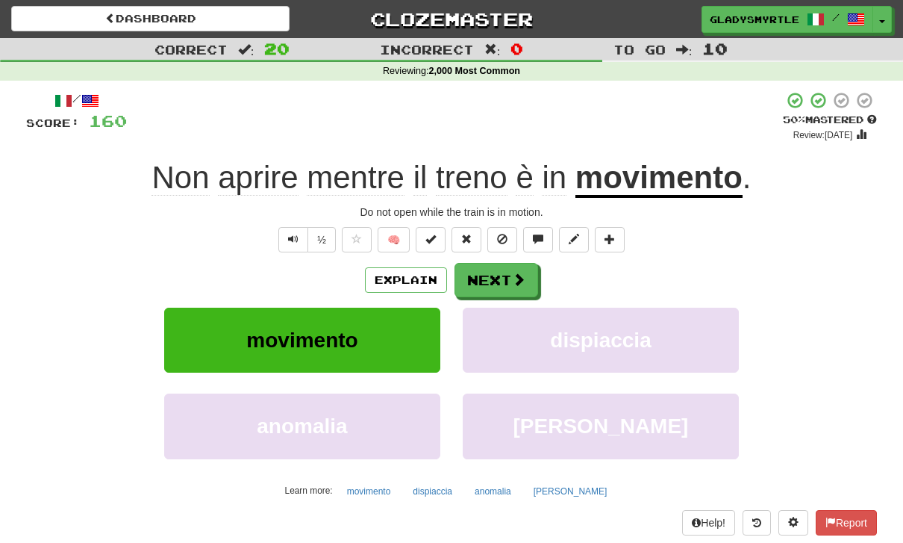
click at [496, 277] on button "Next" at bounding box center [497, 280] width 84 height 34
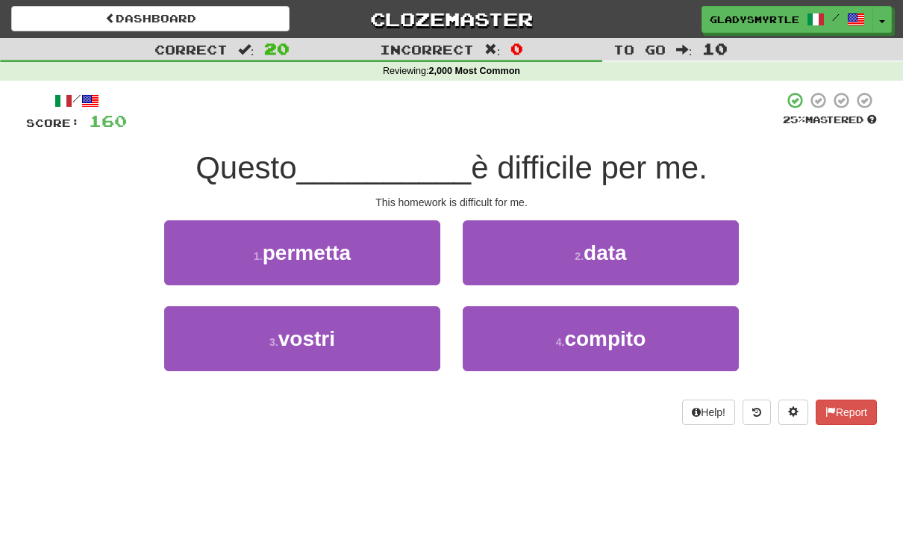
click at [615, 336] on span "compito" at bounding box center [604, 338] width 81 height 23
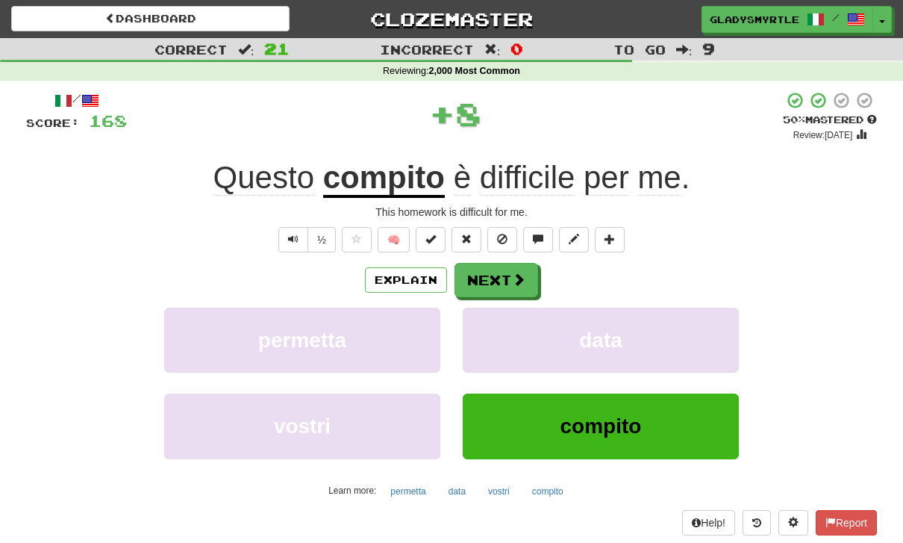
click at [493, 273] on button "Next" at bounding box center [497, 280] width 84 height 34
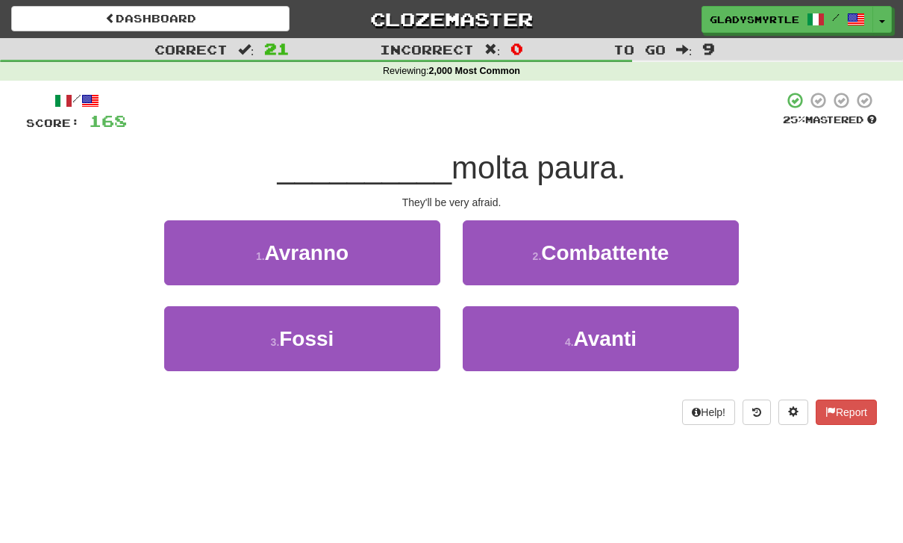
click at [313, 246] on span "Avranno" at bounding box center [307, 252] width 84 height 23
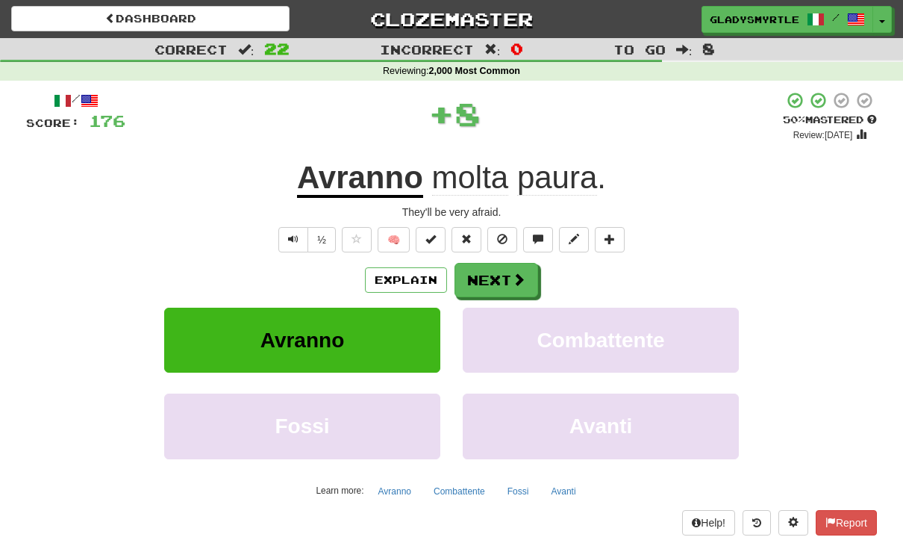
click at [489, 272] on button "Next" at bounding box center [497, 280] width 84 height 34
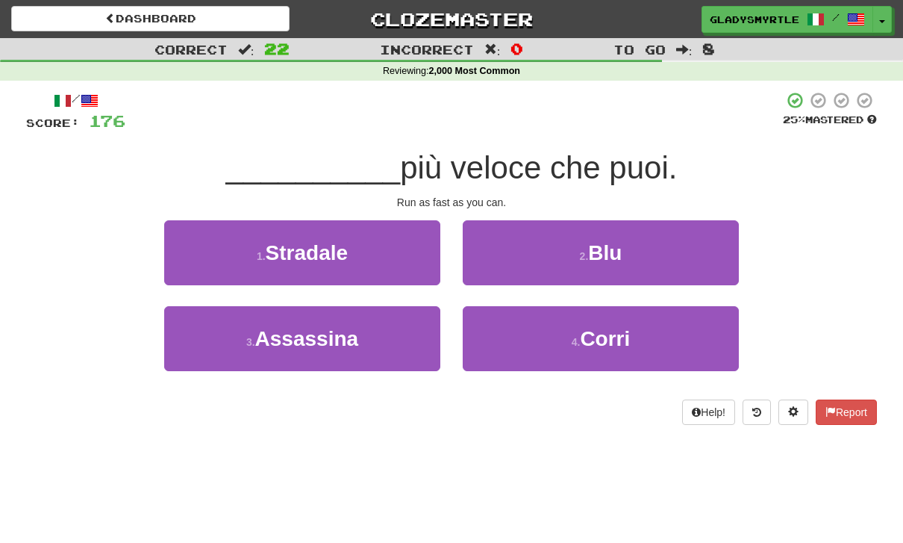
click at [608, 331] on span "Corri" at bounding box center [605, 338] width 50 height 23
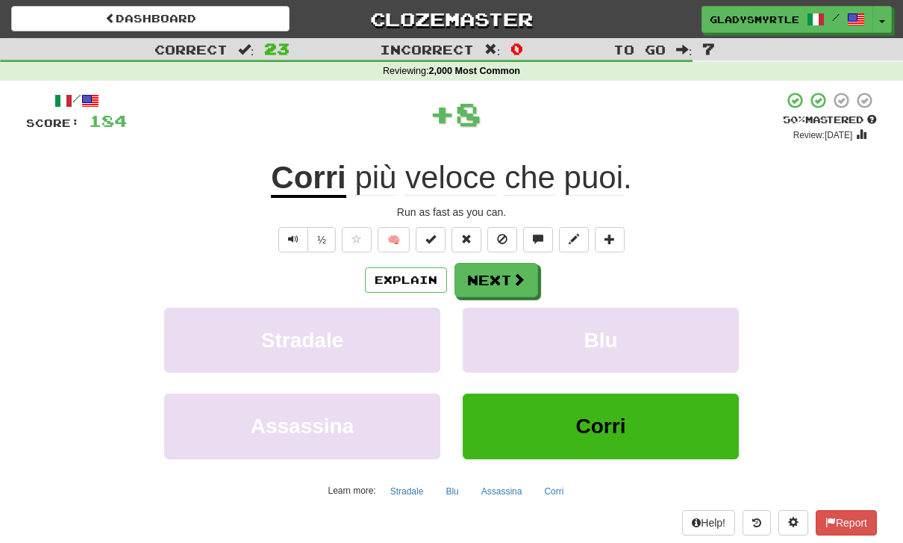
click at [496, 271] on button "Next" at bounding box center [497, 280] width 84 height 34
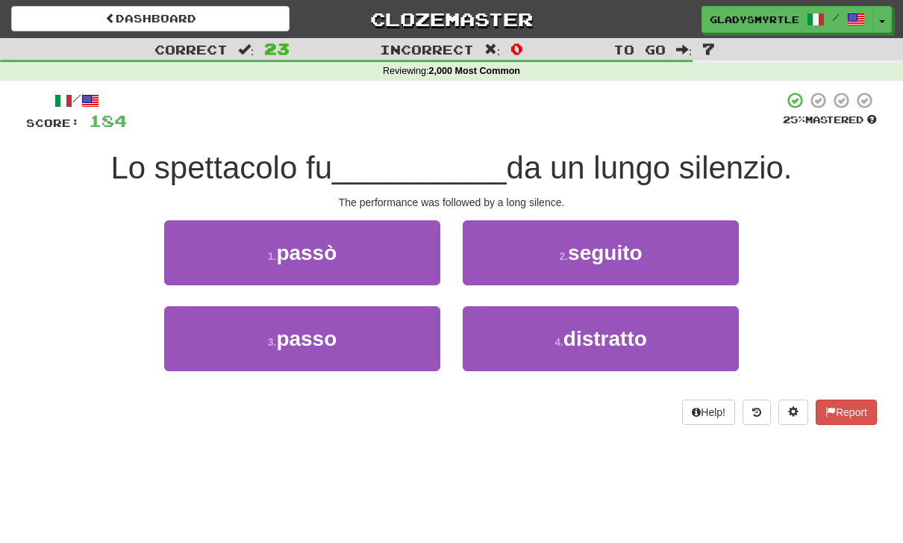
click at [605, 246] on span "seguito" at bounding box center [605, 252] width 75 height 23
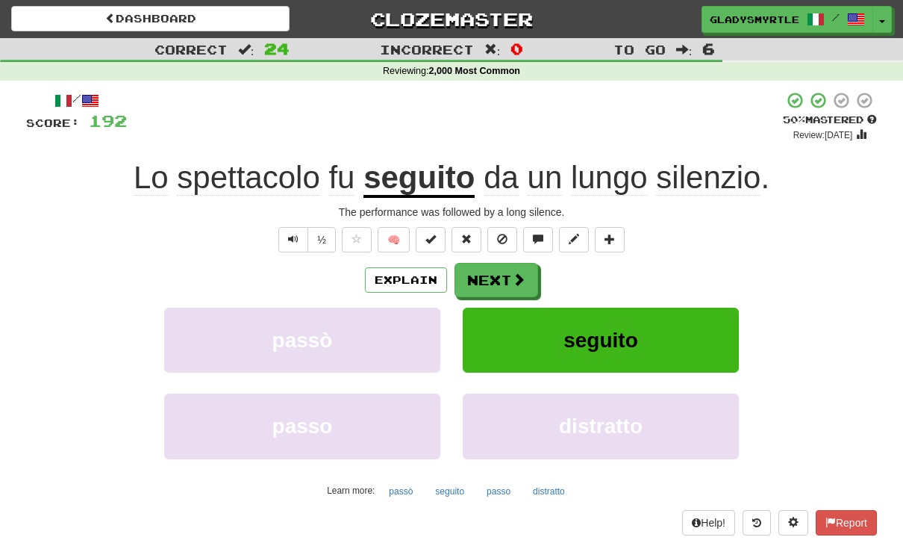
click at [493, 271] on button "Next" at bounding box center [497, 280] width 84 height 34
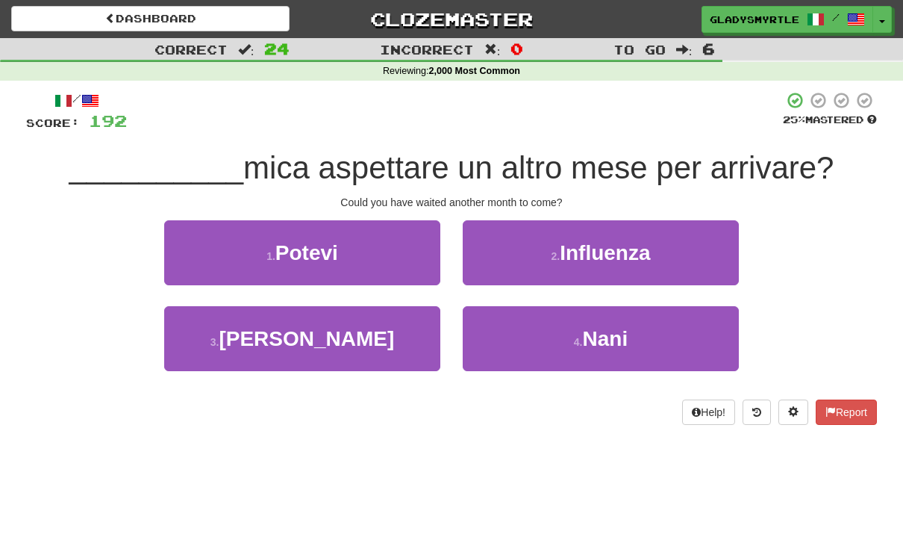
click at [313, 242] on span "Potevi" at bounding box center [306, 252] width 63 height 23
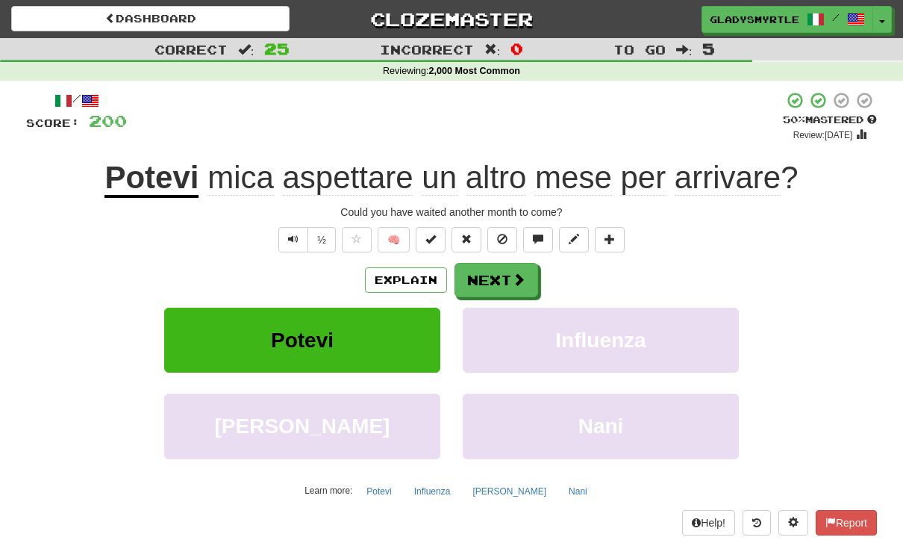
click at [489, 271] on button "Next" at bounding box center [497, 280] width 84 height 34
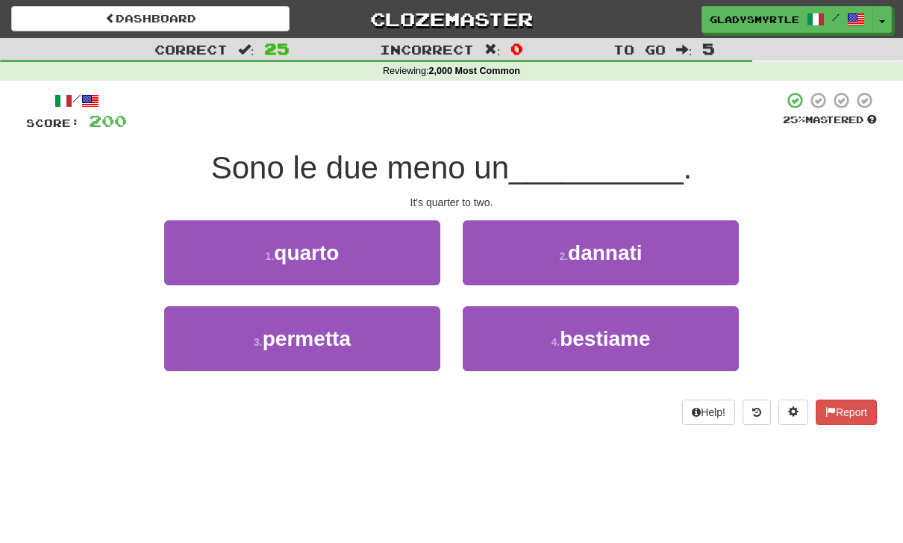
click at [321, 253] on span "quarto" at bounding box center [306, 252] width 65 height 23
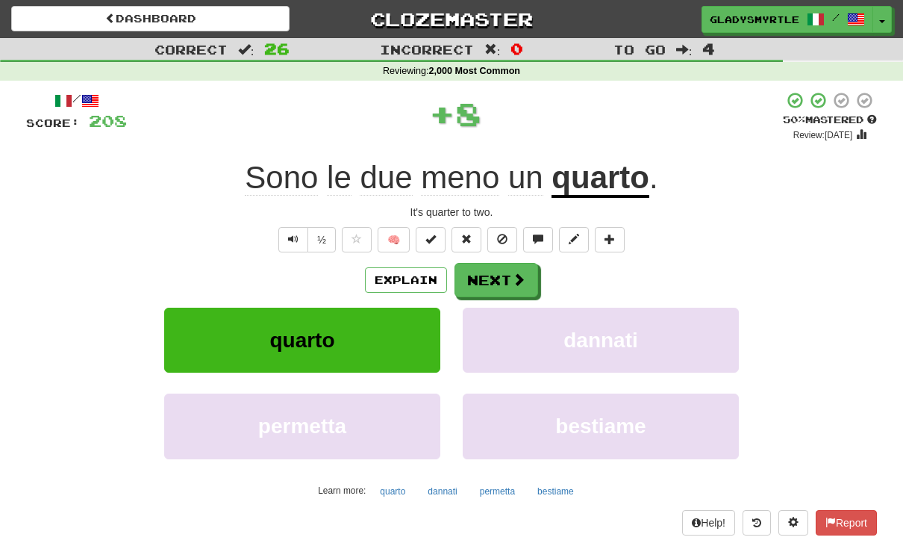
click at [497, 276] on button "Next" at bounding box center [497, 280] width 84 height 34
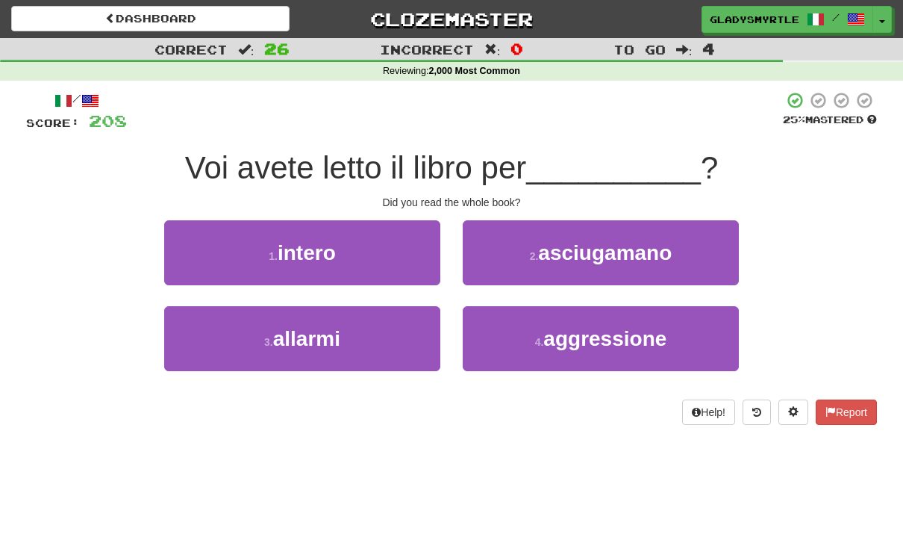
click at [308, 243] on span "intero" at bounding box center [307, 252] width 58 height 23
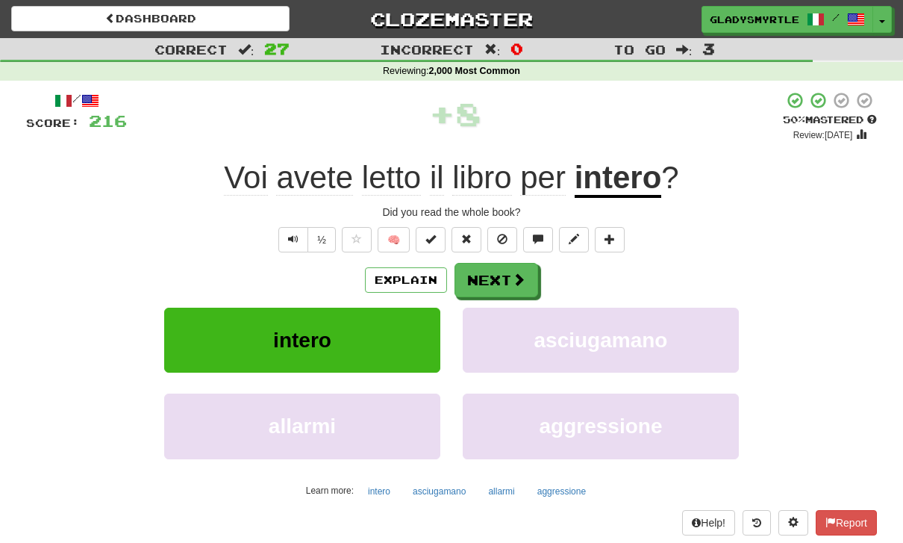
click at [498, 273] on button "Next" at bounding box center [497, 280] width 84 height 34
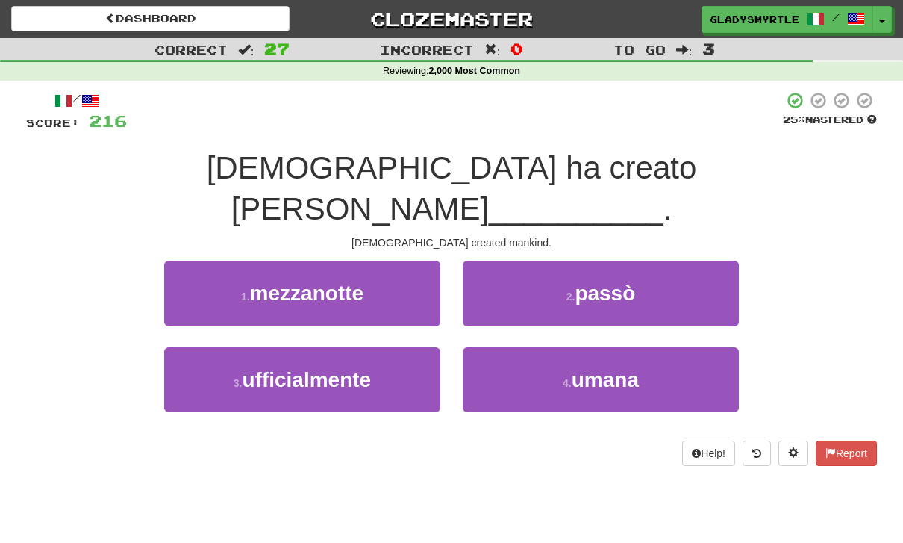
click at [608, 368] on span "umana" at bounding box center [605, 379] width 67 height 23
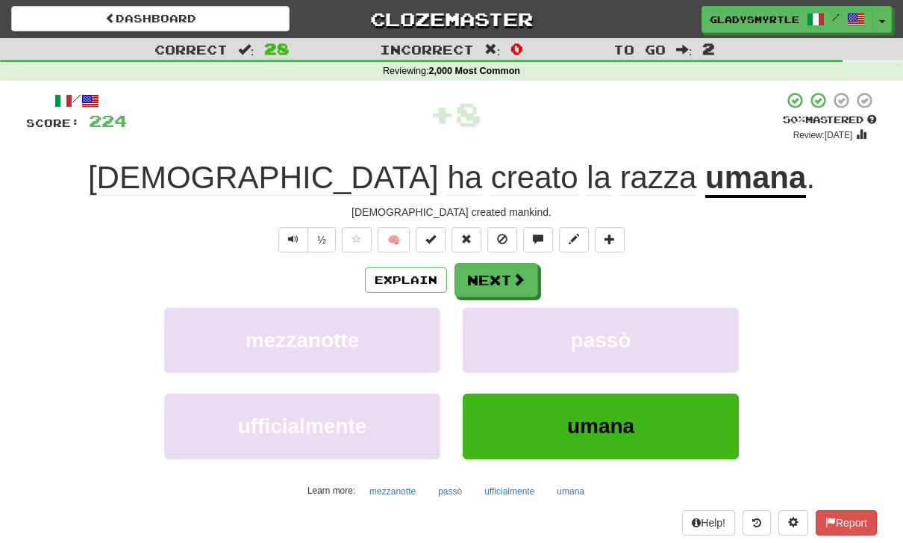
click at [496, 275] on button "Next" at bounding box center [497, 280] width 84 height 34
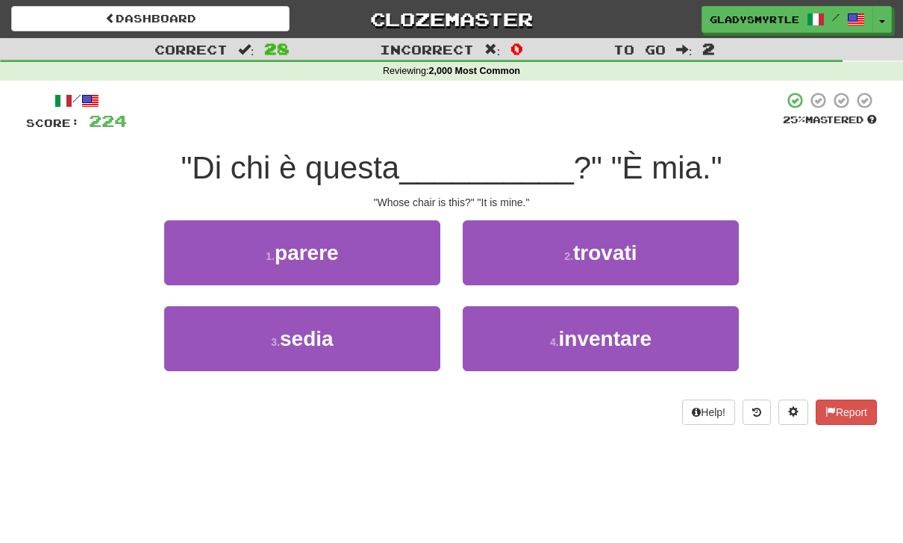
click at [296, 331] on span "sedia" at bounding box center [307, 338] width 54 height 23
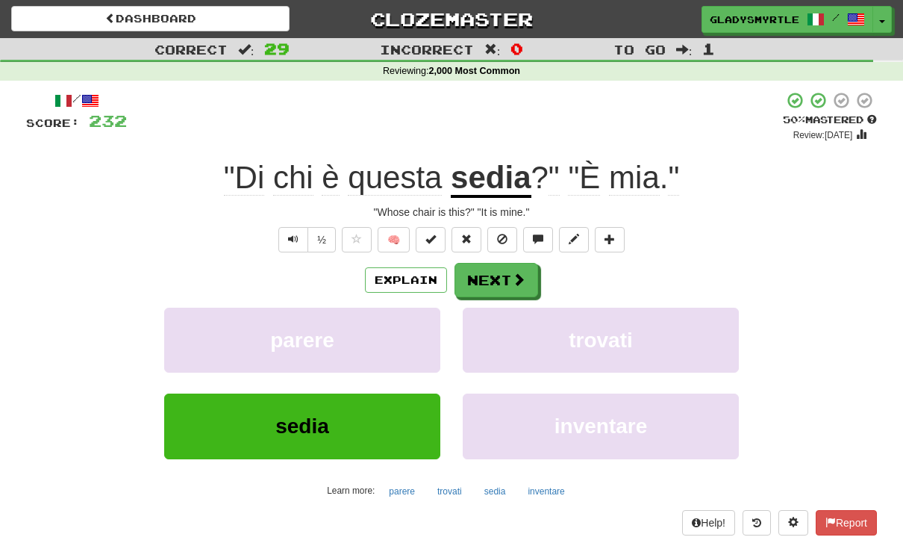
click at [491, 278] on button "Next" at bounding box center [497, 280] width 84 height 34
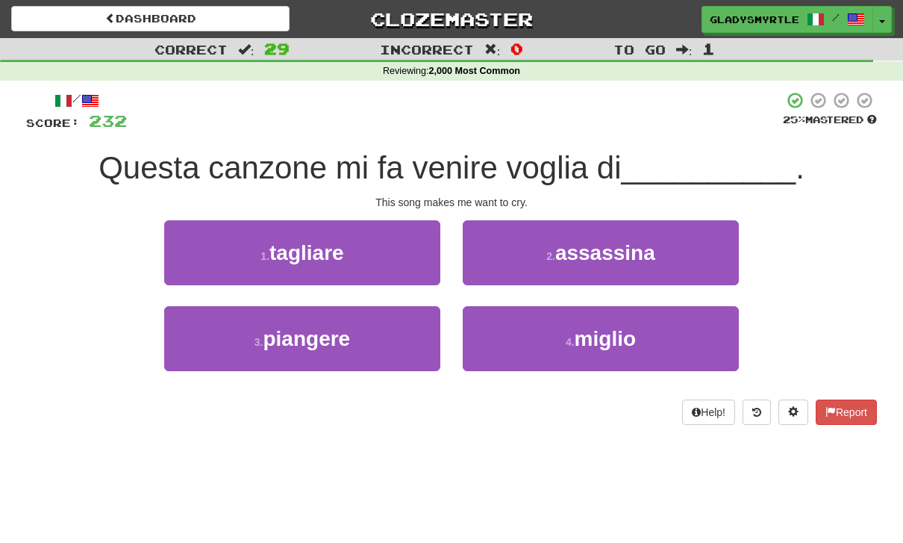
click at [293, 335] on span "piangere" at bounding box center [306, 338] width 87 height 23
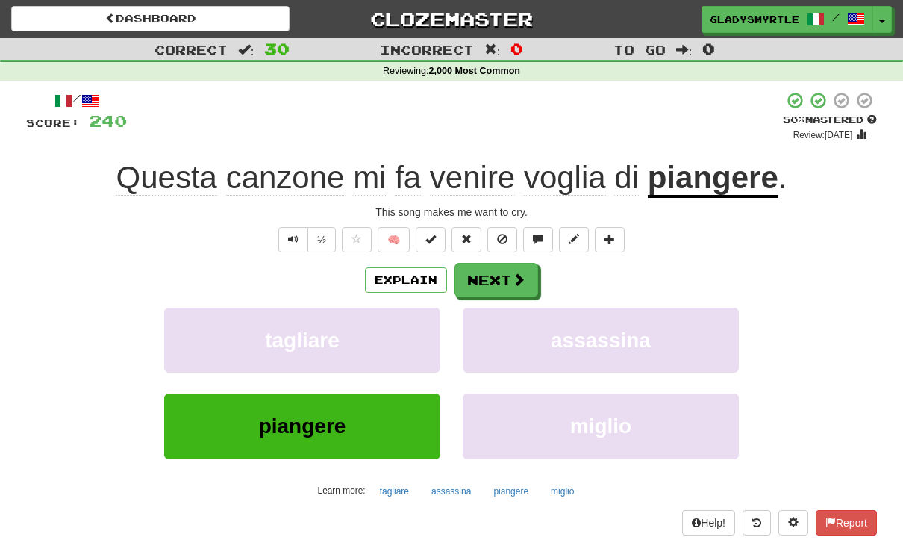
click at [488, 277] on button "Next" at bounding box center [497, 280] width 84 height 34
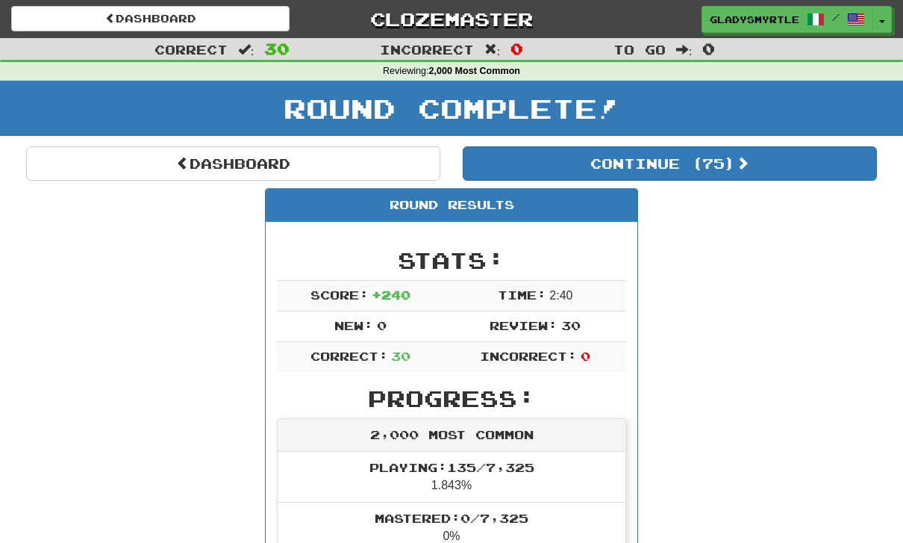
click at [724, 160] on button "Continue ( 75 )" at bounding box center [670, 163] width 414 height 34
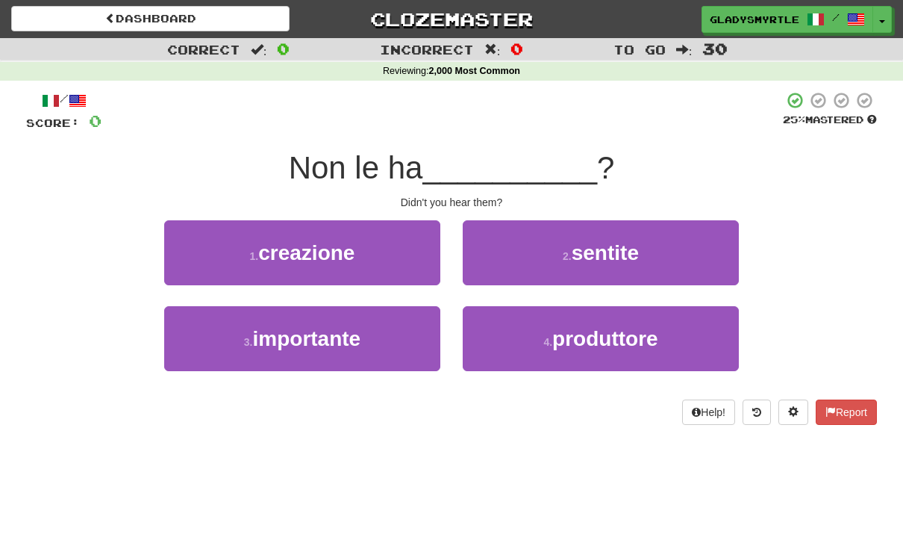
click at [628, 252] on span "sentite" at bounding box center [605, 252] width 67 height 23
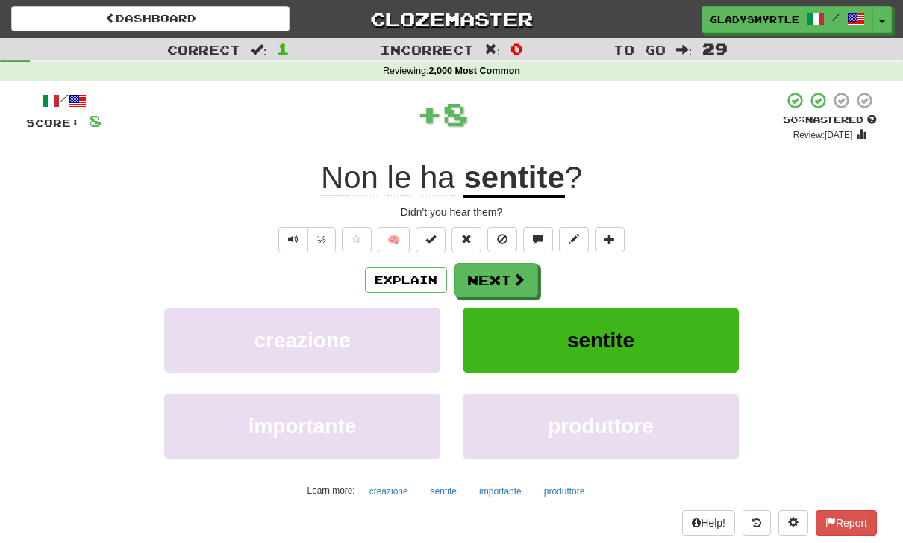
click at [492, 271] on button "Next" at bounding box center [497, 280] width 84 height 34
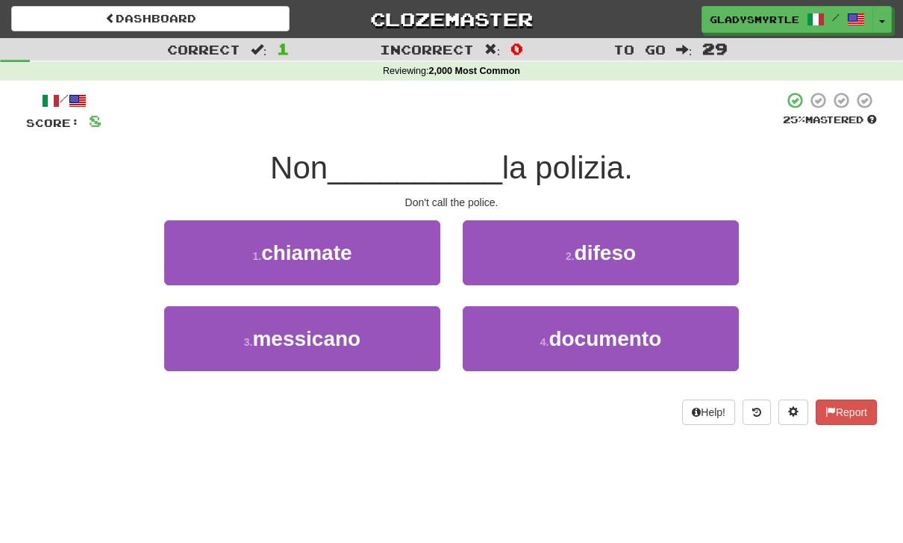
click at [314, 249] on span "chiamate" at bounding box center [306, 252] width 90 height 23
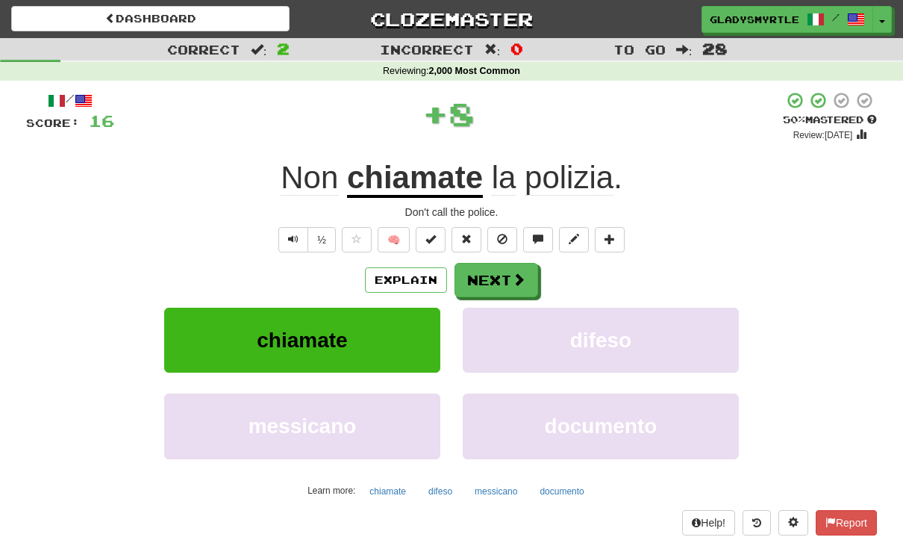
click at [490, 263] on button "Next" at bounding box center [497, 280] width 84 height 34
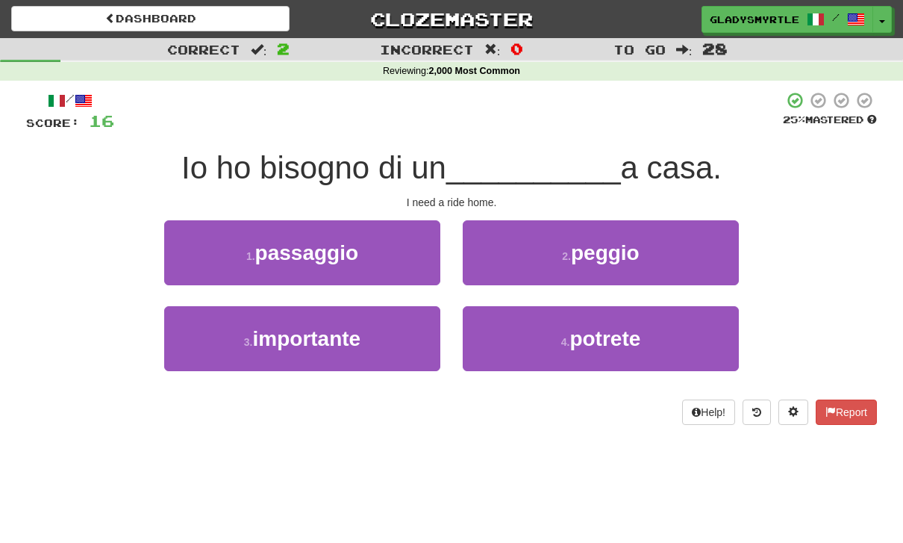
click at [300, 246] on span "passaggio" at bounding box center [306, 252] width 103 height 23
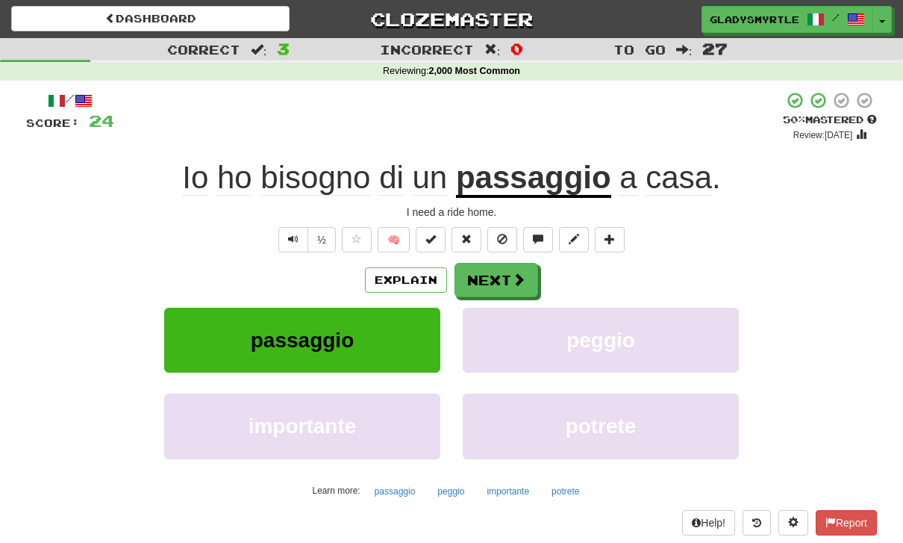
click at [494, 274] on button "Next" at bounding box center [497, 280] width 84 height 34
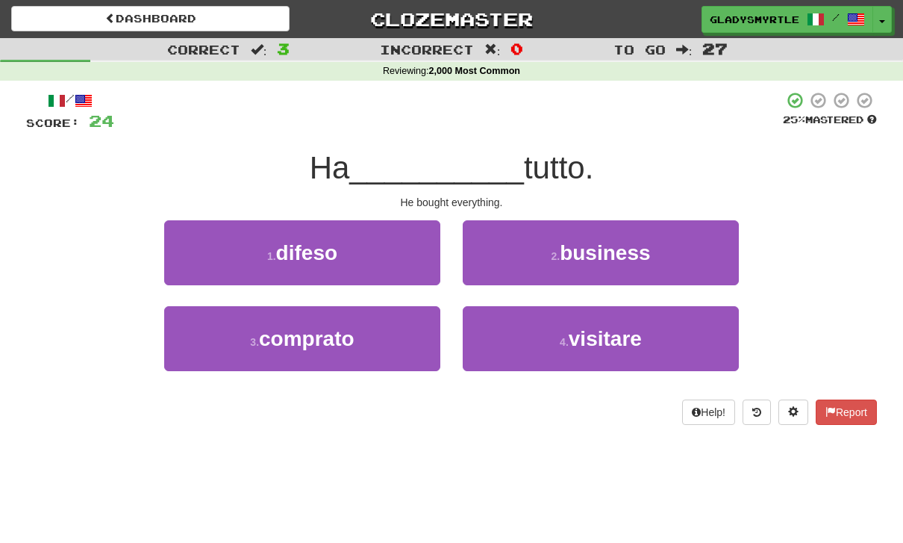
click at [302, 338] on span "comprato" at bounding box center [307, 338] width 96 height 23
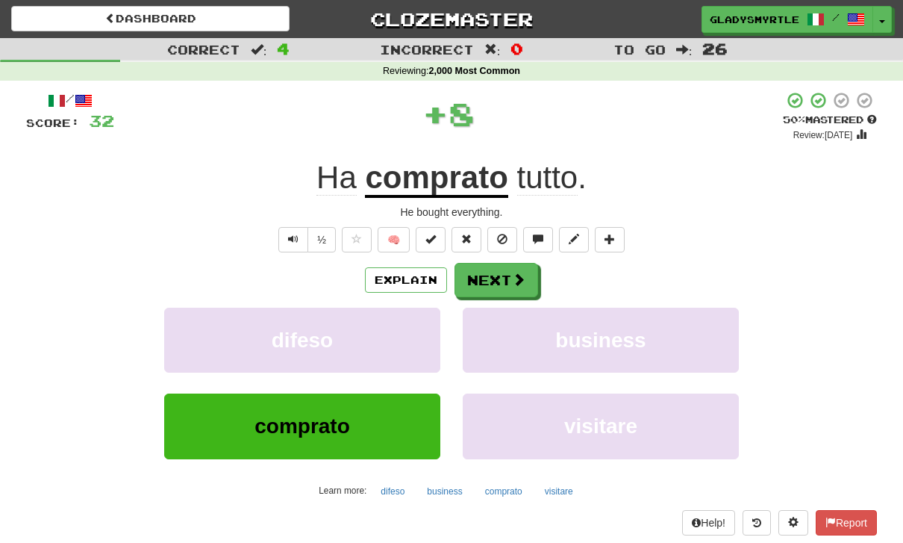
click at [491, 271] on button "Next" at bounding box center [497, 280] width 84 height 34
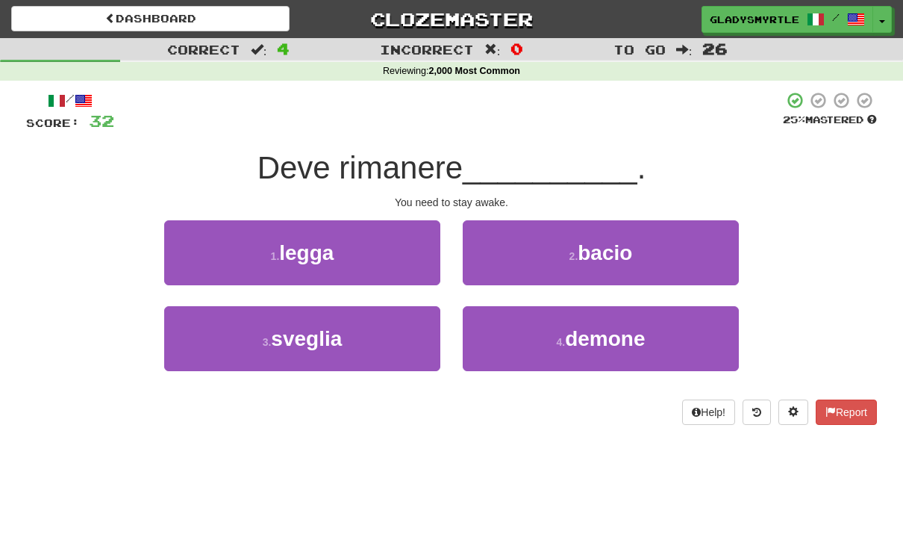
click at [308, 334] on span "sveglia" at bounding box center [306, 338] width 71 height 23
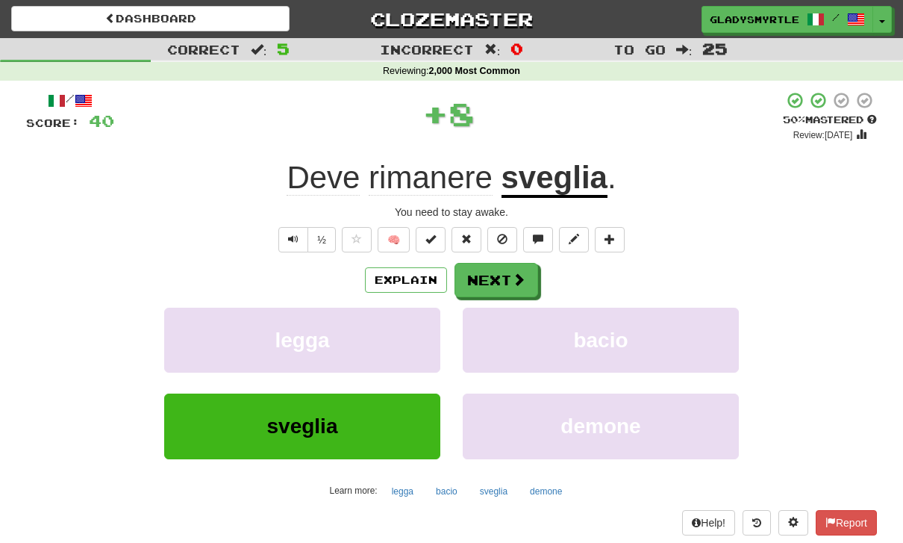
click at [498, 270] on button "Next" at bounding box center [497, 280] width 84 height 34
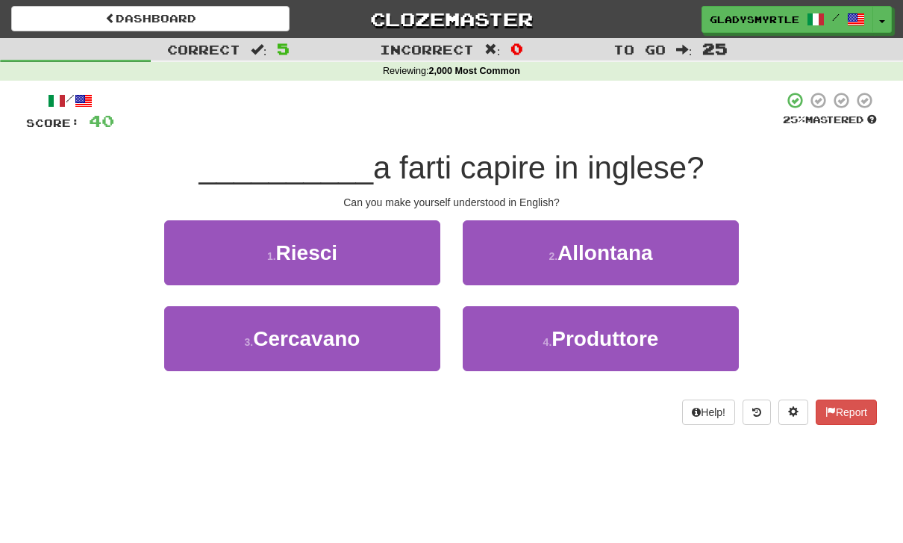
click at [313, 248] on span "Riesci" at bounding box center [307, 252] width 62 height 23
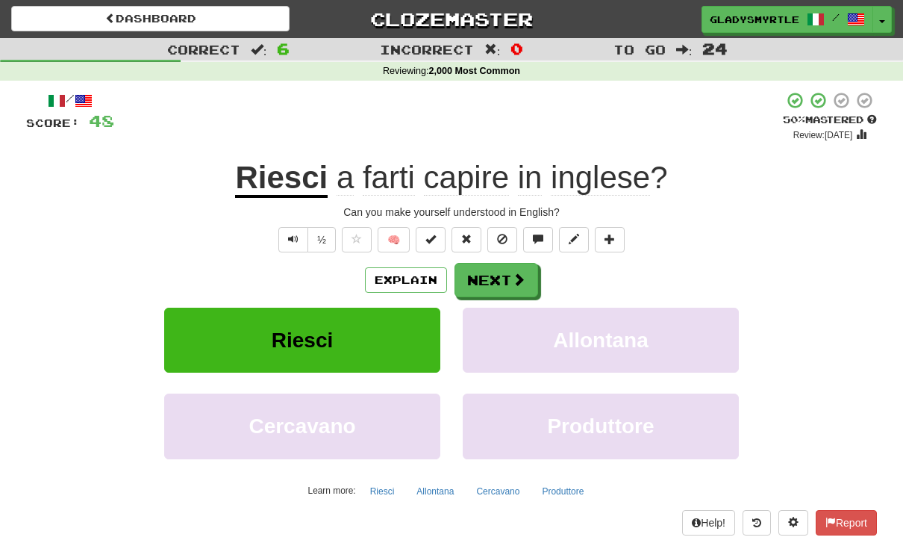
click at [493, 266] on button "Next" at bounding box center [497, 280] width 84 height 34
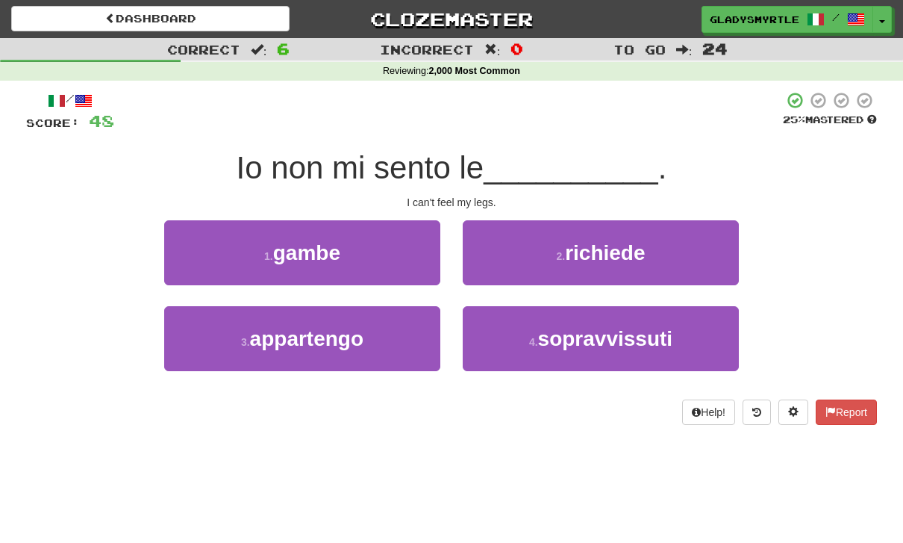
click at [302, 252] on span "gambe" at bounding box center [306, 252] width 67 height 23
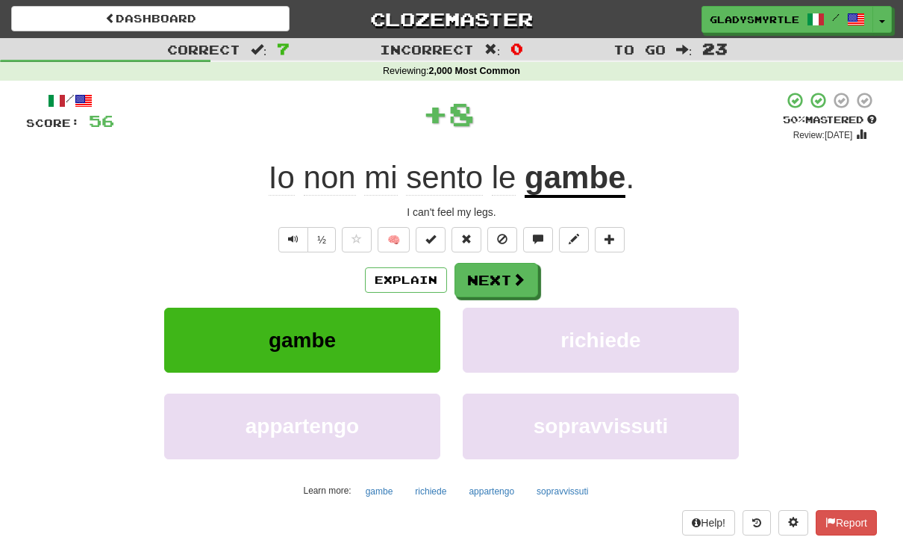
click at [494, 275] on button "Next" at bounding box center [497, 280] width 84 height 34
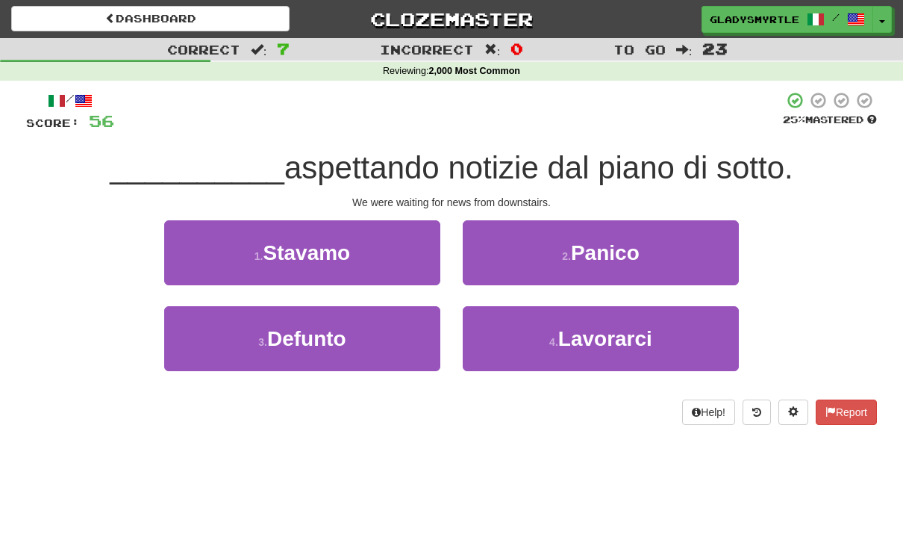
click at [319, 249] on span "Stavamo" at bounding box center [306, 252] width 87 height 23
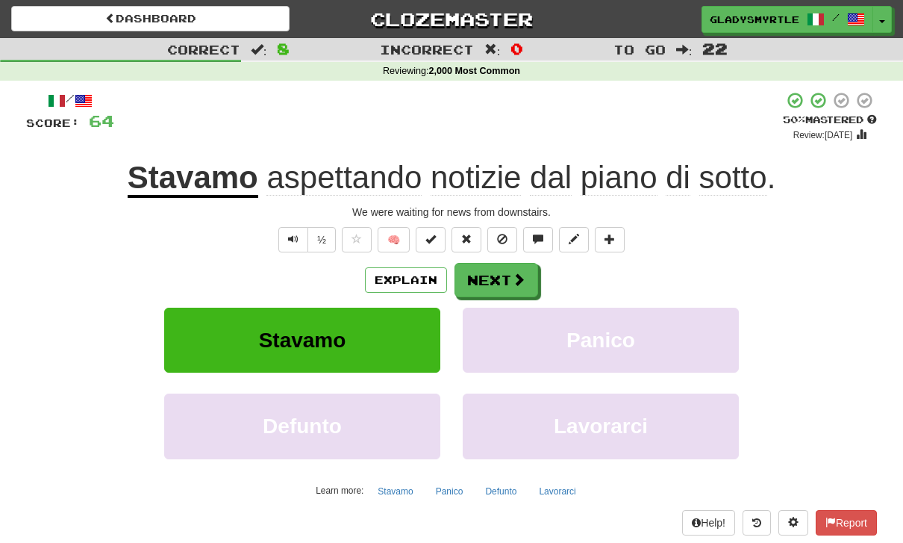
click at [495, 275] on button "Next" at bounding box center [497, 280] width 84 height 34
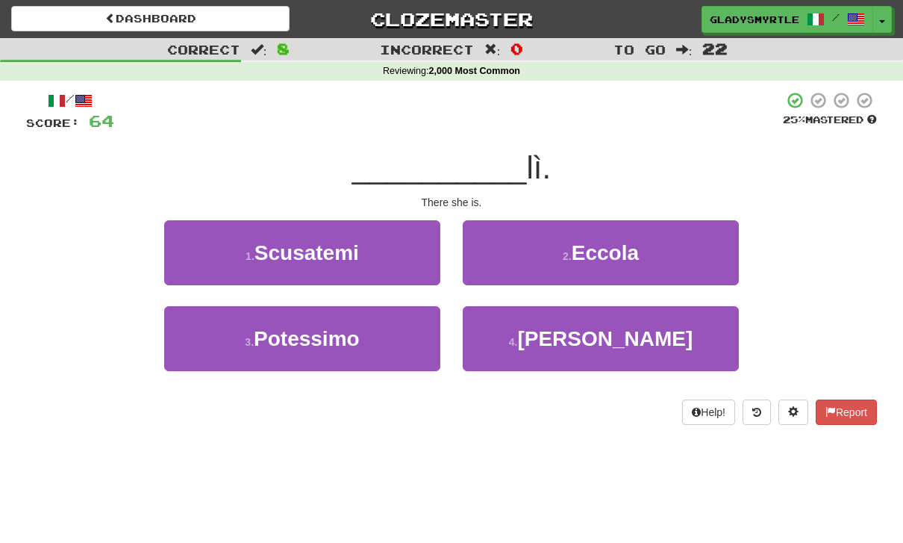
click at [631, 244] on span "Eccola" at bounding box center [605, 252] width 67 height 23
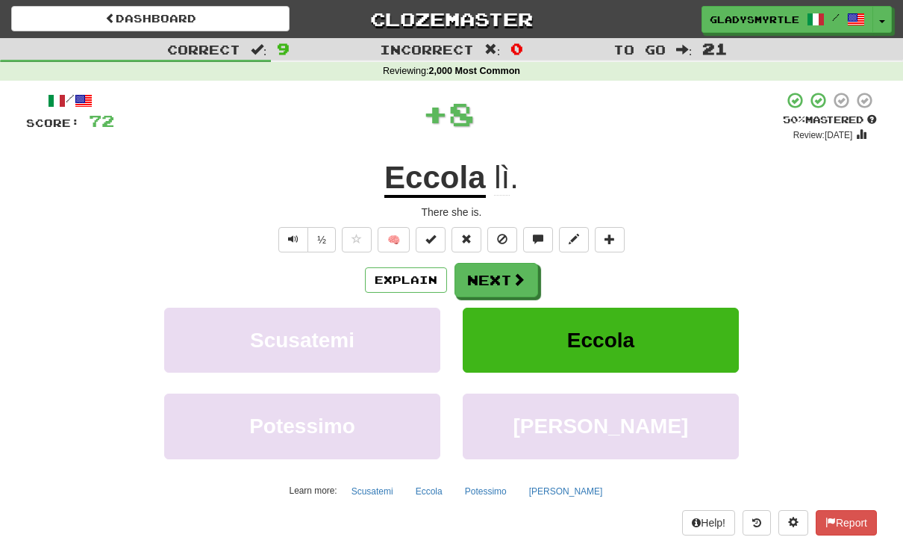
click at [494, 267] on button "Next" at bounding box center [497, 280] width 84 height 34
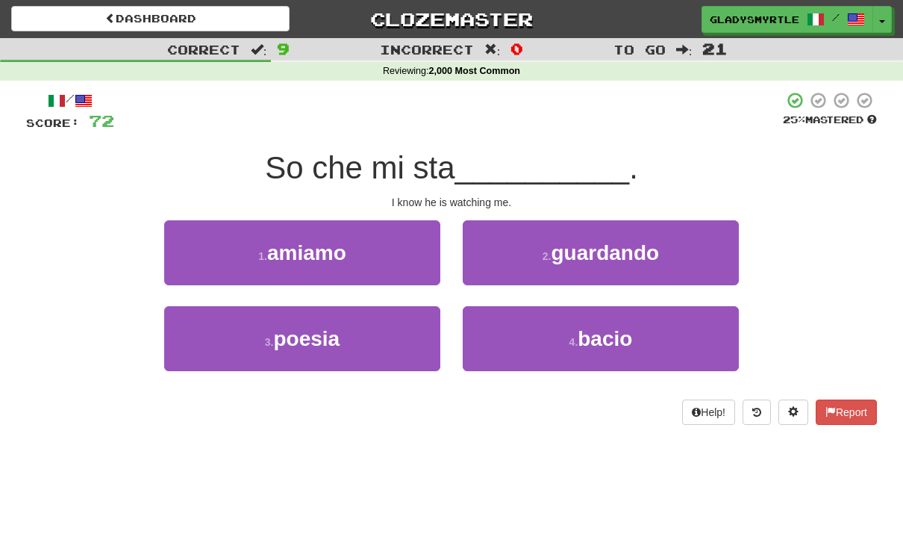
click at [626, 241] on span "guardando" at bounding box center [606, 252] width 108 height 23
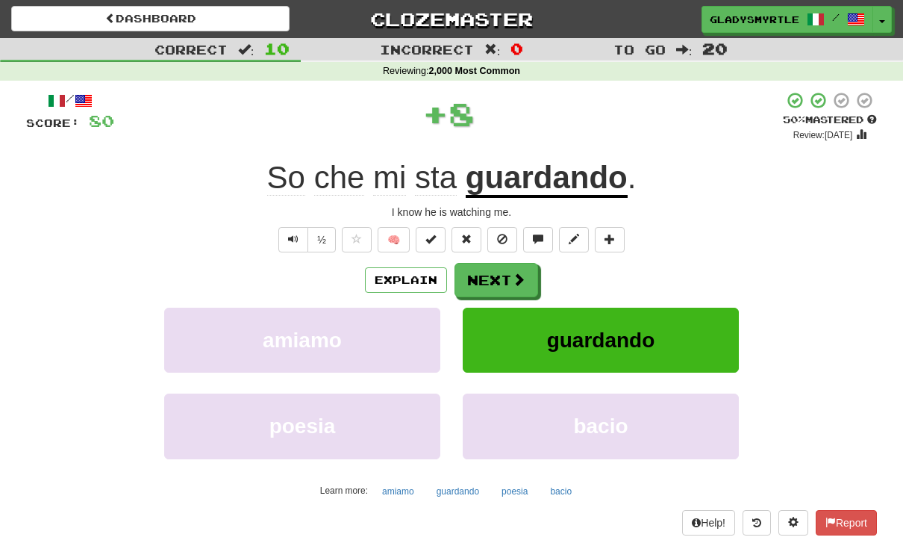
click at [491, 270] on button "Next" at bounding box center [497, 280] width 84 height 34
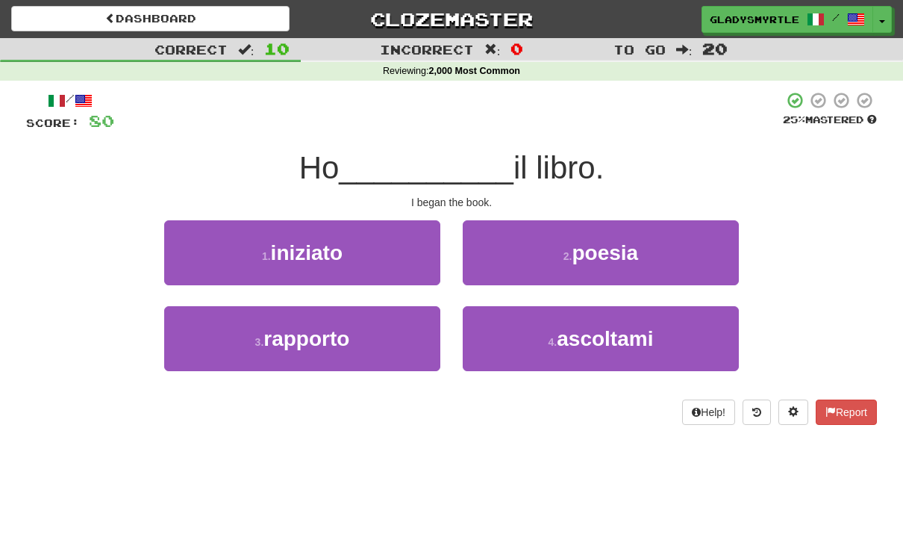
click at [306, 251] on span "iniziato" at bounding box center [307, 252] width 72 height 23
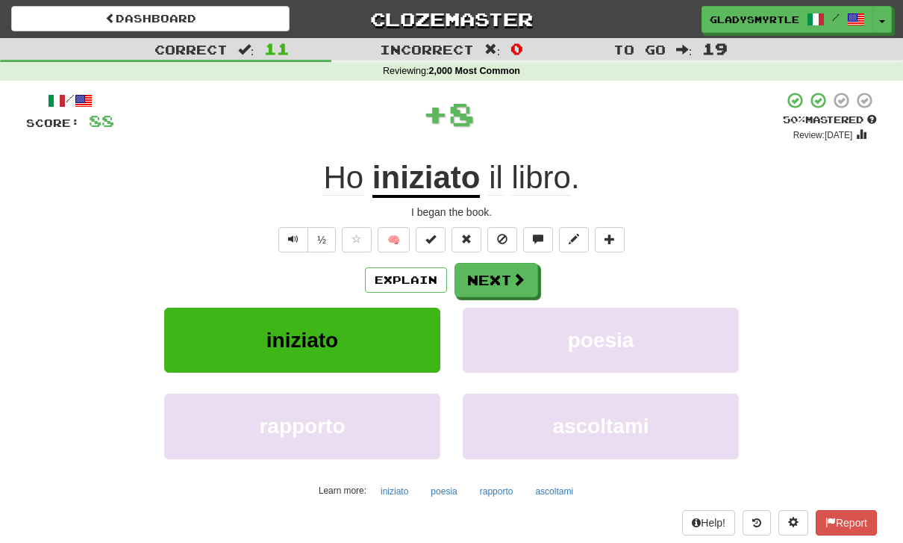
click at [493, 271] on button "Next" at bounding box center [497, 280] width 84 height 34
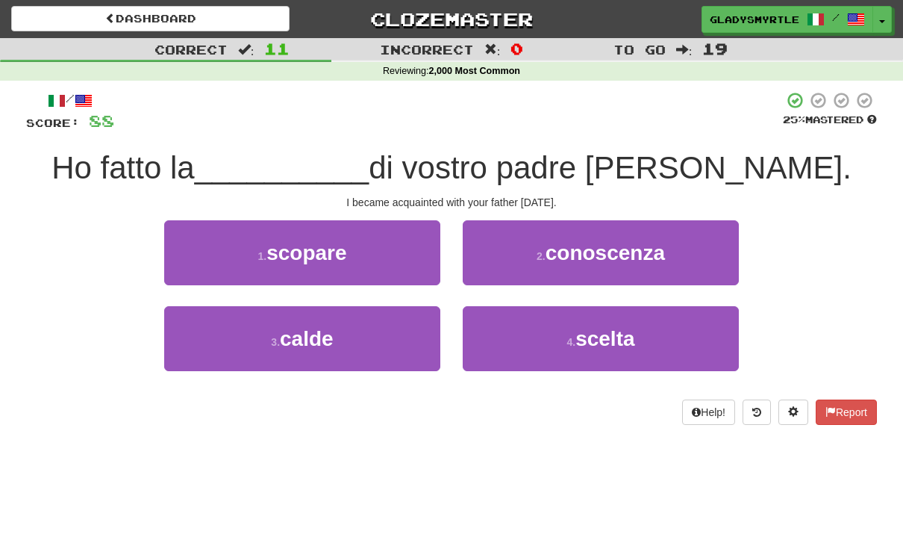
click at [649, 250] on span "conoscenza" at bounding box center [605, 252] width 119 height 23
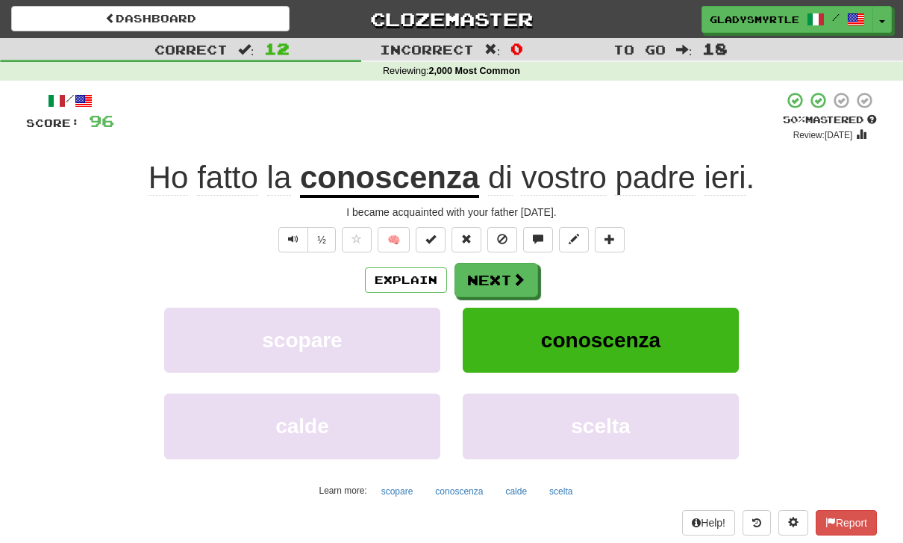
click at [495, 275] on button "Next" at bounding box center [497, 280] width 84 height 34
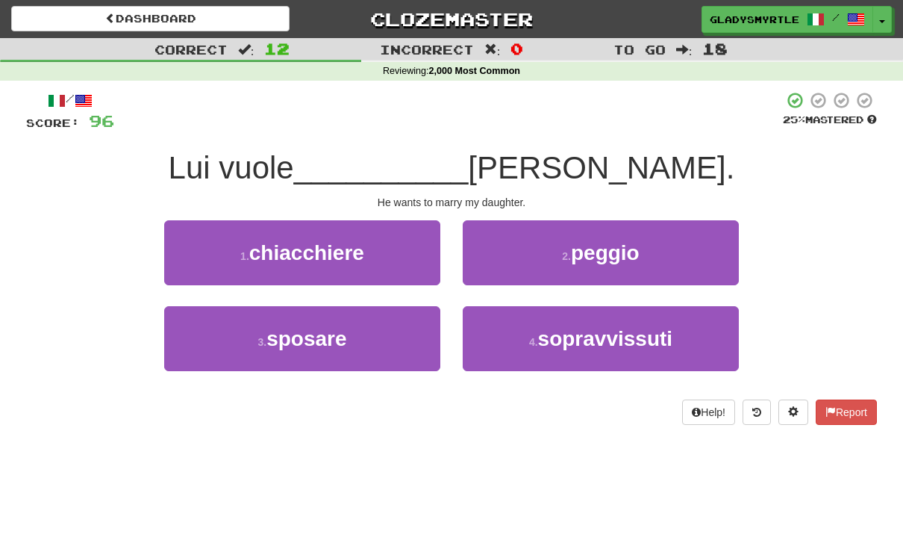
click at [308, 331] on span "sposare" at bounding box center [306, 338] width 80 height 23
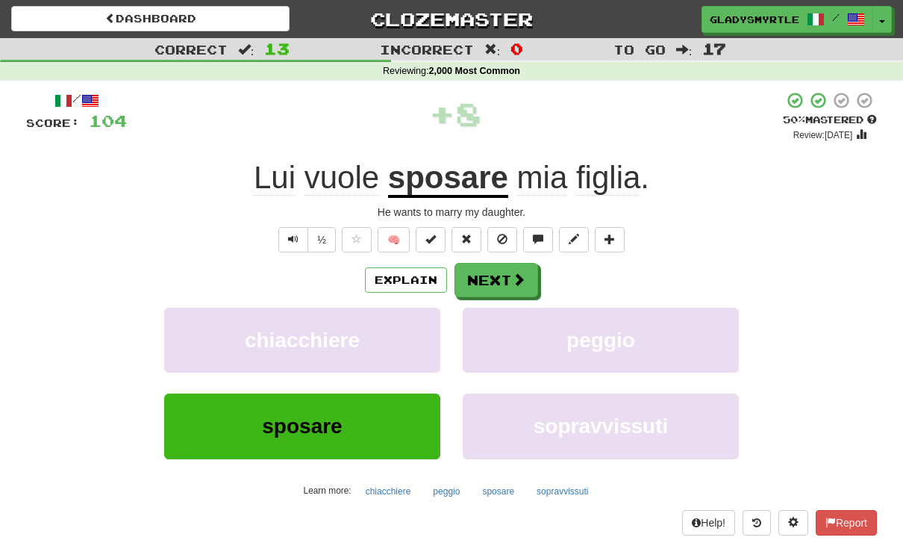
click at [490, 276] on button "Next" at bounding box center [497, 280] width 84 height 34
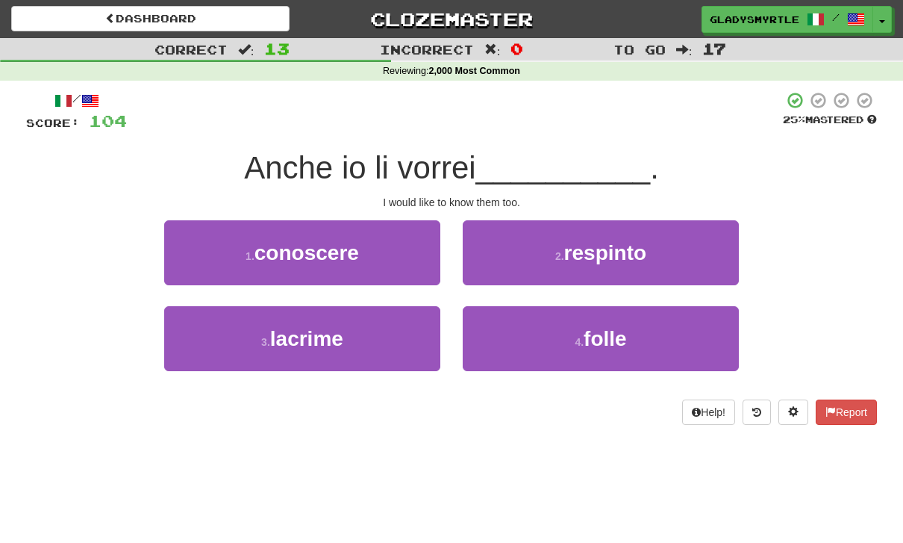
click at [293, 245] on span "conoscere" at bounding box center [307, 252] width 104 height 23
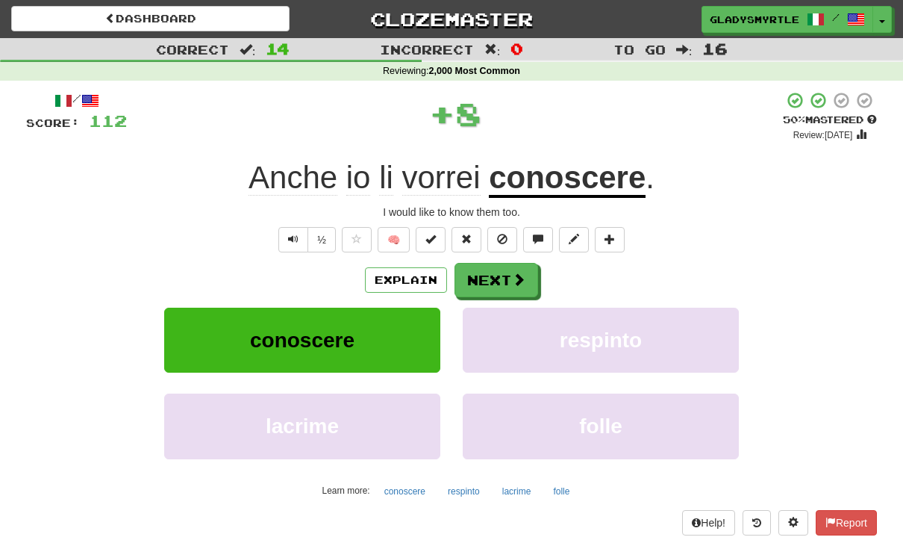
click at [497, 271] on button "Next" at bounding box center [497, 280] width 84 height 34
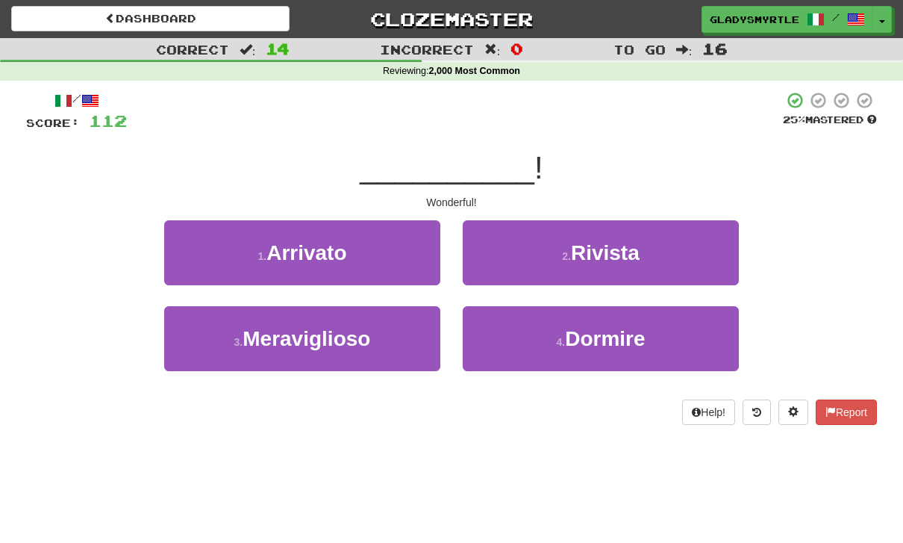
click at [299, 335] on span "Meraviglioso" at bounding box center [307, 338] width 128 height 23
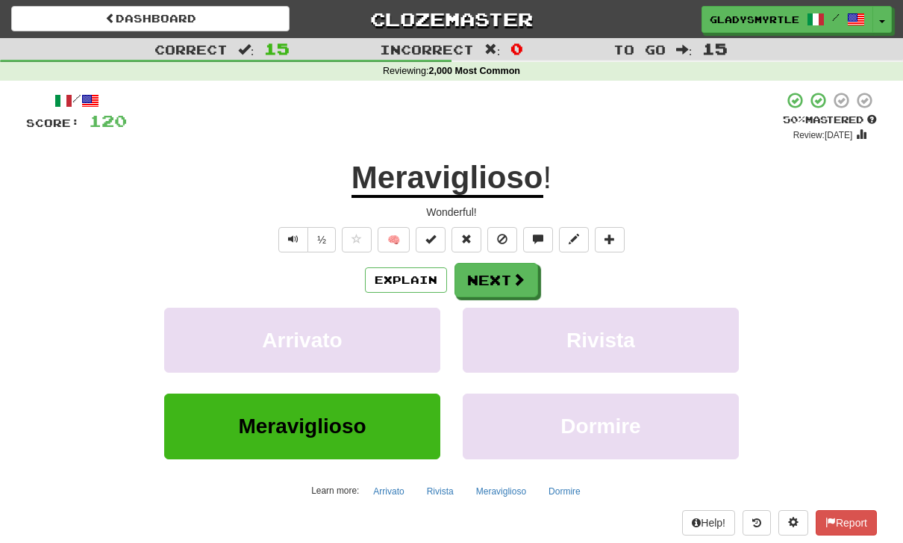
click at [496, 283] on button "Next" at bounding box center [497, 280] width 84 height 34
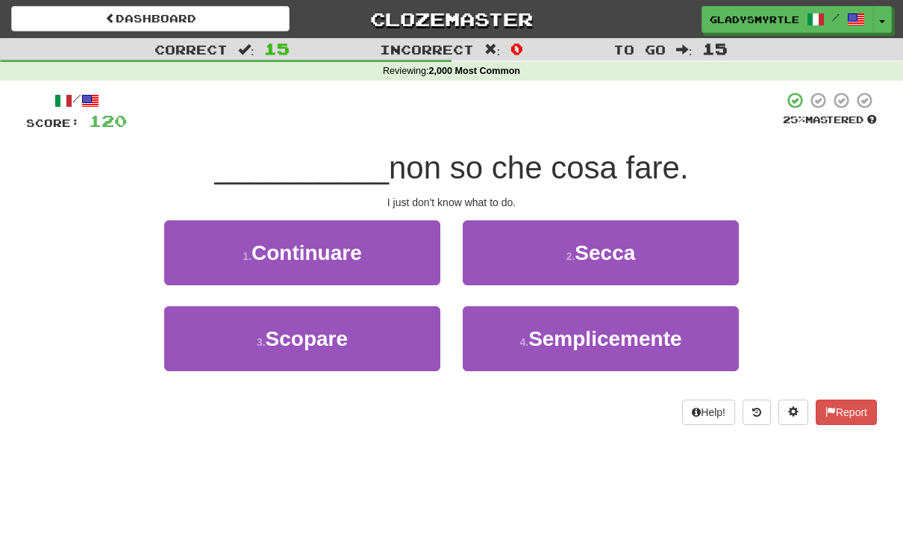
click at [627, 330] on span "Semplicemente" at bounding box center [604, 338] width 153 height 23
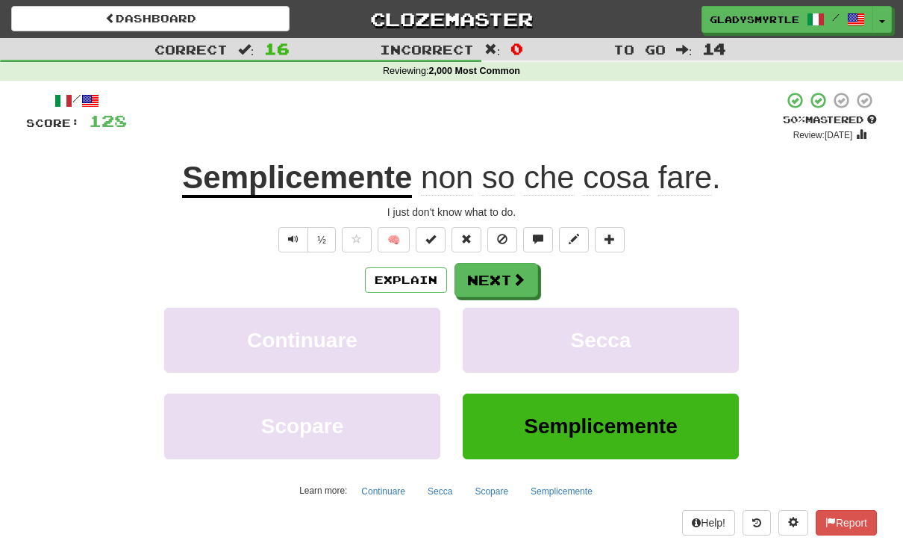
click at [494, 271] on button "Next" at bounding box center [497, 280] width 84 height 34
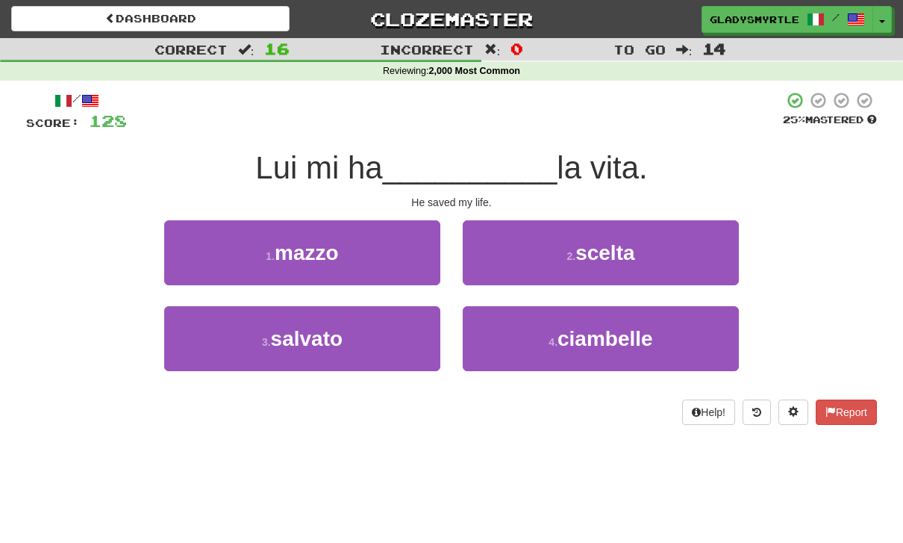
click at [291, 329] on span "salvato" at bounding box center [307, 338] width 72 height 23
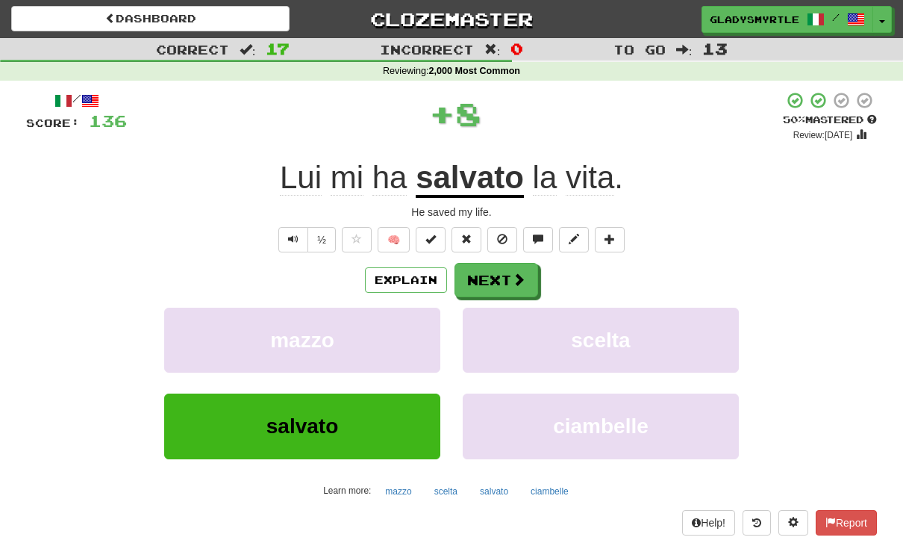
click at [496, 278] on button "Next" at bounding box center [497, 280] width 84 height 34
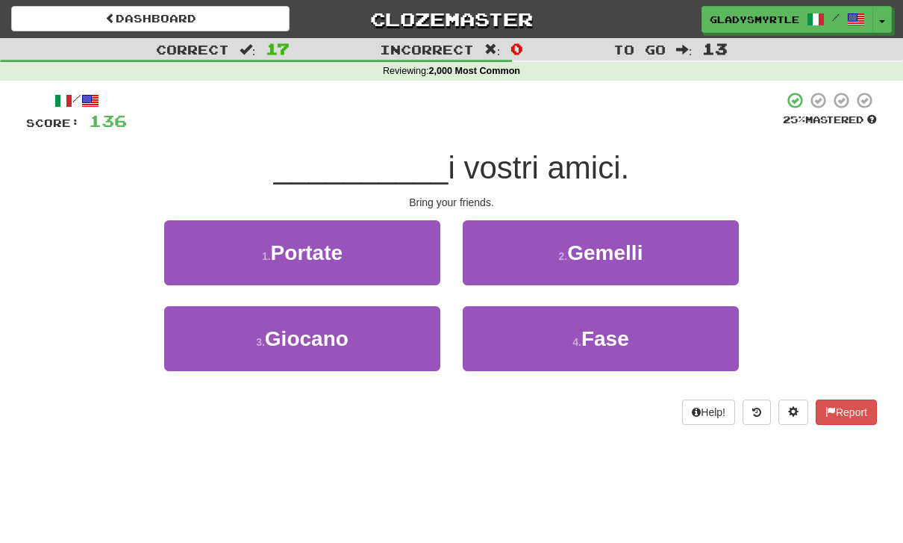
click at [312, 241] on span "Portate" at bounding box center [307, 252] width 72 height 23
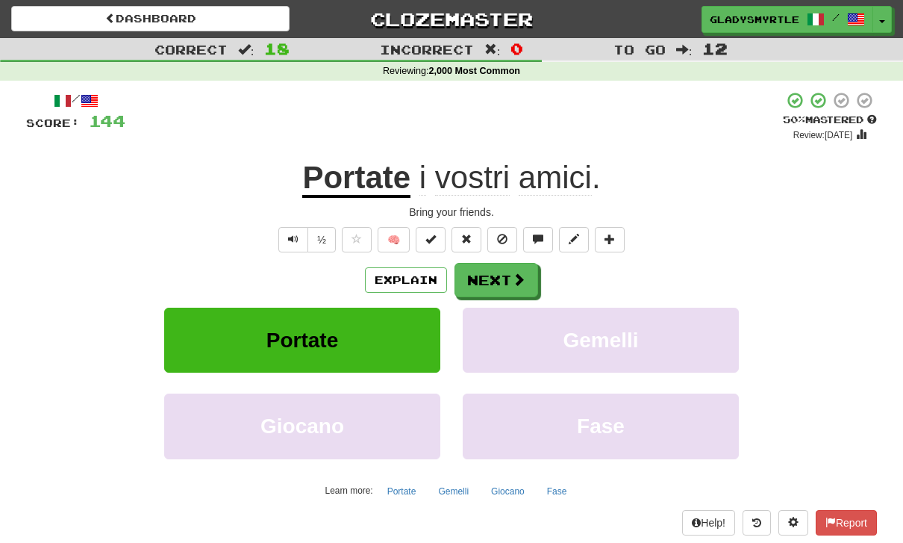
click at [493, 273] on button "Next" at bounding box center [497, 280] width 84 height 34
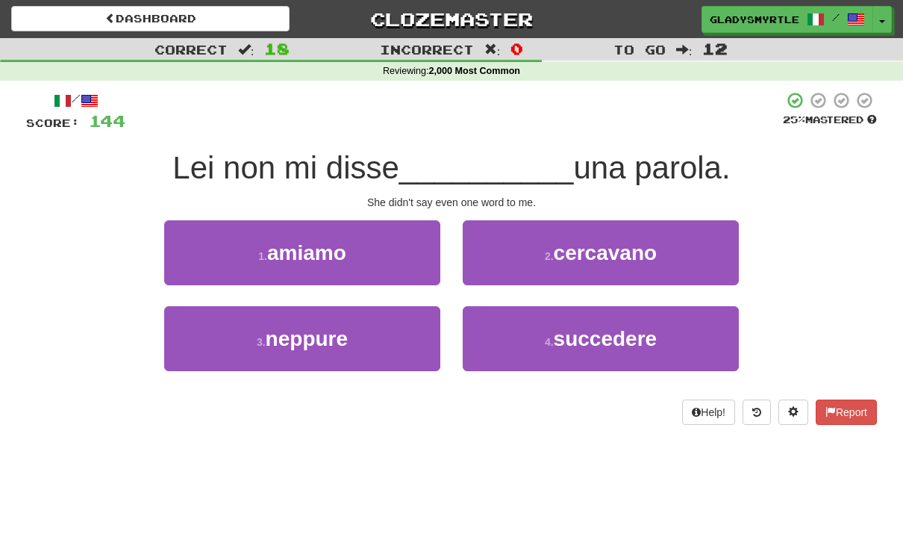
click at [290, 334] on span "neppure" at bounding box center [307, 338] width 82 height 23
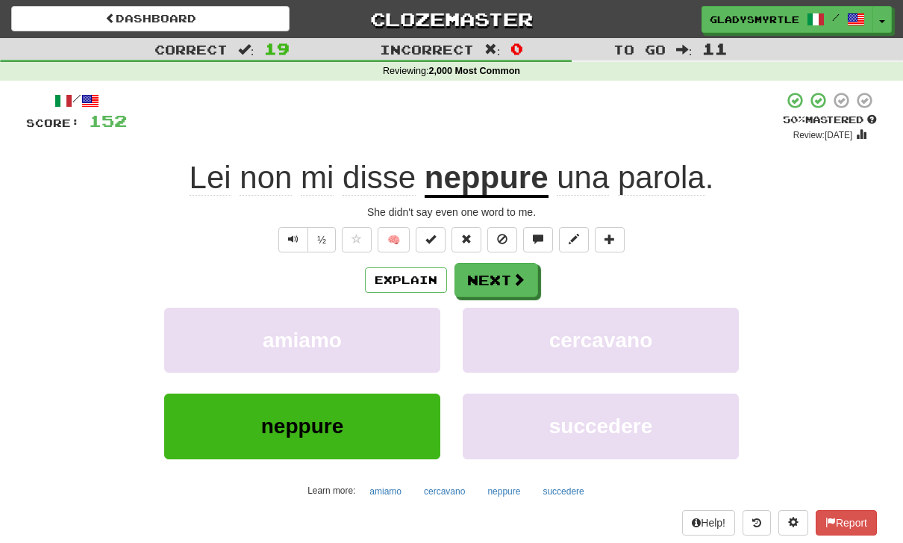
click at [495, 266] on button "Next" at bounding box center [497, 280] width 84 height 34
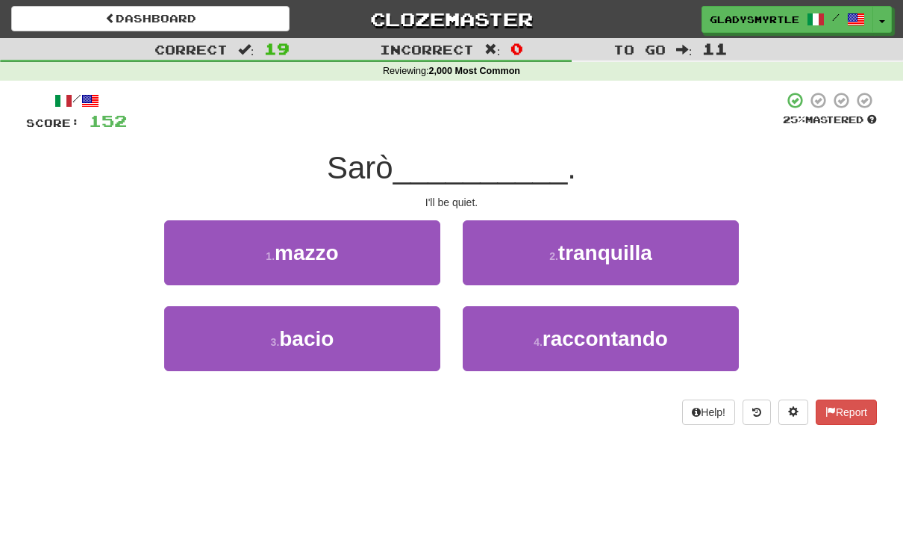
click at [622, 242] on span "tranquilla" at bounding box center [605, 252] width 94 height 23
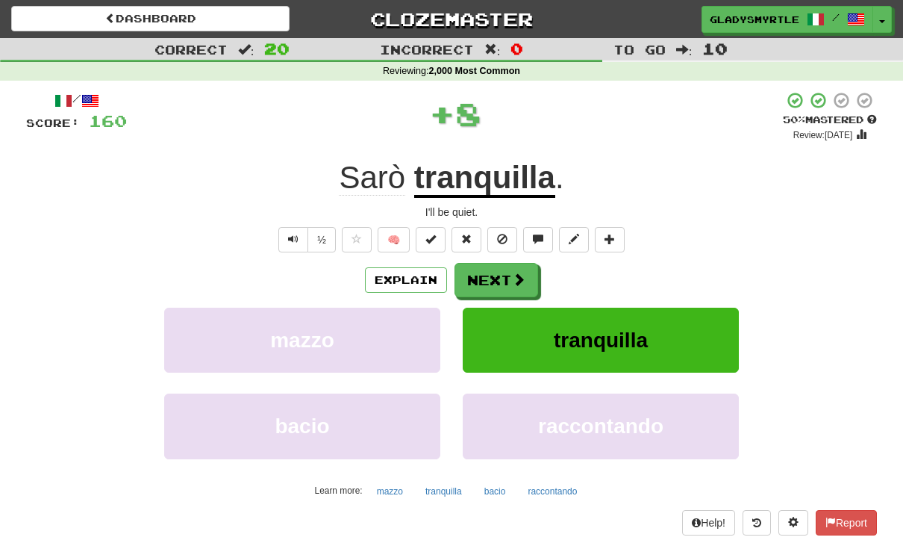
click at [496, 271] on button "Next" at bounding box center [497, 280] width 84 height 34
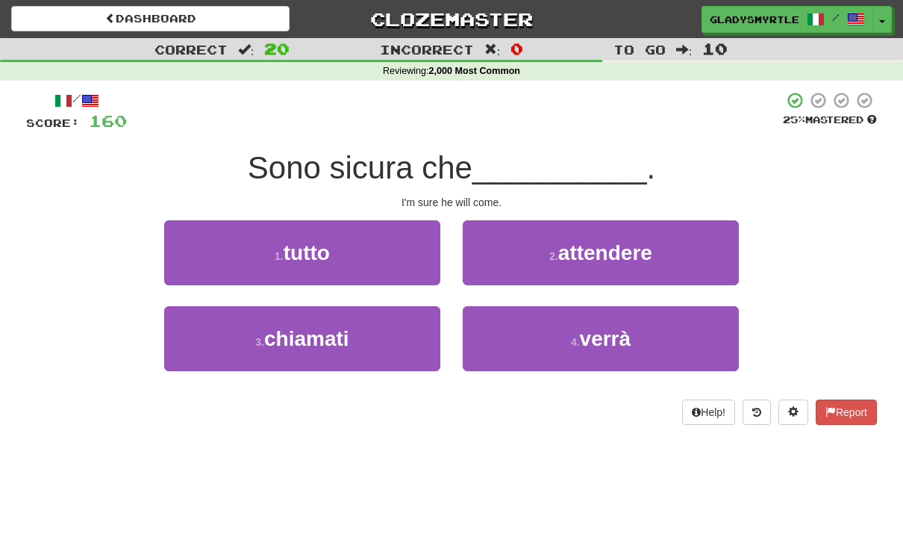
click at [616, 328] on span "verrà" at bounding box center [606, 338] width 52 height 23
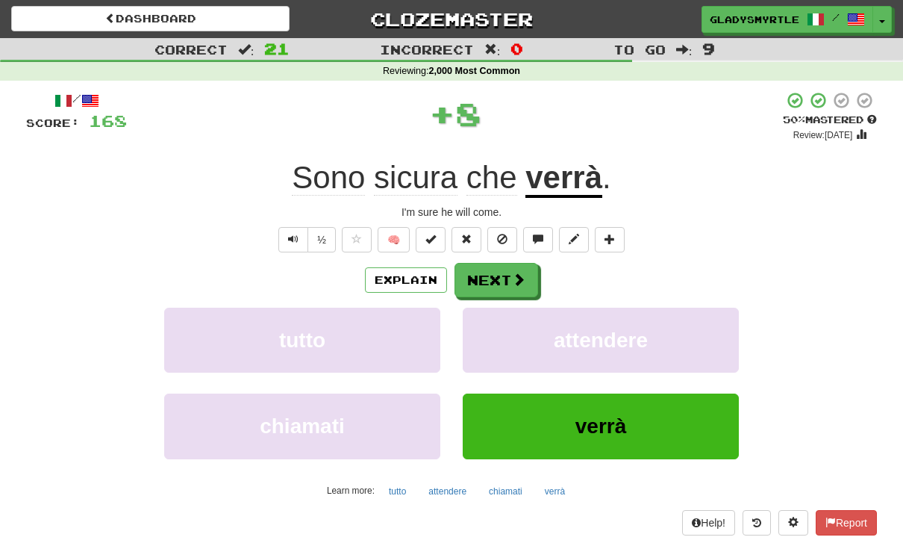
click at [490, 272] on button "Next" at bounding box center [497, 280] width 84 height 34
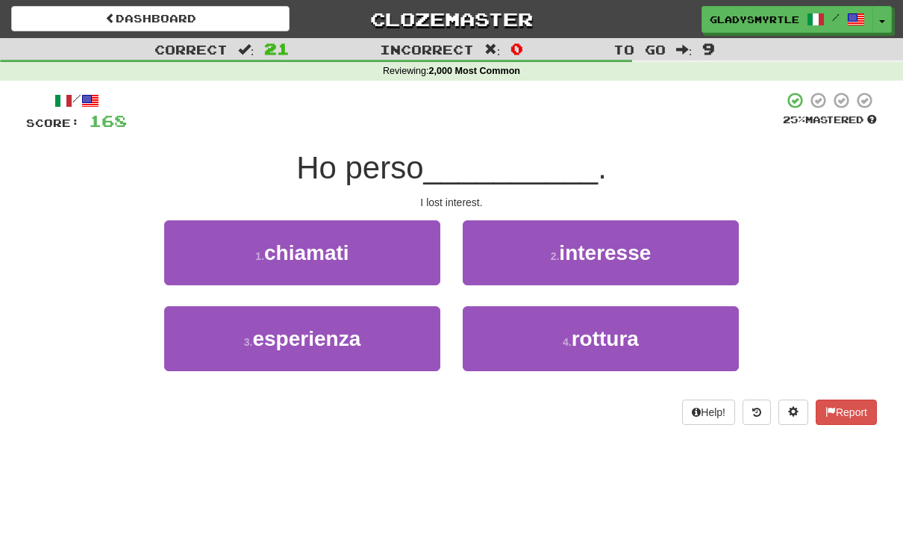
click at [631, 245] on span "interesse" at bounding box center [605, 252] width 92 height 23
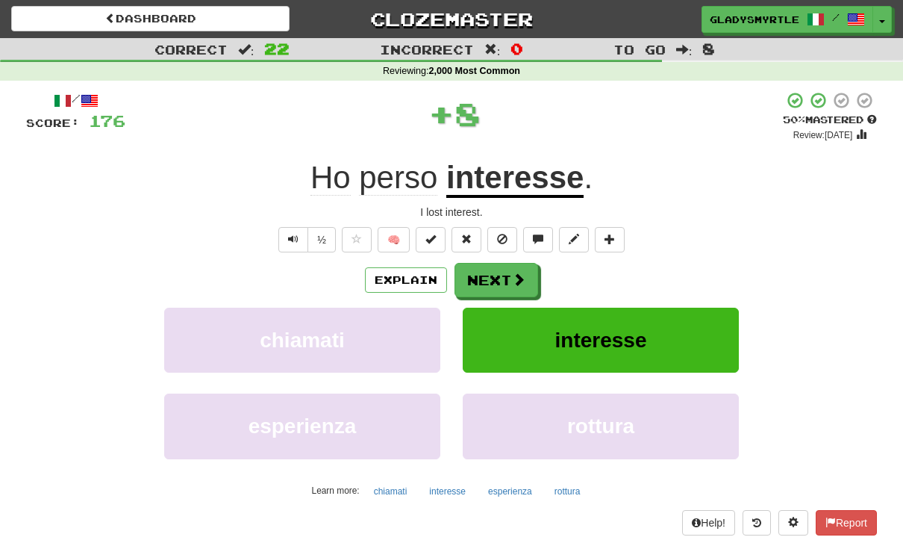
click at [492, 274] on button "Next" at bounding box center [497, 280] width 84 height 34
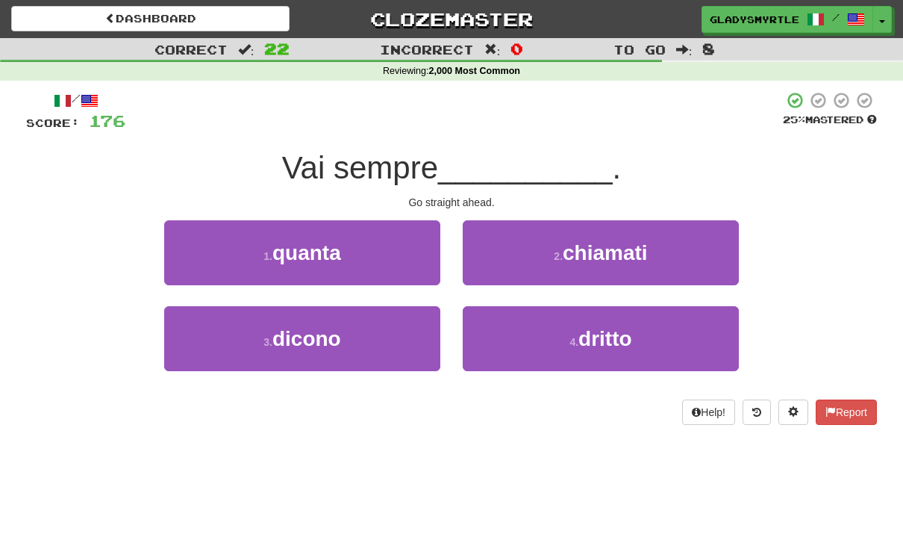
click at [611, 334] on span "dritto" at bounding box center [605, 338] width 54 height 23
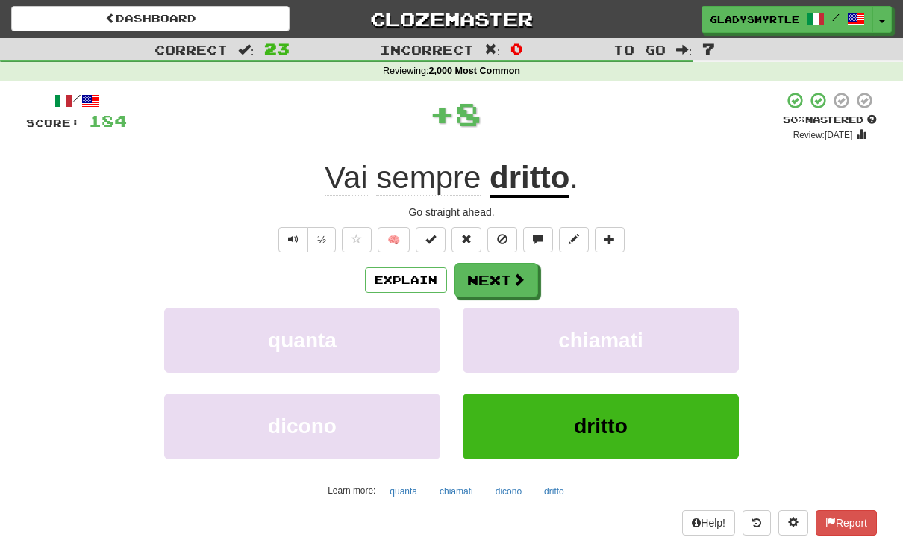
click at [493, 272] on button "Next" at bounding box center [497, 280] width 84 height 34
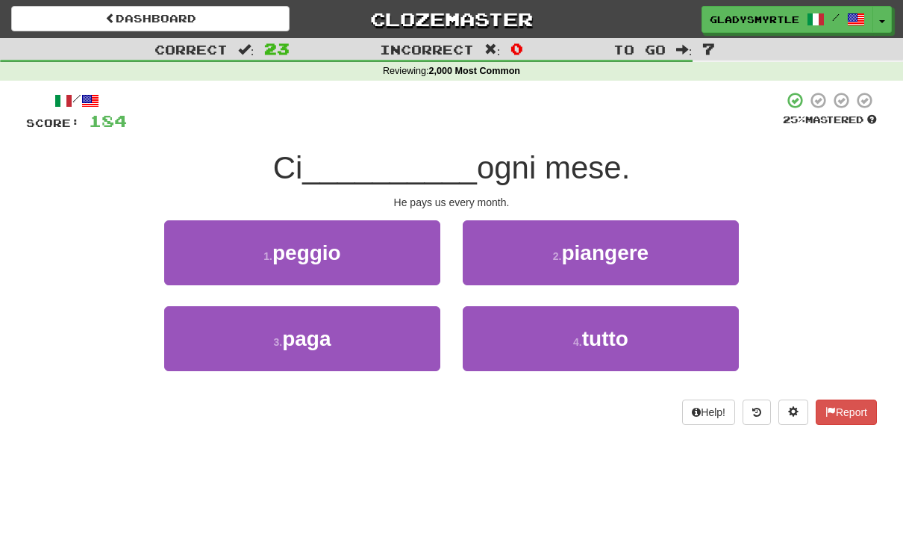
click at [304, 336] on span "paga" at bounding box center [306, 338] width 49 height 23
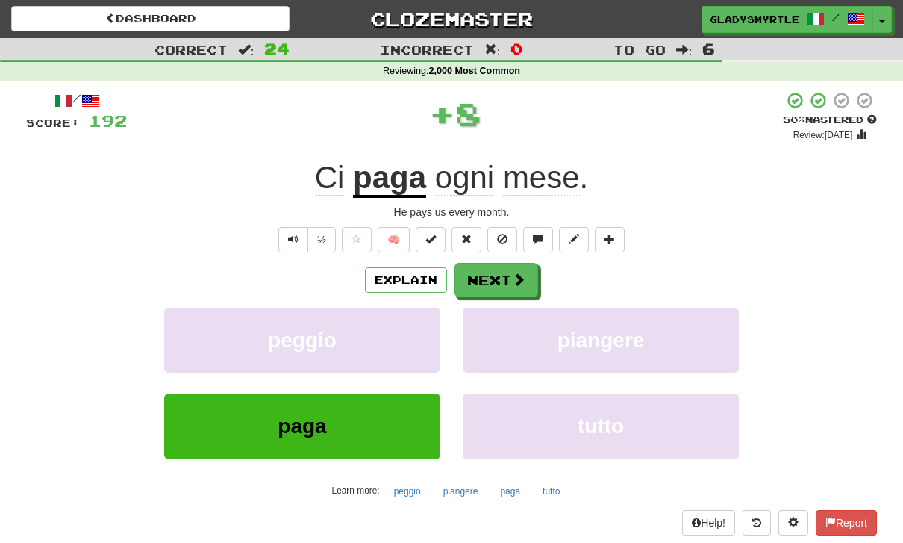
click at [496, 275] on button "Next" at bounding box center [497, 280] width 84 height 34
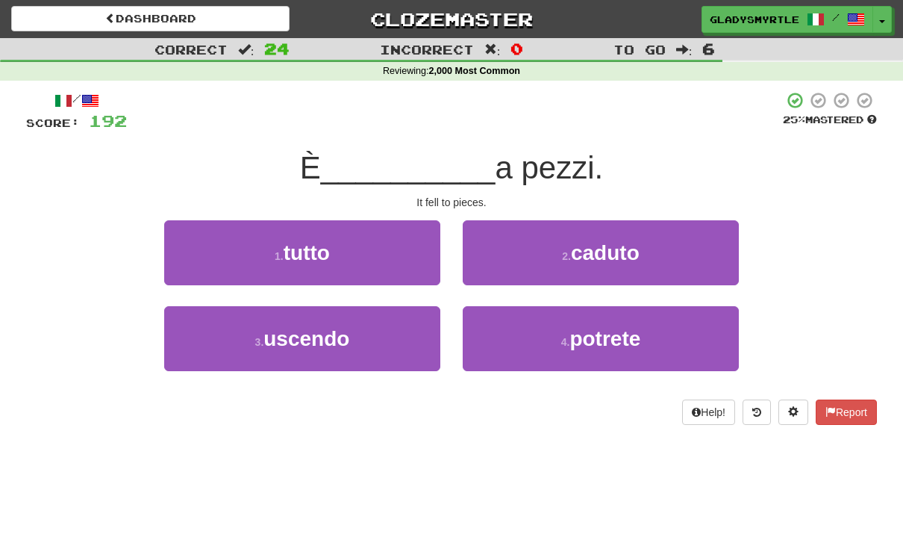
click at [614, 252] on span "caduto" at bounding box center [605, 252] width 69 height 23
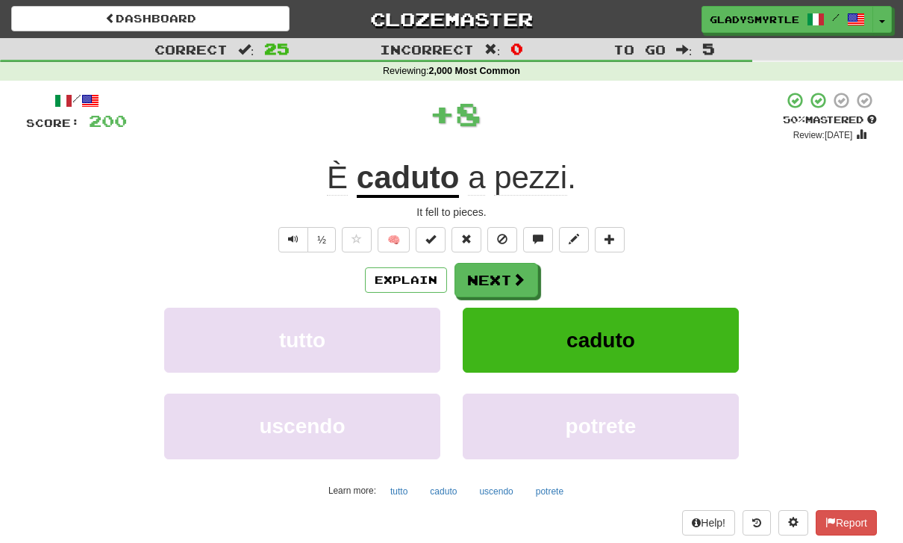
click at [502, 270] on button "Next" at bounding box center [497, 280] width 84 height 34
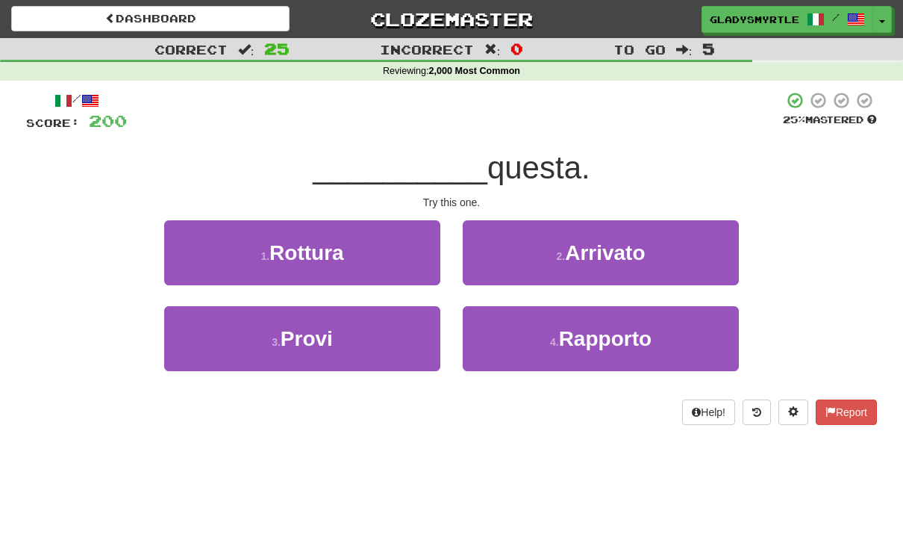
click at [307, 335] on span "Provi" at bounding box center [307, 338] width 52 height 23
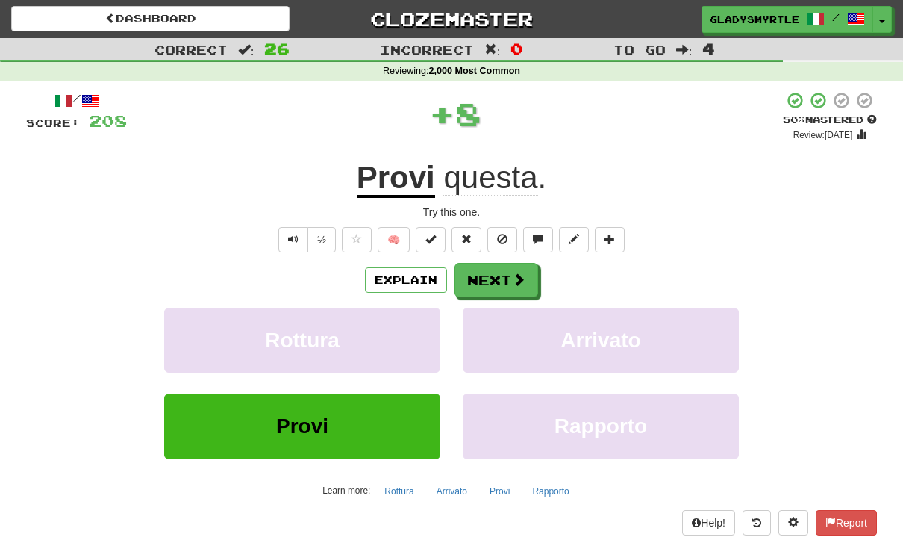
click at [494, 275] on button "Next" at bounding box center [497, 280] width 84 height 34
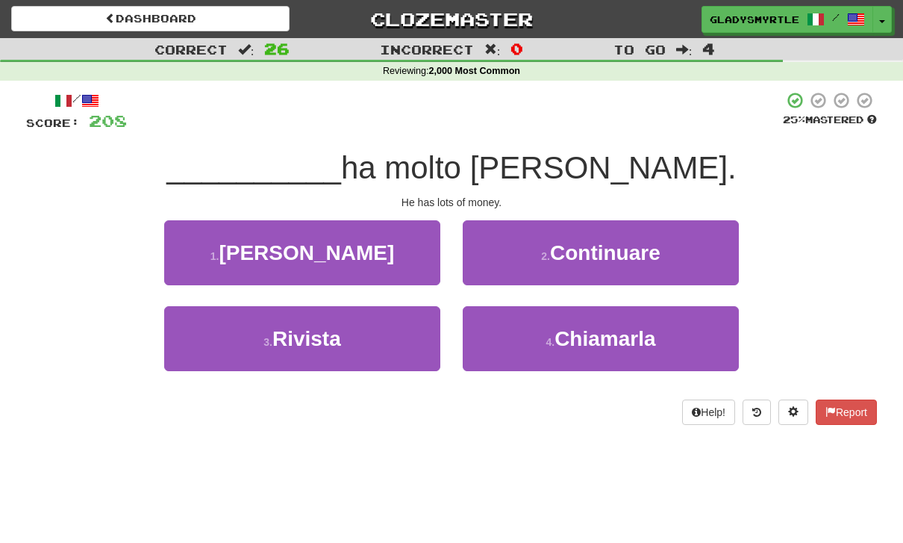
click at [316, 245] on span "[PERSON_NAME]" at bounding box center [306, 252] width 175 height 23
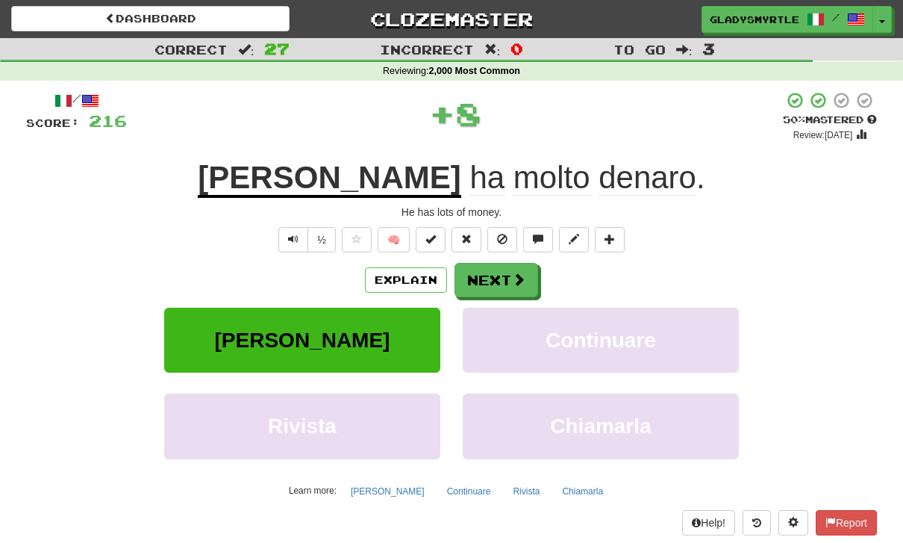
click at [491, 274] on button "Next" at bounding box center [497, 280] width 84 height 34
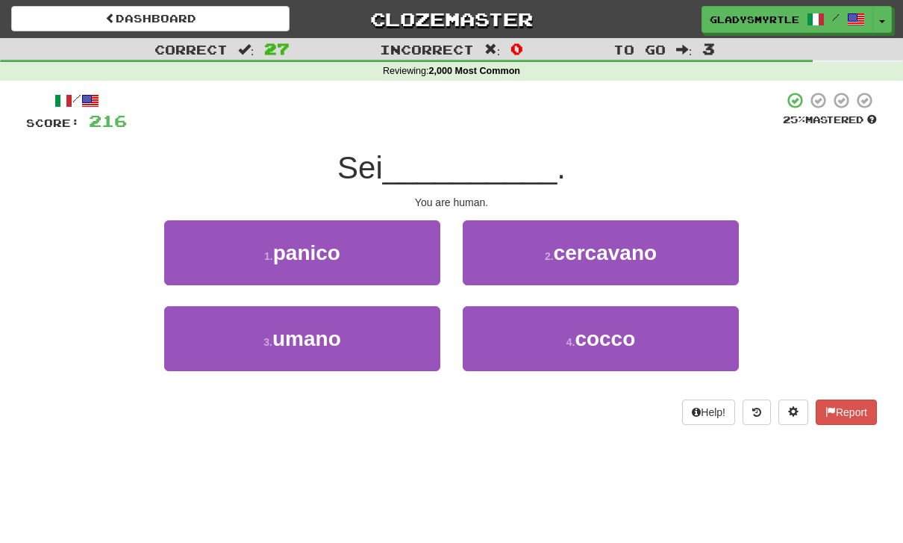
click at [305, 333] on span "umano" at bounding box center [306, 338] width 69 height 23
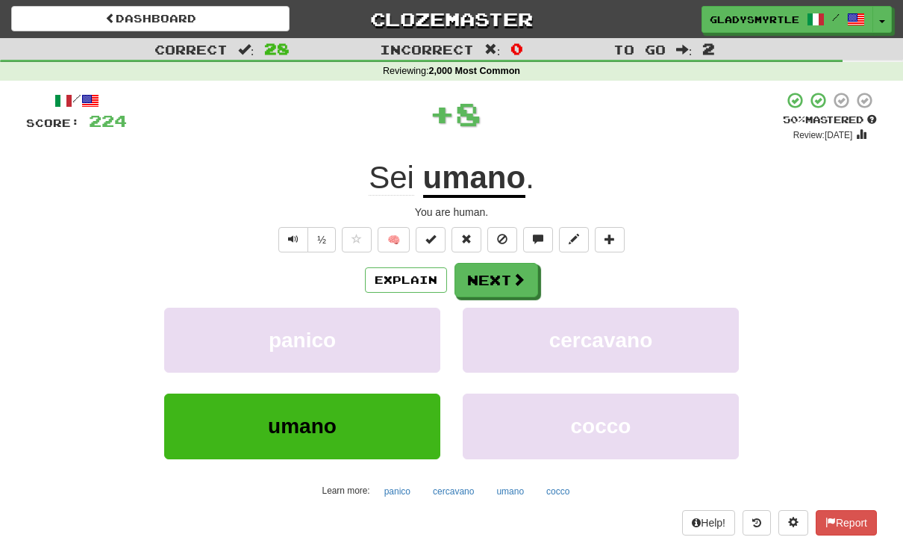
click at [500, 272] on button "Next" at bounding box center [497, 280] width 84 height 34
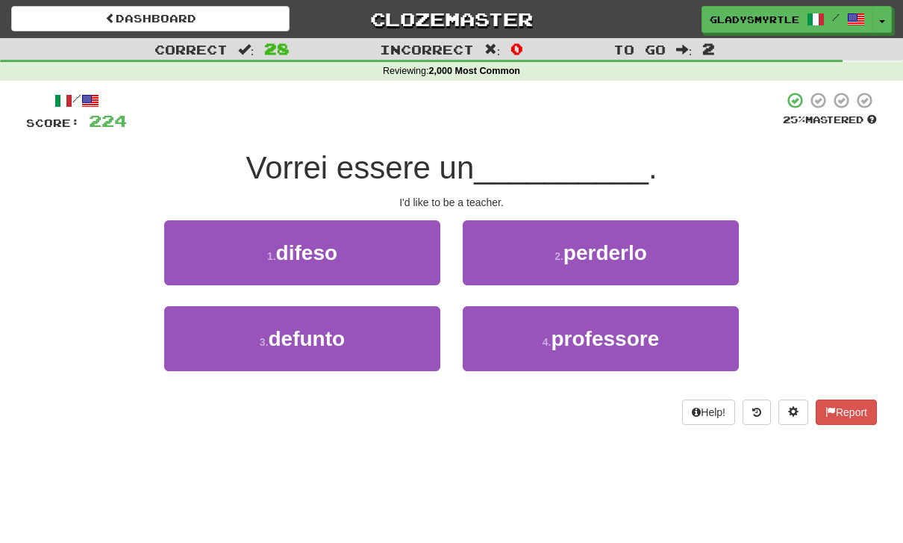
click at [625, 337] on span "professore" at bounding box center [605, 338] width 108 height 23
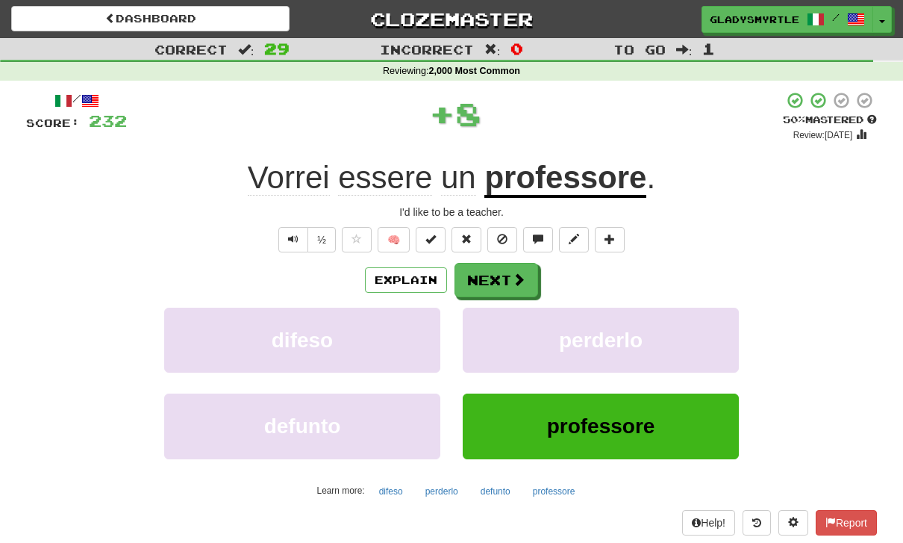
click at [486, 273] on button "Next" at bounding box center [497, 280] width 84 height 34
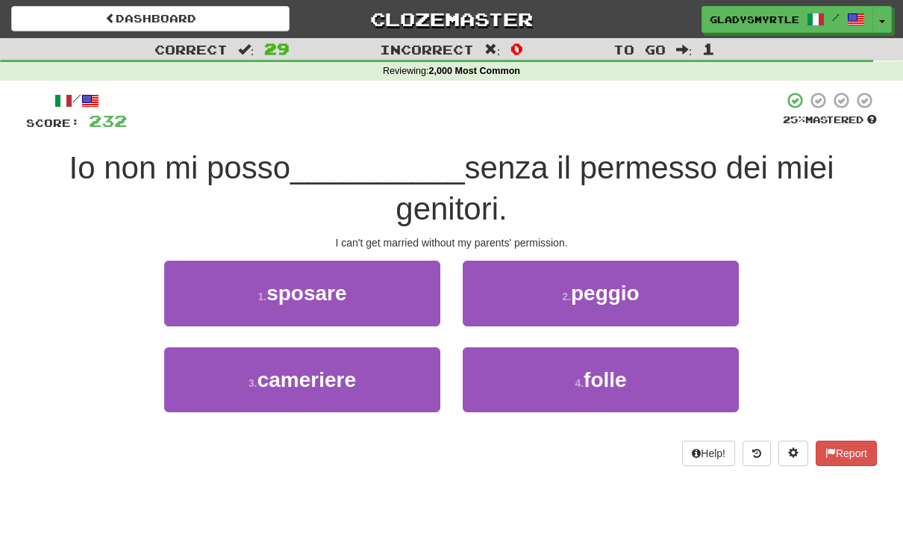
click at [305, 287] on span "sposare" at bounding box center [306, 292] width 80 height 23
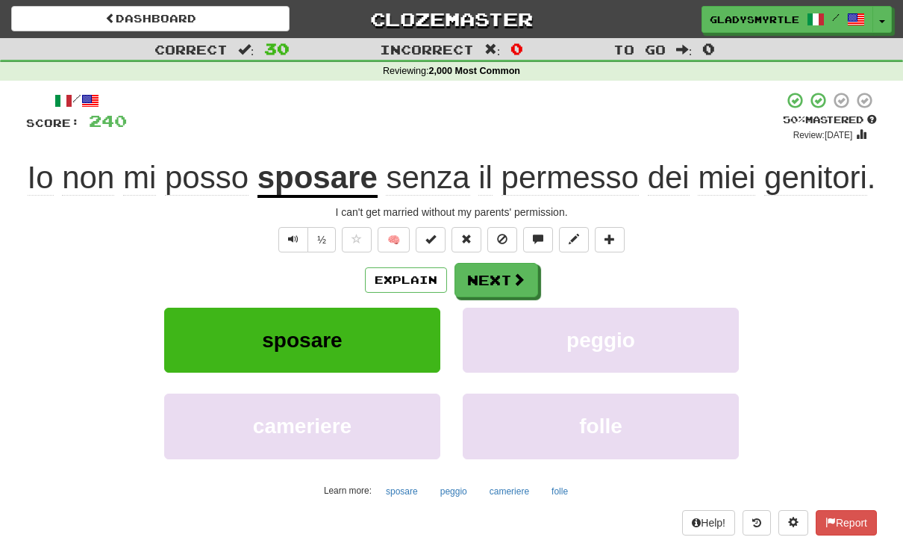
click at [494, 297] on button "Next" at bounding box center [497, 280] width 84 height 34
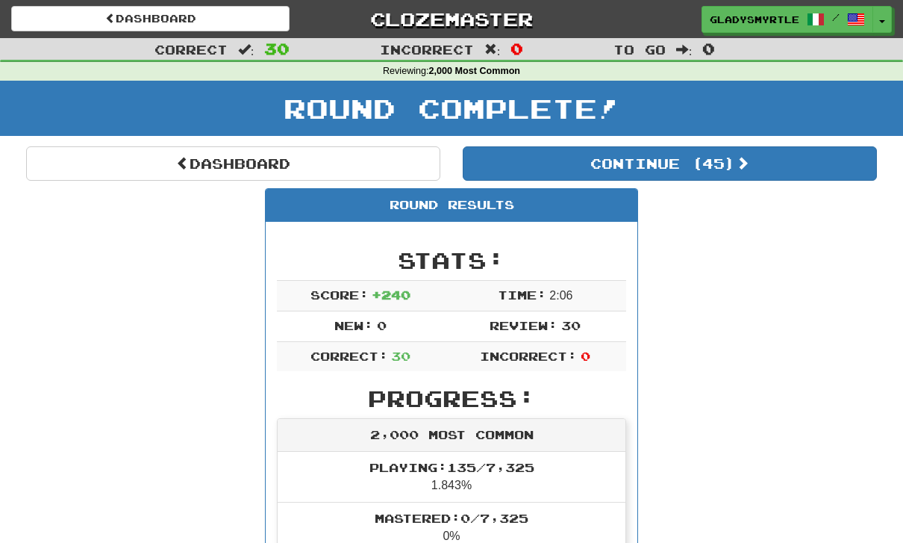
click at [719, 157] on button "Continue ( 45 )" at bounding box center [670, 163] width 414 height 34
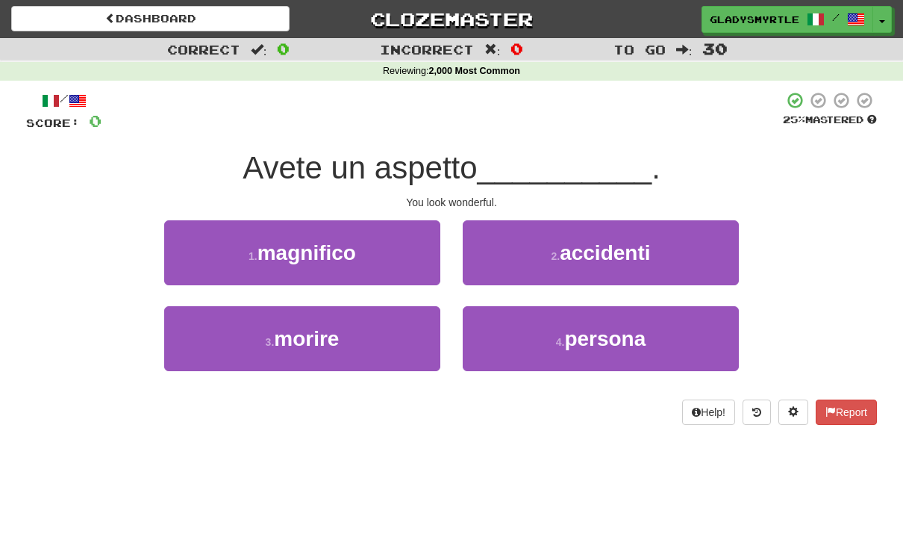
click at [310, 250] on span "magnifico" at bounding box center [307, 252] width 99 height 23
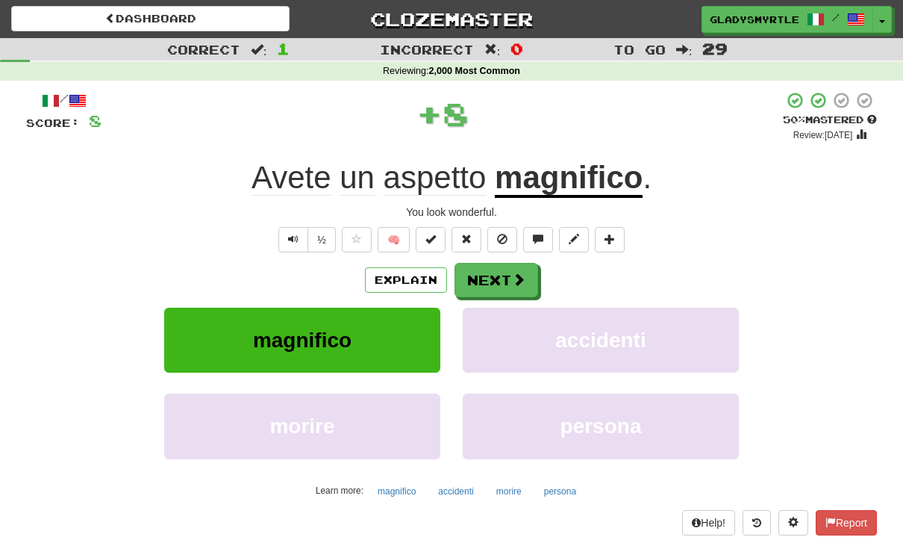
click at [493, 279] on button "Next" at bounding box center [497, 280] width 84 height 34
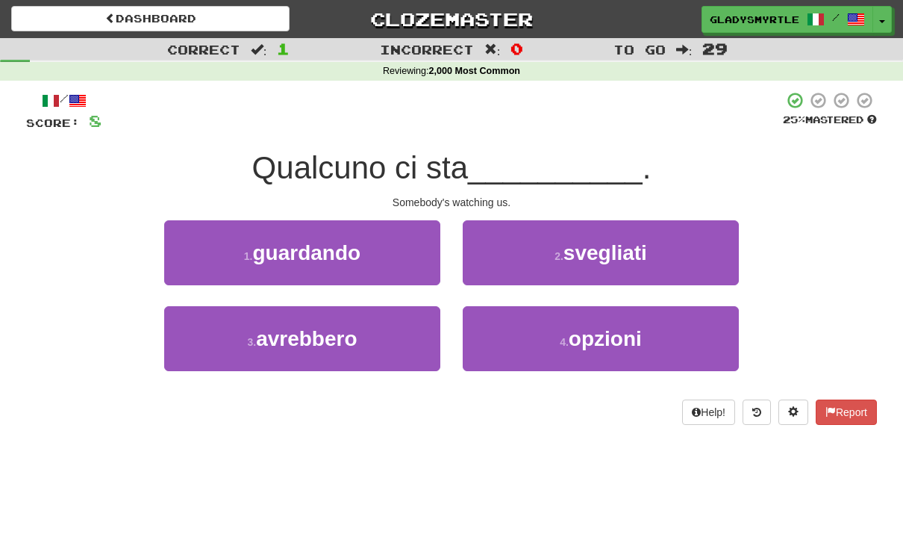
click at [309, 242] on span "guardando" at bounding box center [307, 252] width 108 height 23
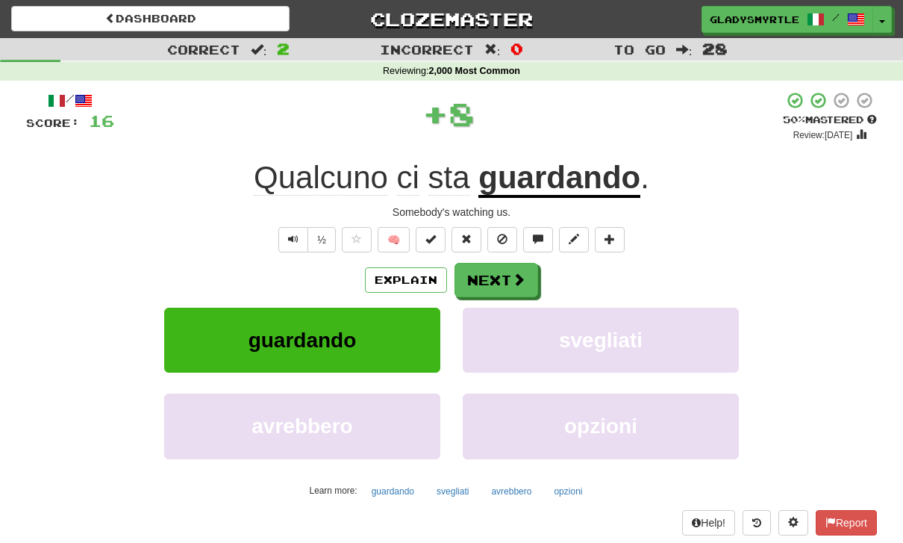
click at [500, 275] on button "Next" at bounding box center [497, 280] width 84 height 34
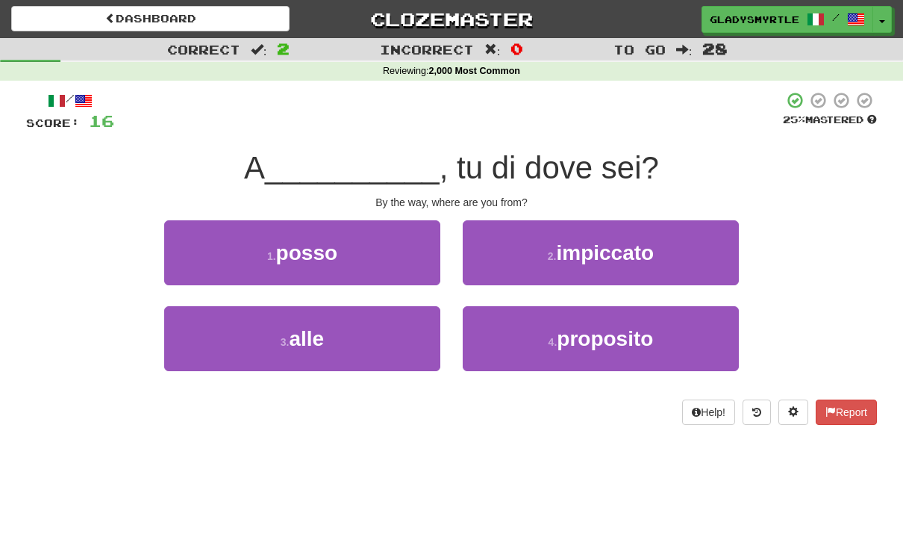
click at [628, 333] on span "proposito" at bounding box center [605, 338] width 96 height 23
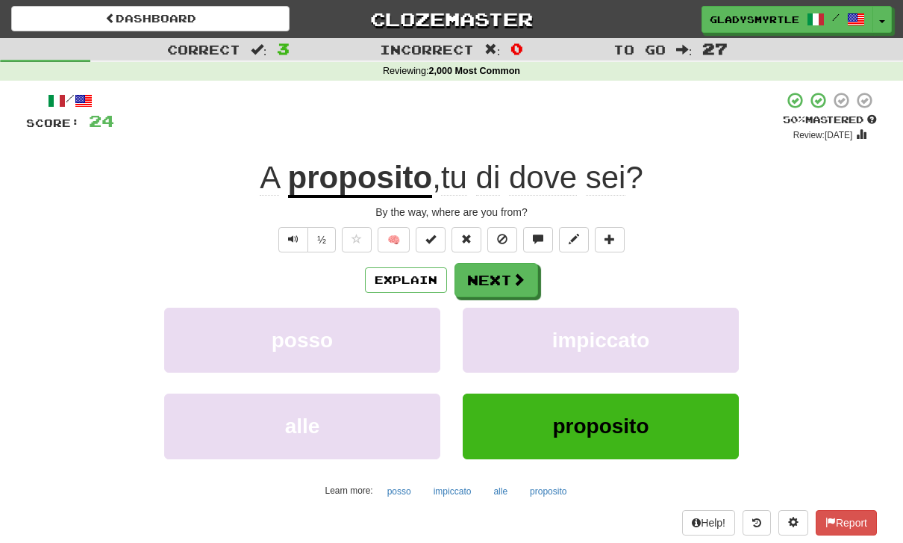
click at [501, 277] on button "Next" at bounding box center [497, 280] width 84 height 34
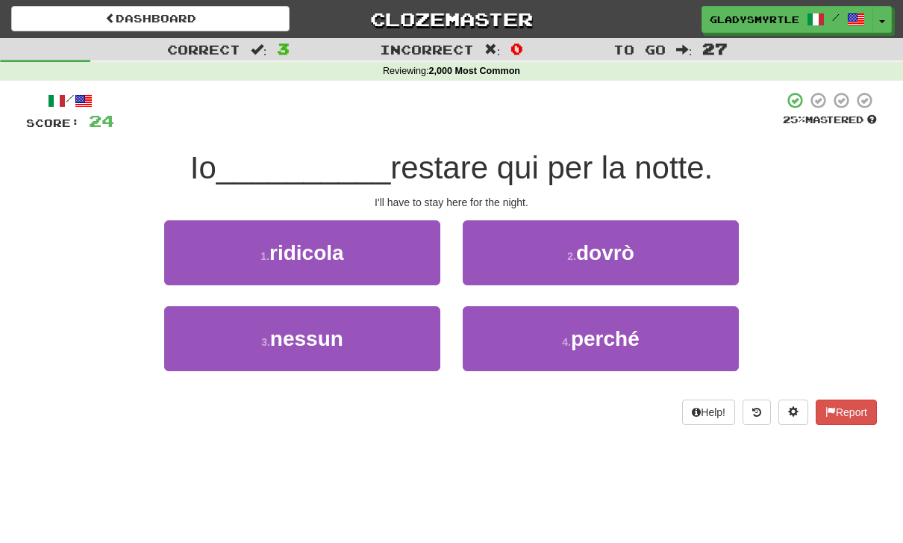
click at [637, 250] on button "2 . [GEOGRAPHIC_DATA]" at bounding box center [601, 252] width 276 height 65
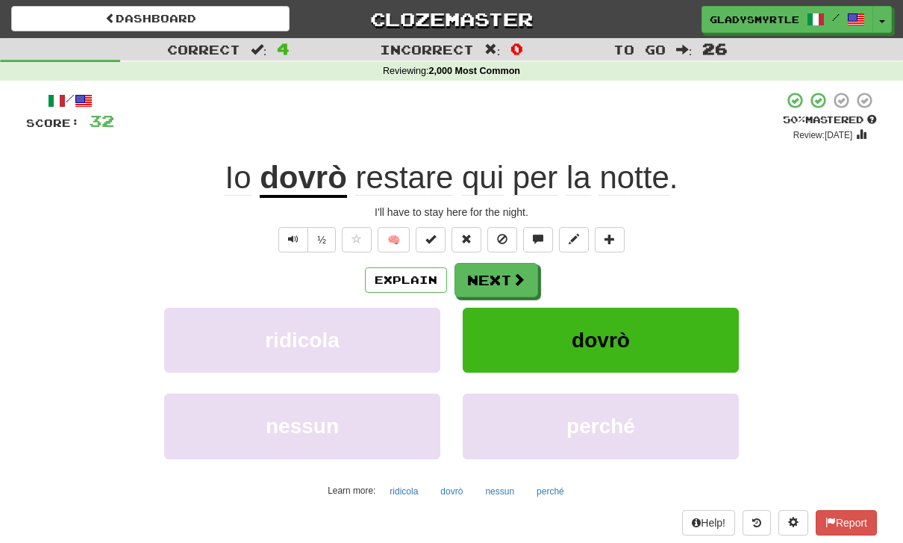
click at [499, 271] on button "Next" at bounding box center [497, 280] width 84 height 34
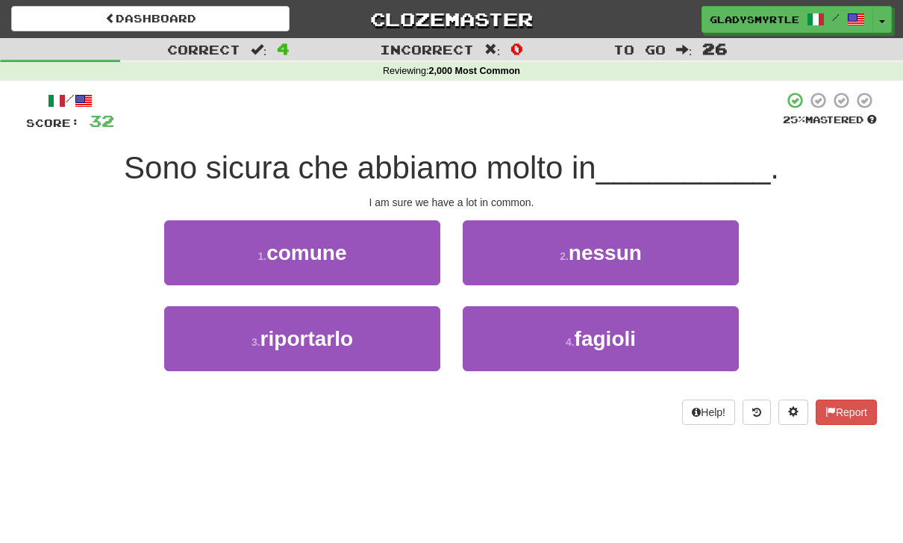
click at [316, 247] on span "comune" at bounding box center [306, 252] width 80 height 23
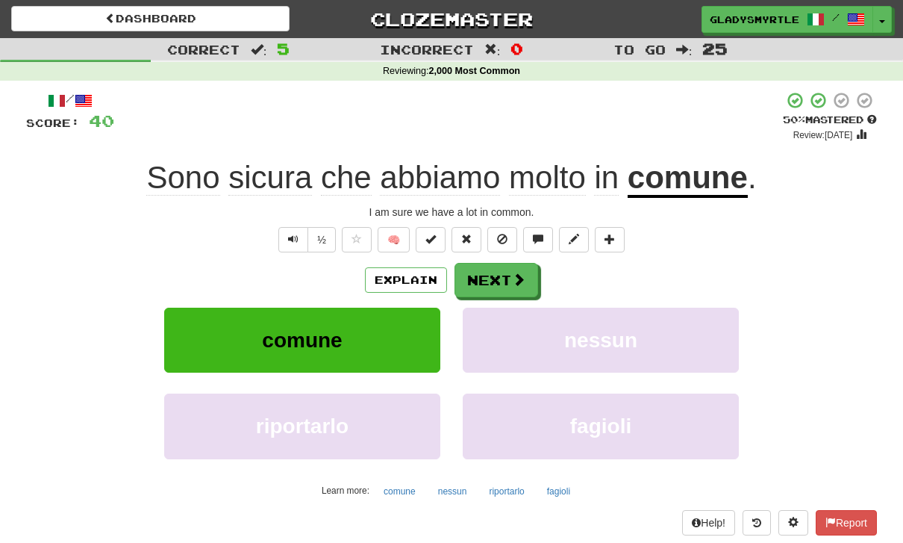
click at [498, 275] on button "Next" at bounding box center [497, 280] width 84 height 34
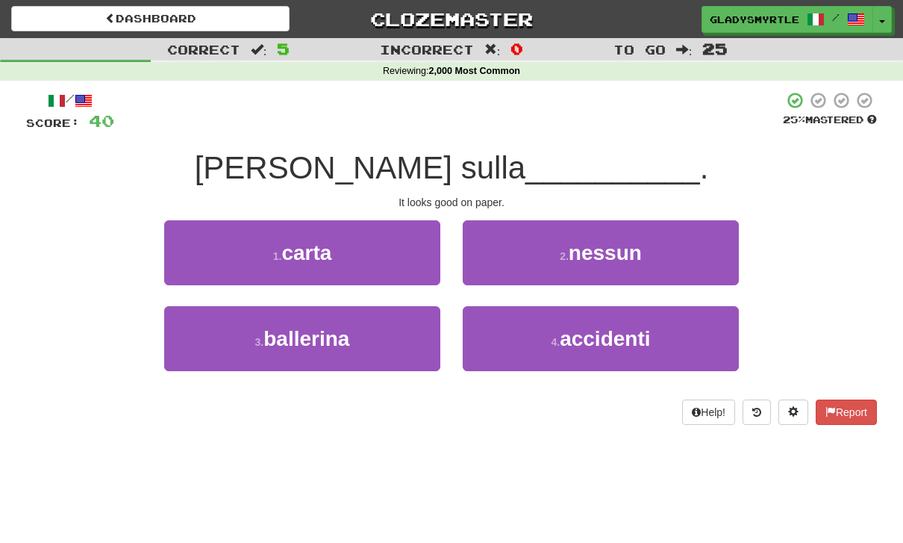
click at [309, 254] on span "carta" at bounding box center [306, 252] width 50 height 23
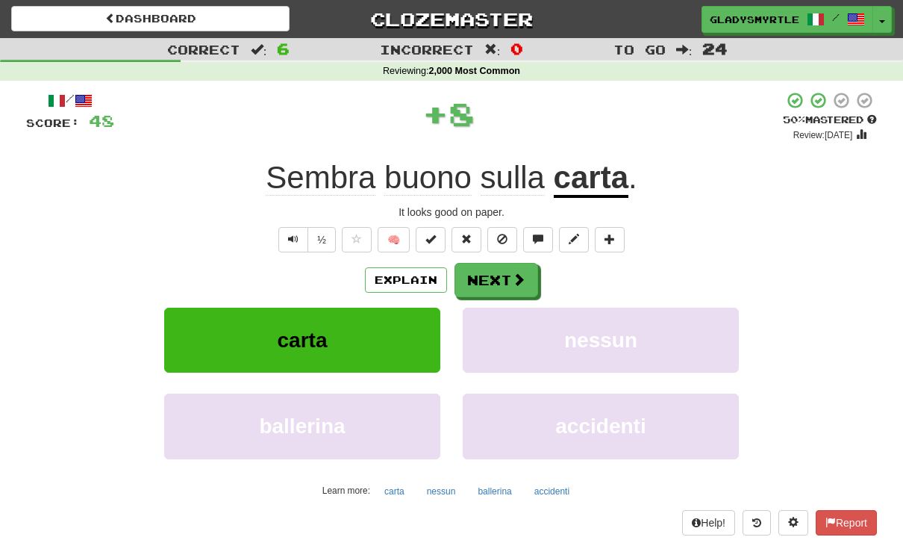
click at [498, 276] on button "Next" at bounding box center [497, 280] width 84 height 34
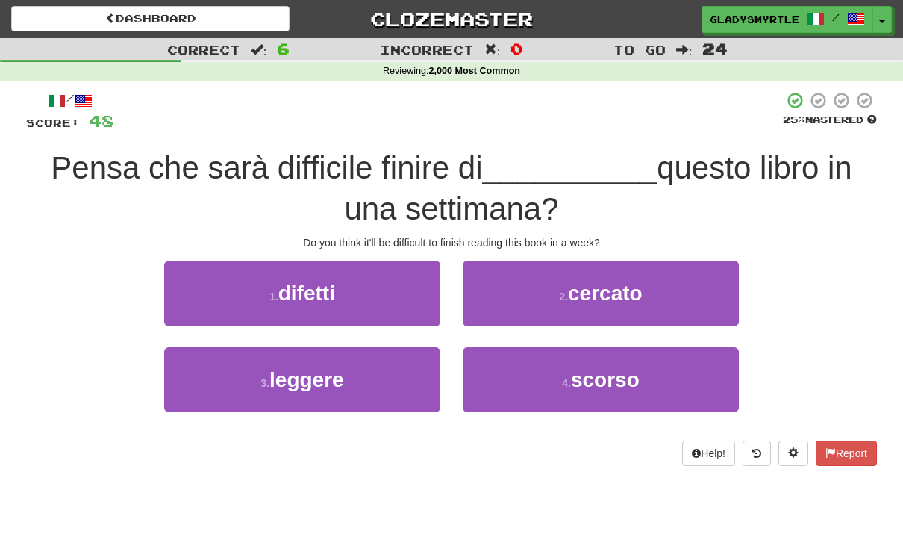
click at [304, 372] on span "leggere" at bounding box center [306, 379] width 75 height 23
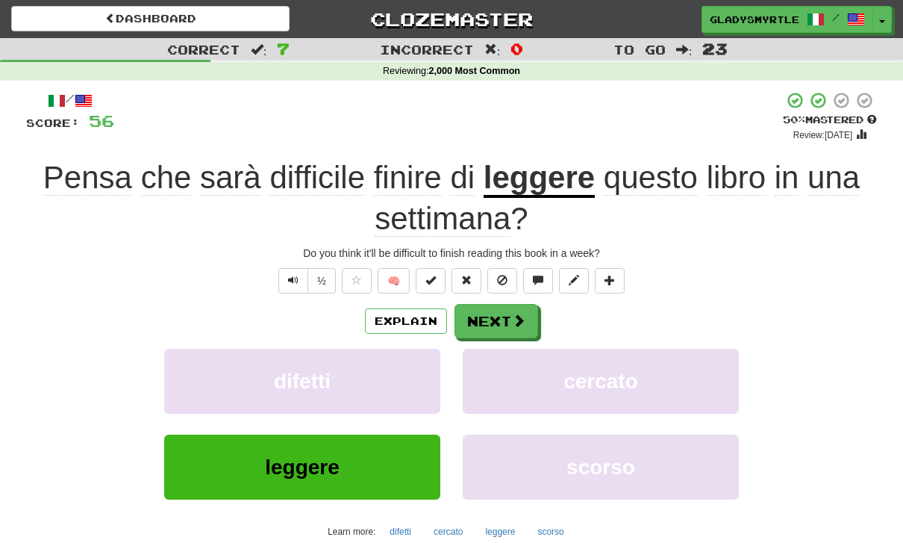
click at [490, 313] on button "Next" at bounding box center [497, 321] width 84 height 34
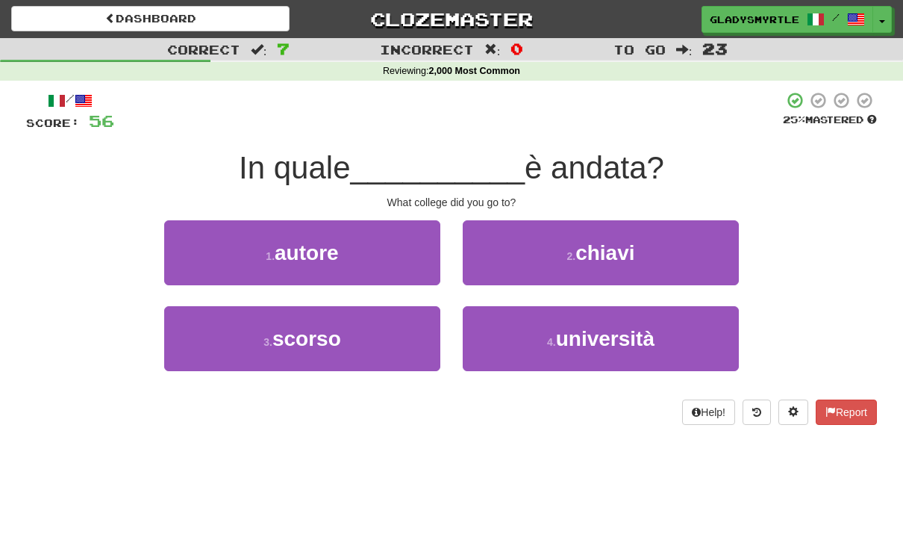
click at [615, 337] on span "università" at bounding box center [605, 338] width 99 height 23
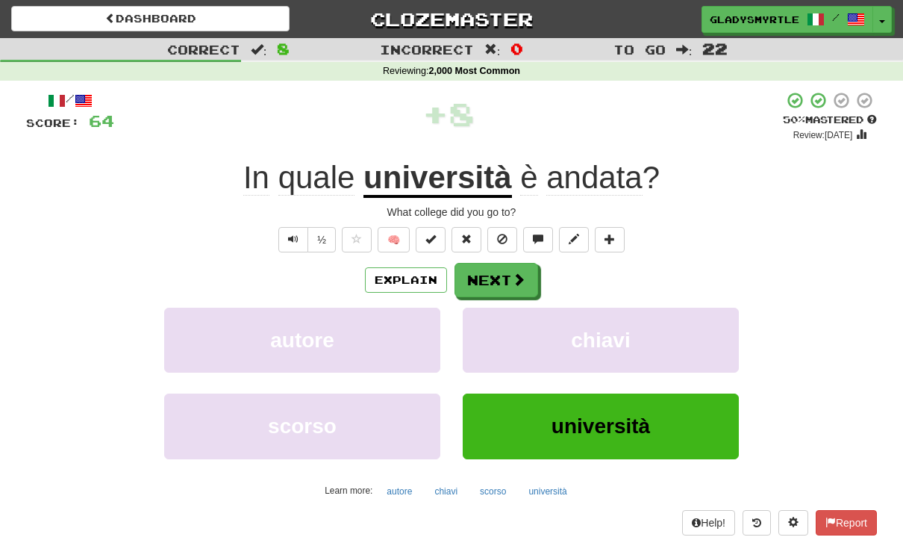
click at [497, 272] on button "Next" at bounding box center [497, 280] width 84 height 34
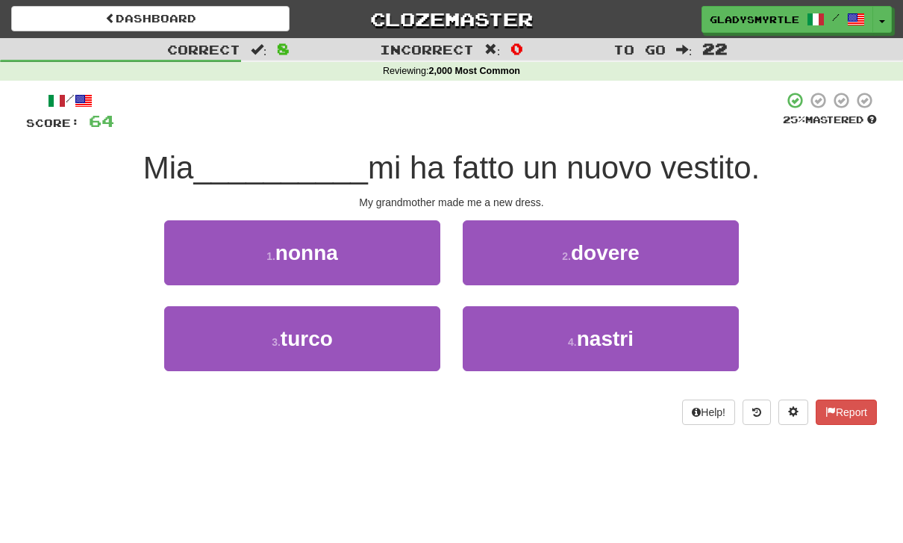
click at [309, 244] on span "nonna" at bounding box center [306, 252] width 63 height 23
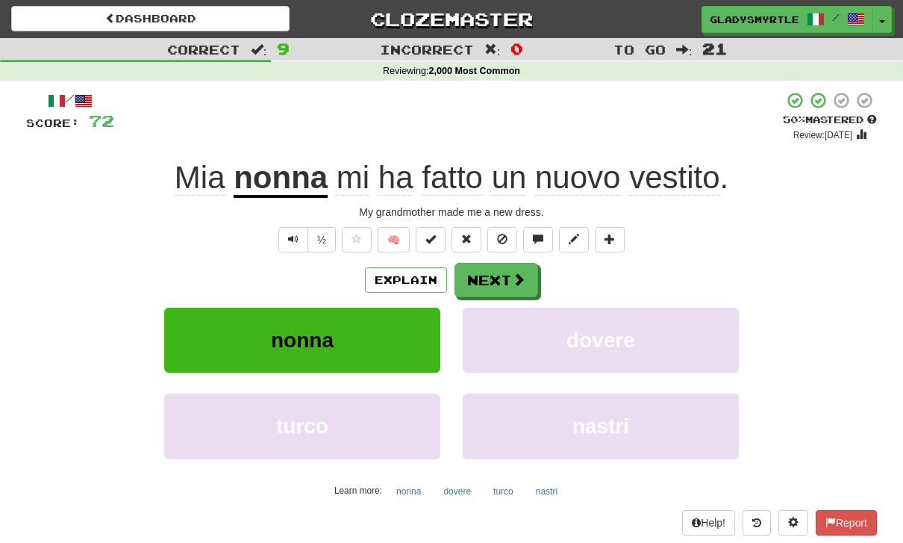
click at [499, 275] on button "Next" at bounding box center [497, 280] width 84 height 34
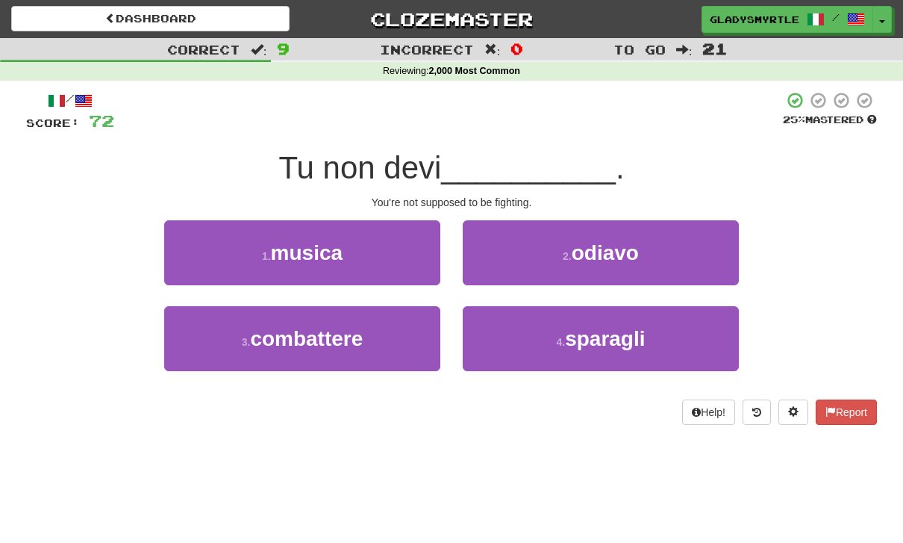
click at [289, 336] on span "combattere" at bounding box center [306, 338] width 113 height 23
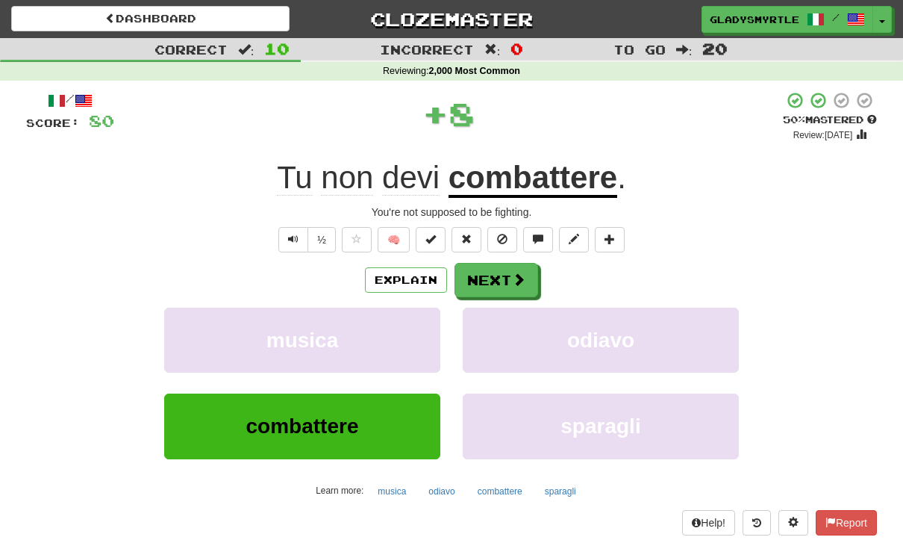
click at [496, 281] on button "Next" at bounding box center [497, 280] width 84 height 34
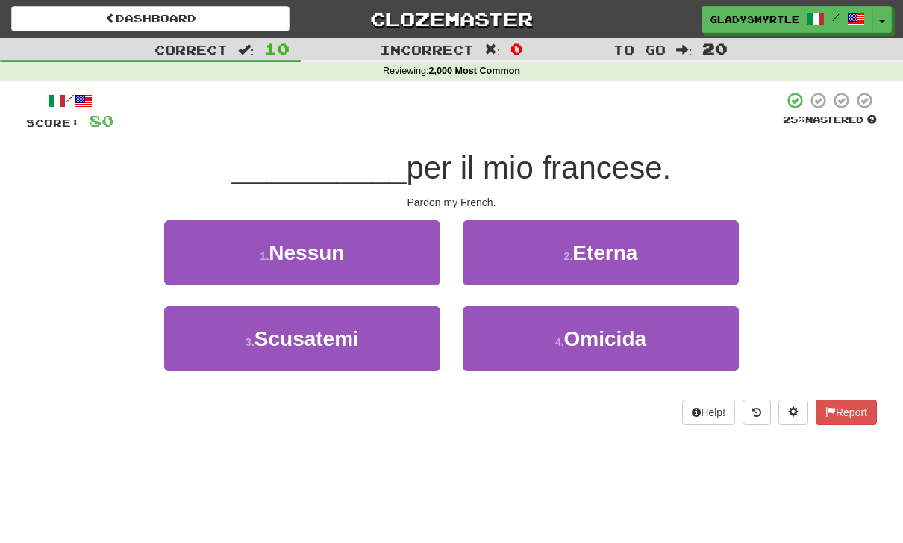
click at [313, 342] on span "Scusatemi" at bounding box center [307, 338] width 104 height 23
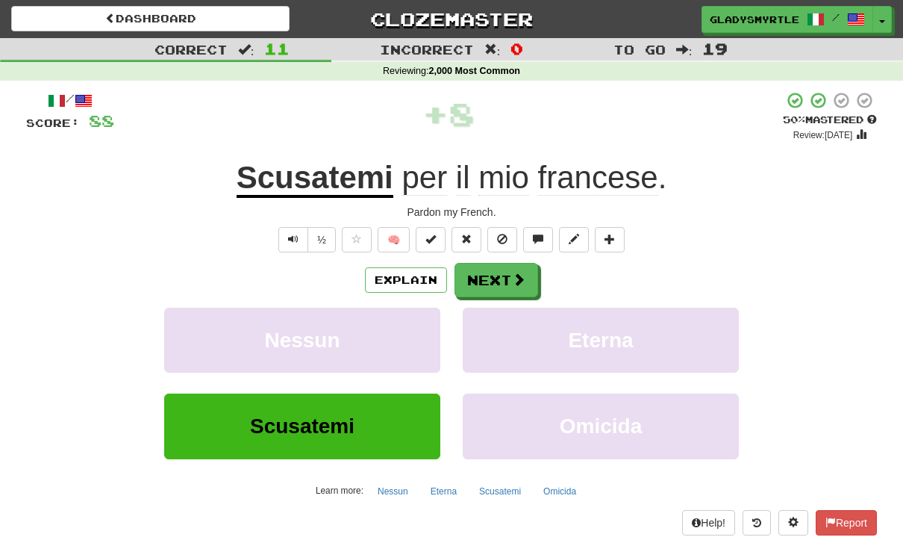
click at [494, 272] on button "Next" at bounding box center [497, 280] width 84 height 34
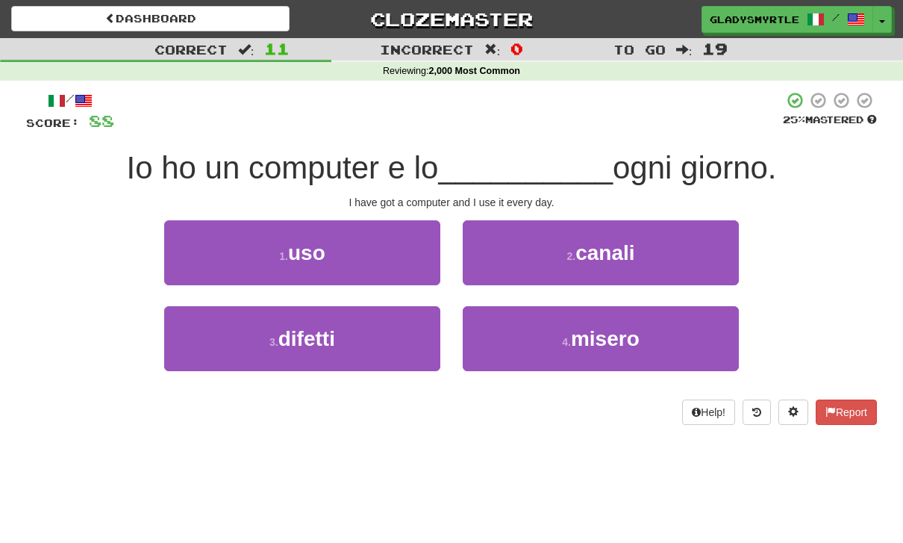
click at [310, 243] on span "uso" at bounding box center [306, 252] width 37 height 23
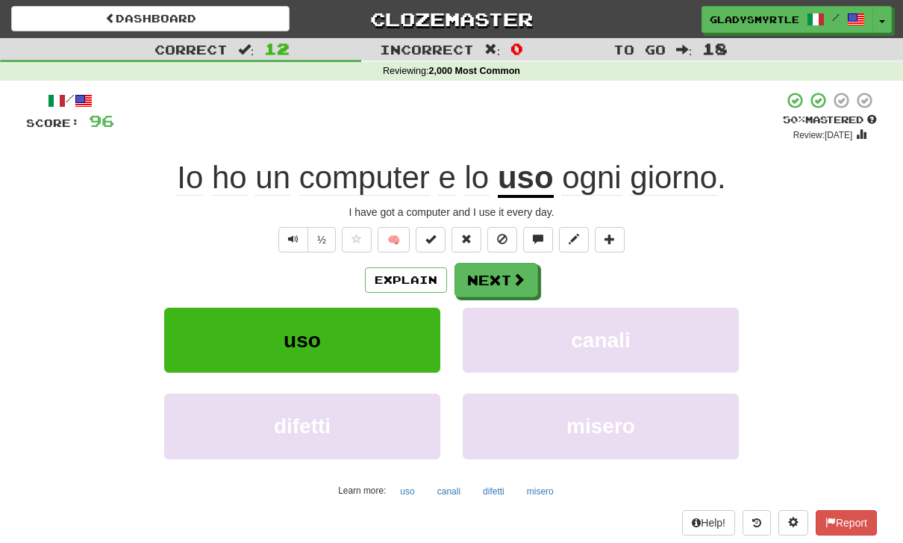
click at [492, 272] on button "Next" at bounding box center [497, 280] width 84 height 34
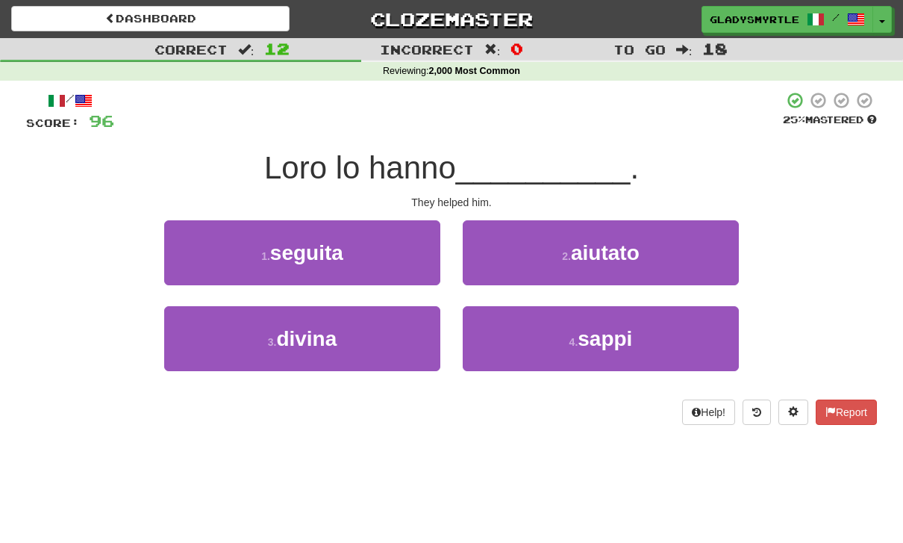
click at [634, 249] on span "aiutato" at bounding box center [605, 252] width 69 height 23
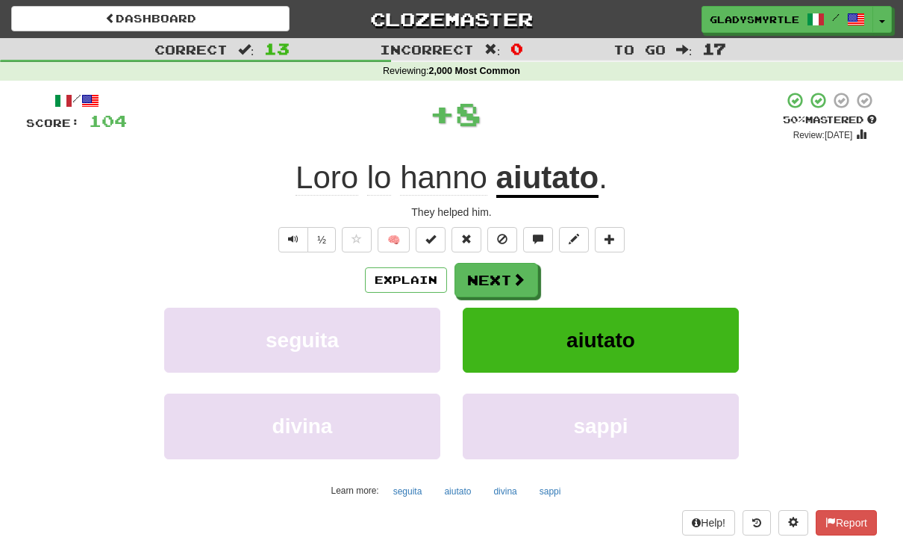
click at [494, 277] on button "Next" at bounding box center [497, 280] width 84 height 34
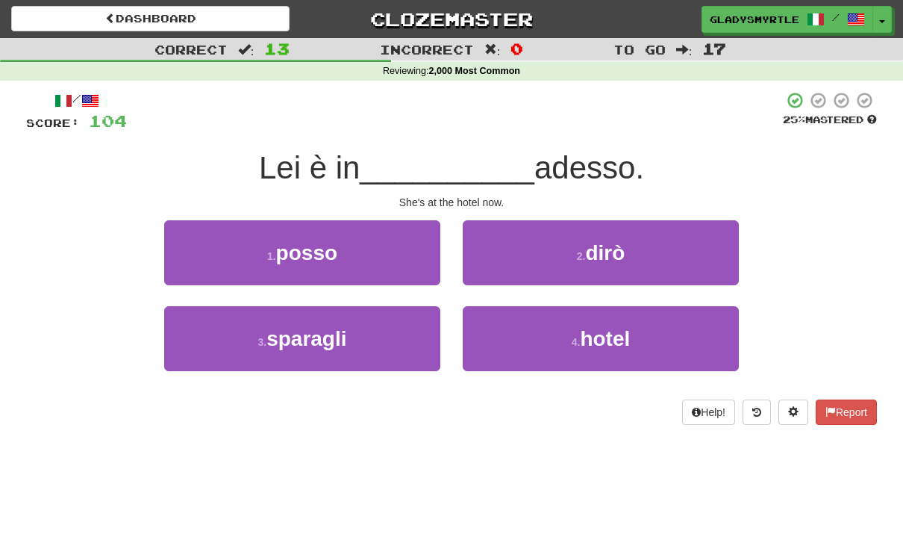
click at [617, 332] on span "hotel" at bounding box center [605, 338] width 50 height 23
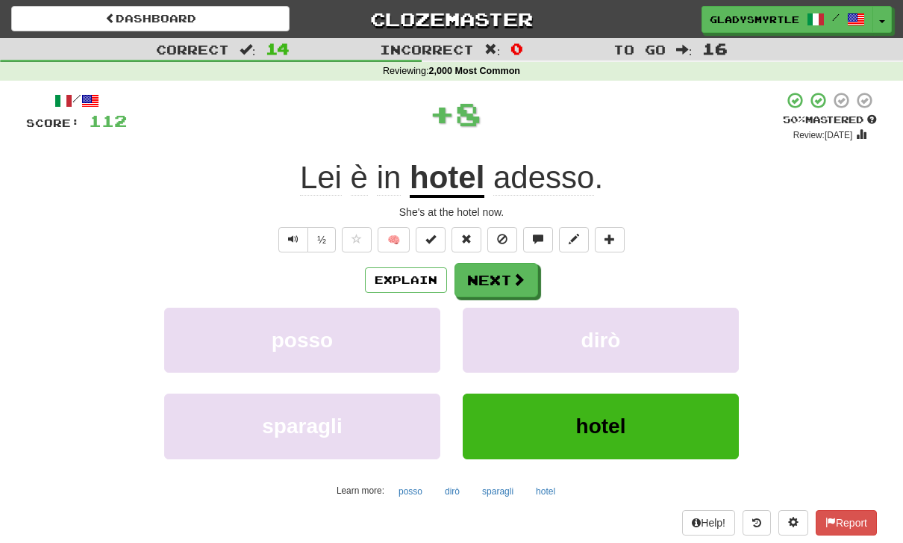
click at [495, 274] on button "Next" at bounding box center [497, 280] width 84 height 34
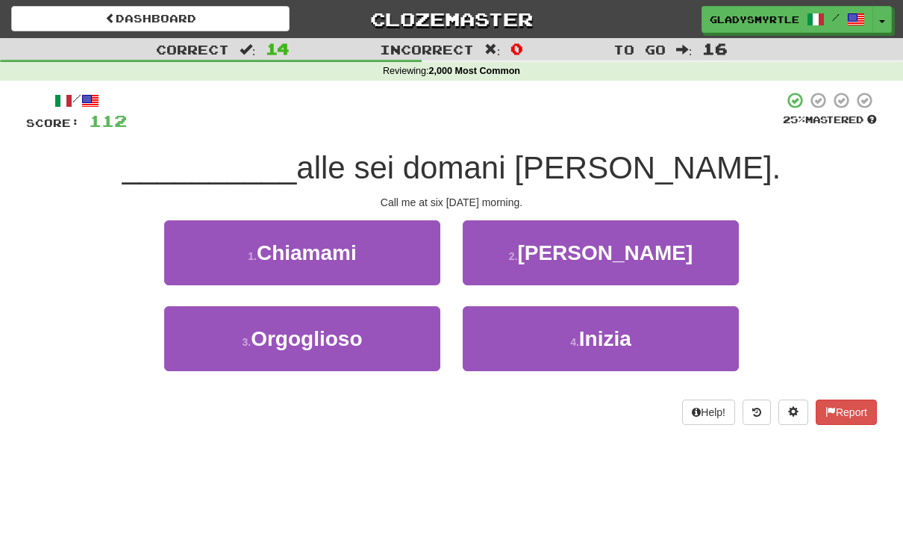
click at [328, 248] on span "Chiamami" at bounding box center [307, 252] width 100 height 23
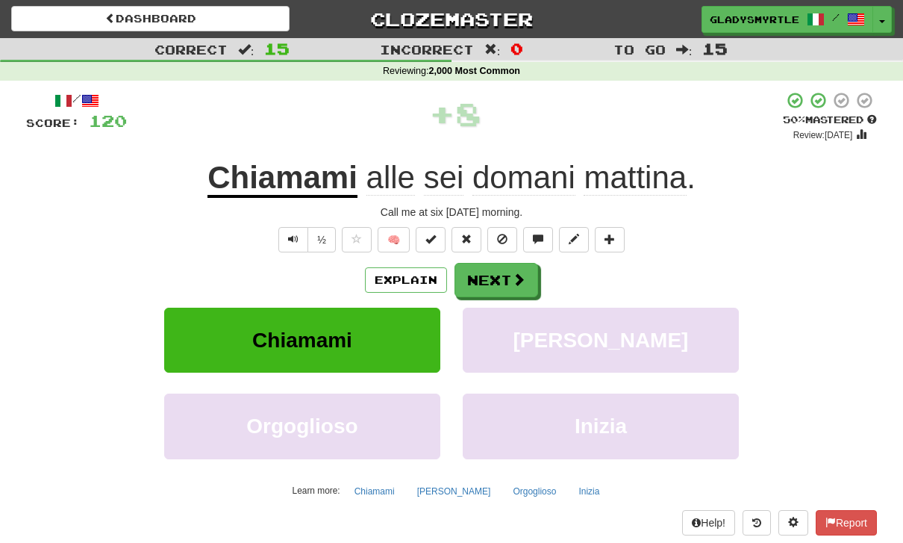
click at [496, 278] on button "Next" at bounding box center [497, 280] width 84 height 34
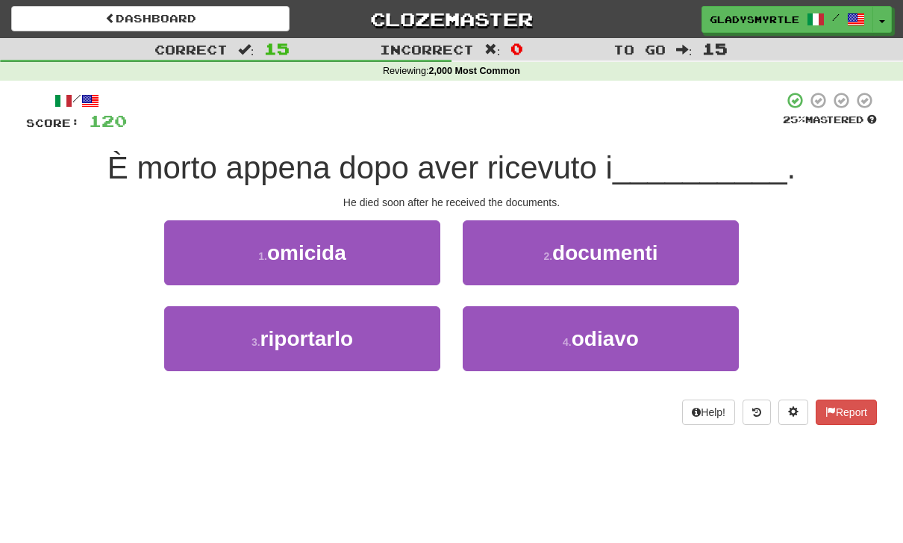
click at [602, 245] on span "documenti" at bounding box center [605, 252] width 106 height 23
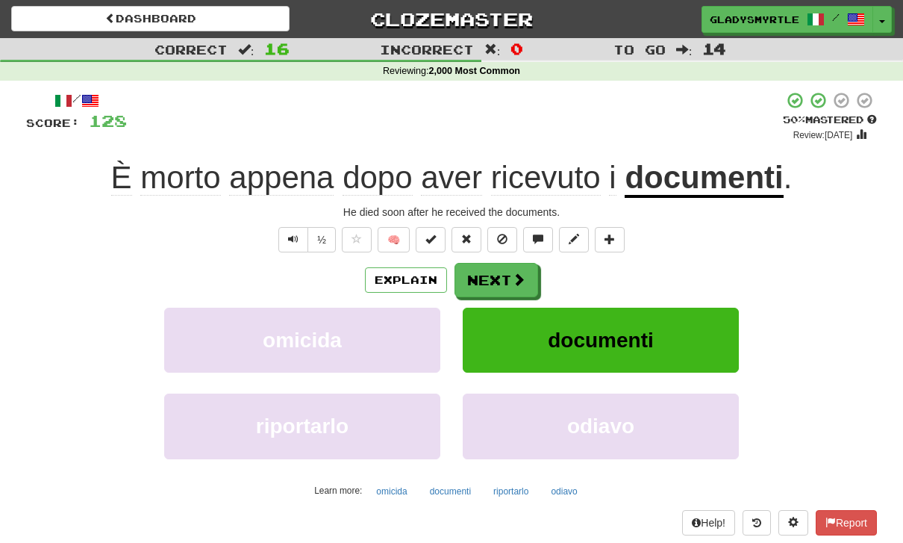
click at [505, 274] on button "Next" at bounding box center [497, 280] width 84 height 34
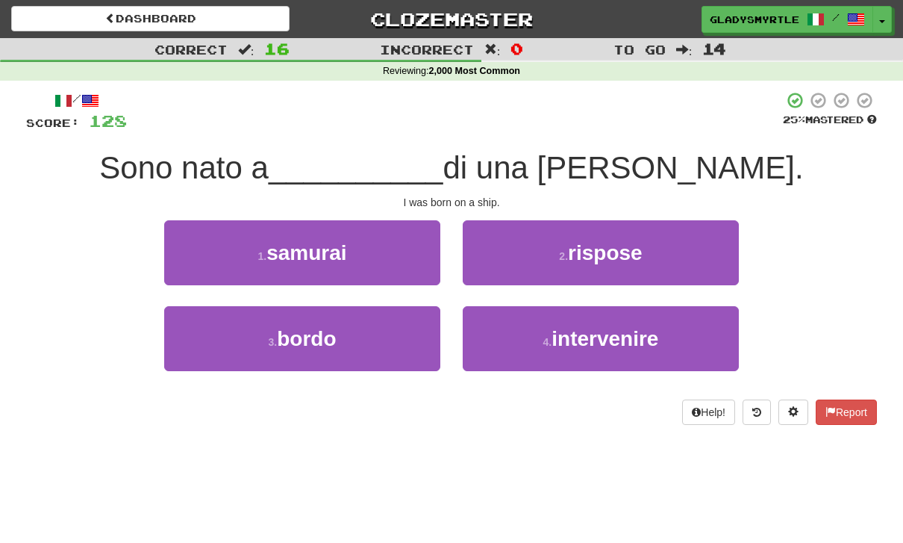
click at [300, 330] on span "bordo" at bounding box center [306, 338] width 59 height 23
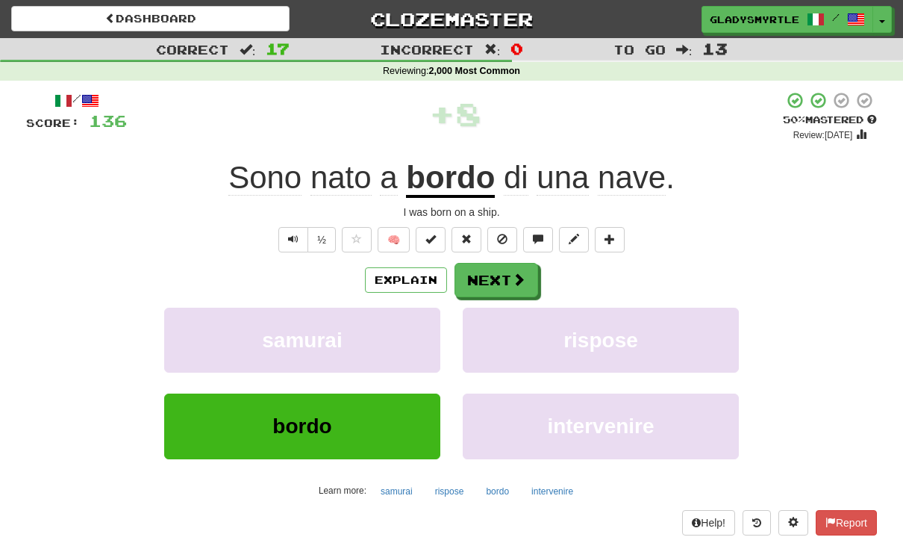
click at [492, 276] on button "Next" at bounding box center [497, 280] width 84 height 34
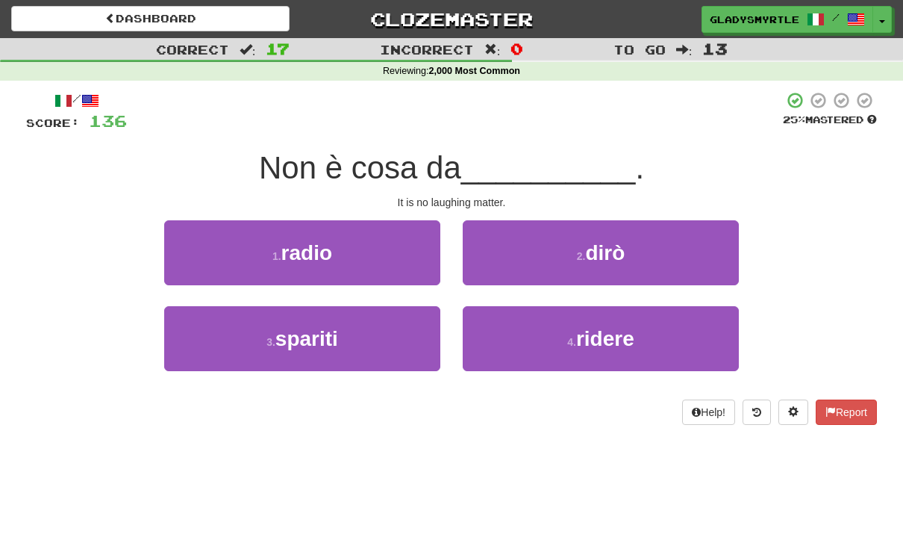
click at [609, 329] on span "ridere" at bounding box center [605, 338] width 58 height 23
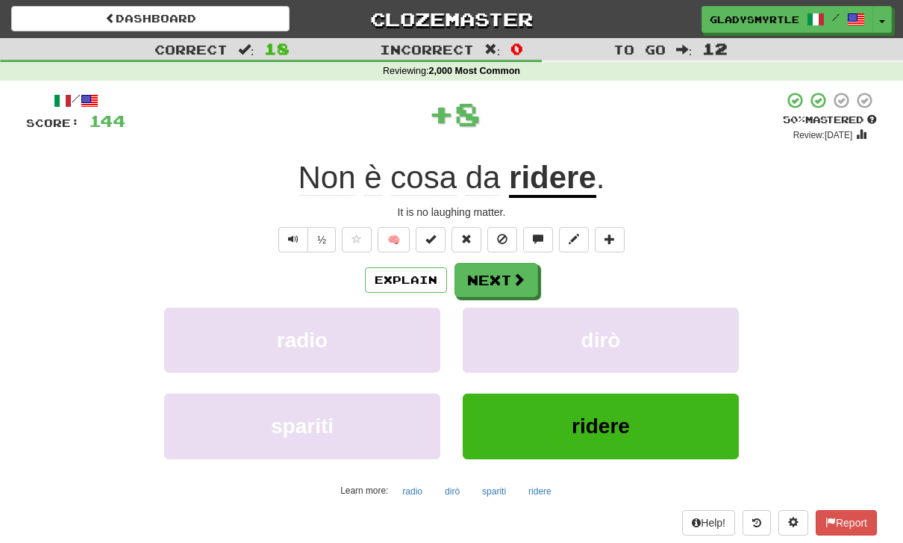
click at [499, 275] on button "Next" at bounding box center [497, 280] width 84 height 34
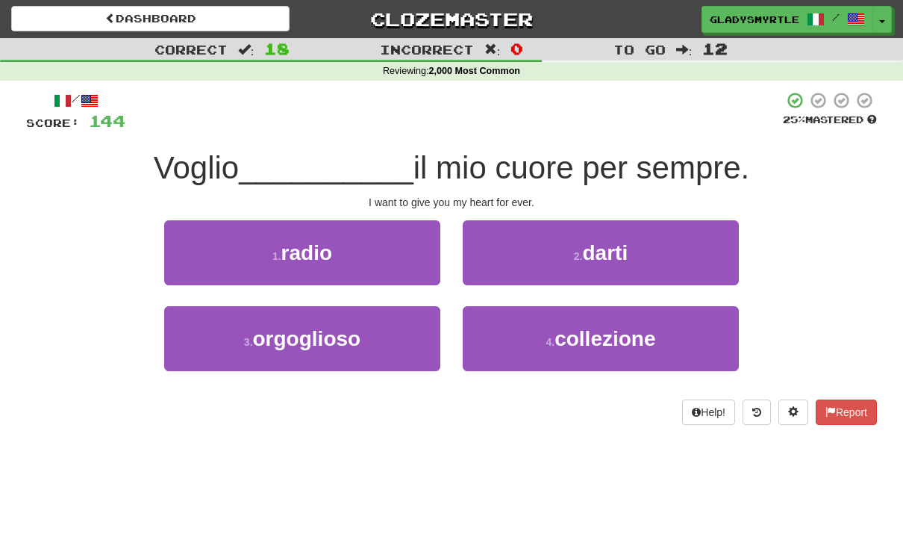
click at [627, 248] on span "darti" at bounding box center [606, 252] width 46 height 23
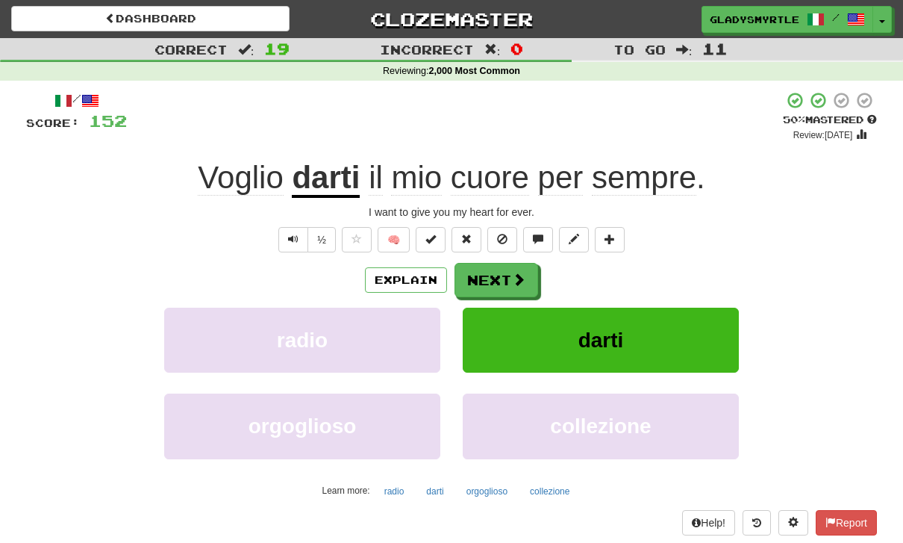
click at [496, 271] on button "Next" at bounding box center [497, 280] width 84 height 34
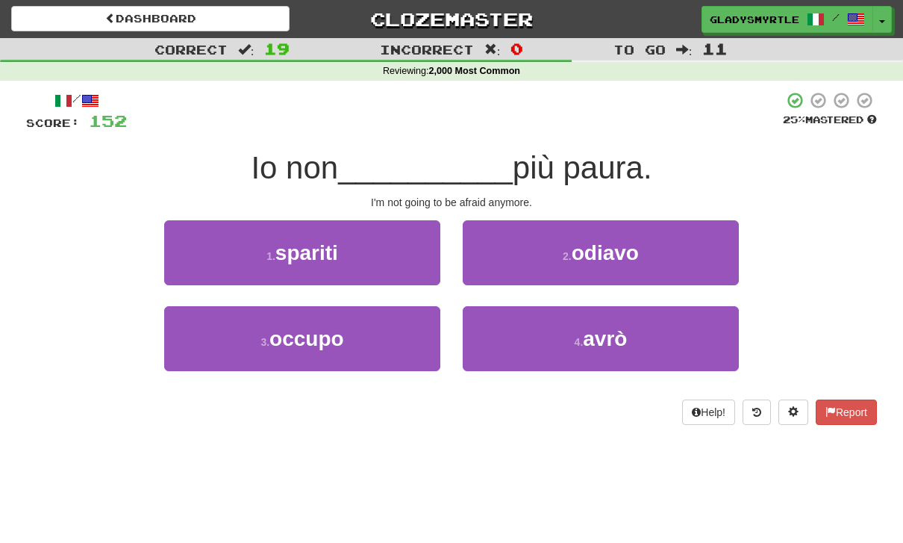
click at [610, 337] on span "avrò" at bounding box center [605, 338] width 44 height 23
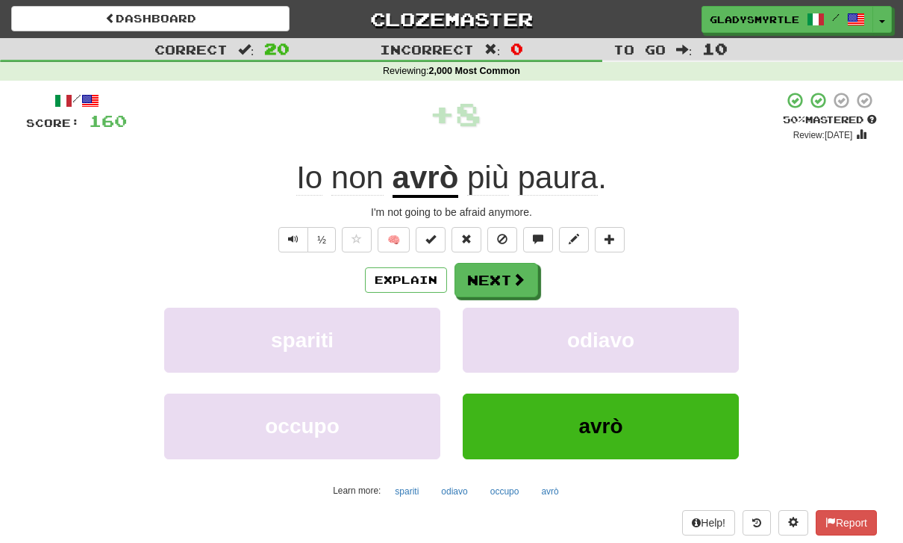
click at [503, 275] on button "Next" at bounding box center [497, 280] width 84 height 34
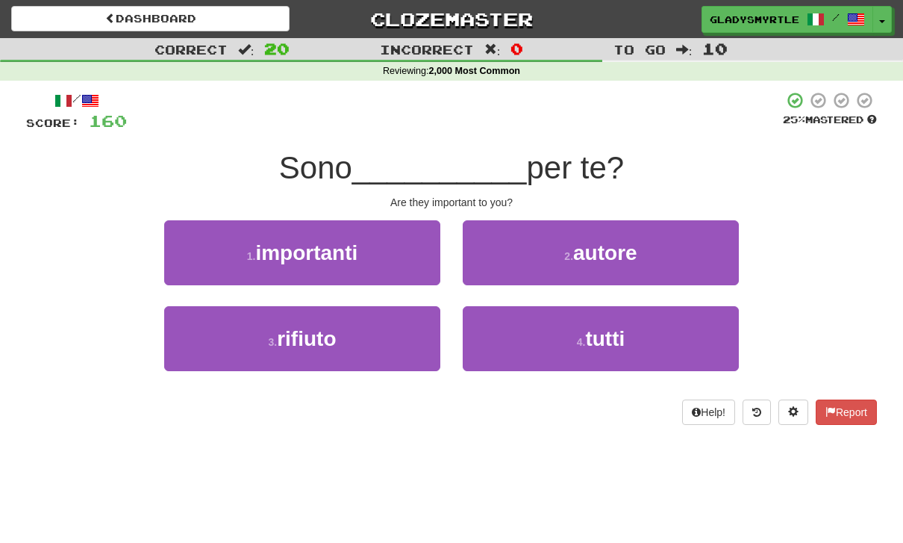
click at [316, 251] on span "importanti" at bounding box center [306, 252] width 102 height 23
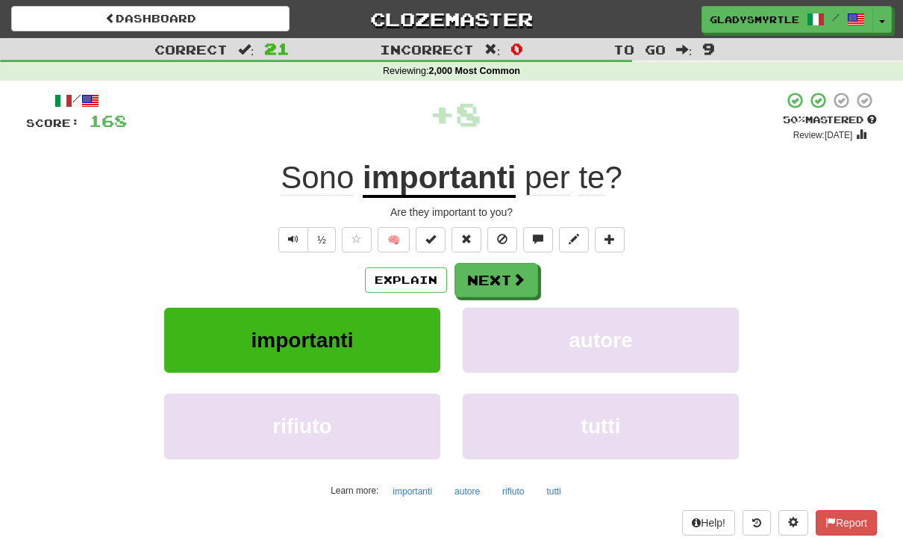
click at [506, 274] on button "Next" at bounding box center [497, 280] width 84 height 34
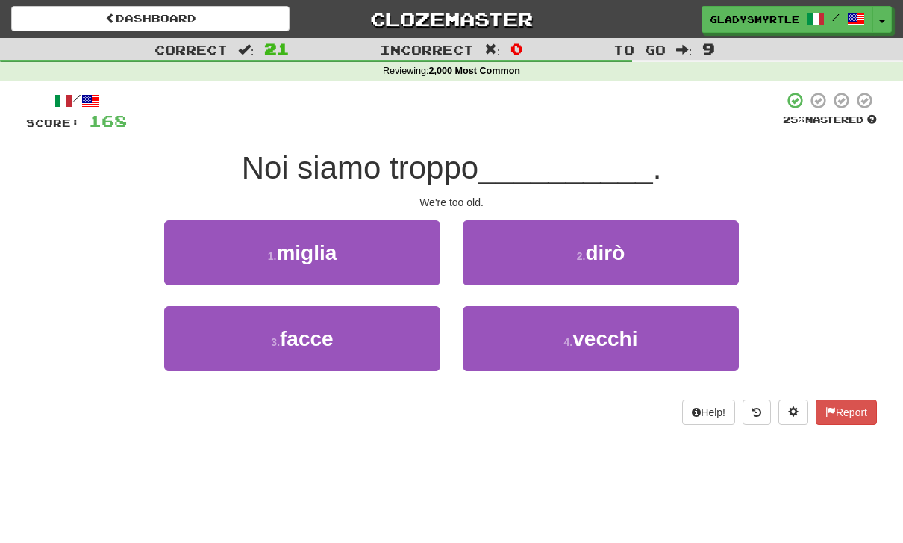
click at [611, 331] on span "vecchi" at bounding box center [604, 338] width 65 height 23
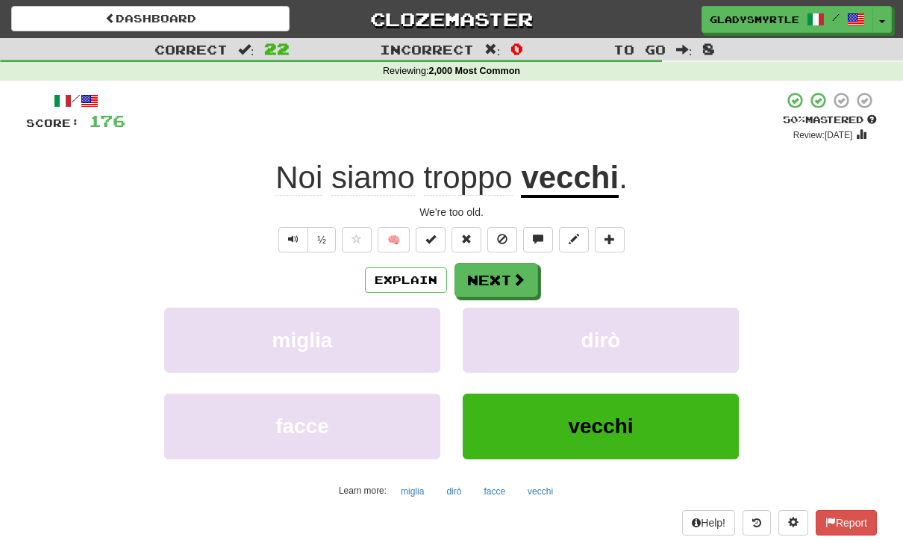
click at [490, 274] on button "Next" at bounding box center [497, 280] width 84 height 34
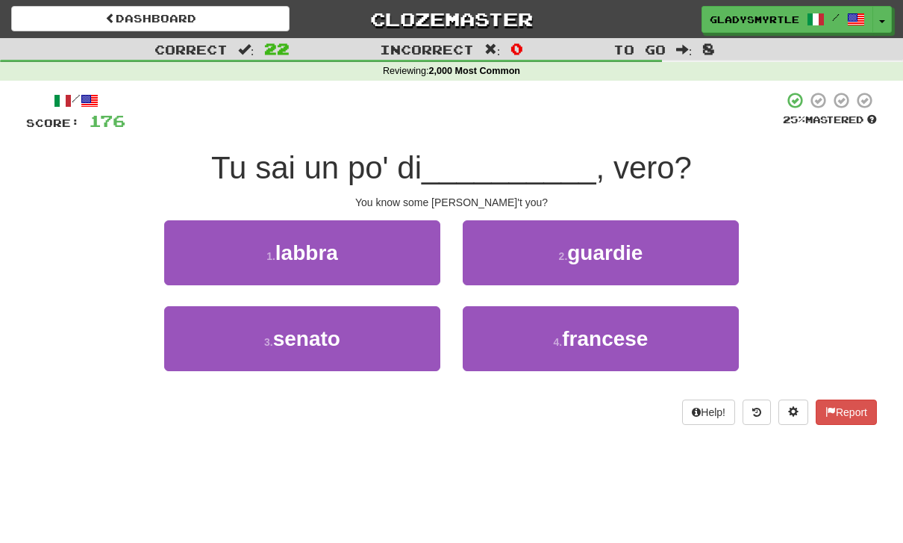
click at [617, 335] on span "francese" at bounding box center [605, 338] width 86 height 23
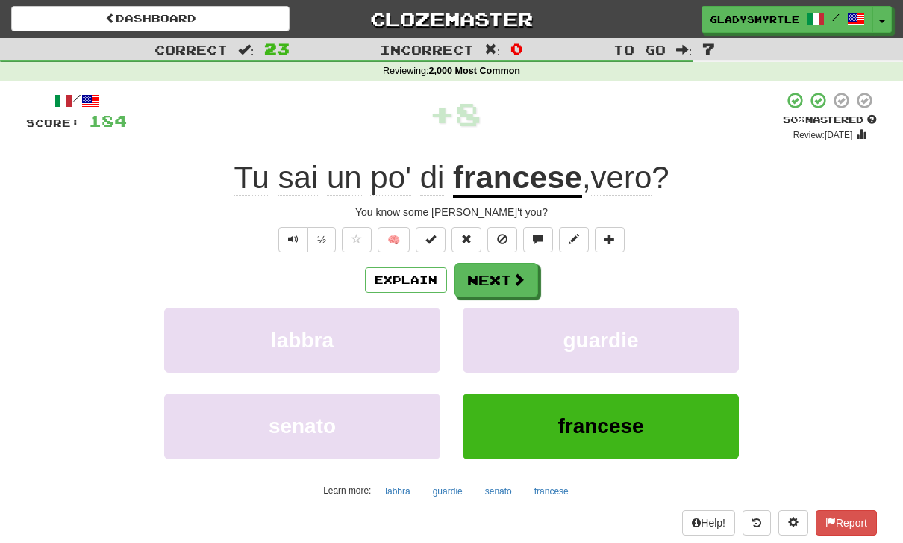
click at [496, 271] on button "Next" at bounding box center [497, 280] width 84 height 34
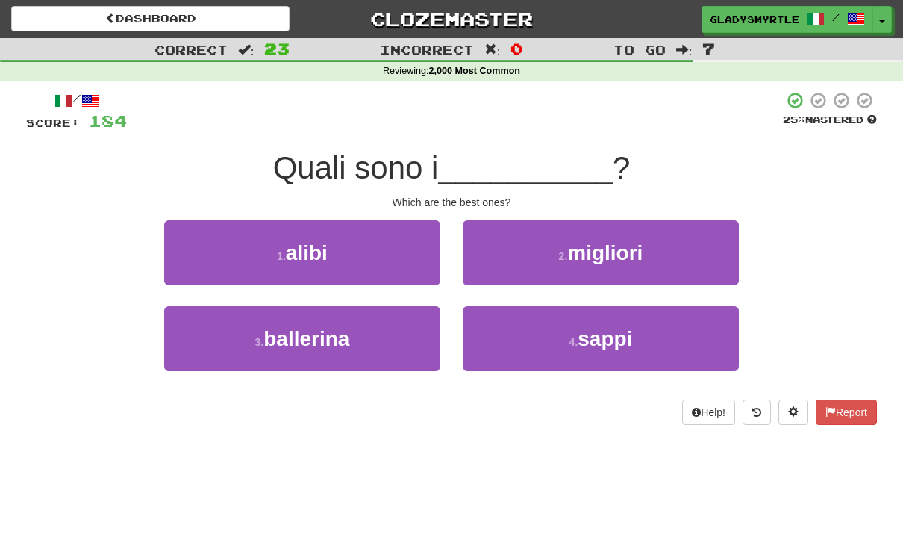
click at [623, 249] on span "migliori" at bounding box center [604, 252] width 75 height 23
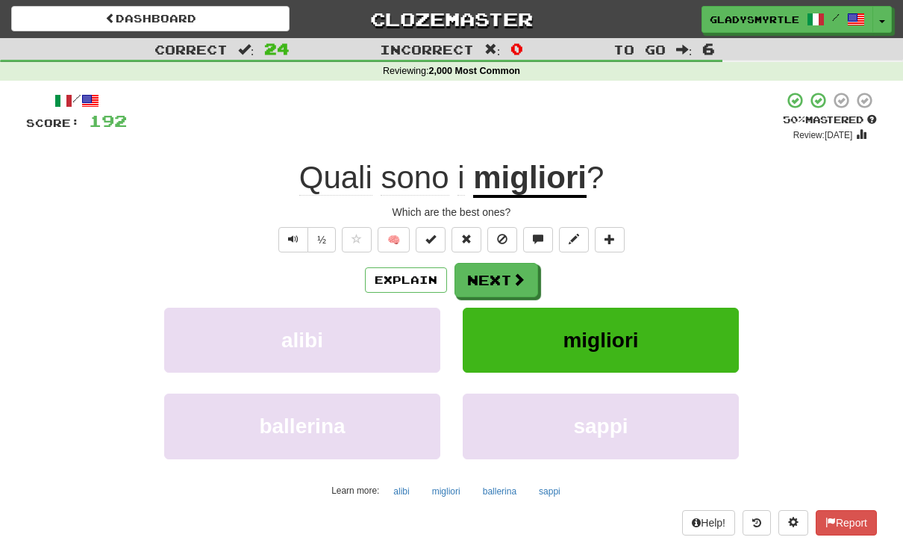
click at [490, 269] on button "Next" at bounding box center [497, 280] width 84 height 34
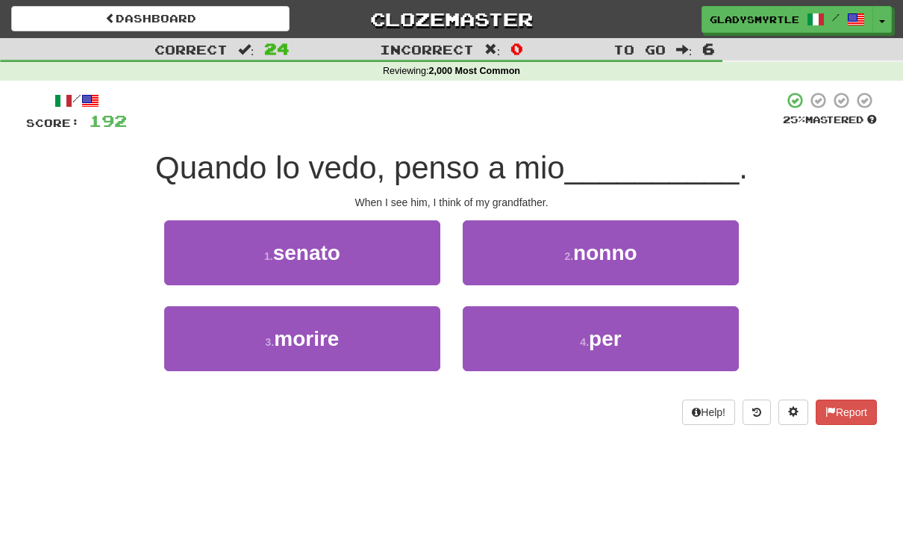
click at [620, 243] on span "nonno" at bounding box center [605, 252] width 64 height 23
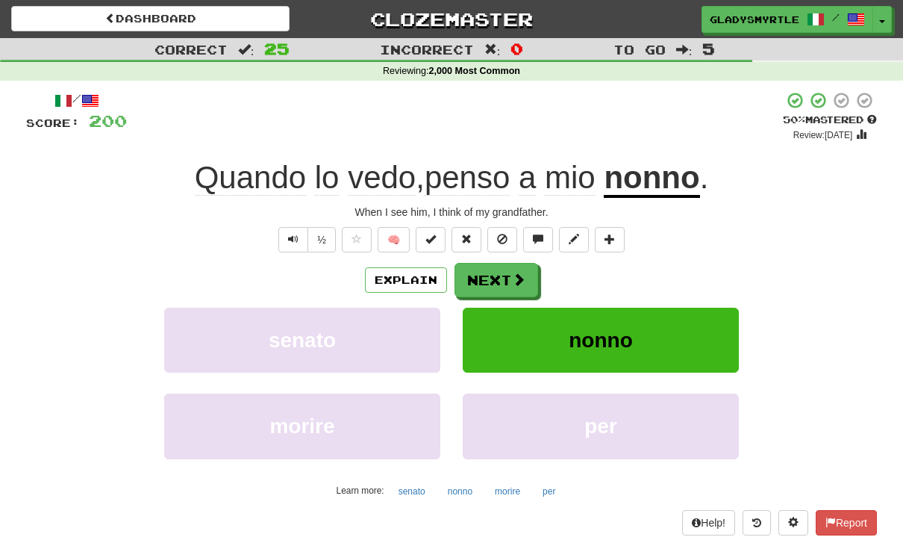
click at [502, 273] on button "Next" at bounding box center [497, 280] width 84 height 34
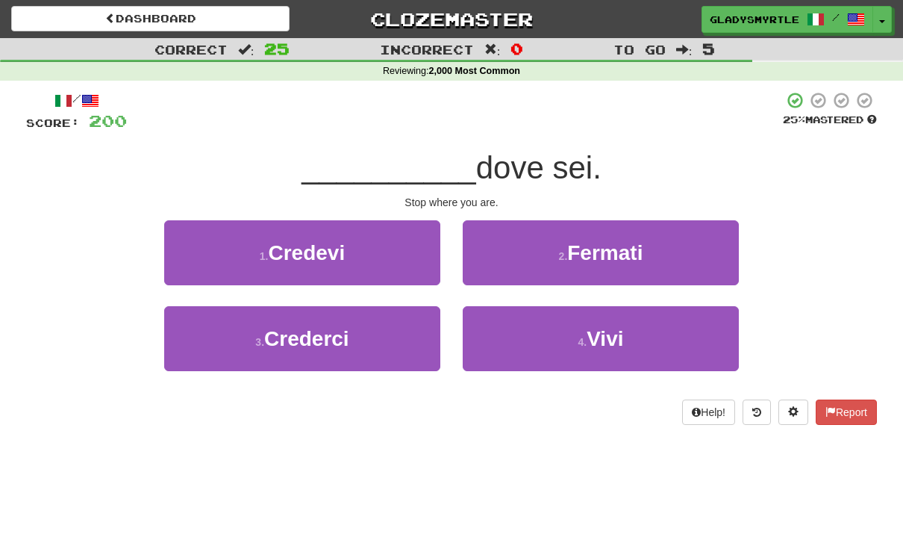
click at [627, 254] on span "Fermati" at bounding box center [604, 252] width 75 height 23
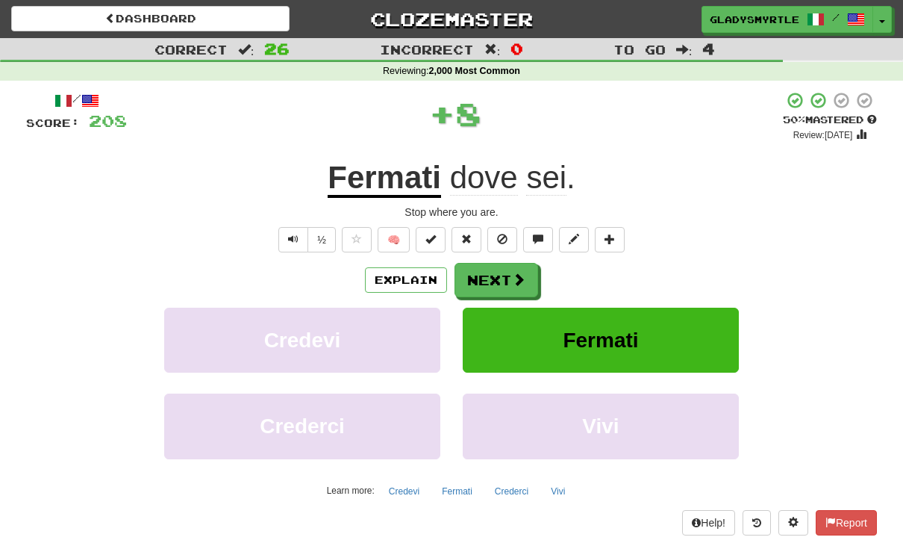
click at [492, 269] on button "Next" at bounding box center [497, 280] width 84 height 34
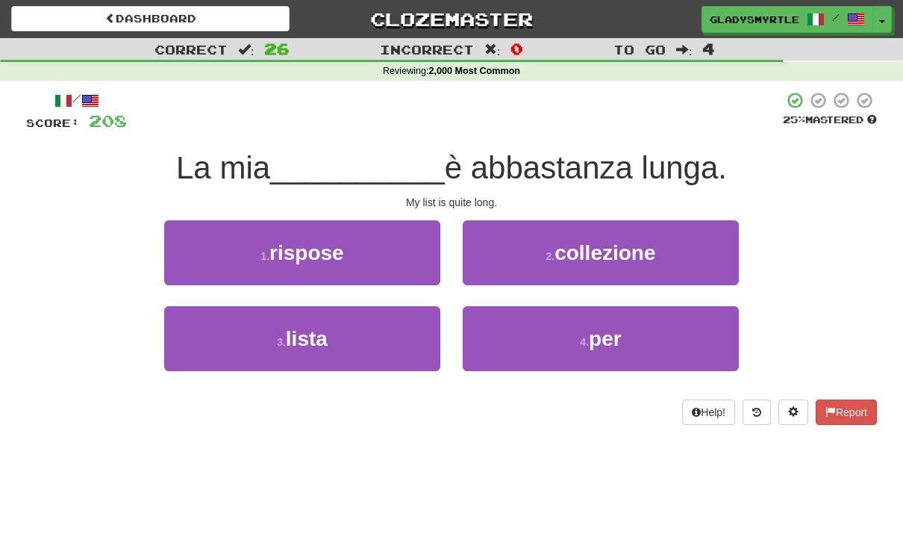
click at [301, 334] on span "lista" at bounding box center [307, 338] width 42 height 23
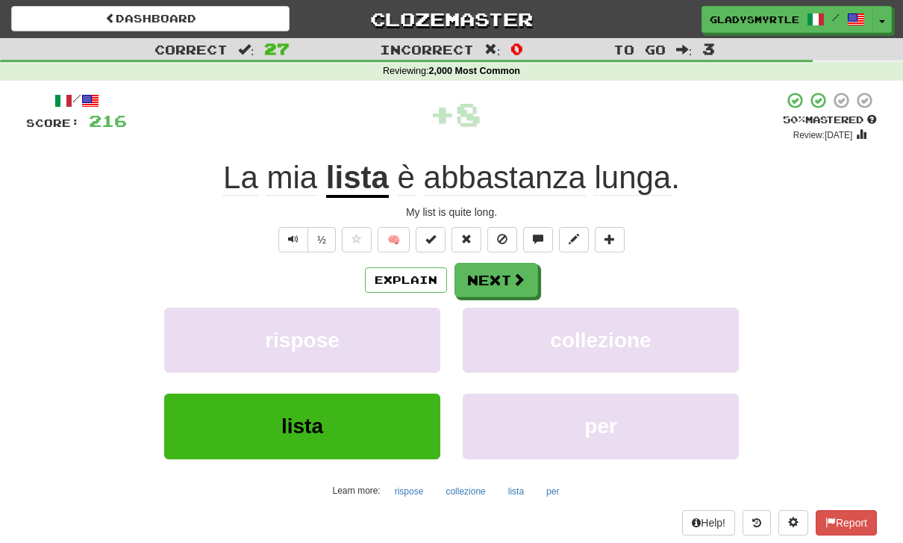
click at [495, 275] on button "Next" at bounding box center [497, 280] width 84 height 34
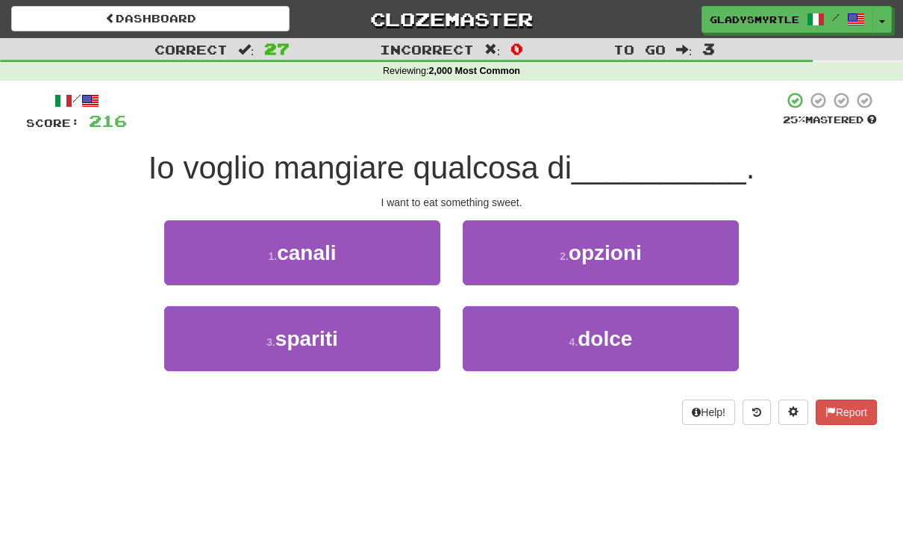
click at [599, 329] on span "dolce" at bounding box center [605, 338] width 54 height 23
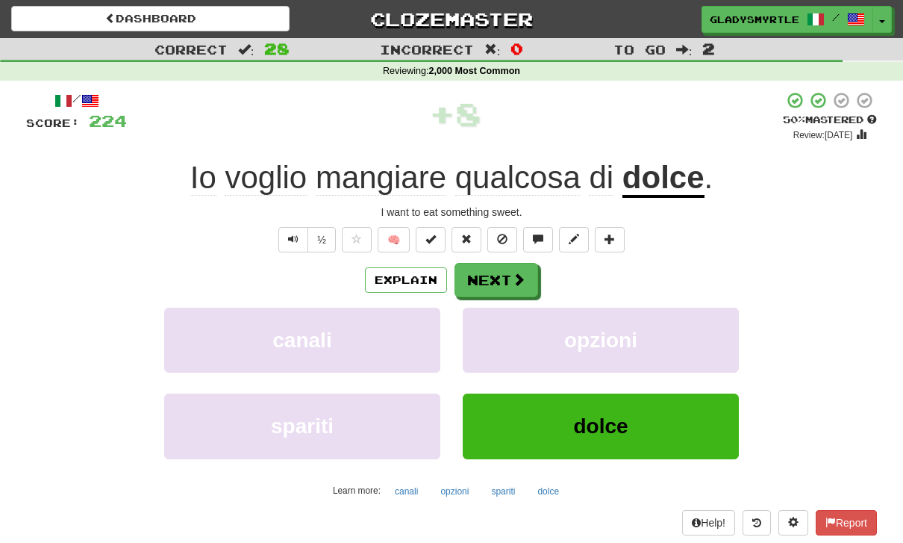
click at [498, 276] on button "Next" at bounding box center [497, 280] width 84 height 34
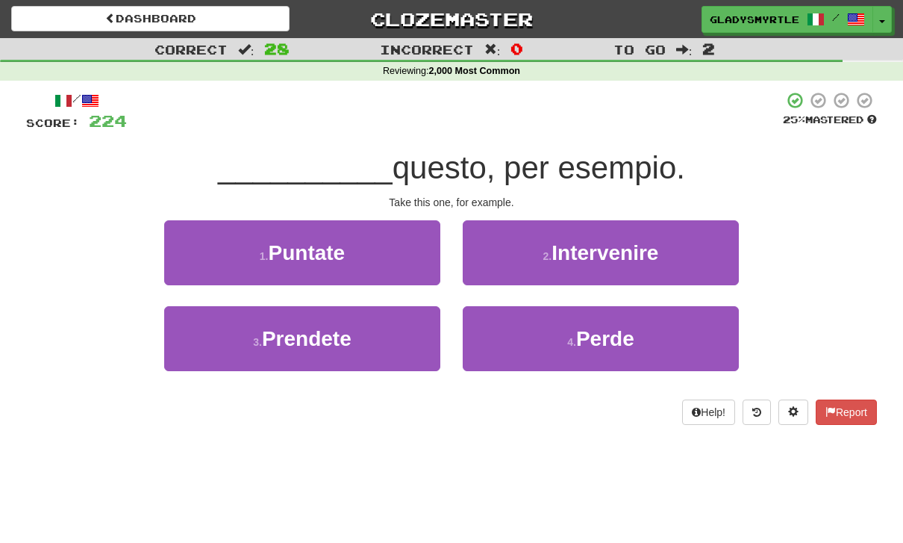
click at [303, 331] on span "Prendete" at bounding box center [307, 338] width 90 height 23
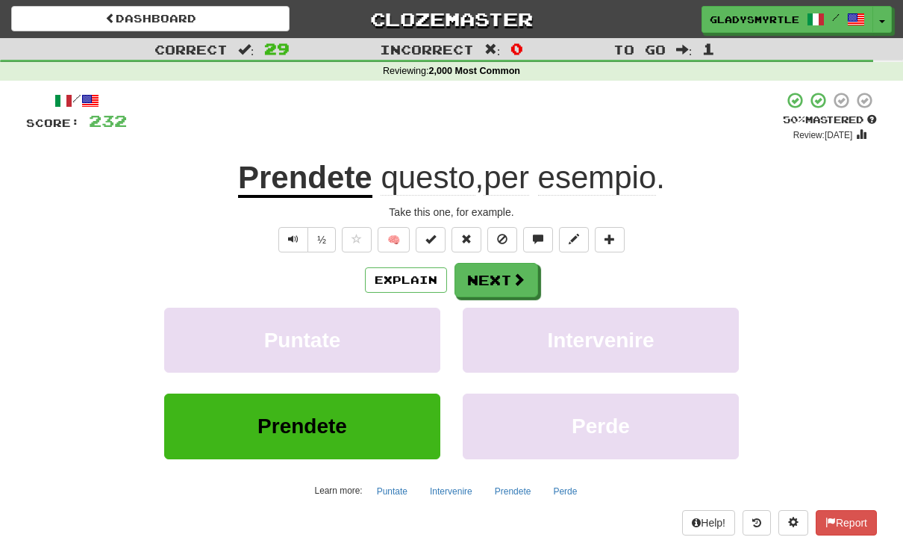
click at [494, 272] on button "Next" at bounding box center [497, 280] width 84 height 34
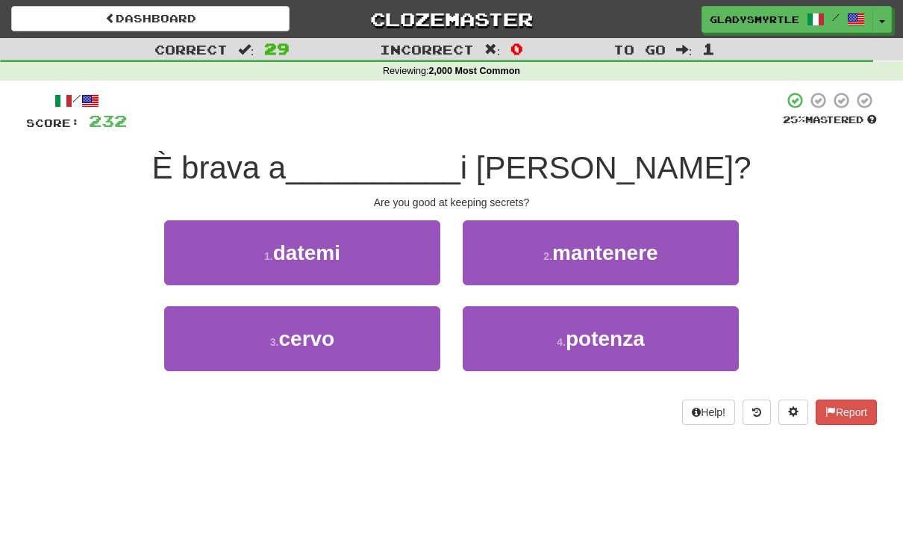
click at [622, 243] on span "mantenere" at bounding box center [605, 252] width 106 height 23
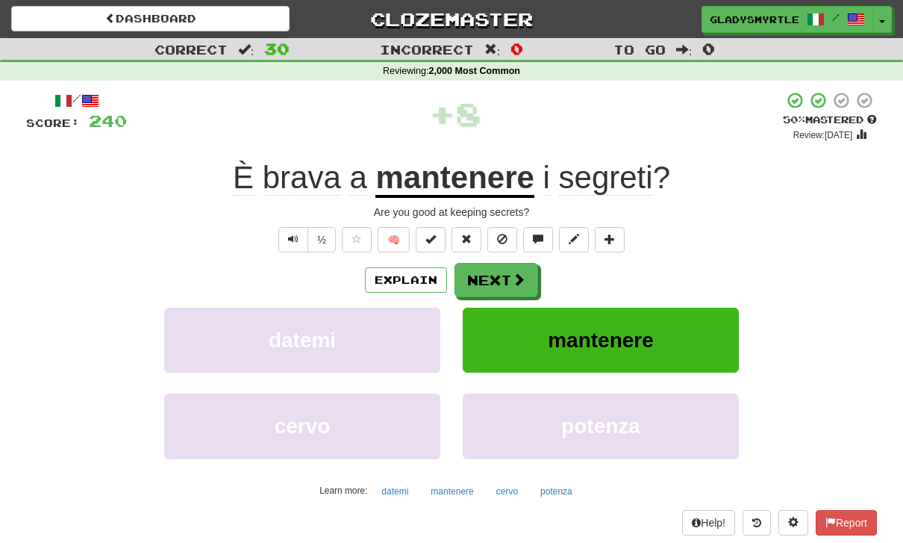
click at [496, 273] on button "Next" at bounding box center [497, 280] width 84 height 34
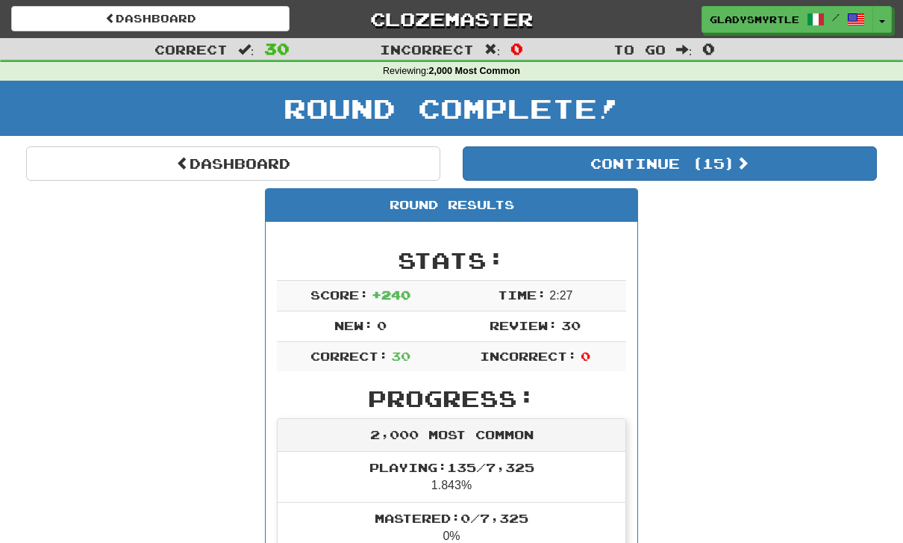
click at [734, 163] on button "Continue ( 15 )" at bounding box center [670, 163] width 414 height 34
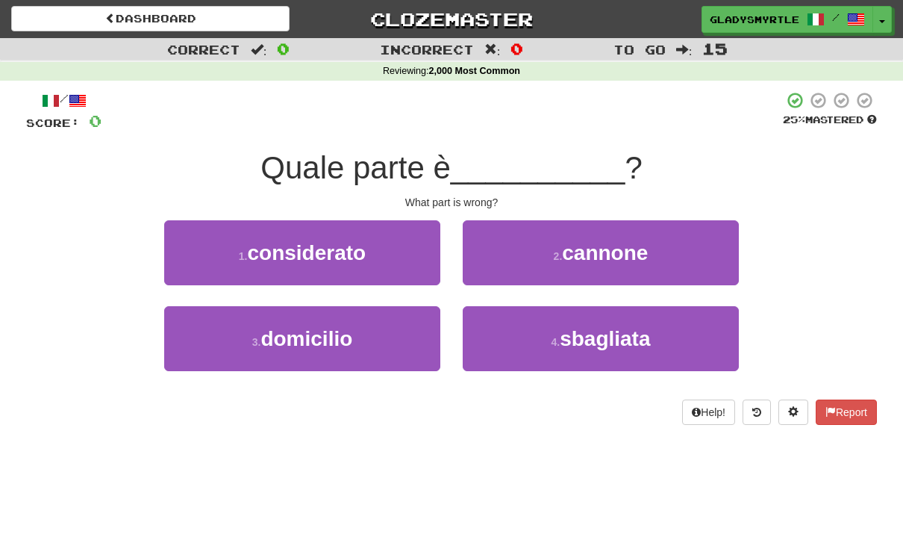
click at [611, 328] on span "sbagliata" at bounding box center [605, 338] width 90 height 23
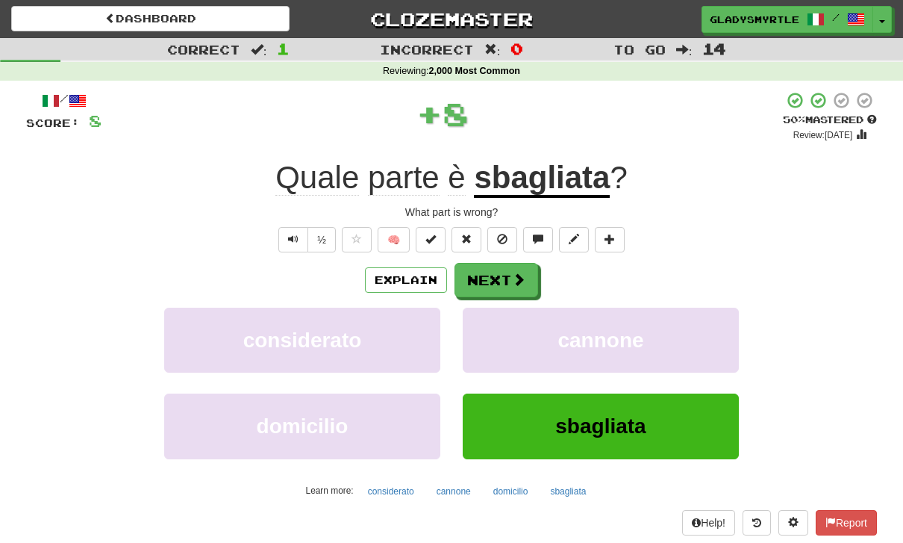
click at [501, 269] on button "Next" at bounding box center [497, 280] width 84 height 34
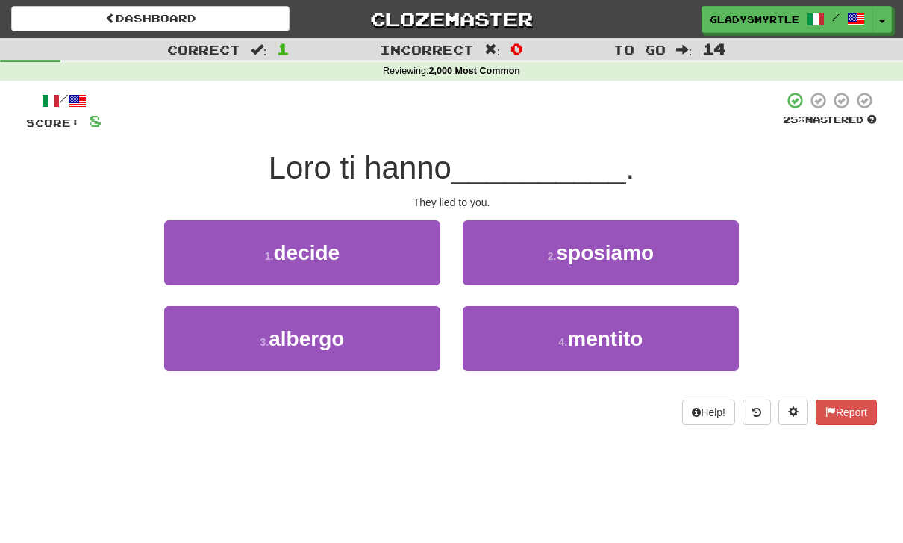
click at [614, 330] on span "mentito" at bounding box center [604, 338] width 75 height 23
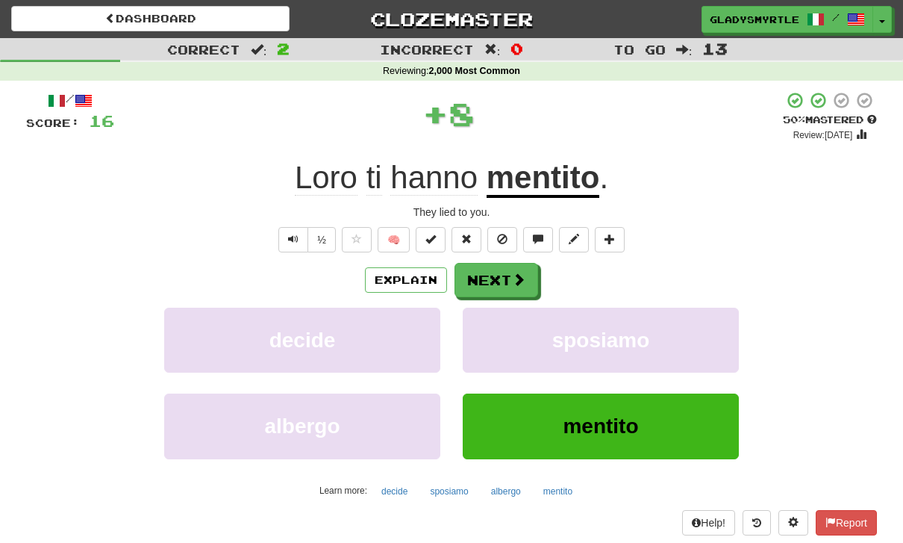
click at [498, 275] on button "Next" at bounding box center [497, 280] width 84 height 34
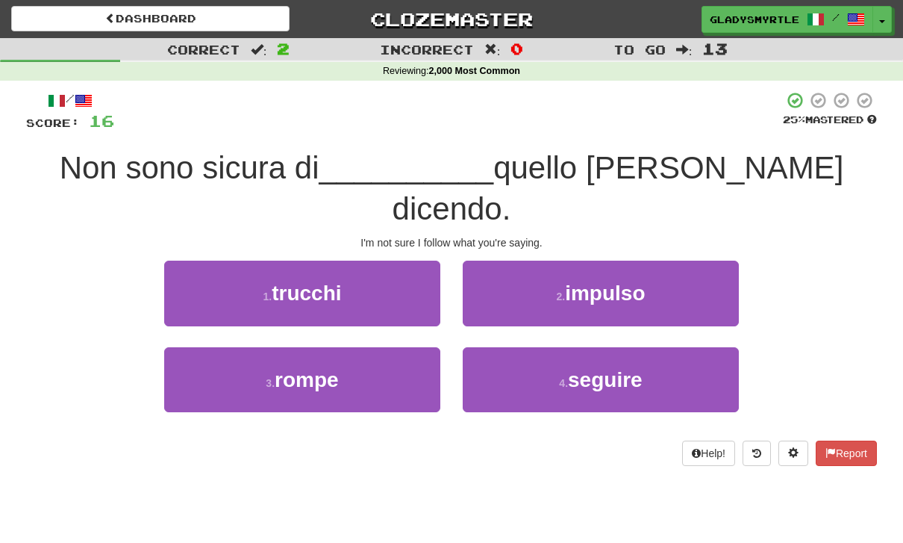
click at [603, 368] on span "seguire" at bounding box center [605, 379] width 75 height 23
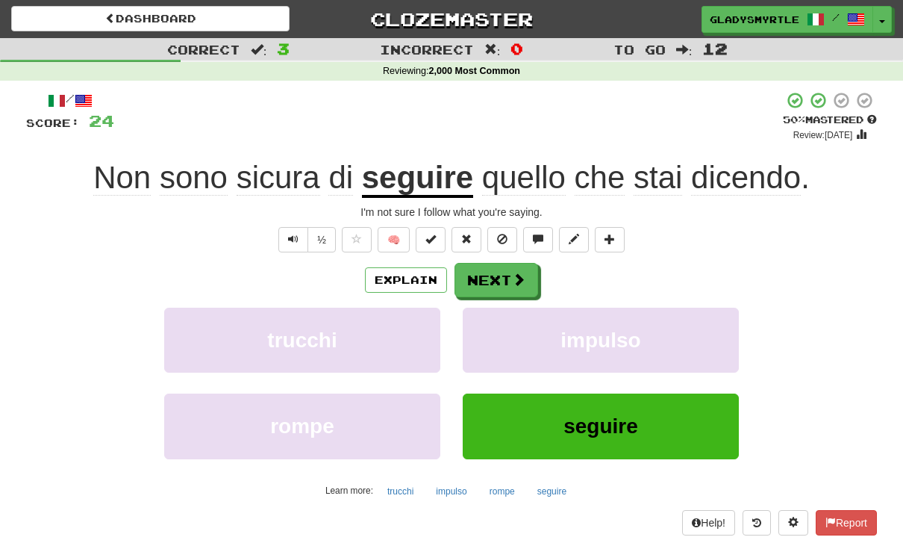
click at [490, 274] on button "Next" at bounding box center [497, 280] width 84 height 34
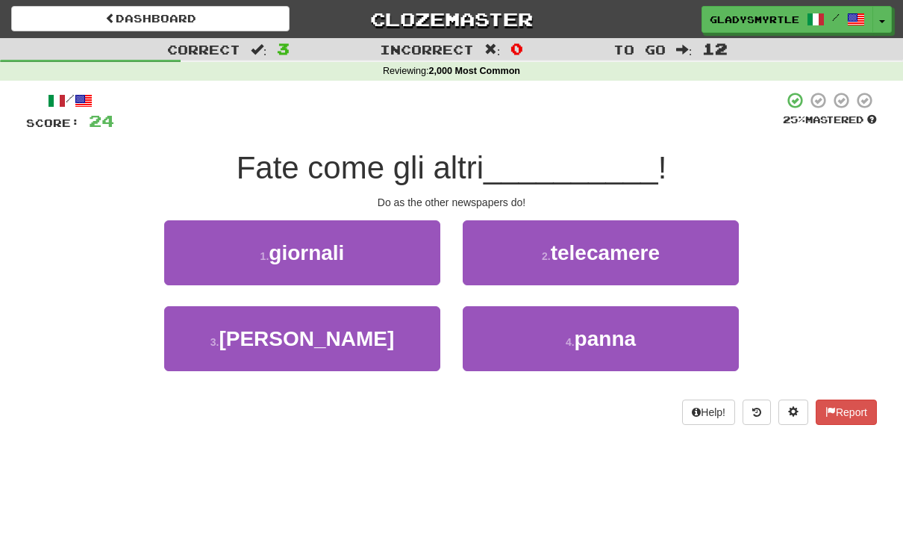
click at [316, 243] on span "giornali" at bounding box center [306, 252] width 75 height 23
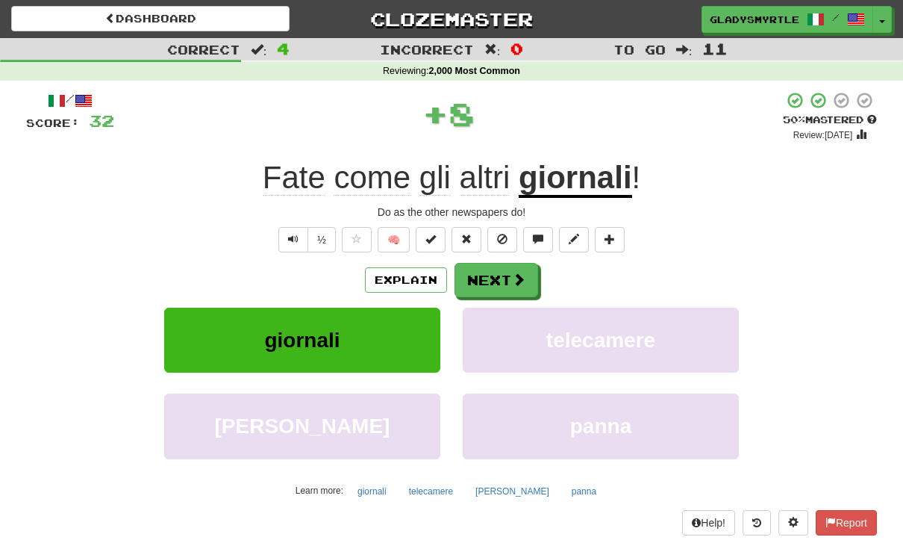
click at [500, 272] on button "Next" at bounding box center [497, 280] width 84 height 34
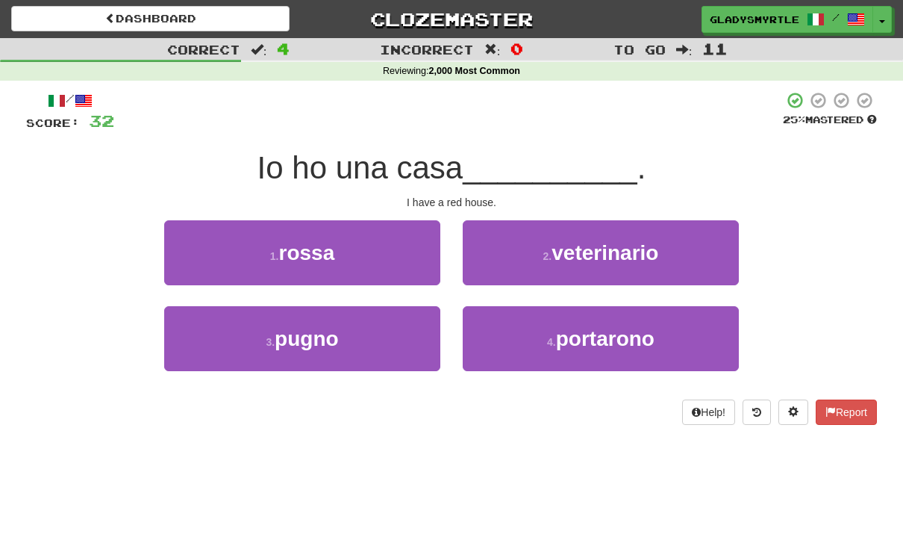
click at [309, 246] on span "rossa" at bounding box center [306, 252] width 56 height 23
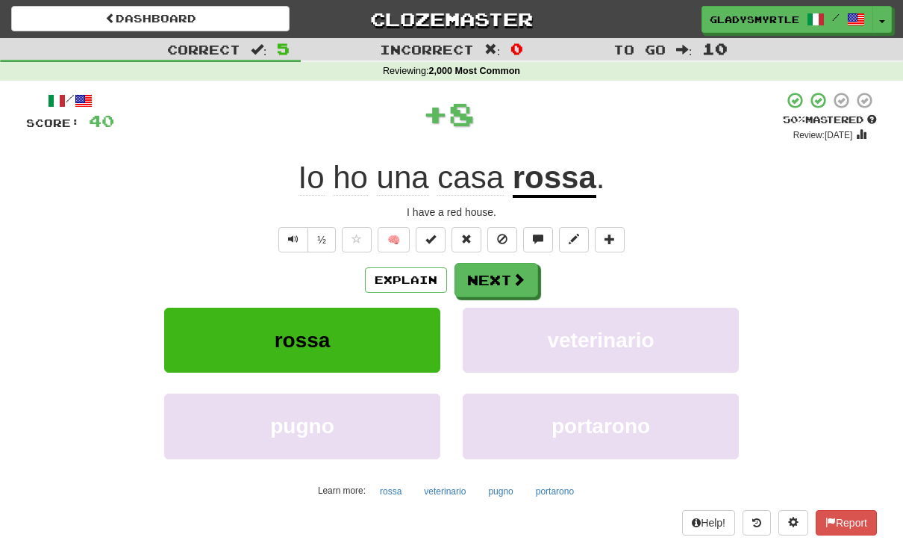
click at [496, 267] on button "Next" at bounding box center [497, 280] width 84 height 34
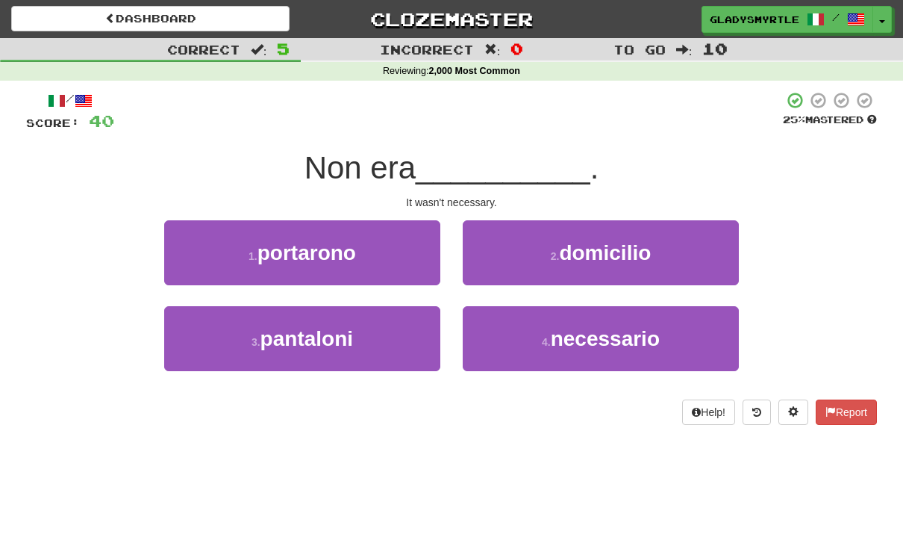
click at [619, 331] on span "necessario" at bounding box center [605, 338] width 109 height 23
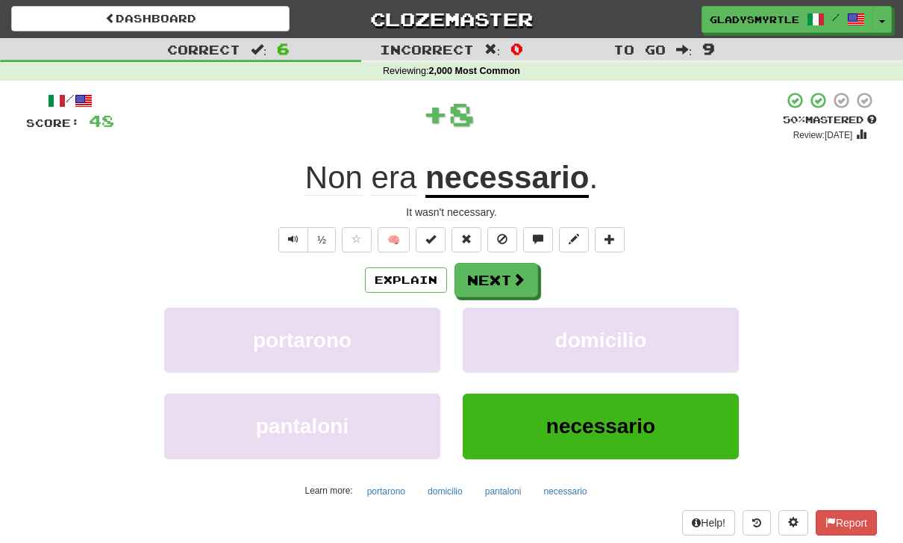
click at [502, 269] on button "Next" at bounding box center [497, 280] width 84 height 34
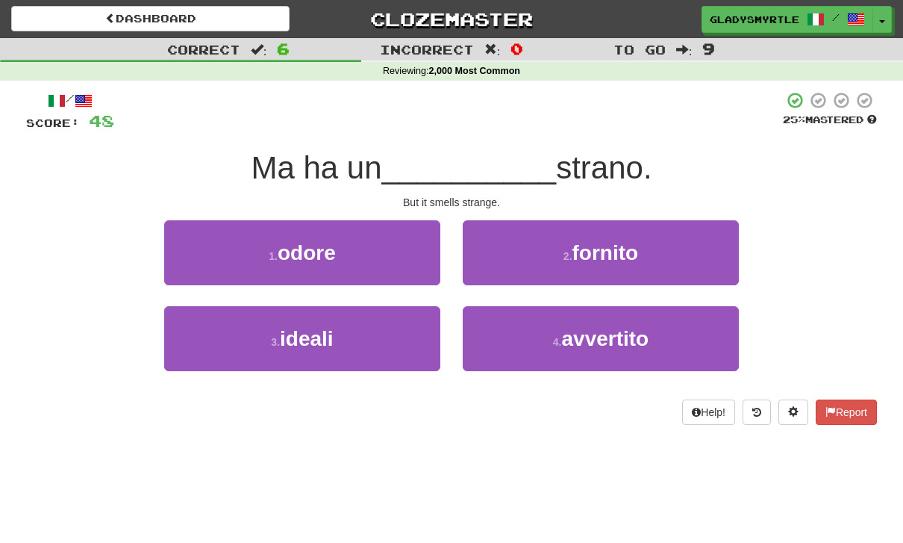
click at [304, 243] on span "odore" at bounding box center [307, 252] width 58 height 23
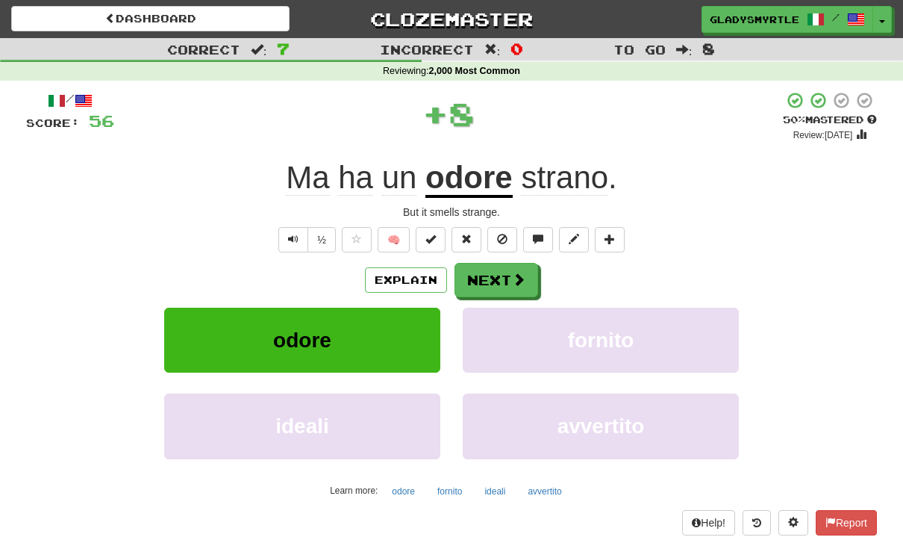
click at [487, 269] on button "Next" at bounding box center [497, 280] width 84 height 34
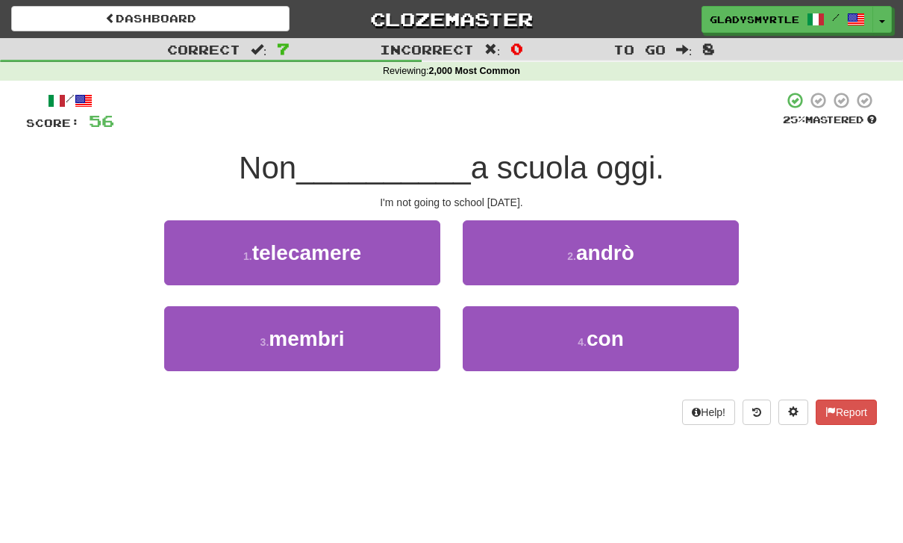
click at [610, 248] on span "andrò" at bounding box center [605, 252] width 58 height 23
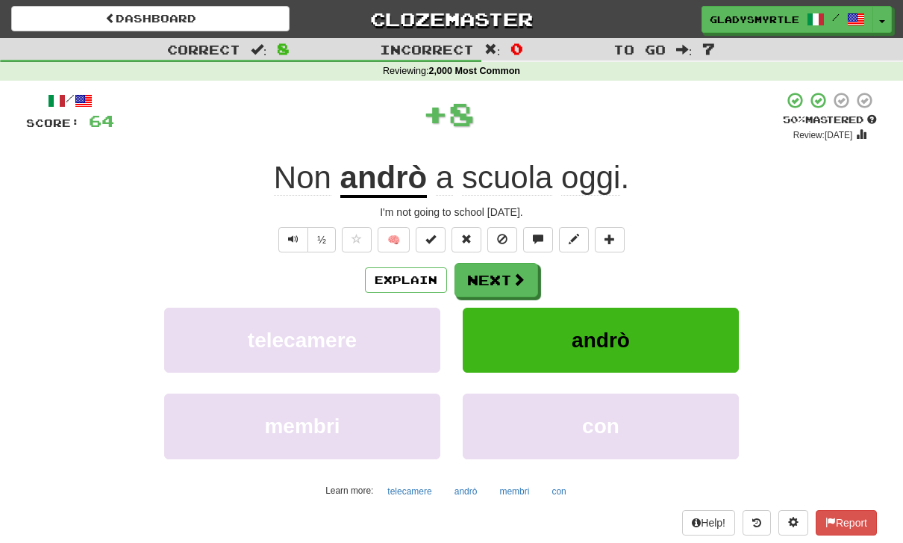
click at [497, 271] on button "Next" at bounding box center [497, 280] width 84 height 34
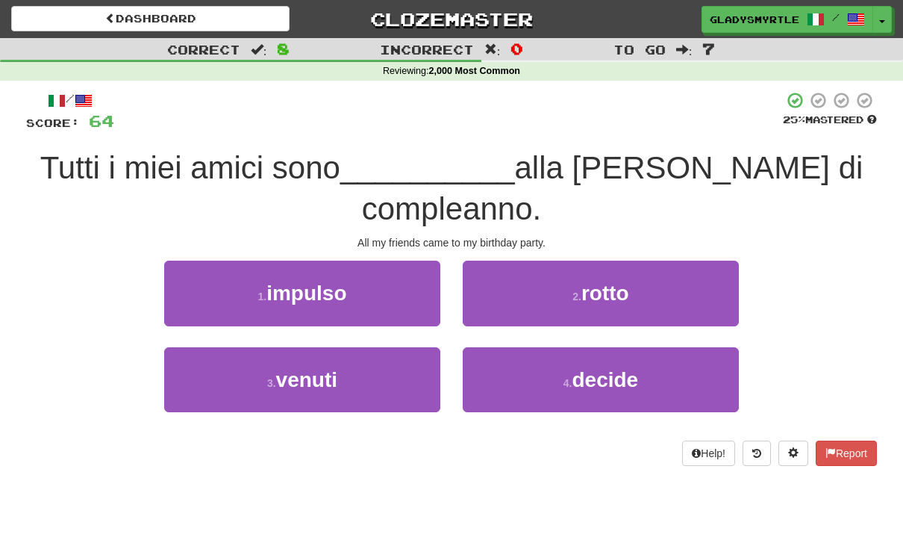
click at [310, 376] on span "venuti" at bounding box center [306, 379] width 61 height 23
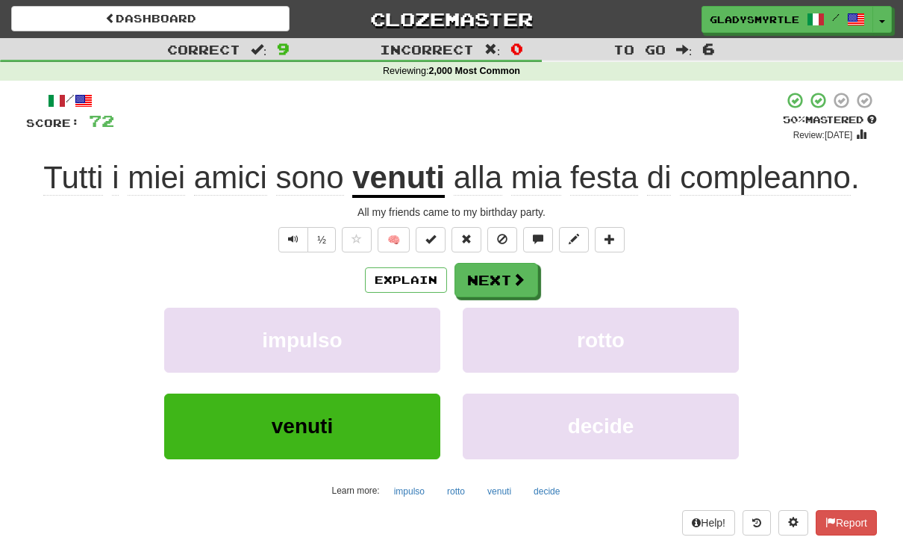
click at [493, 273] on button "Next" at bounding box center [497, 280] width 84 height 34
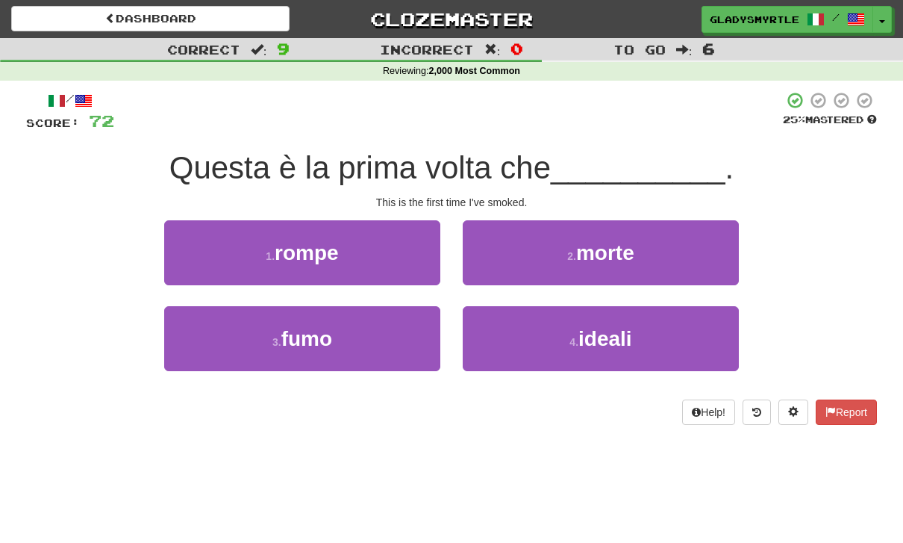
click at [322, 342] on span "fumo" at bounding box center [306, 338] width 51 height 23
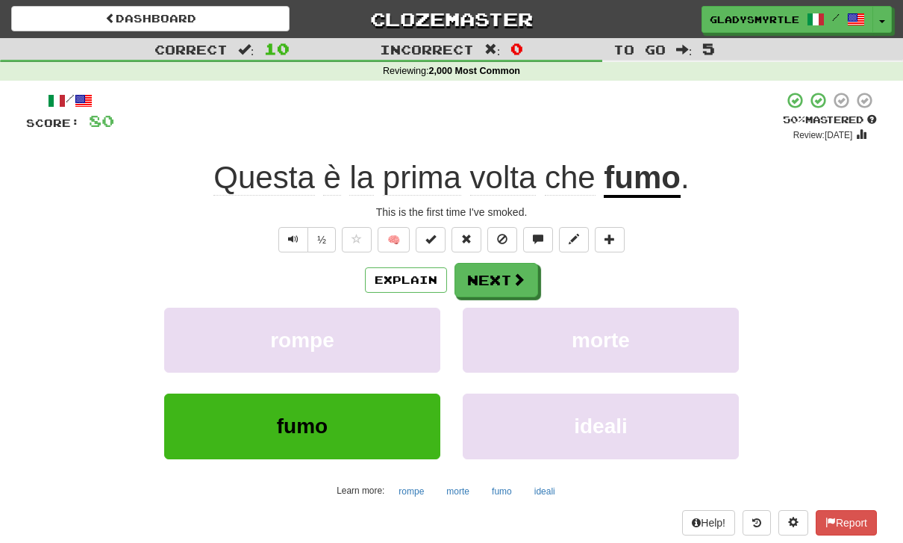
click at [489, 272] on button "Next" at bounding box center [497, 280] width 84 height 34
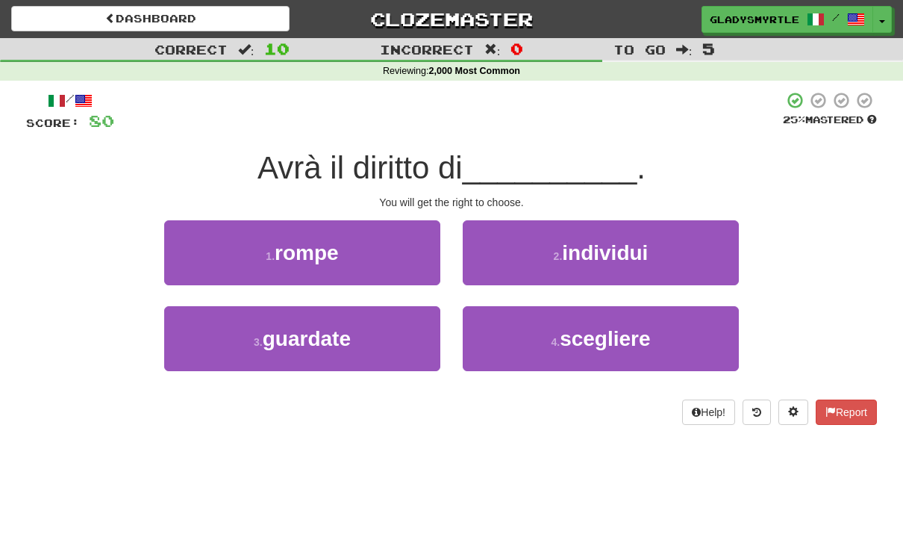
click at [612, 334] on span "scegliere" at bounding box center [605, 338] width 90 height 23
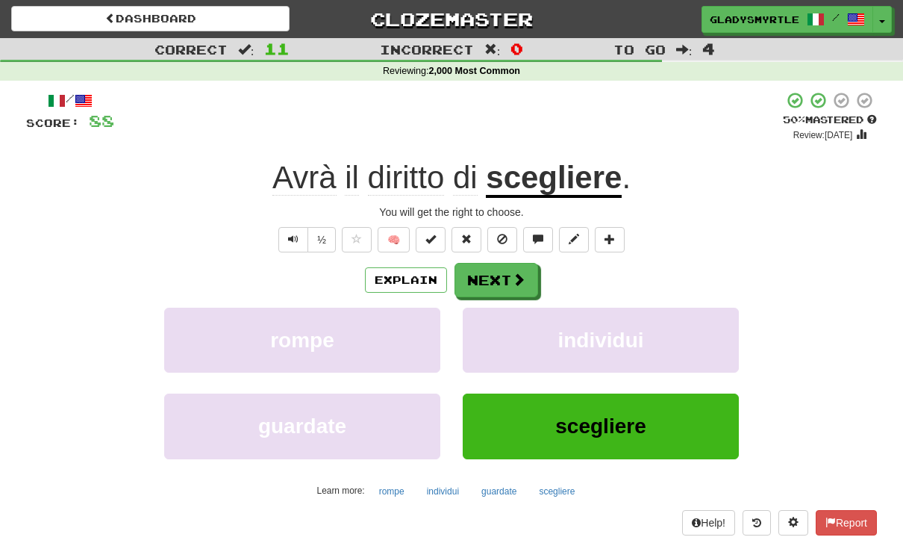
click at [498, 273] on button "Next" at bounding box center [497, 280] width 84 height 34
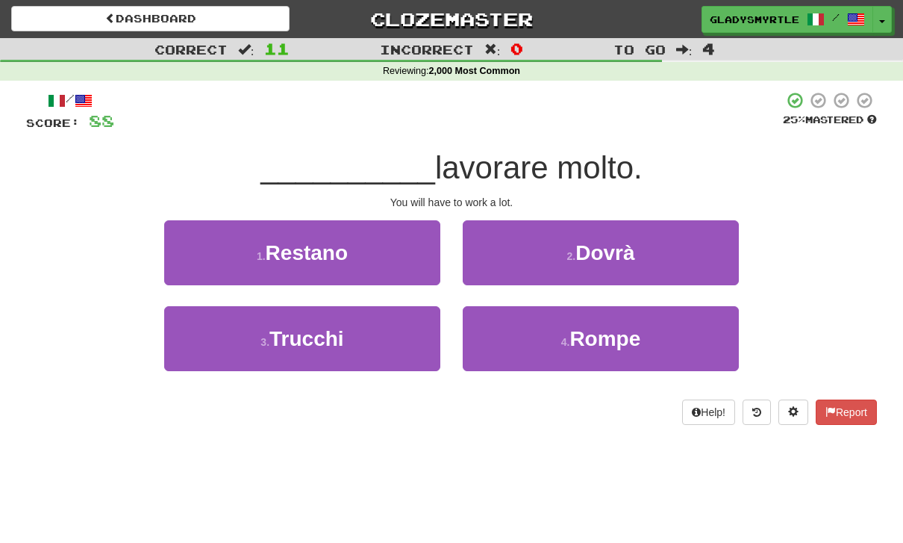
click at [623, 241] on span "Dovrà" at bounding box center [604, 252] width 59 height 23
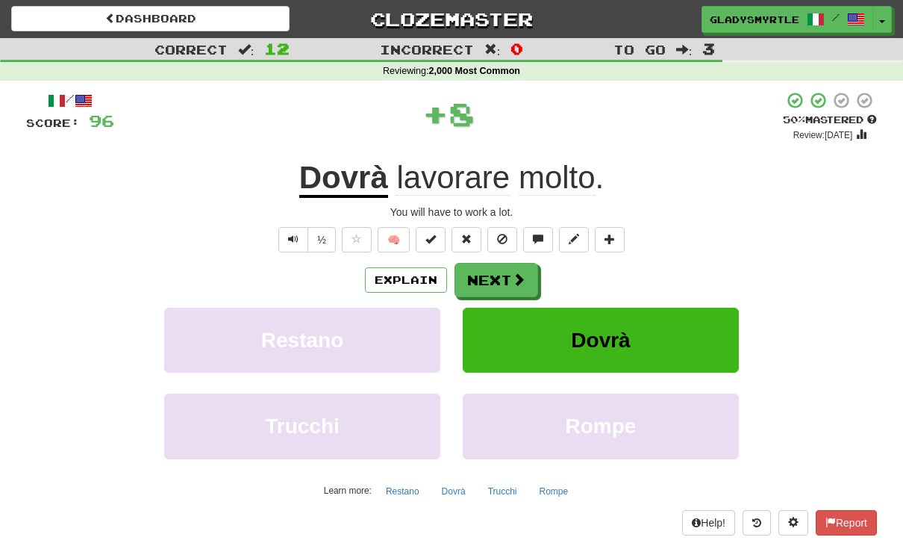
click at [502, 275] on button "Next" at bounding box center [497, 280] width 84 height 34
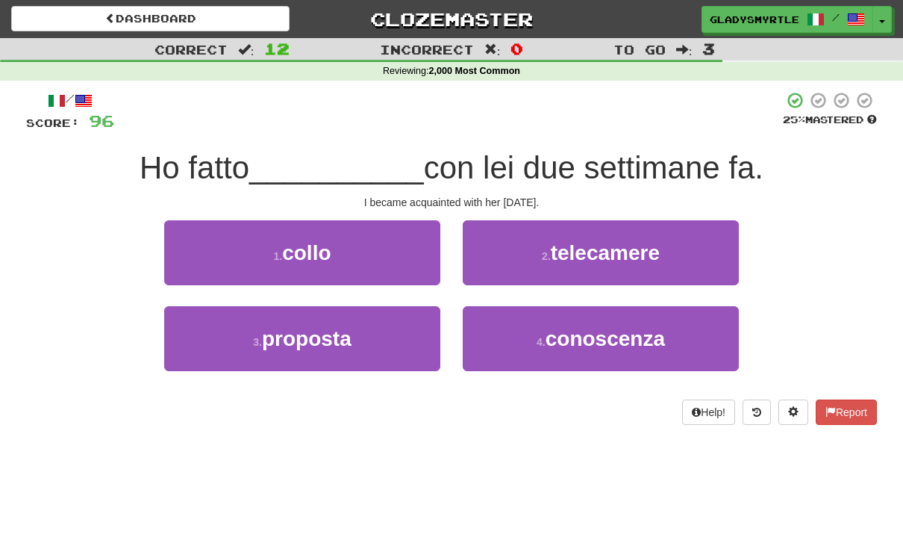
click at [606, 337] on span "conoscenza" at bounding box center [605, 338] width 119 height 23
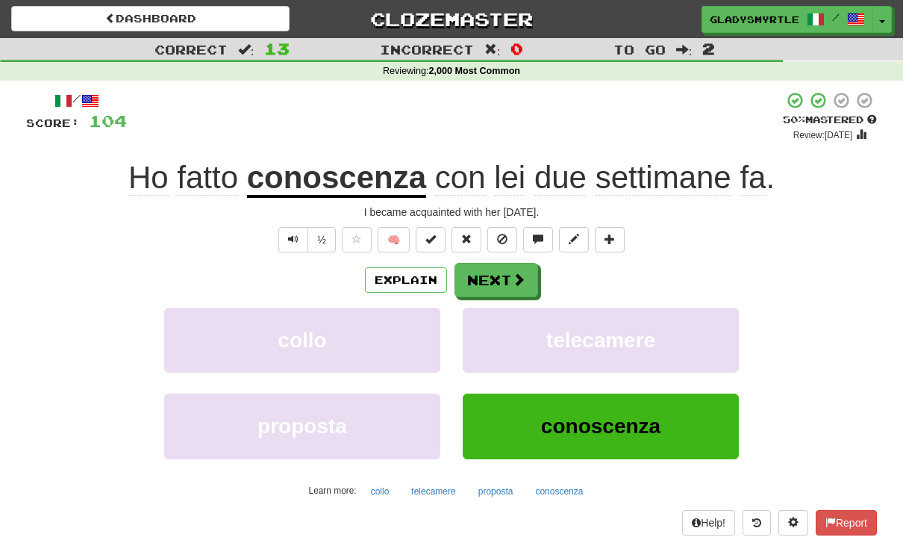
click at [495, 274] on button "Next" at bounding box center [497, 280] width 84 height 34
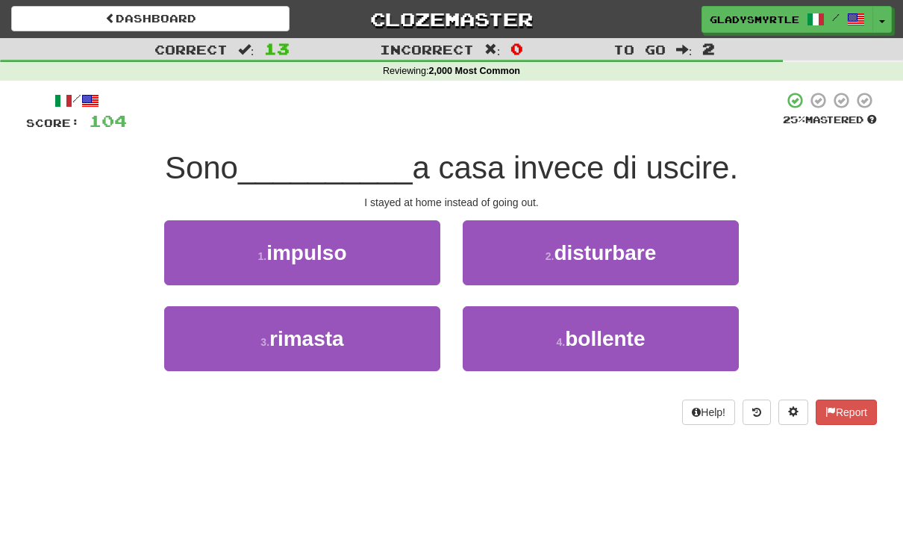
click at [302, 338] on span "rimasta" at bounding box center [306, 338] width 75 height 23
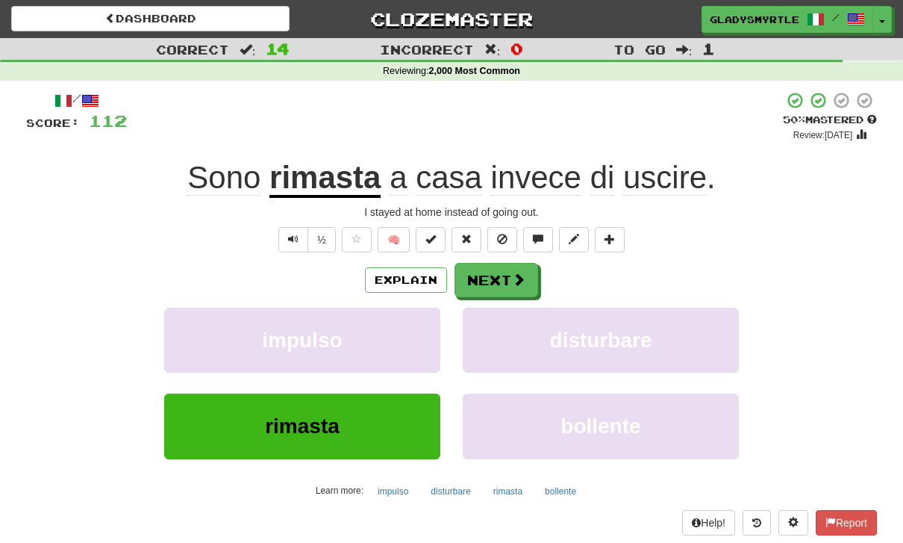
click at [492, 271] on button "Next" at bounding box center [497, 280] width 84 height 34
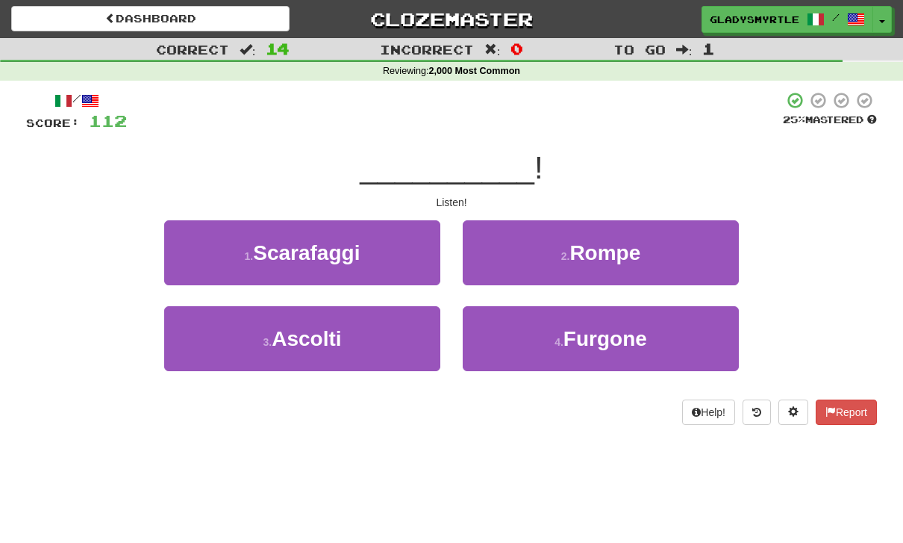
click at [308, 336] on span "Ascolti" at bounding box center [306, 338] width 69 height 23
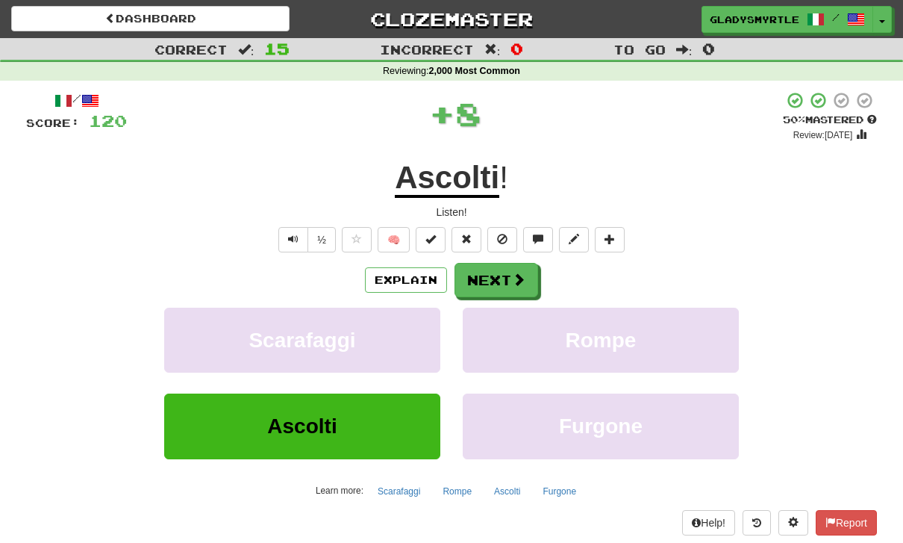
click at [494, 275] on button "Next" at bounding box center [497, 280] width 84 height 34
